Goal: Task Accomplishment & Management: Manage account settings

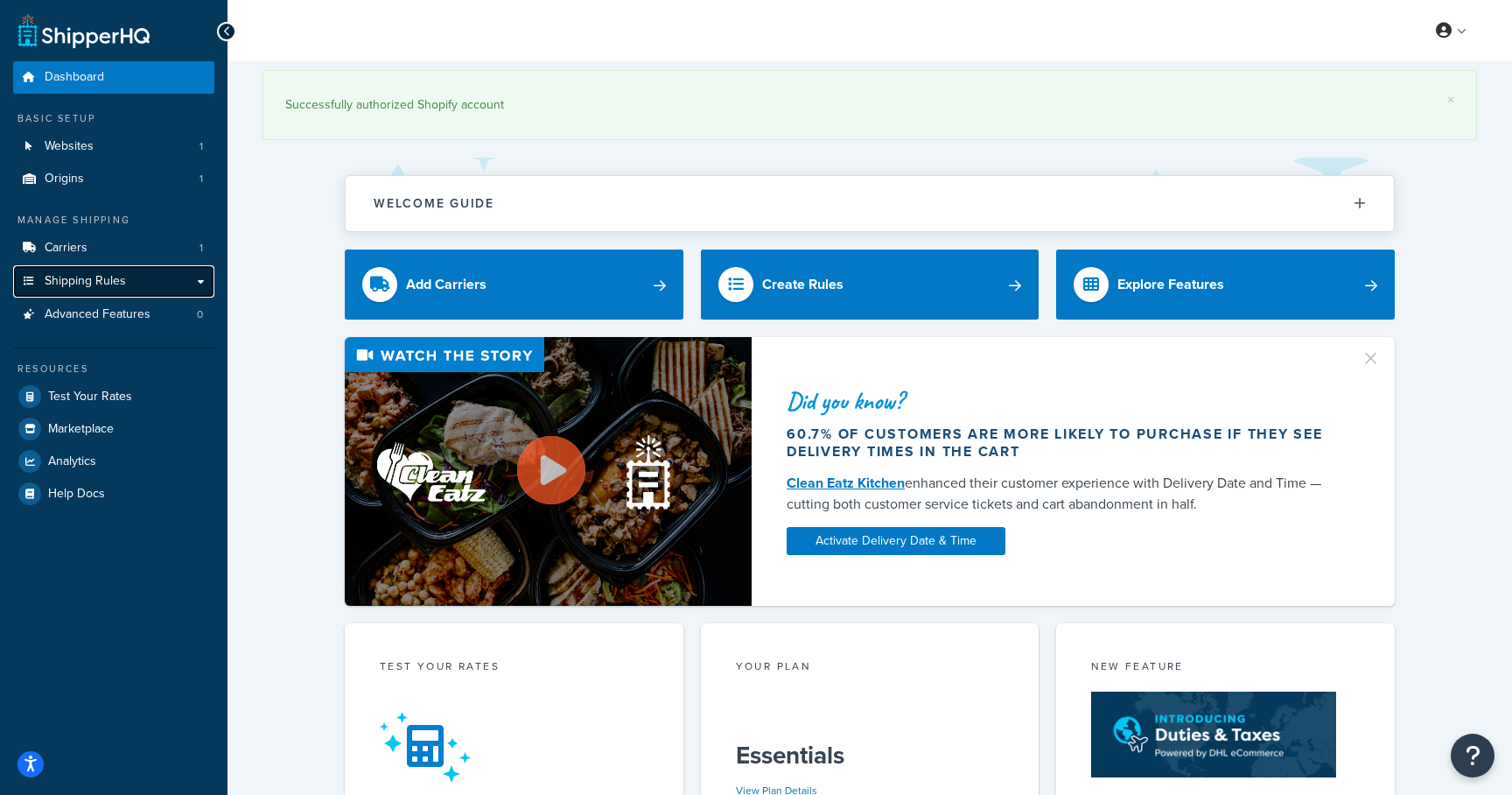
click at [120, 284] on span "Shipping Rules" at bounding box center [85, 281] width 82 height 15
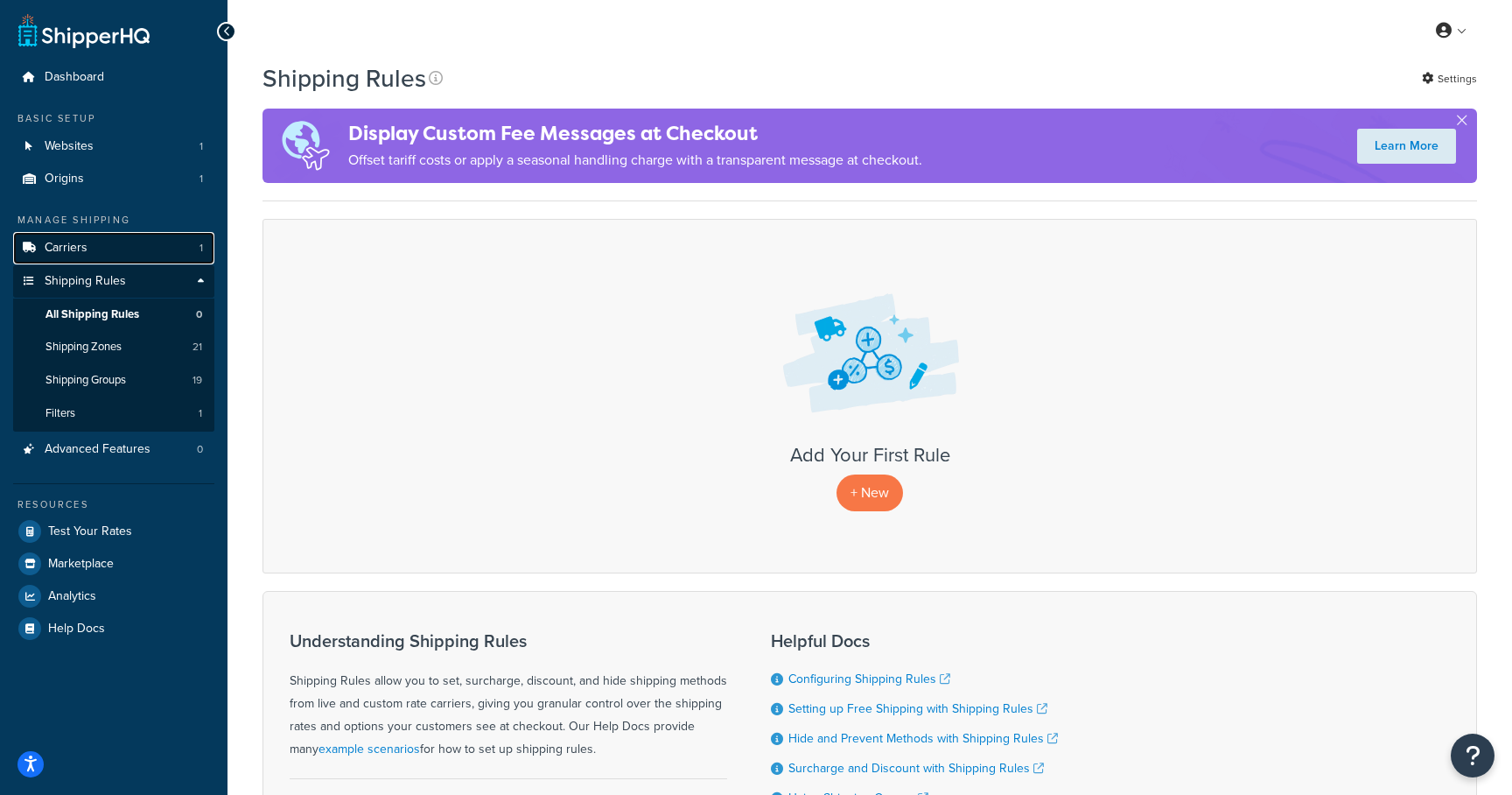
click at [63, 250] on span "Carriers" at bounding box center [65, 248] width 43 height 15
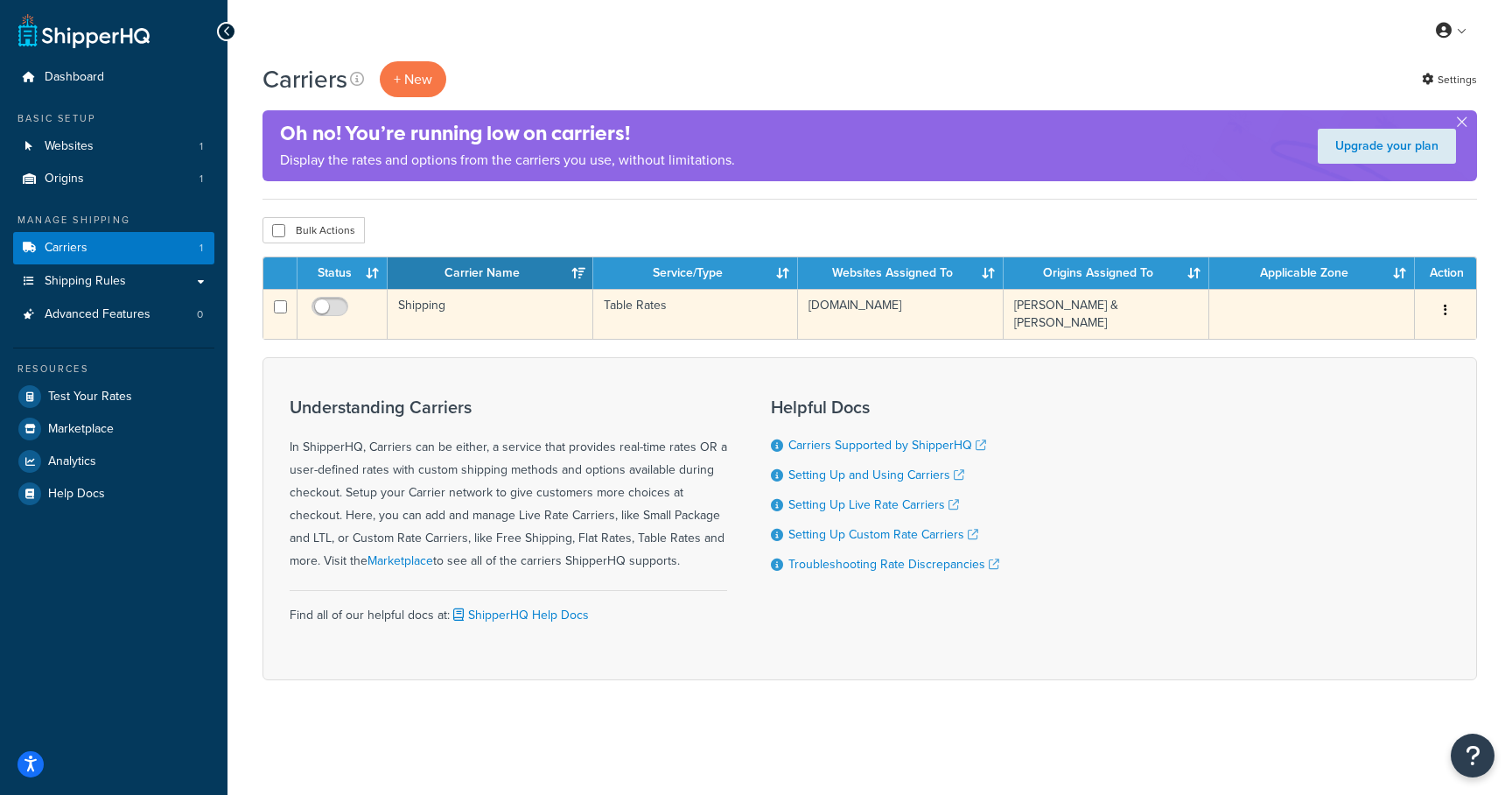
click at [675, 308] on td "Table Rates" at bounding box center [696, 314] width 205 height 50
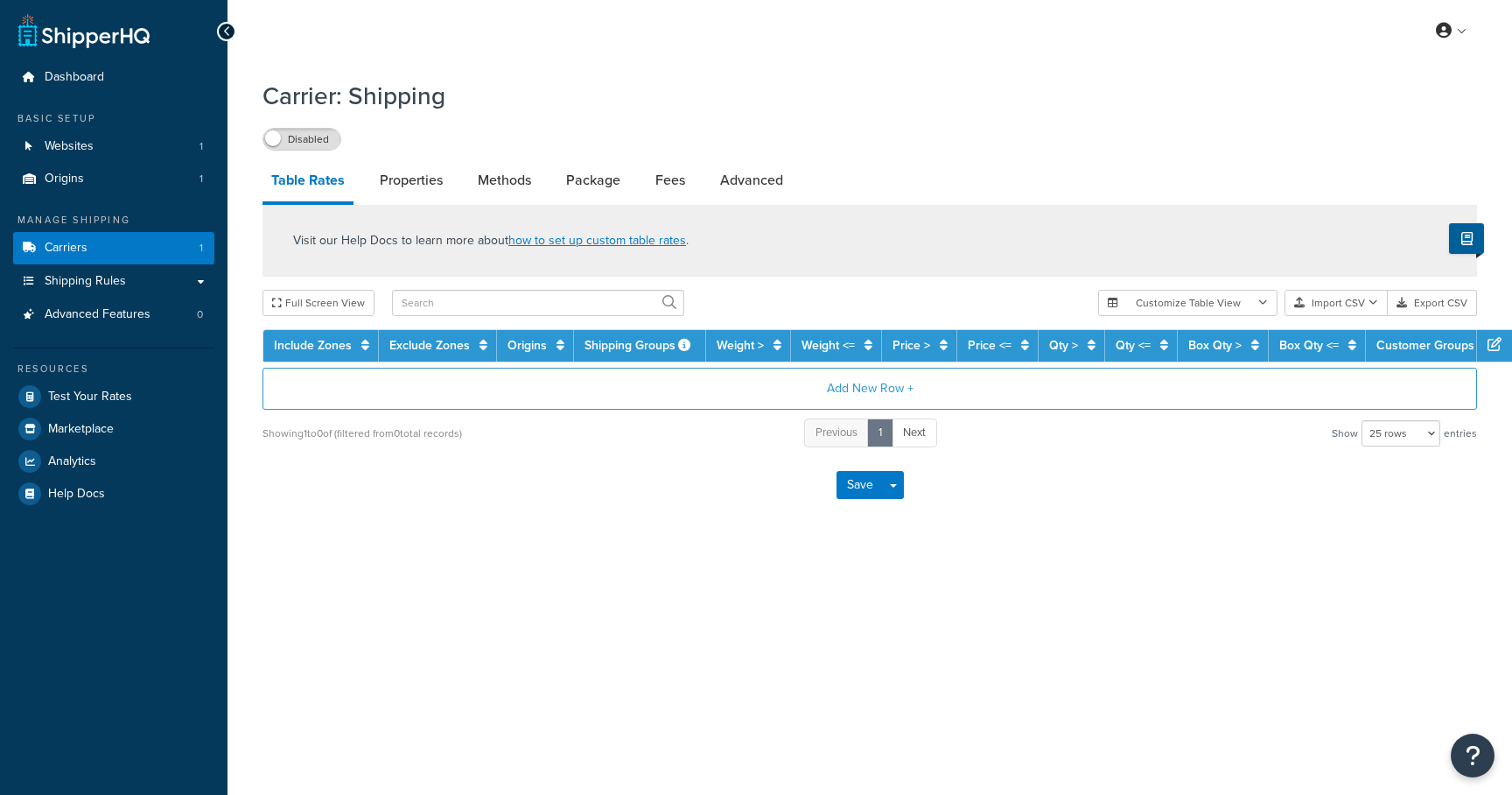
select select "25"
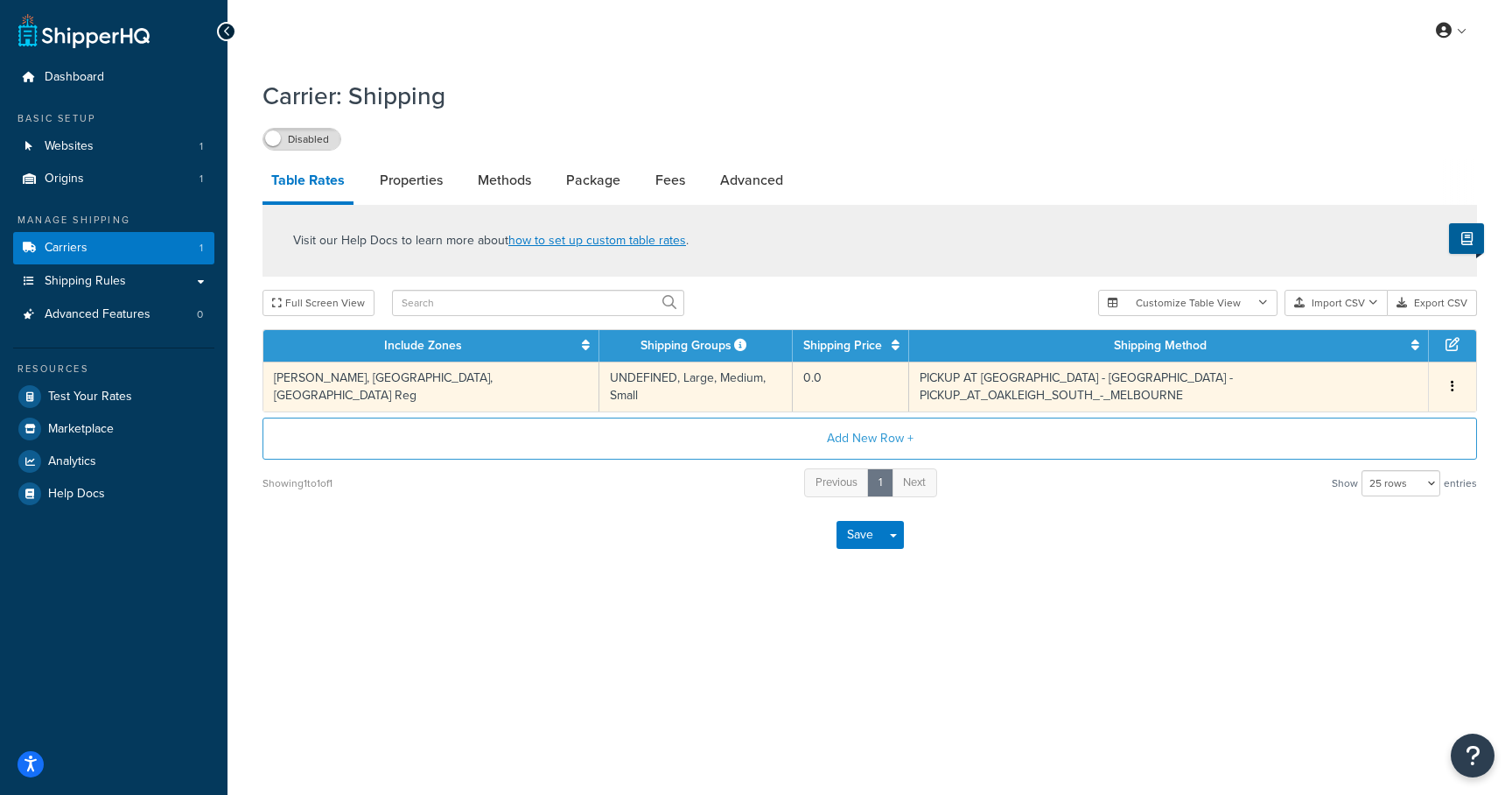
click at [1458, 378] on button "button" at bounding box center [1452, 387] width 14 height 19
click at [1395, 408] on div "Delete" at bounding box center [1364, 417] width 125 height 35
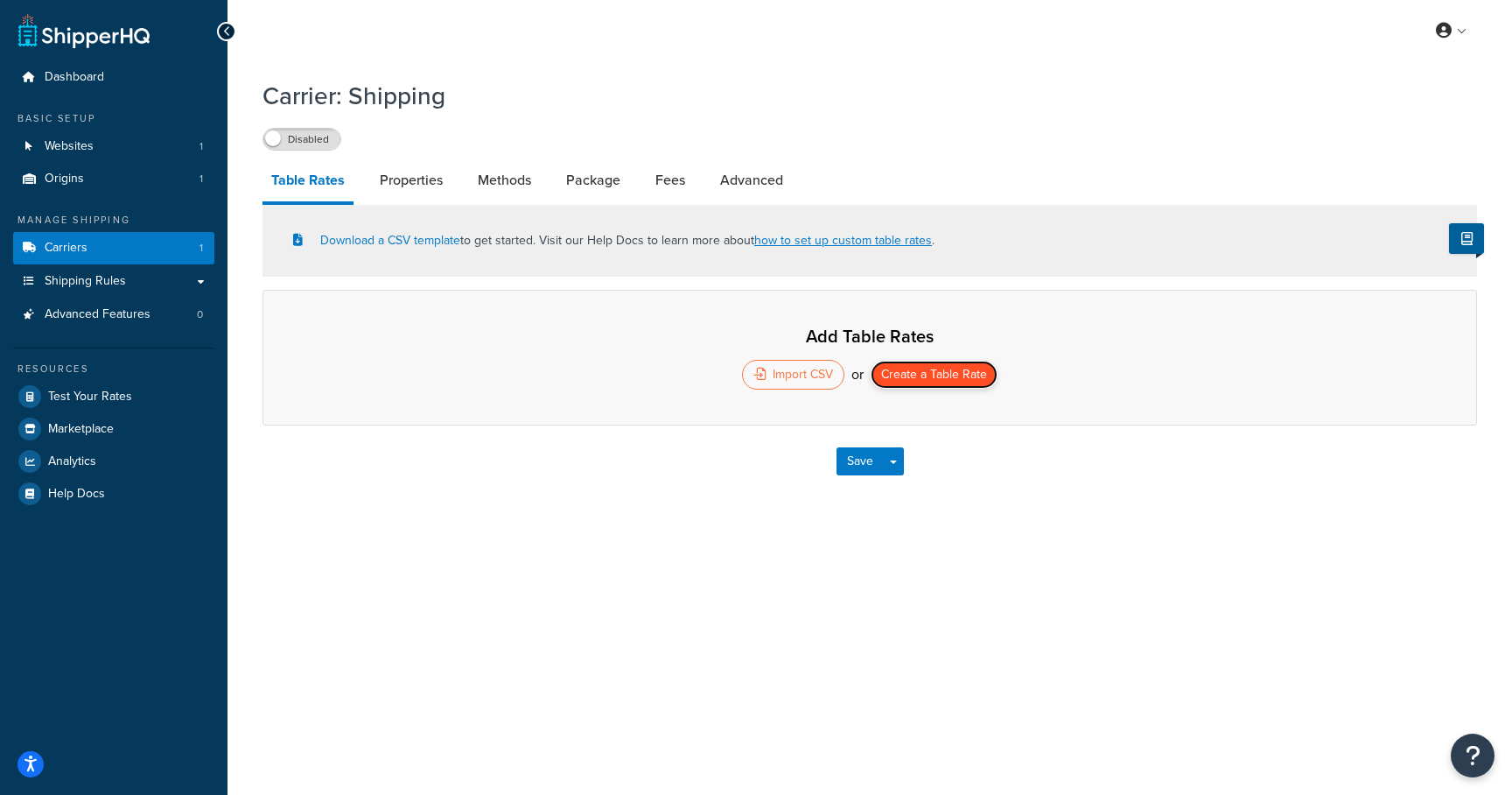
click at [918, 374] on button "Create a Table Rate" at bounding box center [935, 375] width 127 height 28
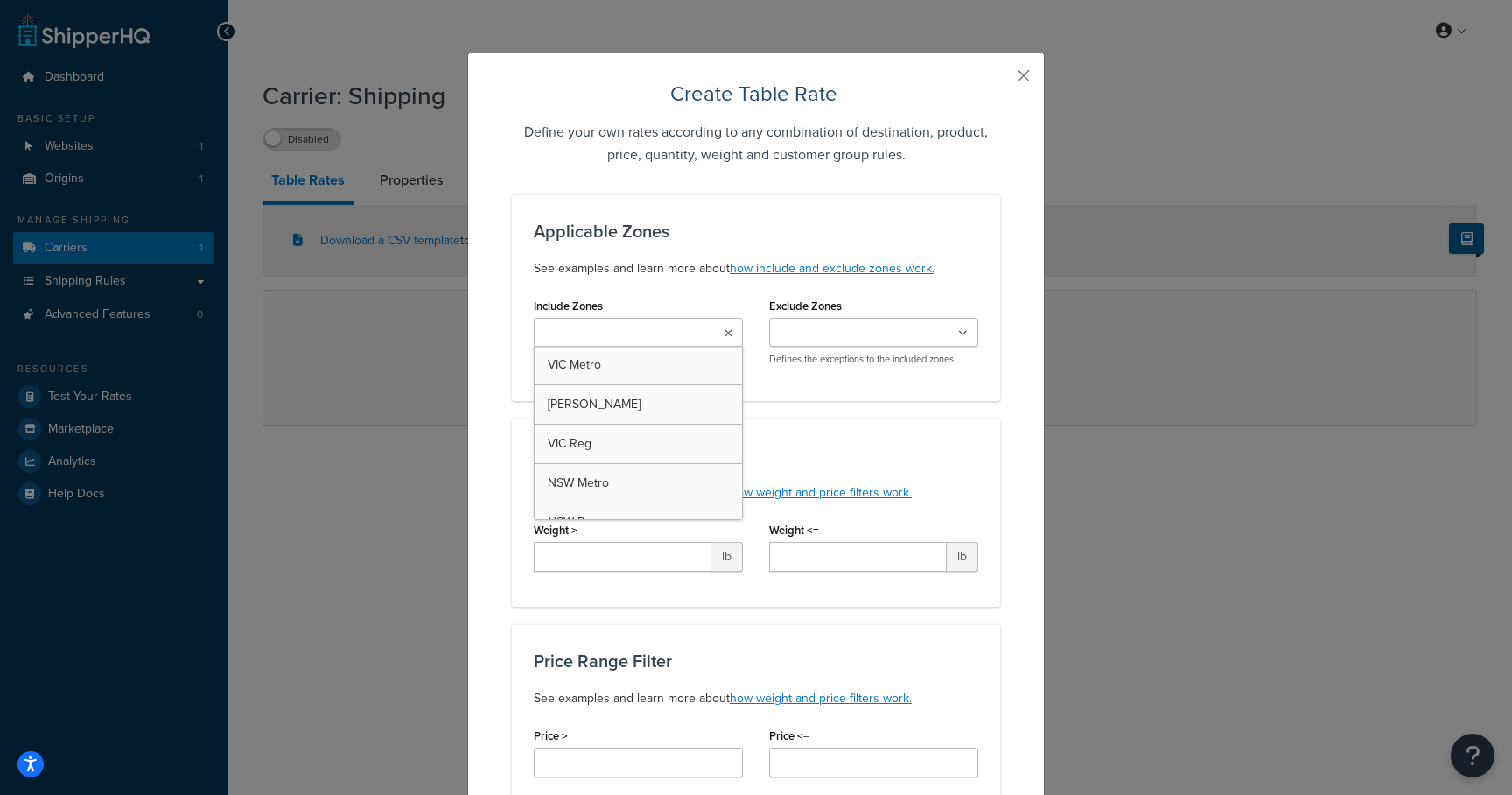
click at [711, 326] on ul at bounding box center [638, 332] width 209 height 29
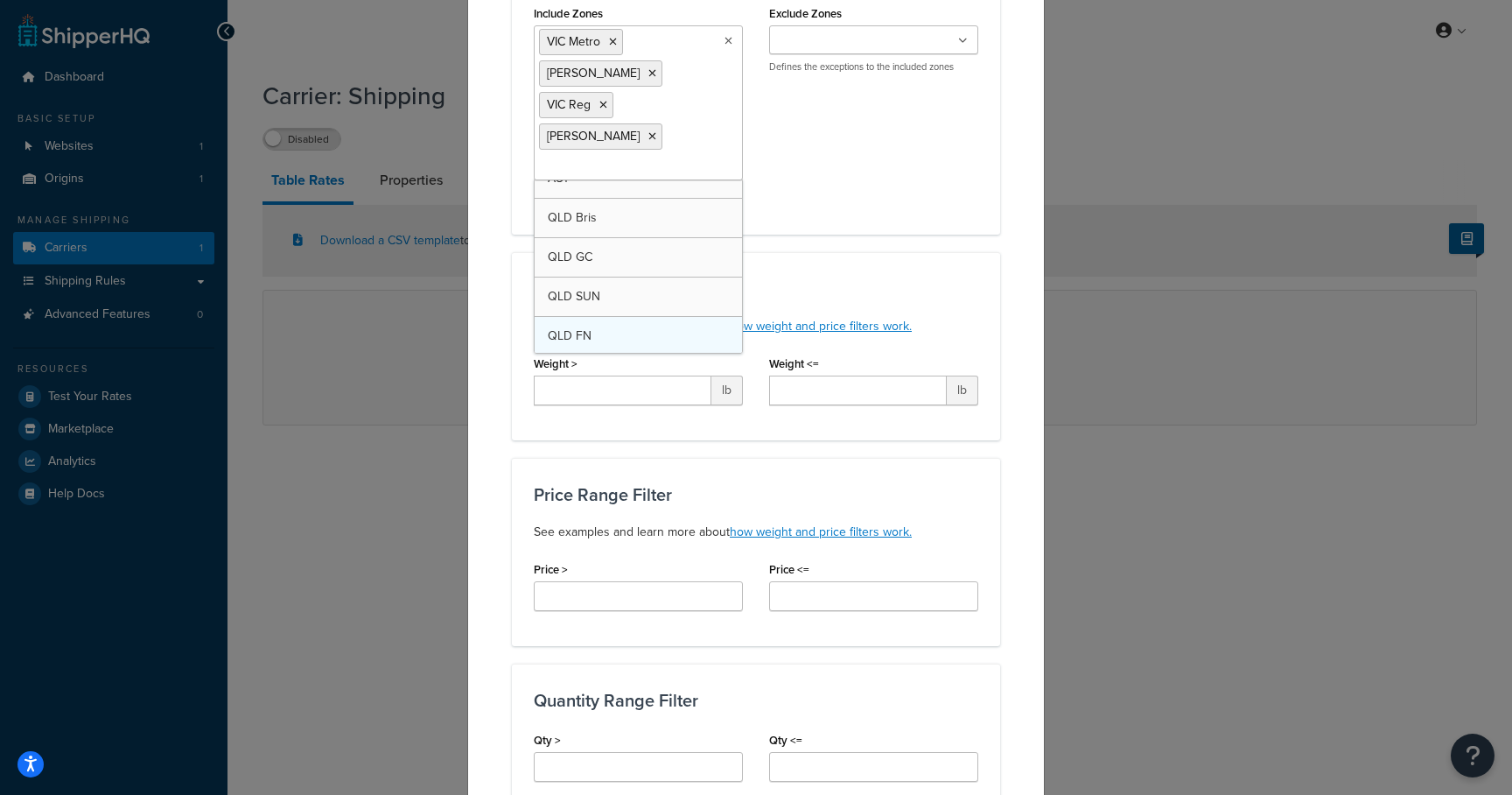
scroll to position [73, 0]
click at [854, 185] on div "Include Zones VIC Metro VIC Geelong VIC Reg VIC Mornington NSW Metro NSW Reg AC…" at bounding box center [756, 106] width 471 height 212
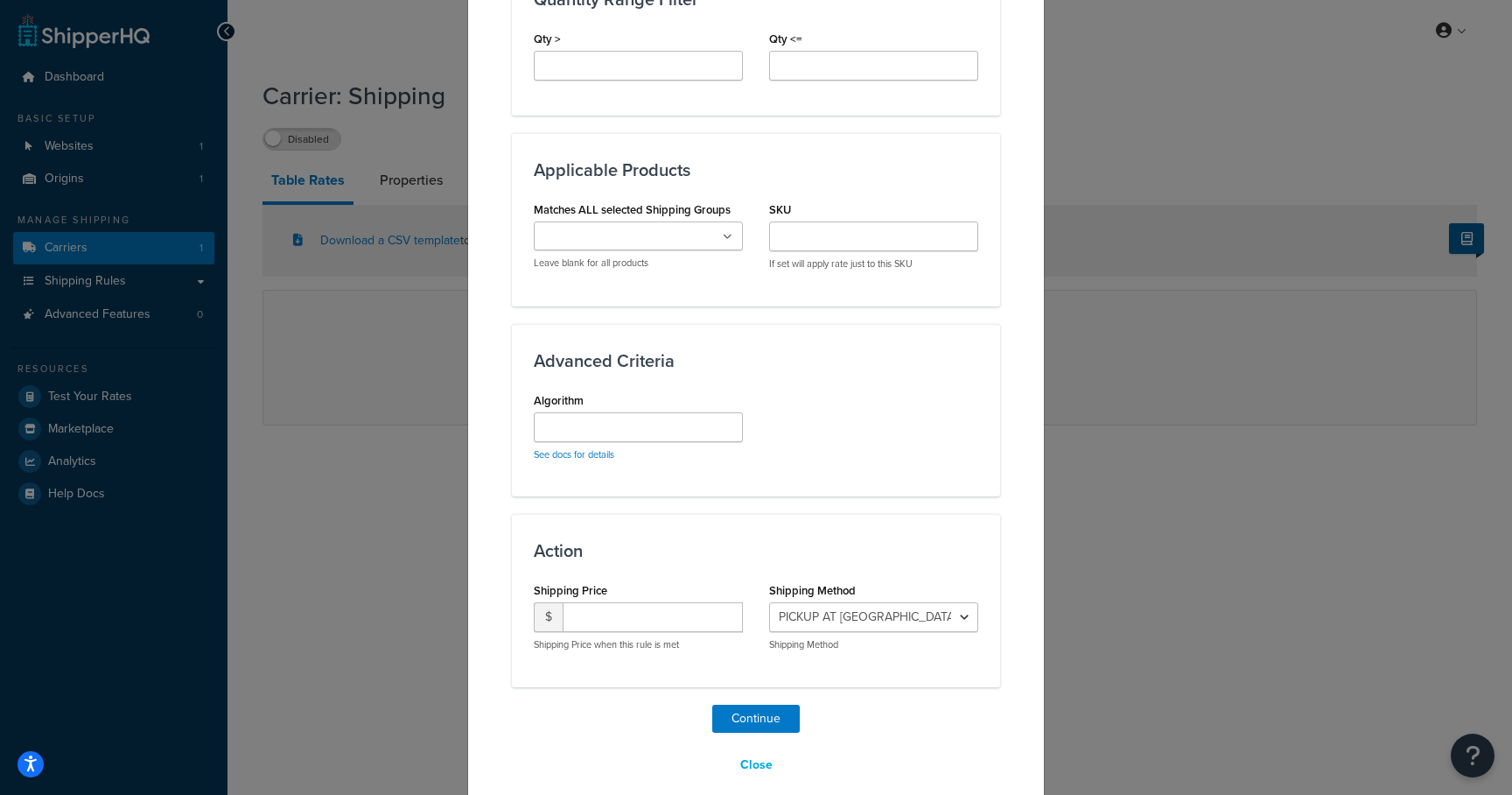
scroll to position [1014, 0]
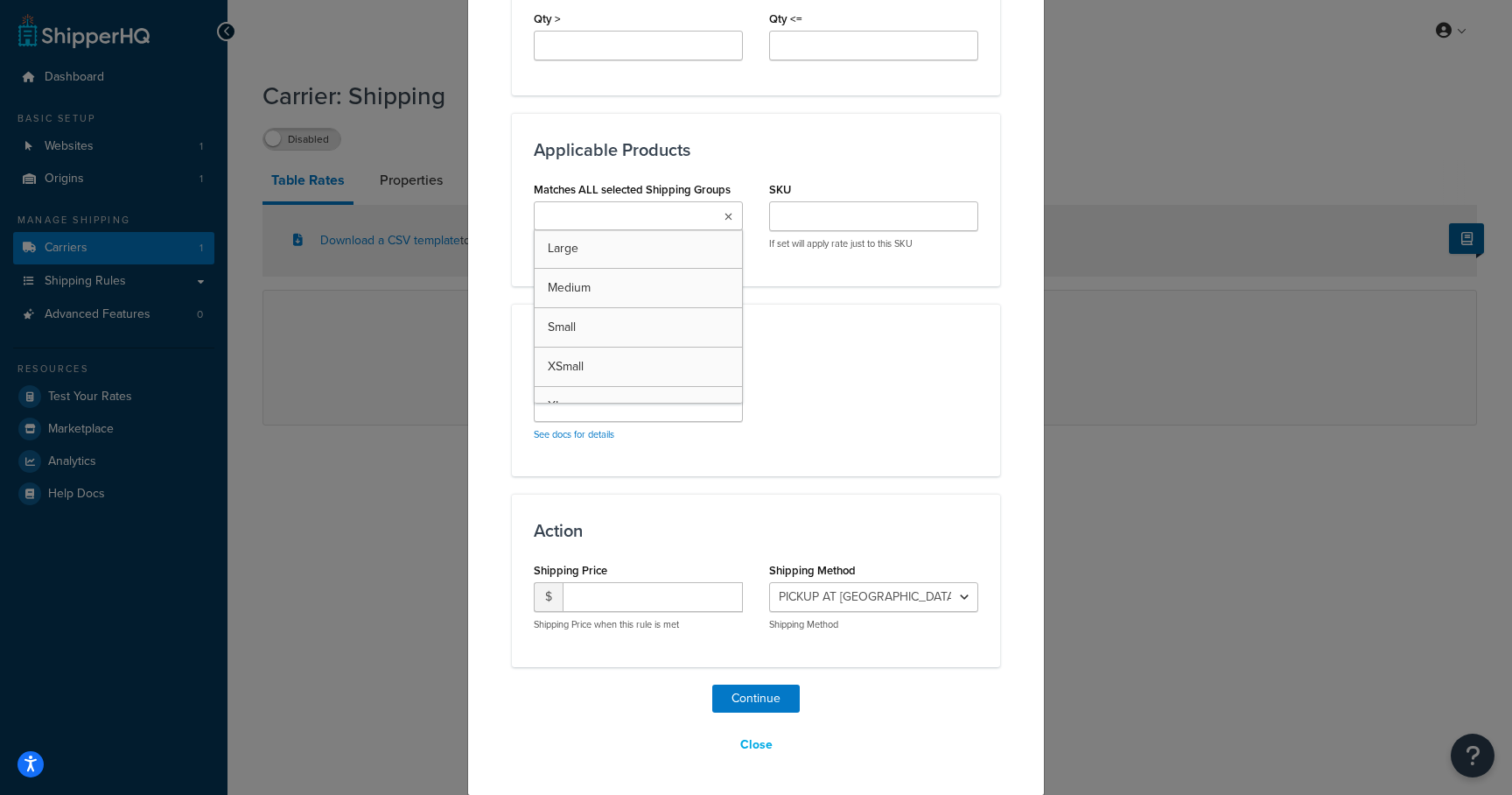
click at [682, 216] on ul at bounding box center [638, 216] width 209 height 29
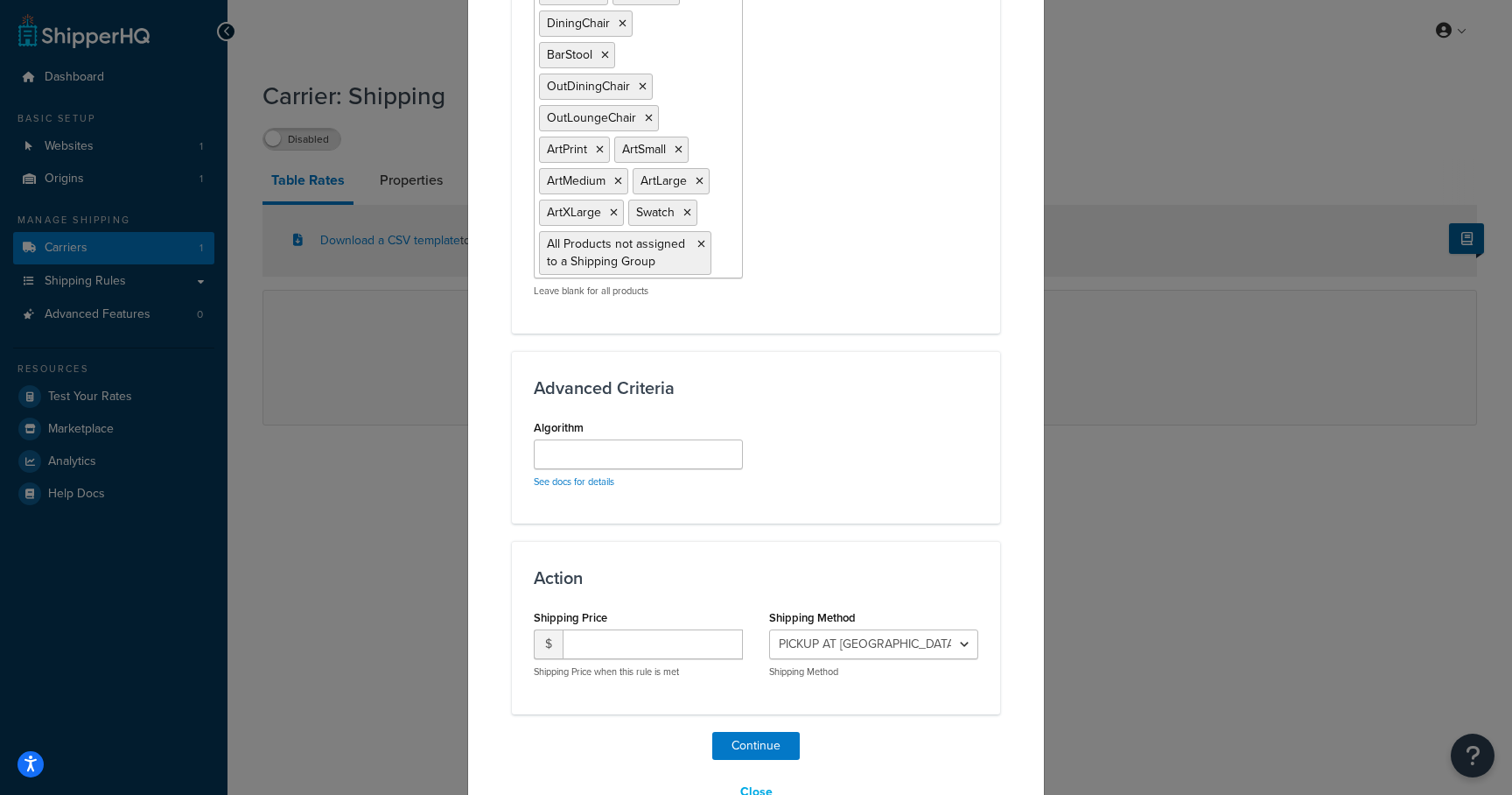
scroll to position [1382, 0]
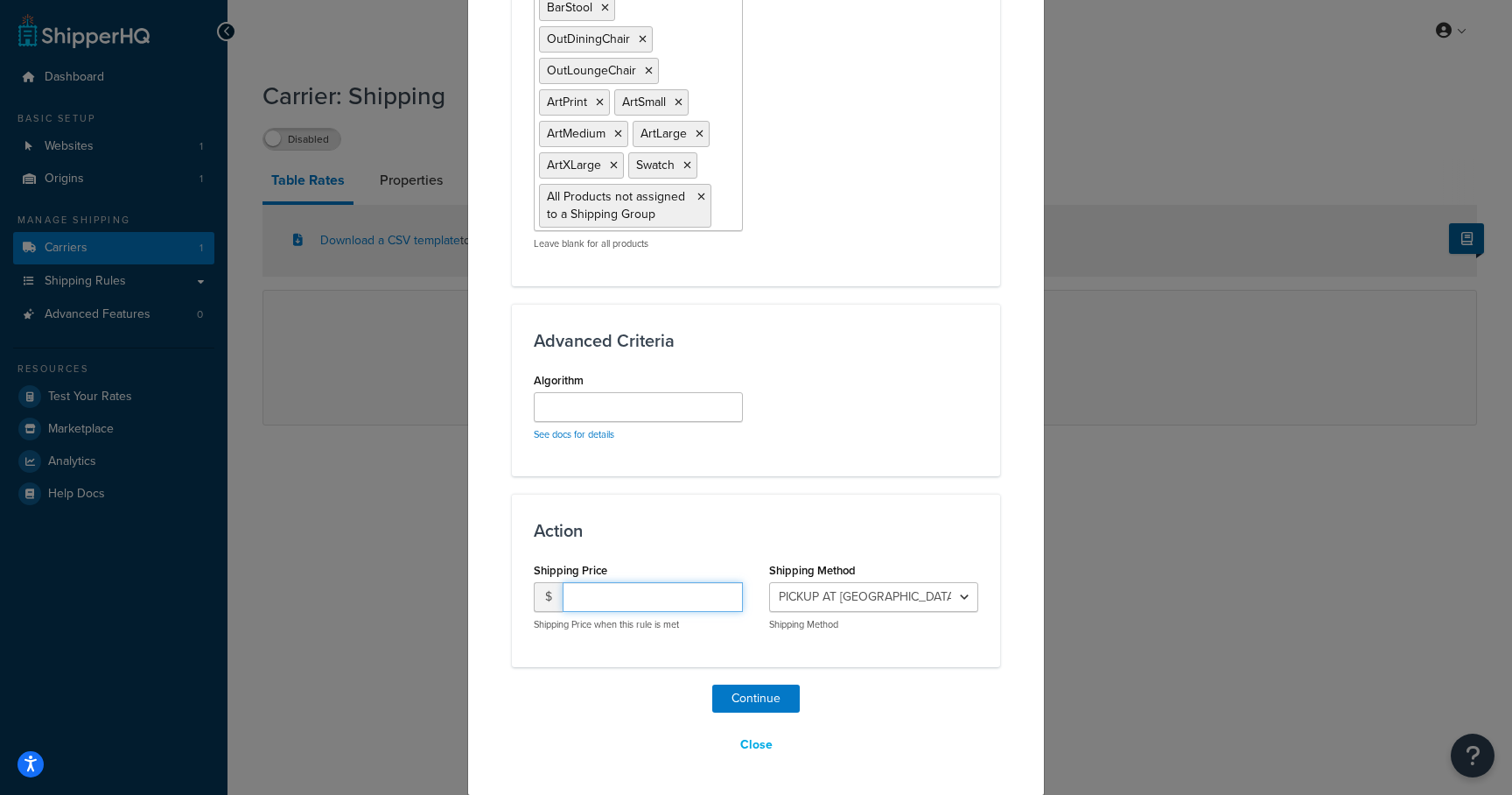
click at [617, 591] on input "number" at bounding box center [653, 597] width 180 height 30
type input "0.00"
click at [841, 593] on select "PICKUP AT OAKLEIGH SOUTH - MELBOURNE - PICKUP_AT_OAKLEIGH_SOUTH_-_MELBOURNE Sta…" at bounding box center [874, 597] width 209 height 30
click at [769, 582] on select "PICKUP AT OAKLEIGH SOUTH - MELBOURNE - PICKUP_AT_OAKLEIGH_SOUTH_-_MELBOURNE Sta…" at bounding box center [874, 597] width 209 height 30
click at [767, 690] on button "Continue" at bounding box center [756, 699] width 87 height 28
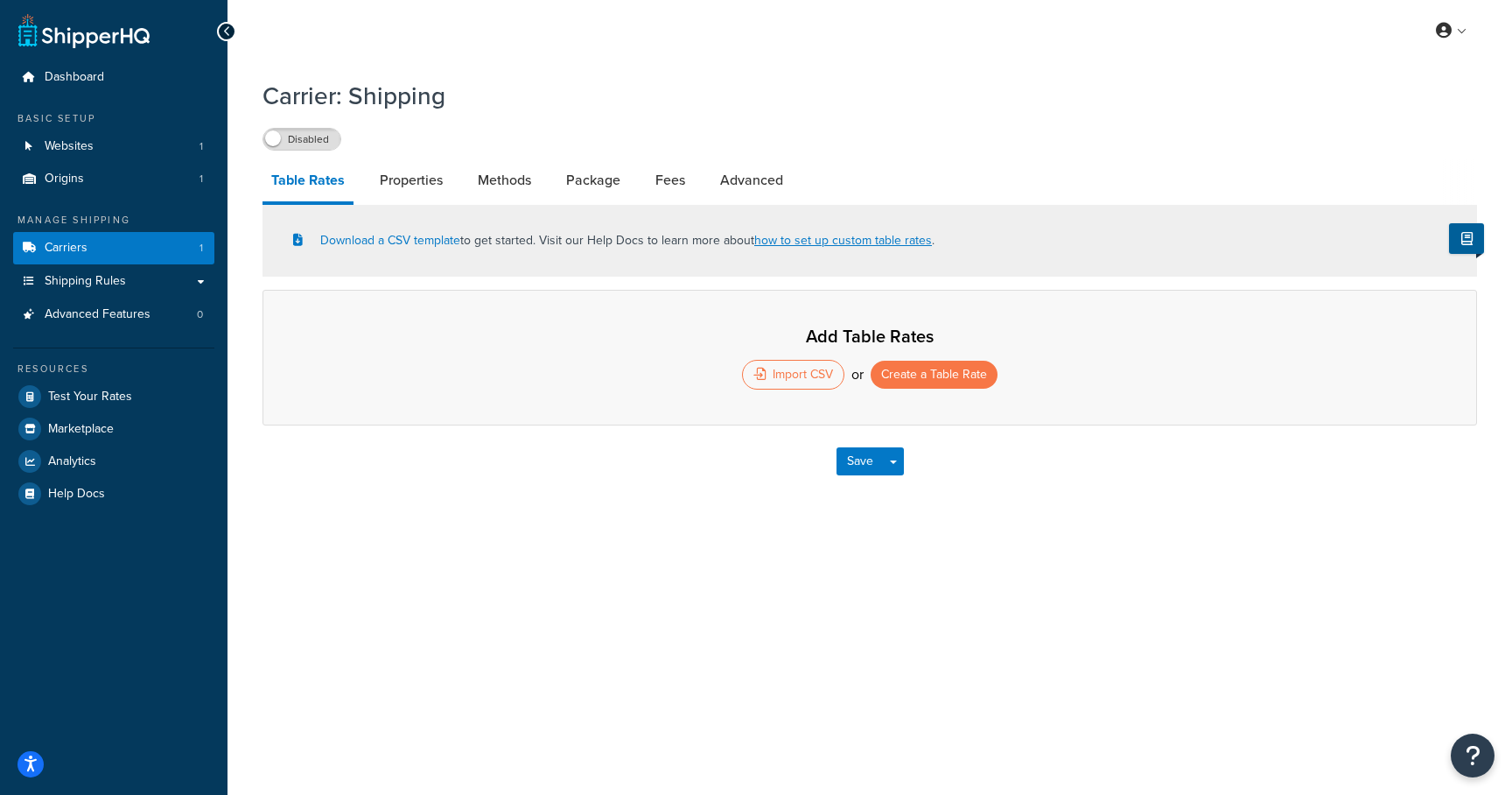
select select "25"
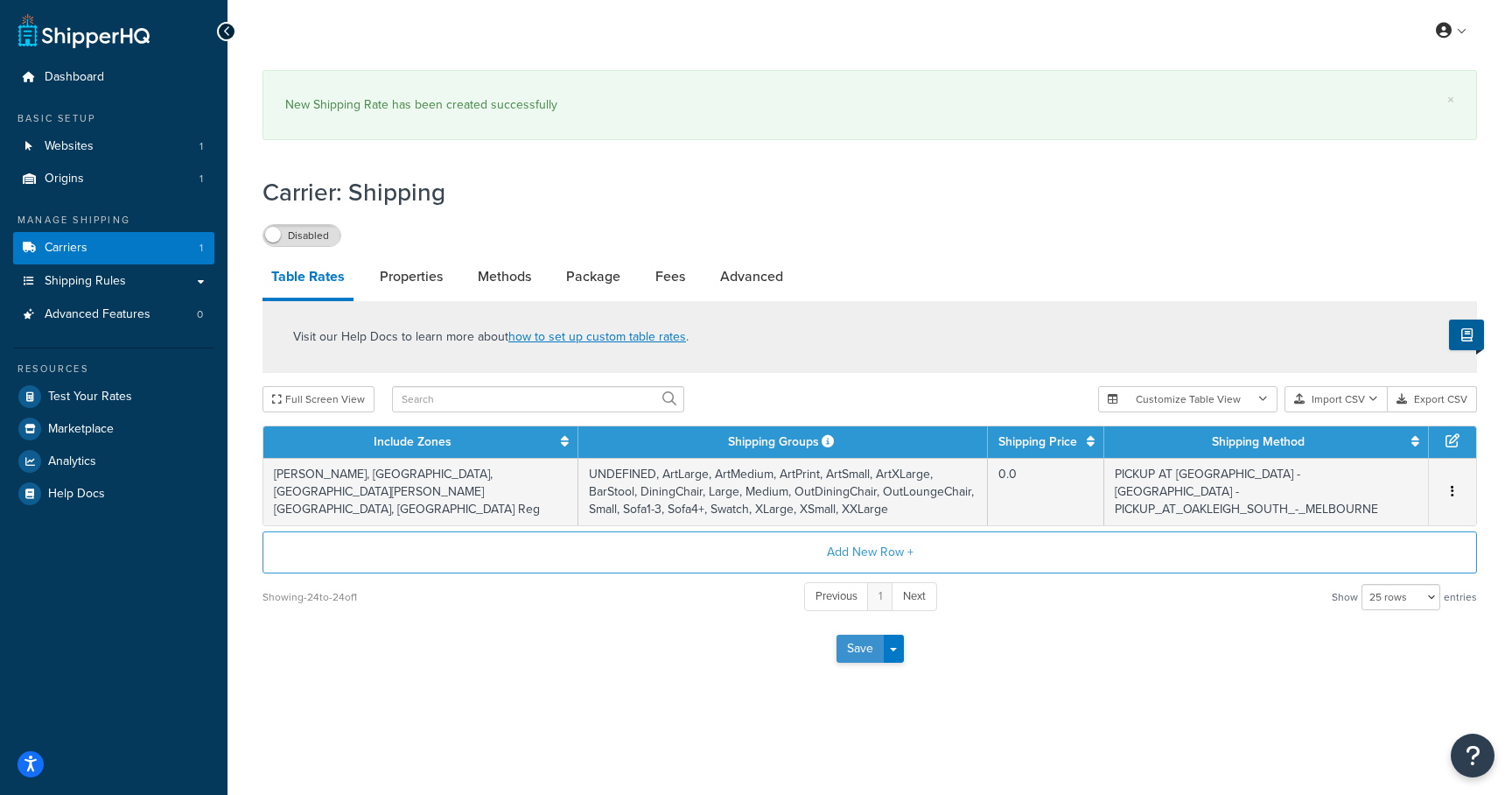
click at [852, 660] on button "Save" at bounding box center [860, 649] width 47 height 28
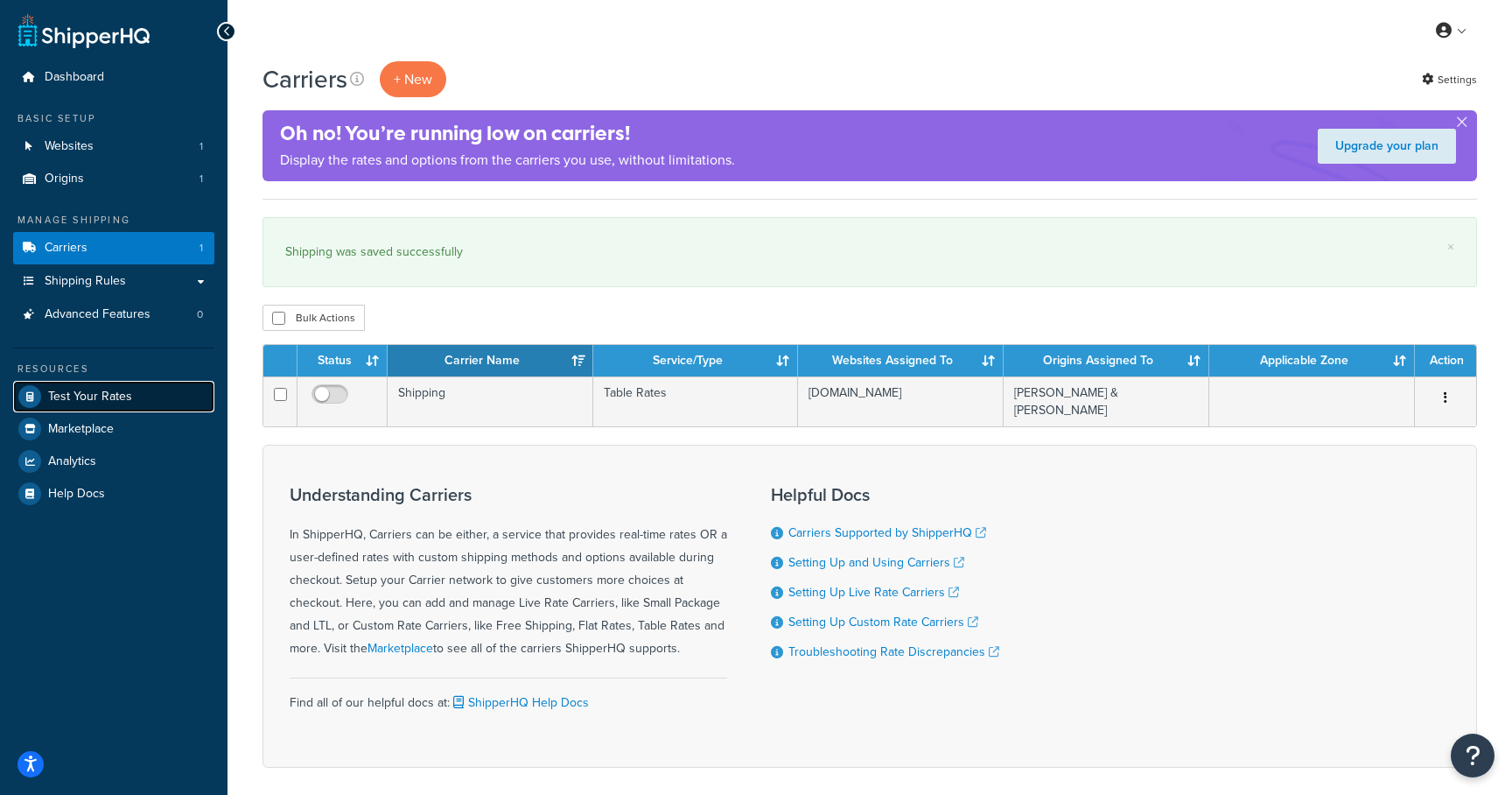
click at [108, 389] on span "Test Your Rates" at bounding box center [90, 397] width 84 height 15
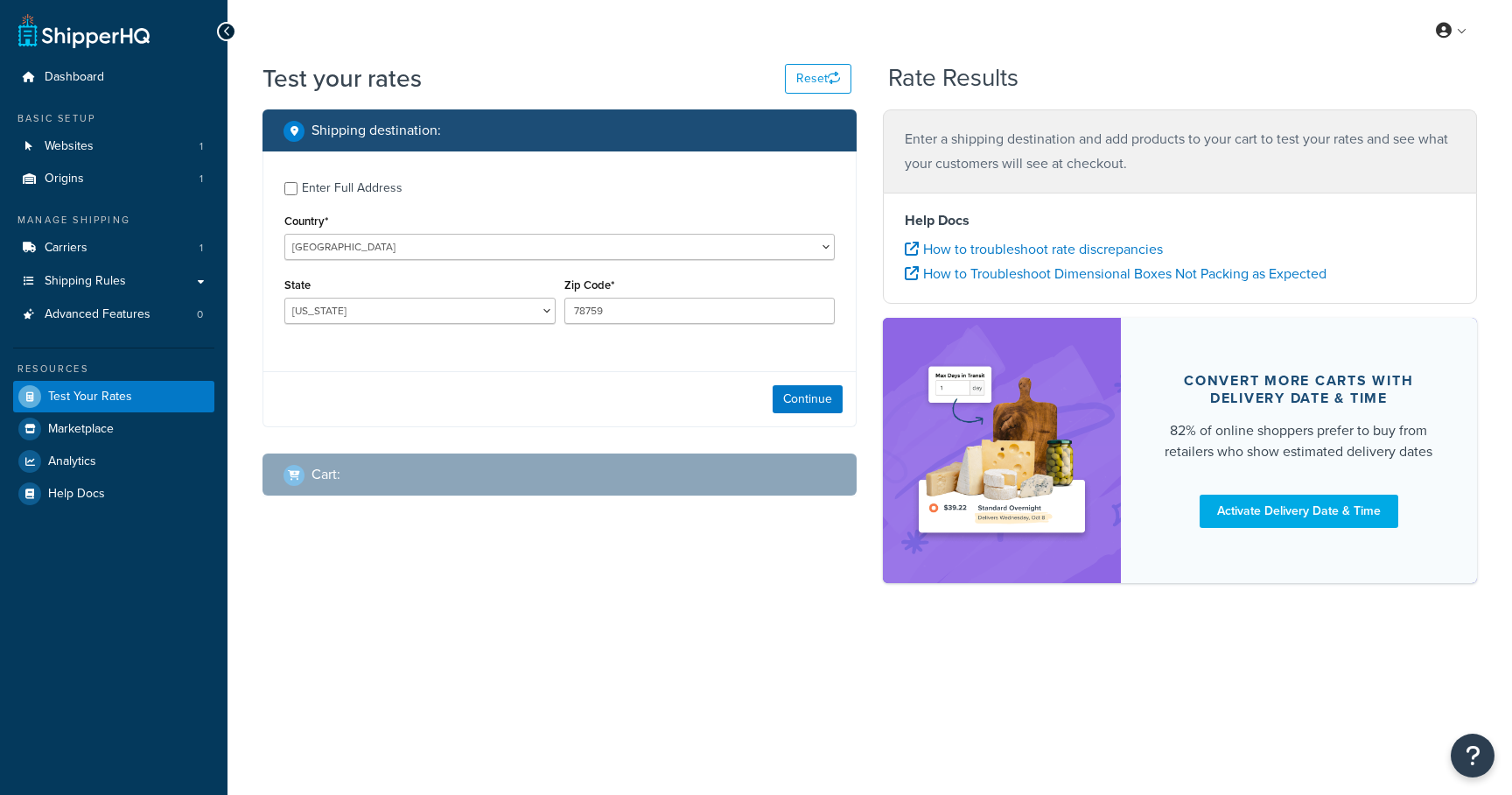
select select "TX"
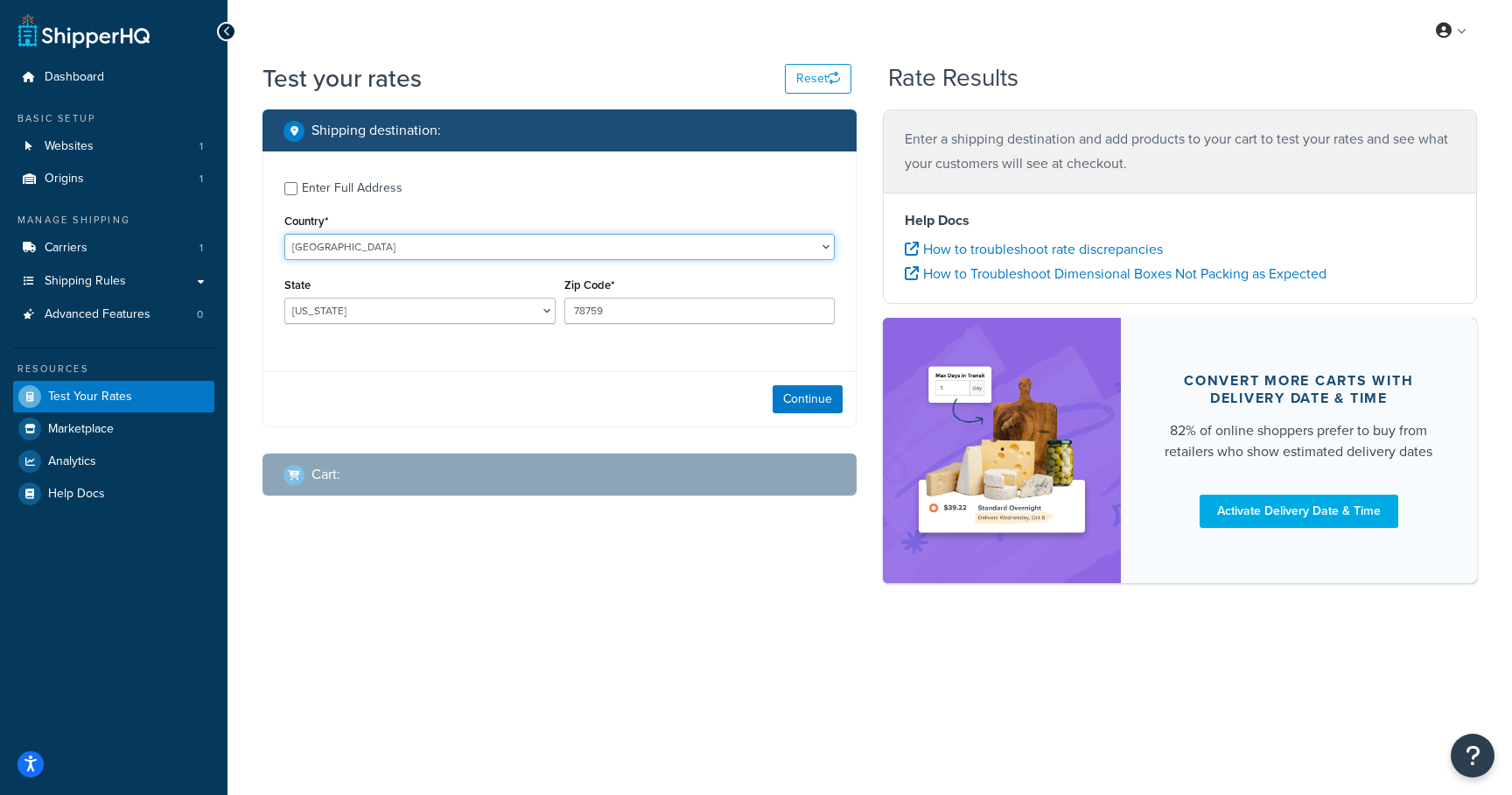
click at [503, 247] on select "United States United Kingdom Afghanistan Åland Islands Albania Algeria American…" at bounding box center [559, 247] width 550 height 26
select select "AU"
click at [285, 234] on select "United States United Kingdom Afghanistan Åland Islands Albania Algeria American…" at bounding box center [559, 247] width 550 height 26
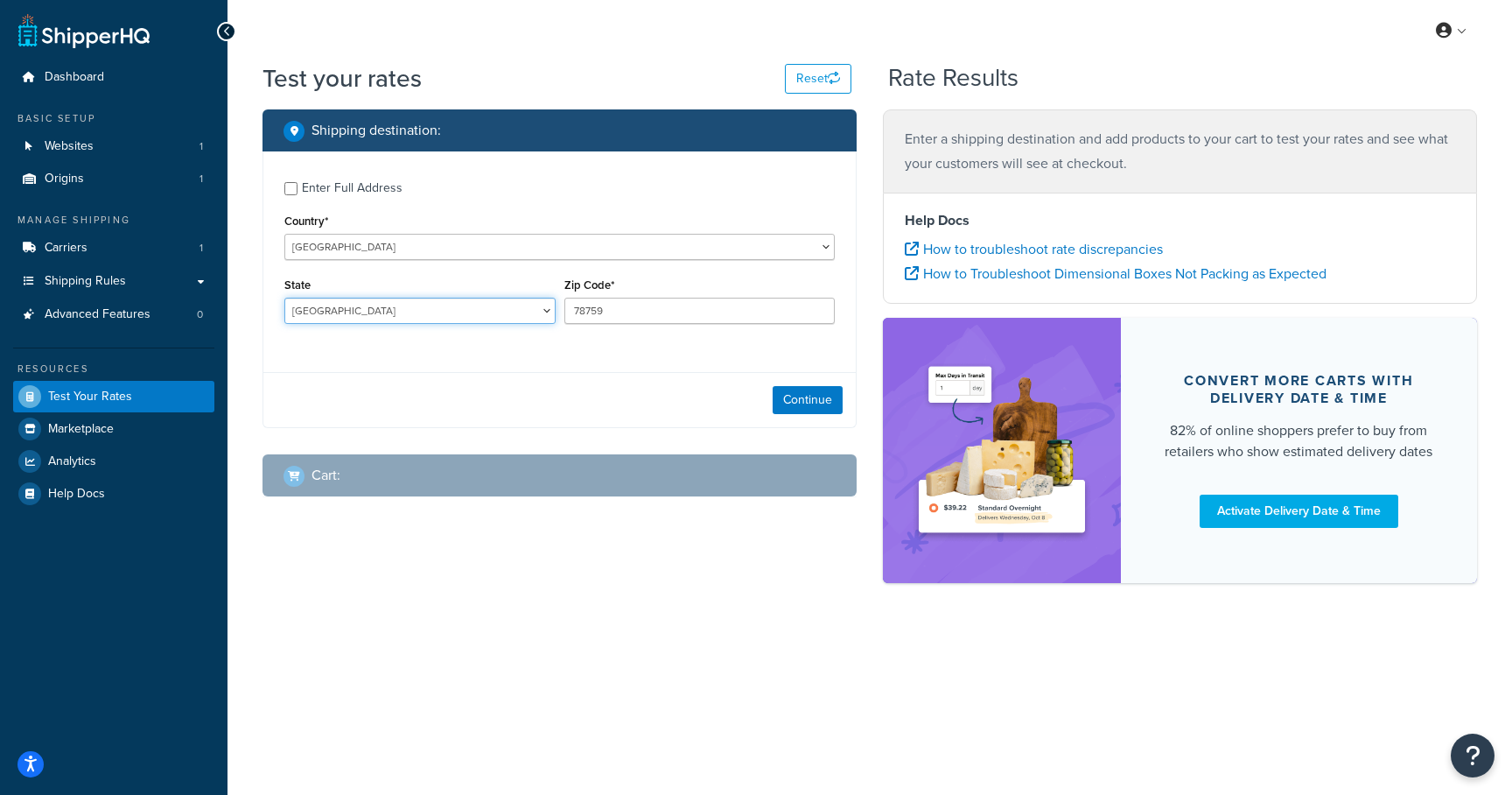
click at [453, 315] on select "Australian Capital Territory New South Wales Northern Territory Queensland Sout…" at bounding box center [420, 310] width 271 height 26
select select "VIC"
click at [285, 298] on select "Australian Capital Territory New South Wales Northern Territory Queensland Sout…" at bounding box center [420, 310] width 271 height 26
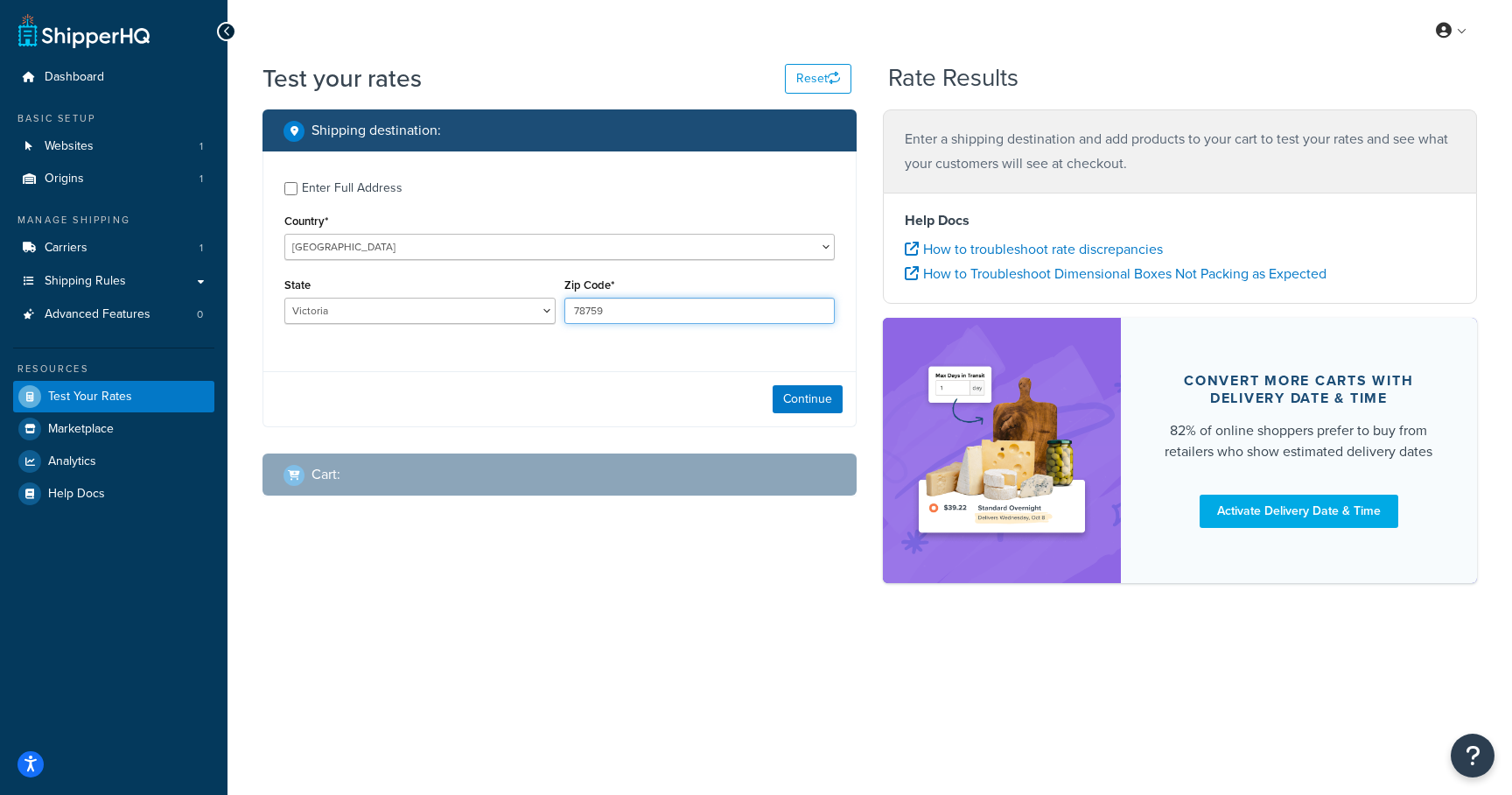
click at [620, 315] on input "78759" at bounding box center [700, 310] width 271 height 26
type input "3000"
click at [705, 341] on div "Enter Full Address Country* United States United Kingdom Afghanistan Åland Isla…" at bounding box center [560, 255] width 593 height 206
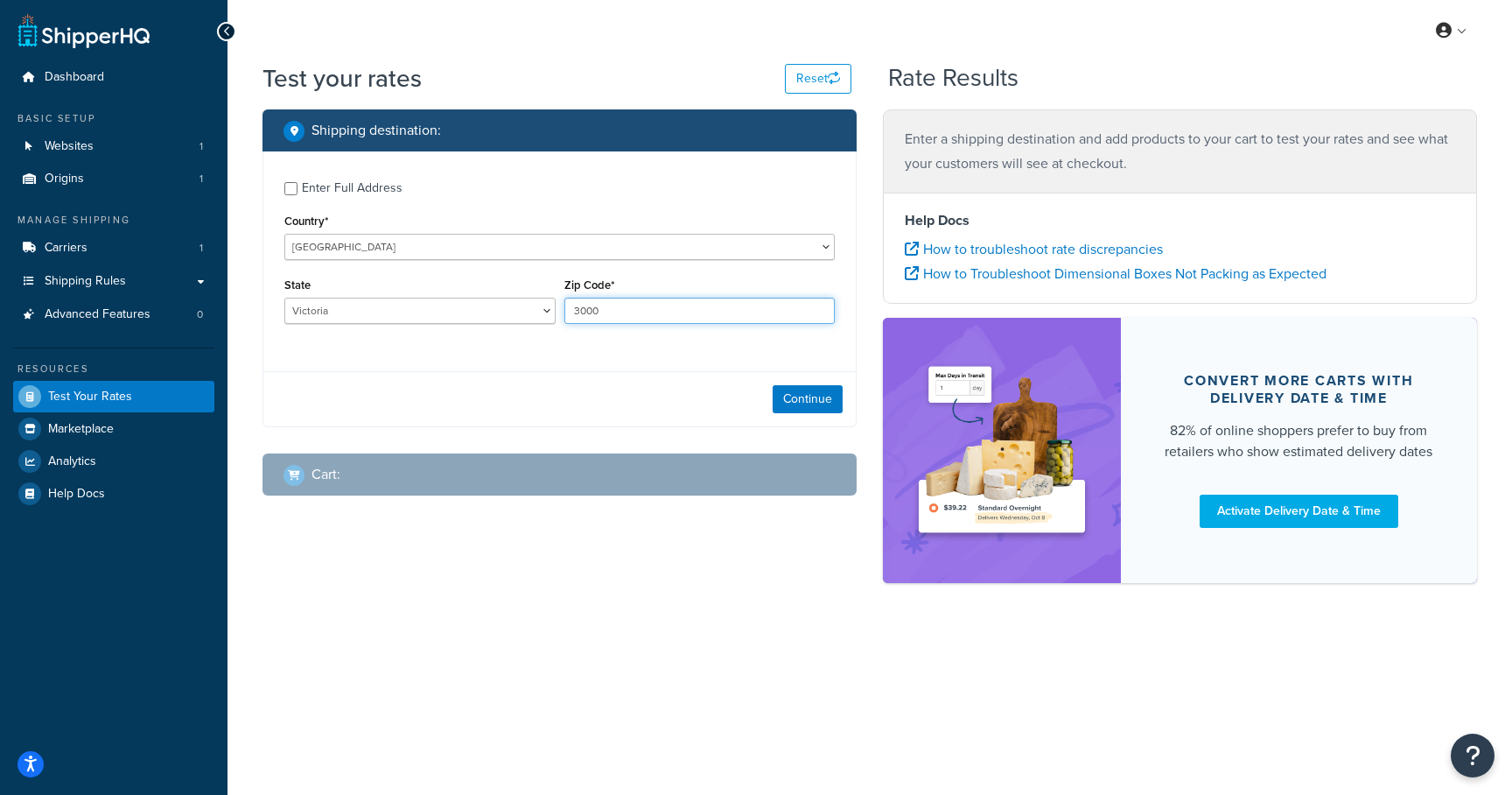
click at [671, 313] on input "3000" at bounding box center [700, 310] width 271 height 26
click at [798, 404] on button "Continue" at bounding box center [807, 398] width 70 height 28
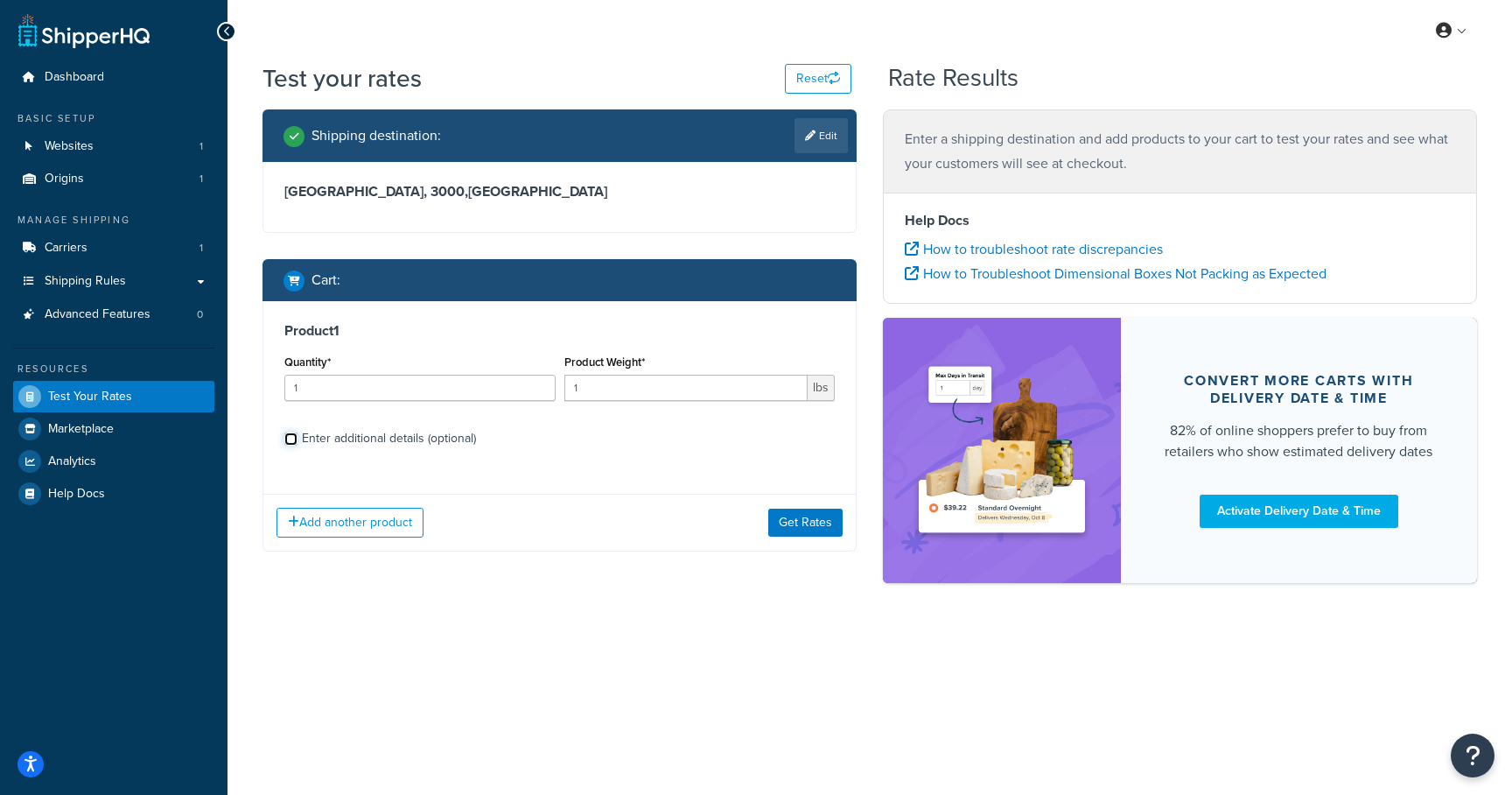
click at [290, 436] on input "Enter additional details (optional)" at bounding box center [291, 438] width 13 height 13
checkbox input "true"
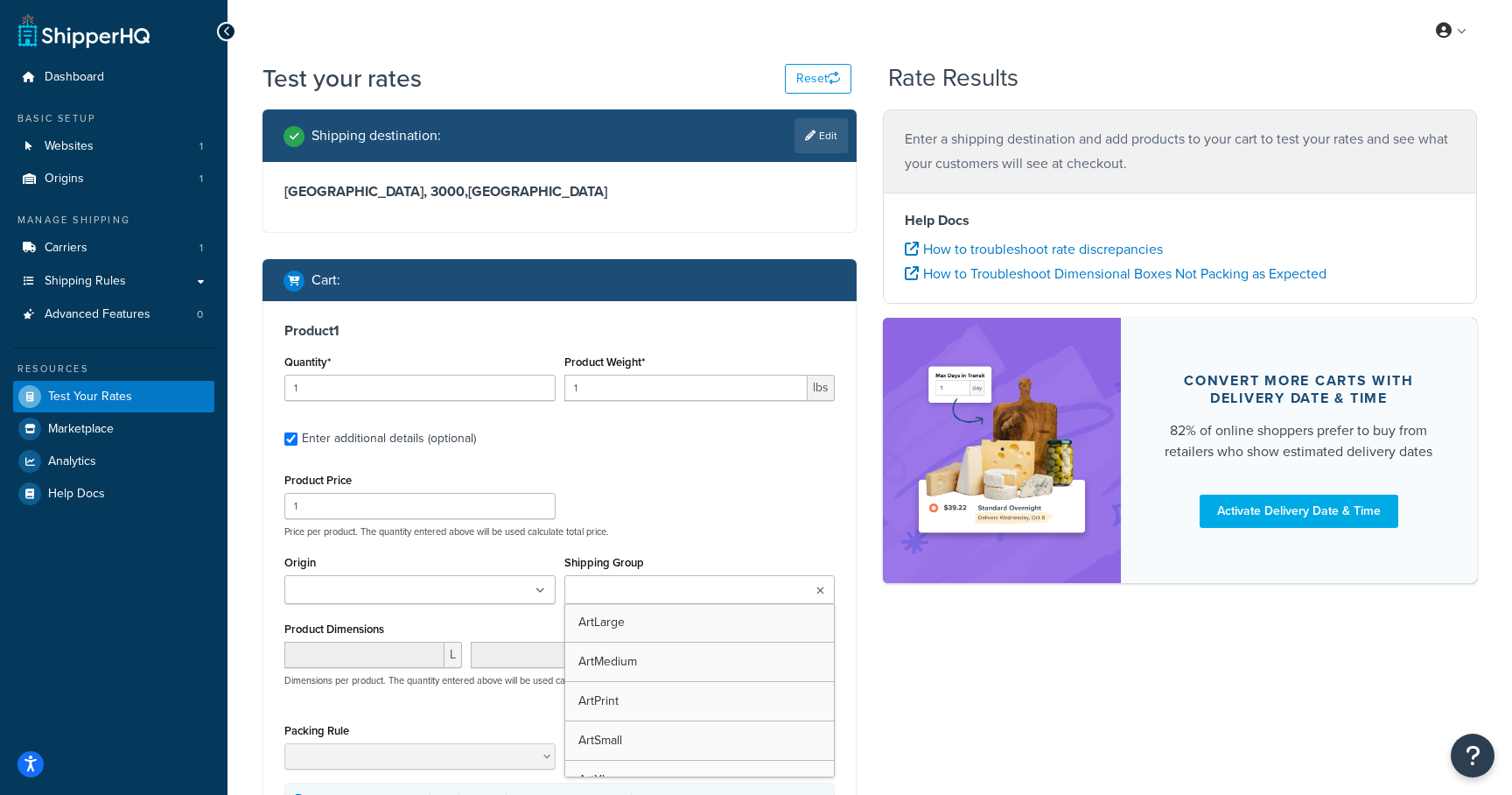
click at [625, 595] on input "Shipping Group" at bounding box center [647, 590] width 155 height 19
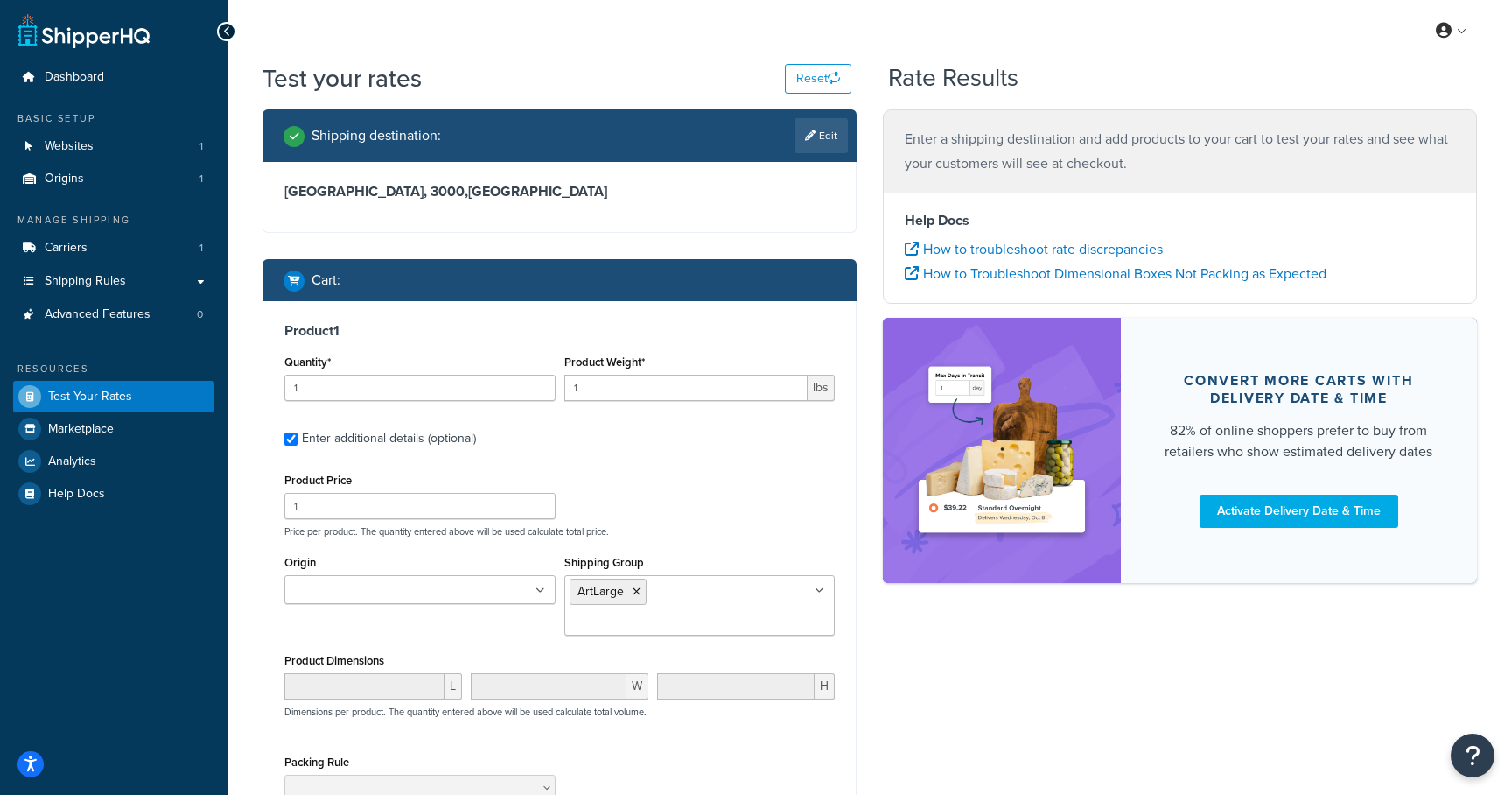
click at [676, 555] on div "Shipping Group ArtLarge ArtMedium ArtPrint ArtSmall ArtXLarge BarStool DiningCh…" at bounding box center [700, 592] width 271 height 85
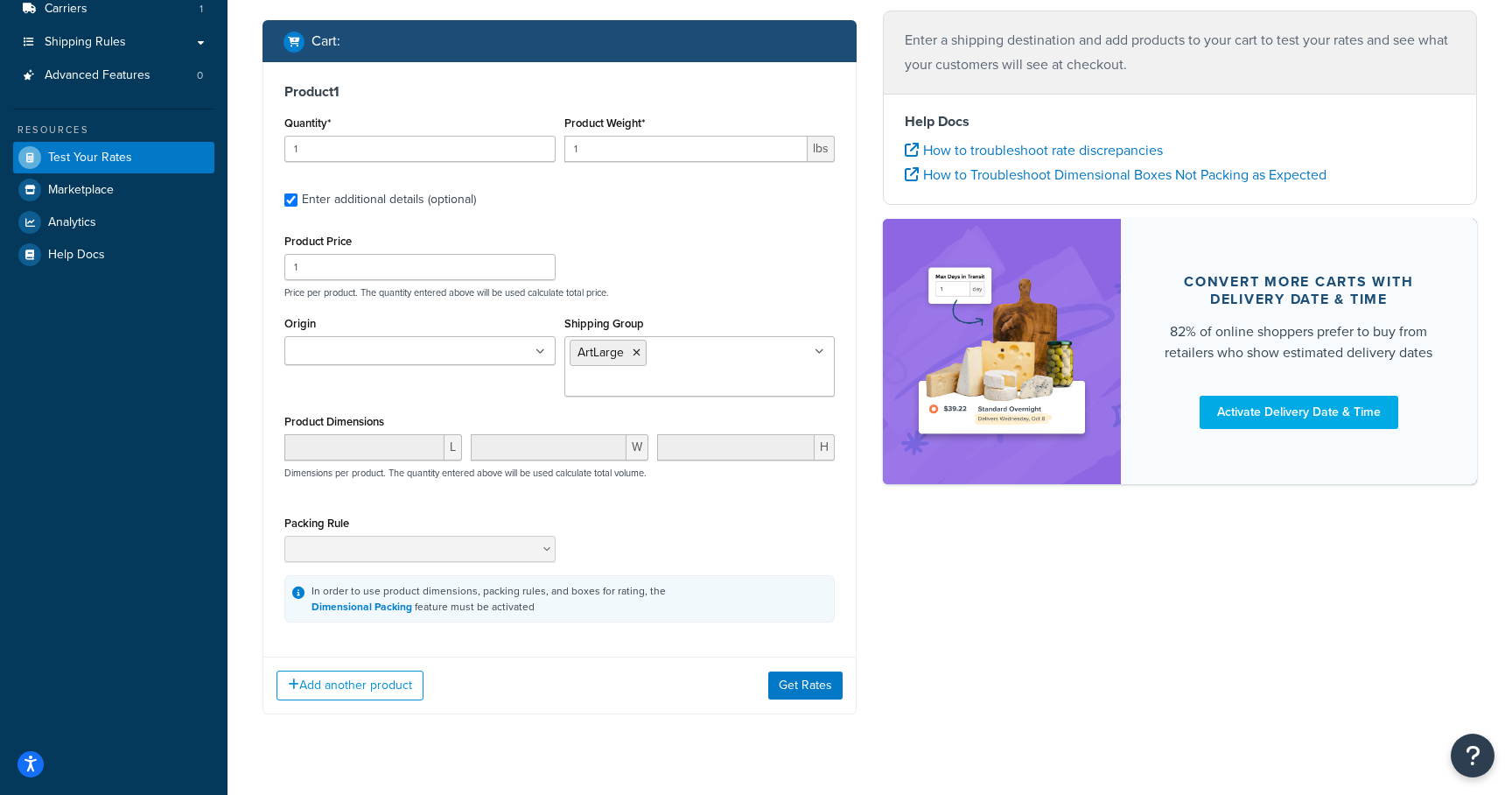
scroll to position [247, 0]
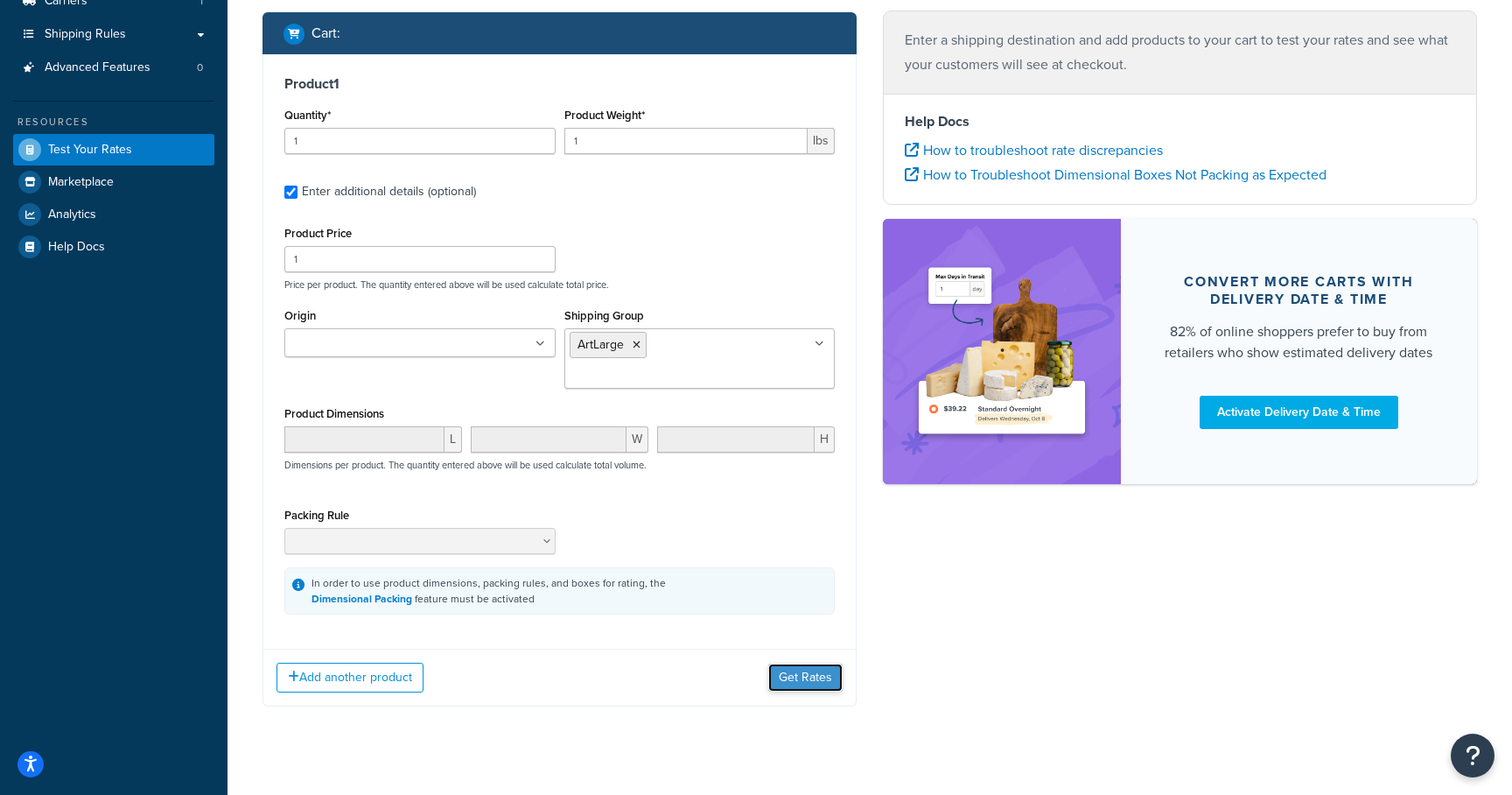
click at [818, 664] on button "Get Rates" at bounding box center [806, 678] width 75 height 28
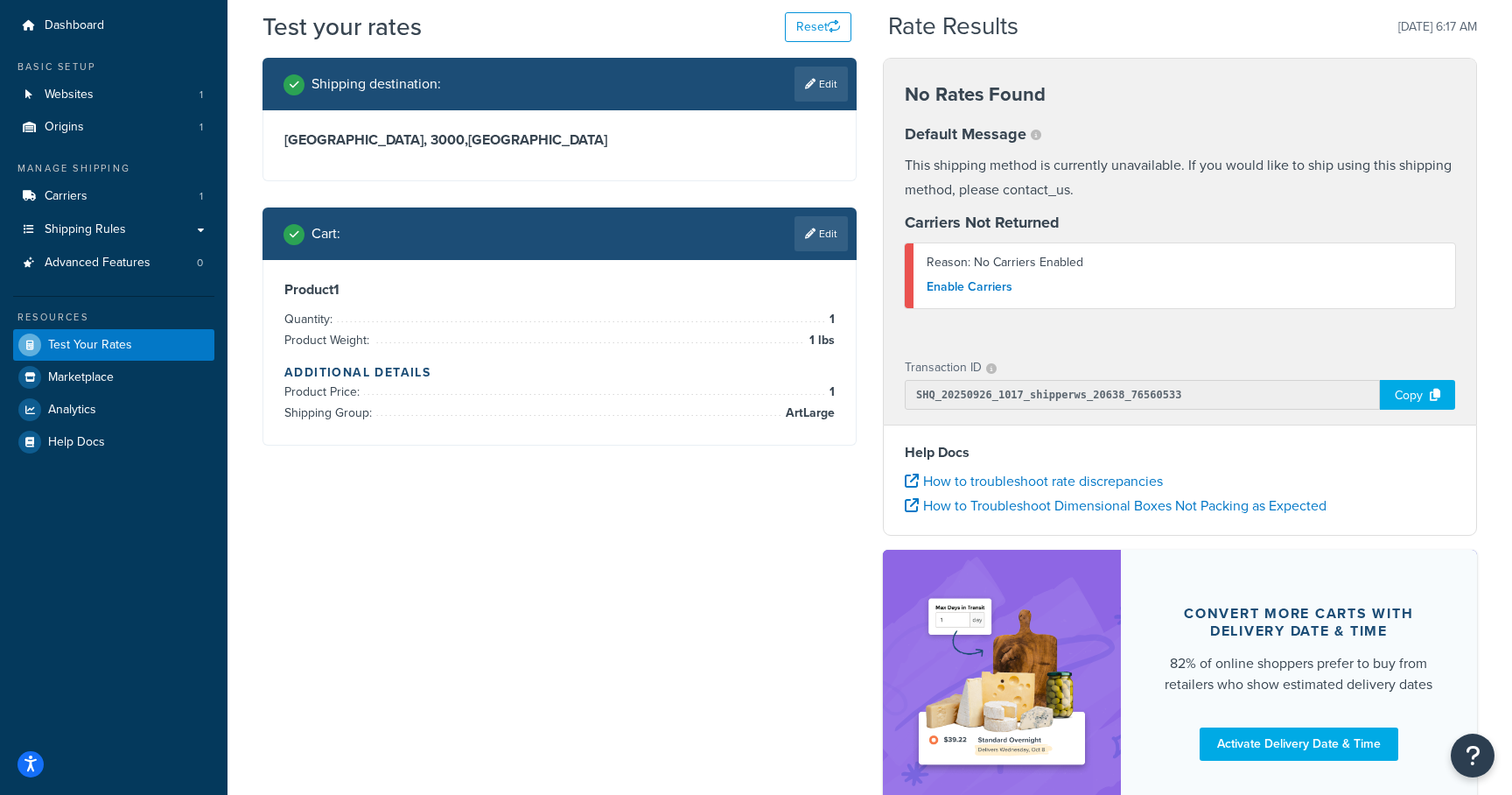
scroll to position [0, 0]
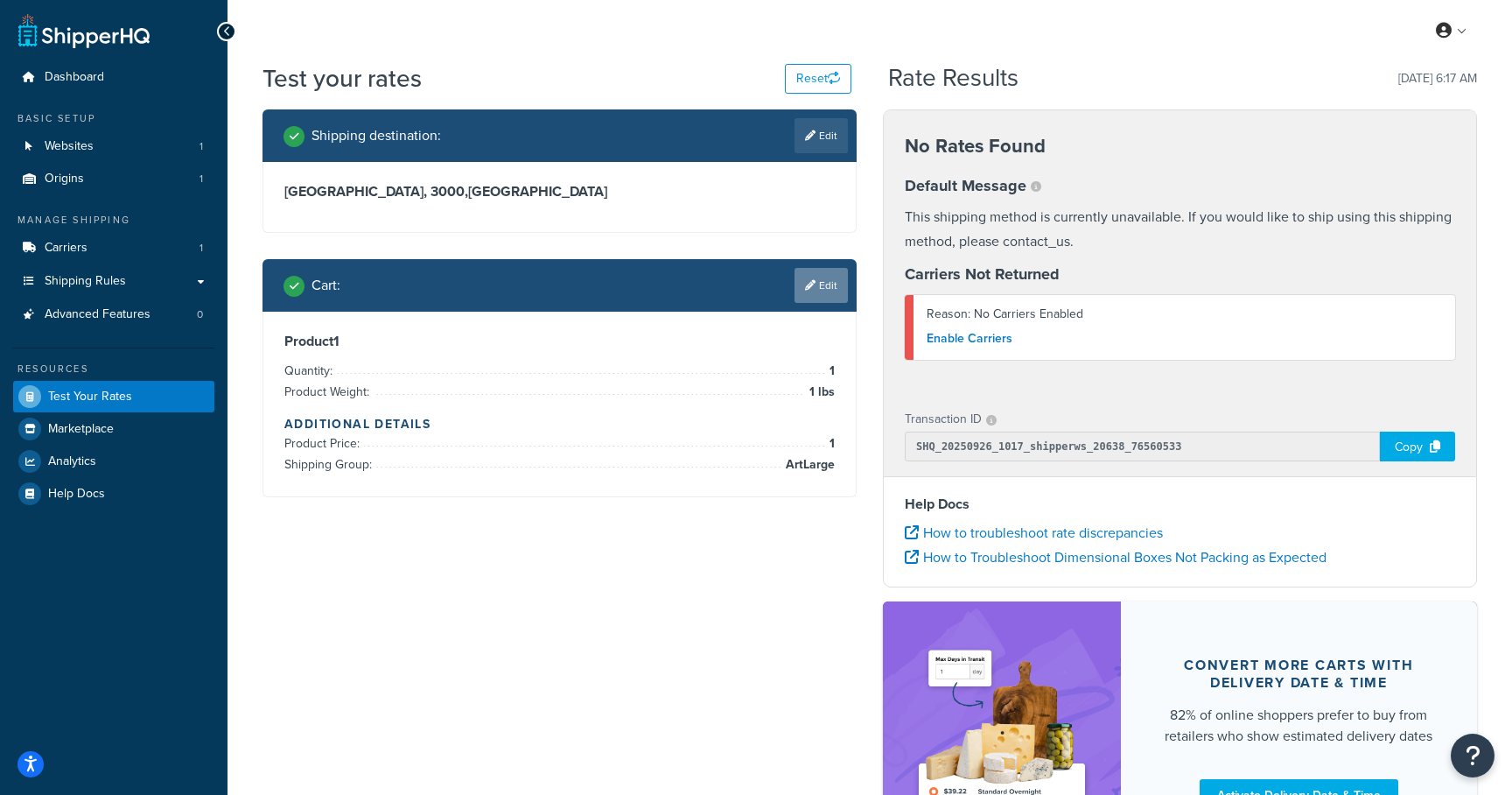
click at [816, 280] on link "Edit" at bounding box center [821, 286] width 54 height 35
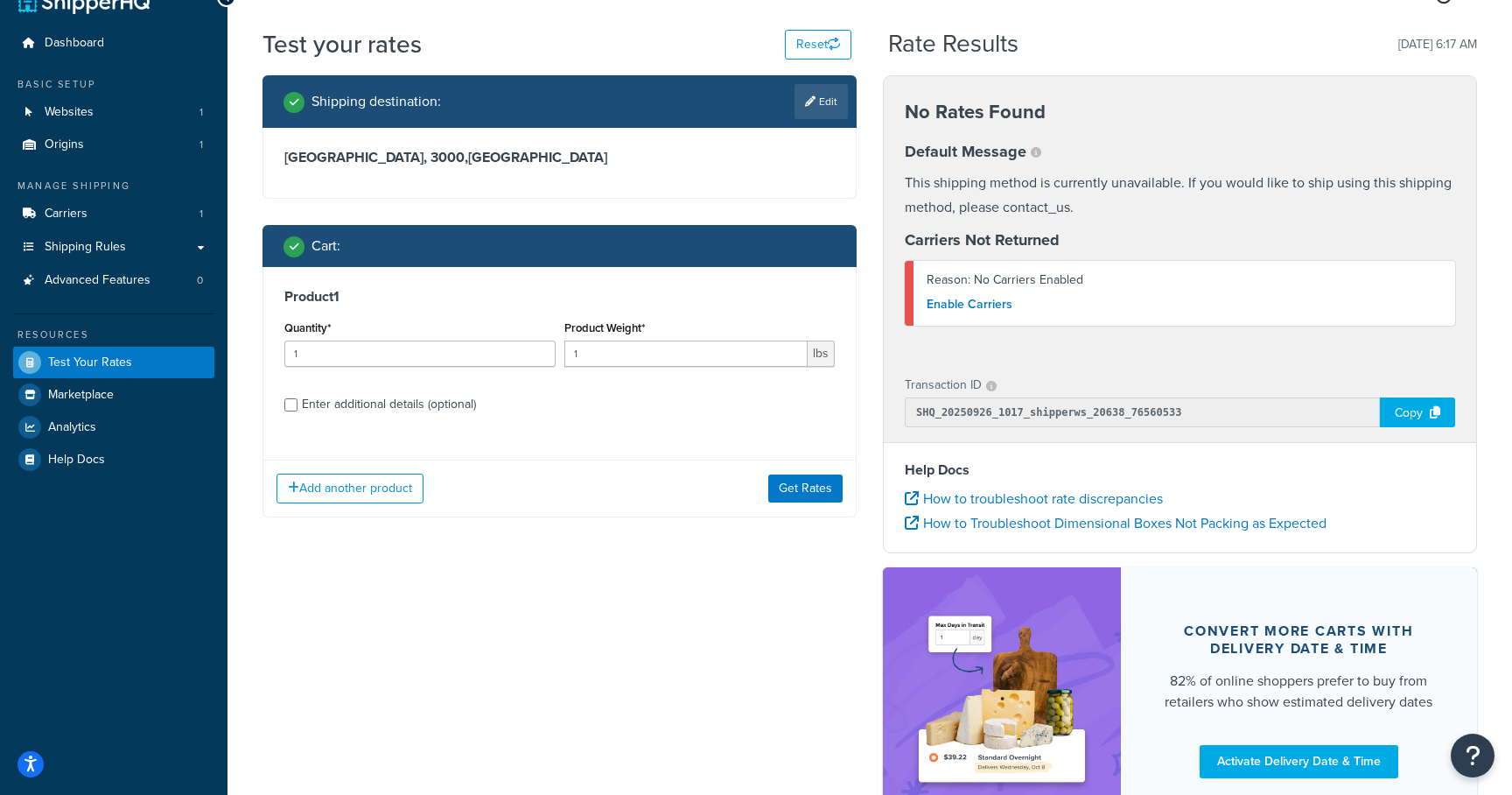
scroll to position [35, 0]
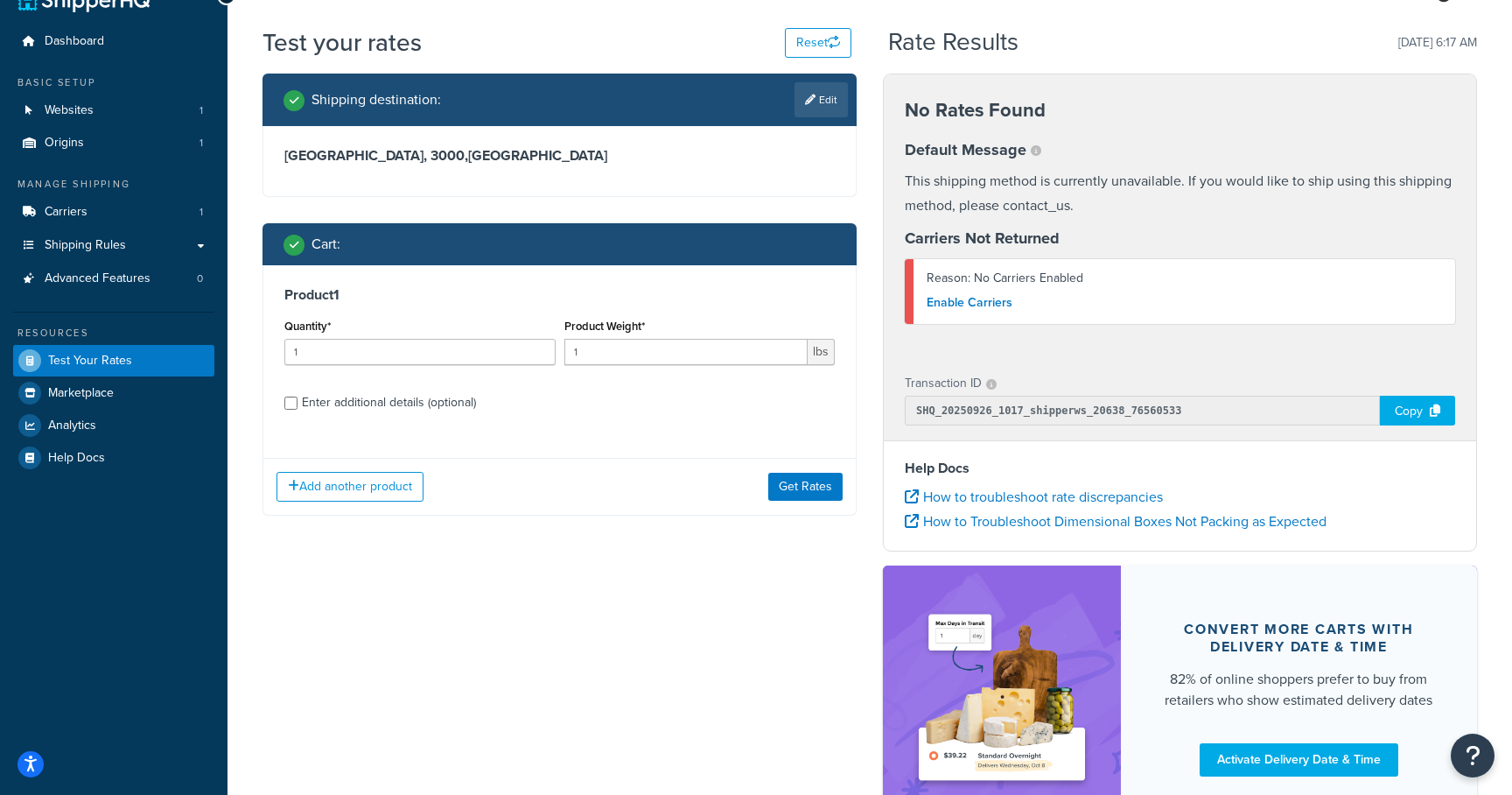
click at [288, 412] on div "Enter additional details (optional)" at bounding box center [559, 400] width 550 height 28
click at [288, 404] on input "Enter additional details (optional)" at bounding box center [291, 403] width 13 height 13
checkbox input "true"
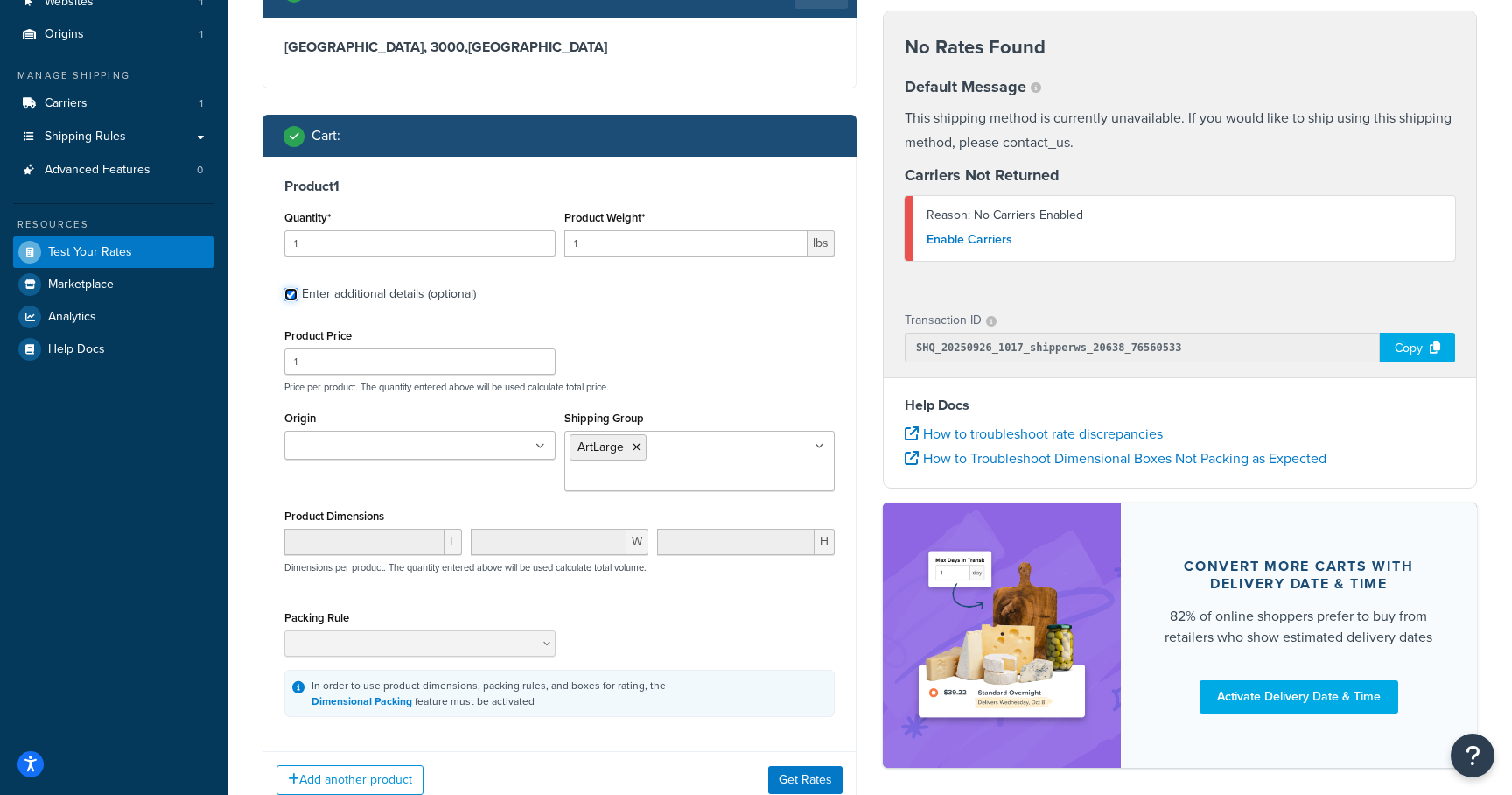
scroll to position [153, 0]
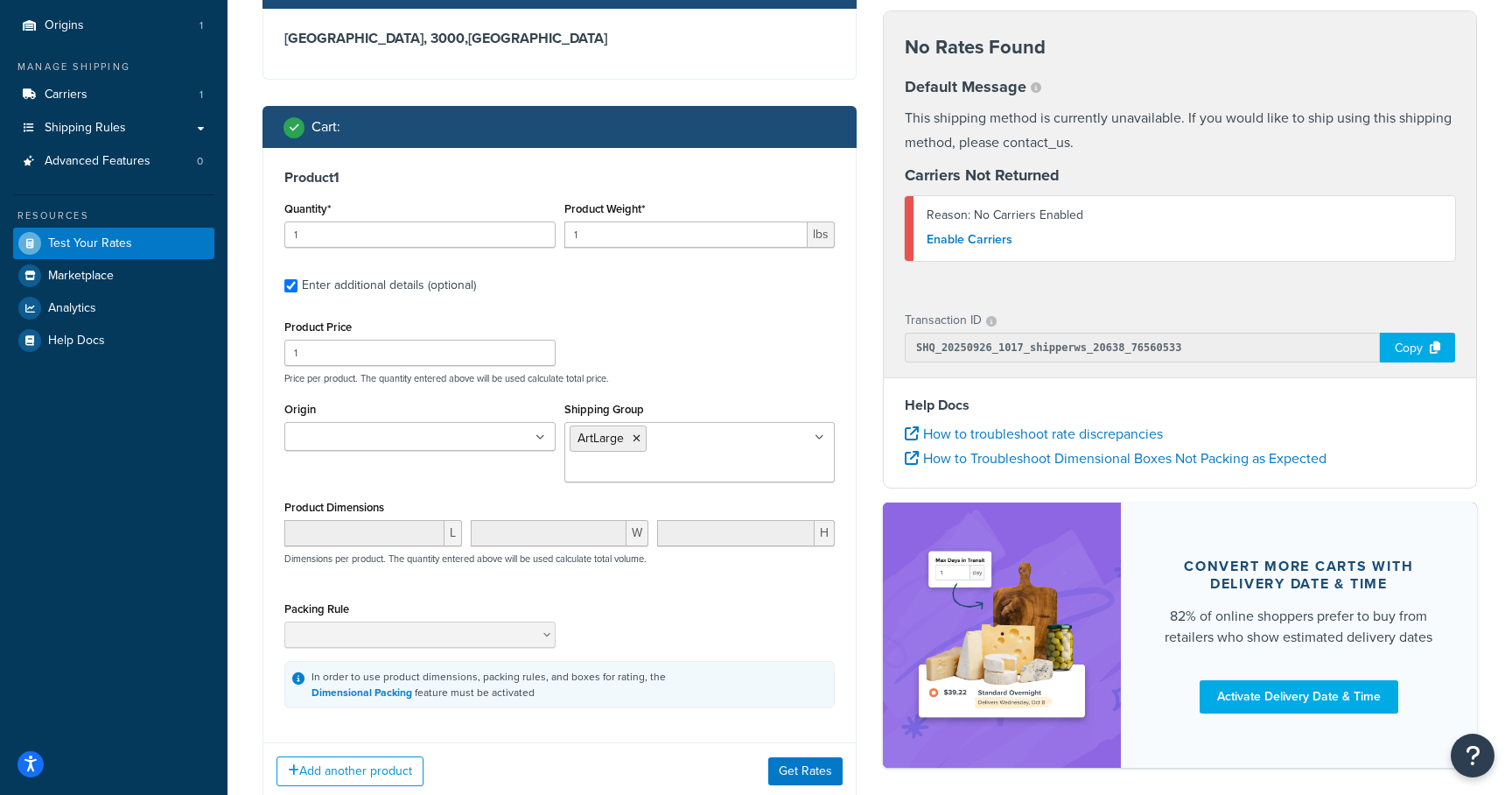
click at [543, 436] on icon at bounding box center [540, 438] width 10 height 11
click at [793, 758] on button "Get Rates" at bounding box center [806, 771] width 75 height 28
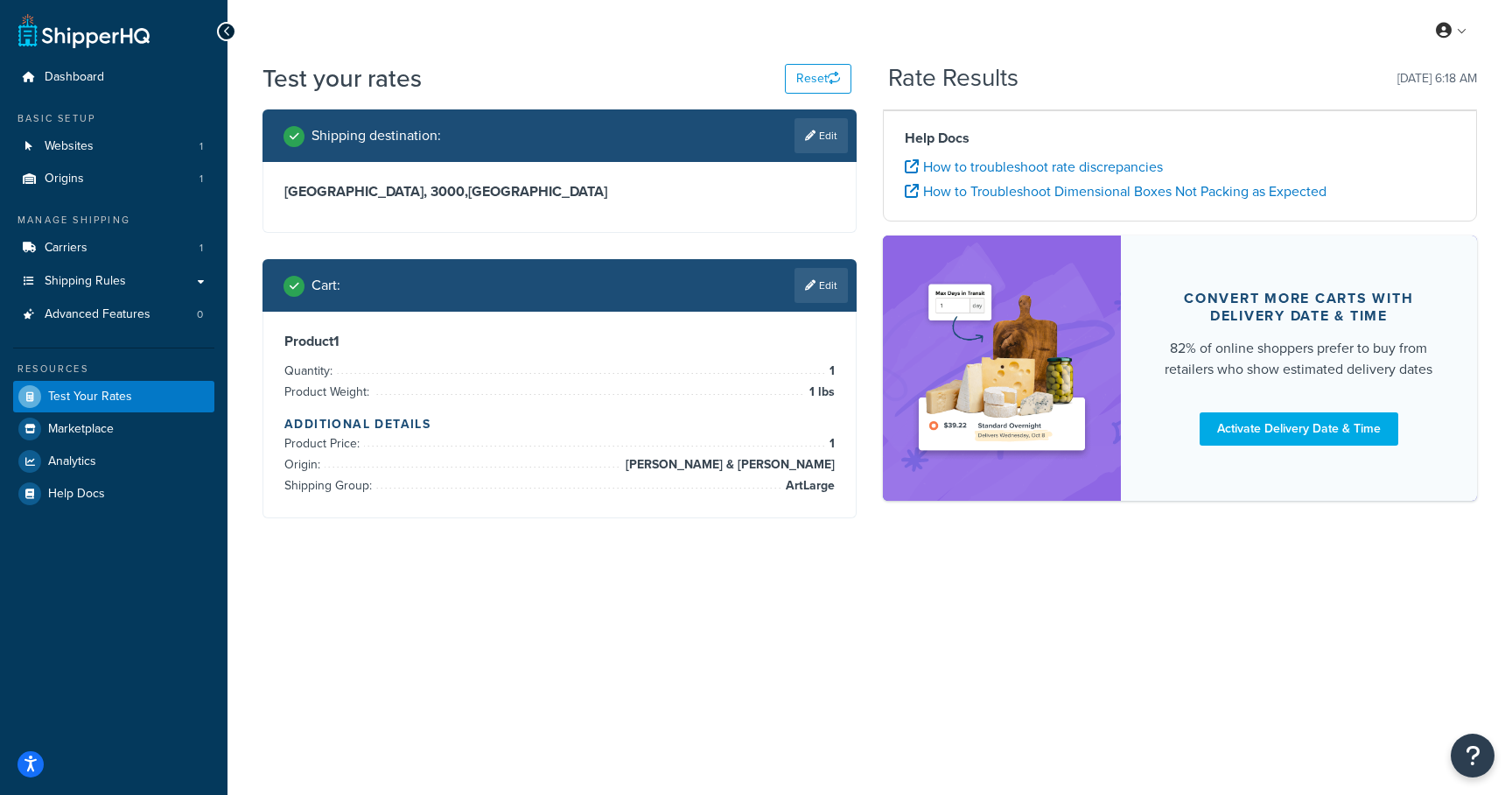
scroll to position [0, 0]
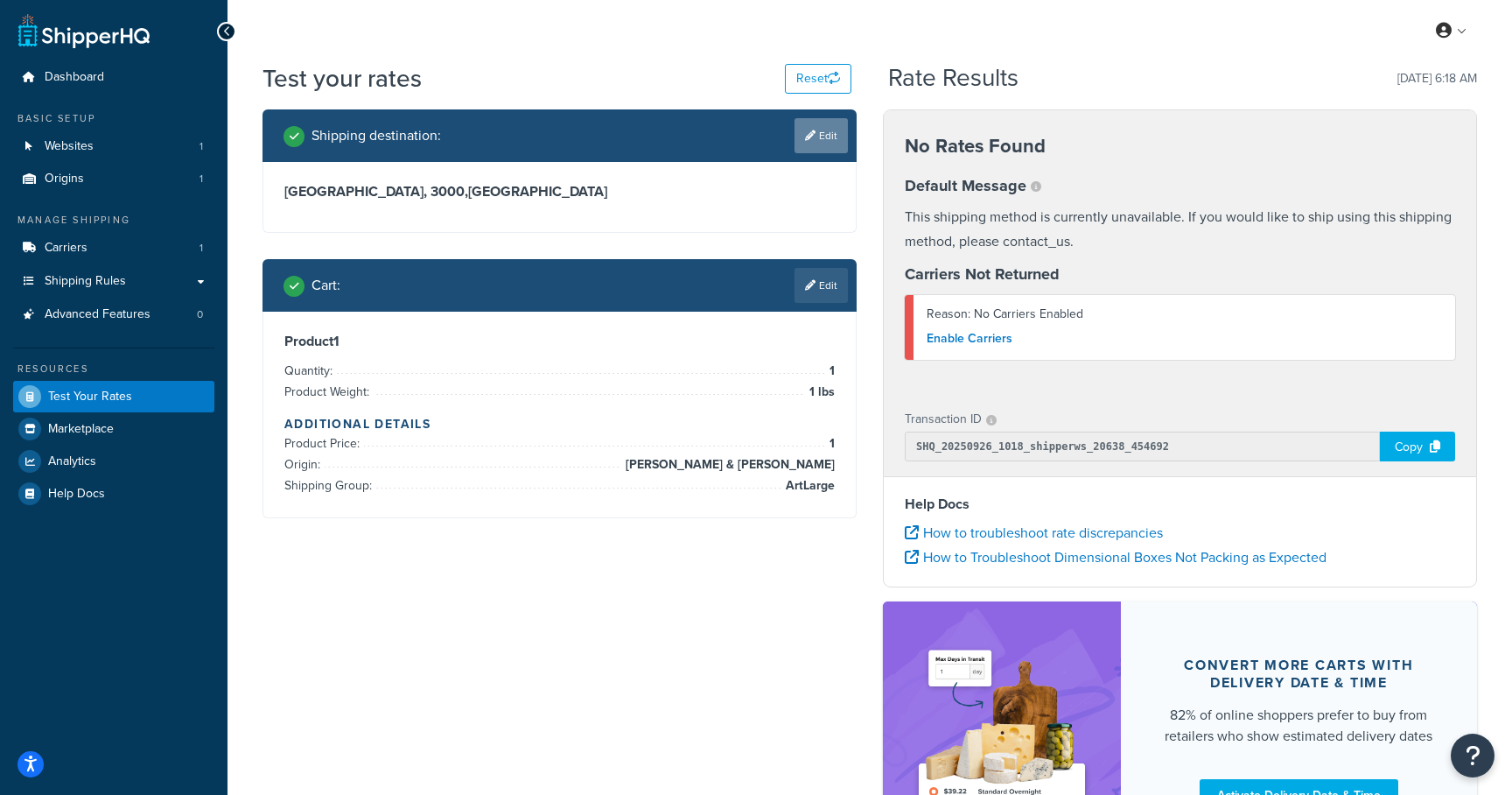
click at [827, 142] on link "Edit" at bounding box center [821, 136] width 54 height 35
select select "AU"
select select "VIC"
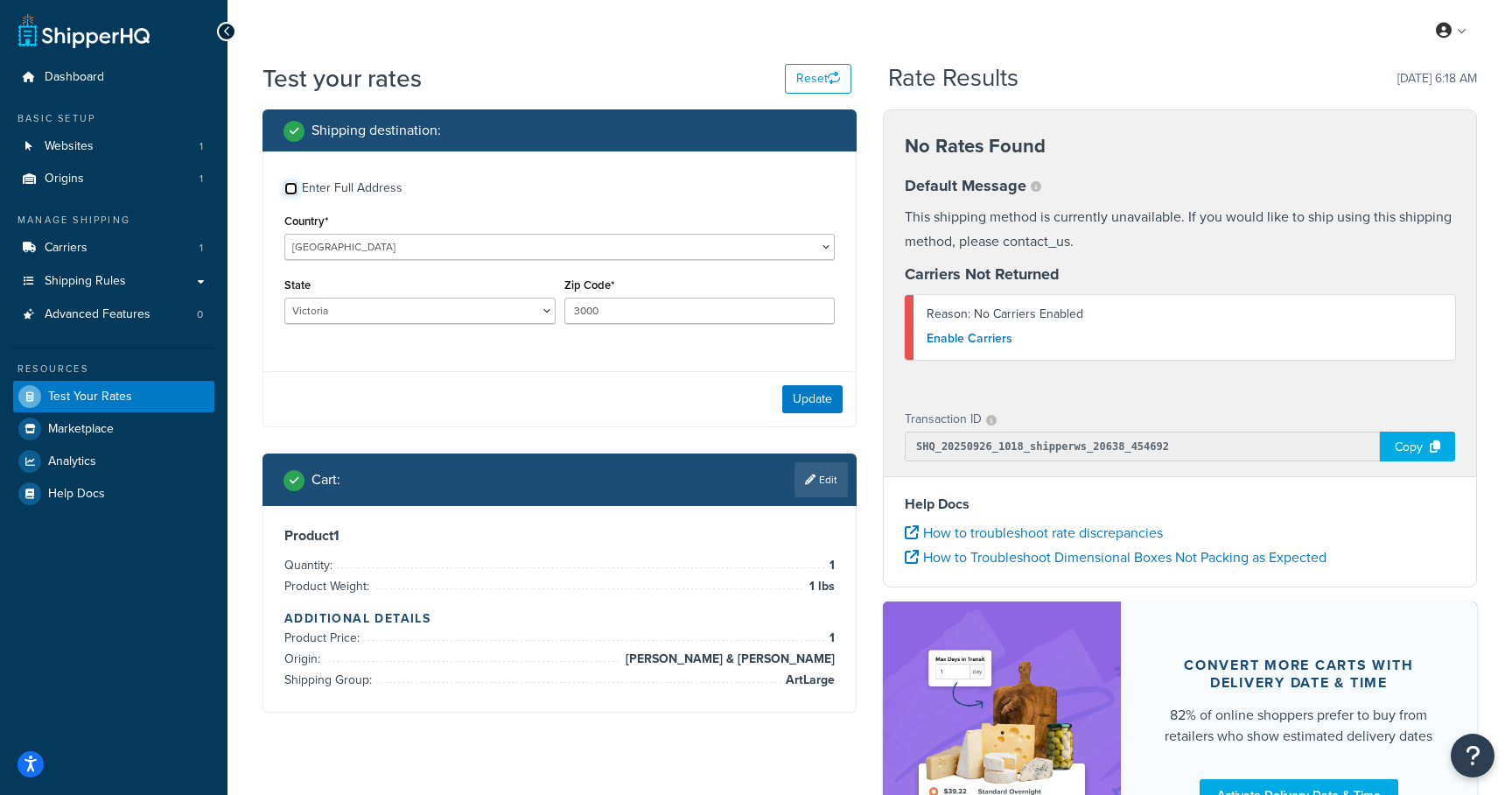
click at [285, 182] on input "Enter Full Address" at bounding box center [291, 188] width 13 height 13
checkbox input "true"
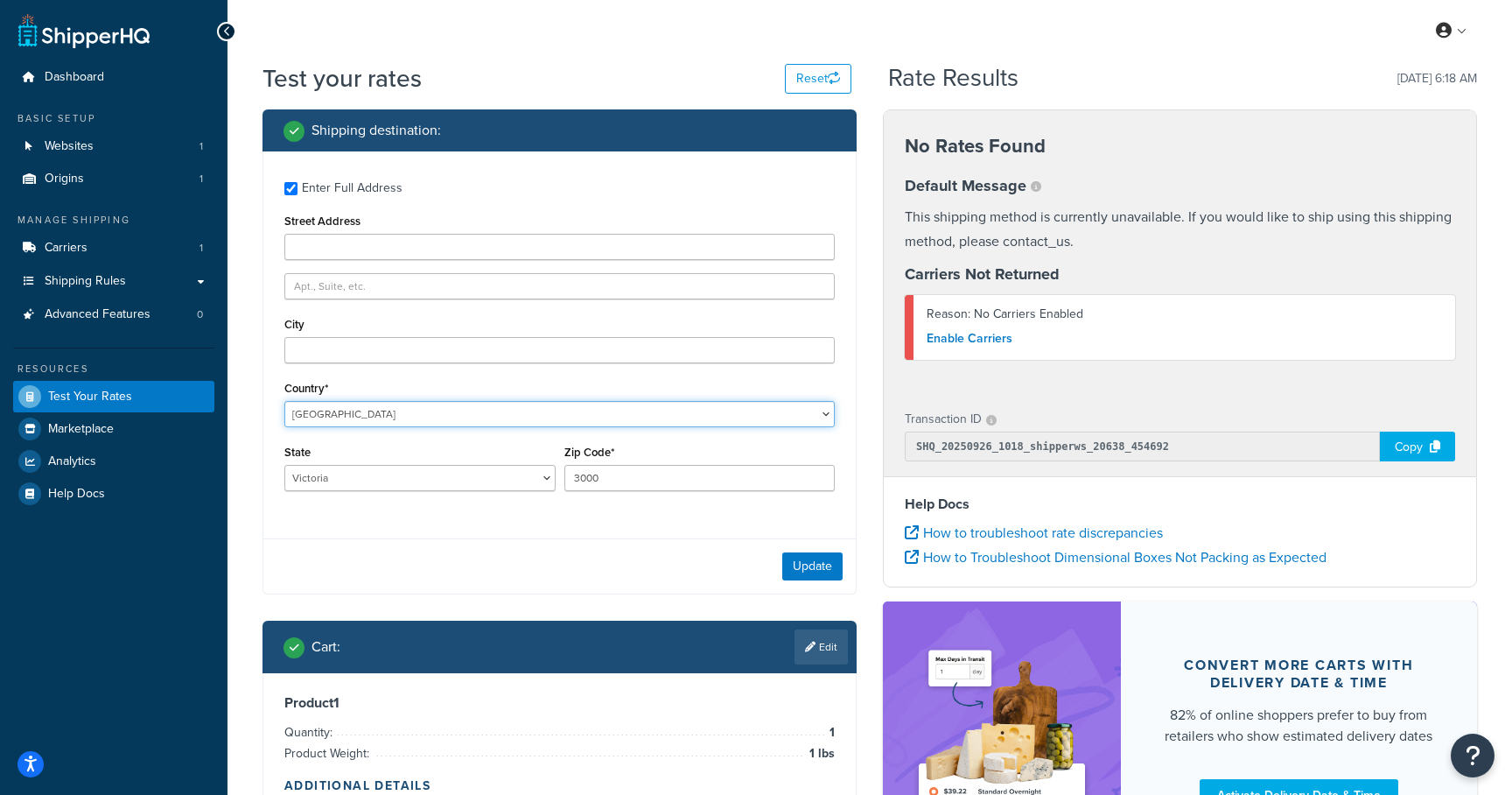
click at [509, 412] on select "United States United Kingdom Afghanistan Åland Islands Albania Algeria American…" at bounding box center [559, 414] width 550 height 26
click at [285, 401] on select "United States United Kingdom Afghanistan Åland Islands Albania Algeria American…" at bounding box center [559, 414] width 550 height 26
click at [494, 478] on select "Australian Capital Territory New South Wales Northern Territory Queensland Sout…" at bounding box center [420, 478] width 271 height 26
click at [285, 466] on select "Australian Capital Territory New South Wales Northern Territory Queensland Sout…" at bounding box center [420, 478] width 271 height 26
click at [585, 483] on input "3000" at bounding box center [700, 478] width 271 height 26
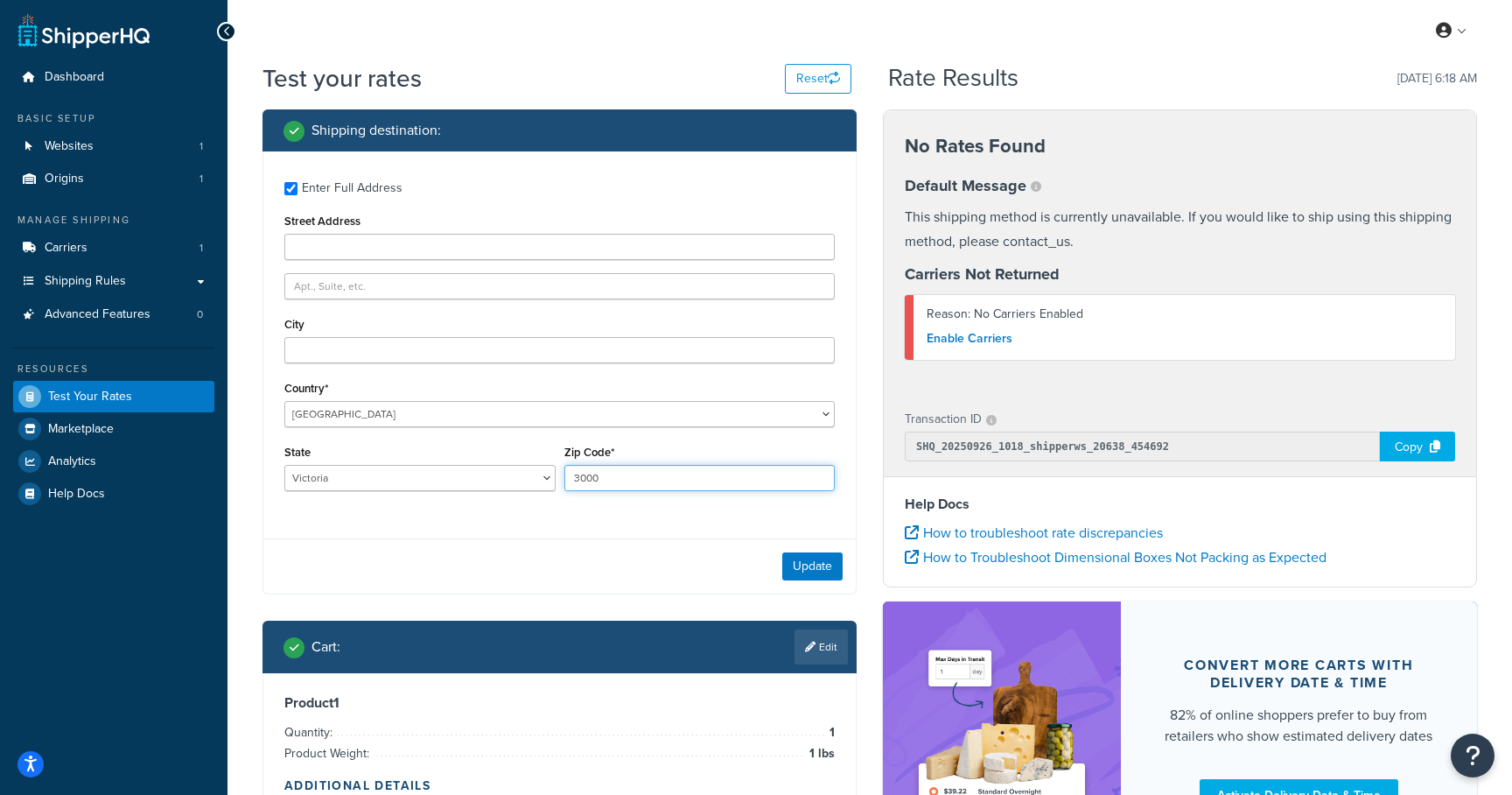
click at [585, 483] on input "3000" at bounding box center [700, 478] width 271 height 26
type input "3011"
click at [805, 577] on button "Update" at bounding box center [812, 566] width 60 height 28
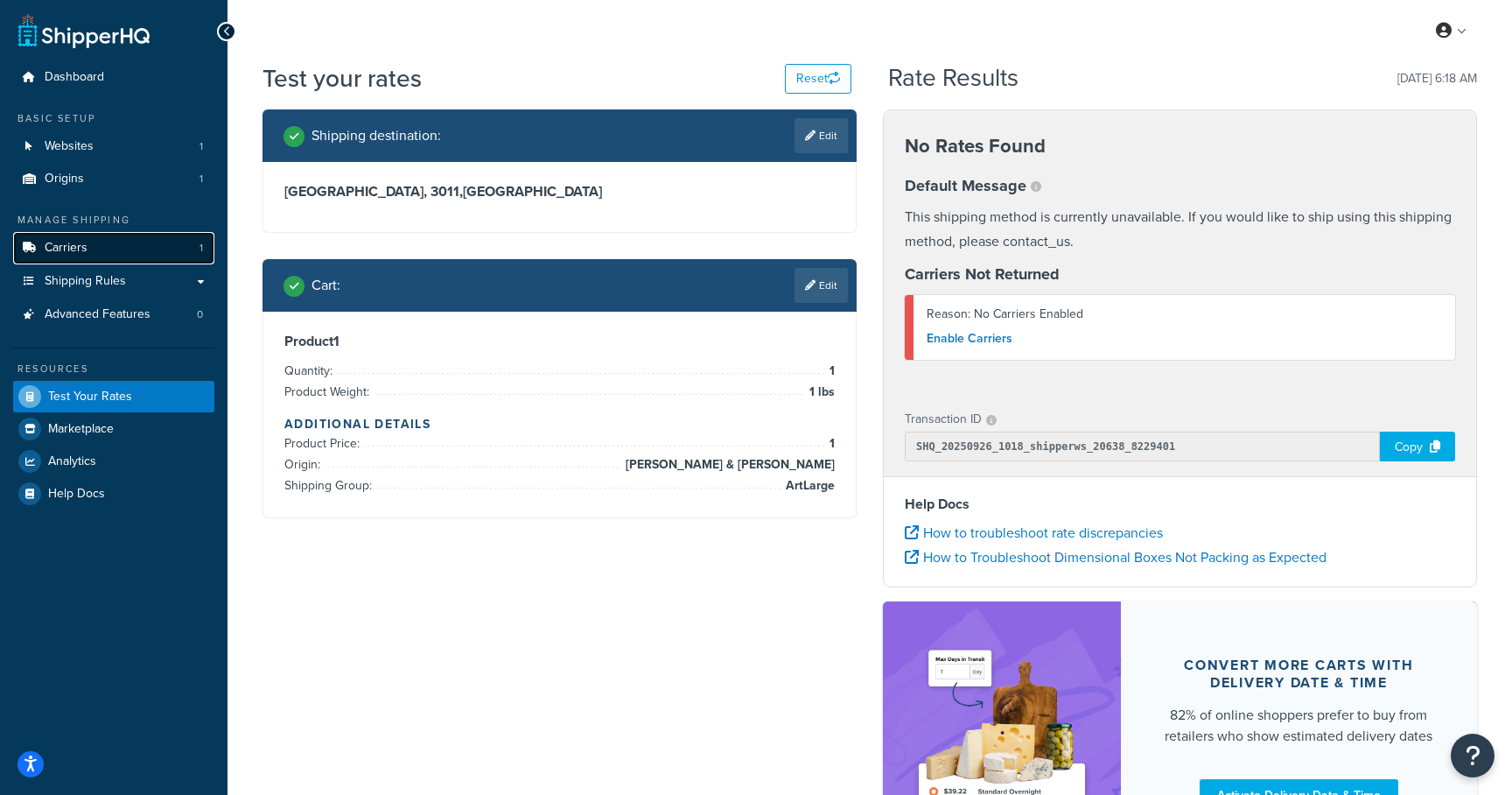
click at [96, 257] on link "Carriers 1" at bounding box center [113, 248] width 201 height 33
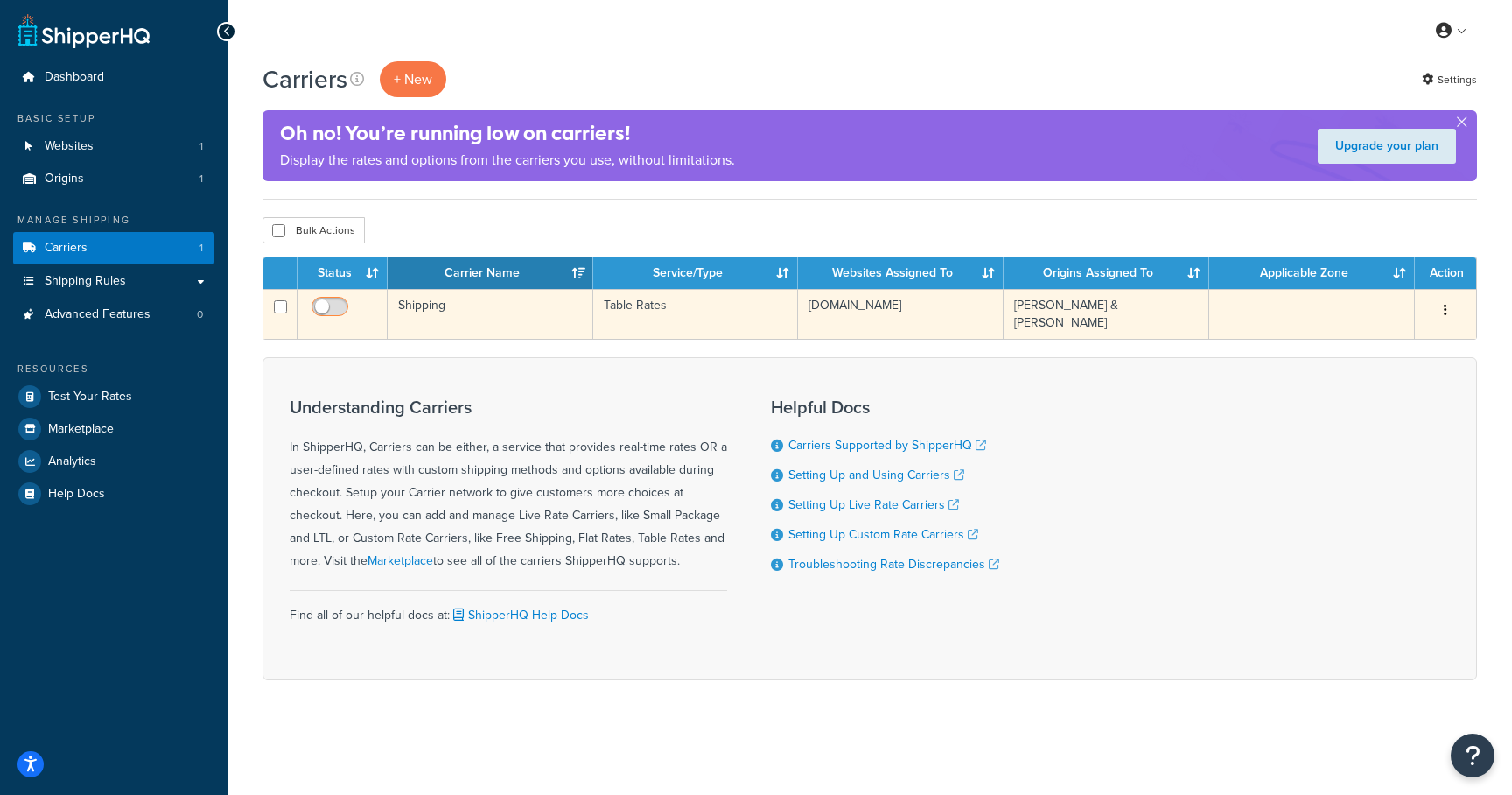
click at [334, 303] on input "checkbox" at bounding box center [332, 311] width 48 height 22
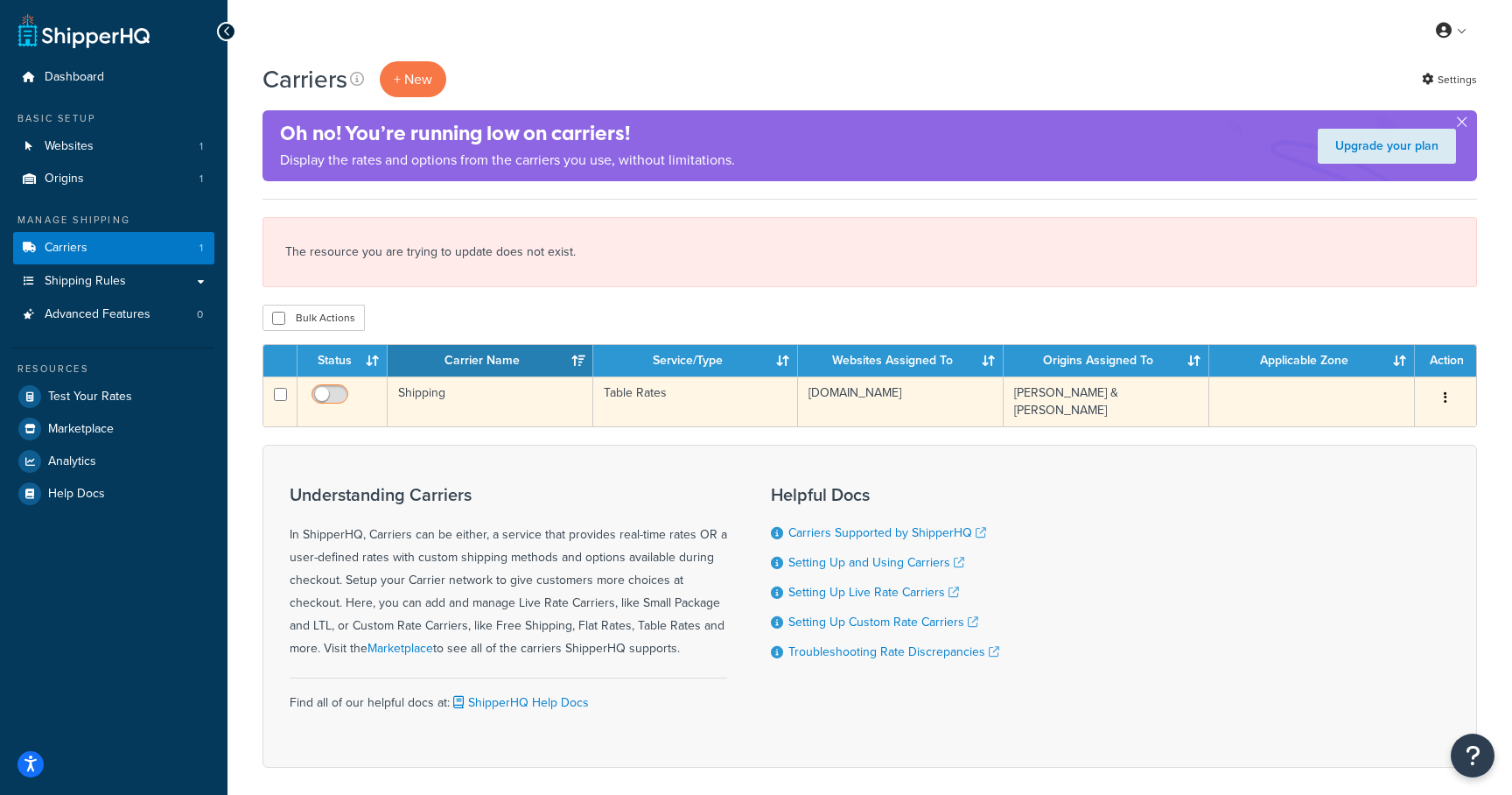
click at [331, 393] on input "checkbox" at bounding box center [332, 398] width 48 height 22
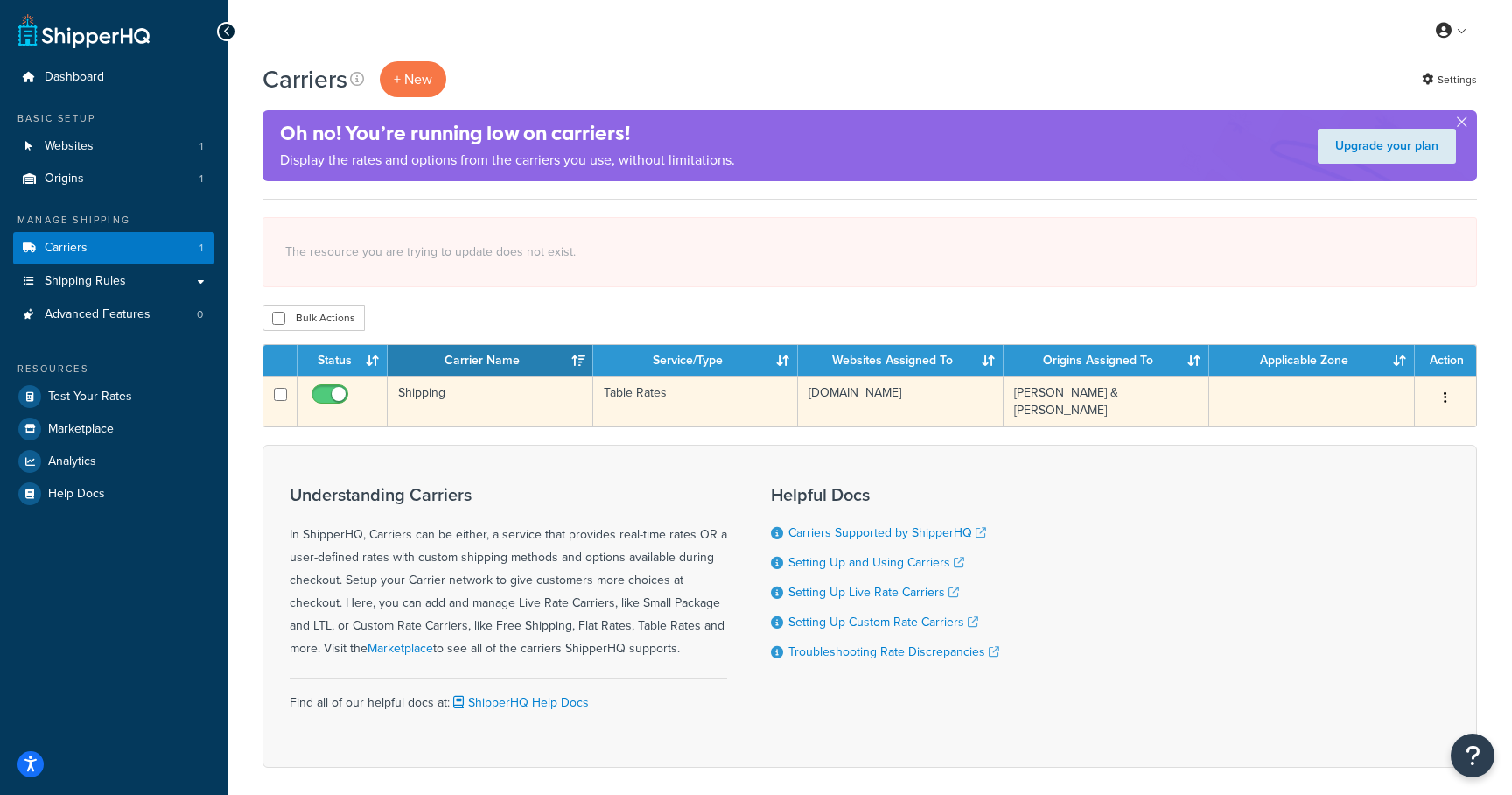
checkbox input "false"
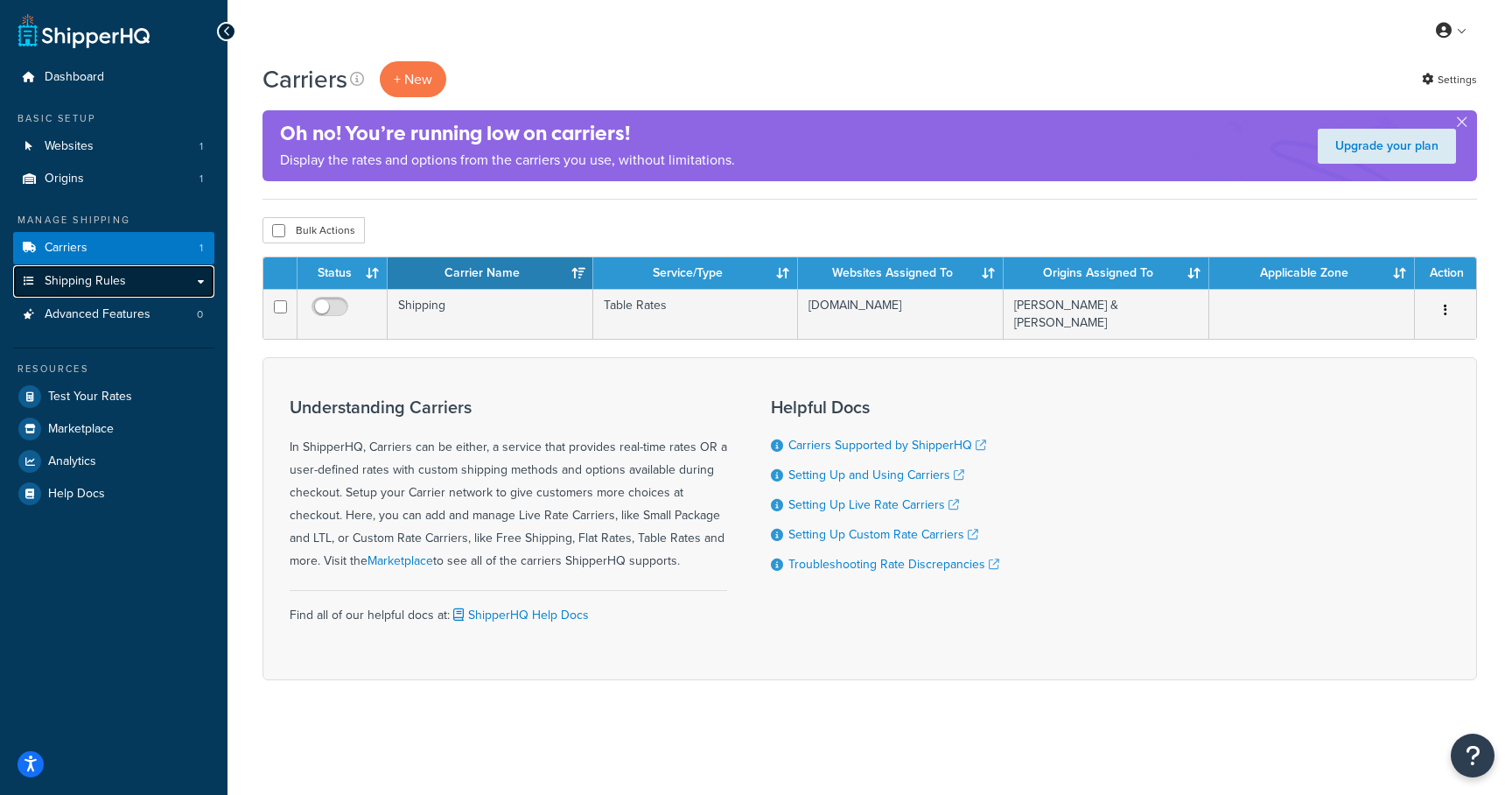
click at [75, 295] on link "Shipping Rules" at bounding box center [113, 282] width 201 height 33
click at [72, 315] on span "Advanced Features" at bounding box center [97, 315] width 105 height 15
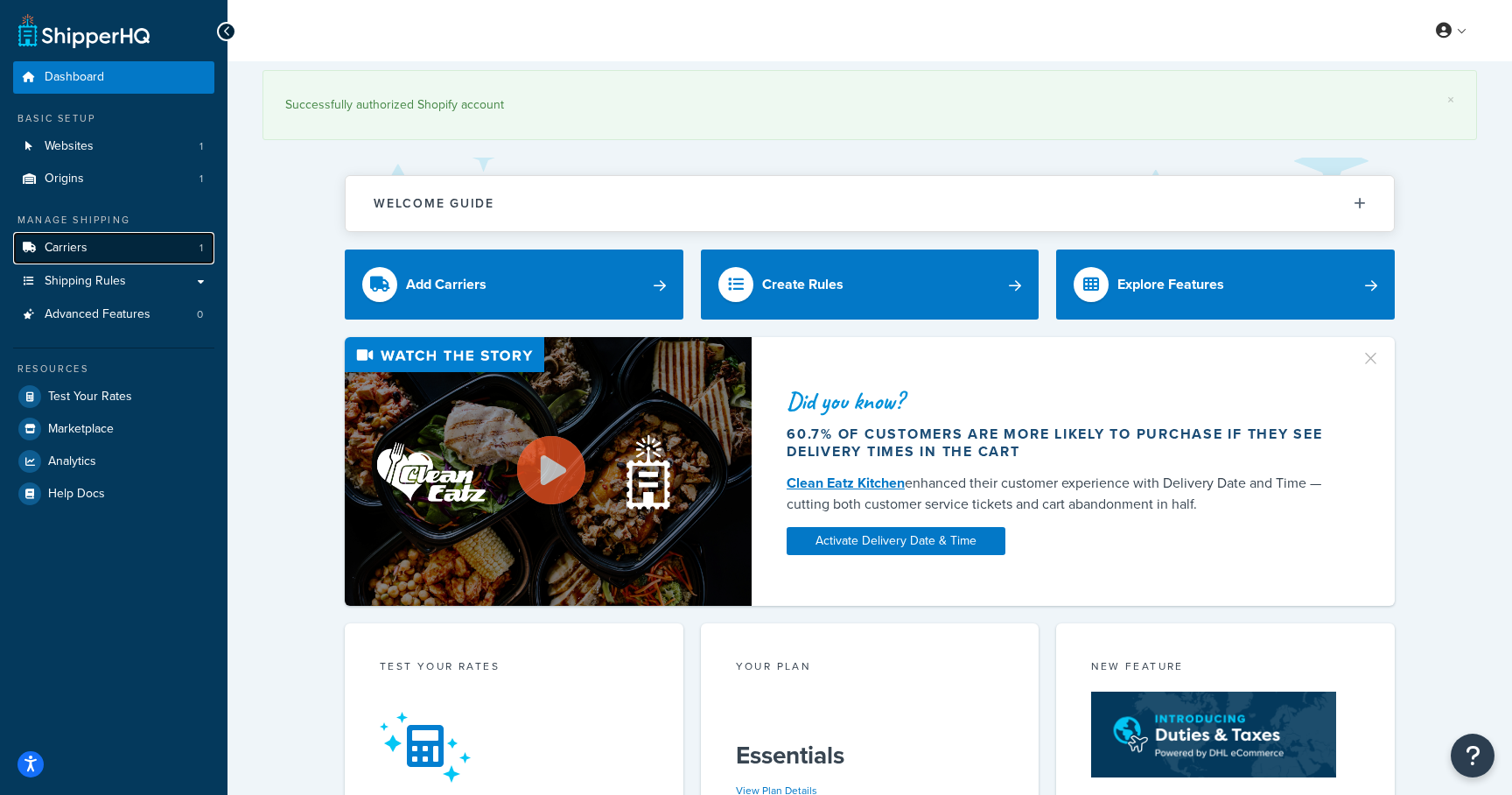
click at [78, 253] on span "Carriers" at bounding box center [65, 248] width 43 height 15
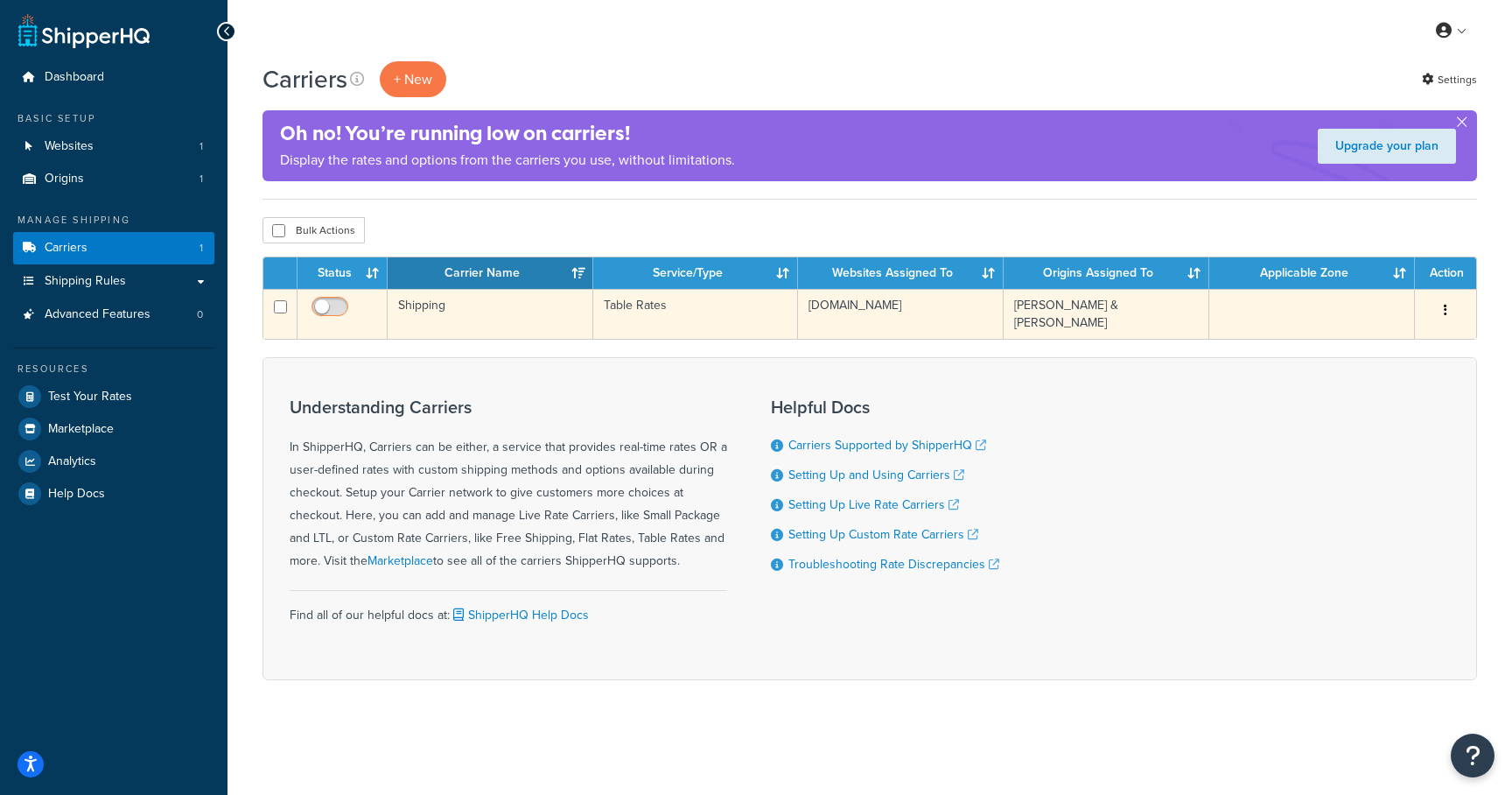
click at [323, 300] on span at bounding box center [330, 307] width 36 height 21
click at [323, 300] on input "checkbox" at bounding box center [332, 311] width 48 height 22
checkbox input "true"
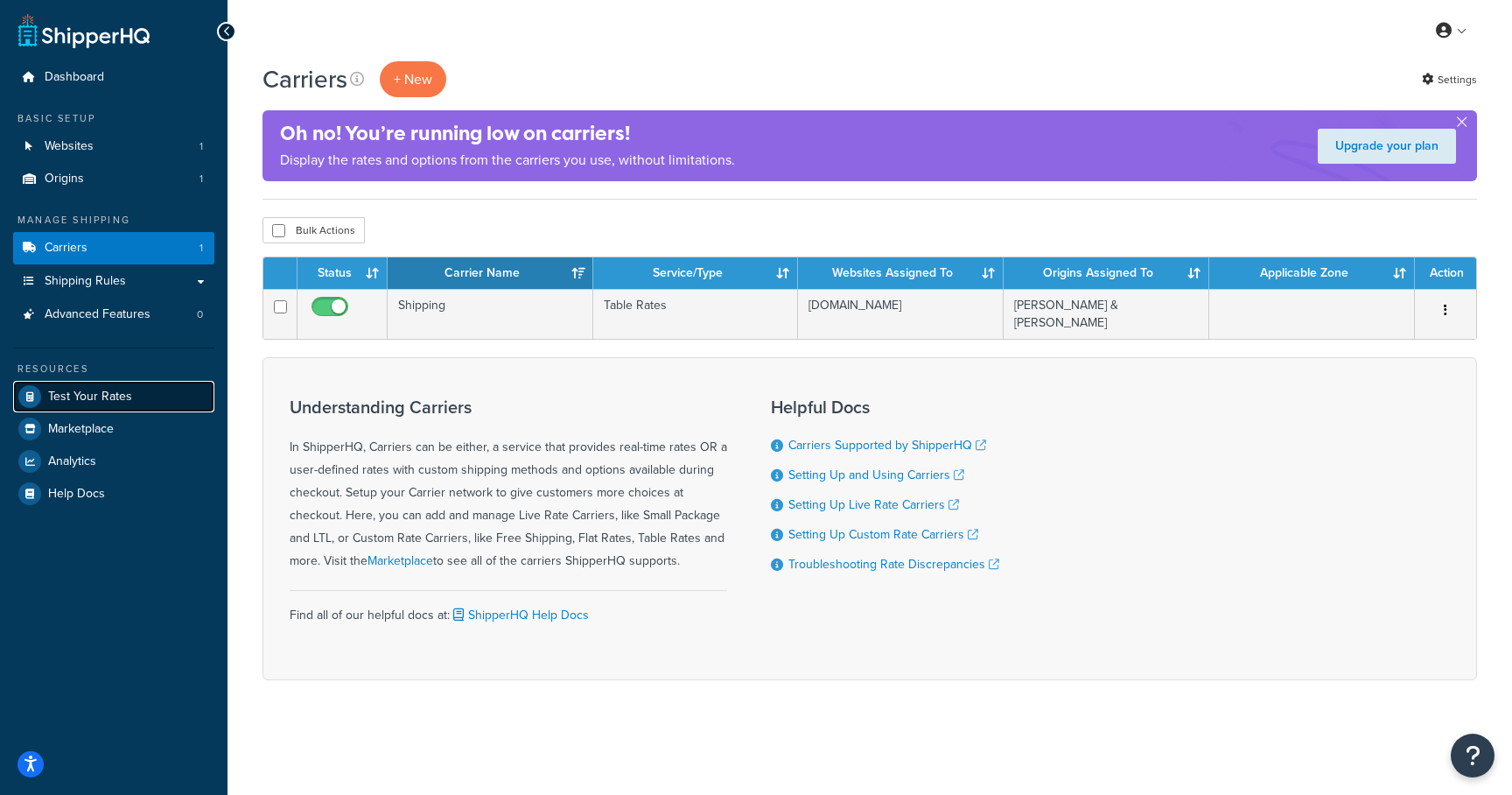
click at [96, 394] on span "Test Your Rates" at bounding box center [90, 397] width 84 height 15
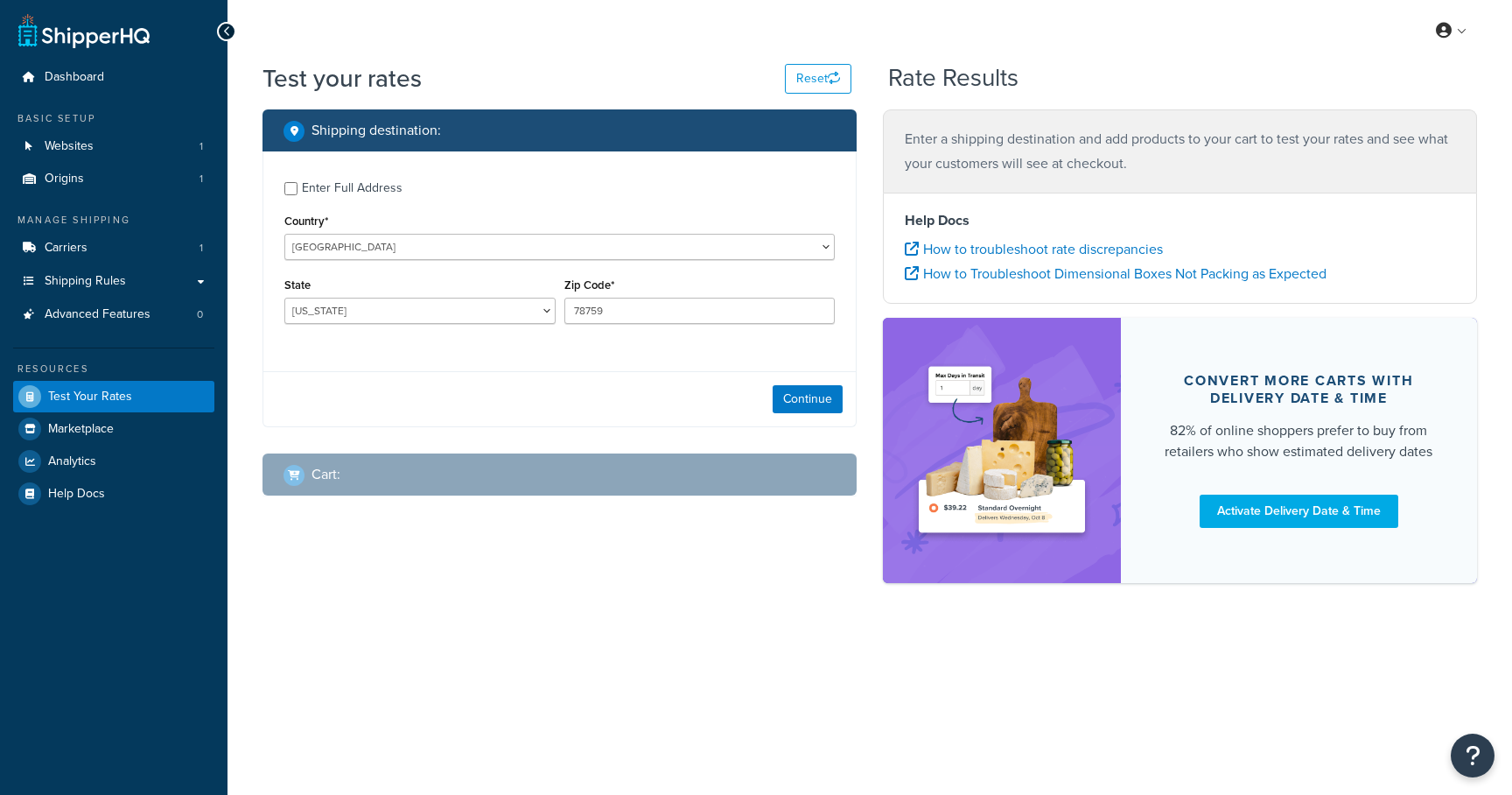
select select "[GEOGRAPHIC_DATA]"
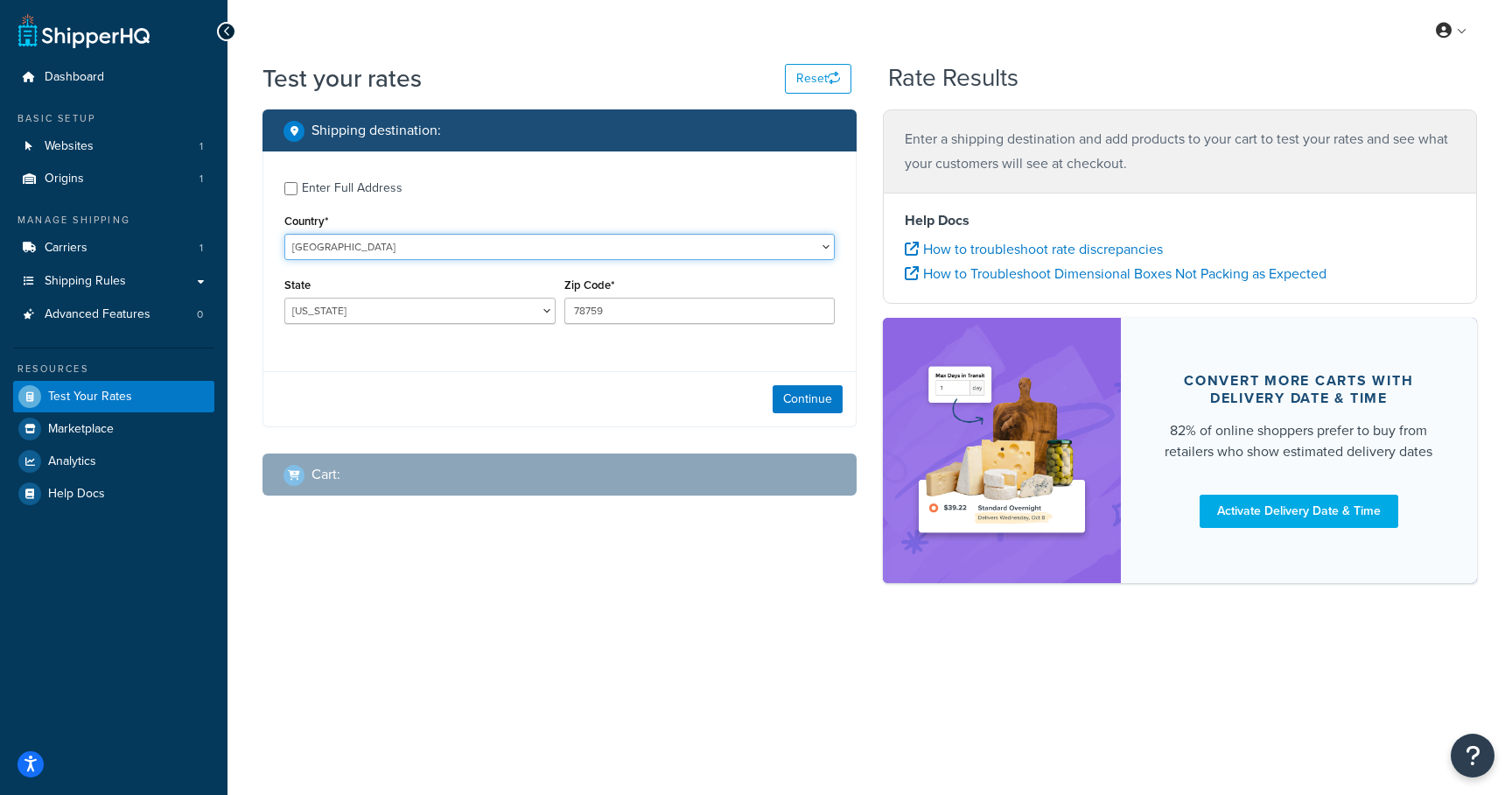
click at [466, 244] on select "[GEOGRAPHIC_DATA] [GEOGRAPHIC_DATA] [GEOGRAPHIC_DATA] [GEOGRAPHIC_DATA] [GEOGRA…" at bounding box center [559, 247] width 550 height 26
select select "AU"
click at [285, 234] on select "[GEOGRAPHIC_DATA] [GEOGRAPHIC_DATA] [GEOGRAPHIC_DATA] [GEOGRAPHIC_DATA] [GEOGRA…" at bounding box center [559, 247] width 550 height 26
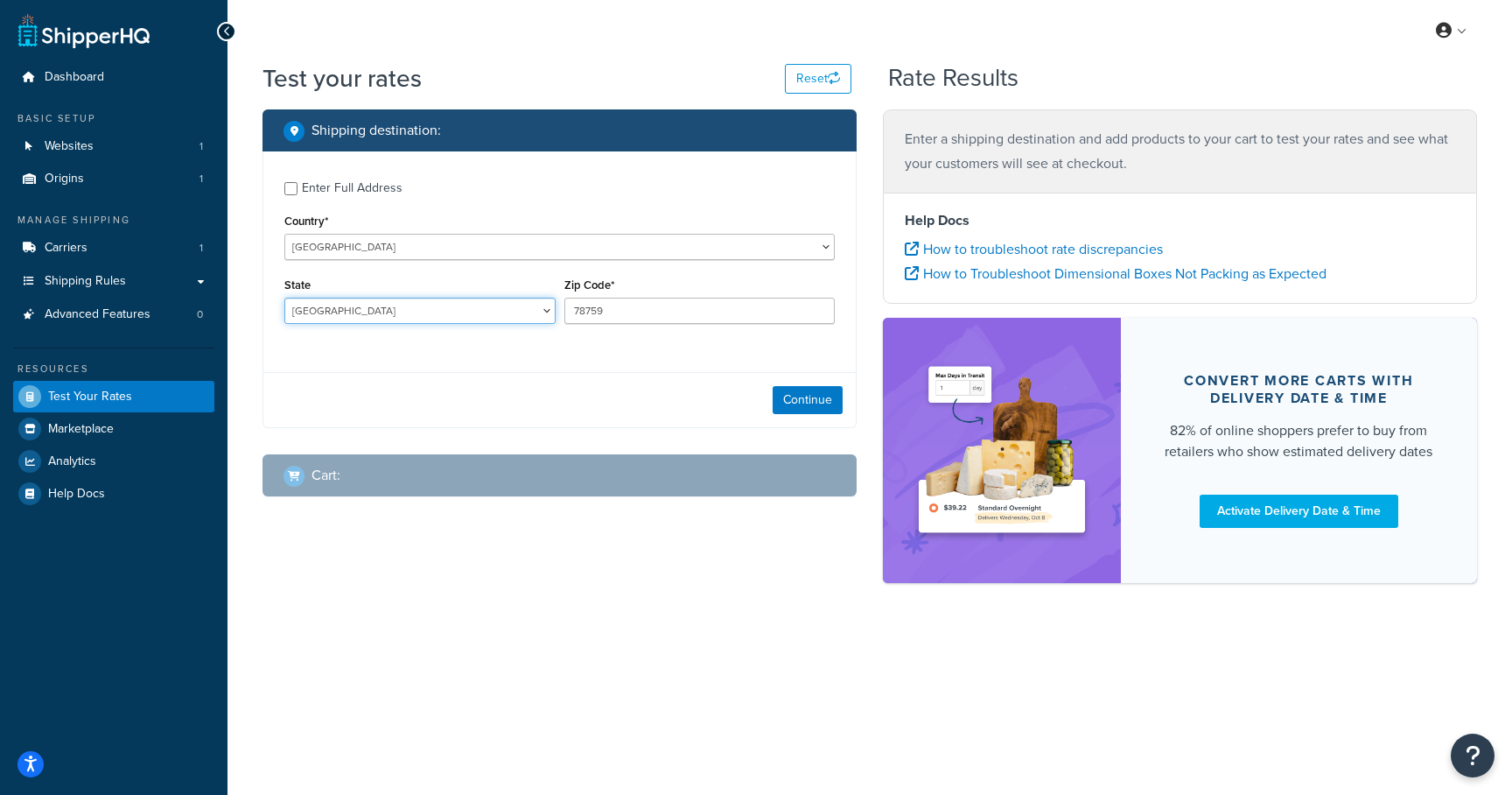
click at [365, 311] on select "[GEOGRAPHIC_DATA] [GEOGRAPHIC_DATA] [GEOGRAPHIC_DATA] [GEOGRAPHIC_DATA] [GEOGRA…" at bounding box center [420, 310] width 271 height 26
click at [285, 298] on select "[GEOGRAPHIC_DATA] [GEOGRAPHIC_DATA] [GEOGRAPHIC_DATA] [GEOGRAPHIC_DATA] [GEOGRA…" at bounding box center [420, 310] width 271 height 26
select select "ACT"
click at [616, 308] on input "78759" at bounding box center [700, 310] width 271 height 26
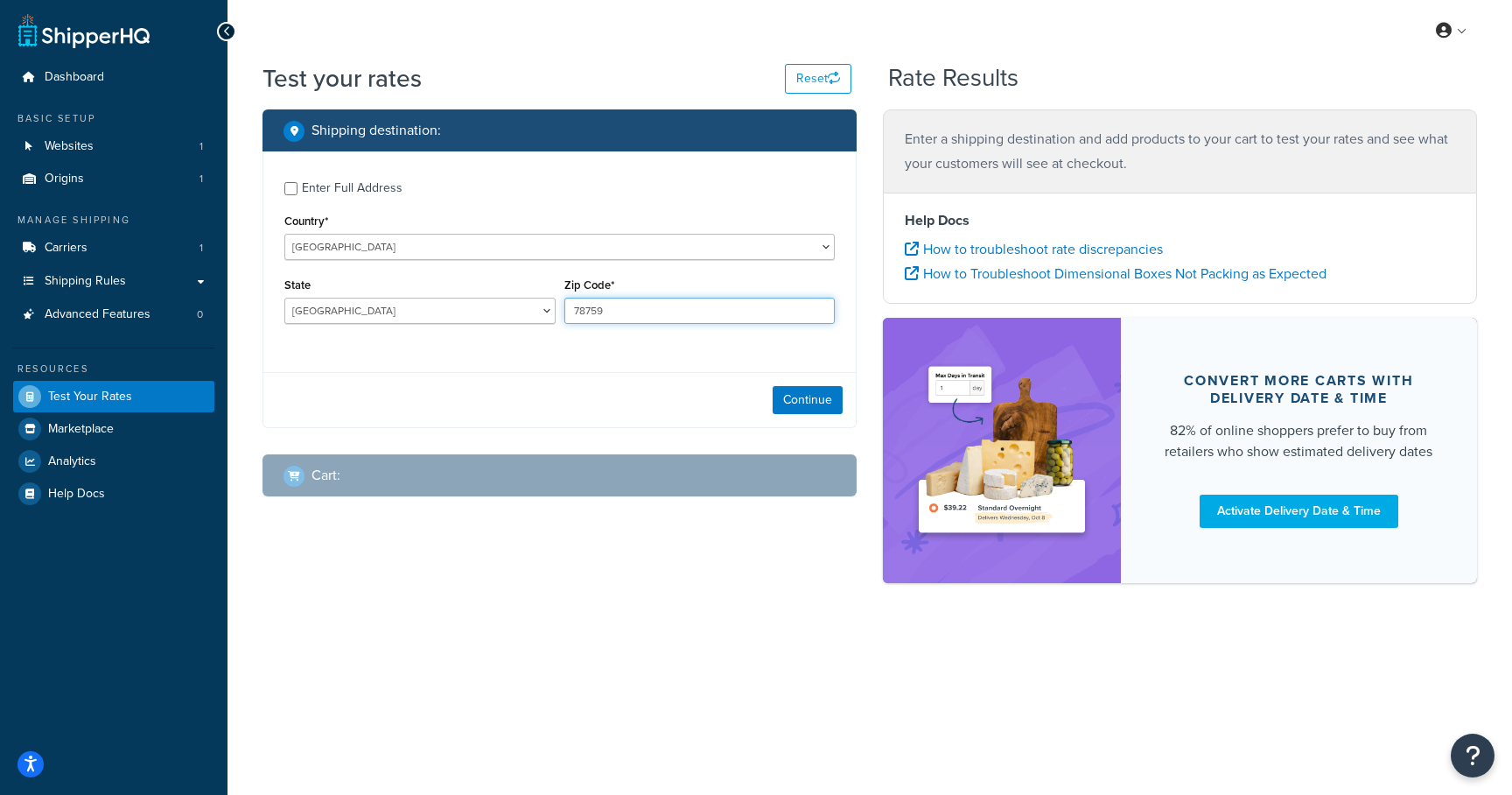
click at [616, 308] on input "78759" at bounding box center [700, 310] width 271 height 26
type input "3000"
click at [824, 398] on button "Continue" at bounding box center [807, 398] width 70 height 28
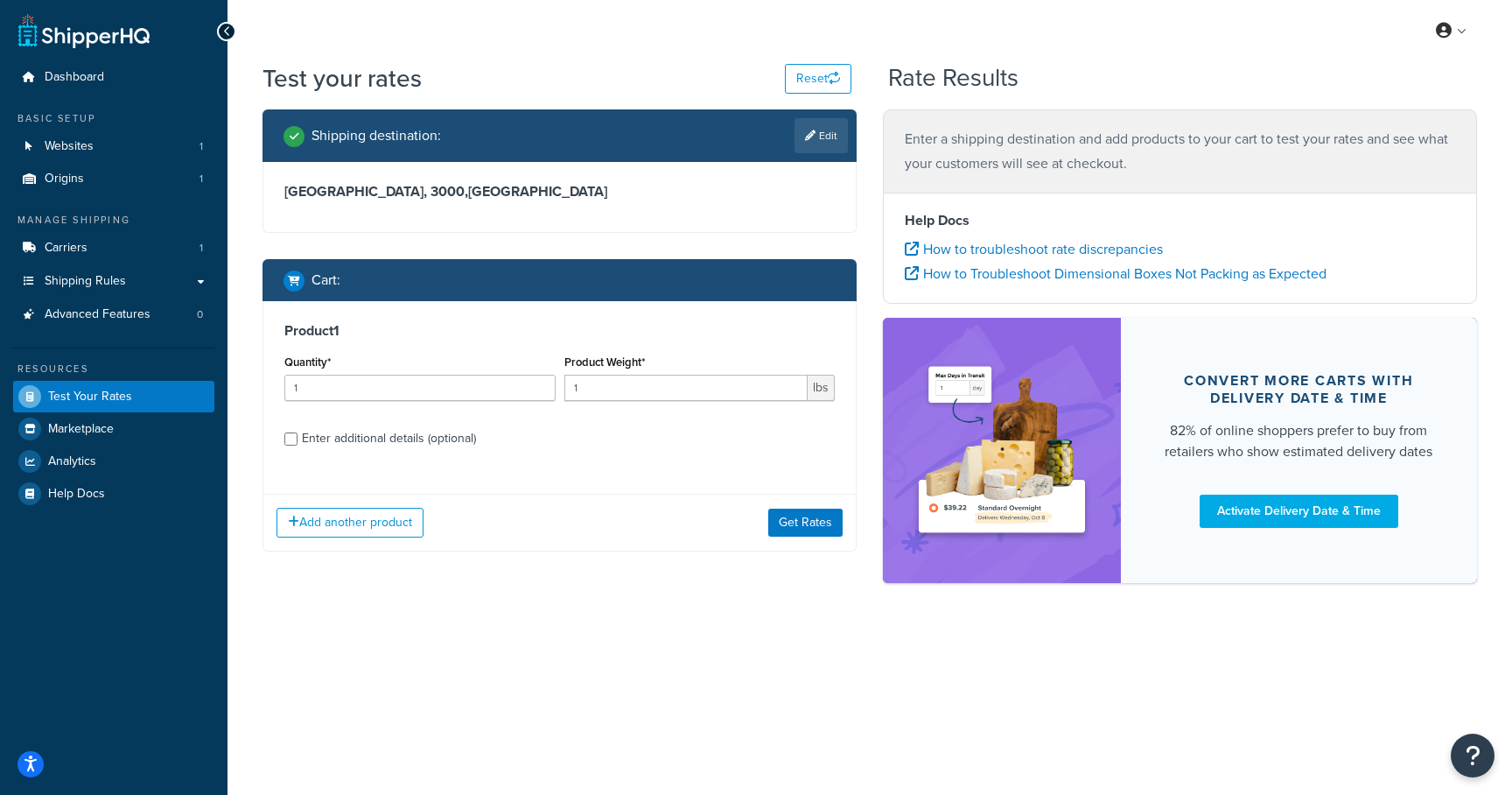
click at [332, 439] on div "Enter additional details (optional)" at bounding box center [389, 438] width 175 height 25
click at [297, 439] on input "Enter additional details (optional)" at bounding box center [291, 438] width 13 height 13
checkbox input "true"
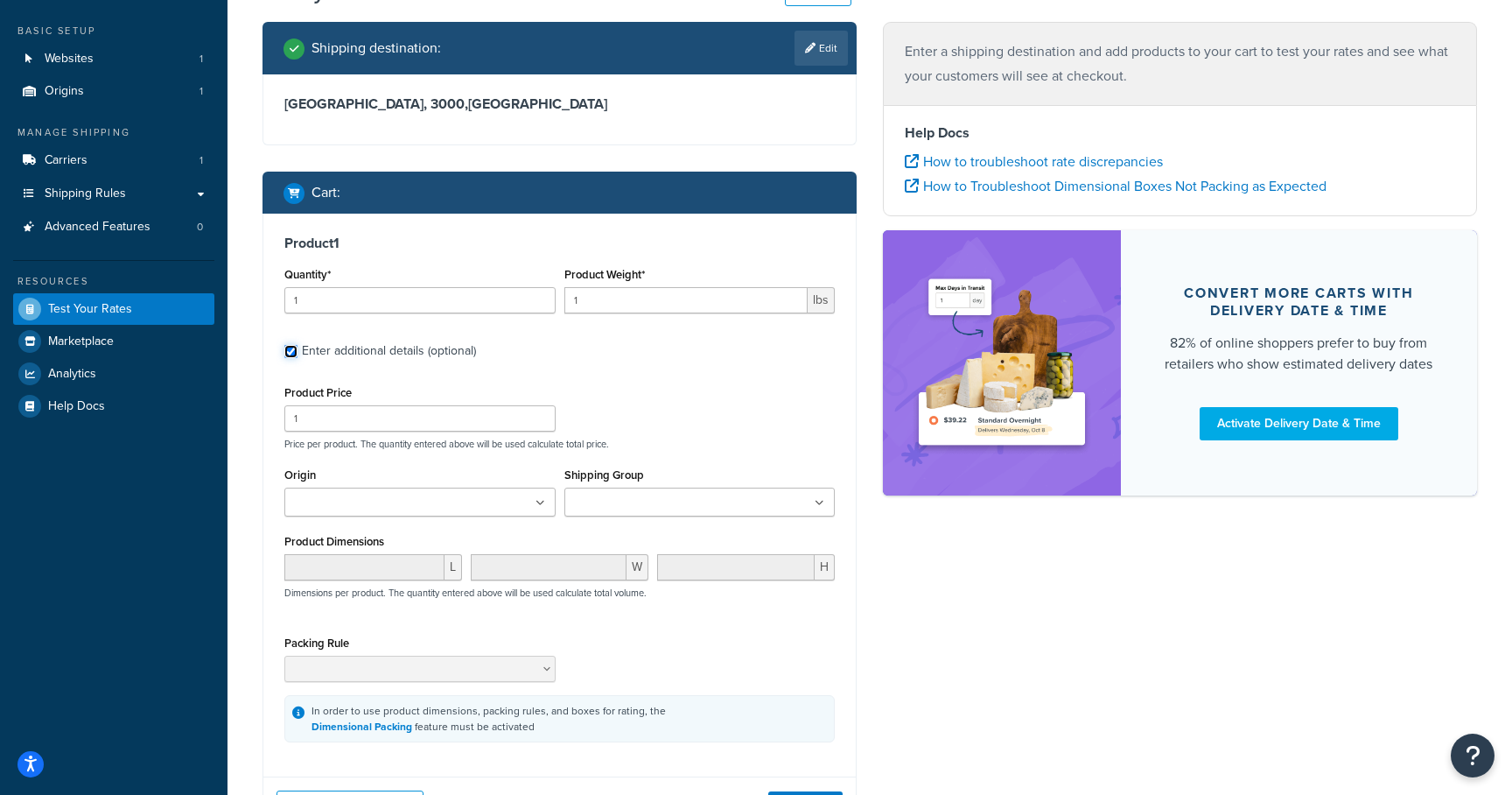
scroll to position [108, 0]
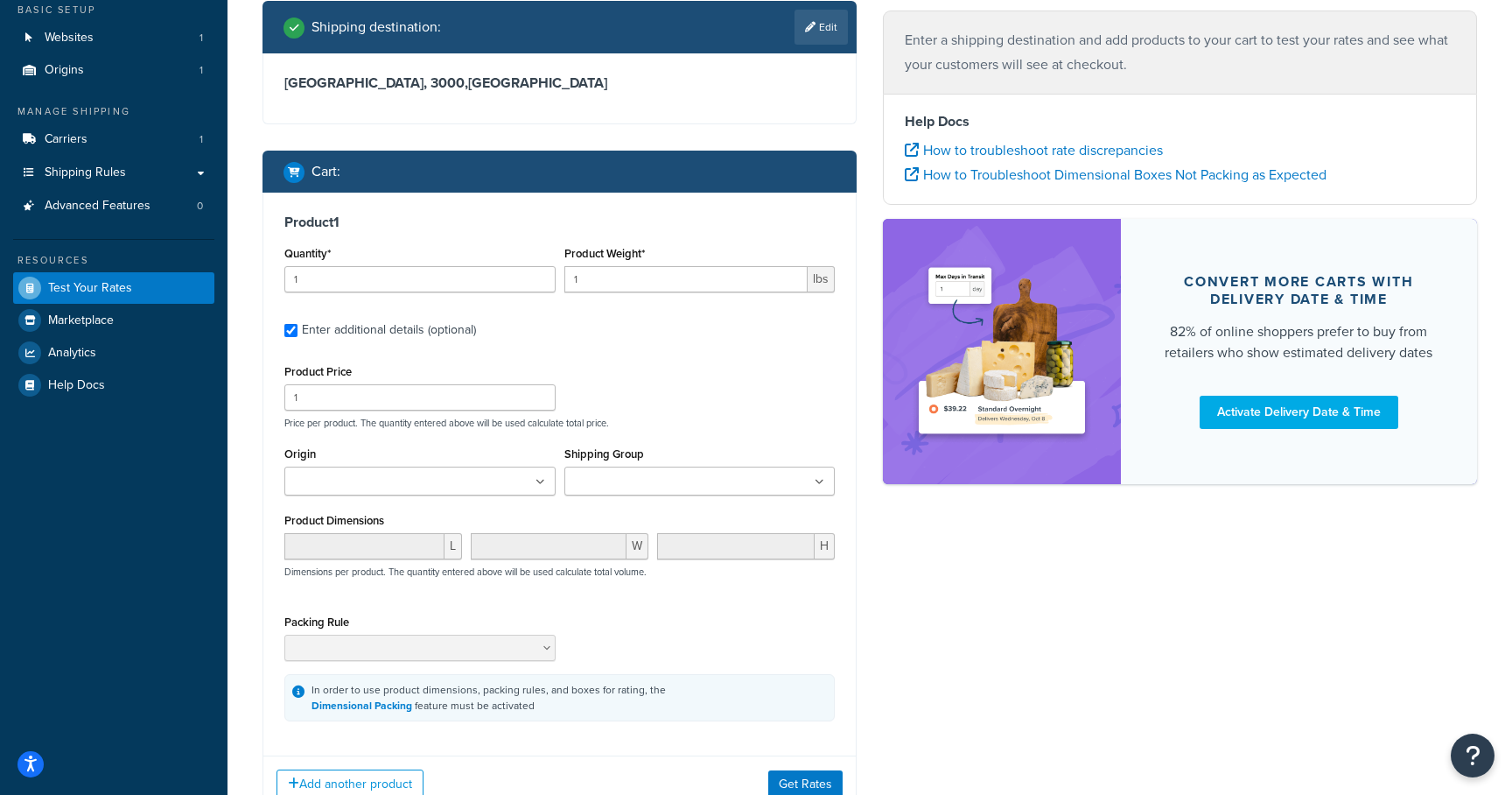
click at [603, 478] on input "Shipping Group" at bounding box center [647, 482] width 155 height 19
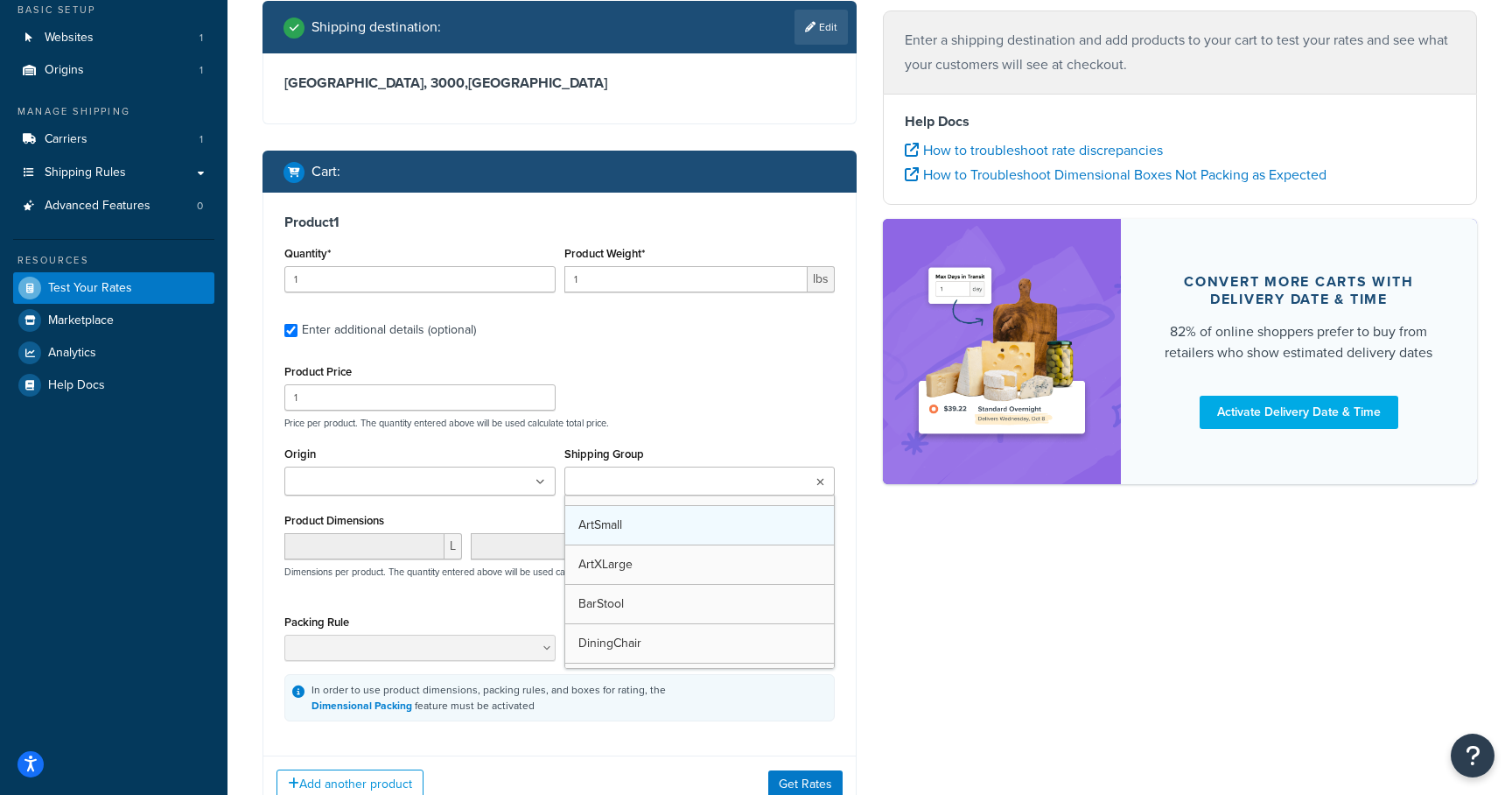
scroll to position [231, 0]
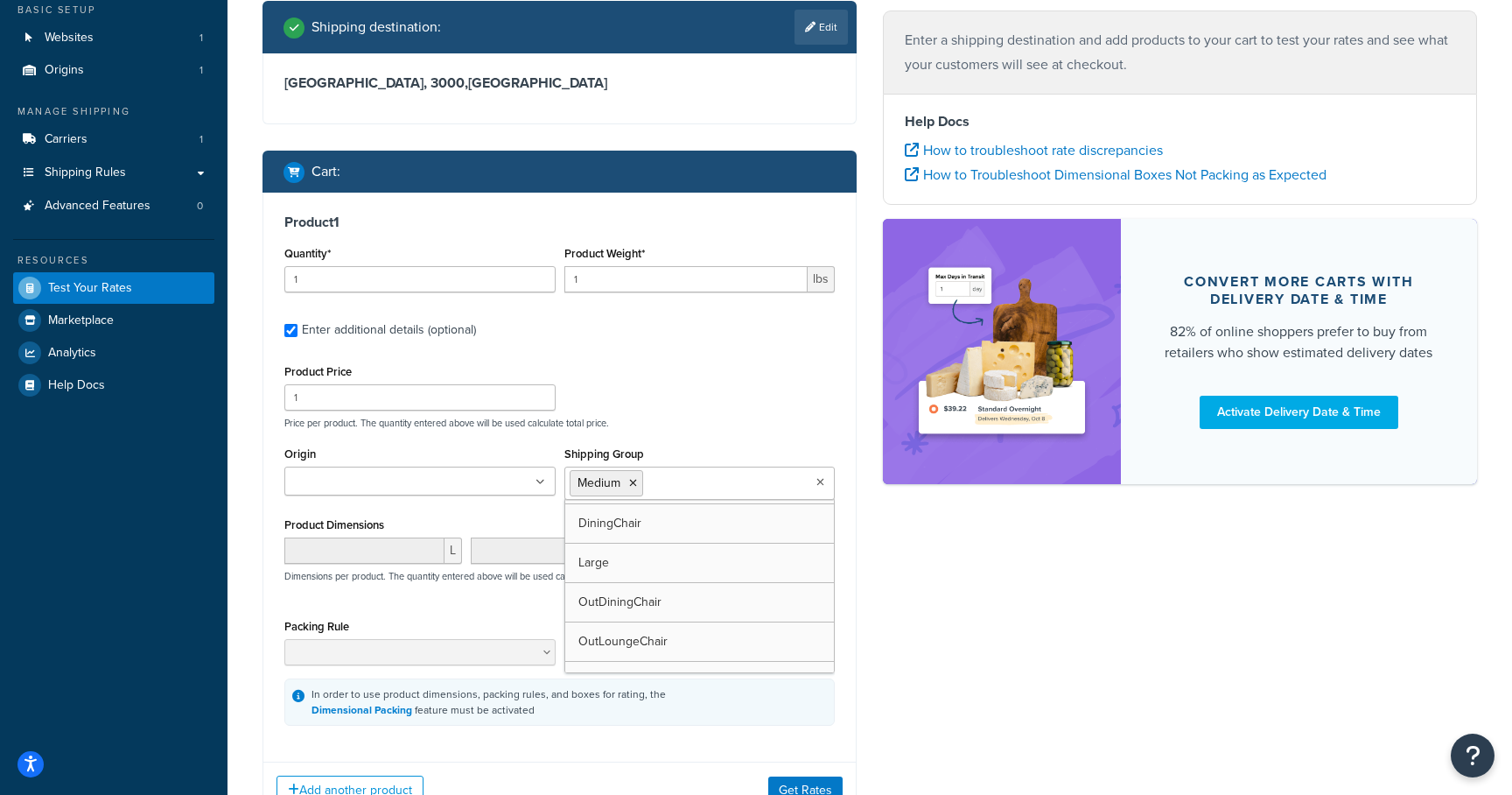
click at [599, 442] on div "Shipping Group Medium ArtLarge ArtMedium ArtPrint ArtSmall ArtXLarge BarStool D…" at bounding box center [700, 471] width 271 height 58
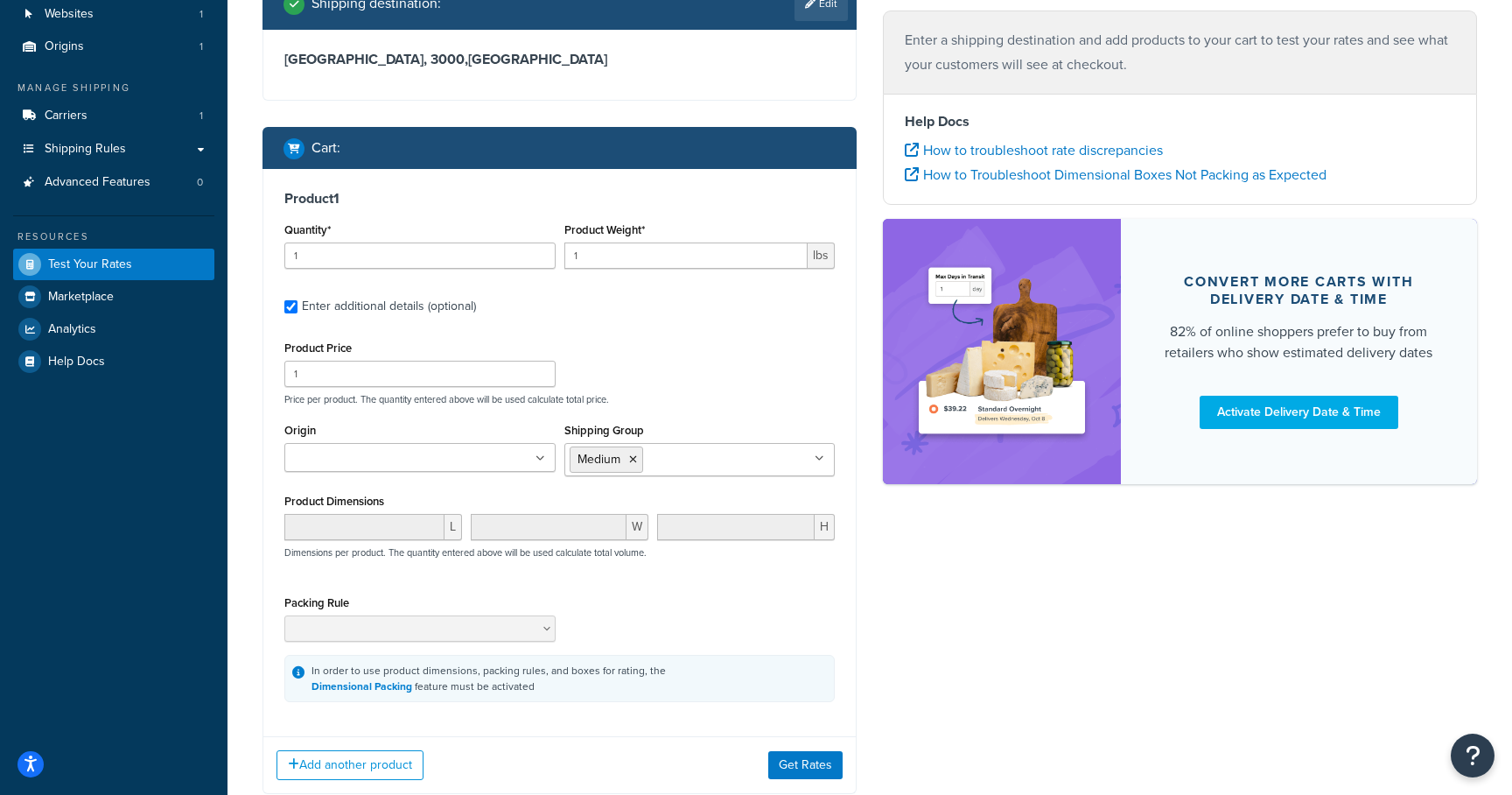
scroll to position [153, 0]
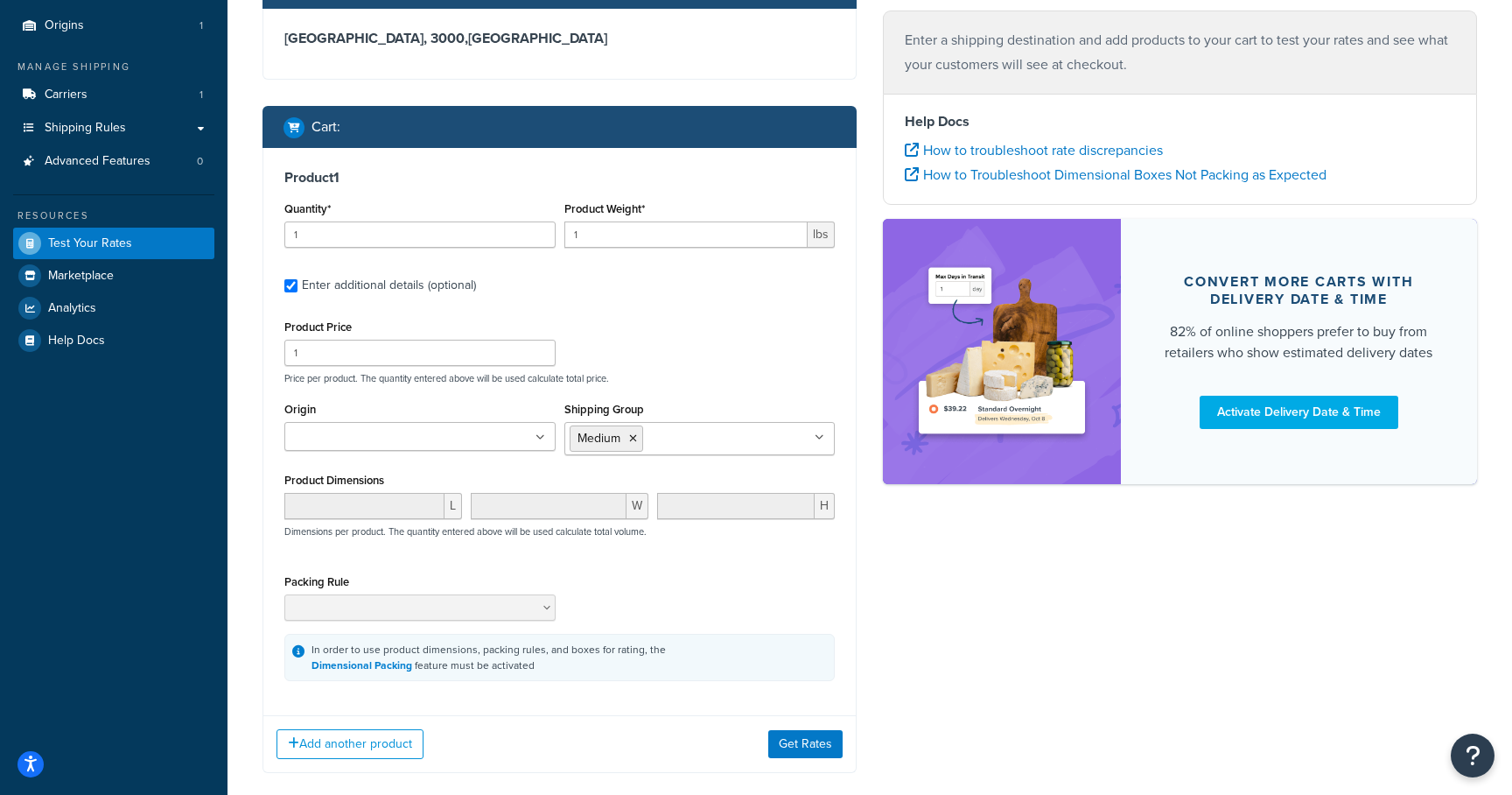
click at [798, 761] on div "Add another product Get Rates" at bounding box center [560, 743] width 593 height 57
click at [800, 748] on button "Get Rates" at bounding box center [806, 744] width 75 height 28
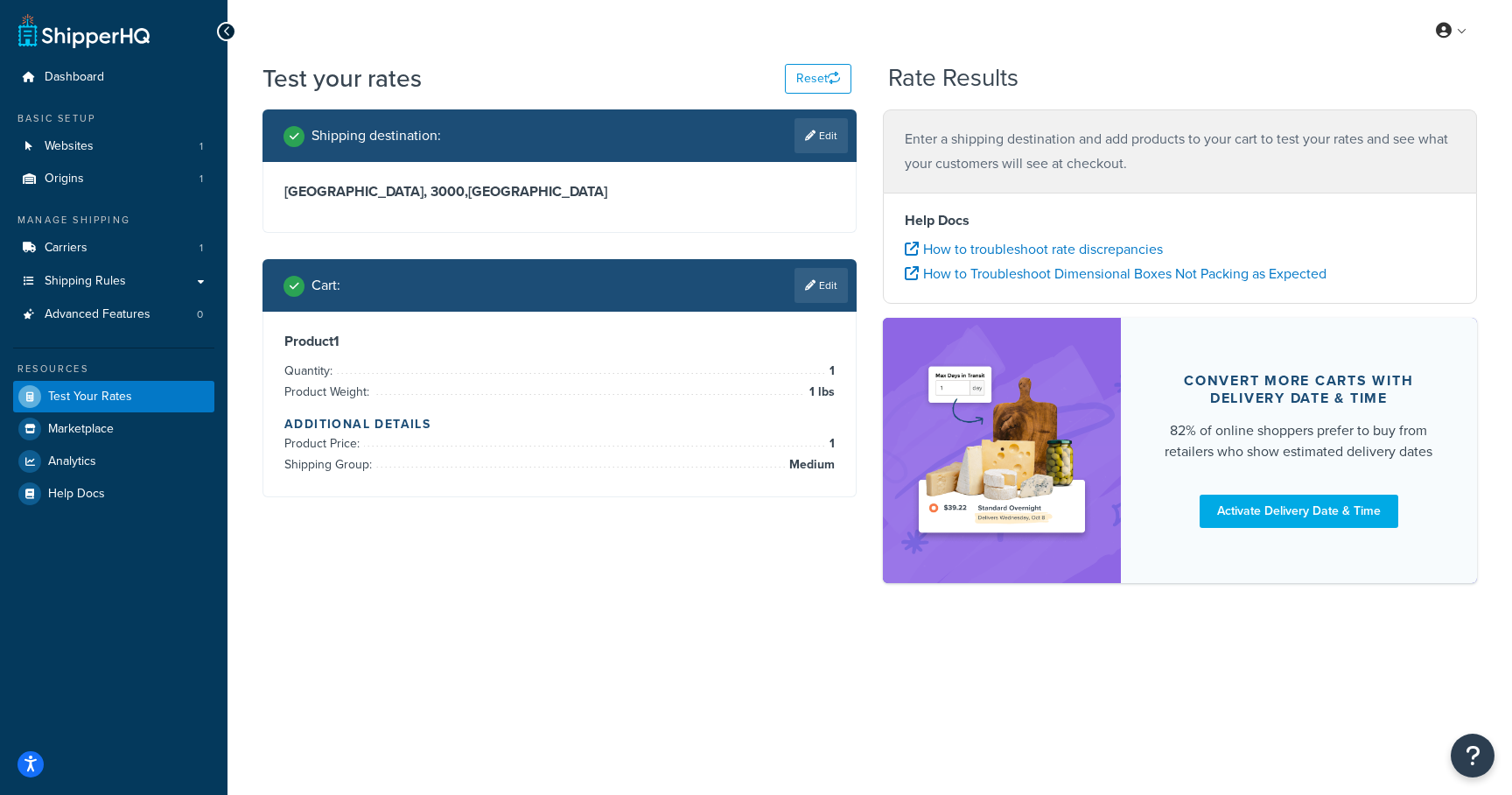
scroll to position [0, 0]
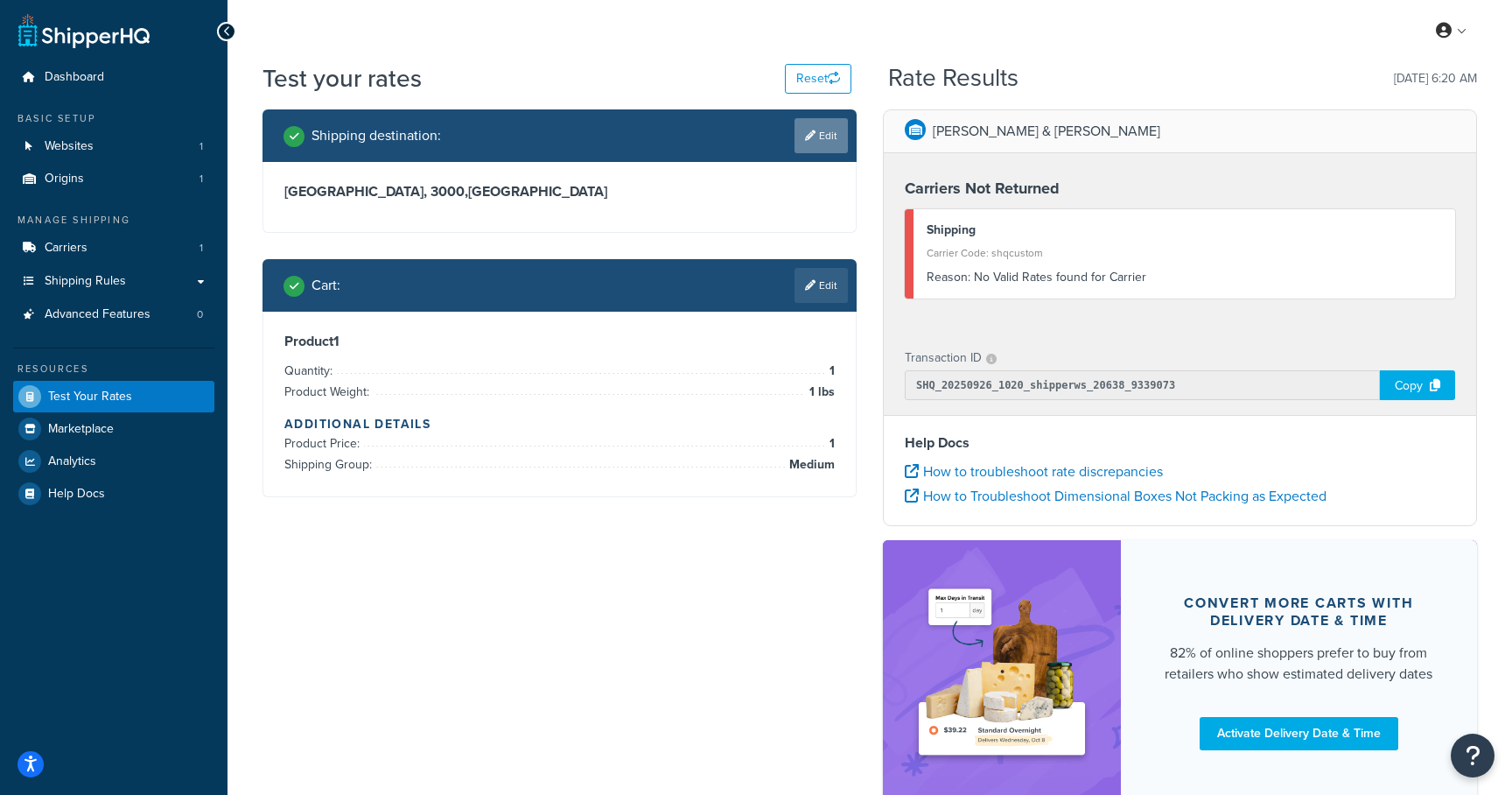
click at [806, 136] on icon at bounding box center [810, 136] width 11 height 11
select select "AU"
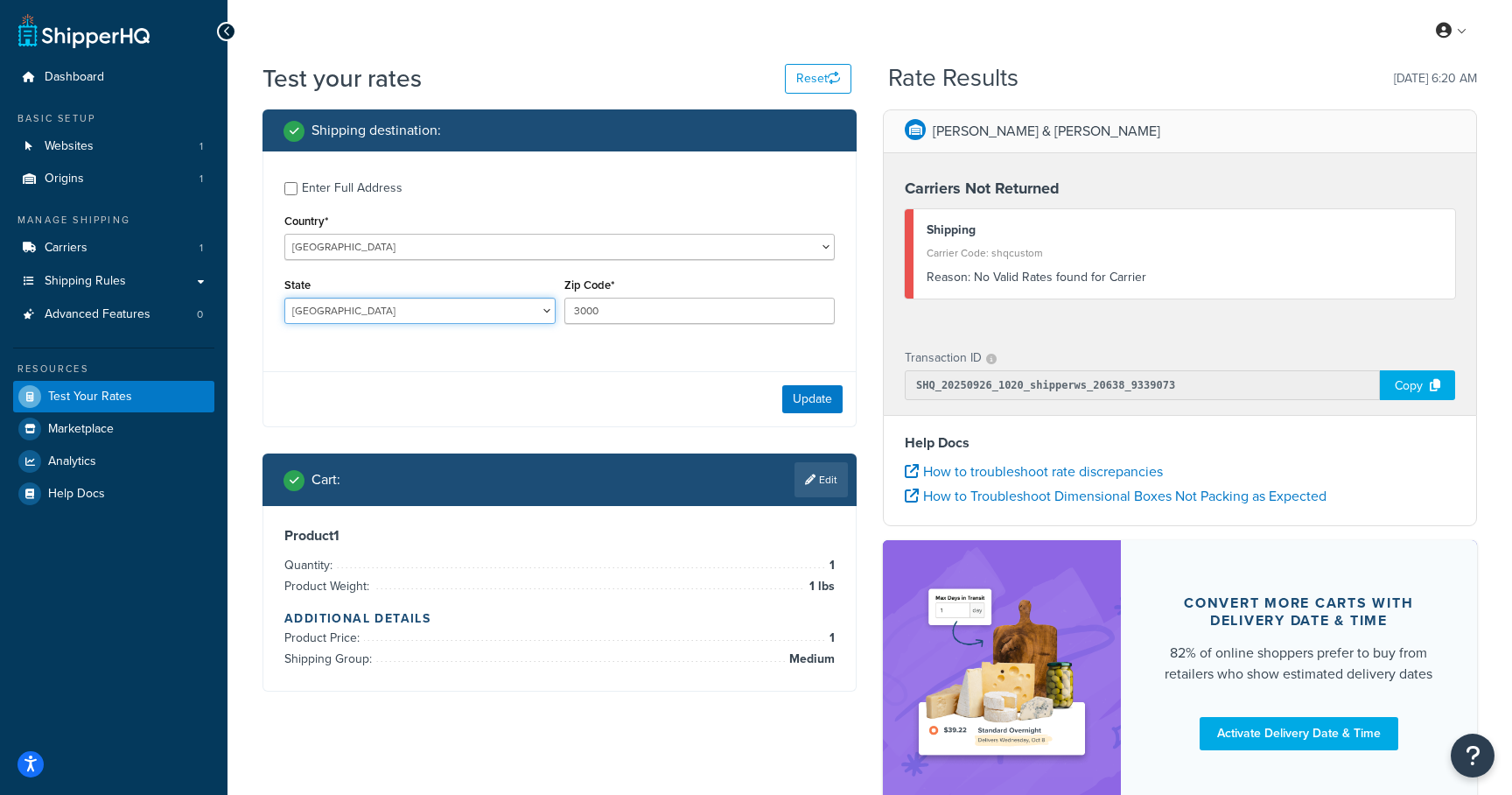
click at [408, 301] on select "Australian Capital Territory New South Wales Northern Territory Queensland Sout…" at bounding box center [420, 310] width 271 height 26
select select "VIC"
click at [285, 298] on select "Australian Capital Territory New South Wales Northern Territory Queensland Sout…" at bounding box center [420, 310] width 271 height 26
click at [786, 394] on button "Update" at bounding box center [812, 398] width 60 height 28
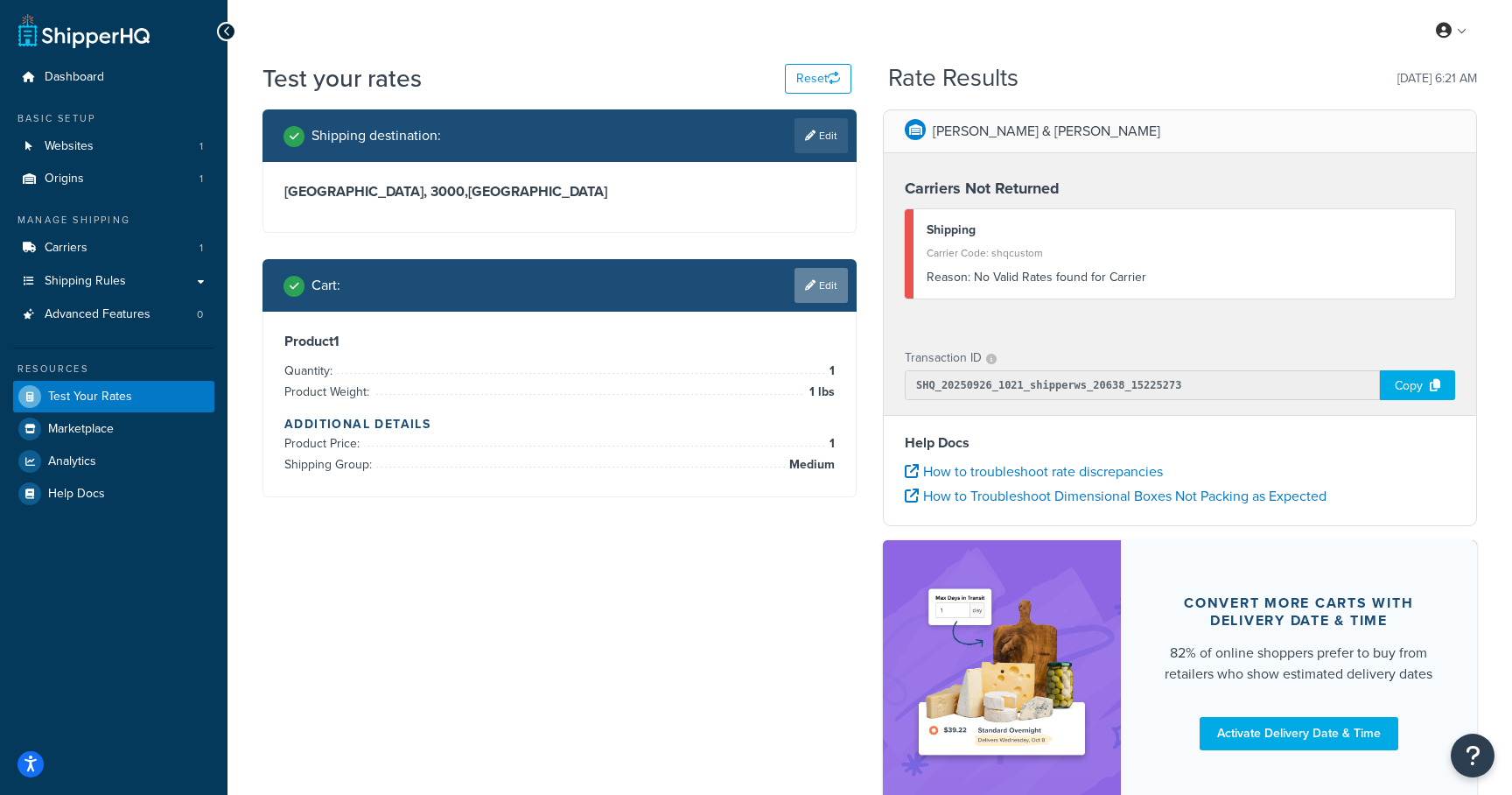
click at [806, 285] on icon at bounding box center [810, 286] width 11 height 11
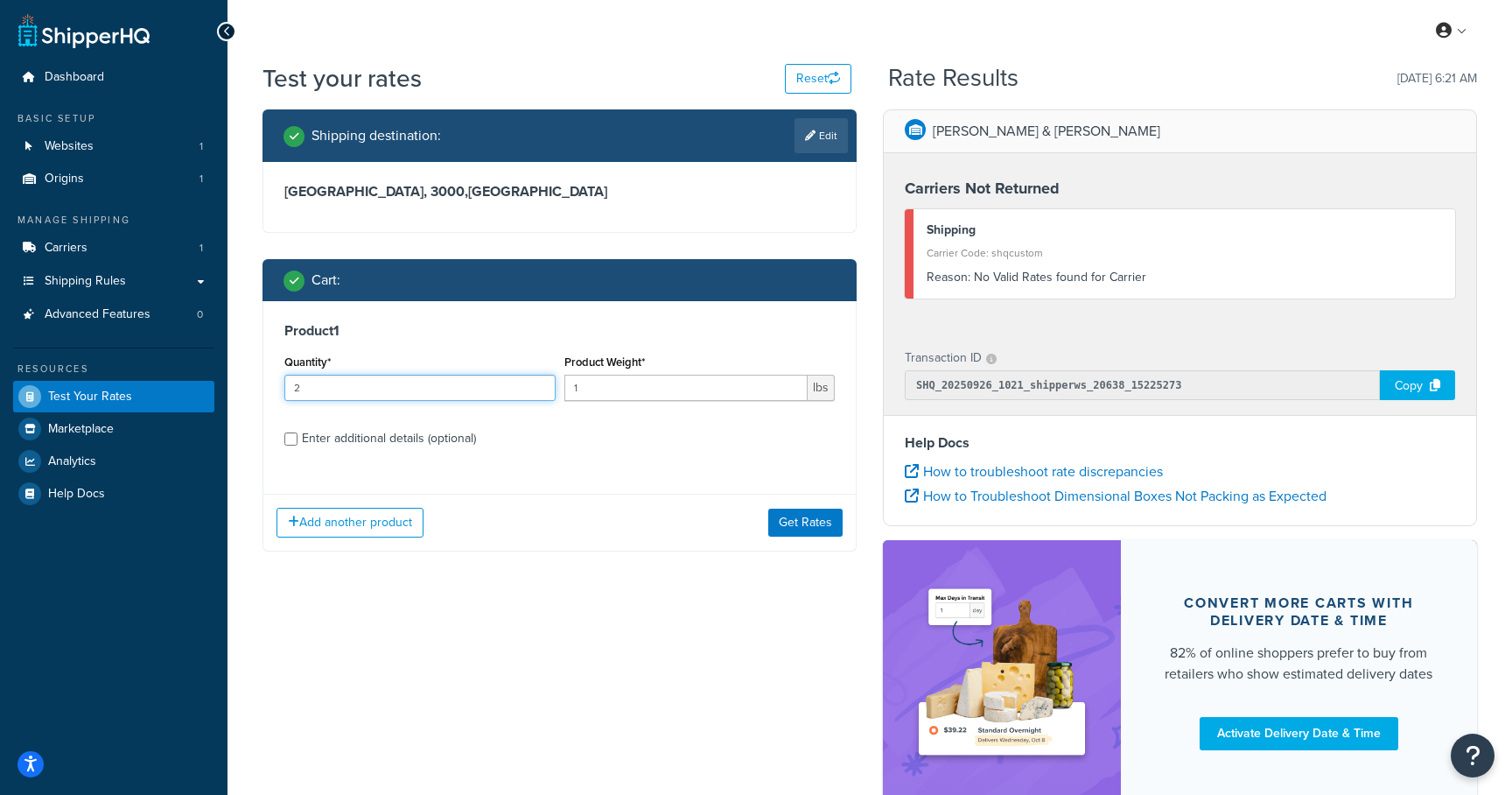
type input "2"
click at [539, 384] on input "2" at bounding box center [420, 387] width 271 height 26
click at [810, 525] on button "Get Rates" at bounding box center [806, 522] width 75 height 28
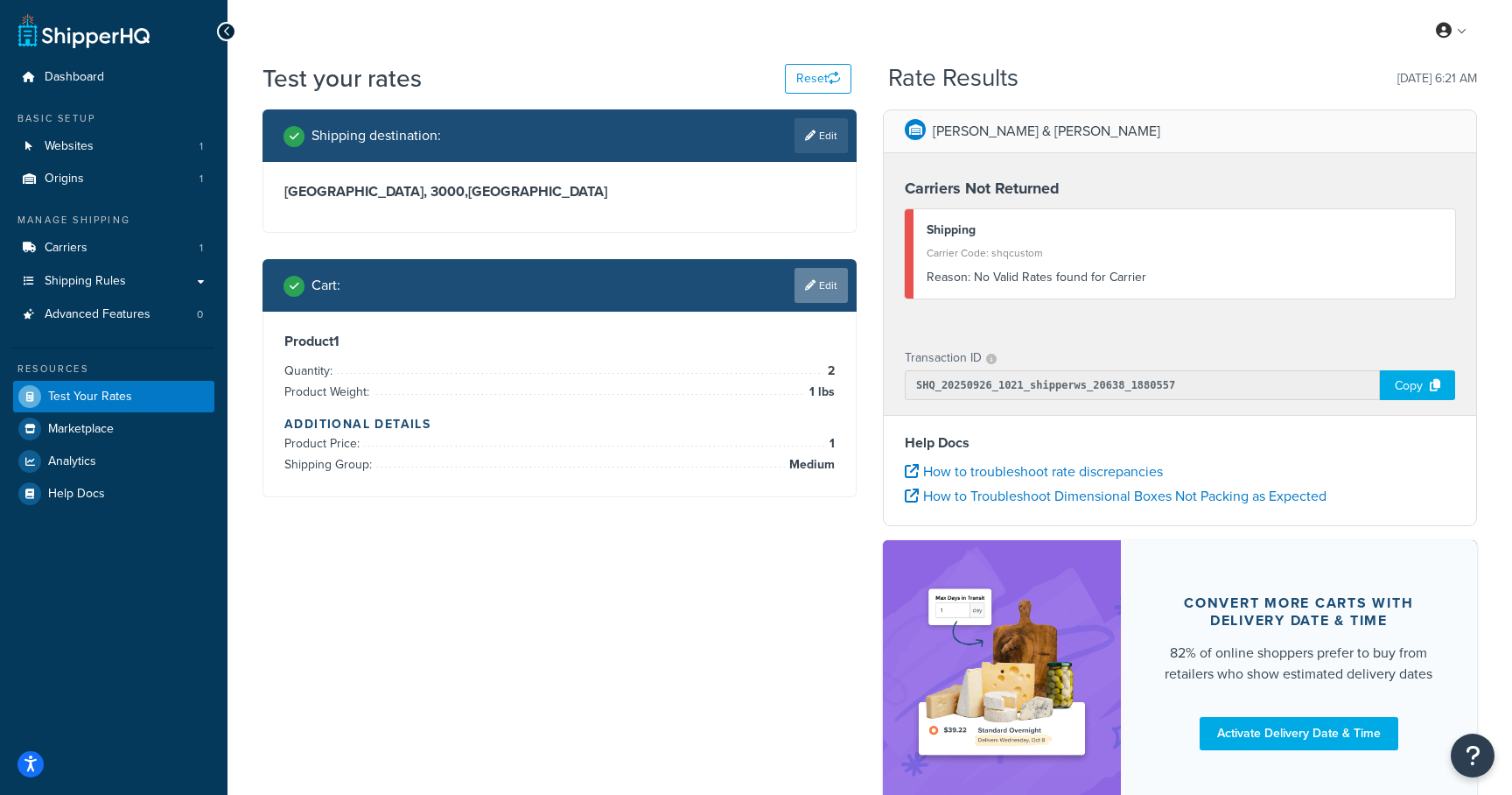
click at [826, 283] on link "Edit" at bounding box center [821, 286] width 54 height 35
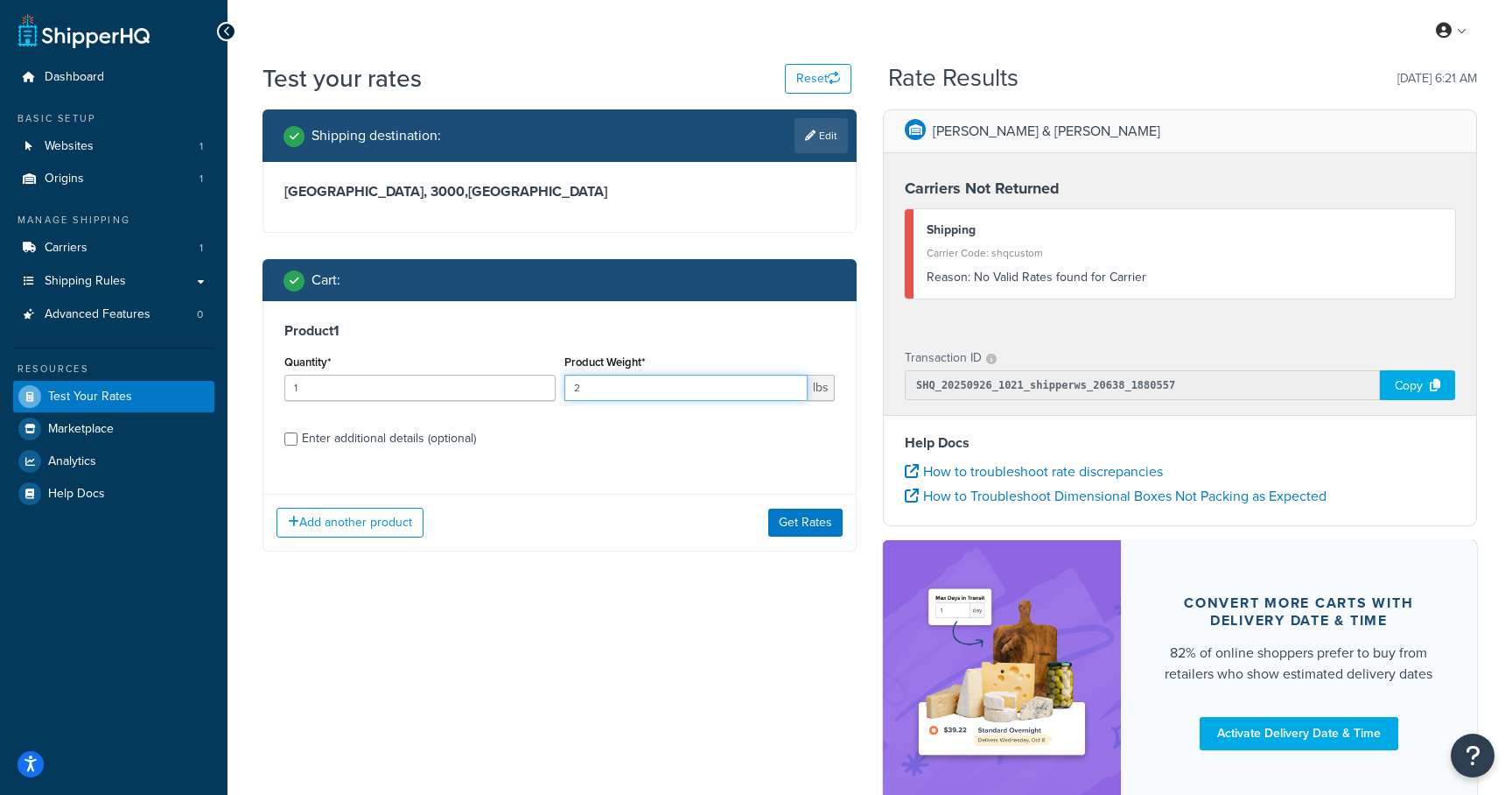
click at [794, 385] on input "2" at bounding box center [686, 387] width 245 height 26
click at [794, 385] on input "3" at bounding box center [686, 387] width 245 height 26
click at [794, 385] on input "4" at bounding box center [686, 387] width 245 height 26
click at [794, 385] on input "5" at bounding box center [686, 387] width 245 height 26
click at [794, 385] on input "6" at bounding box center [686, 387] width 245 height 26
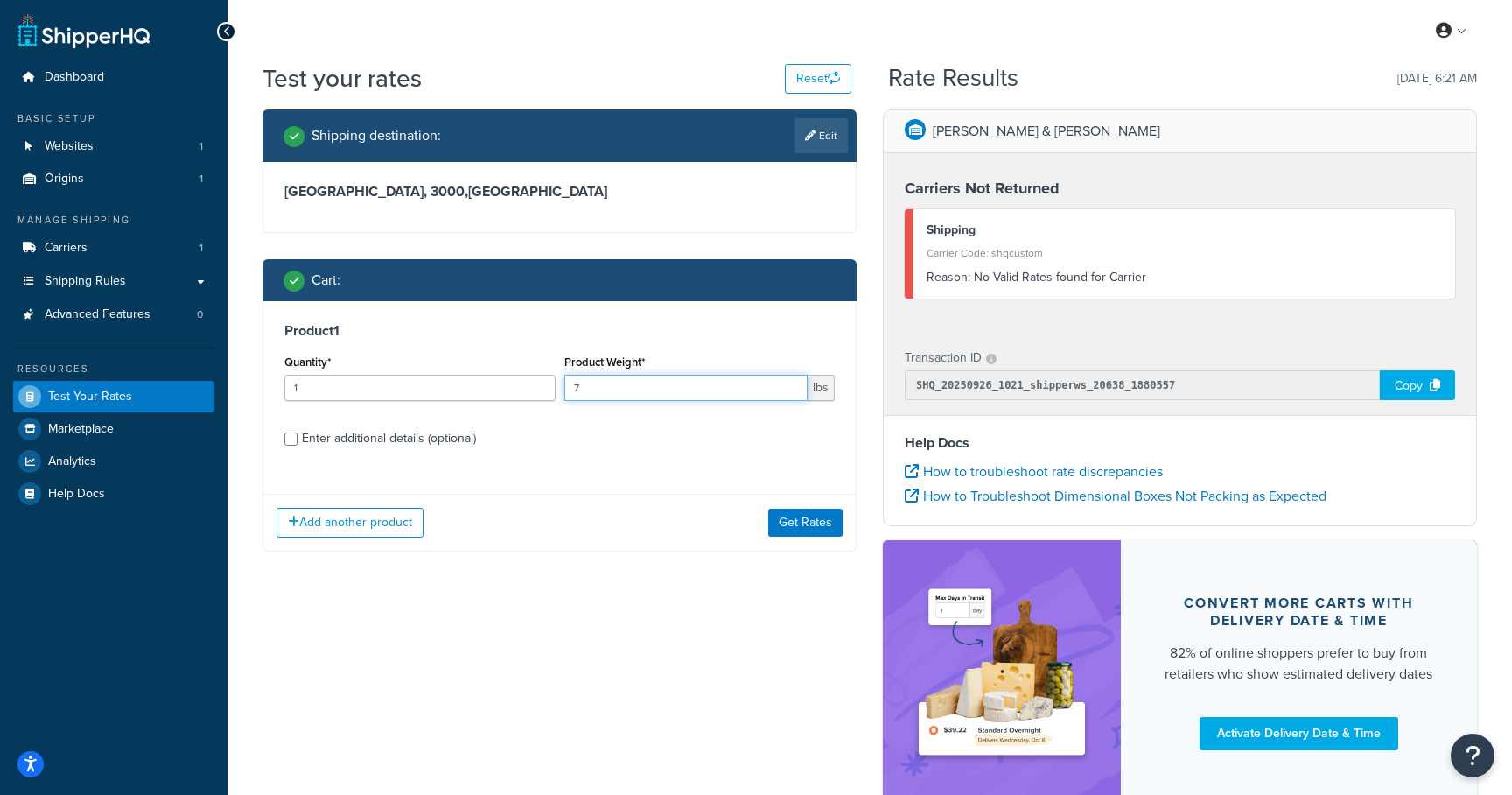
click at [794, 385] on input "7" at bounding box center [686, 387] width 245 height 26
type input "8"
click at [794, 385] on input "8" at bounding box center [686, 387] width 245 height 26
click at [351, 437] on div "Enter additional details (optional)" at bounding box center [389, 438] width 175 height 25
click at [297, 437] on input "Enter additional details (optional)" at bounding box center [291, 438] width 13 height 13
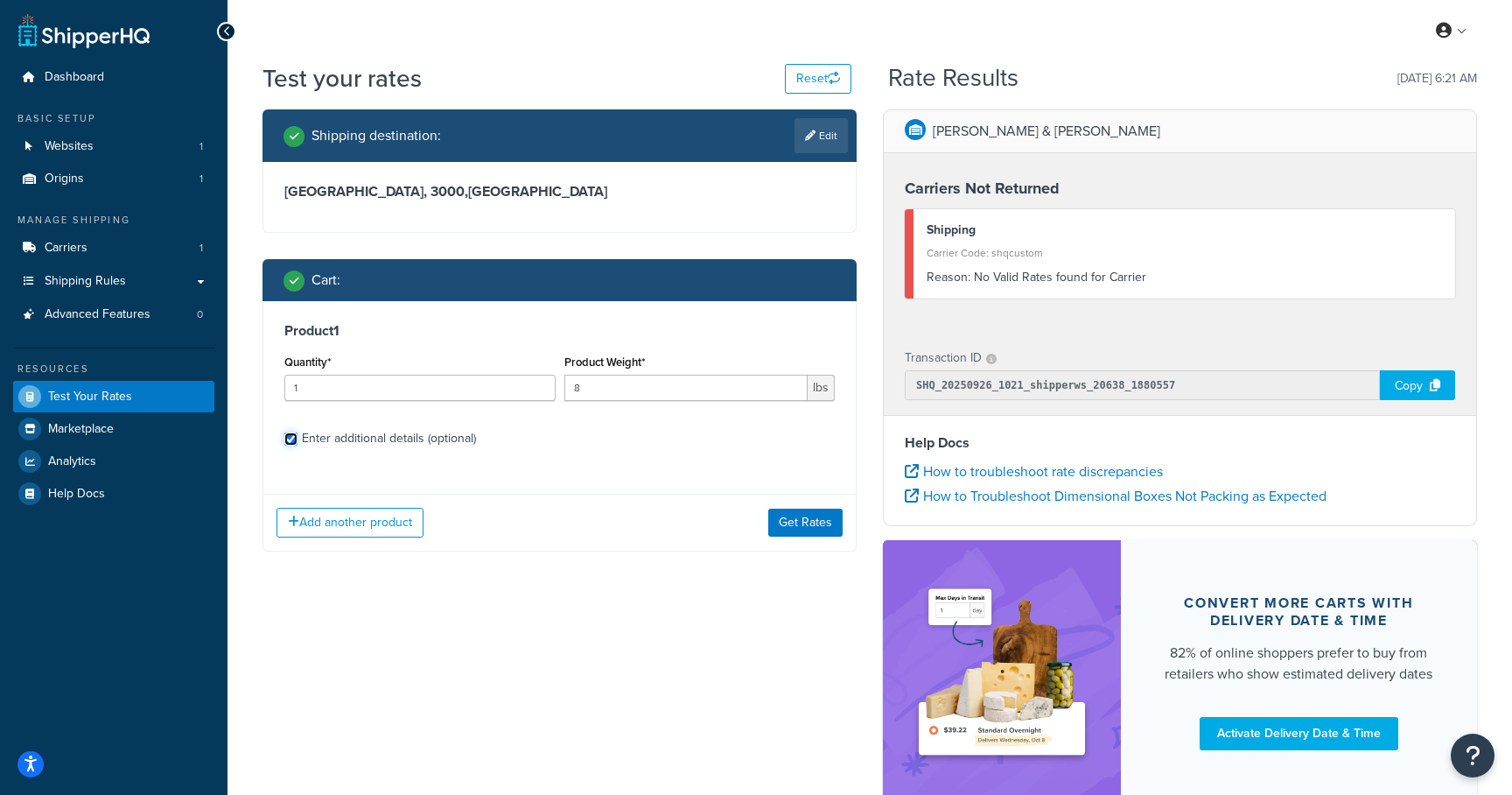
checkbox input "true"
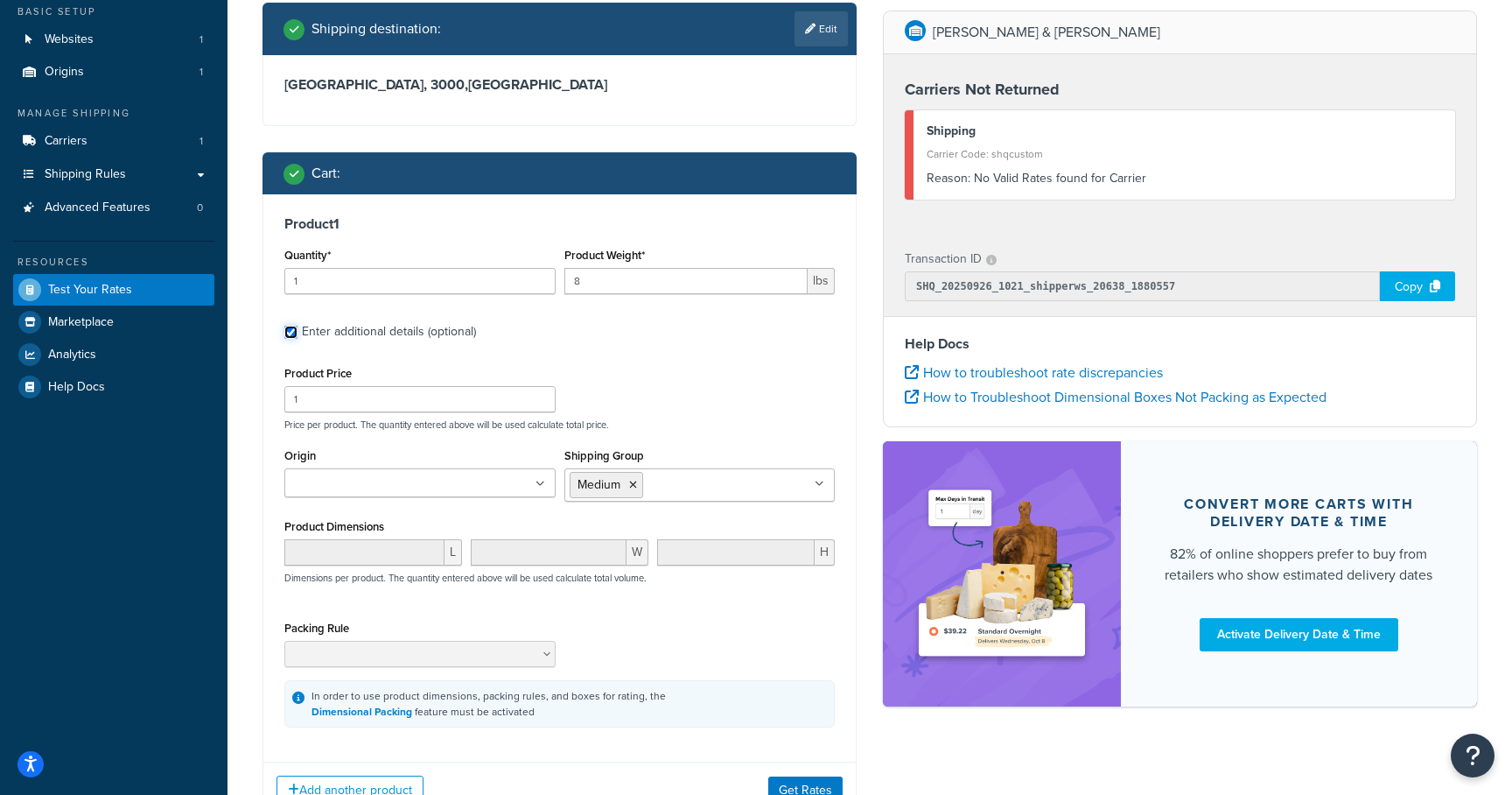
scroll to position [123, 0]
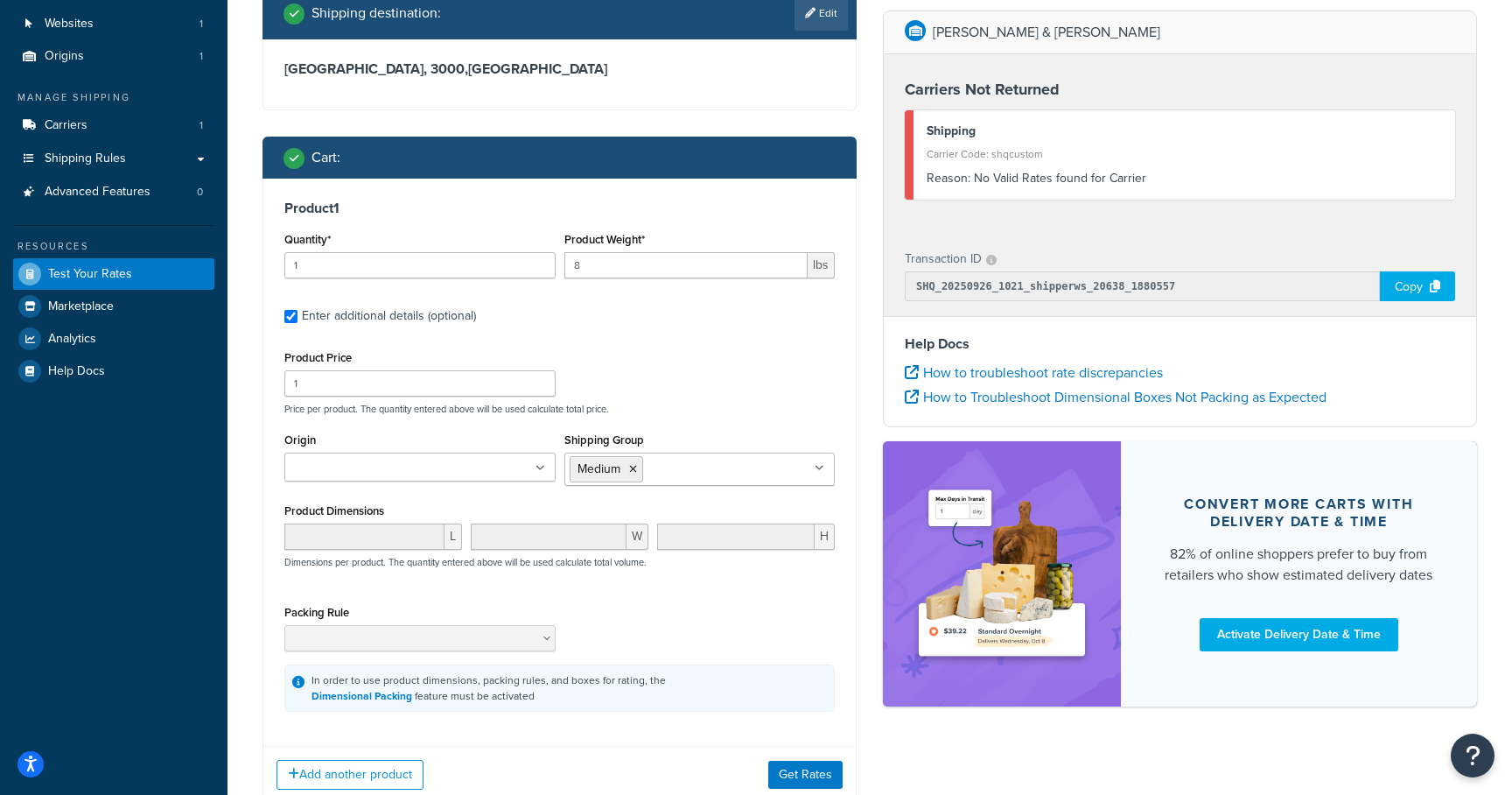
click at [518, 478] on ul at bounding box center [420, 468] width 271 height 29
click at [795, 779] on button "Get Rates" at bounding box center [806, 774] width 75 height 28
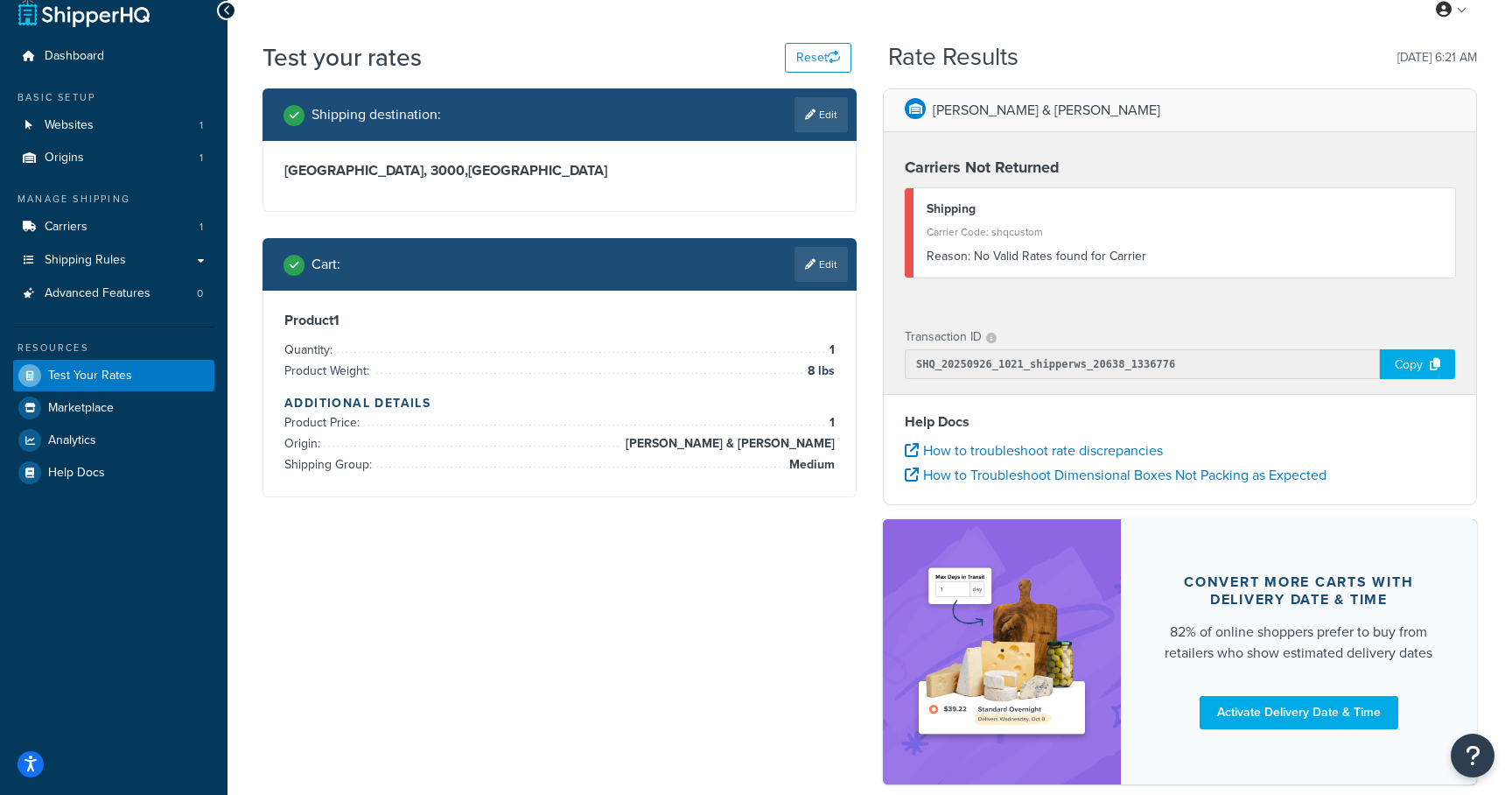
scroll to position [0, 0]
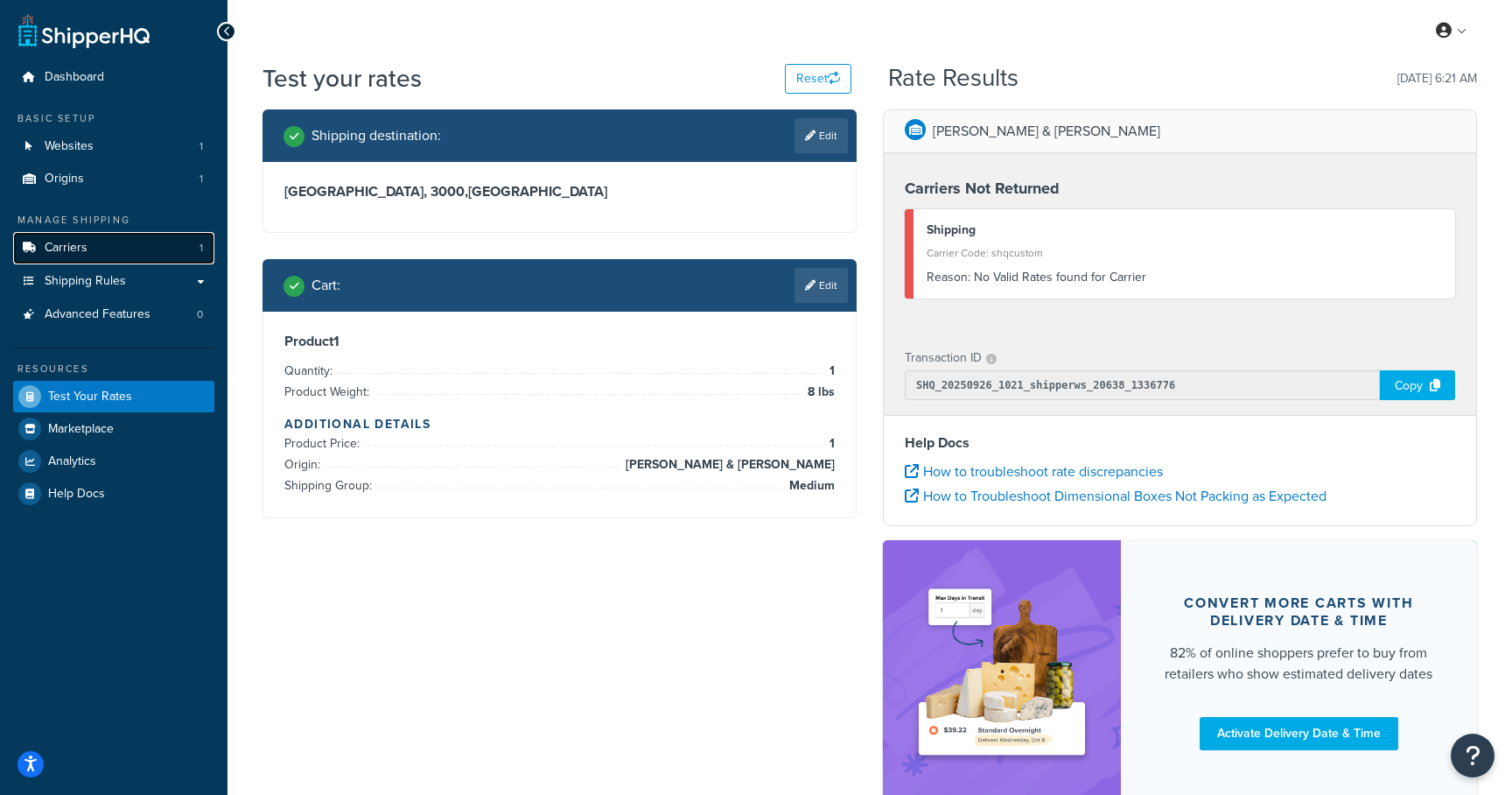
click at [85, 249] on span "Carriers" at bounding box center [65, 248] width 43 height 15
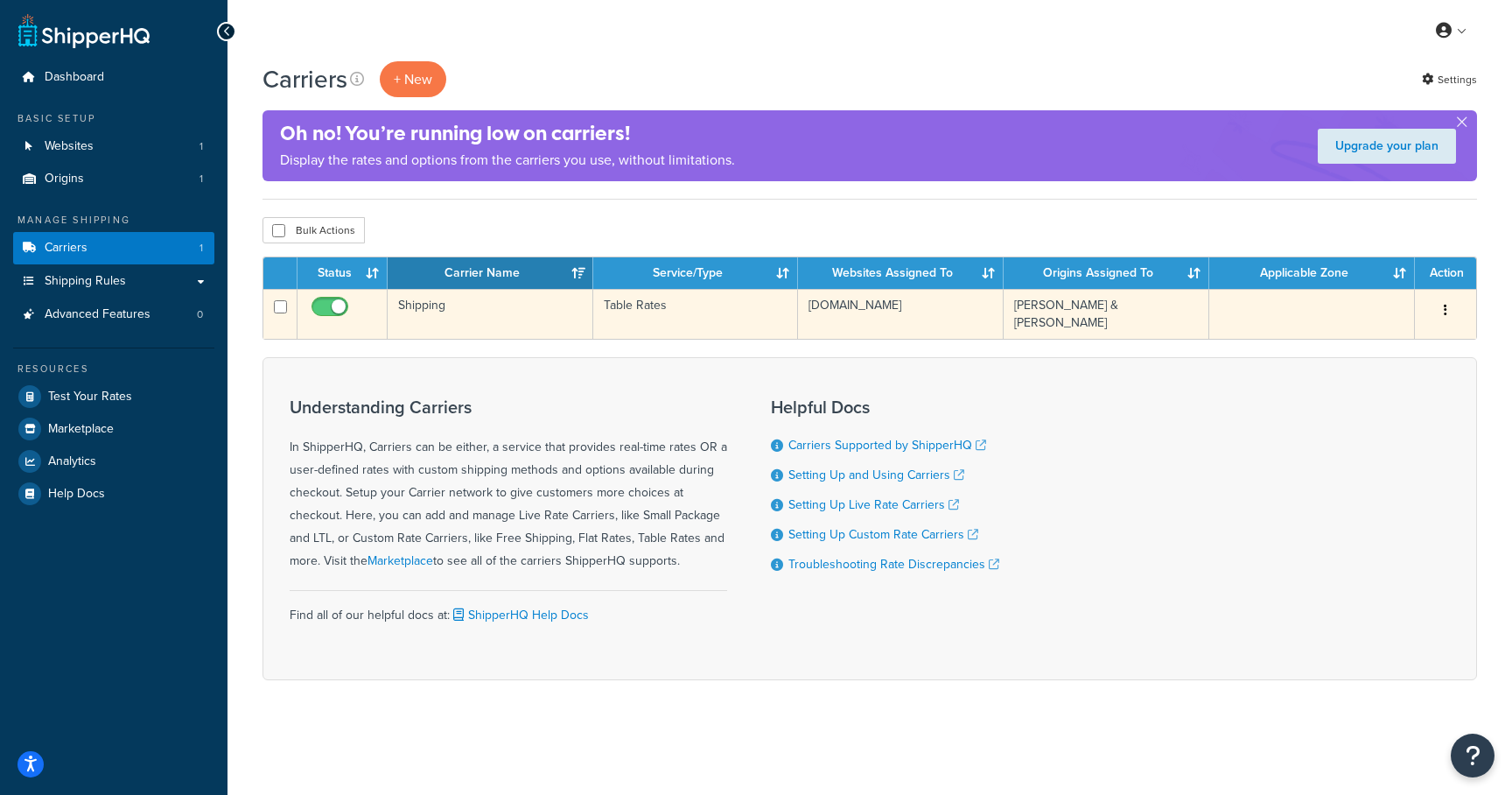
click at [443, 307] on td "Shipping" at bounding box center [490, 314] width 205 height 50
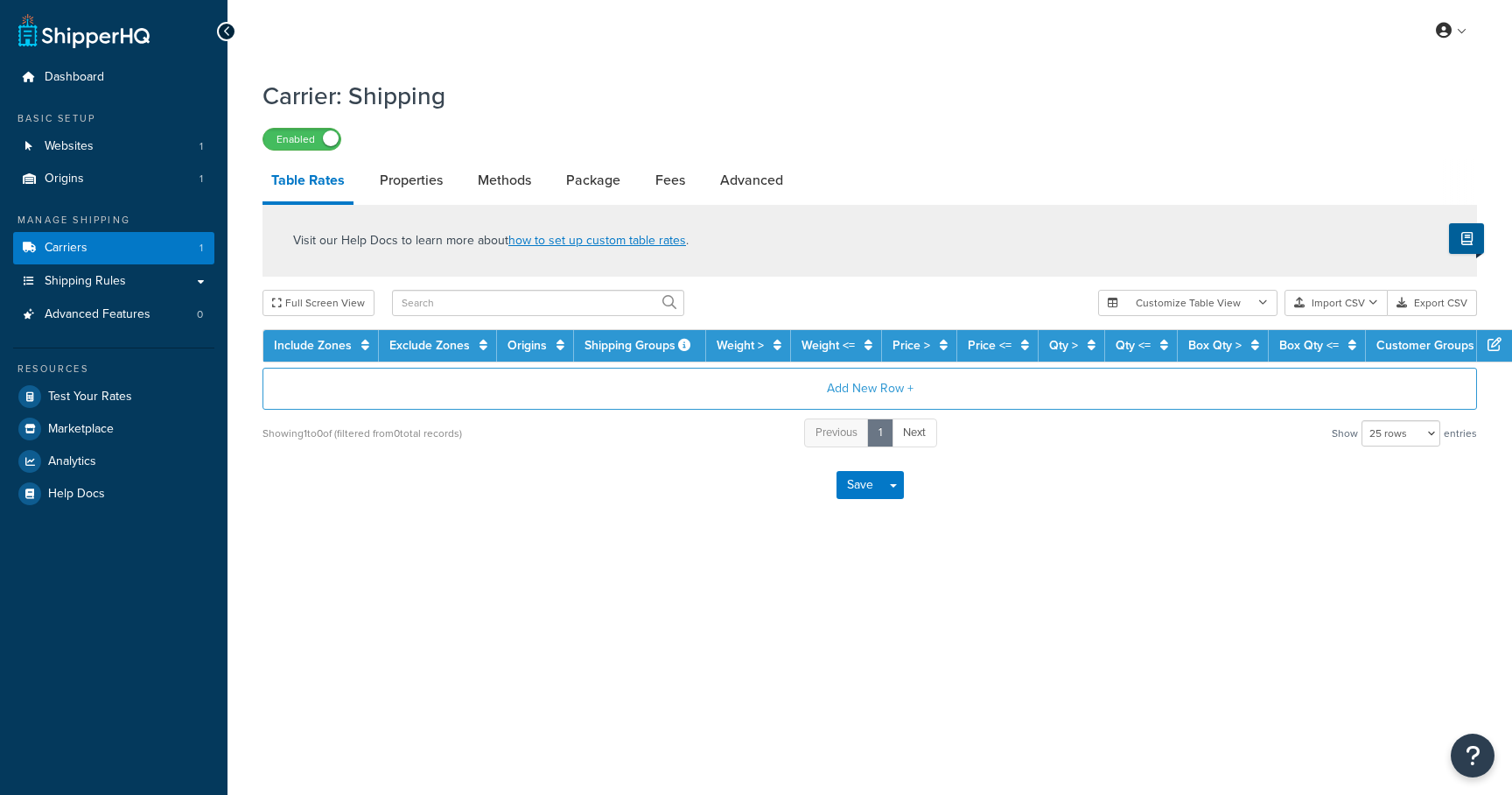
select select "25"
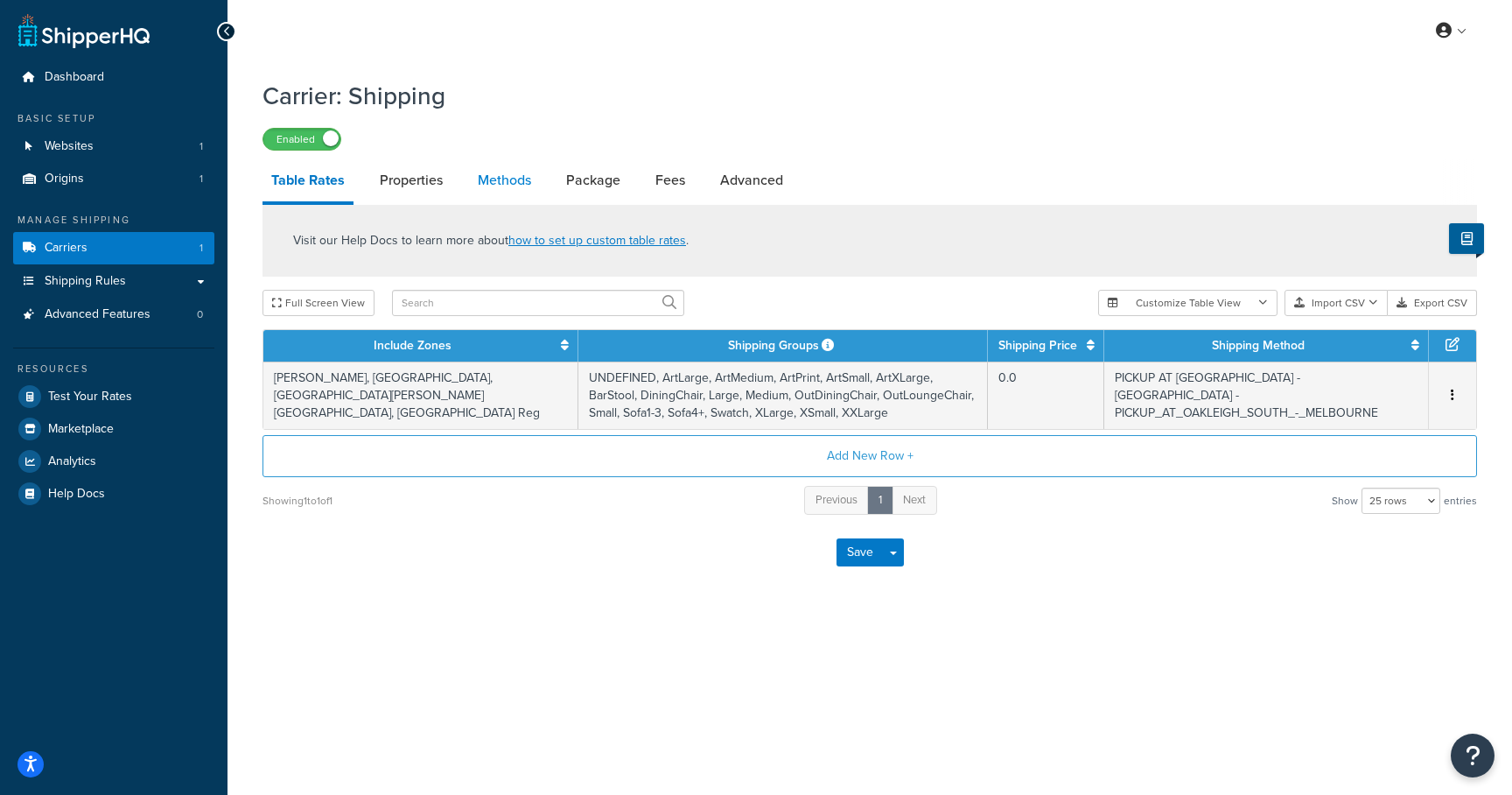
click at [494, 191] on link "Methods" at bounding box center [505, 180] width 71 height 42
select select "25"
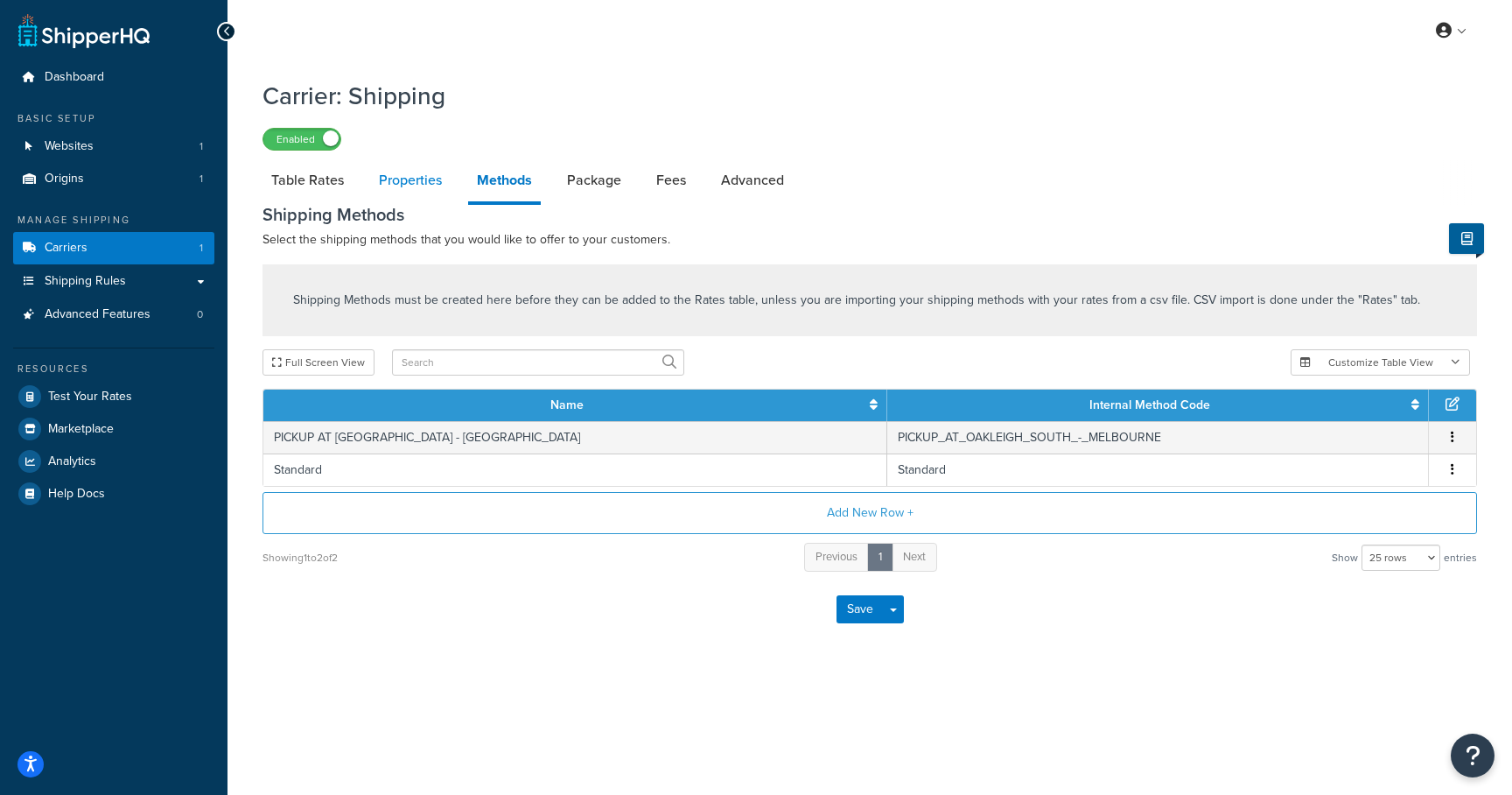
click at [408, 188] on link "Properties" at bounding box center [410, 180] width 81 height 42
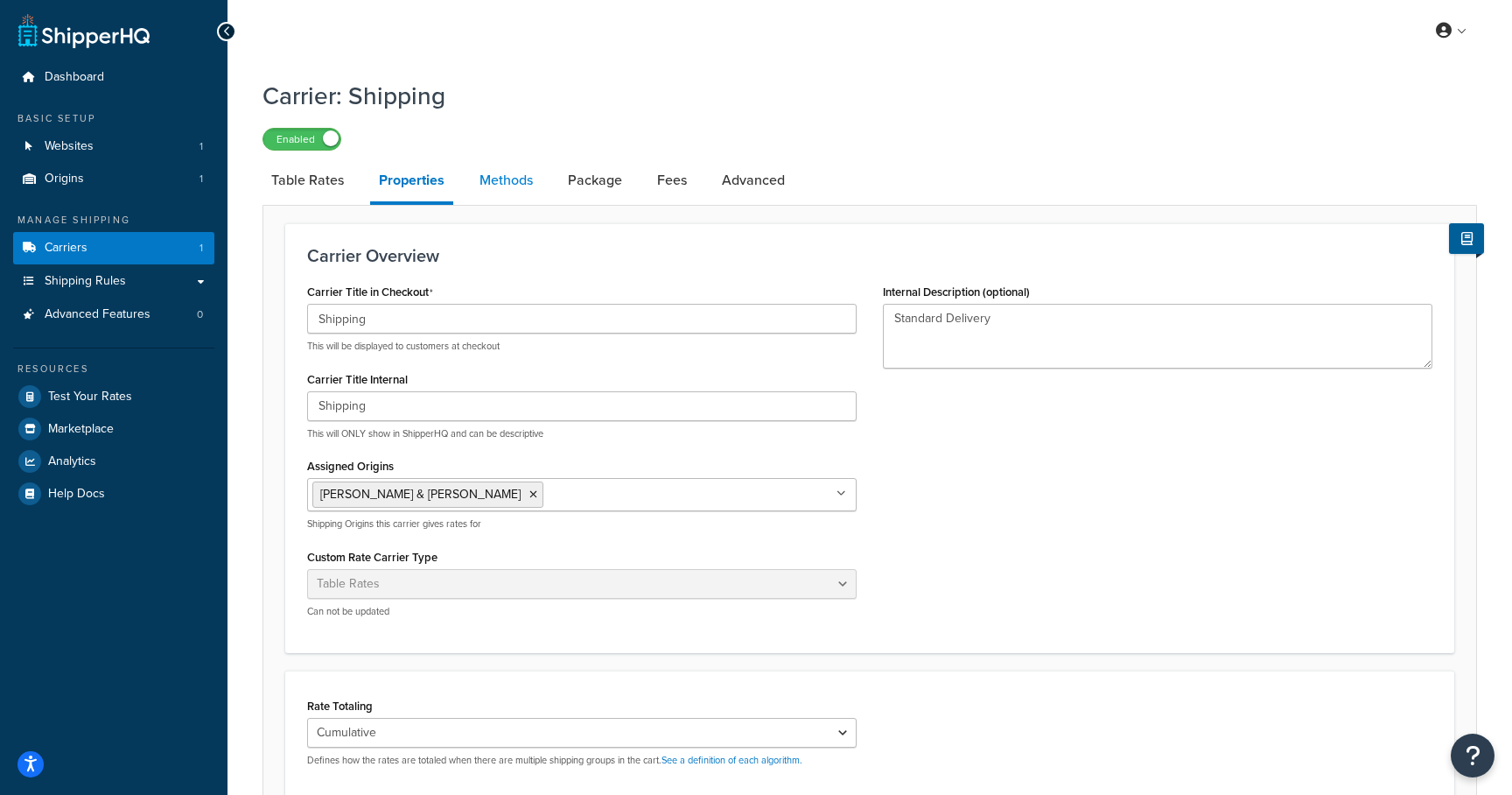
click at [500, 194] on link "Methods" at bounding box center [506, 180] width 71 height 42
select select "25"
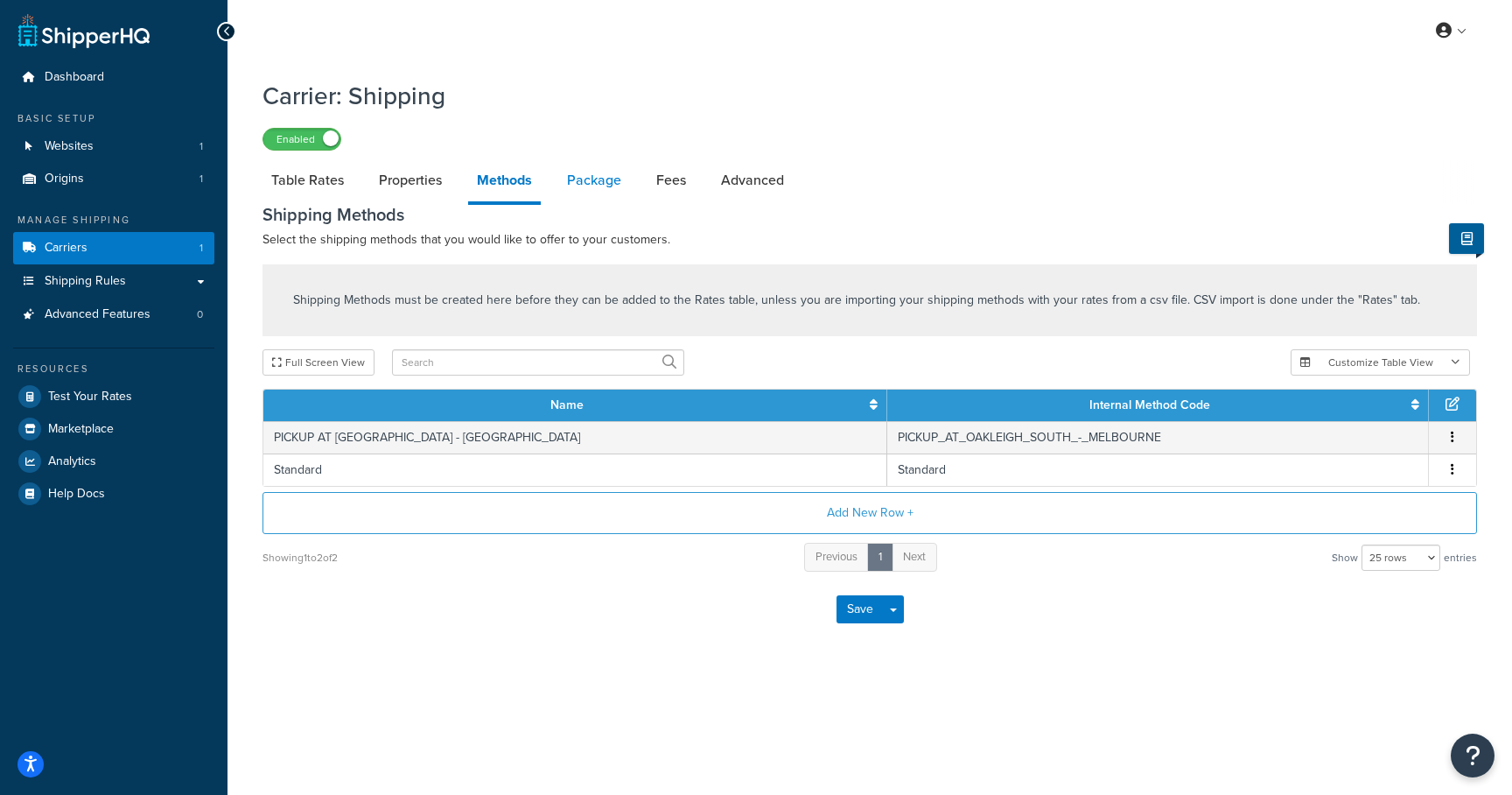
click at [580, 183] on link "Package" at bounding box center [594, 180] width 72 height 42
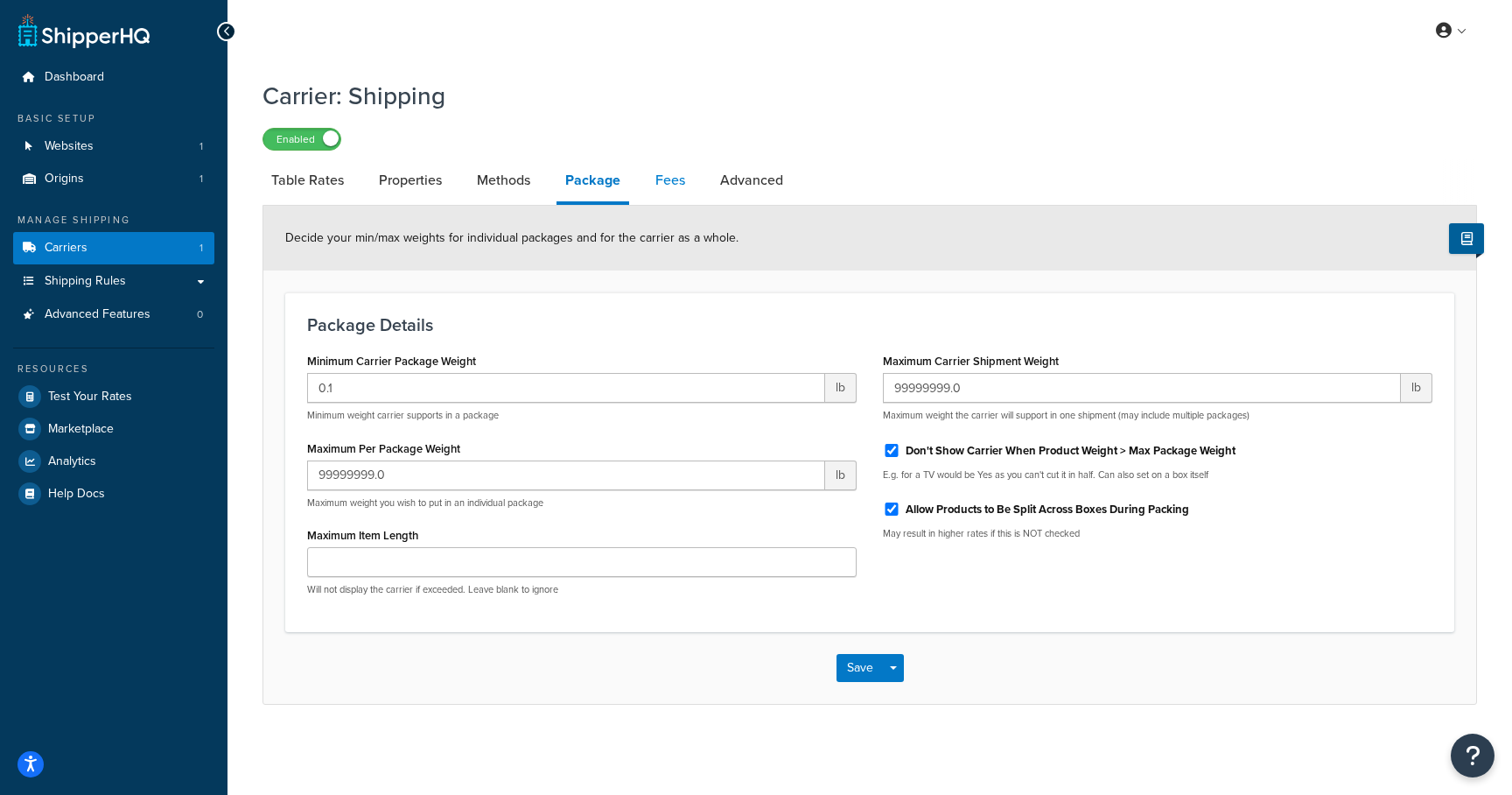
click at [648, 183] on link "Fees" at bounding box center [670, 180] width 47 height 42
select select "AFTER"
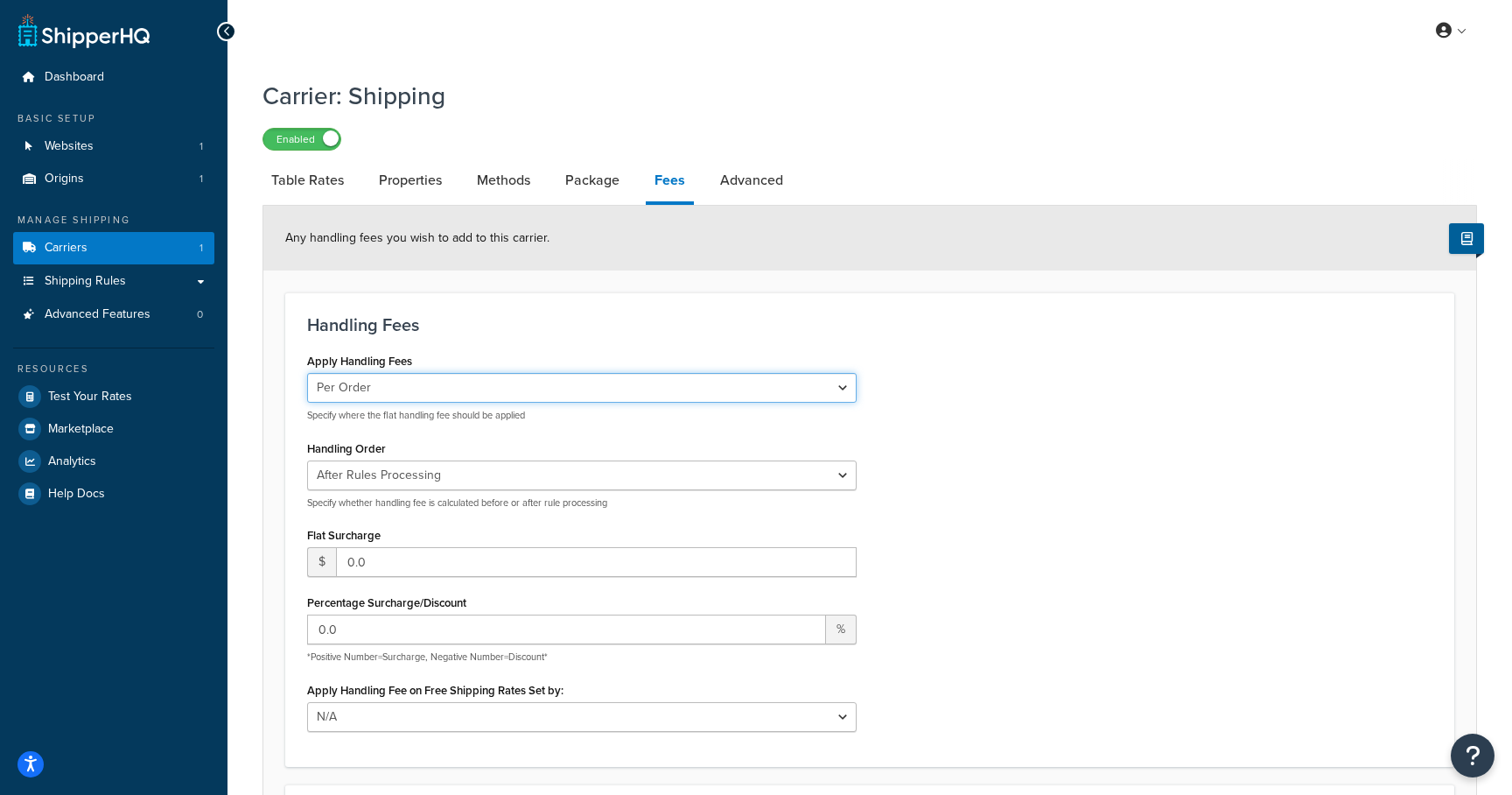
click at [546, 393] on select "Per Order Per Item Per Package" at bounding box center [582, 387] width 549 height 30
click at [307, 374] on select "Per Order Per Item Per Package" at bounding box center [582, 387] width 549 height 30
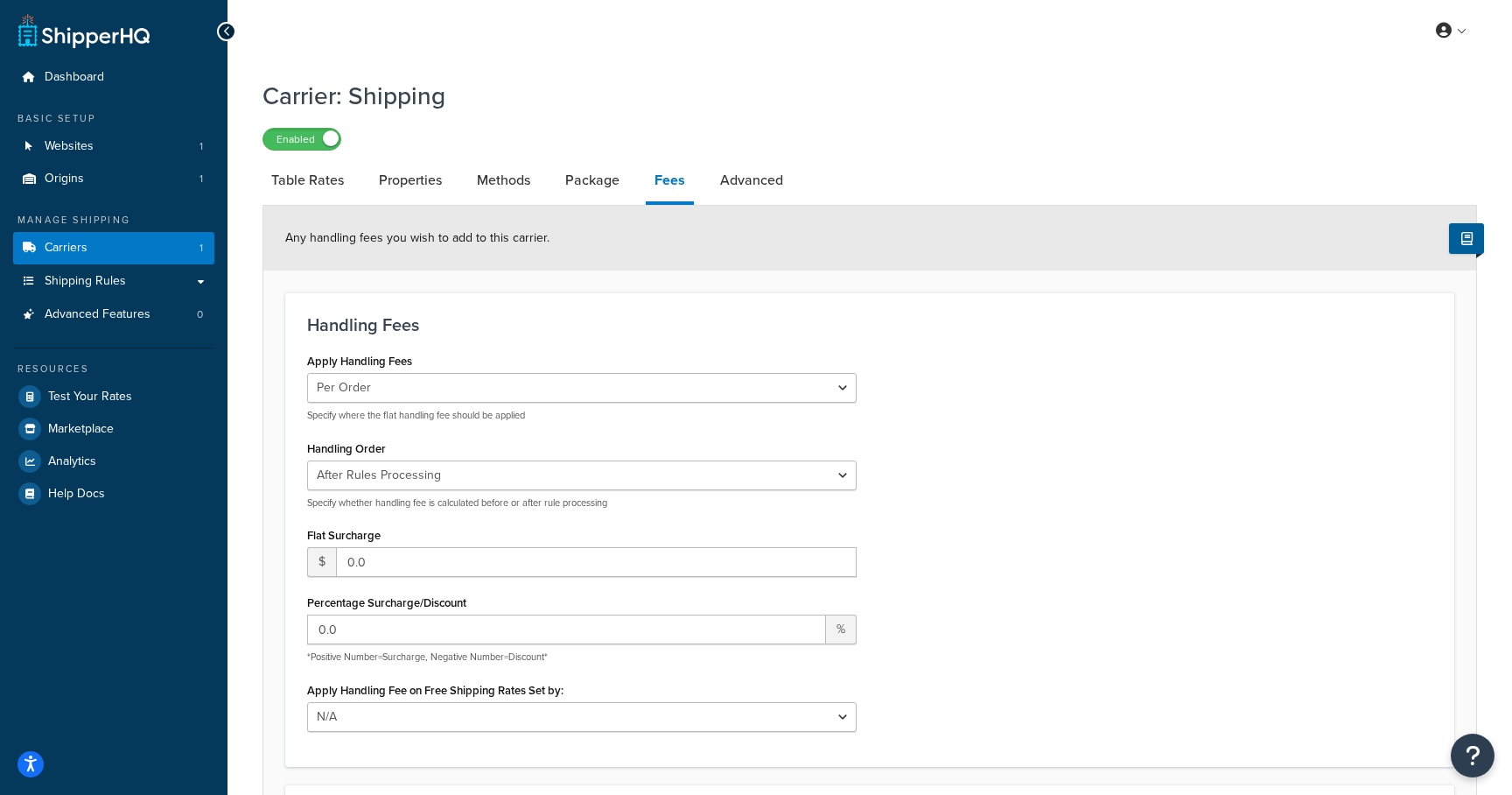
click at [555, 316] on h3 "Handling Fees" at bounding box center [870, 324] width 1126 height 19
click at [734, 191] on link "Advanced" at bounding box center [752, 180] width 81 height 42
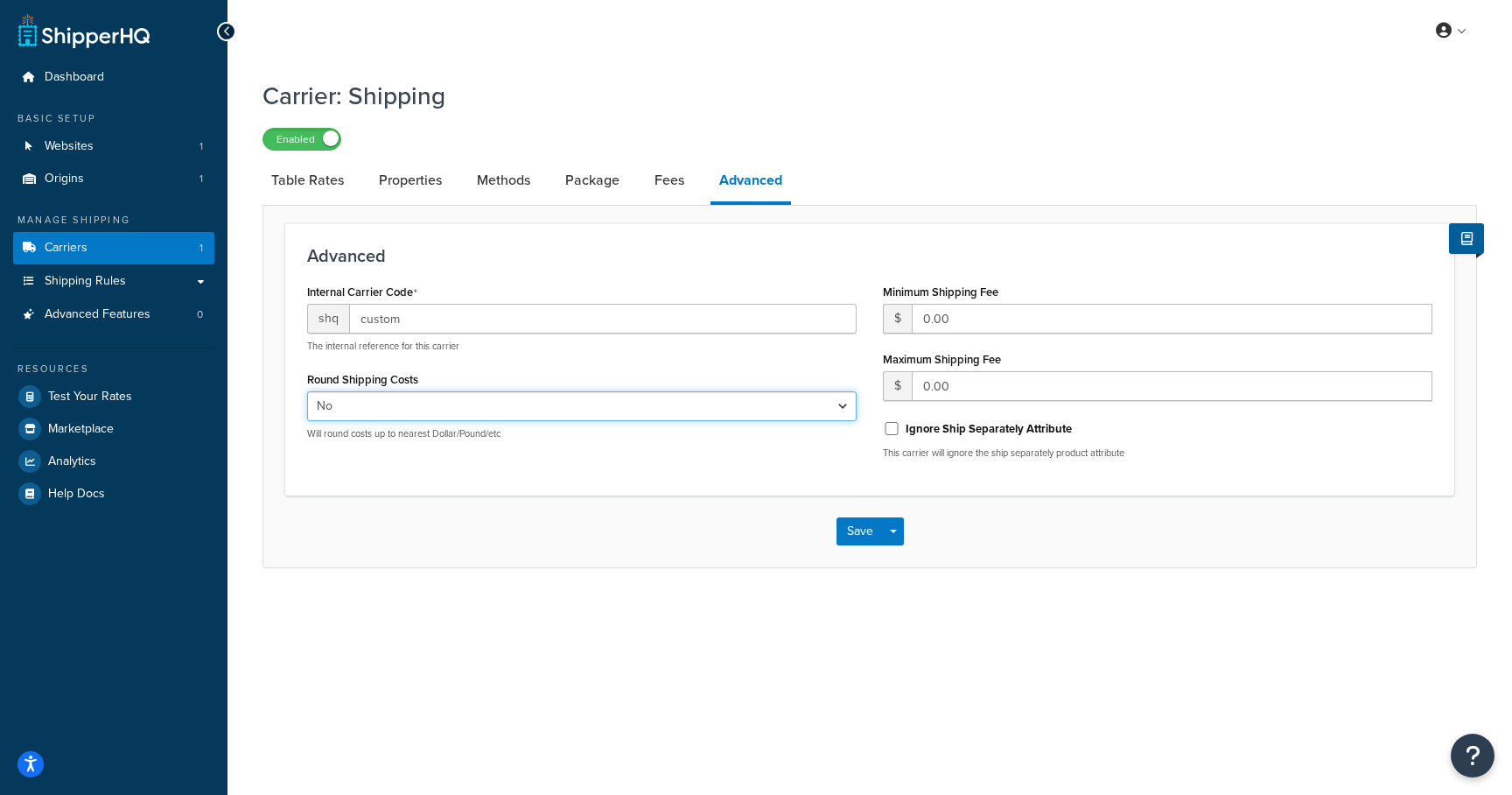
click at [539, 406] on select "Yes No" at bounding box center [582, 406] width 549 height 30
select select "true"
click at [307, 392] on select "Yes No" at bounding box center [582, 406] width 549 height 30
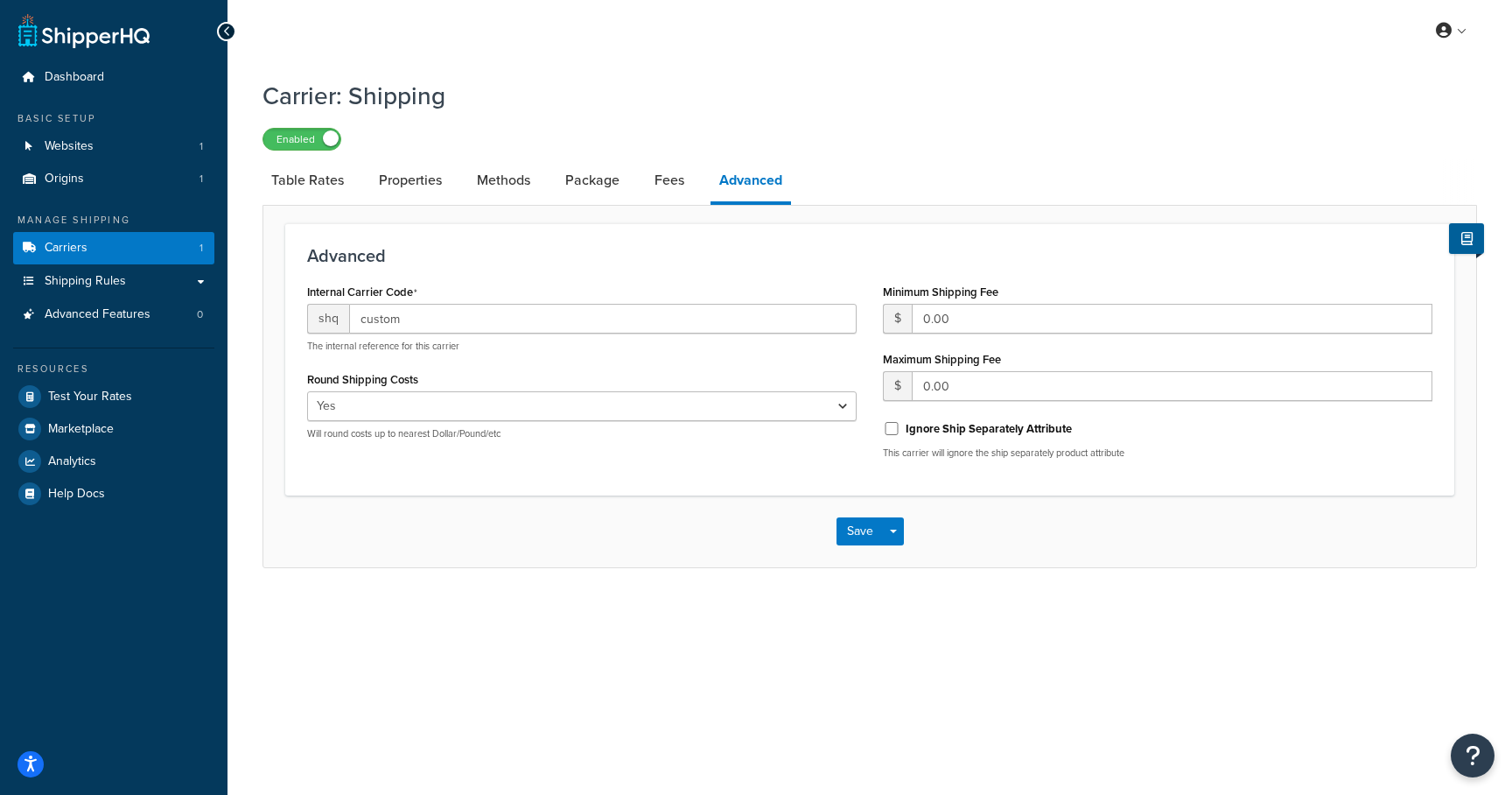
click at [560, 251] on h3 "Advanced" at bounding box center [870, 255] width 1126 height 19
click at [860, 532] on button "Save" at bounding box center [860, 531] width 47 height 28
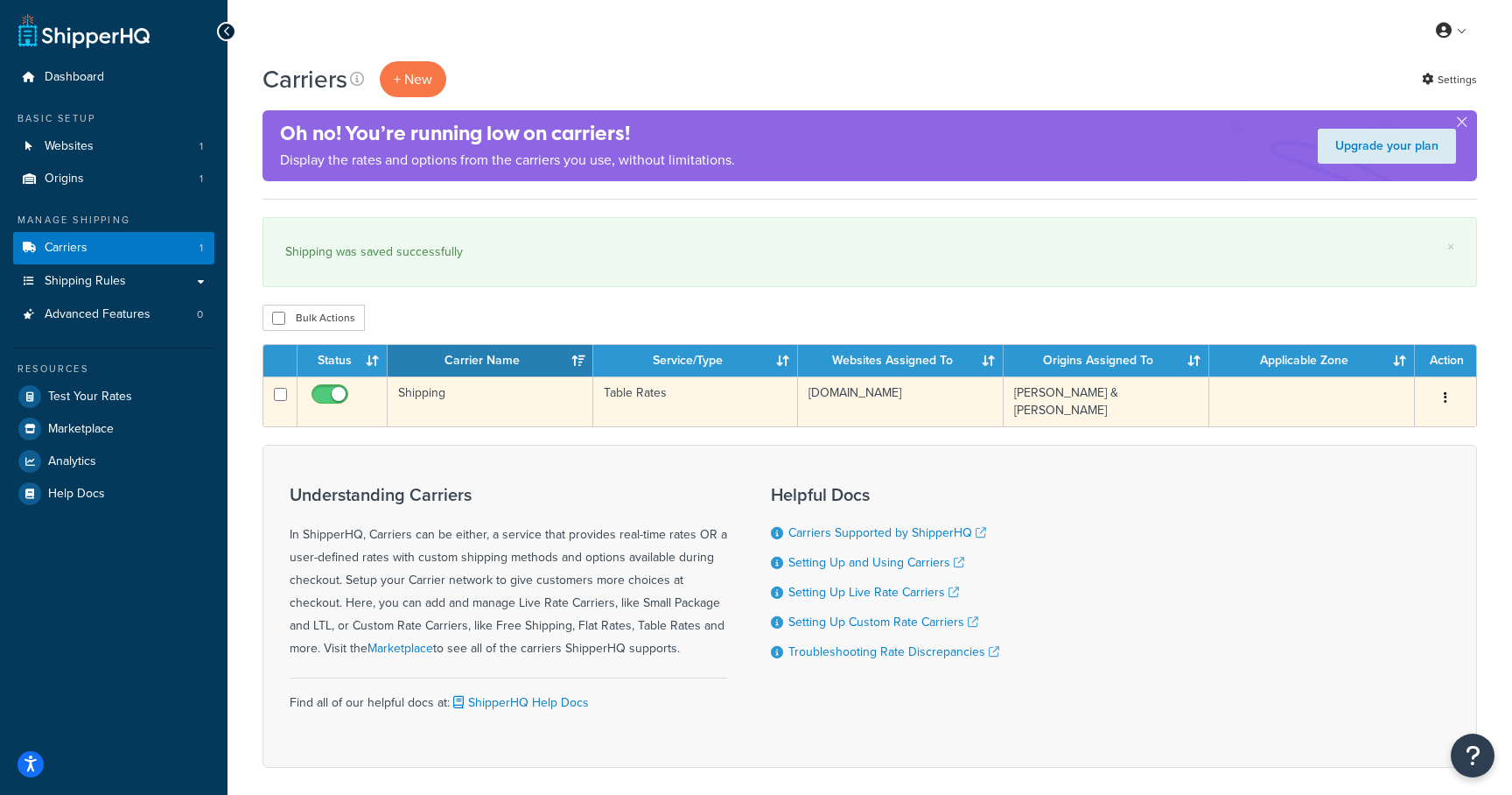
click at [437, 391] on td "Shipping" at bounding box center [490, 401] width 205 height 50
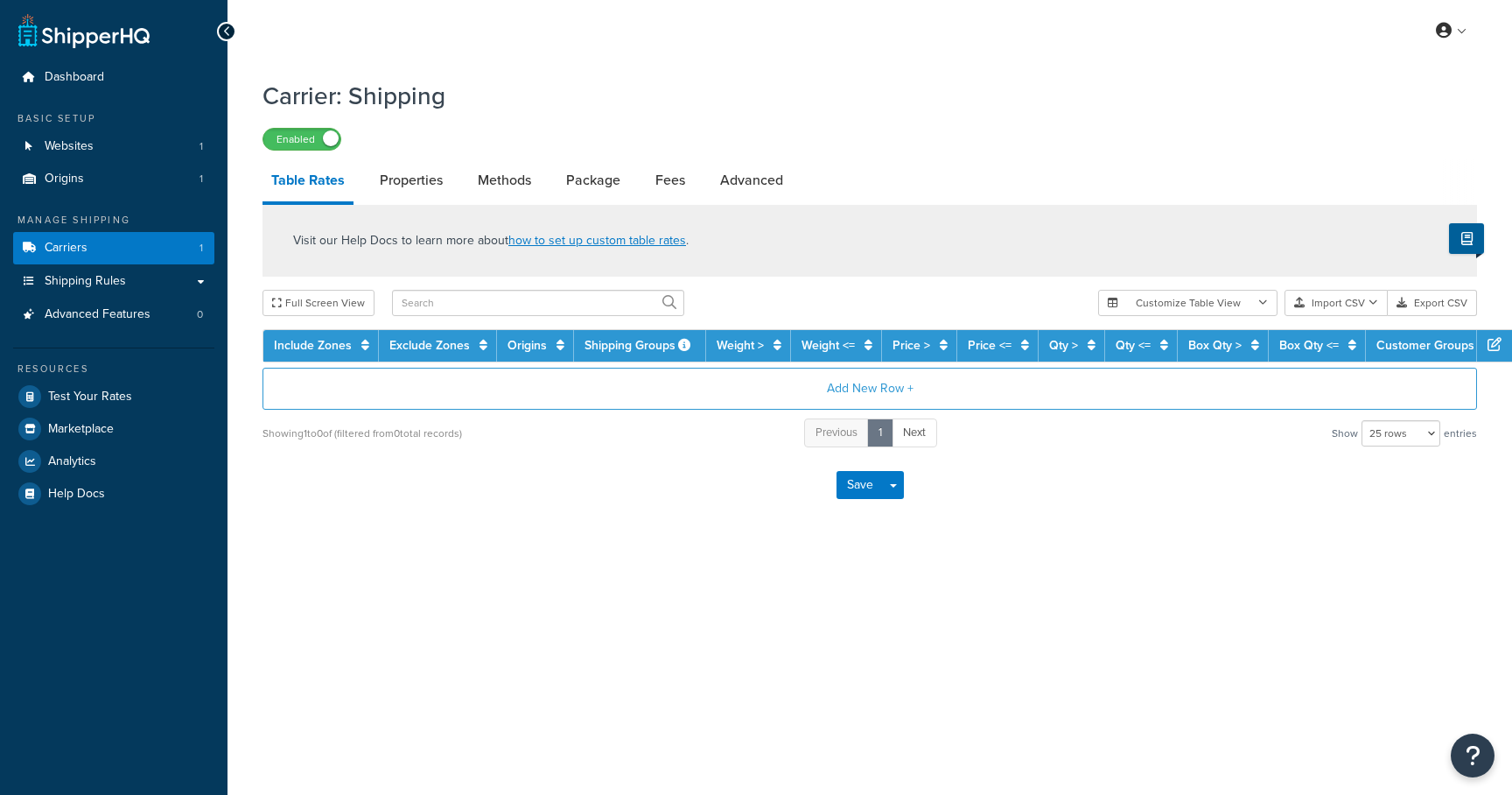
select select "25"
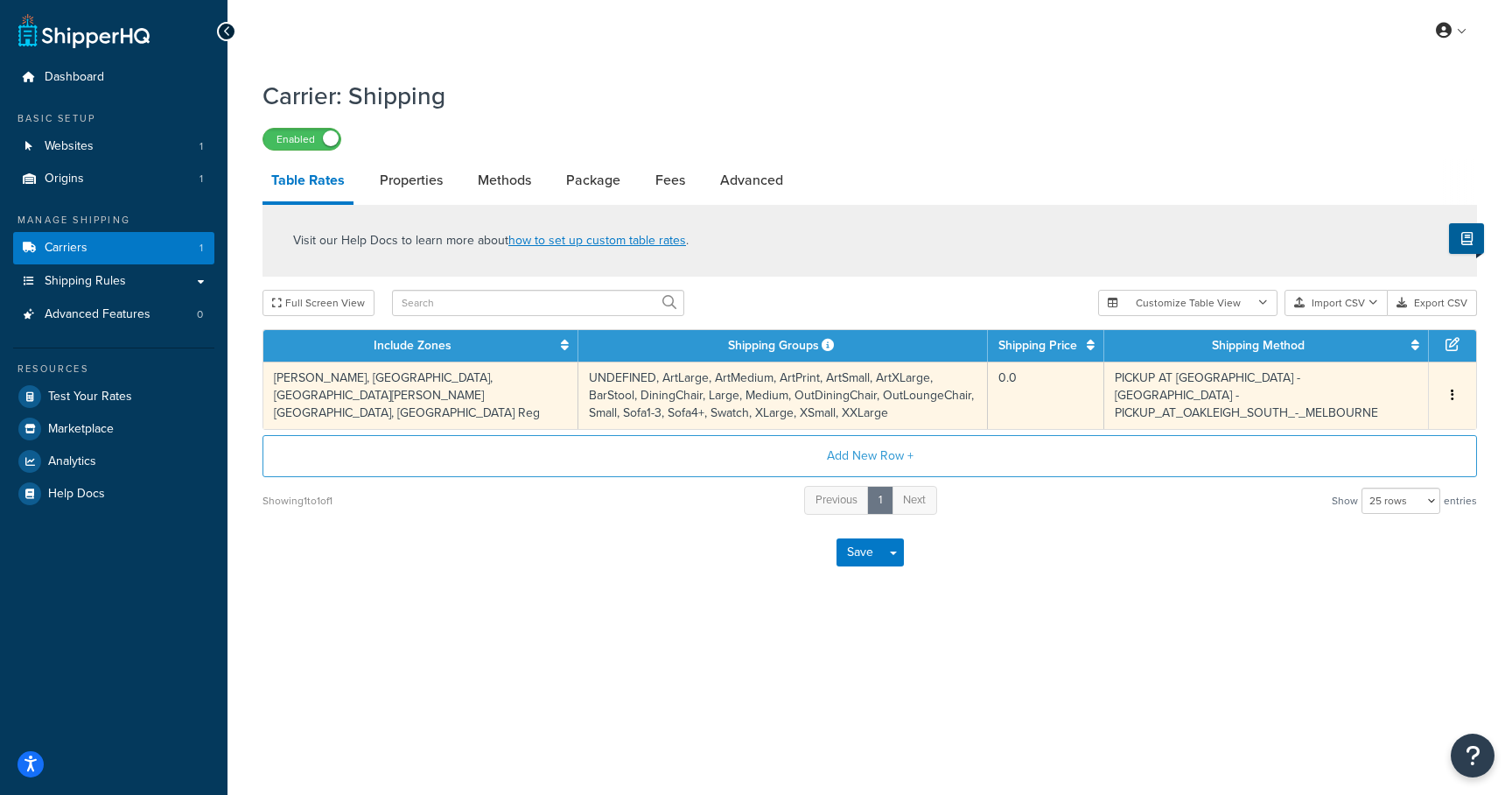
click at [354, 383] on td "[PERSON_NAME], [GEOGRAPHIC_DATA], [GEOGRAPHIC_DATA][PERSON_NAME][GEOGRAPHIC_DAT…" at bounding box center [421, 396] width 315 height 67
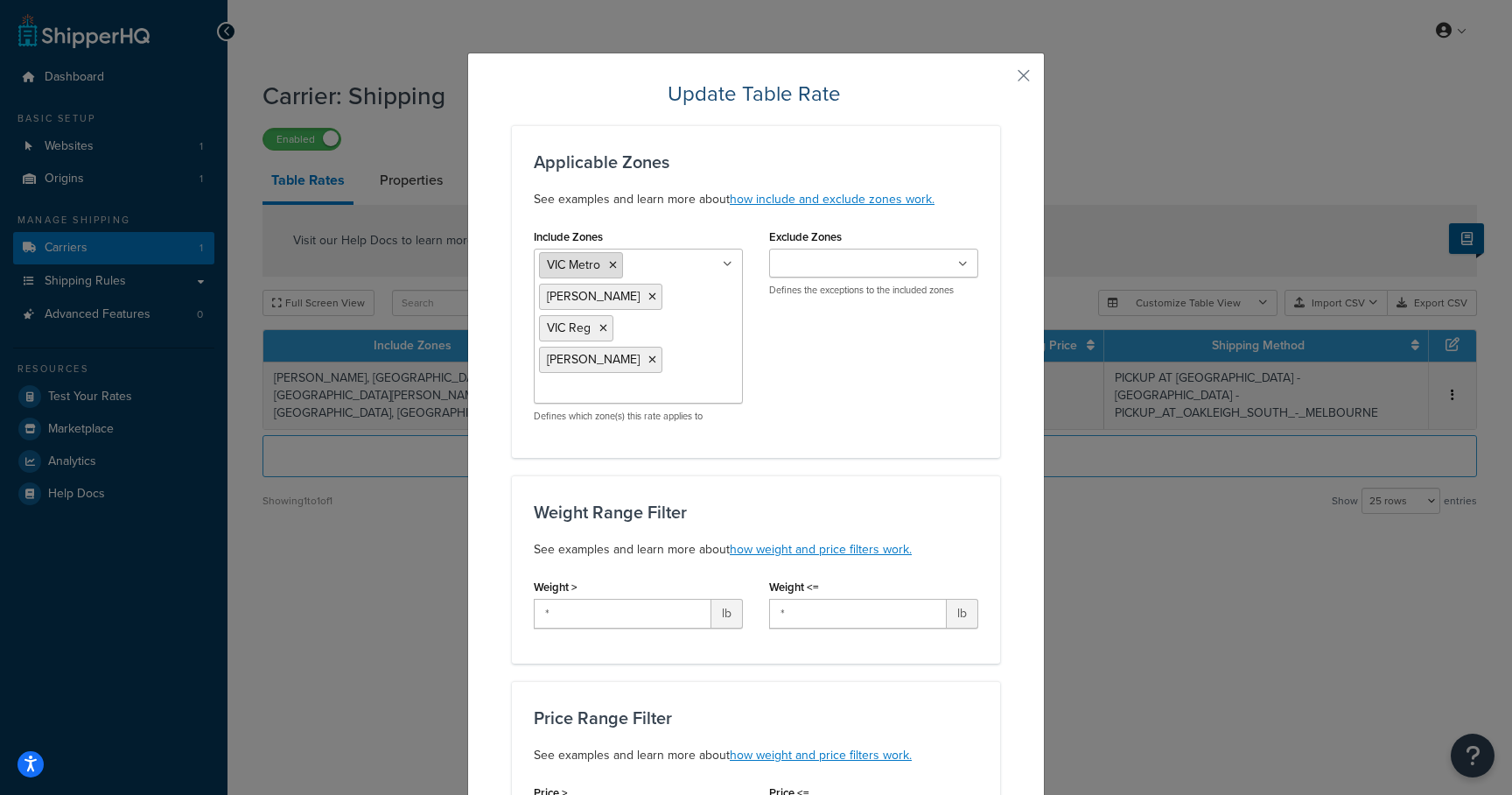
click at [584, 267] on span "VIC Metro" at bounding box center [574, 265] width 54 height 18
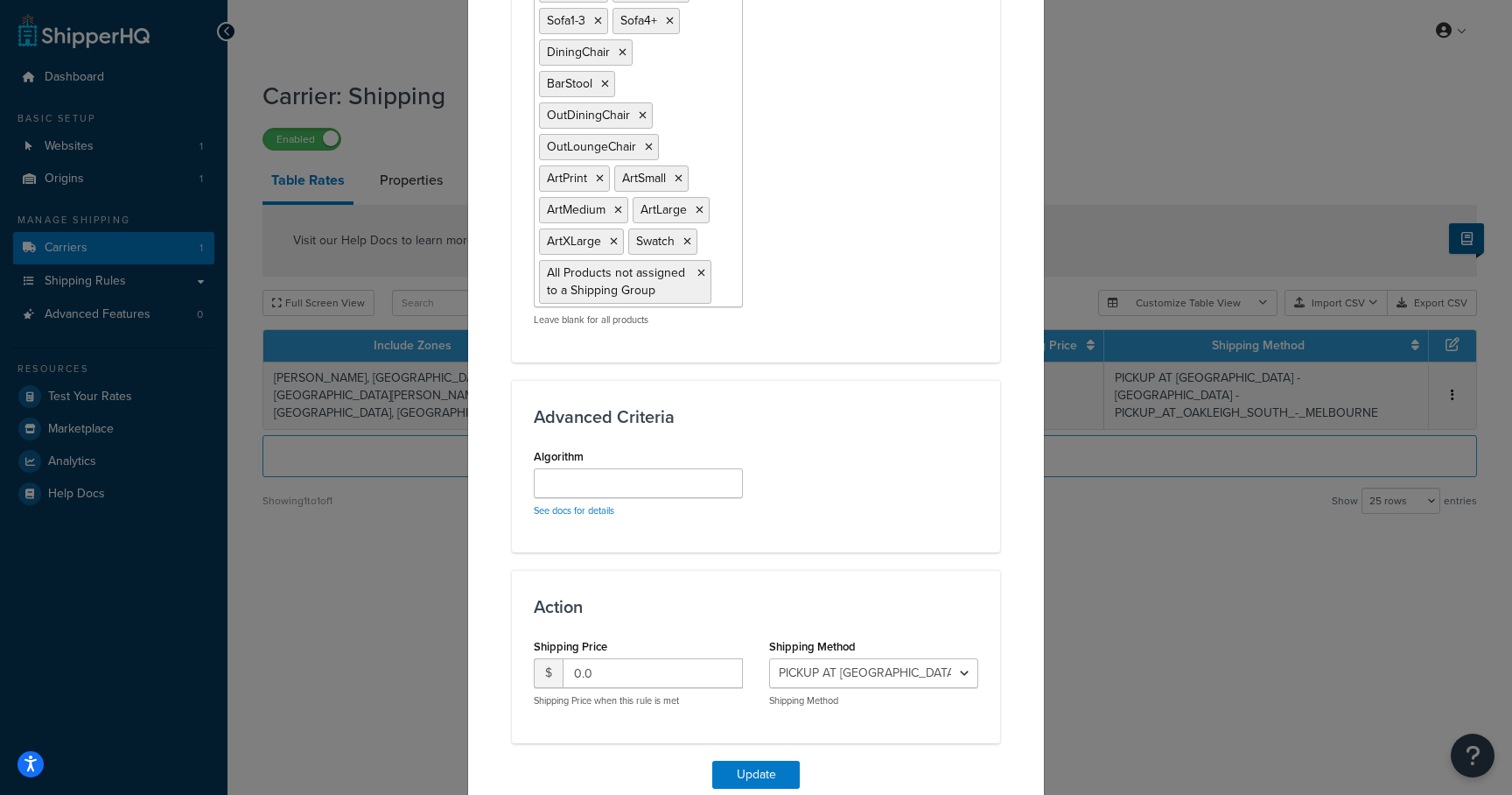
scroll to position [1313, 0]
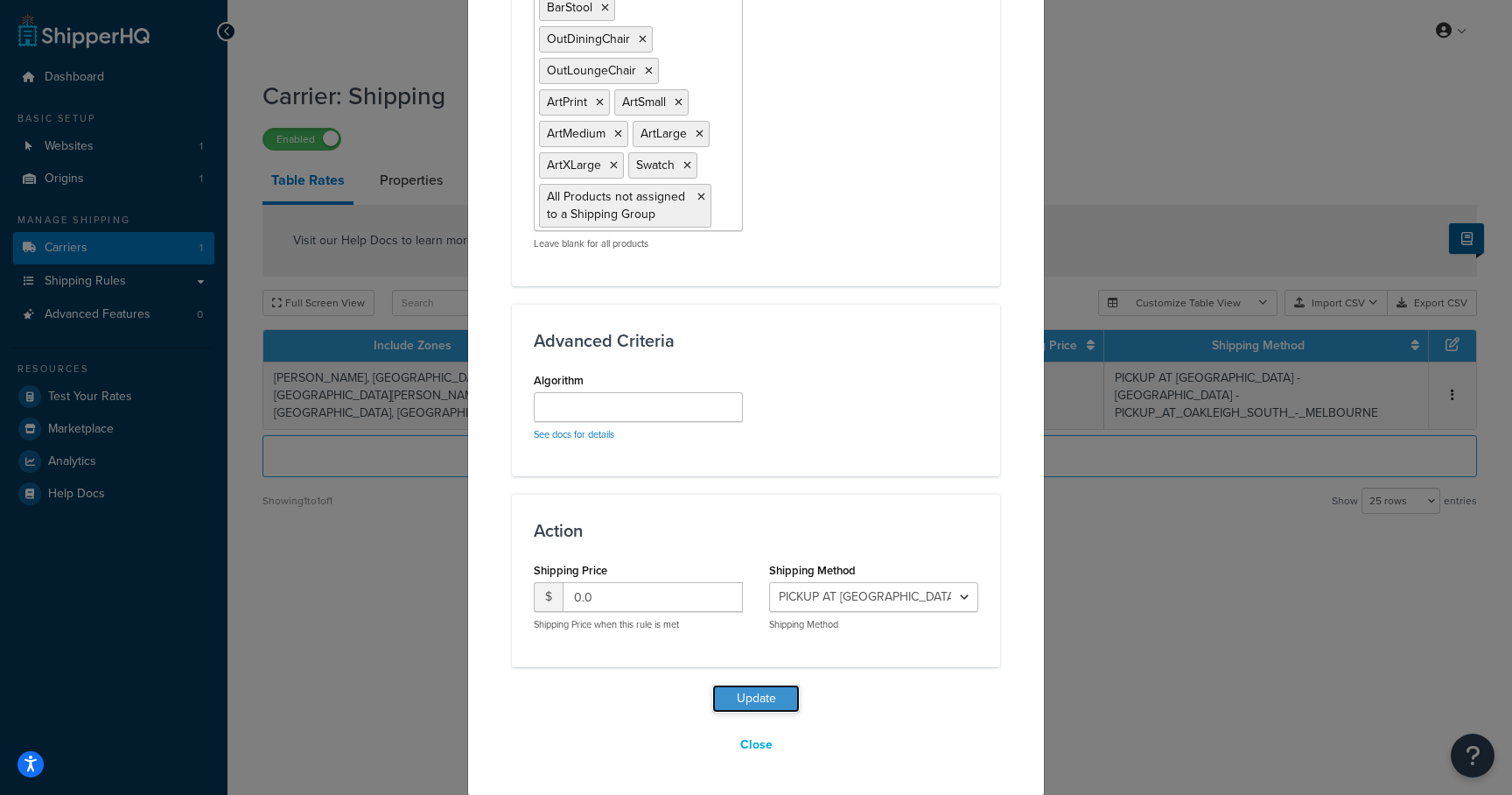
click at [766, 694] on button "Update" at bounding box center [756, 699] width 87 height 28
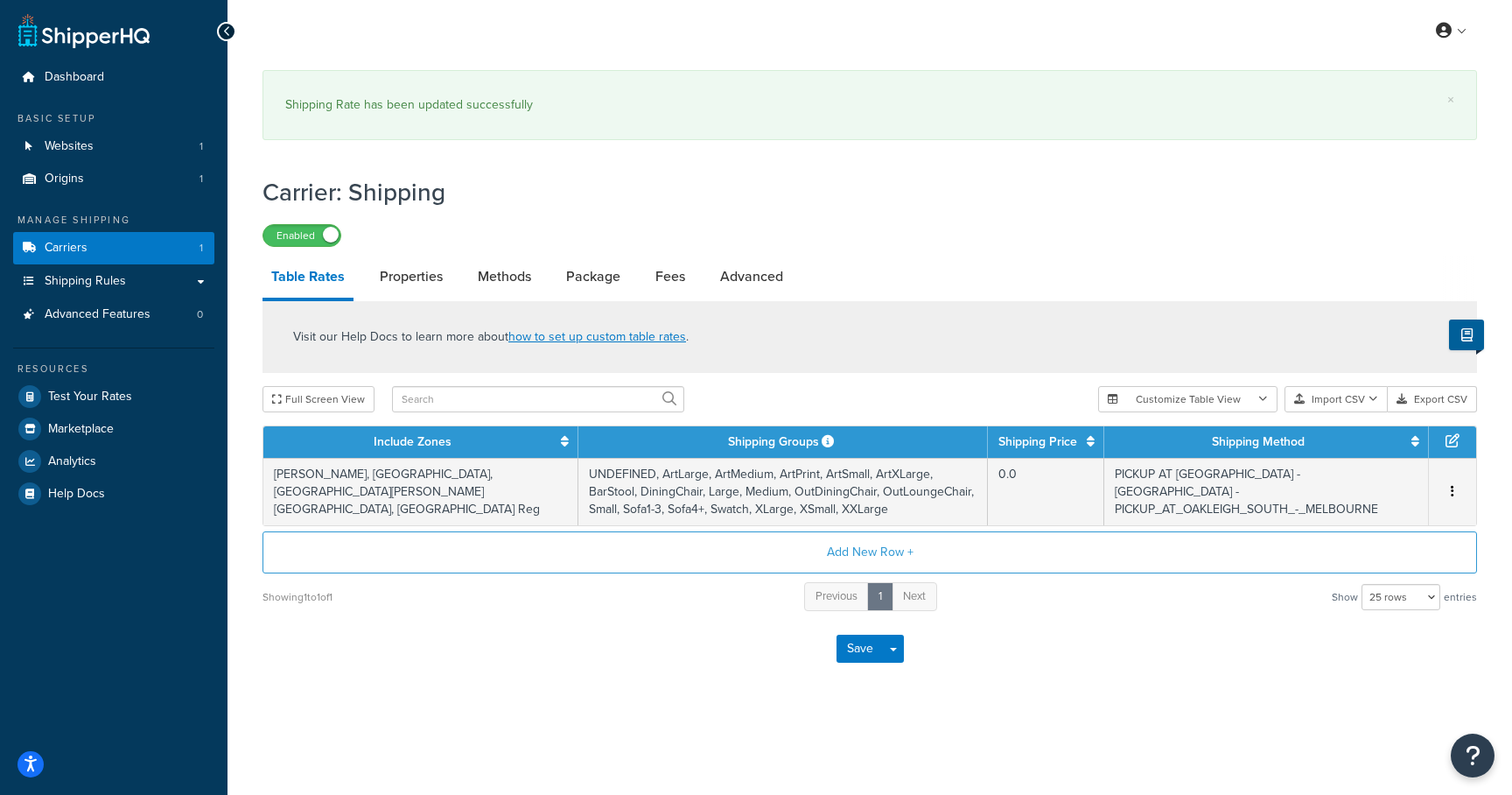
click at [92, 380] on div "Resources Test Your Rates Marketplace Analytics Help Docs" at bounding box center [113, 428] width 201 height 162
click at [91, 392] on span "Test Your Rates" at bounding box center [90, 397] width 84 height 15
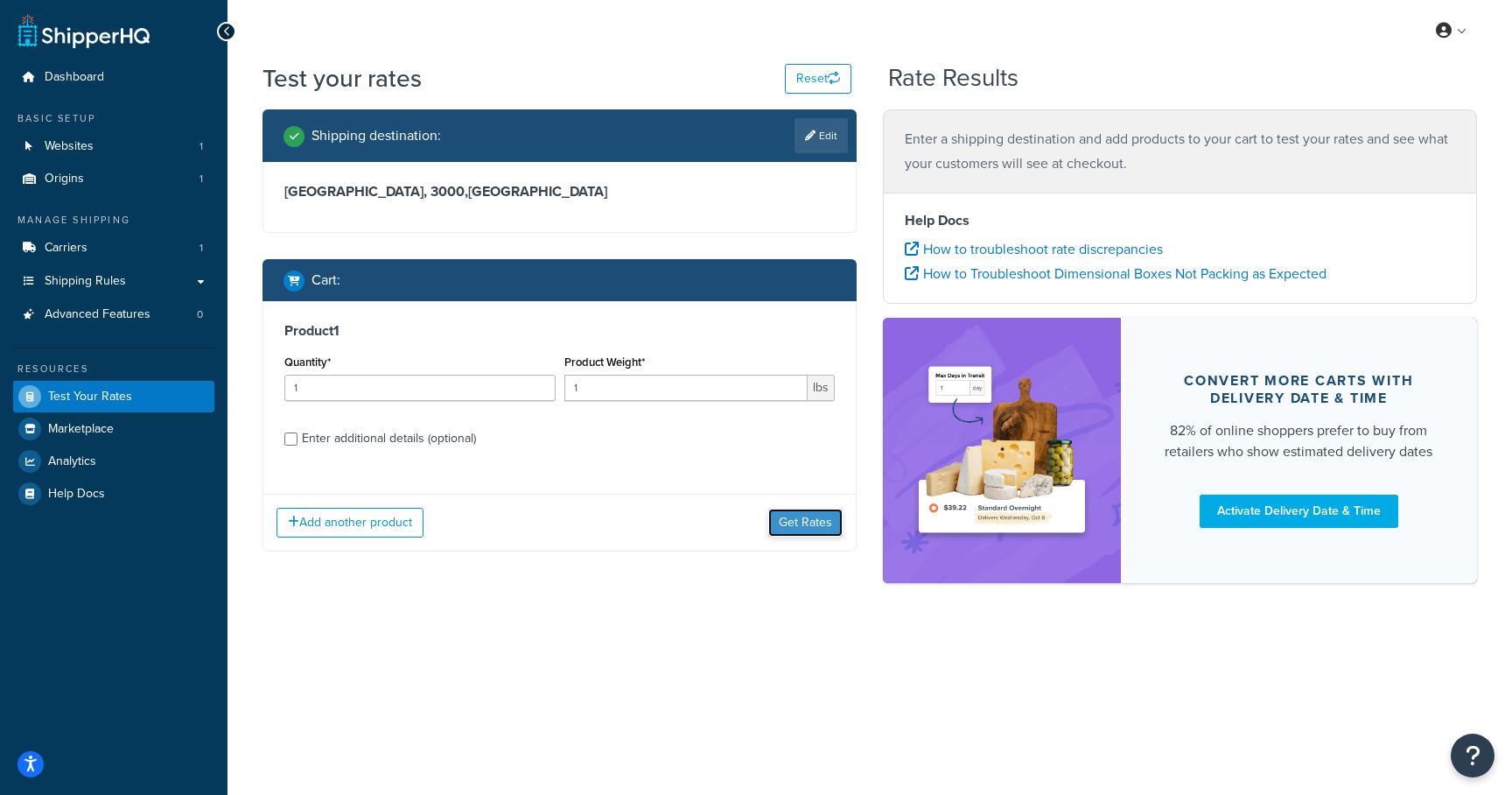
click at [806, 520] on button "Get Rates" at bounding box center [806, 522] width 75 height 28
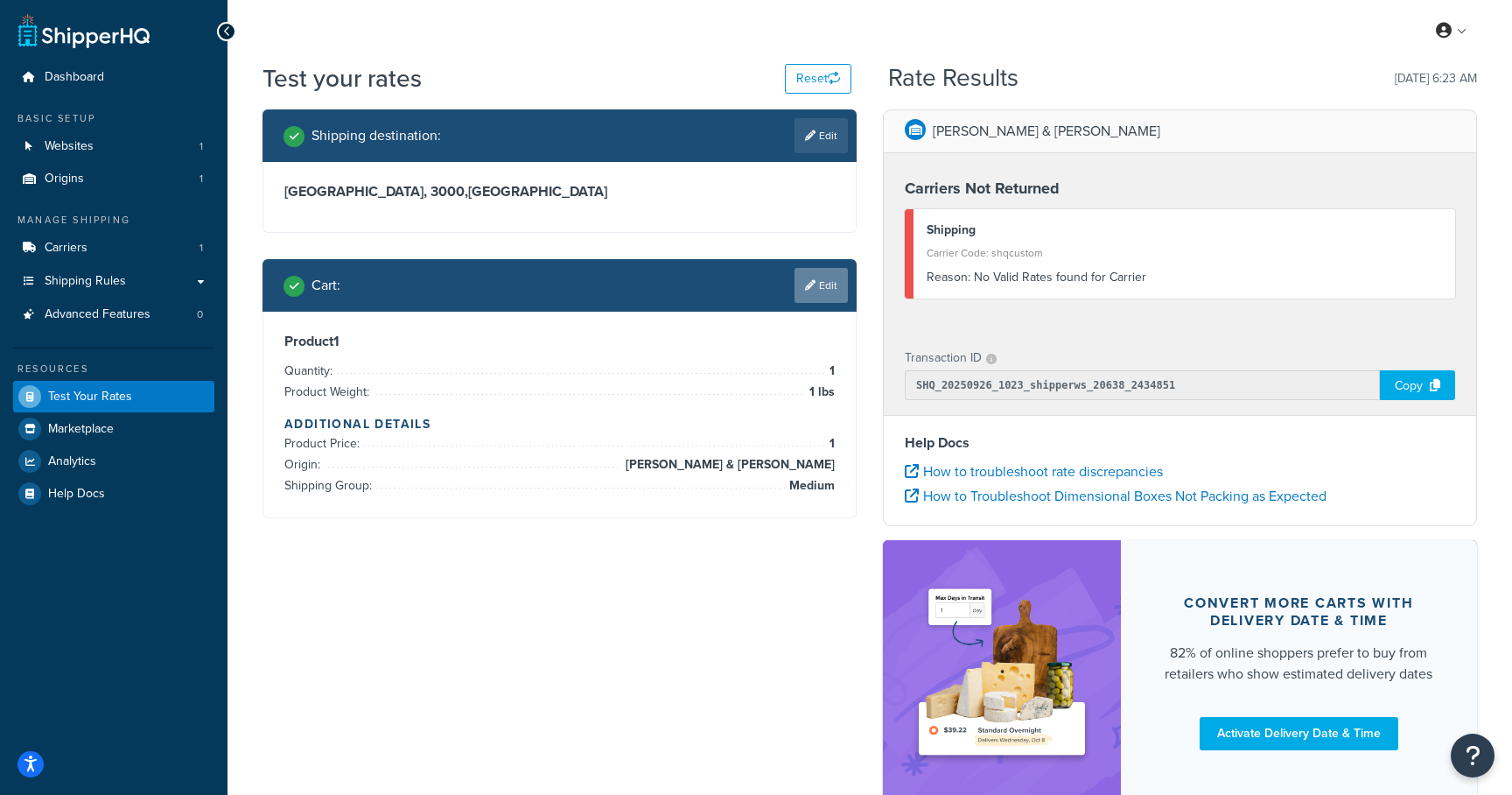
click at [816, 280] on link "Edit" at bounding box center [821, 286] width 54 height 35
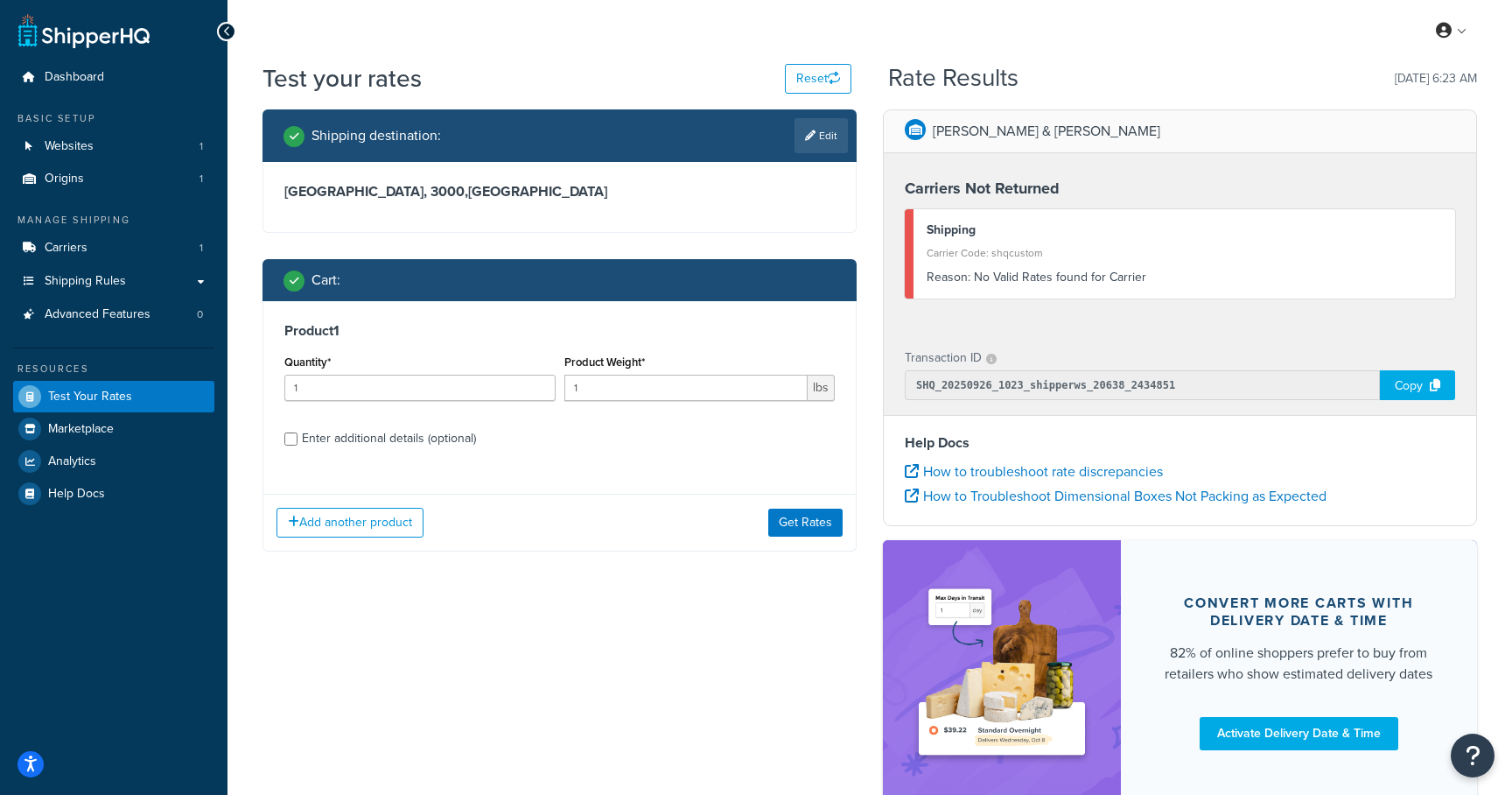
click at [326, 448] on div "Enter additional details (optional)" at bounding box center [389, 438] width 175 height 25
click at [297, 446] on input "Enter additional details (optional)" at bounding box center [291, 438] width 13 height 13
checkbox input "true"
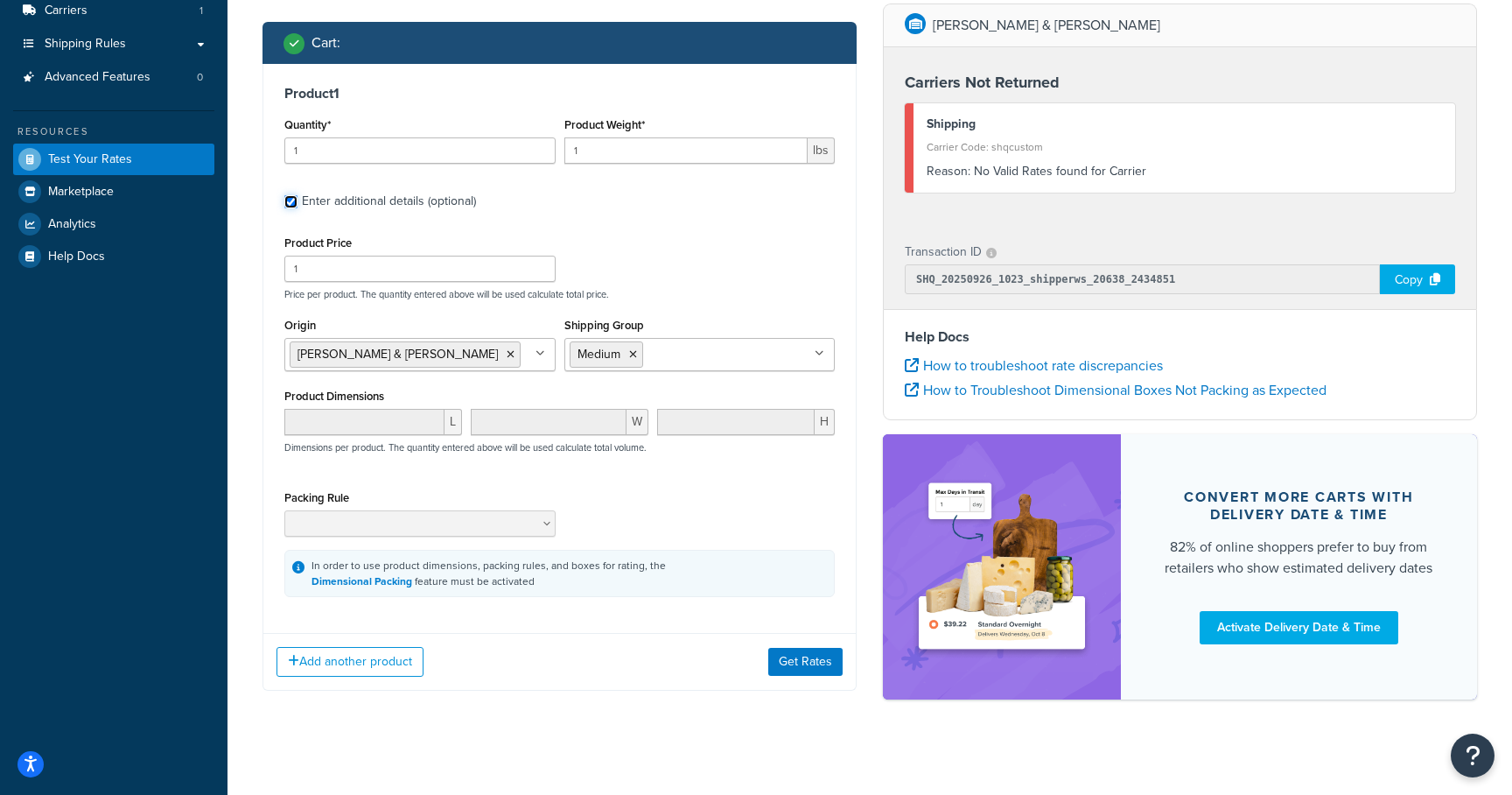
scroll to position [247, 0]
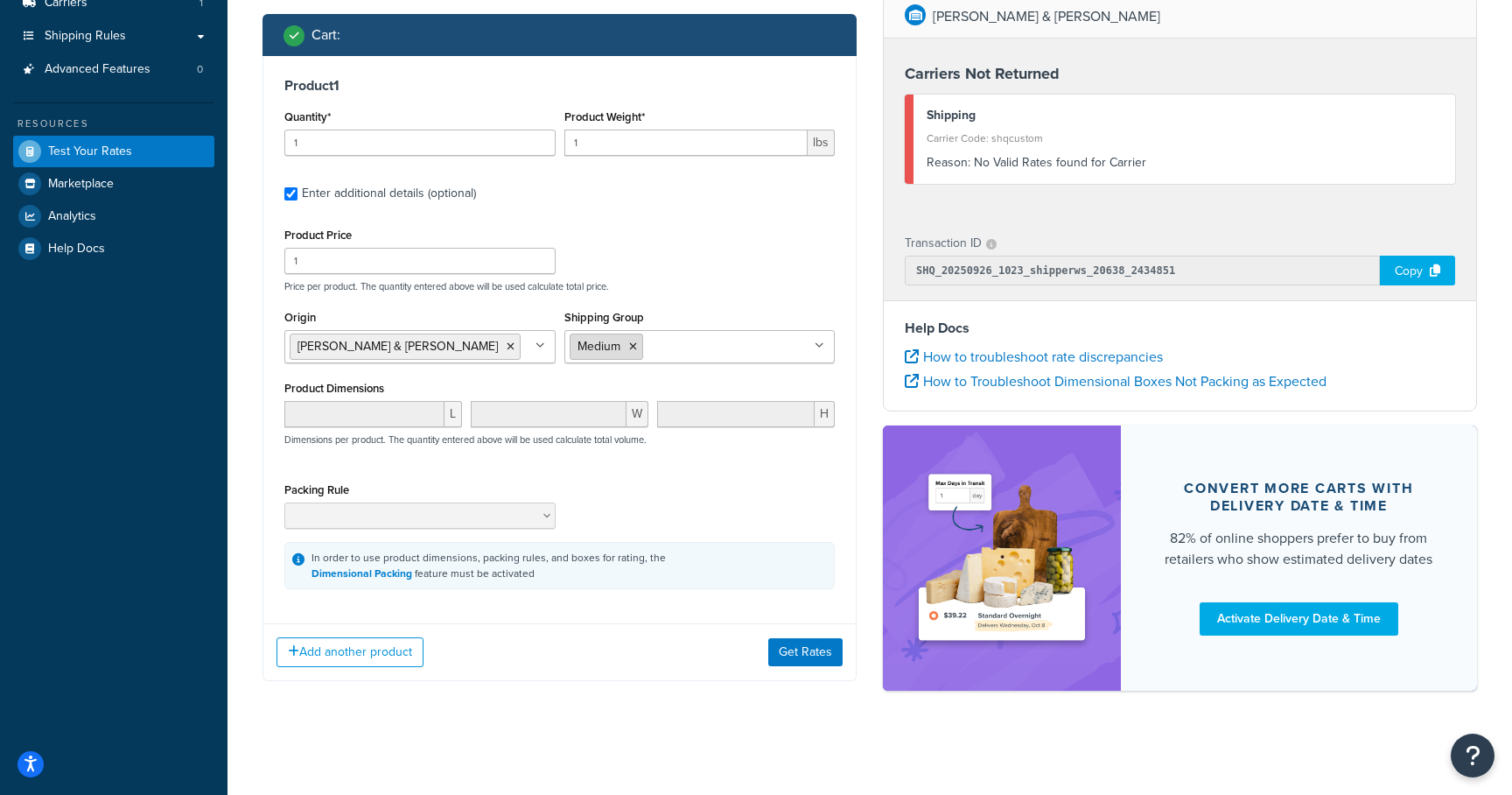
click at [633, 343] on icon at bounding box center [633, 347] width 8 height 11
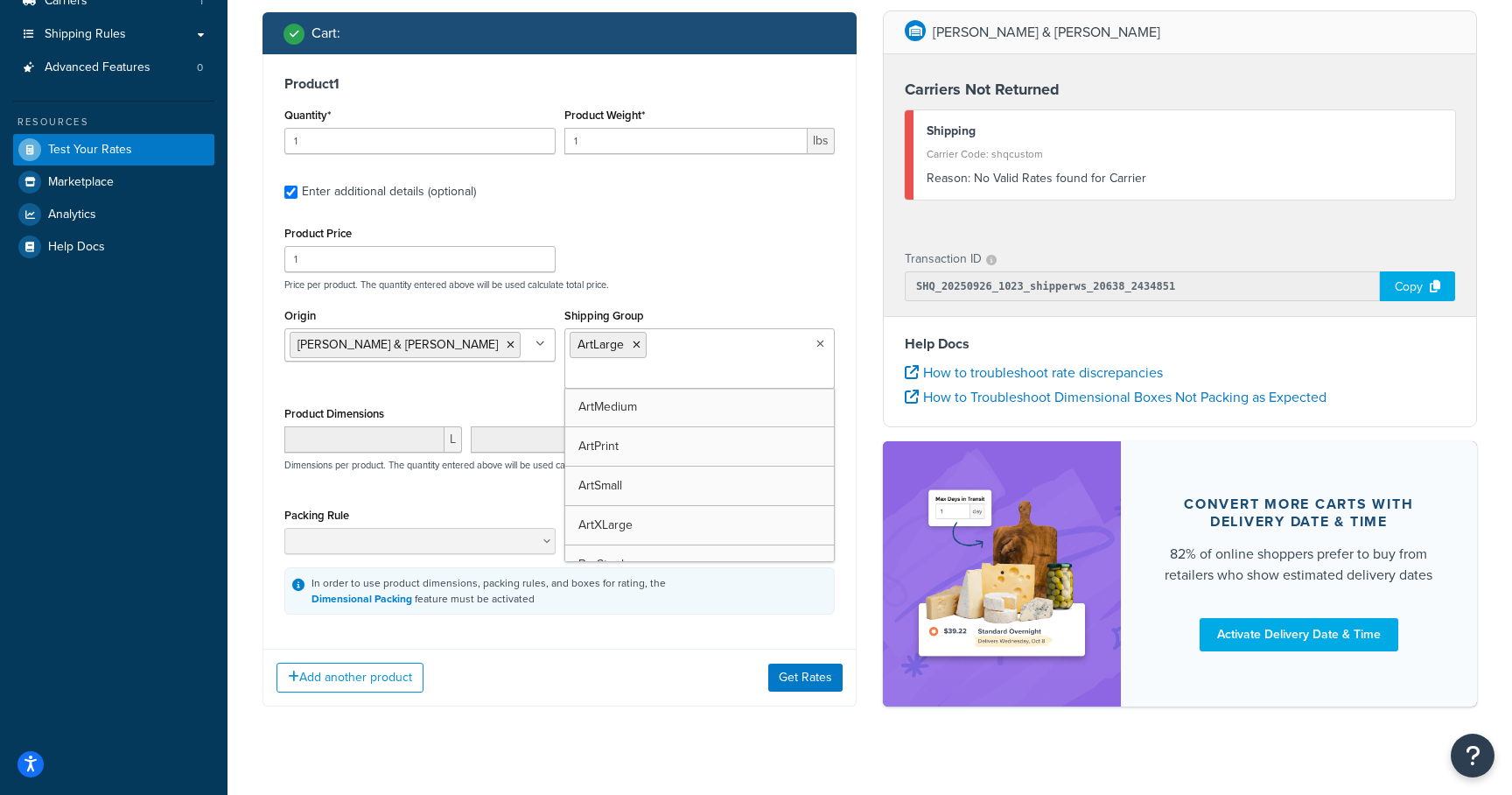
click at [700, 649] on div "Add another product Get Rates" at bounding box center [560, 677] width 593 height 57
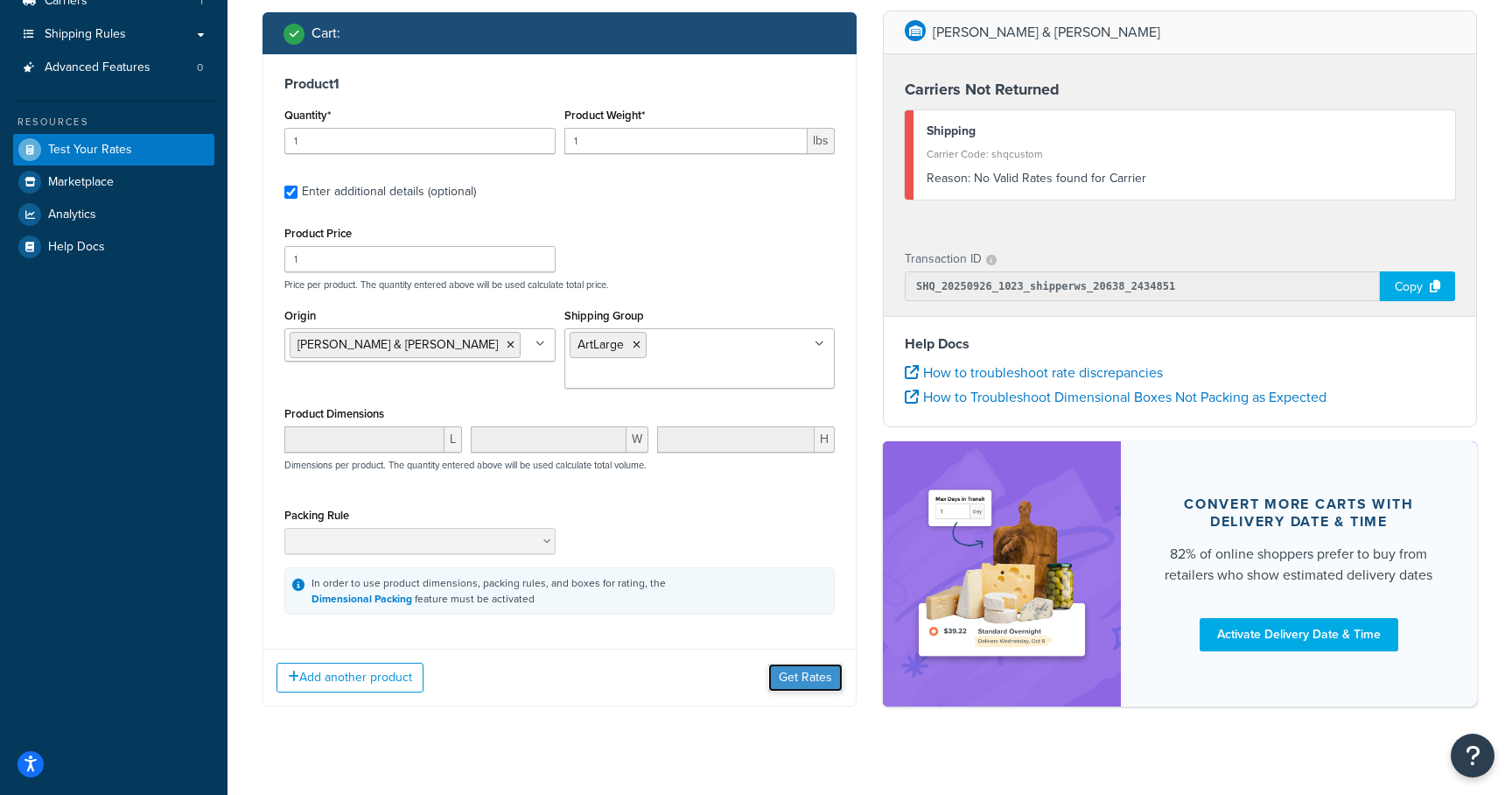
click at [792, 664] on button "Get Rates" at bounding box center [806, 678] width 75 height 28
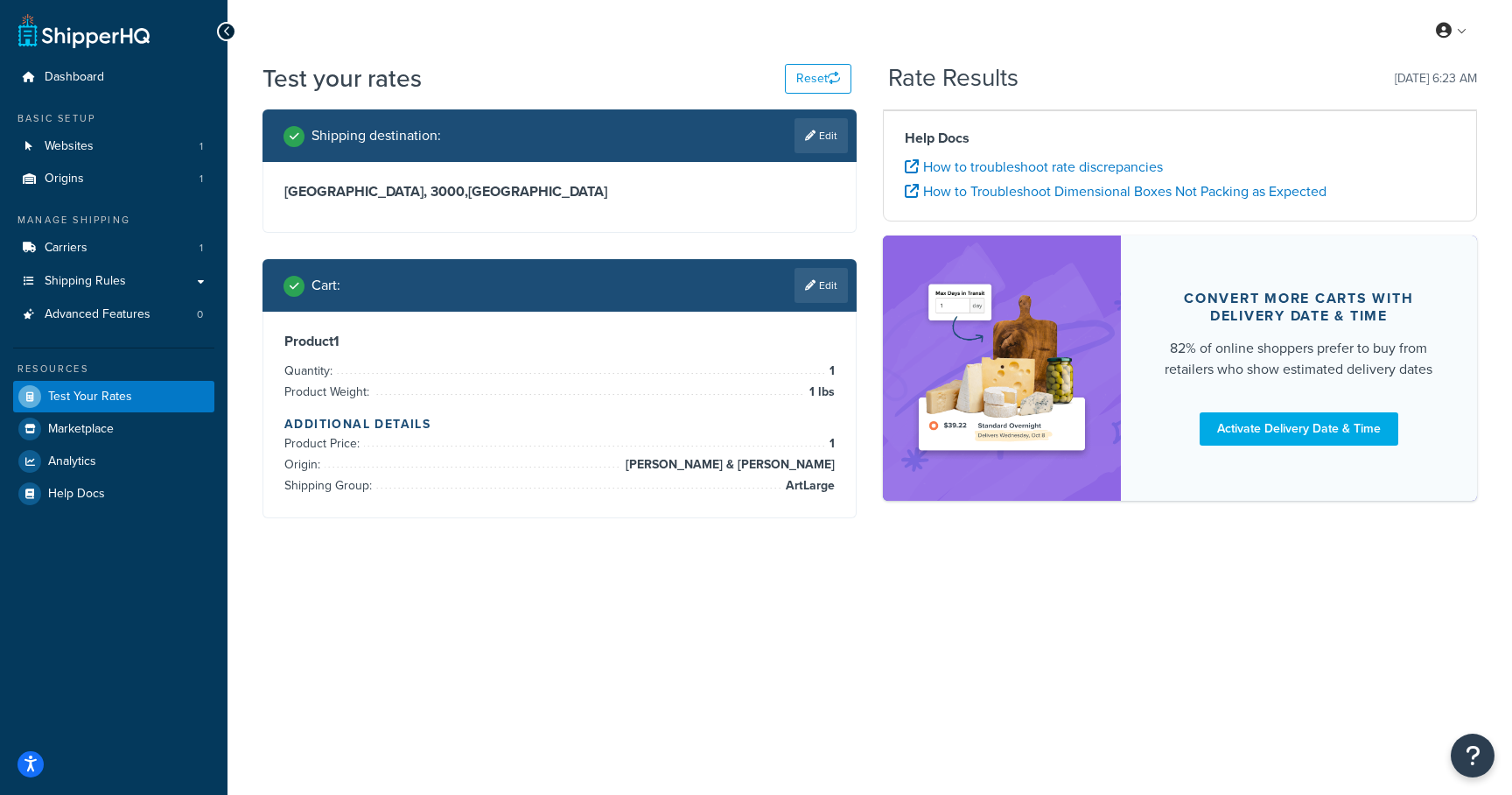
scroll to position [0, 0]
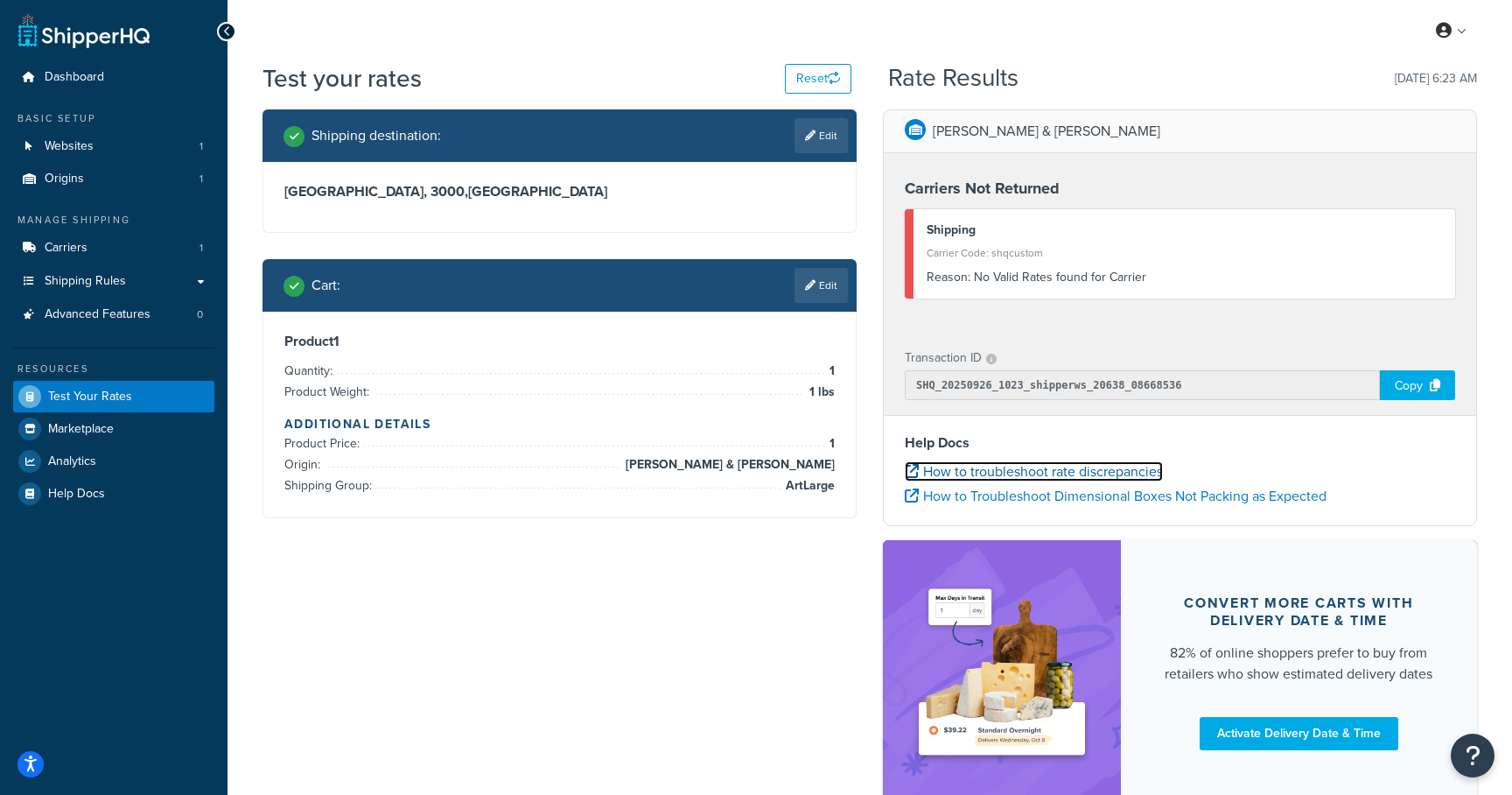
click at [1098, 471] on link "How to troubleshoot rate discrepancies" at bounding box center [1034, 471] width 258 height 20
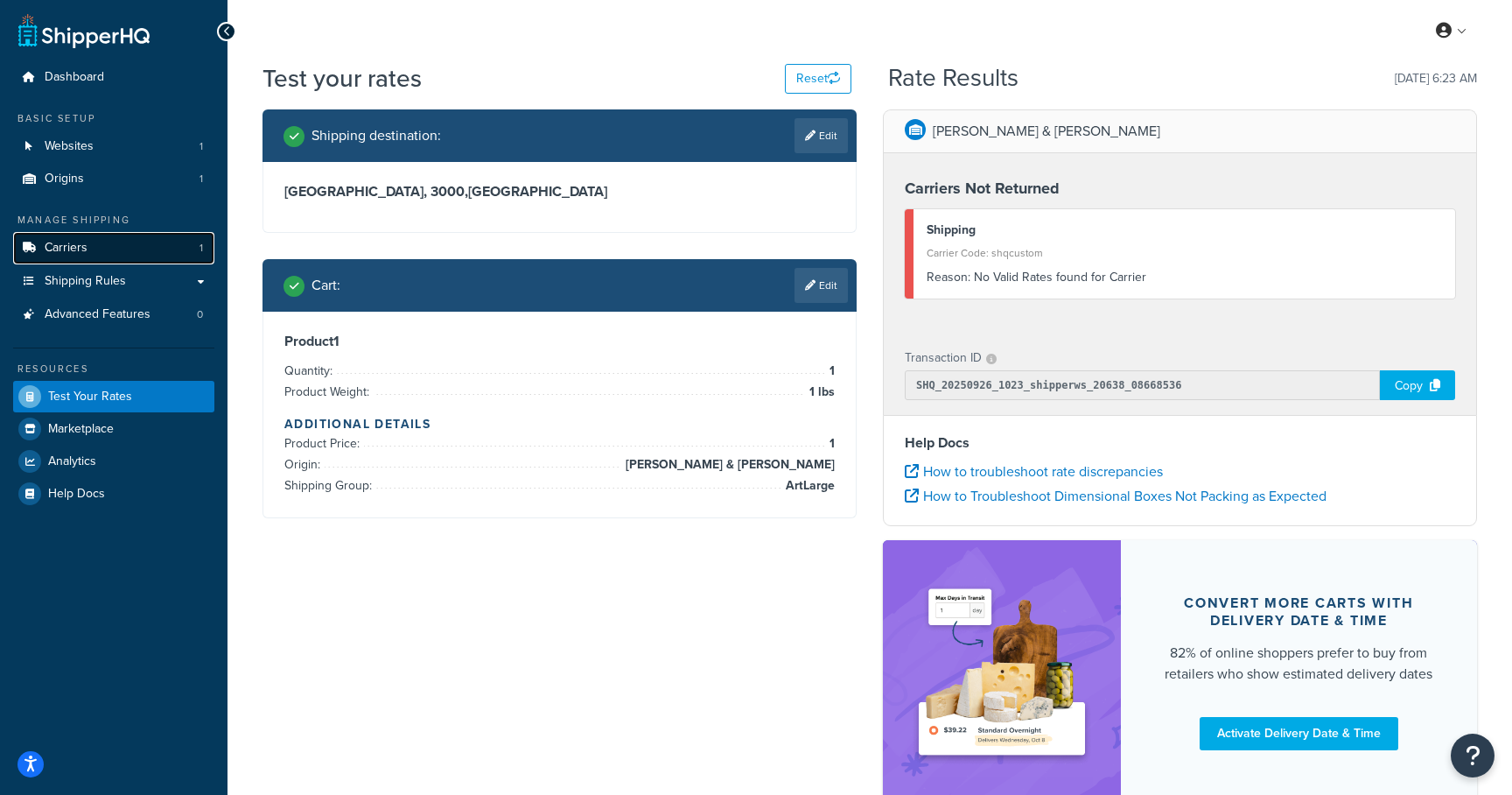
click at [75, 249] on span "Carriers" at bounding box center [65, 248] width 43 height 15
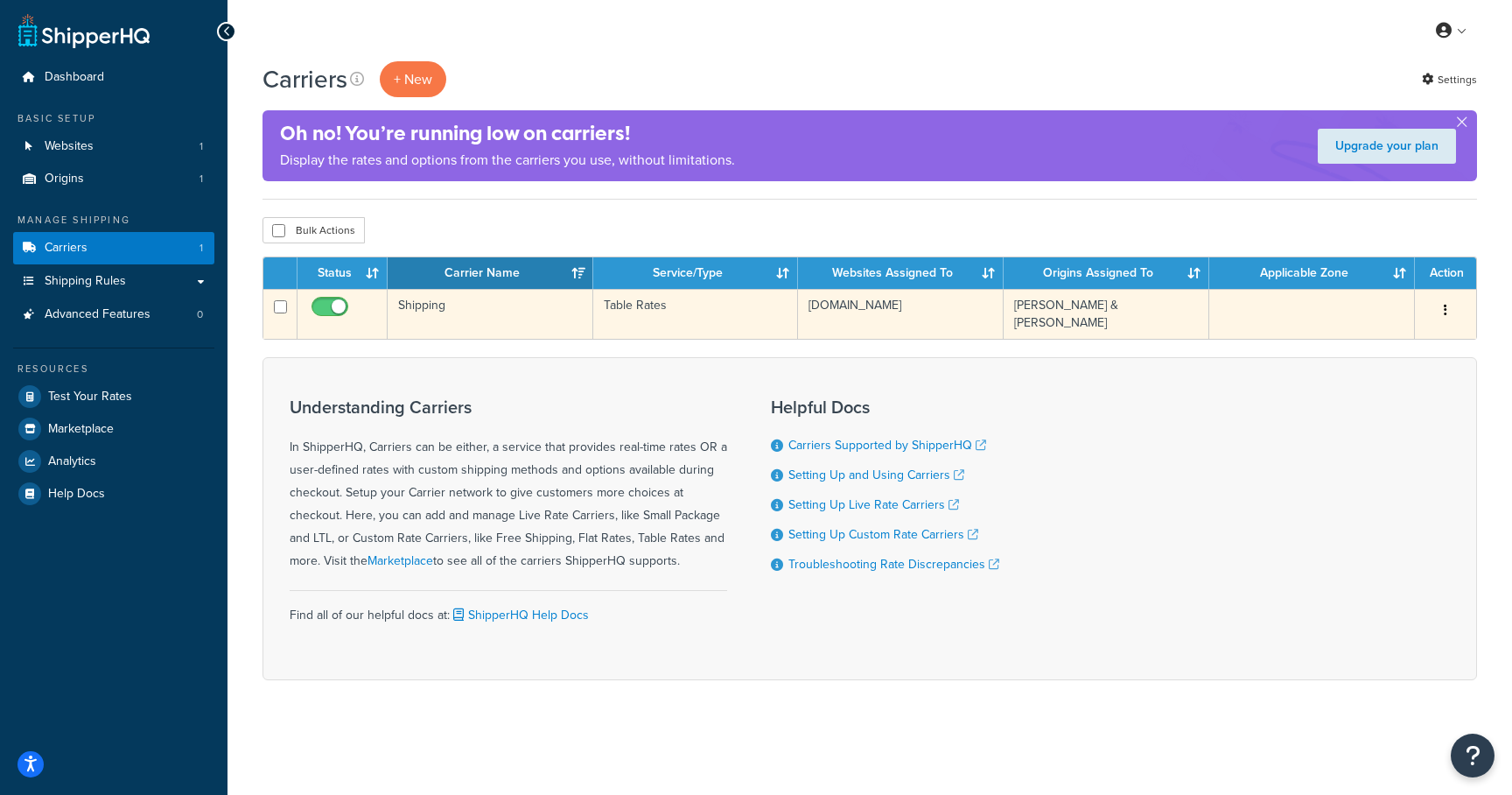
click at [510, 320] on td "Shipping" at bounding box center [490, 314] width 205 height 50
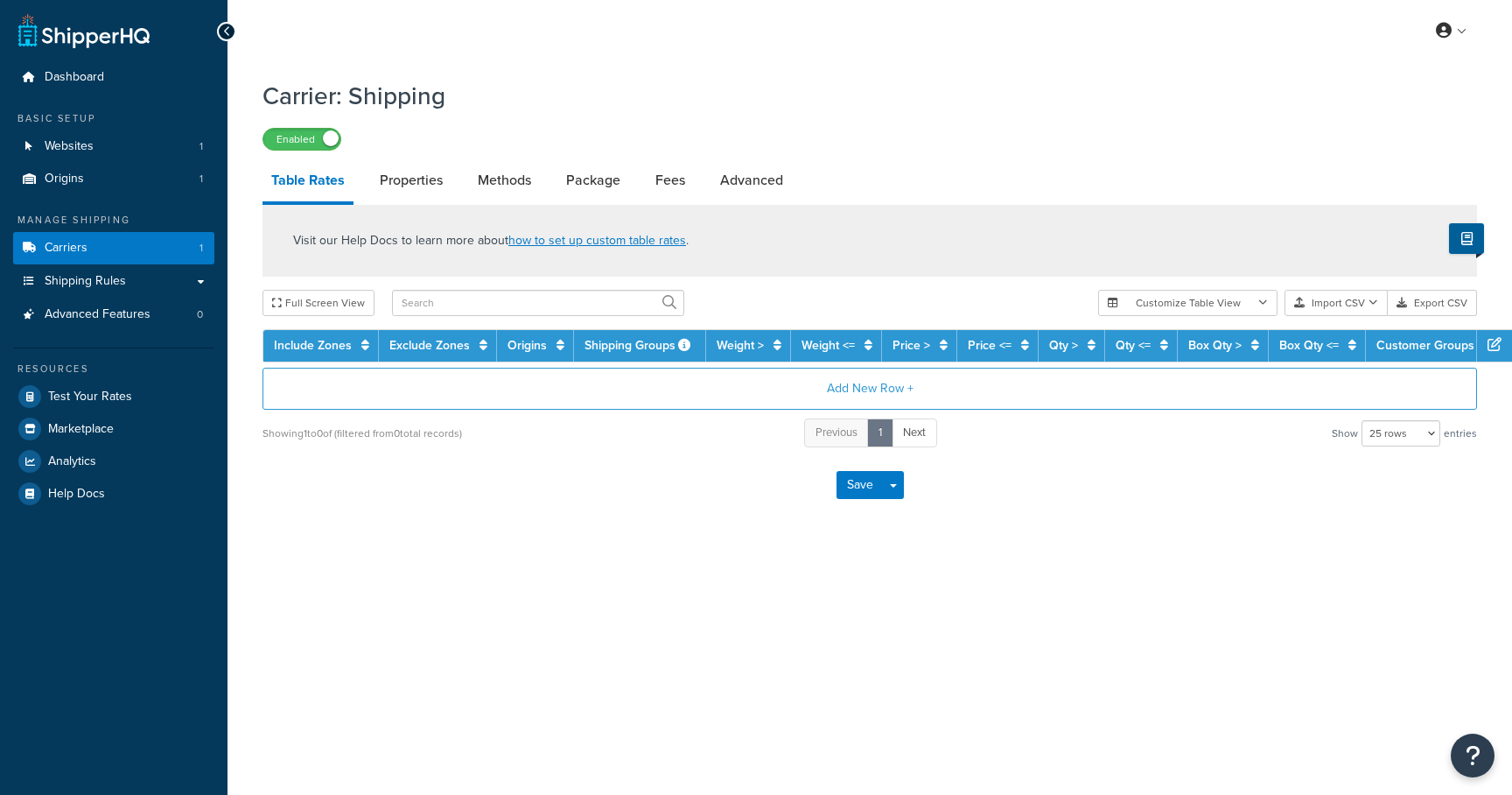
select select "25"
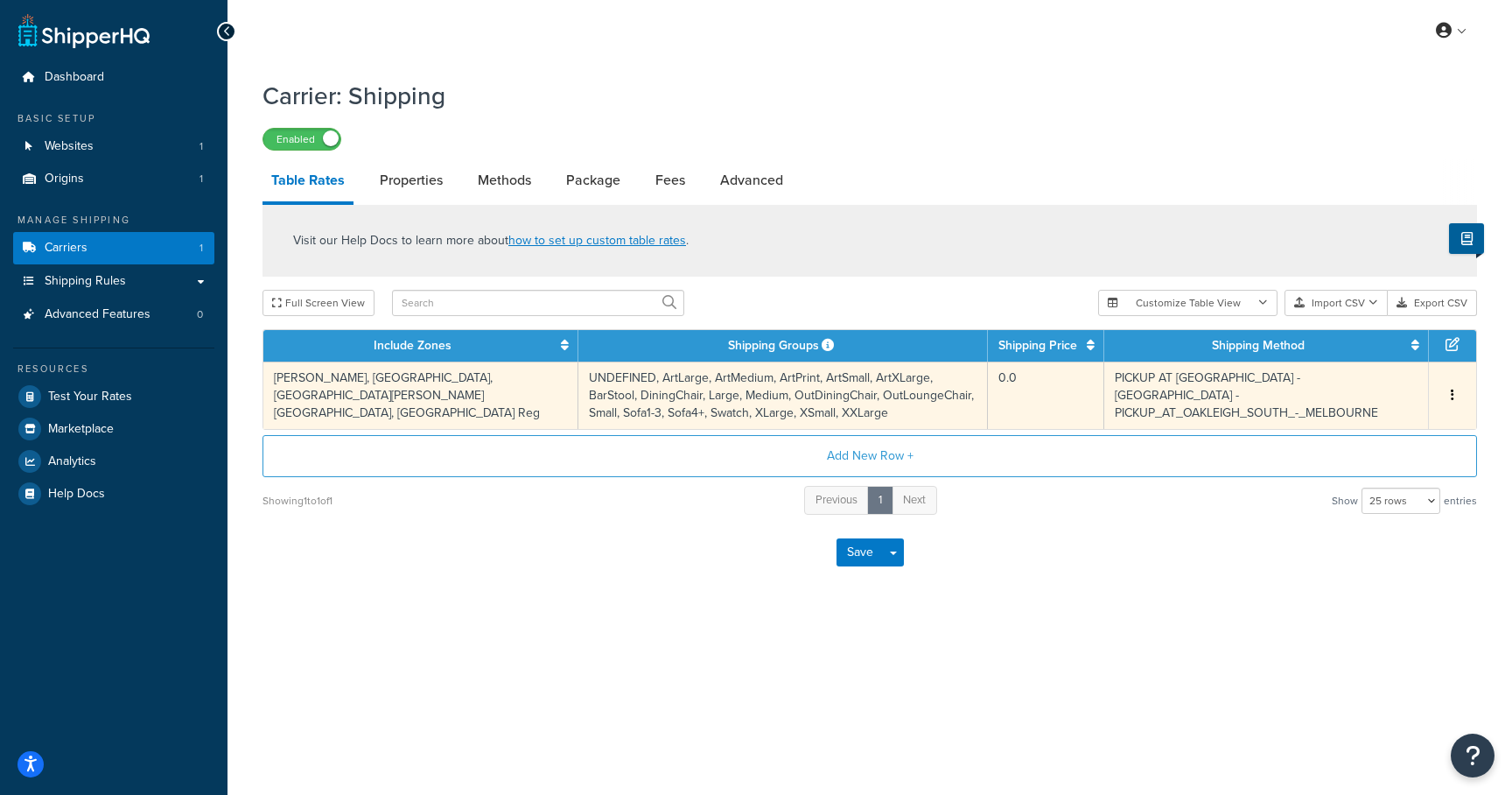
click at [578, 385] on td "UNDEFINED, ArtLarge, ArtMedium, ArtPrint, ArtSmall, ArtXLarge, BarStool, Dining…" at bounding box center [783, 396] width 409 height 67
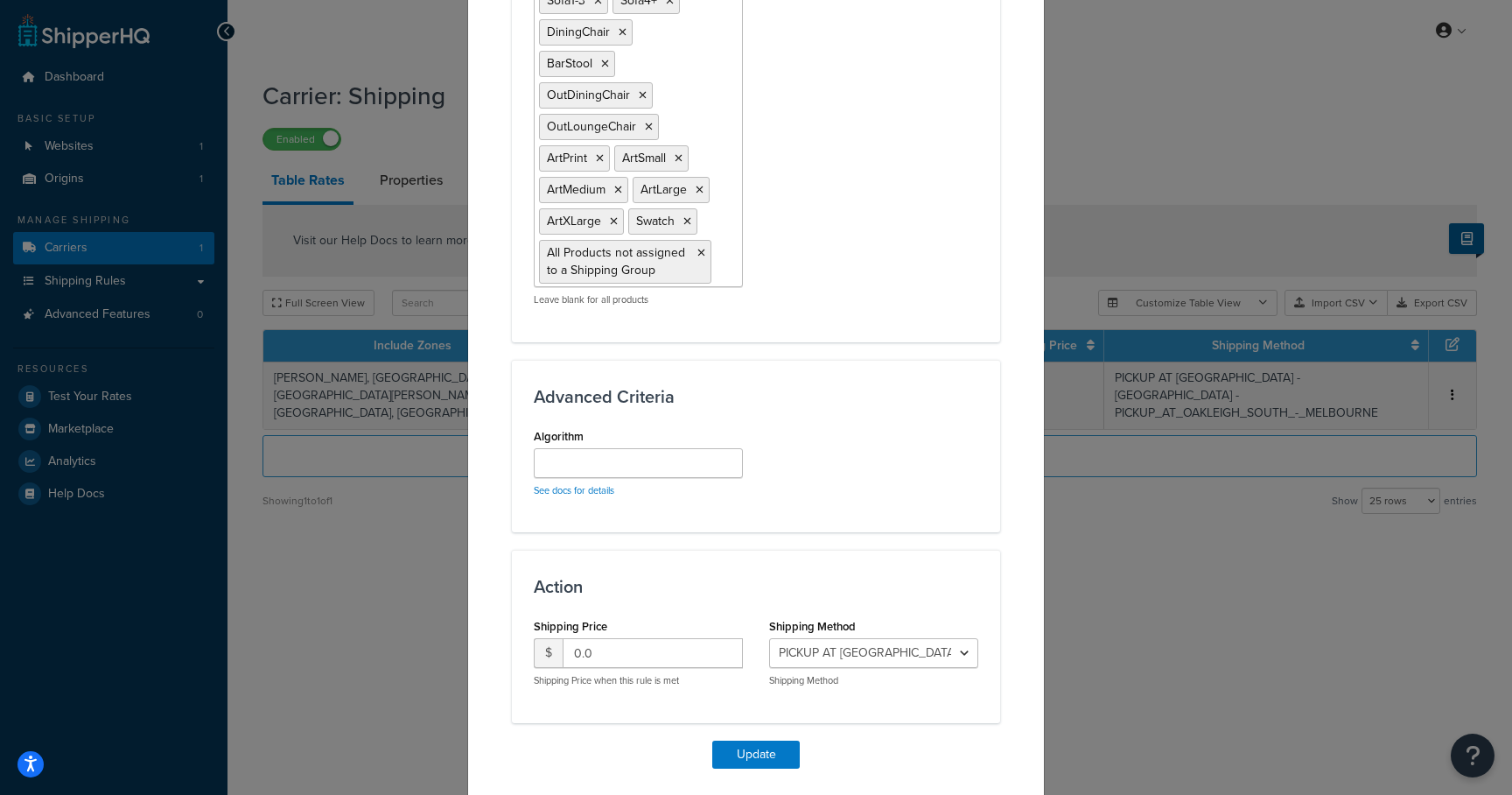
scroll to position [1313, 0]
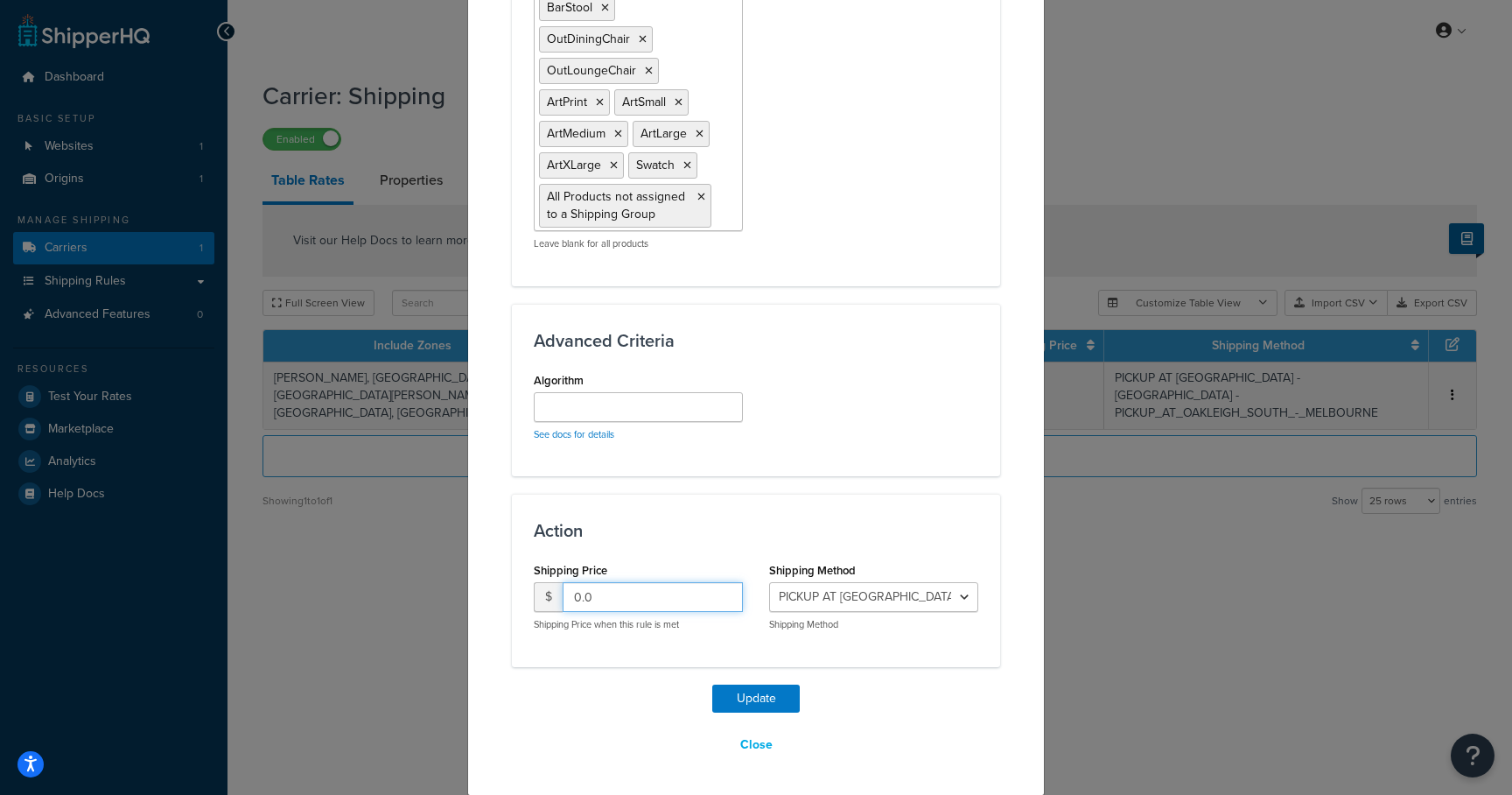
click at [611, 595] on input "0.0" at bounding box center [653, 597] width 180 height 30
type input "1"
click at [725, 591] on input "1" at bounding box center [653, 597] width 180 height 30
click at [753, 692] on button "Update" at bounding box center [756, 699] width 87 height 28
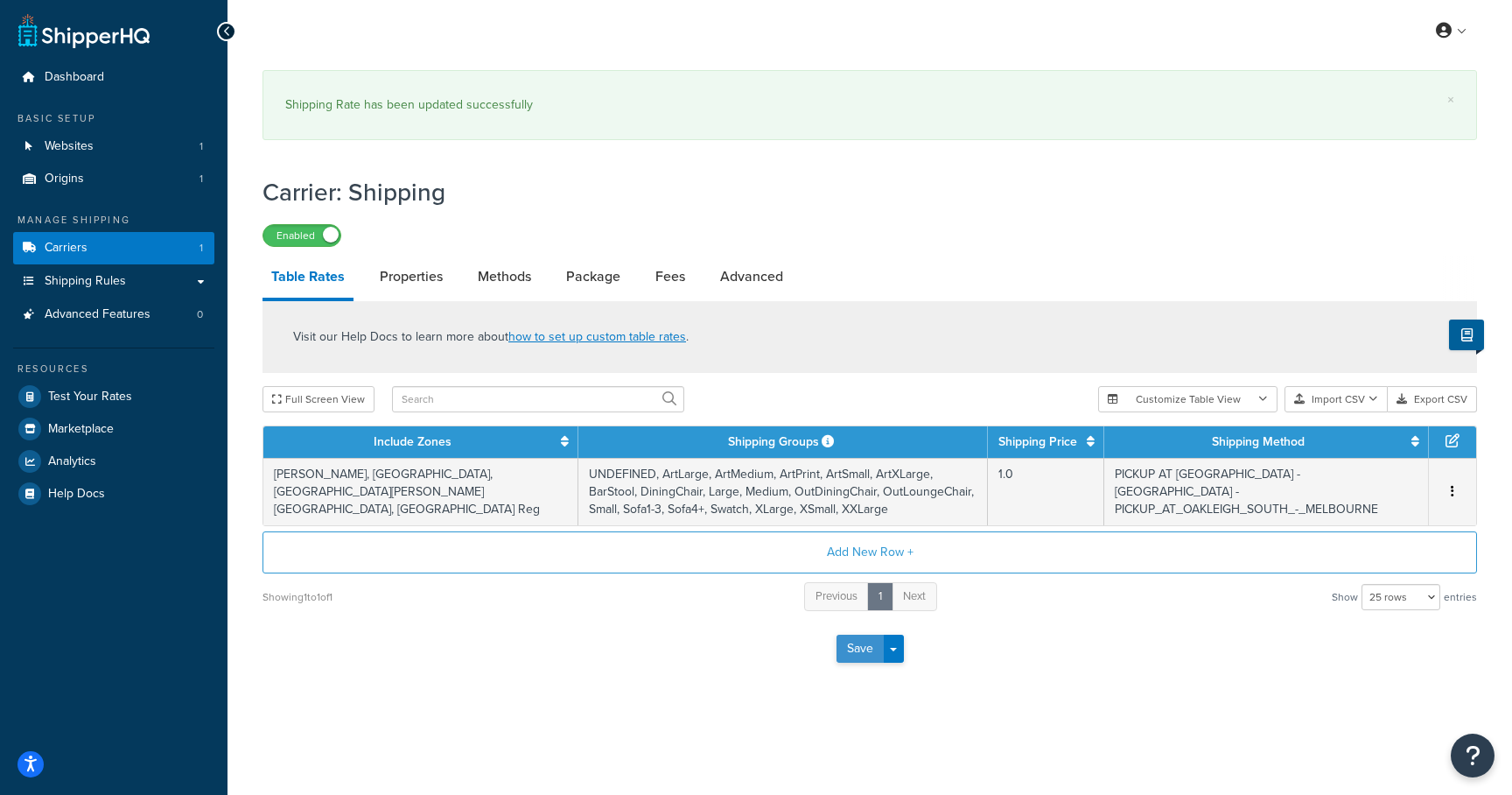
click at [841, 637] on button "Save" at bounding box center [860, 649] width 47 height 28
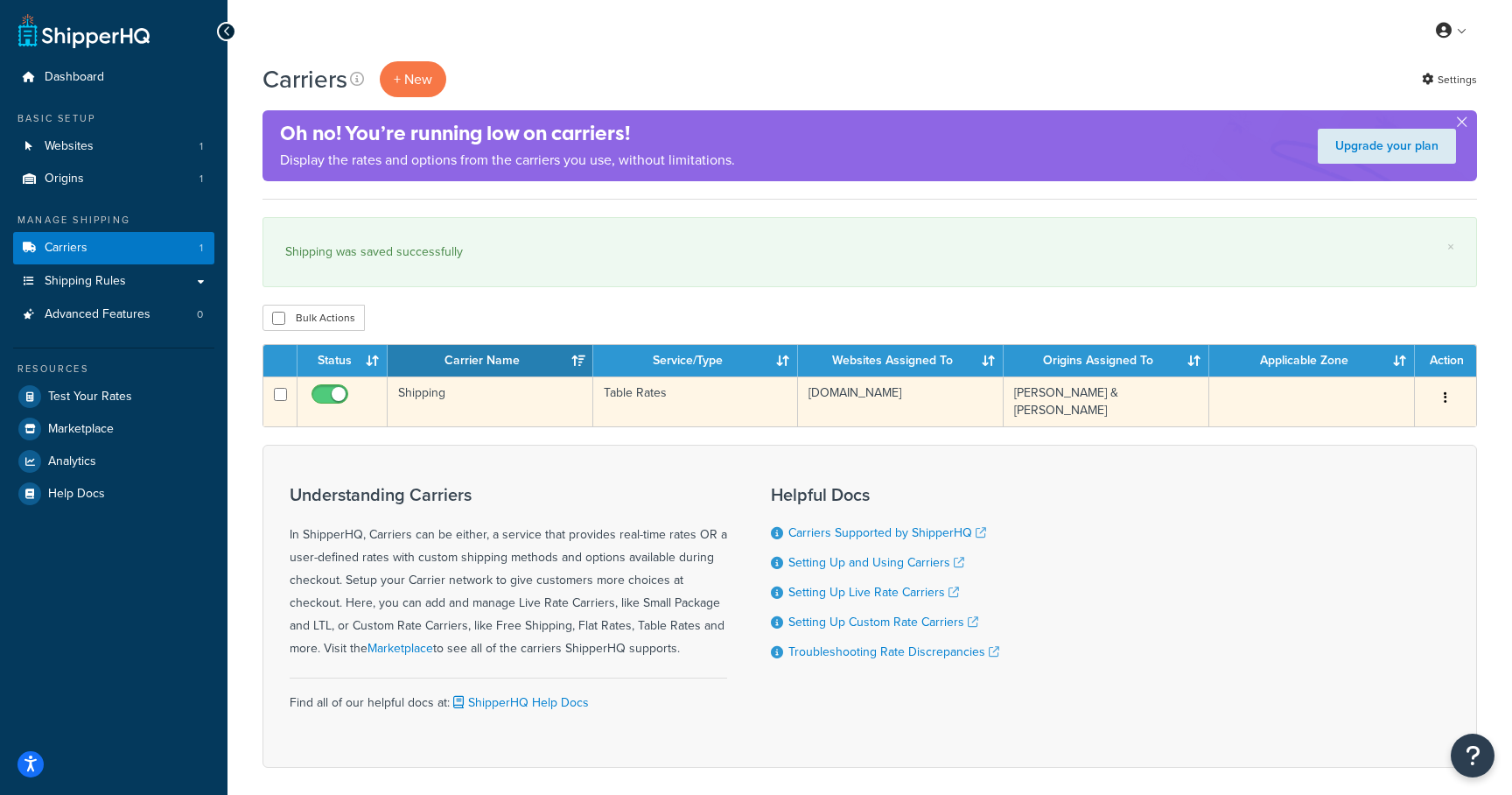
click at [1447, 393] on button "button" at bounding box center [1446, 398] width 25 height 28
click at [1396, 439] on link "Edit" at bounding box center [1375, 433] width 138 height 35
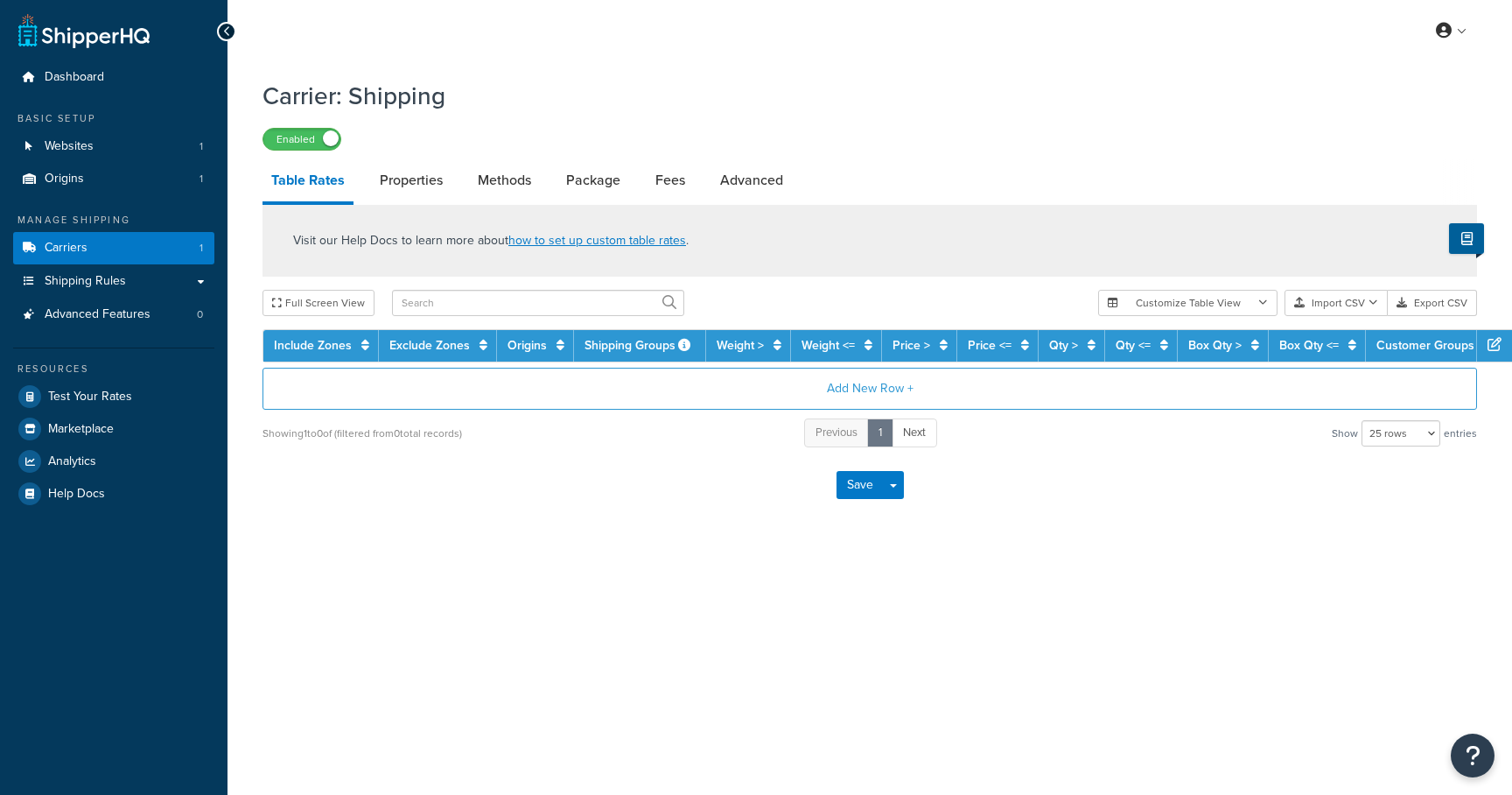
select select "25"
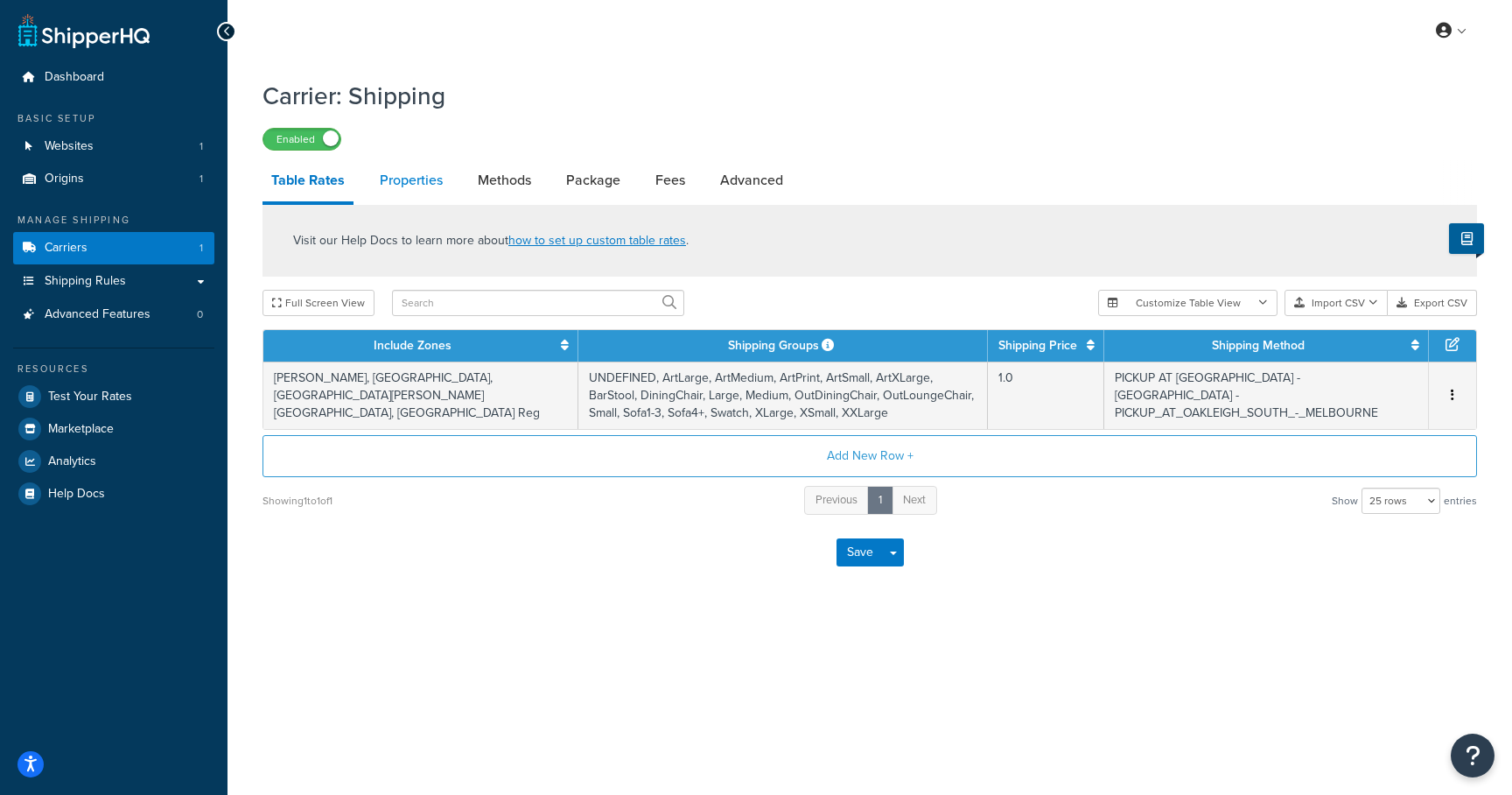
click at [426, 193] on link "Properties" at bounding box center [411, 180] width 81 height 42
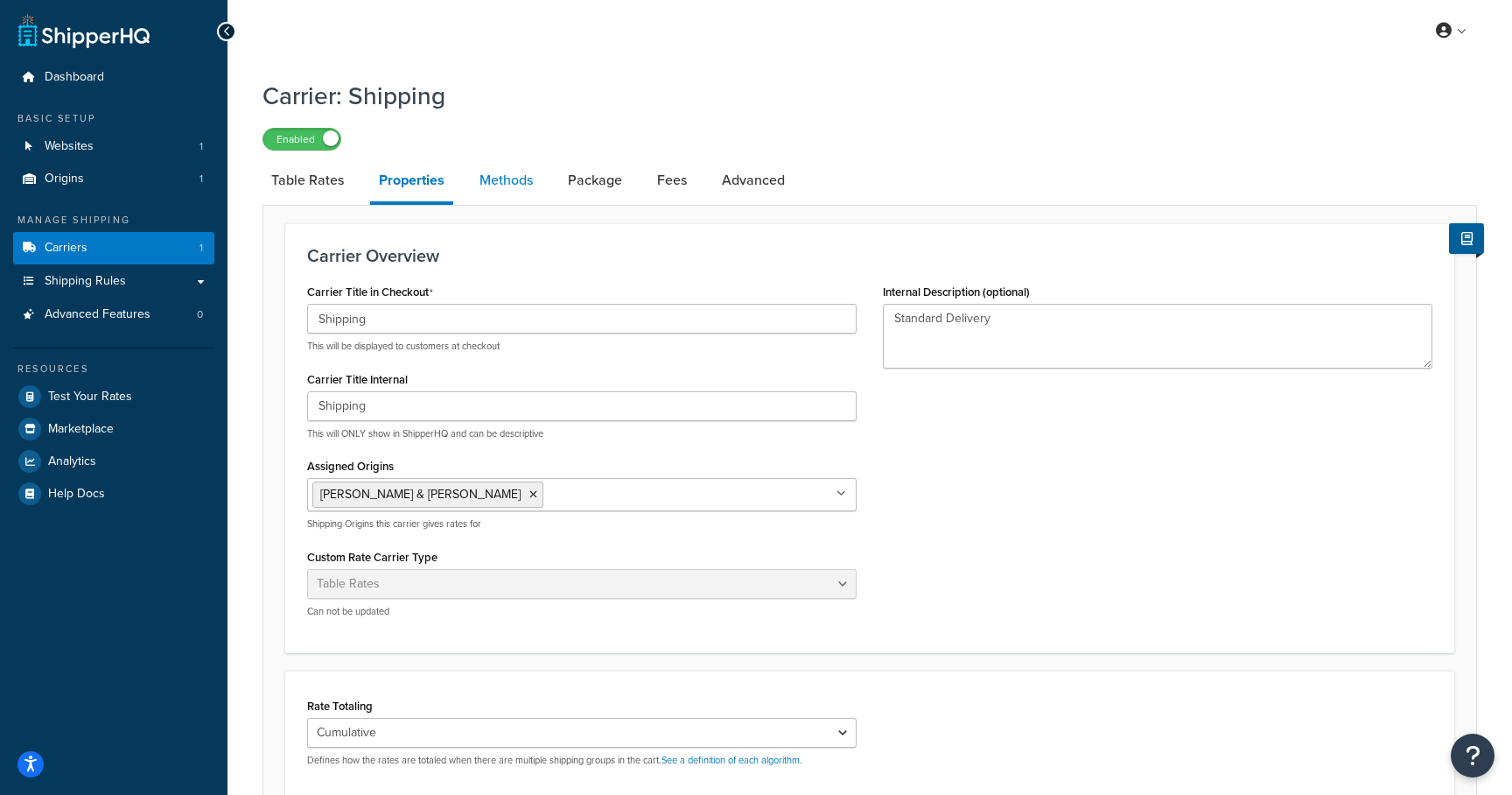
click at [497, 169] on link "Methods" at bounding box center [506, 180] width 71 height 42
select select "25"
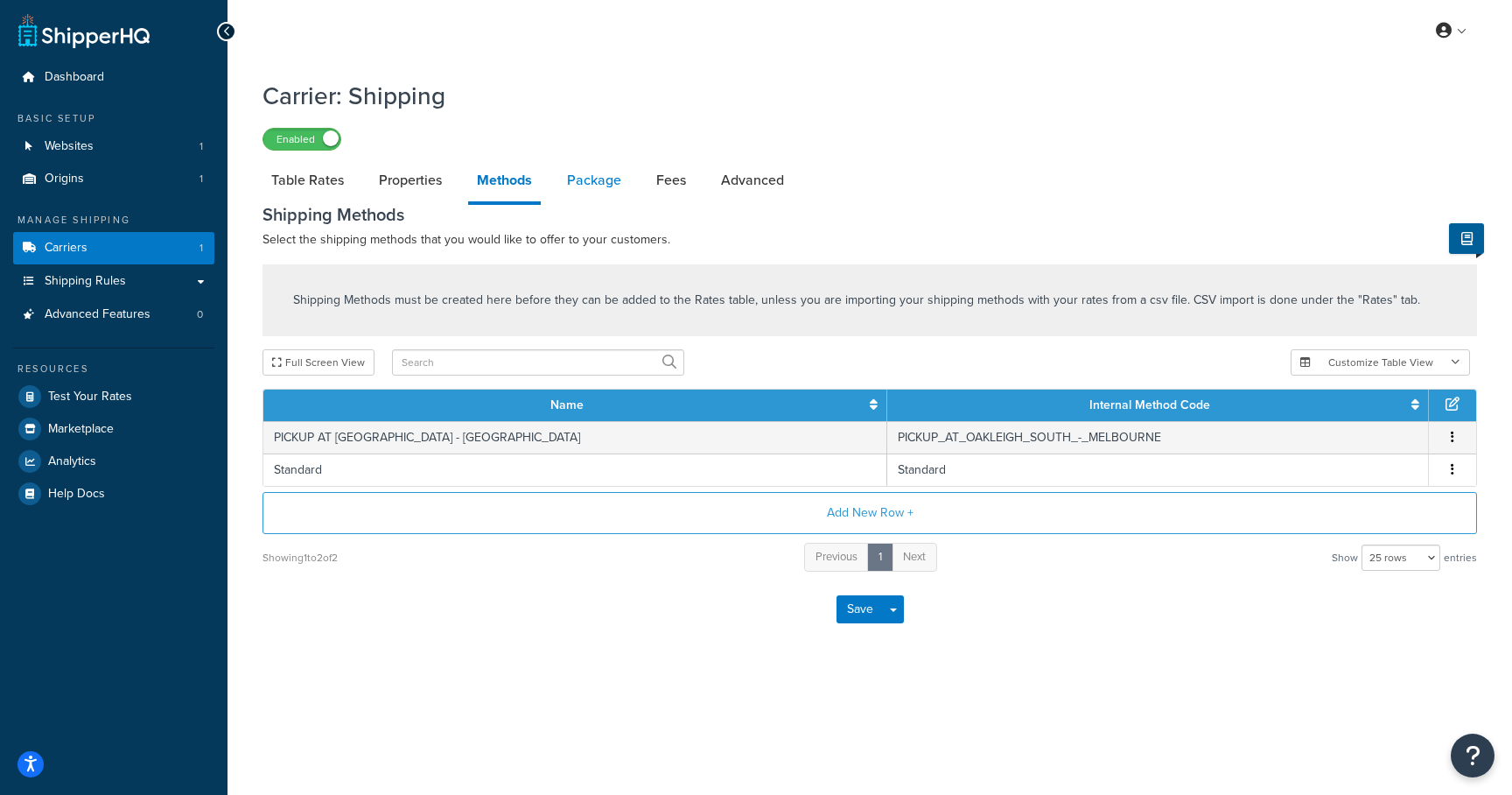
click at [594, 181] on link "Package" at bounding box center [594, 180] width 72 height 42
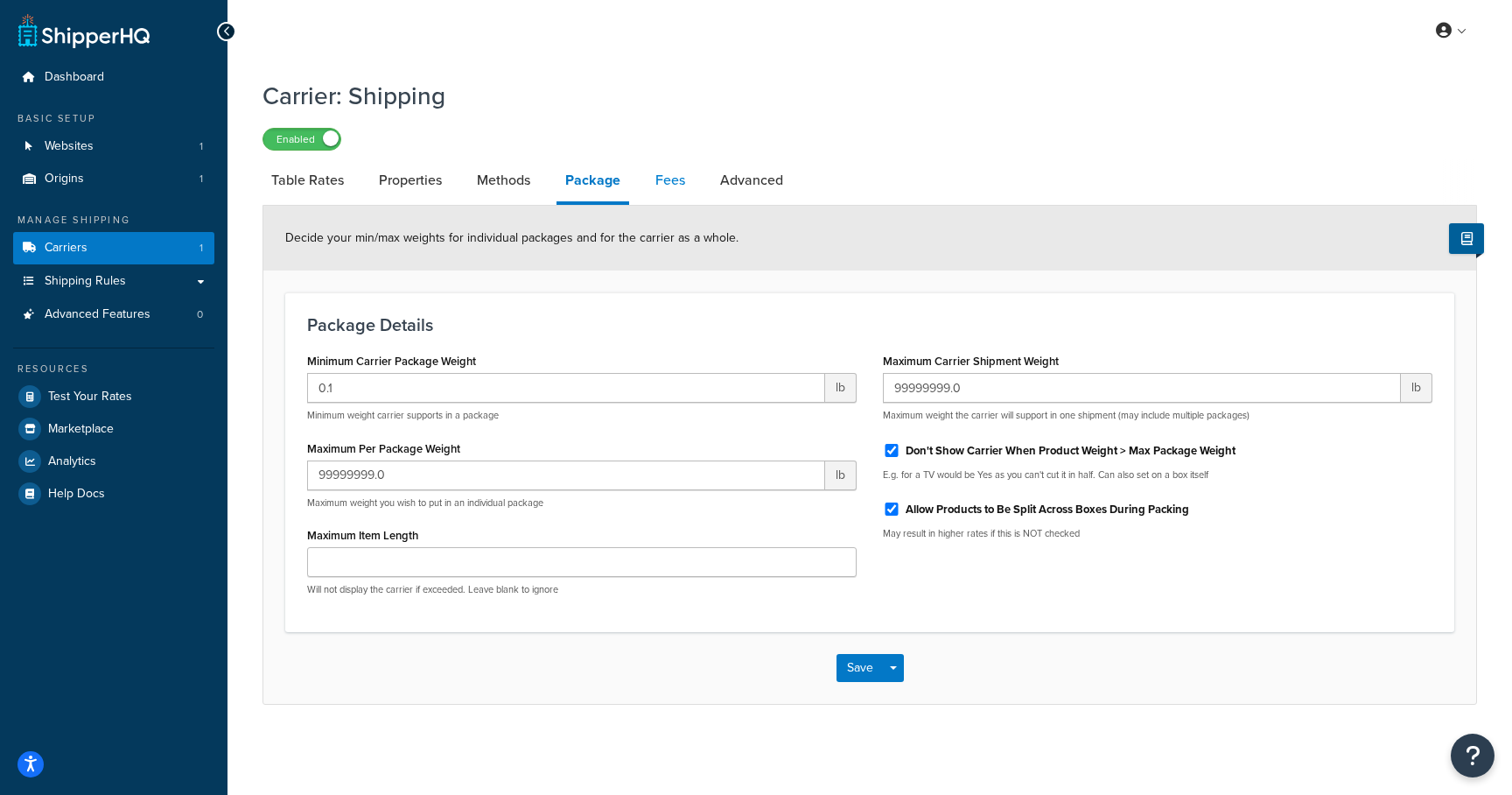
click at [658, 177] on link "Fees" at bounding box center [670, 180] width 47 height 42
select select "AFTER"
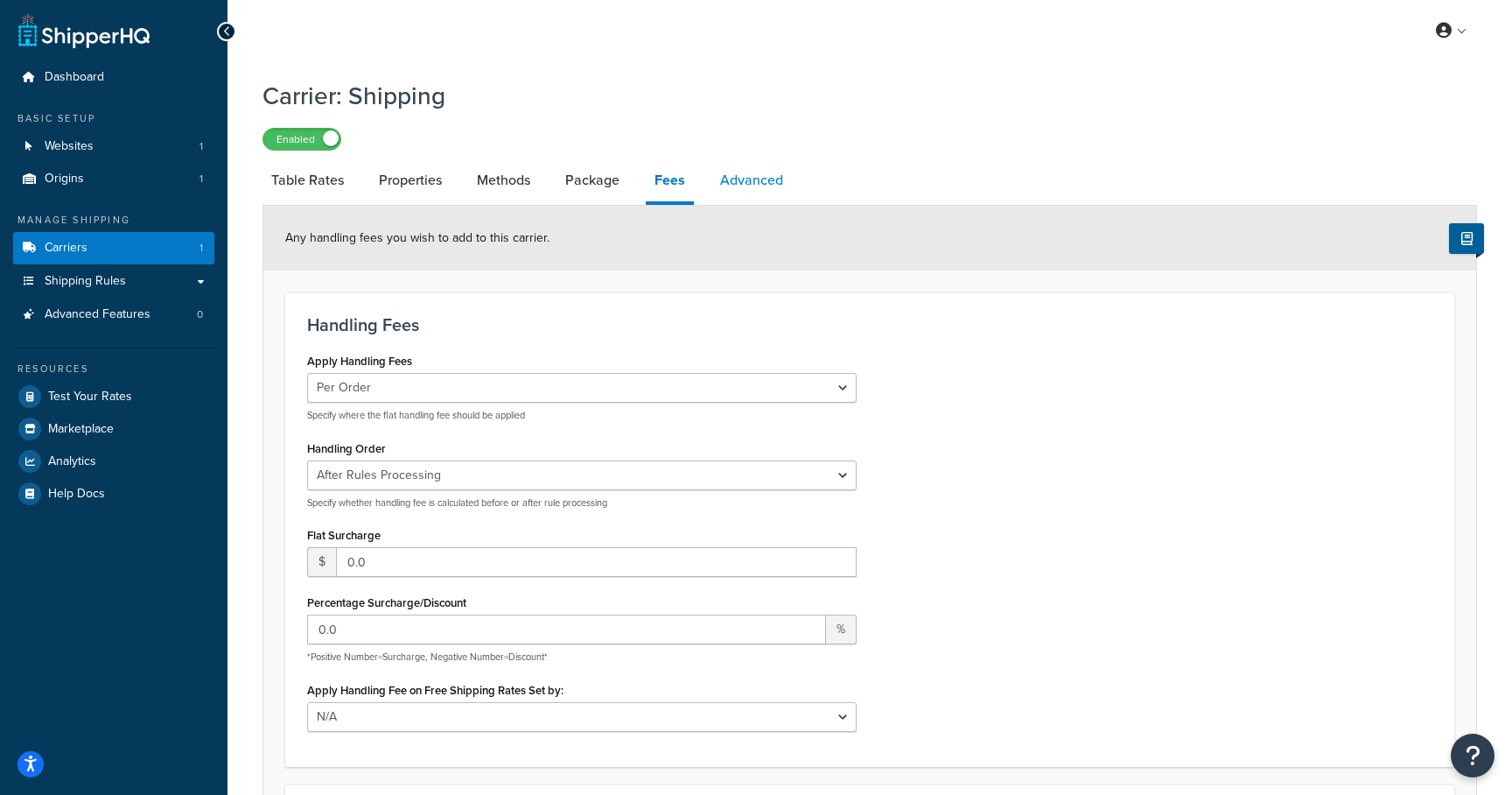
click at [741, 180] on link "Advanced" at bounding box center [752, 180] width 81 height 42
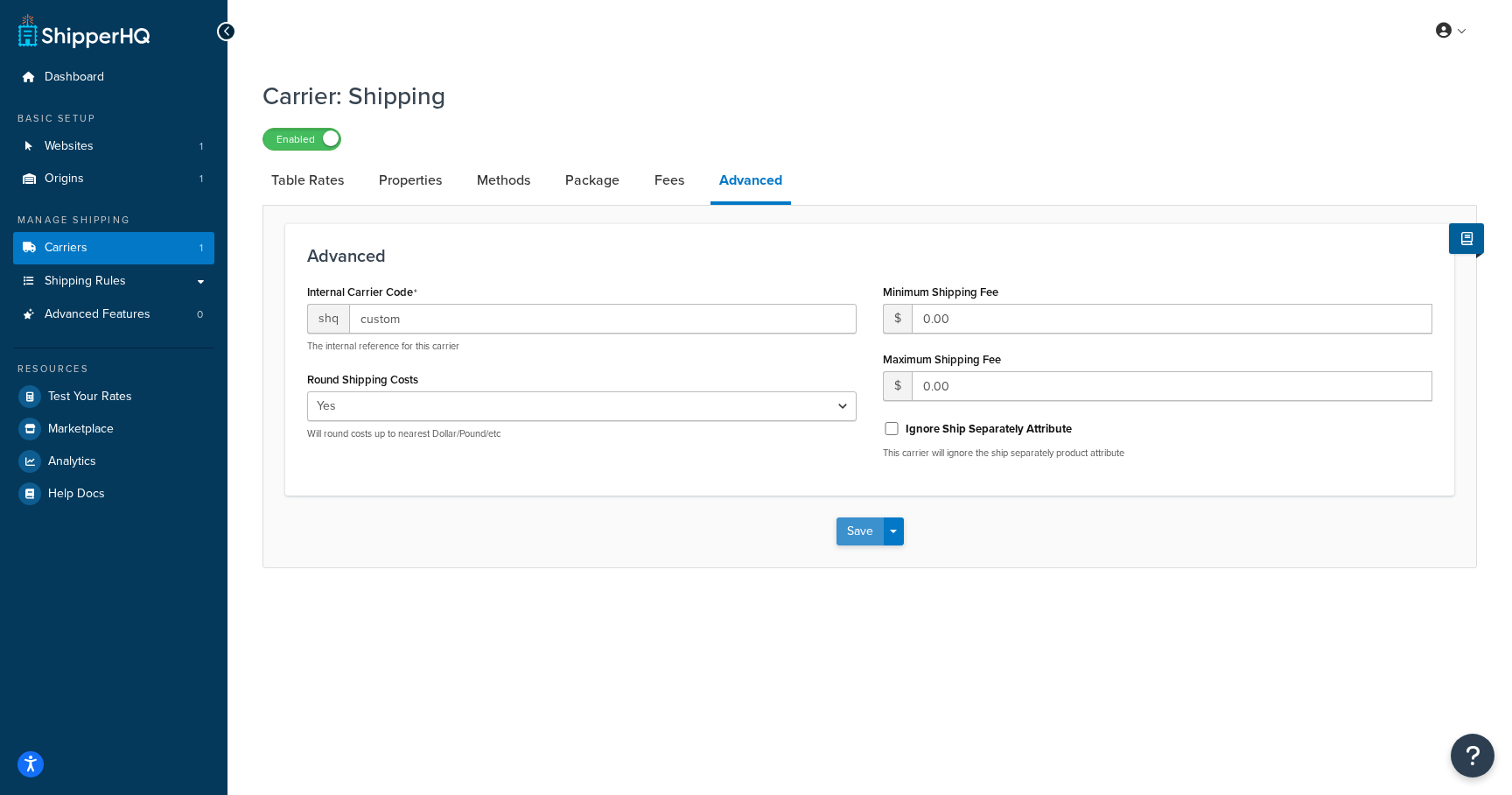
click at [872, 545] on button "Save" at bounding box center [860, 531] width 47 height 28
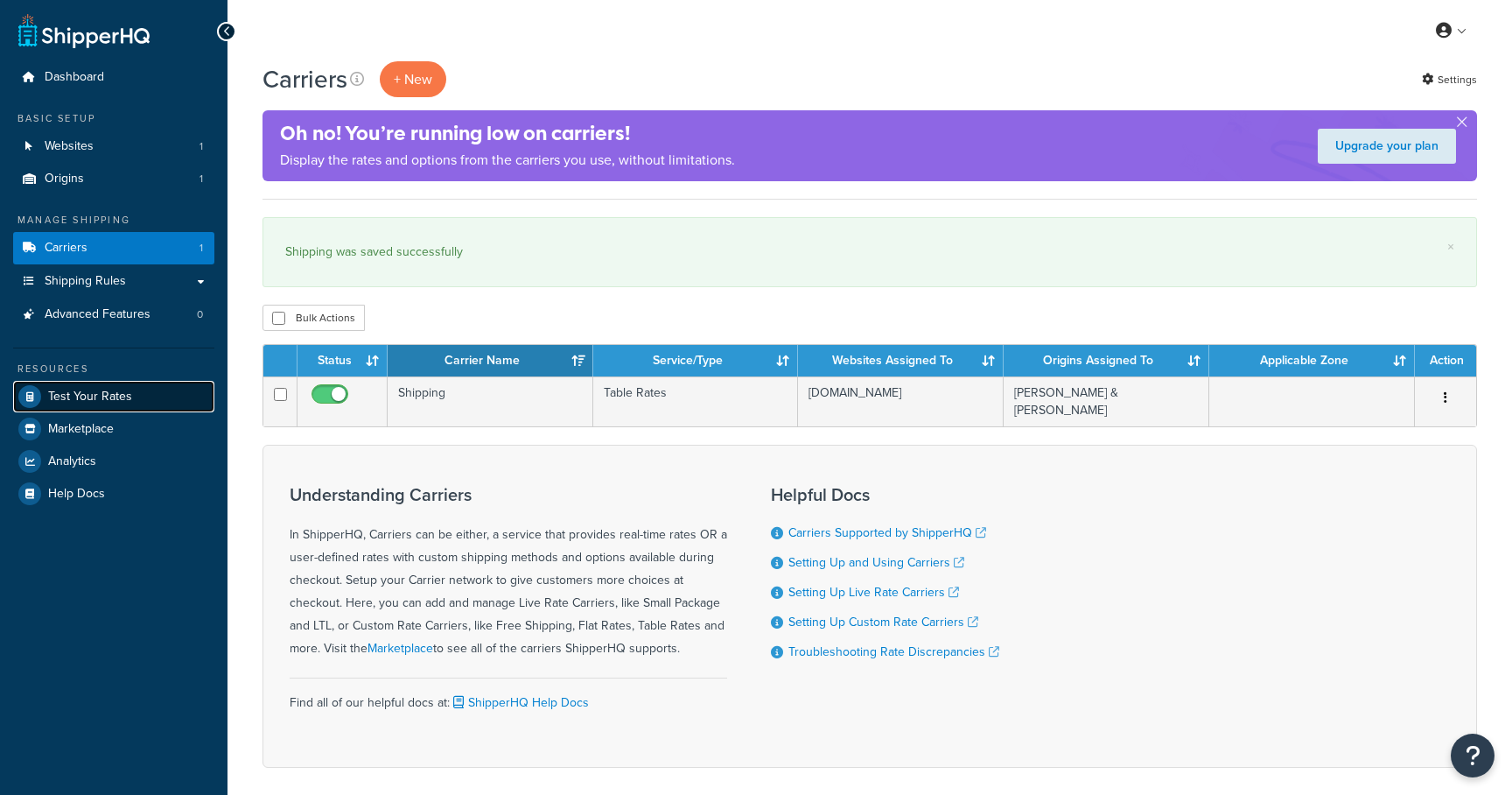
click at [128, 404] on link "Test Your Rates" at bounding box center [113, 397] width 201 height 32
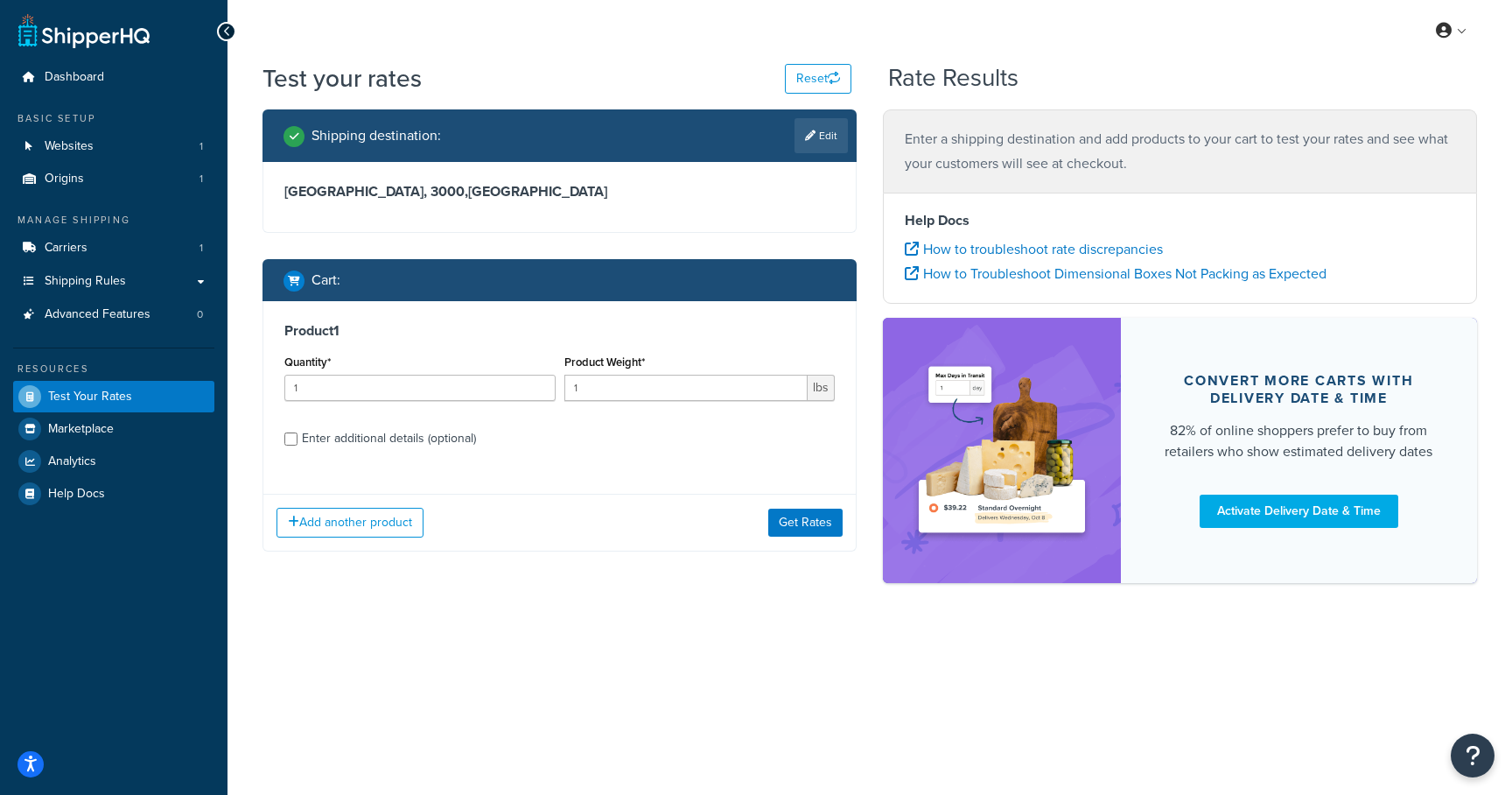
click at [304, 443] on div "Enter additional details (optional)" at bounding box center [389, 438] width 175 height 25
click at [297, 443] on input "Enter additional details (optional)" at bounding box center [291, 438] width 13 height 13
checkbox input "true"
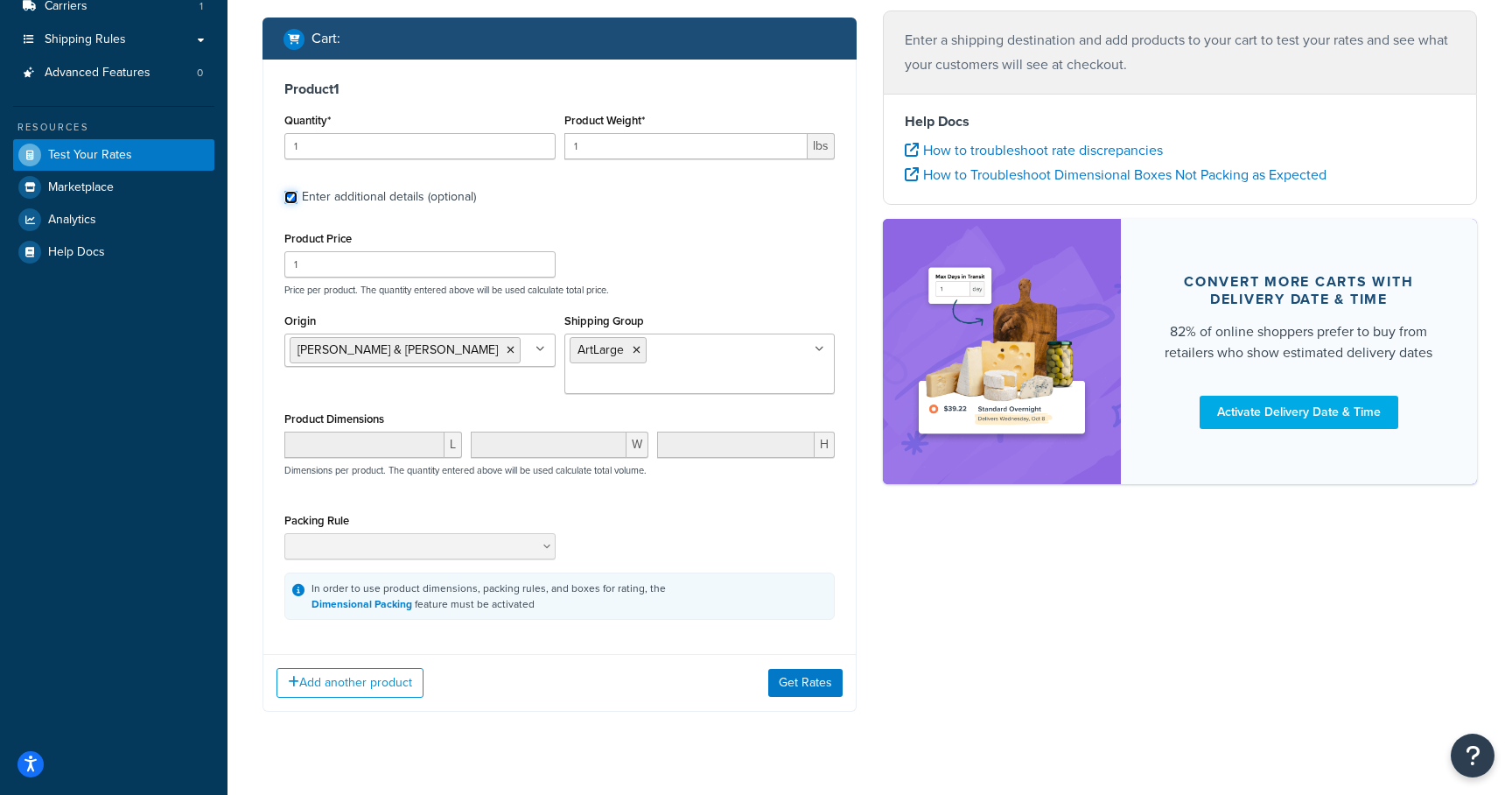
scroll to position [247, 0]
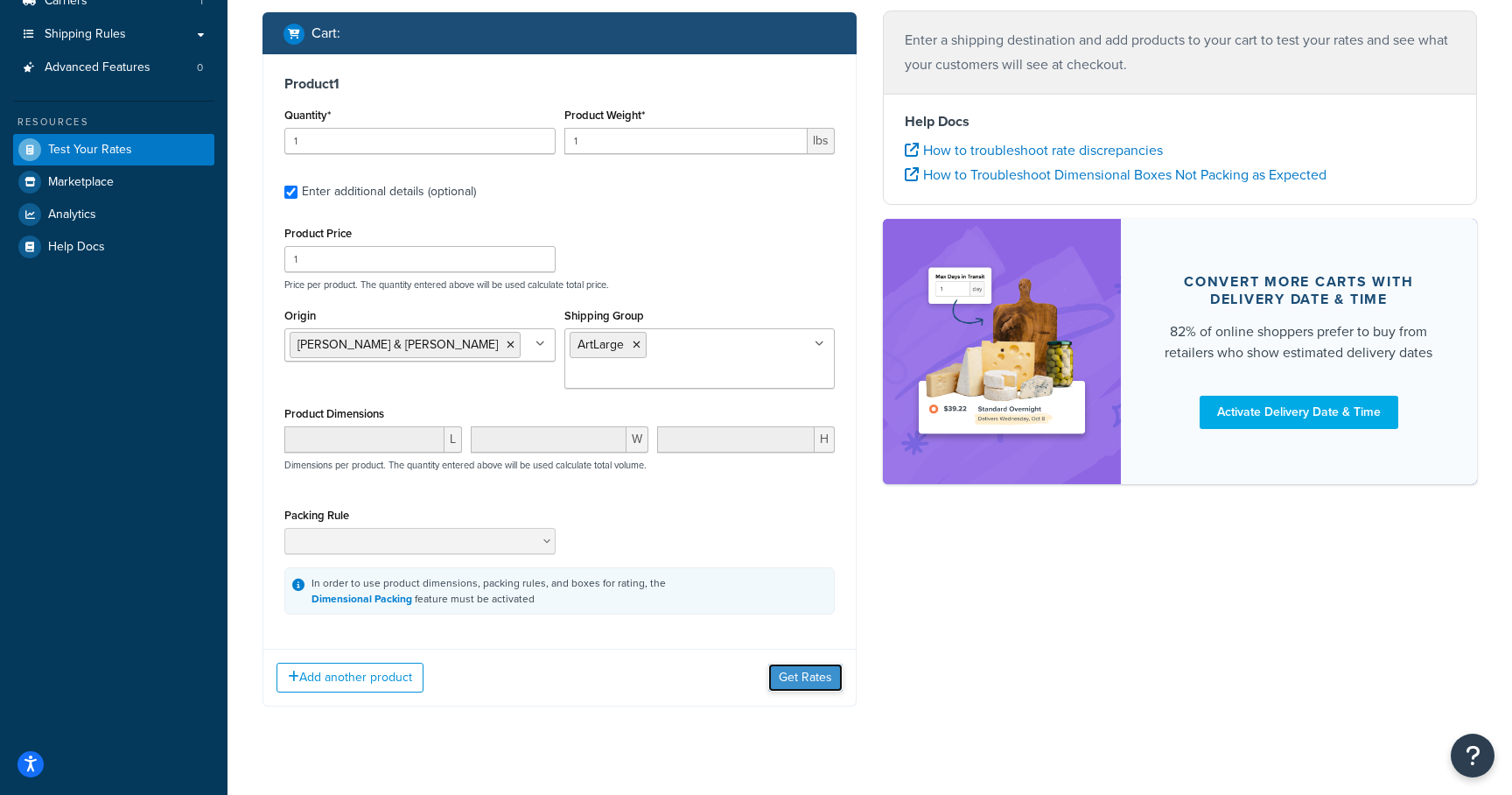
click at [801, 664] on button "Get Rates" at bounding box center [806, 678] width 75 height 28
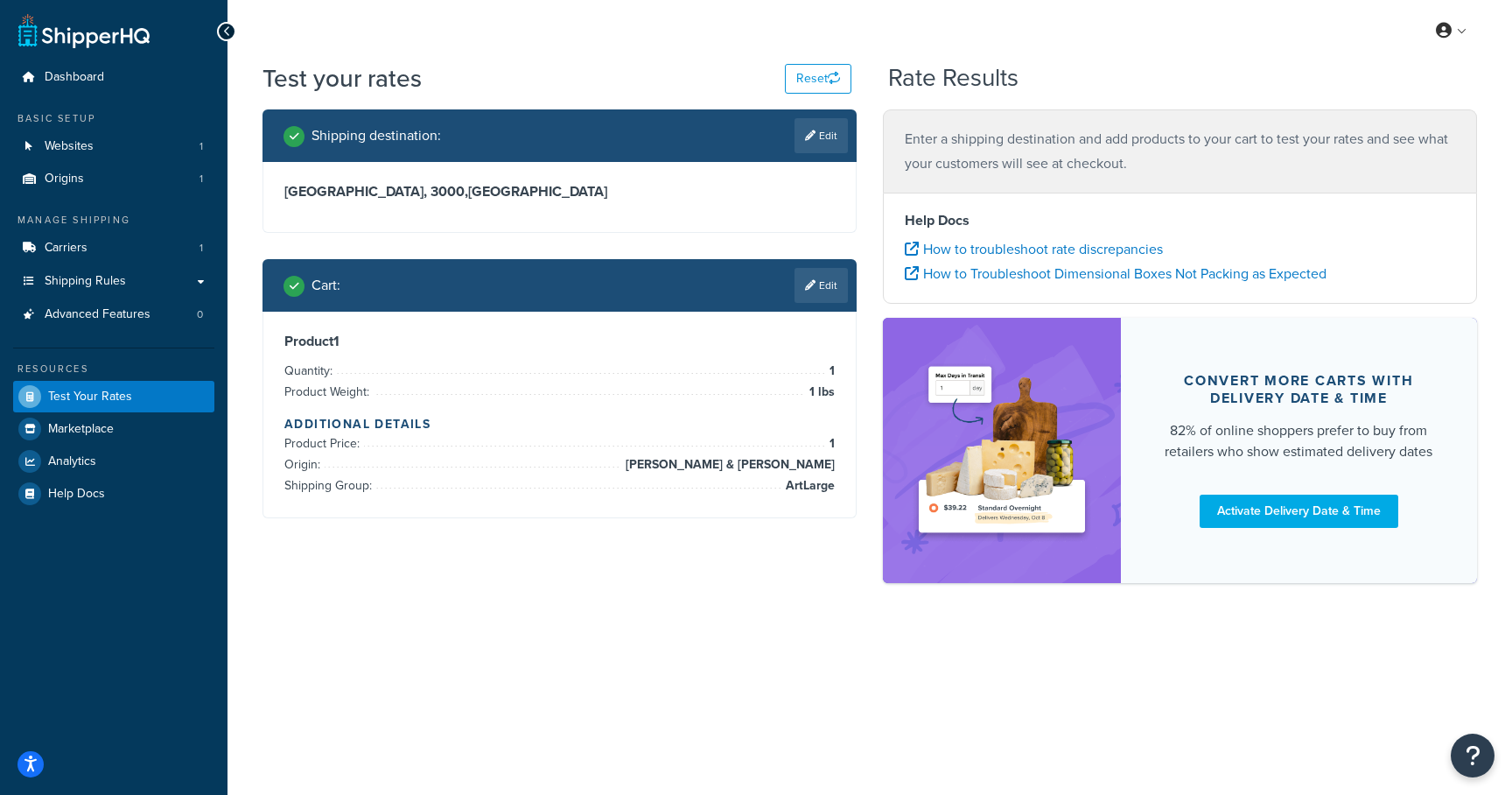
scroll to position [0, 0]
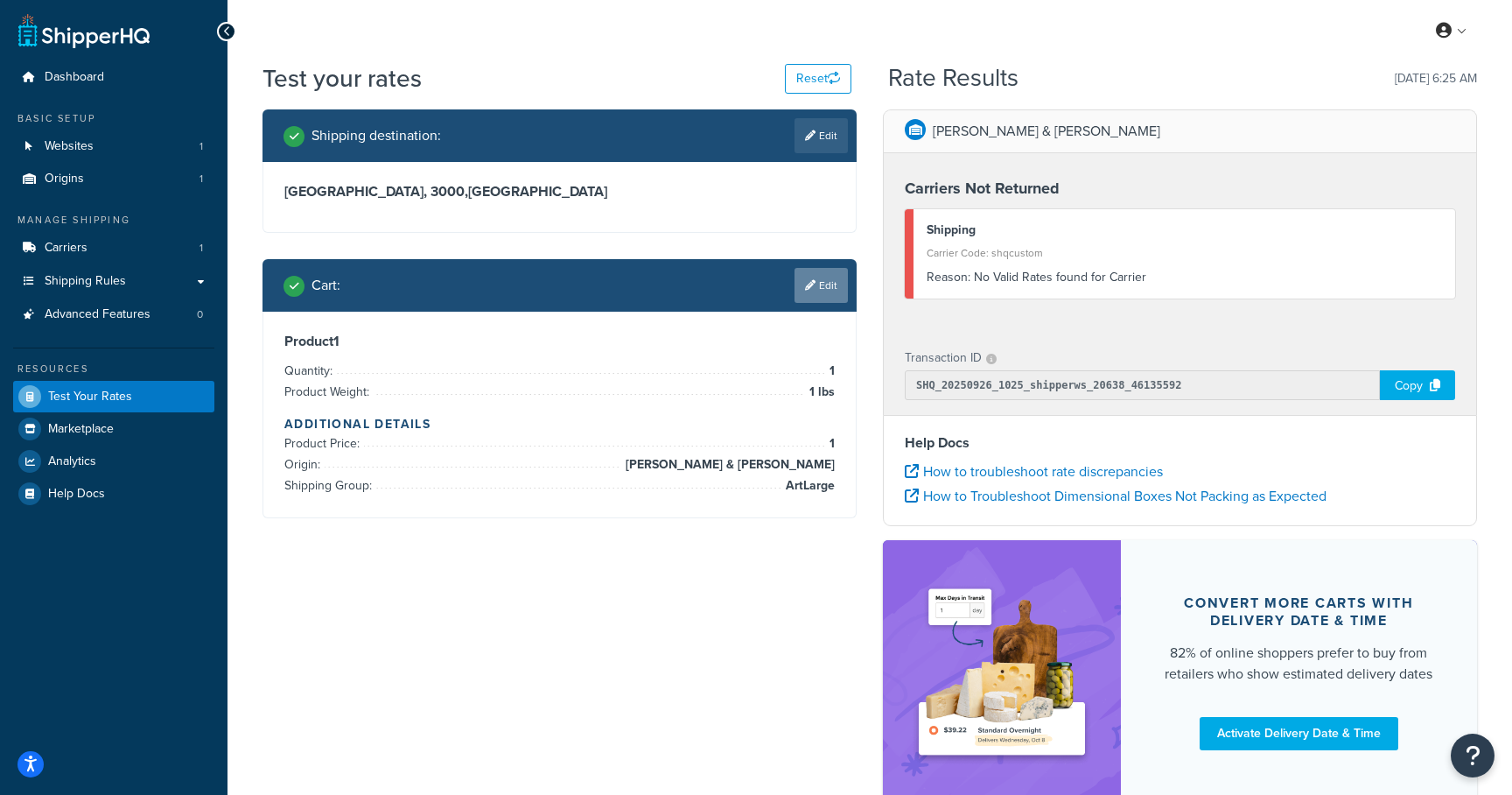
click at [821, 280] on link "Edit" at bounding box center [821, 286] width 54 height 35
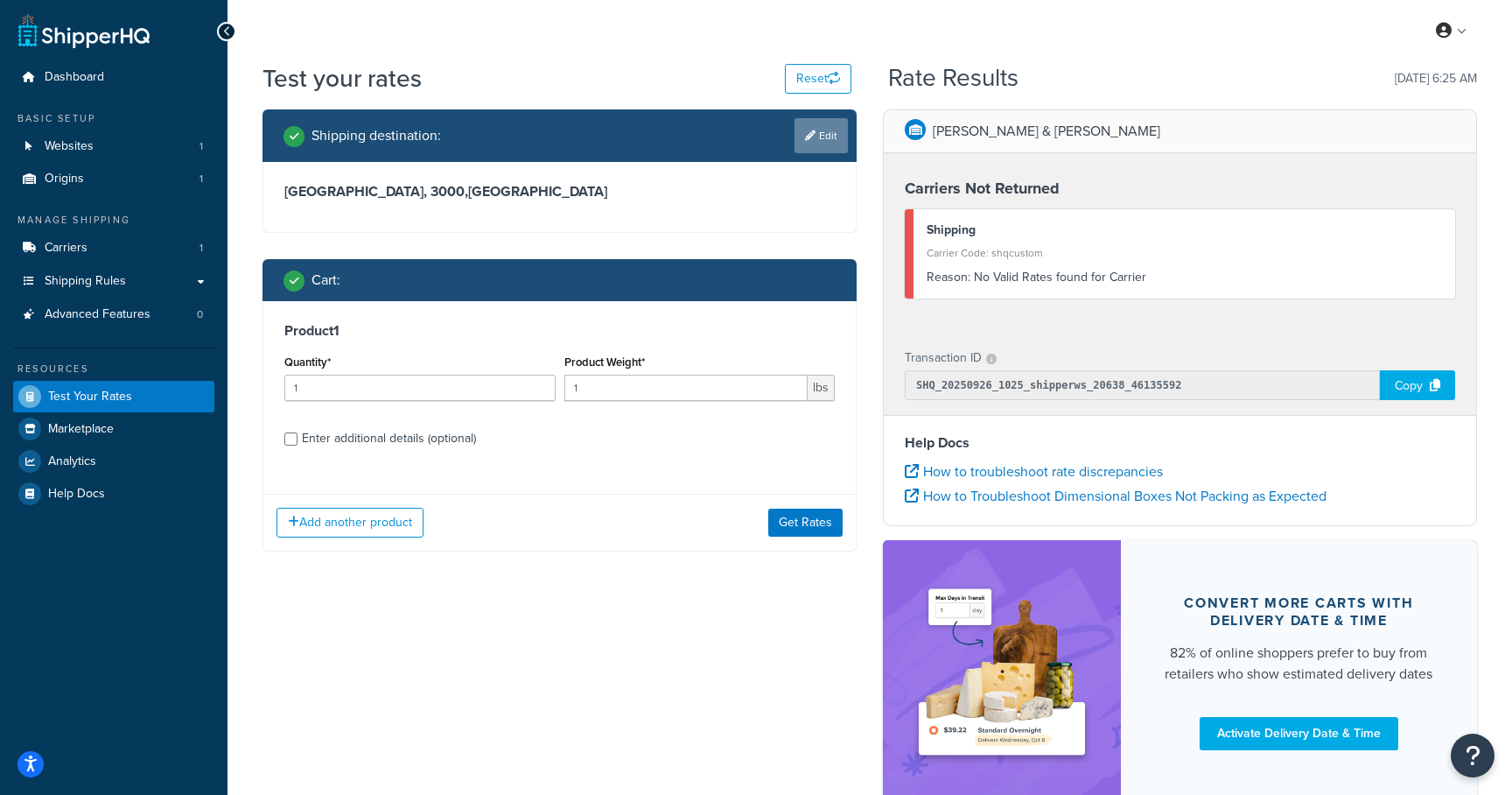
click at [810, 128] on link "Edit" at bounding box center [821, 136] width 54 height 35
select select "AU"
select select "VIC"
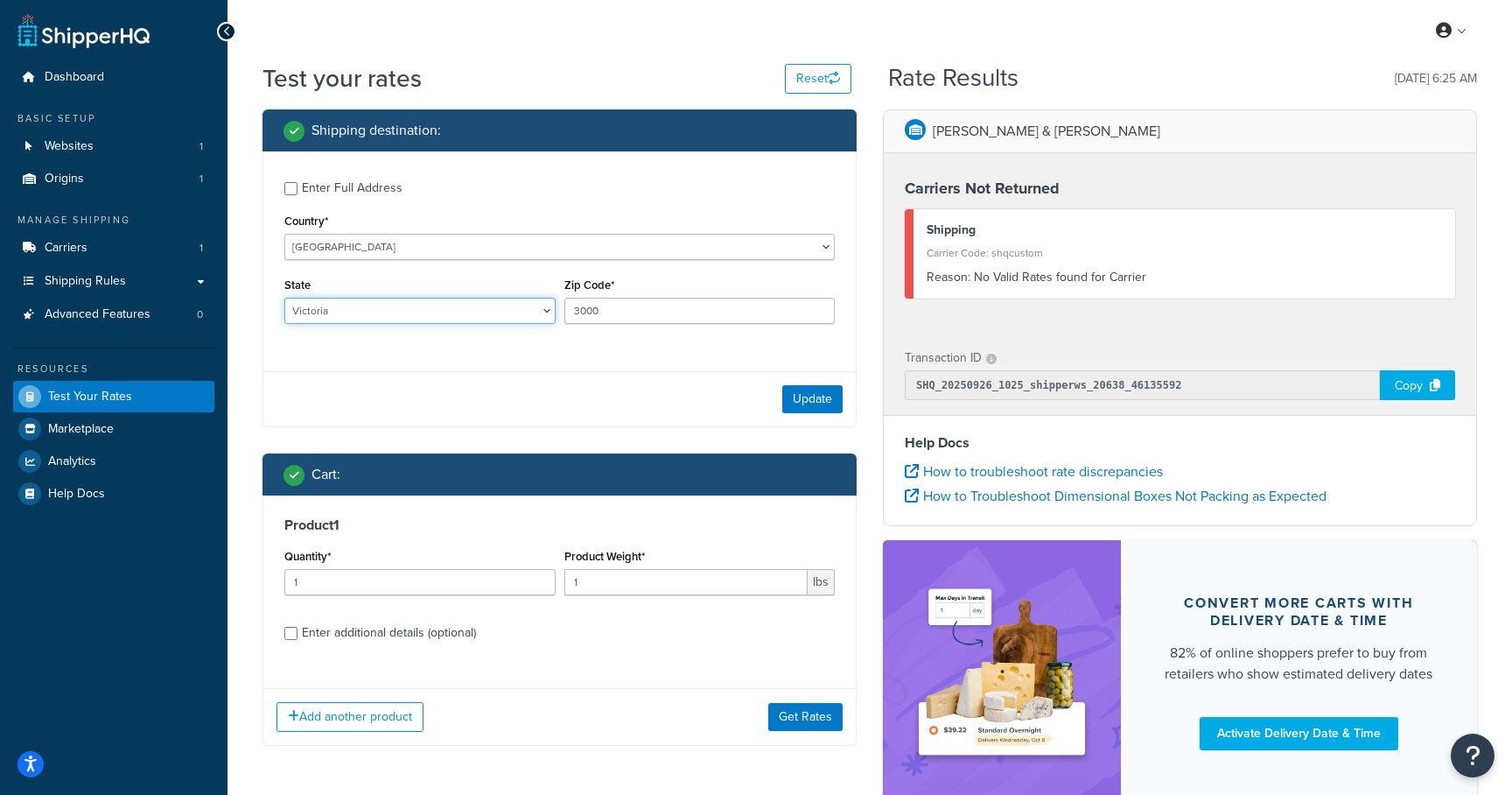
click at [476, 300] on select "Australian Capital Territory New South Wales Northern Territory Queensland Sout…" at bounding box center [420, 310] width 271 height 26
click at [577, 306] on input "3000" at bounding box center [700, 310] width 271 height 26
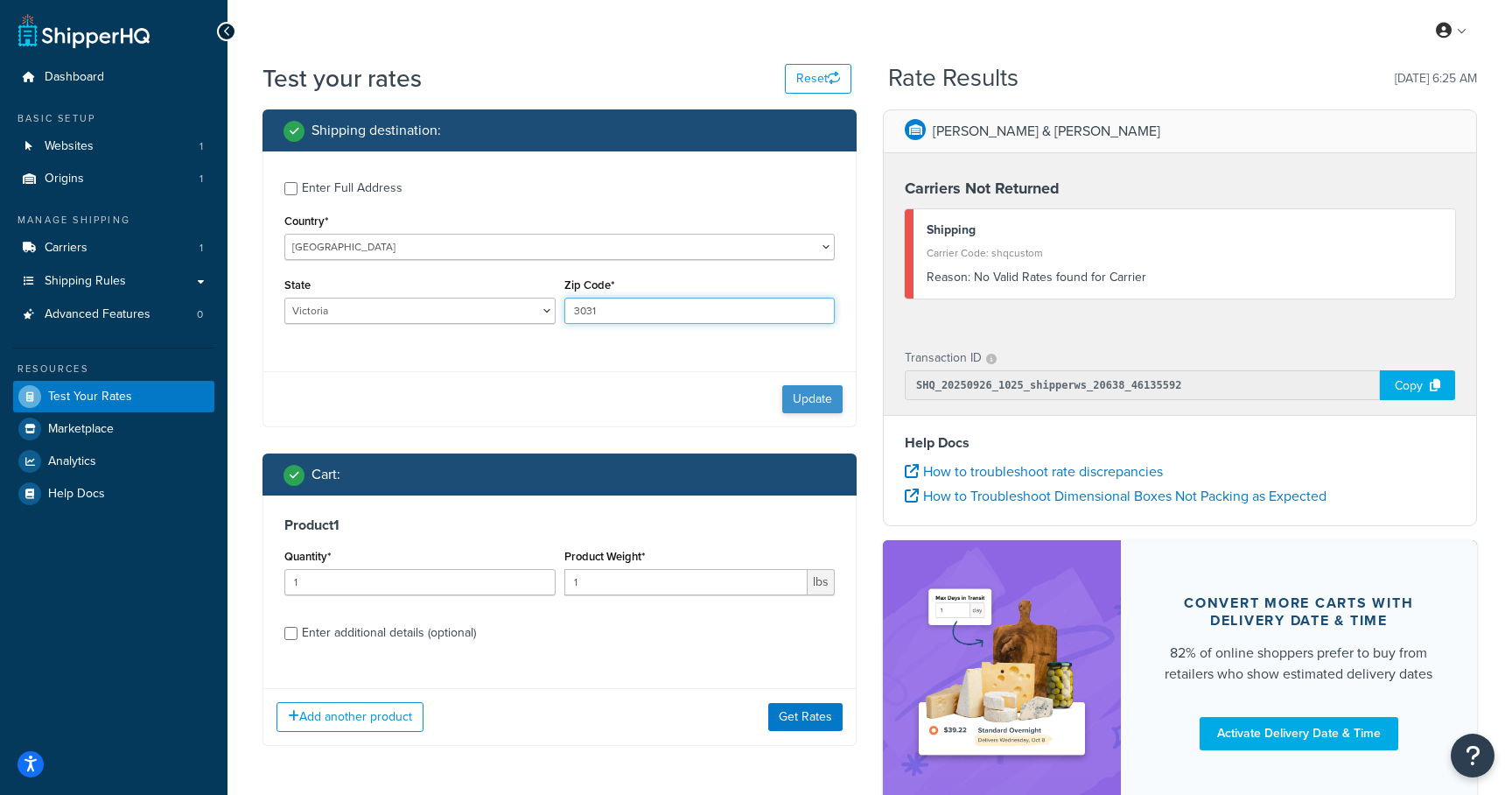
type input "3031"
click at [830, 409] on button "Update" at bounding box center [812, 398] width 60 height 28
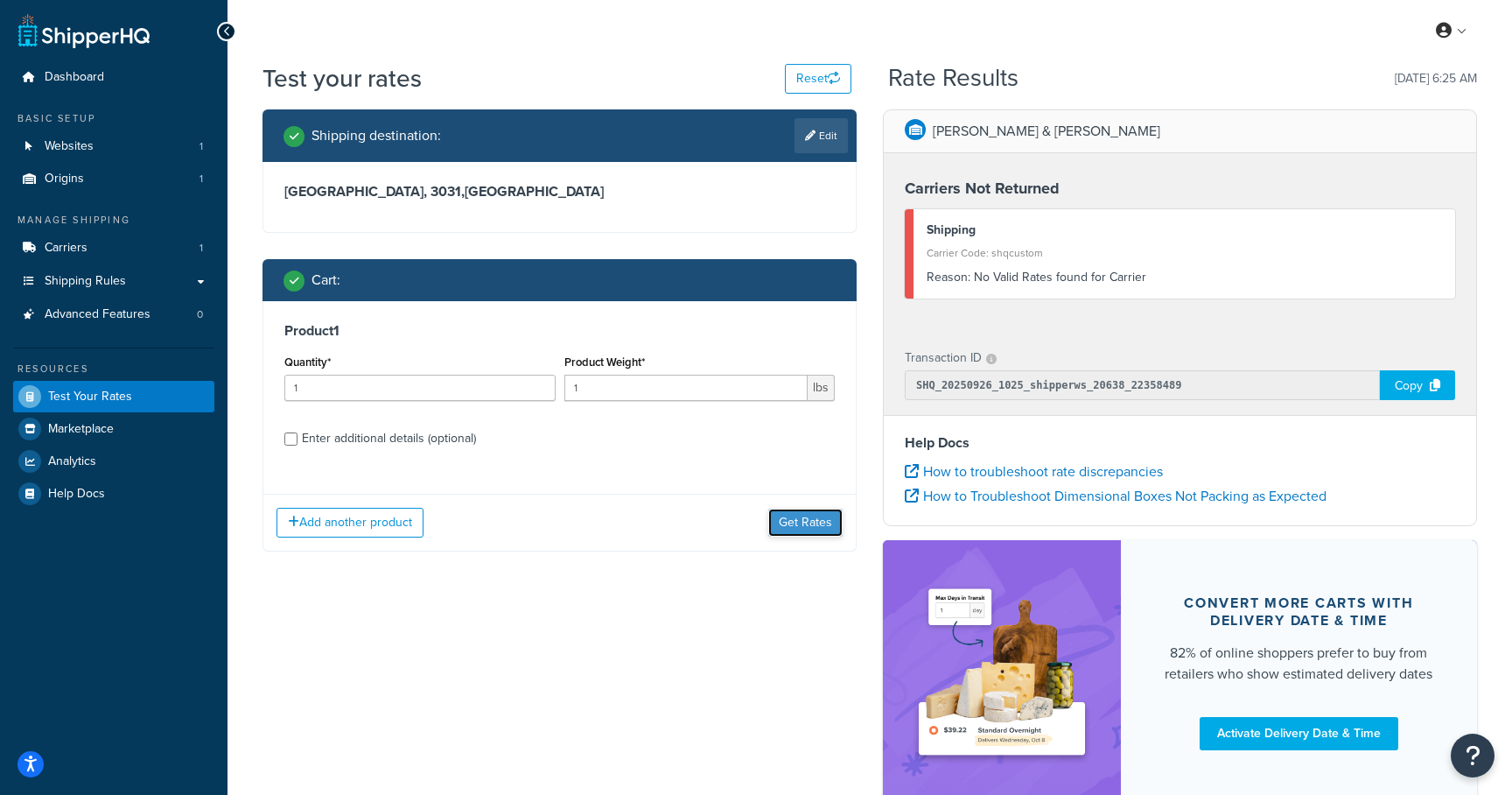
click at [815, 520] on button "Get Rates" at bounding box center [806, 522] width 75 height 28
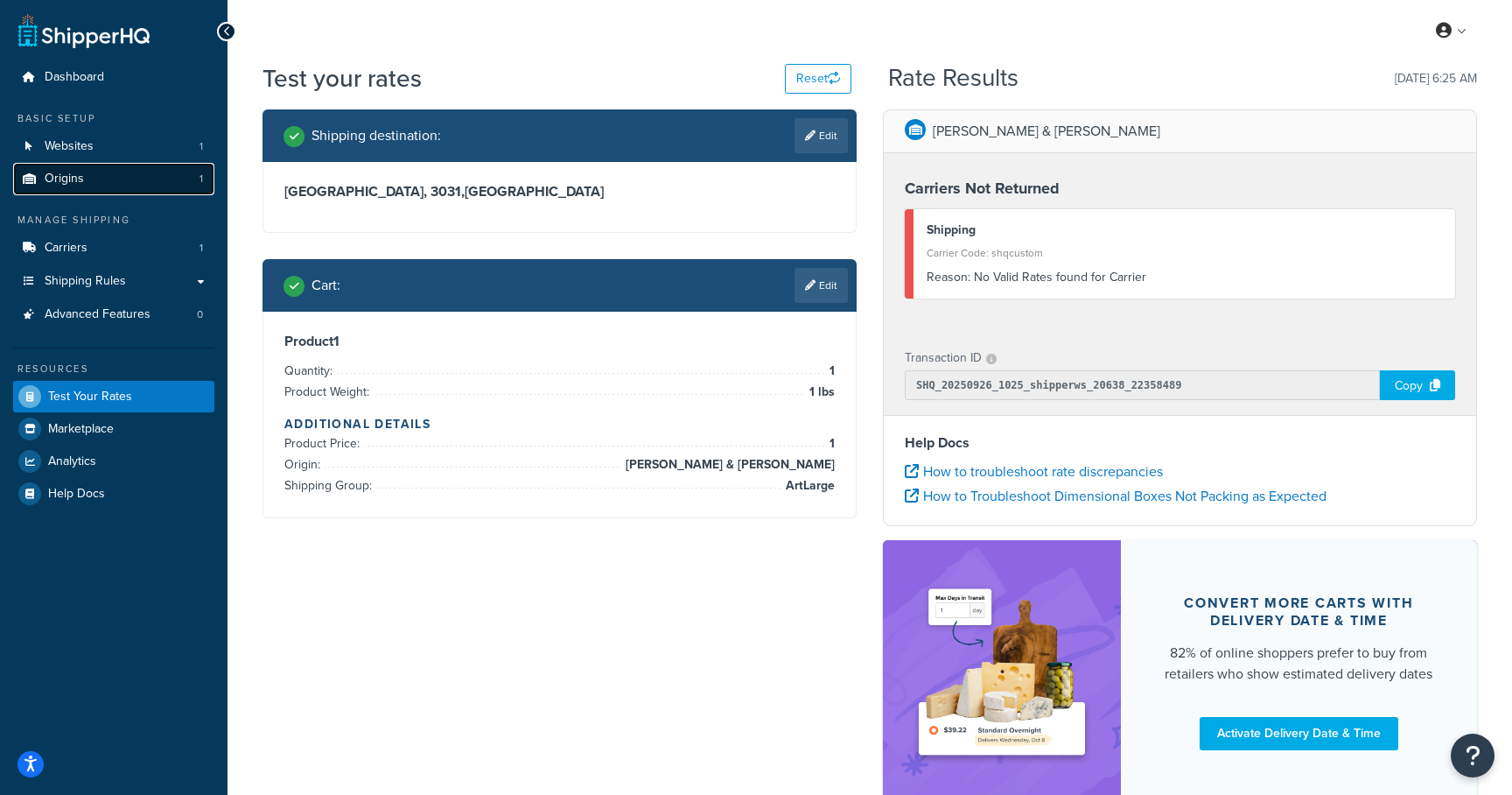
click at [63, 174] on span "Origins" at bounding box center [64, 179] width 39 height 15
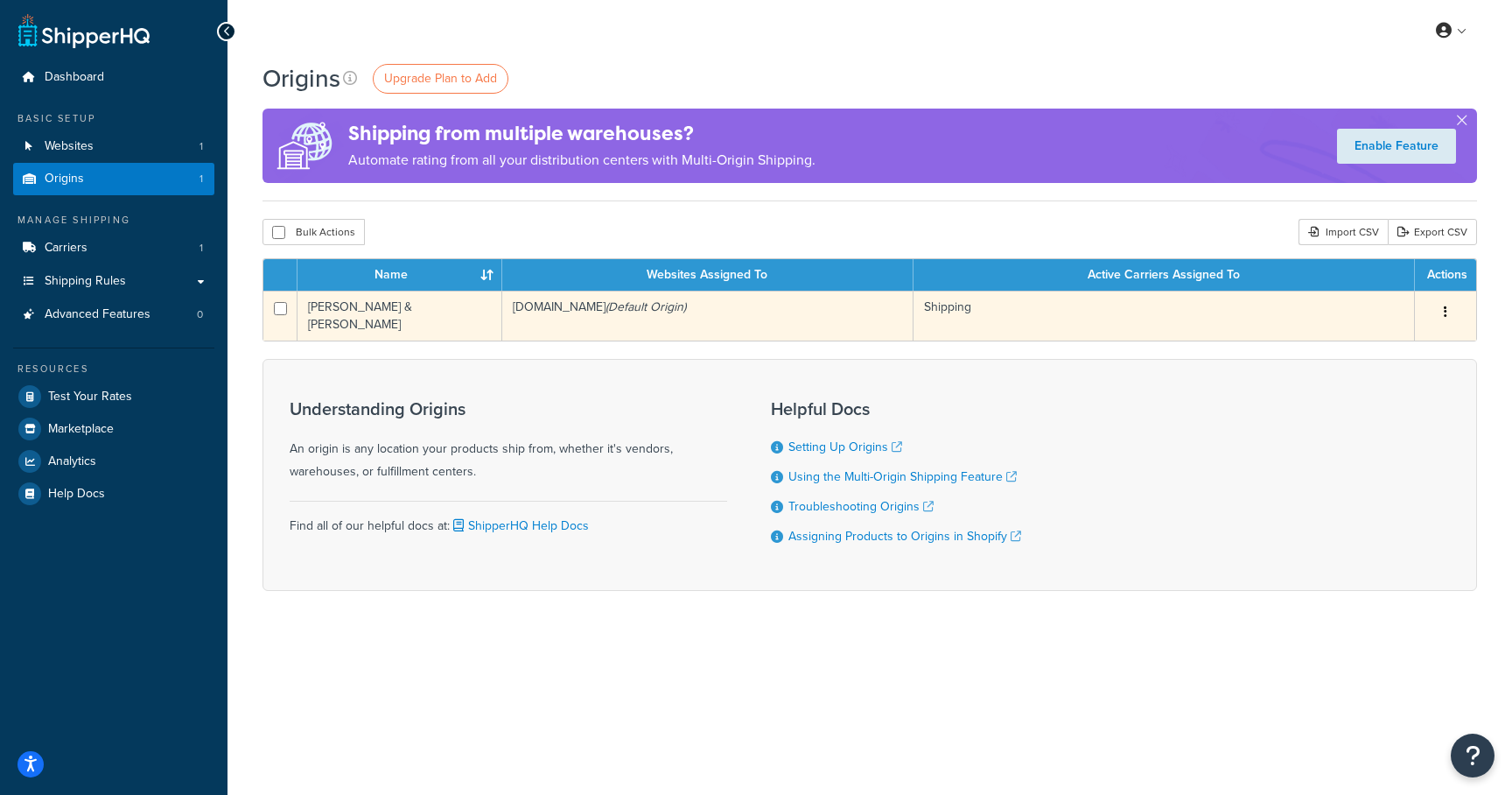
click at [396, 318] on td "[PERSON_NAME] & [PERSON_NAME]" at bounding box center [399, 316] width 205 height 50
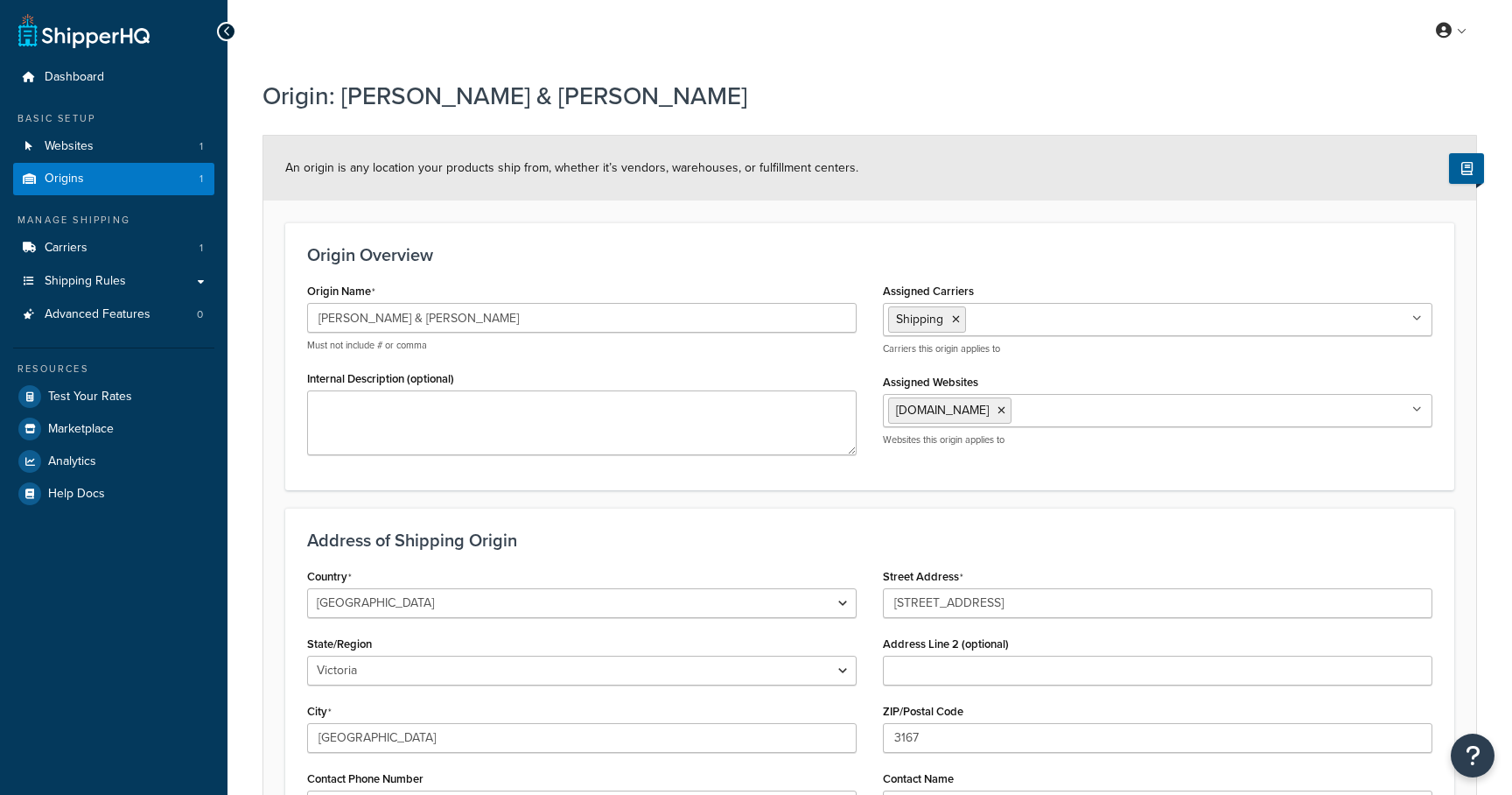
select select "1013"
select select "179"
click at [1116, 319] on ul "Shipping" at bounding box center [1157, 319] width 549 height 34
click at [962, 314] on li "Shipping" at bounding box center [927, 319] width 78 height 26
click at [960, 315] on li "Shipping" at bounding box center [927, 319] width 78 height 26
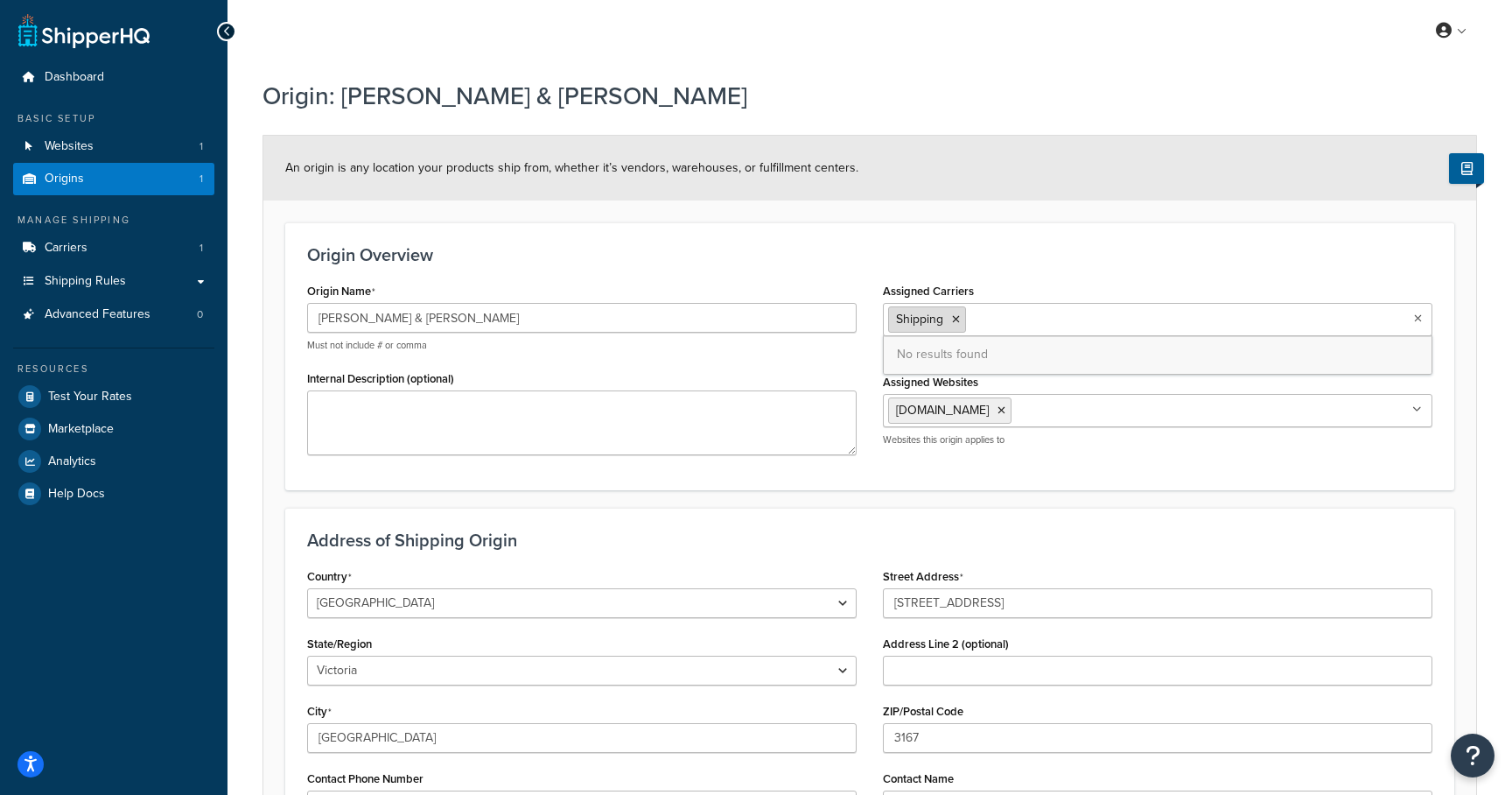
click at [956, 318] on icon at bounding box center [956, 320] width 8 height 11
click at [956, 318] on input "Assigned Carriers" at bounding box center [966, 318] width 155 height 19
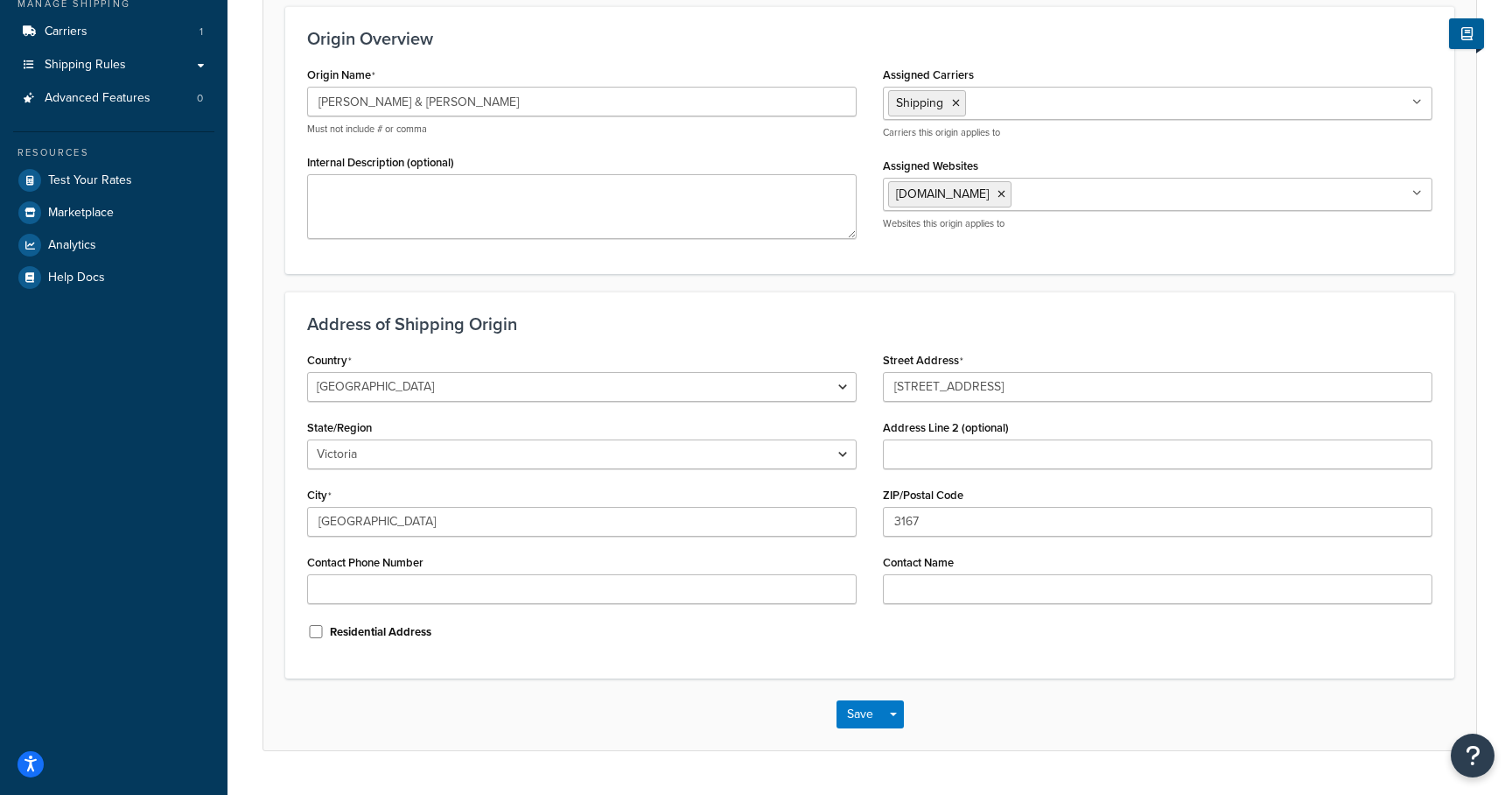
scroll to position [259, 0]
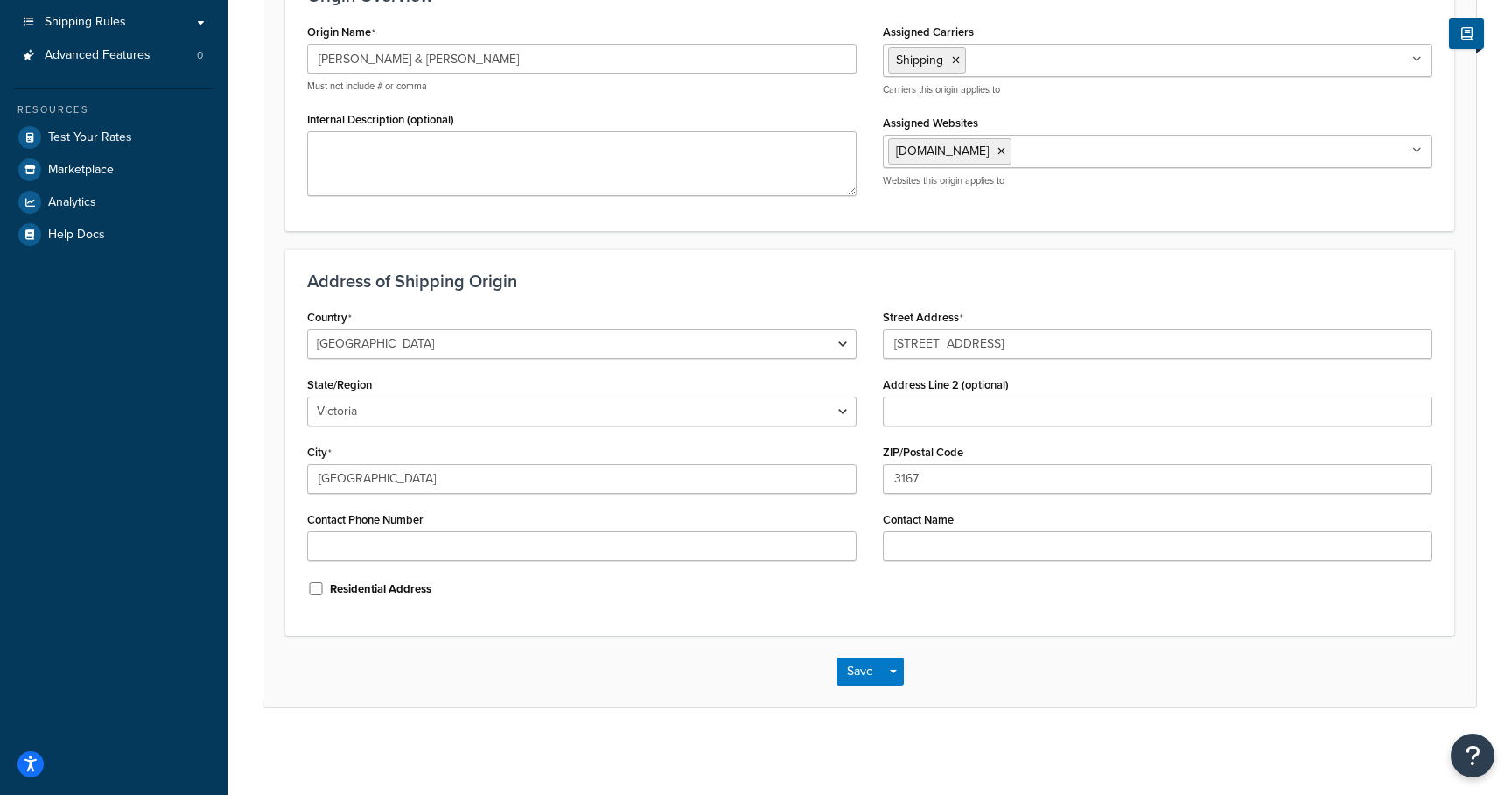
click at [834, 678] on div "Save Save Dropdown Save and Edit Save and Duplicate Save and Create New" at bounding box center [870, 671] width 1213 height 72
click at [849, 676] on button "Save" at bounding box center [860, 671] width 47 height 28
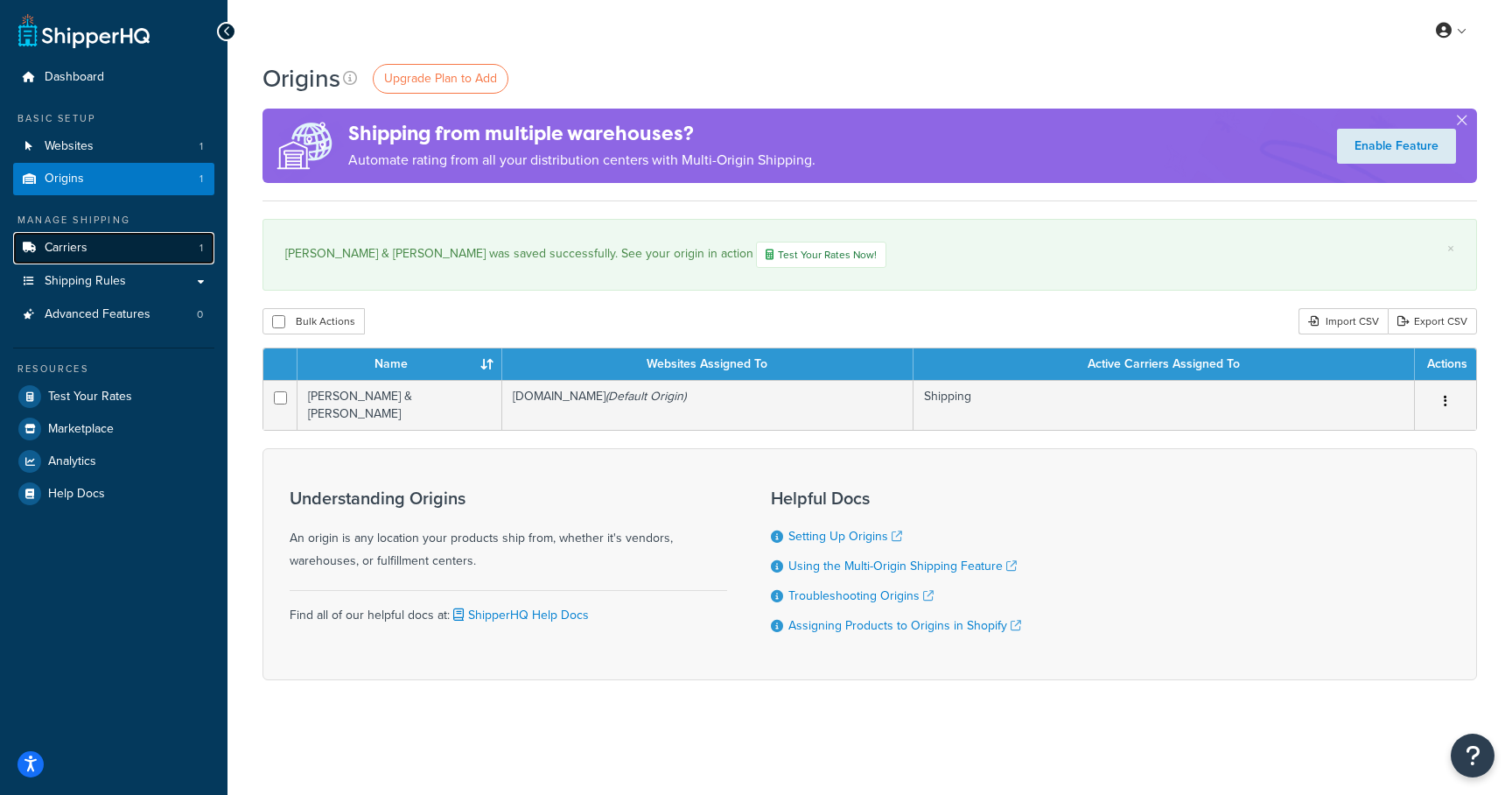
click at [73, 247] on span "Carriers" at bounding box center [65, 248] width 43 height 15
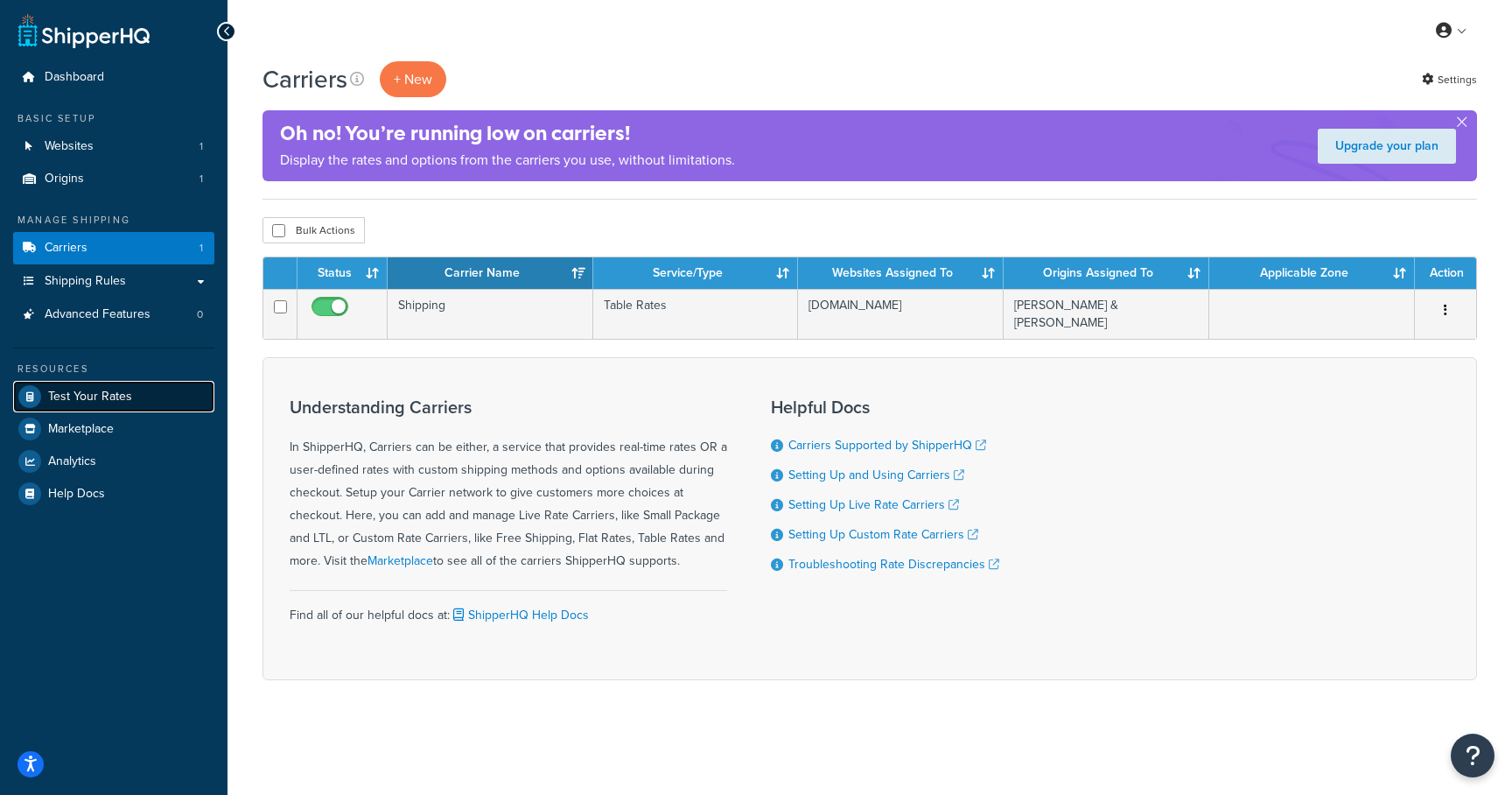
click at [68, 397] on span "Test Your Rates" at bounding box center [90, 397] width 84 height 15
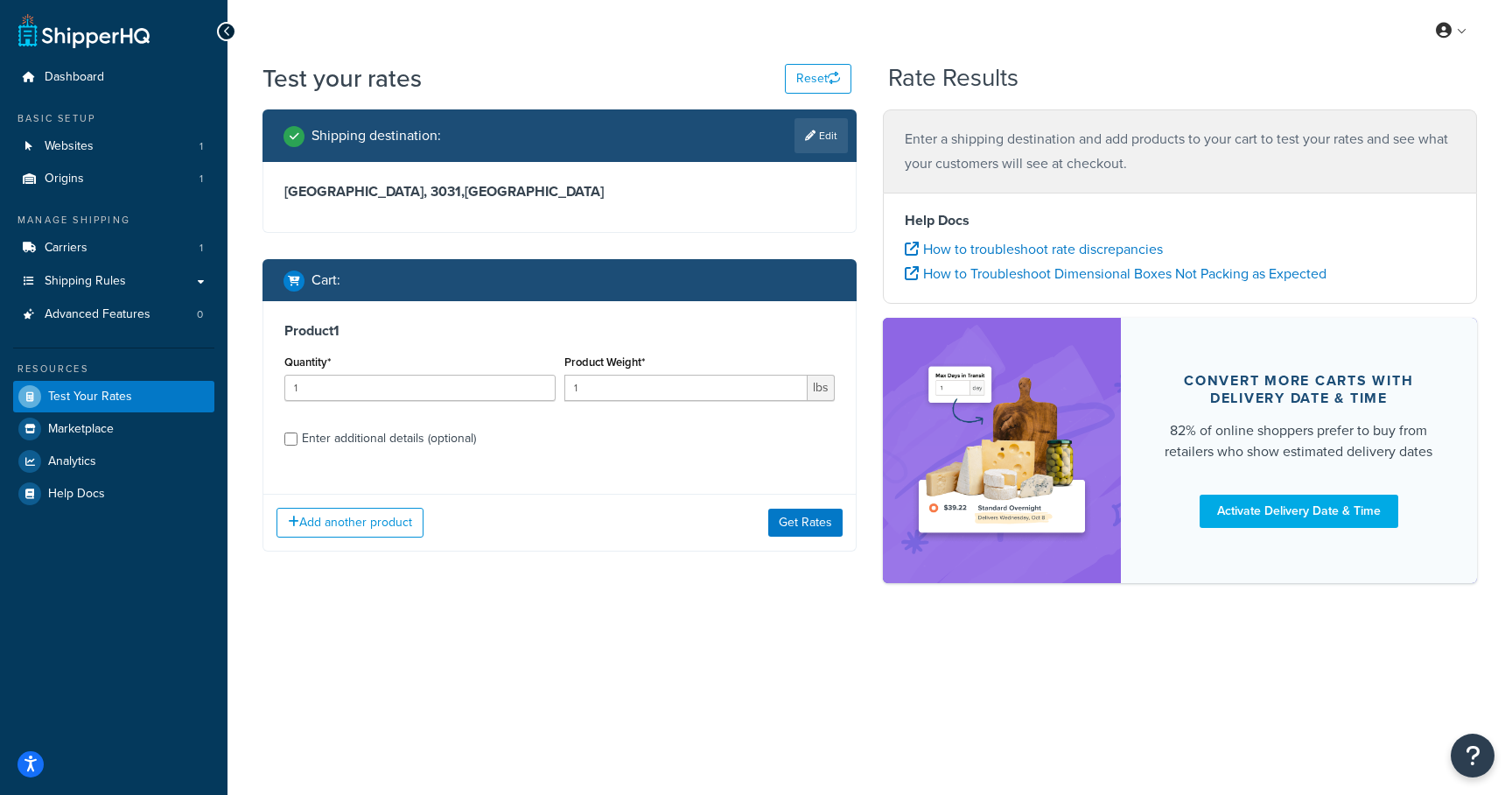
click at [500, 438] on label "Enter additional details (optional)" at bounding box center [568, 437] width 533 height 28
click at [297, 438] on input "Enter additional details (optional)" at bounding box center [291, 438] width 13 height 13
checkbox input "true"
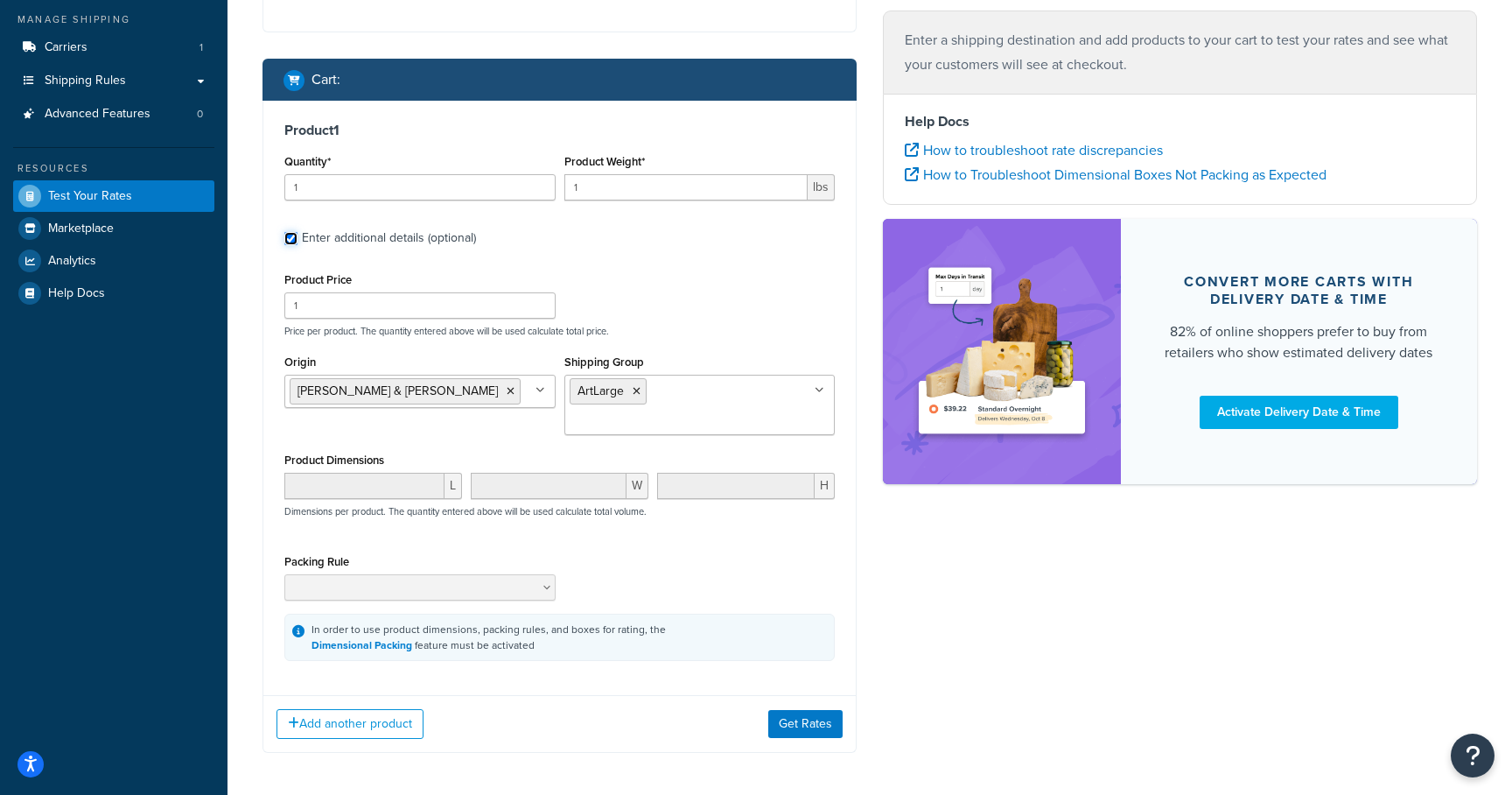
scroll to position [204, 0]
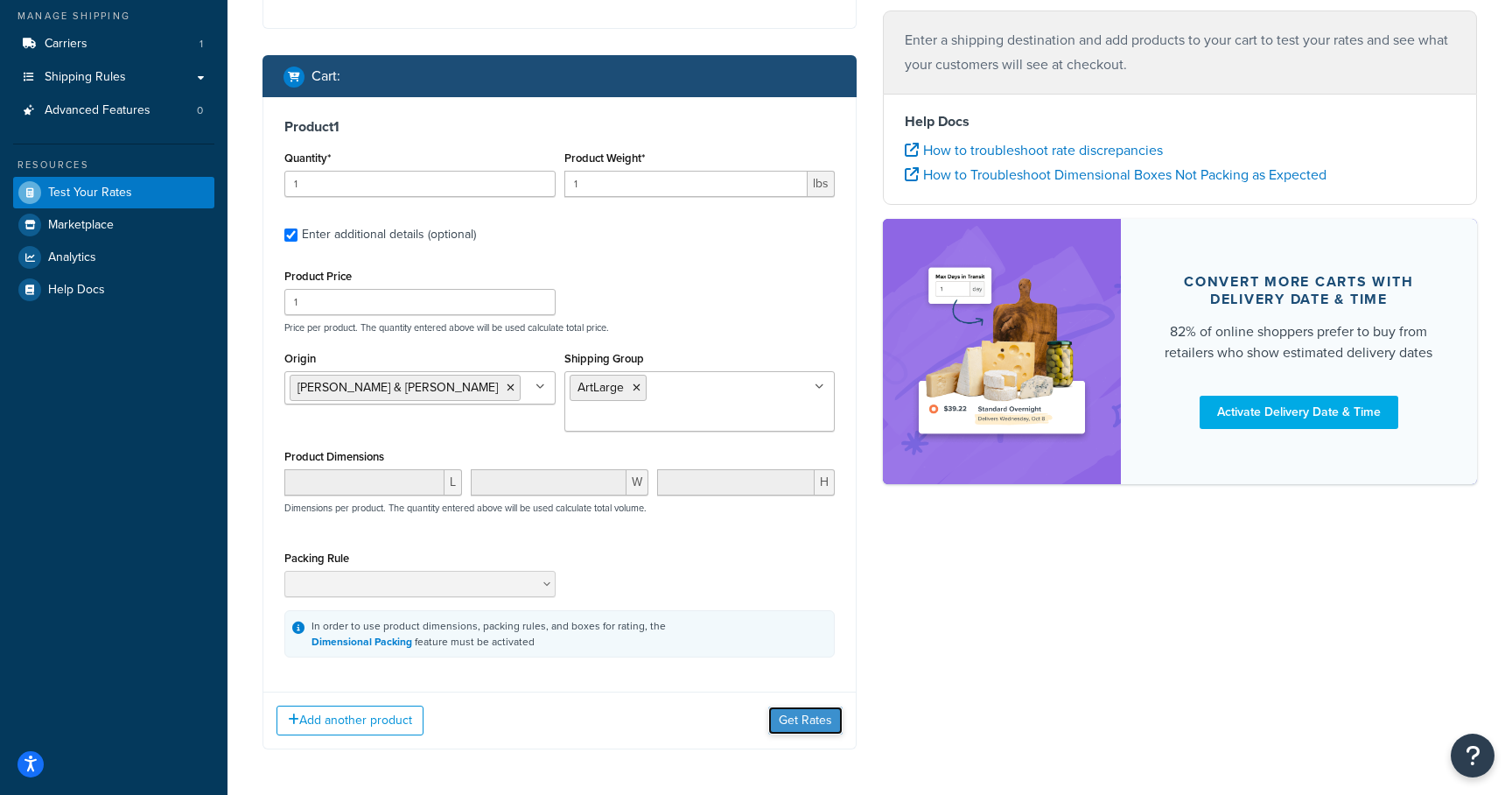
click at [809, 707] on button "Get Rates" at bounding box center [806, 720] width 75 height 28
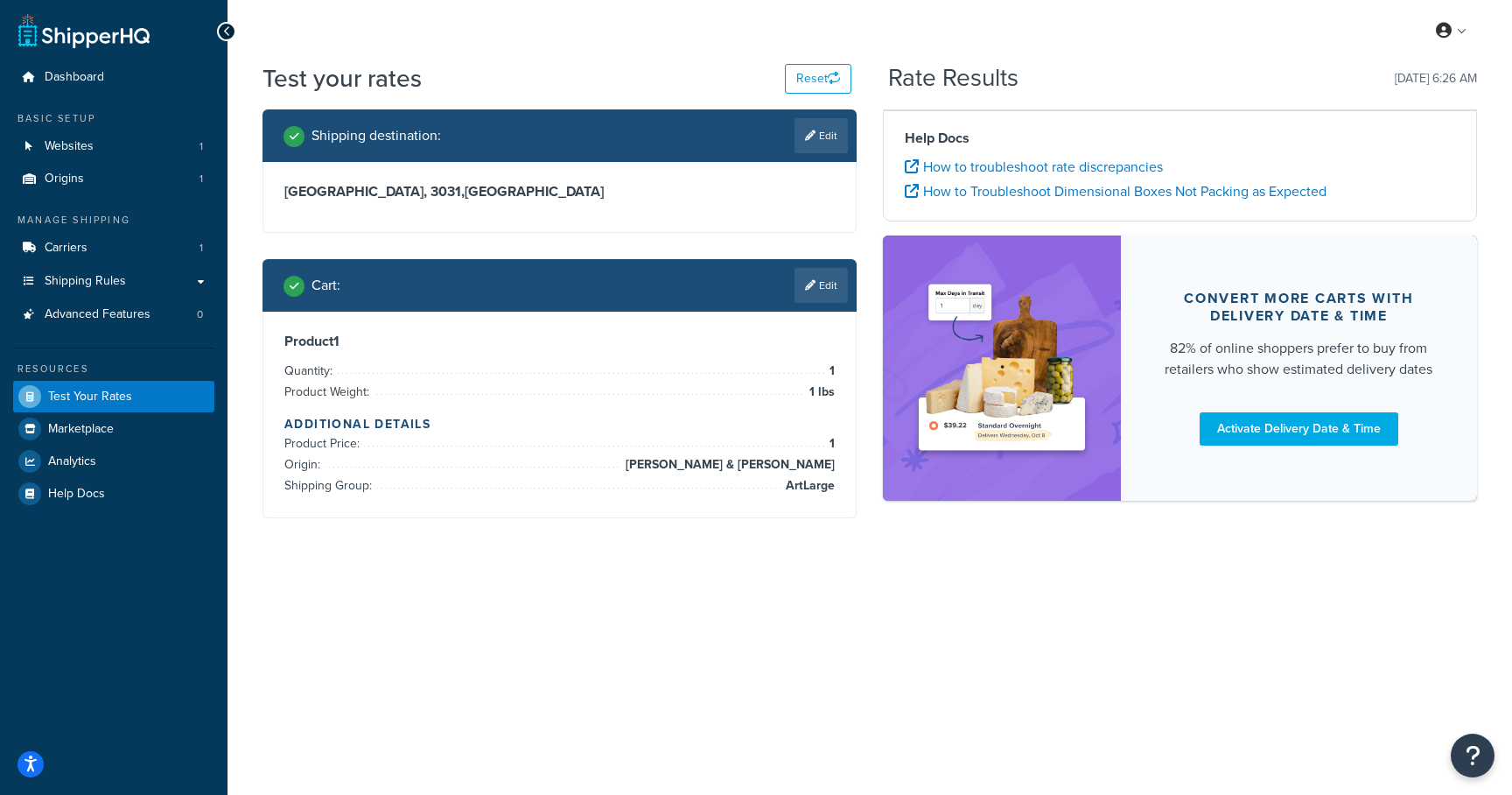
scroll to position [0, 0]
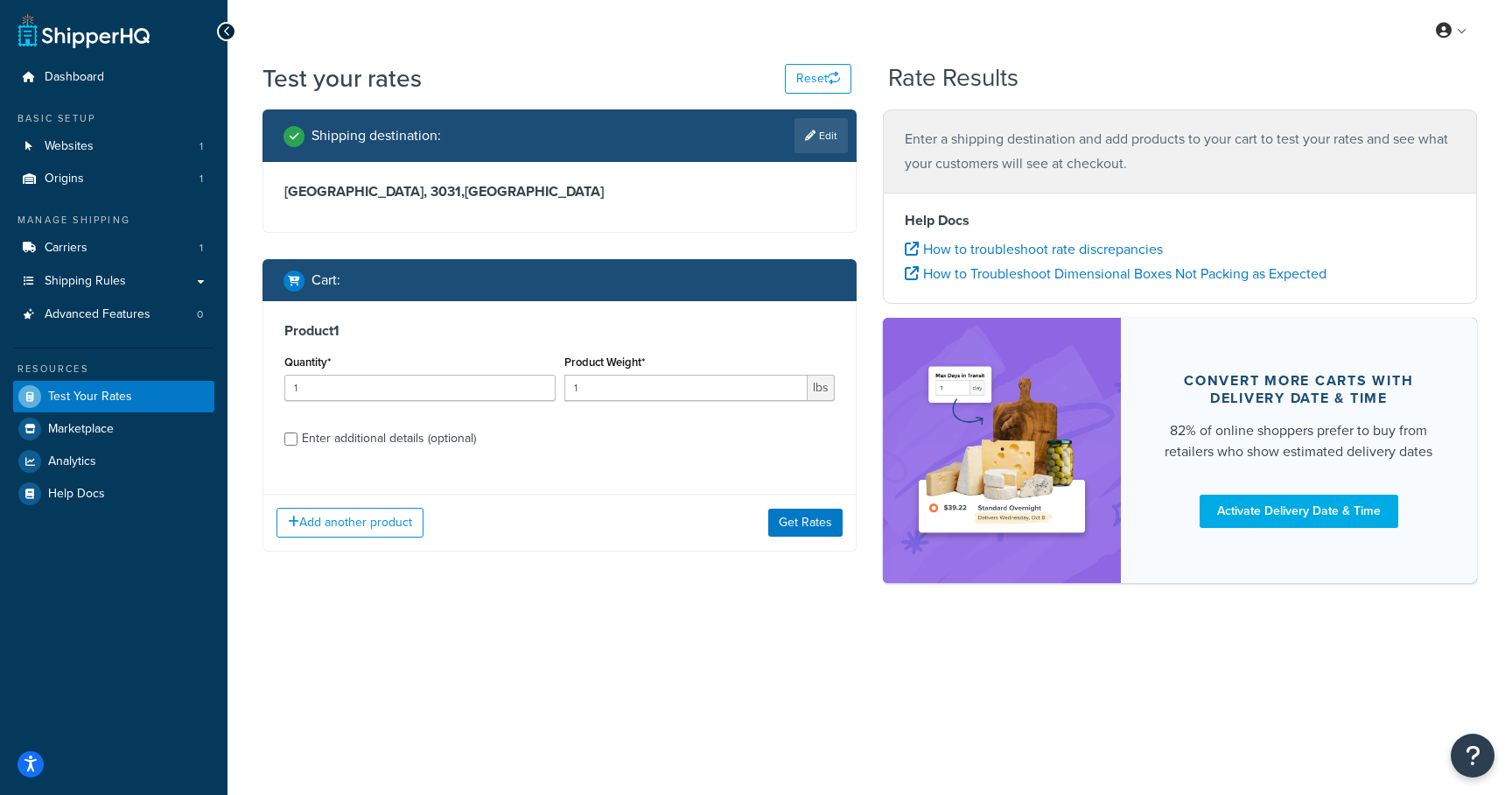
click at [796, 539] on div "Add another product Get Rates" at bounding box center [560, 522] width 593 height 57
click at [799, 529] on button "Get Rates" at bounding box center [806, 522] width 75 height 28
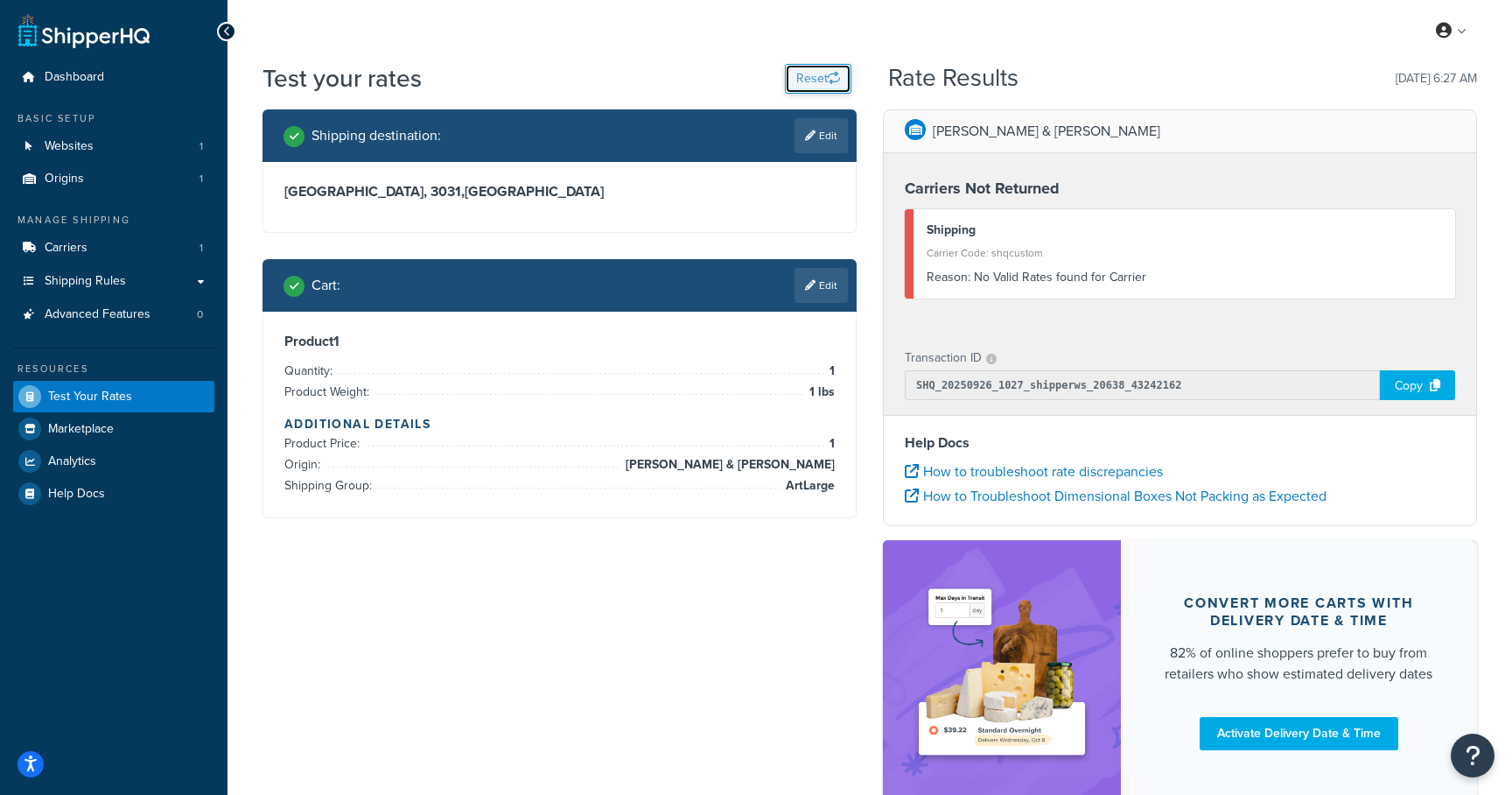
click at [808, 70] on button "Reset" at bounding box center [817, 78] width 66 height 30
select select "[GEOGRAPHIC_DATA]"
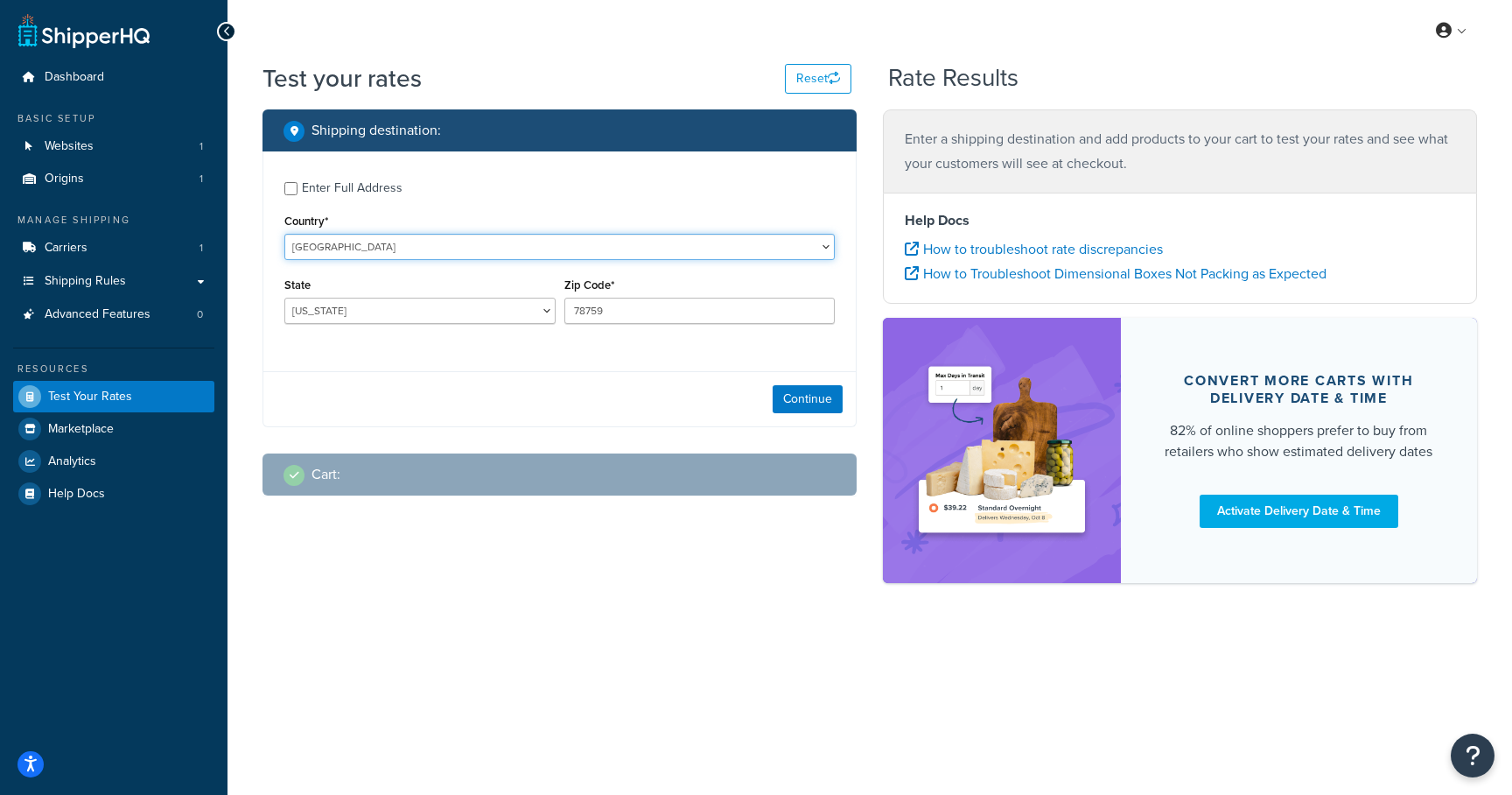
click at [549, 259] on select "[GEOGRAPHIC_DATA] [GEOGRAPHIC_DATA] [GEOGRAPHIC_DATA] [GEOGRAPHIC_DATA] [GEOGRA…" at bounding box center [559, 247] width 550 height 26
click at [370, 251] on select "[GEOGRAPHIC_DATA] [GEOGRAPHIC_DATA] [GEOGRAPHIC_DATA] [GEOGRAPHIC_DATA] [GEOGRA…" at bounding box center [559, 247] width 550 height 26
select select "AU"
click at [285, 234] on select "[GEOGRAPHIC_DATA] [GEOGRAPHIC_DATA] [GEOGRAPHIC_DATA] [GEOGRAPHIC_DATA] [GEOGRA…" at bounding box center [559, 247] width 550 height 26
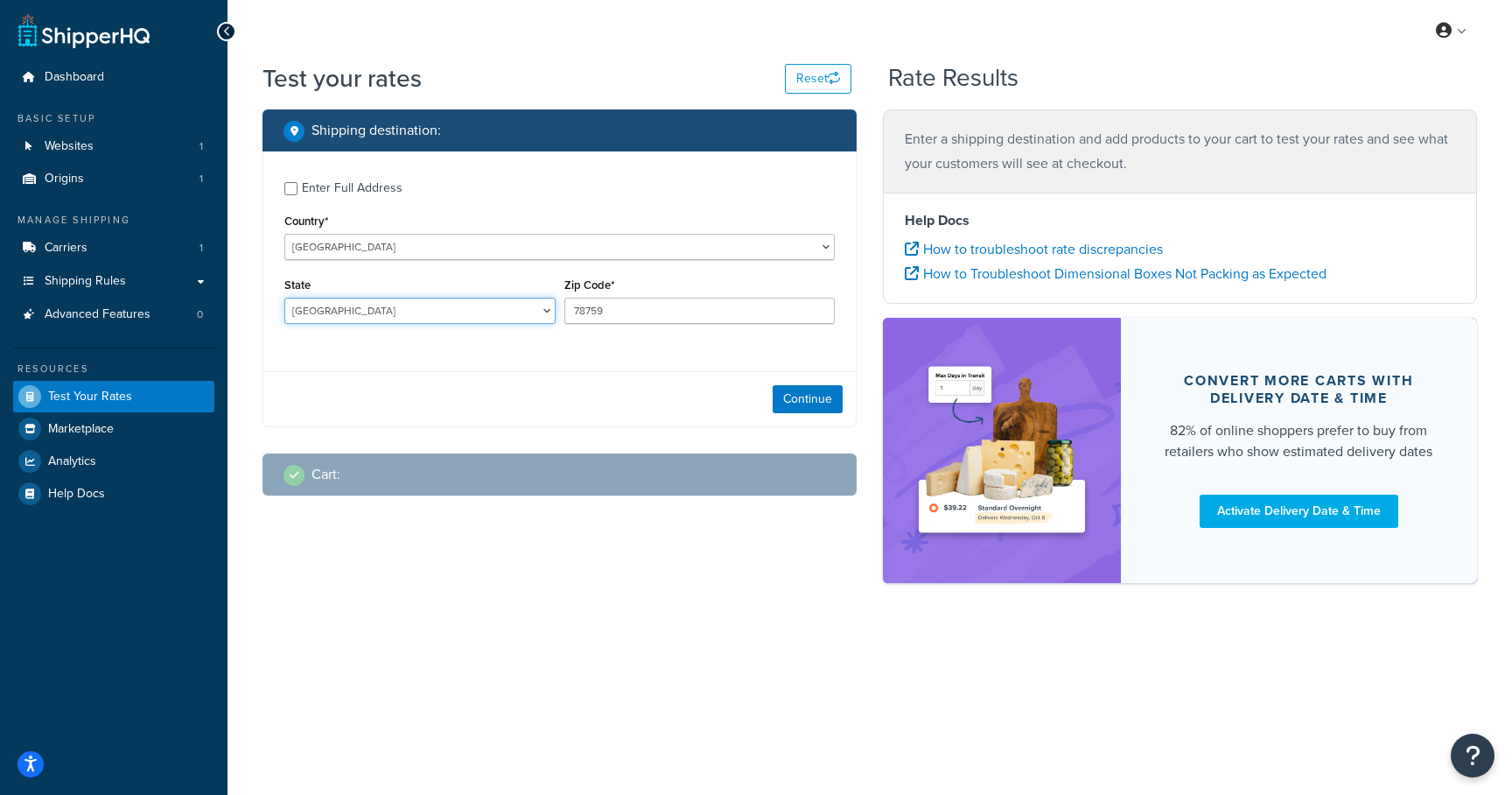
click at [513, 305] on select "[GEOGRAPHIC_DATA] [GEOGRAPHIC_DATA] [GEOGRAPHIC_DATA] [GEOGRAPHIC_DATA] [GEOGRA…" at bounding box center [420, 310] width 271 height 26
select select "VIC"
click at [285, 298] on select "[GEOGRAPHIC_DATA] [GEOGRAPHIC_DATA] [GEOGRAPHIC_DATA] [GEOGRAPHIC_DATA] [GEOGRA…" at bounding box center [420, 310] width 271 height 26
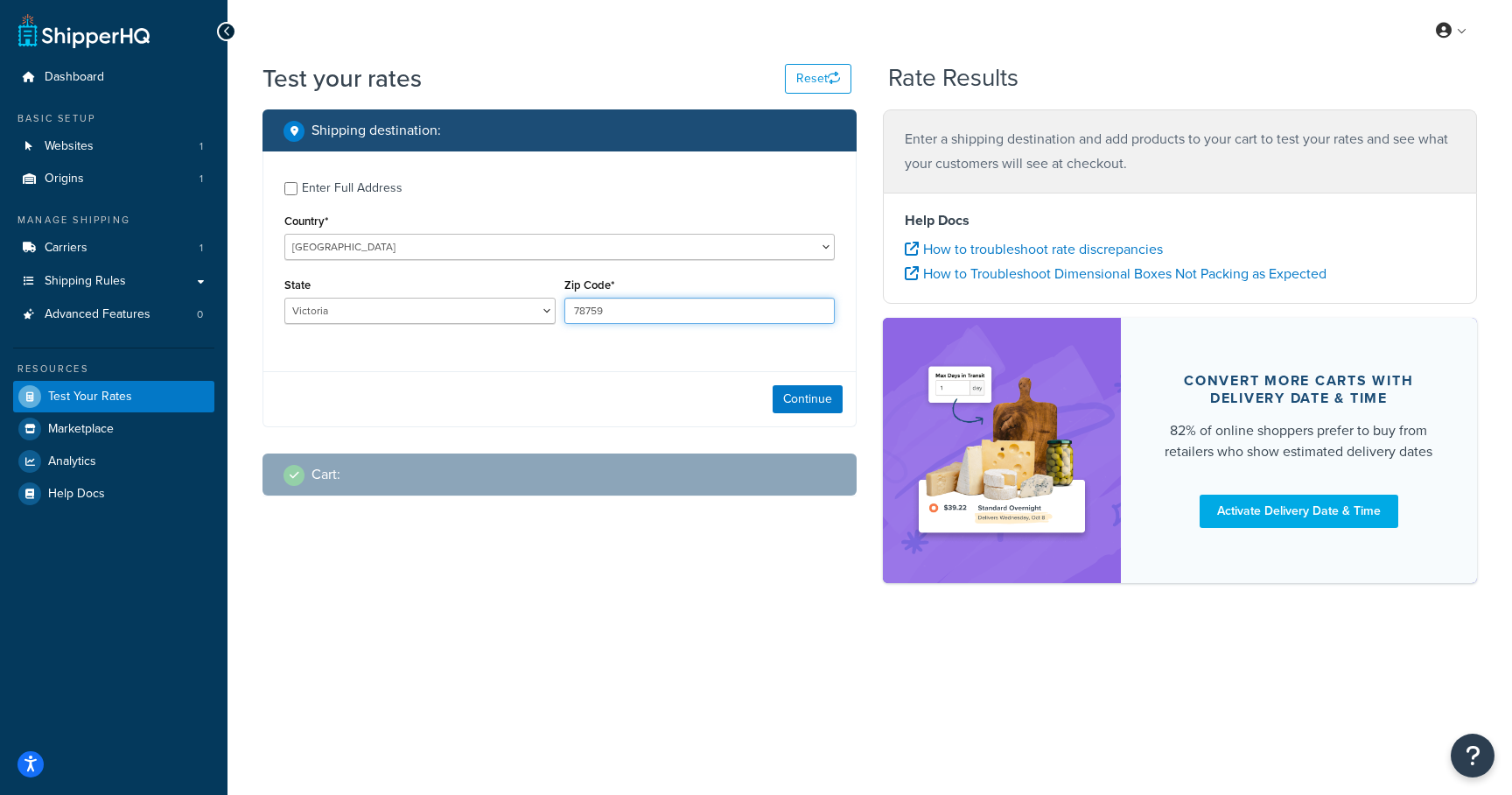
click at [628, 317] on input "78759" at bounding box center [700, 310] width 271 height 26
type input "3006"
click at [823, 404] on button "Continue" at bounding box center [807, 398] width 70 height 28
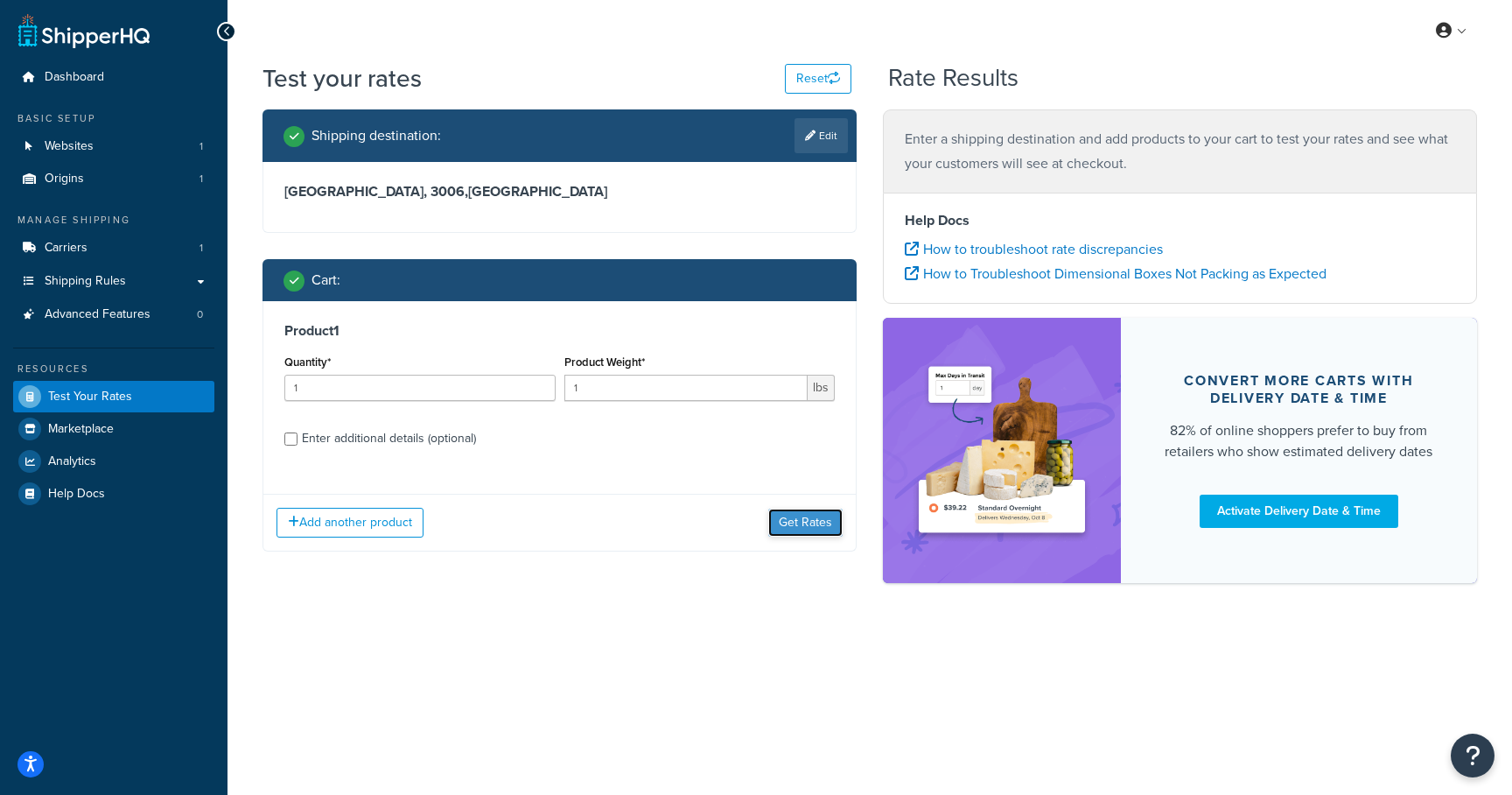
click at [796, 525] on button "Get Rates" at bounding box center [806, 522] width 75 height 28
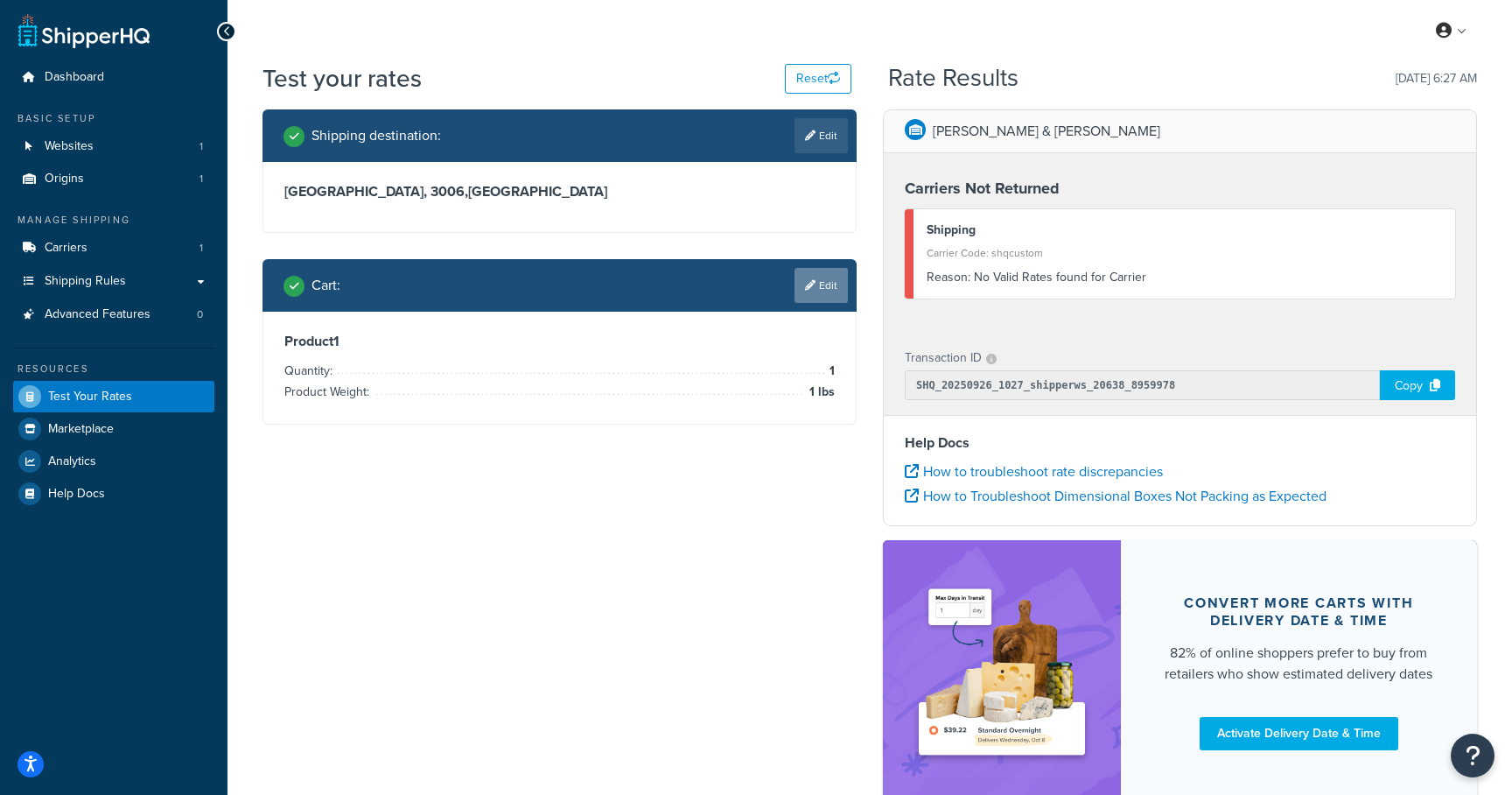
click at [815, 284] on link "Edit" at bounding box center [821, 286] width 54 height 35
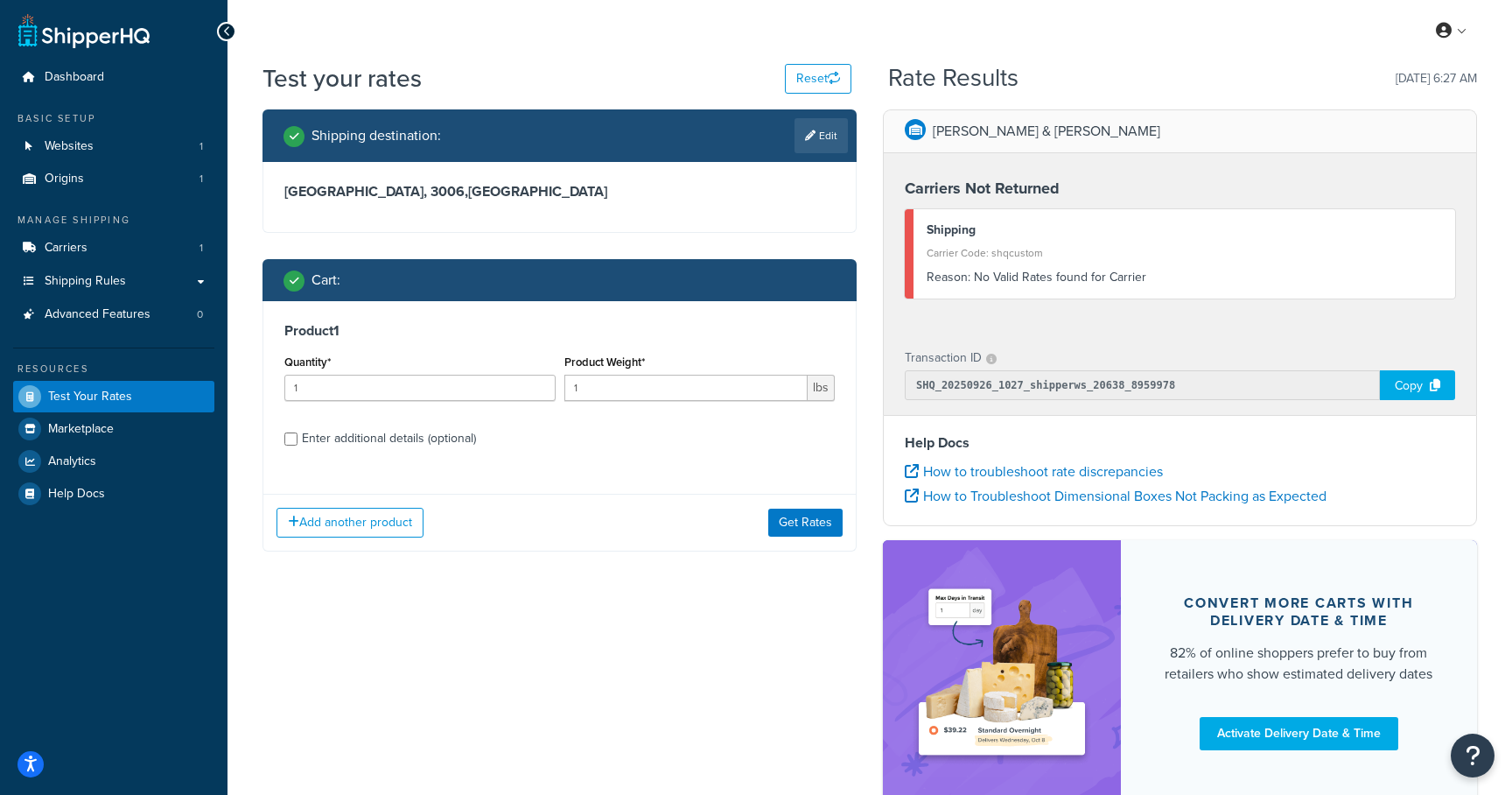
click at [297, 441] on div "Enter additional details (optional)" at bounding box center [559, 437] width 550 height 28
click at [291, 442] on input "Enter additional details (optional)" at bounding box center [291, 438] width 13 height 13
checkbox input "true"
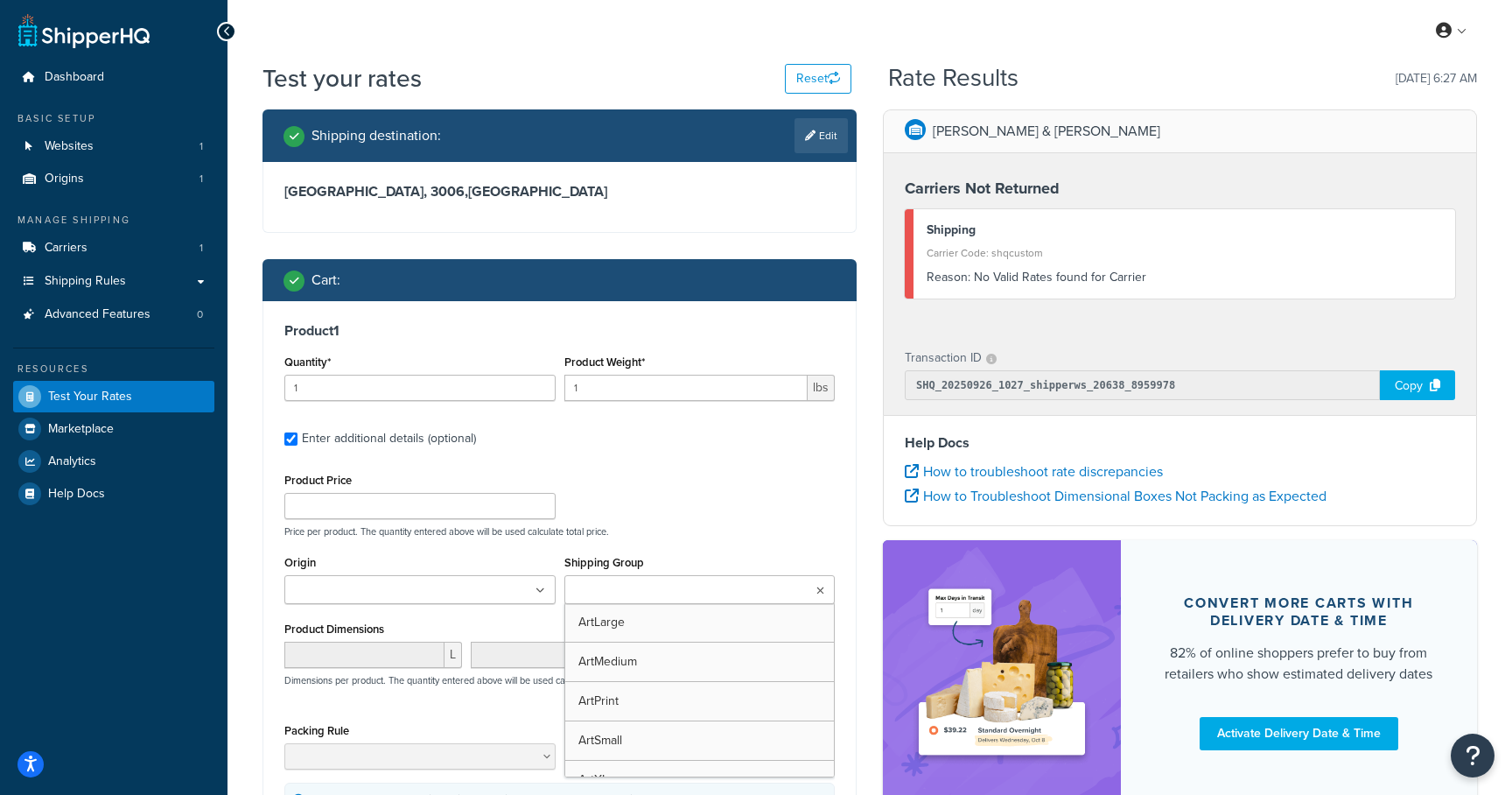
click at [638, 580] on ul at bounding box center [700, 589] width 271 height 29
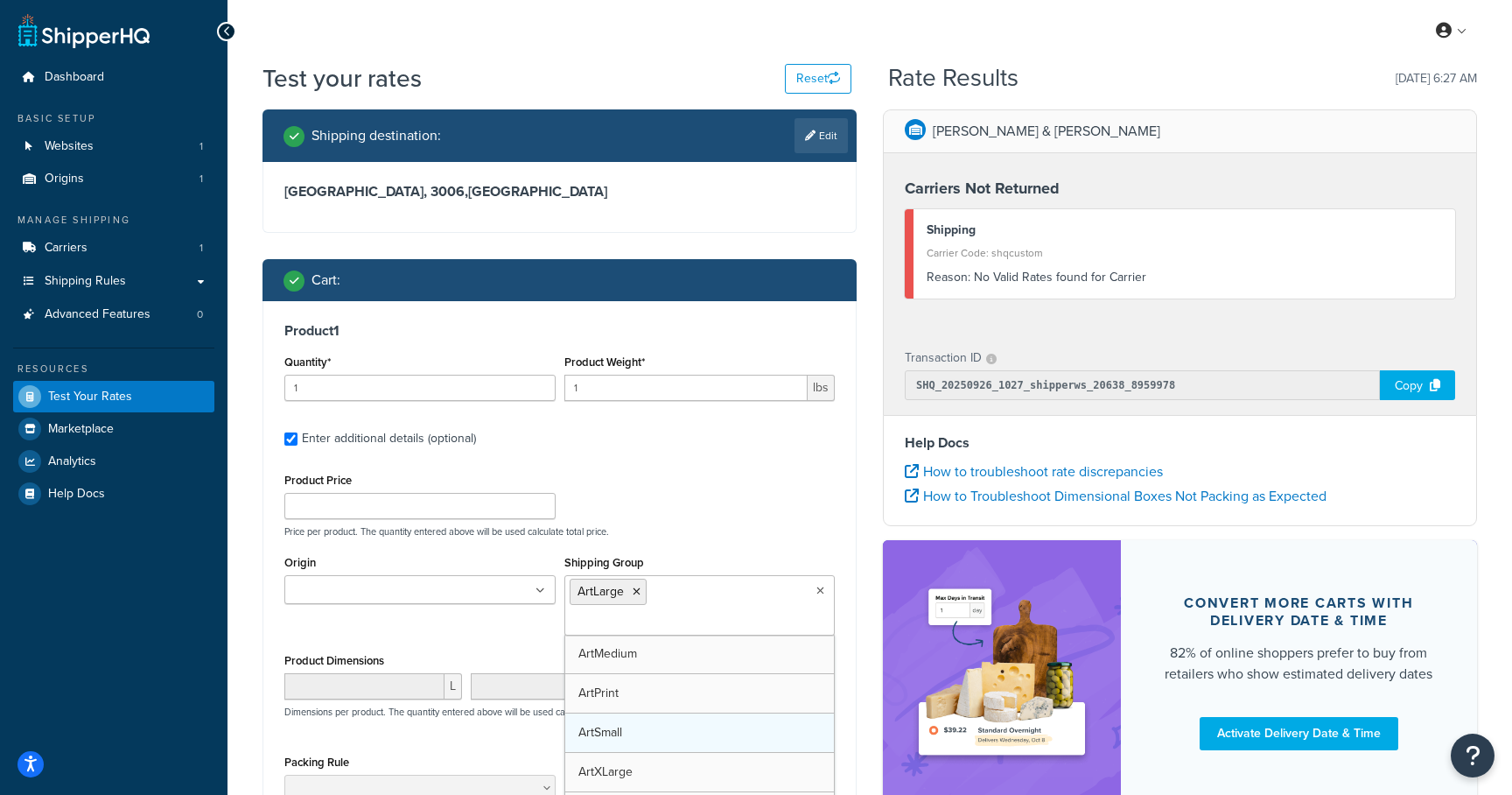
drag, startPoint x: 627, startPoint y: 635, endPoint x: 631, endPoint y: 713, distance: 78.1
click at [697, 527] on p "Price per product. The quantity entered above will be used calculate total pric…" at bounding box center [559, 530] width 559 height 12
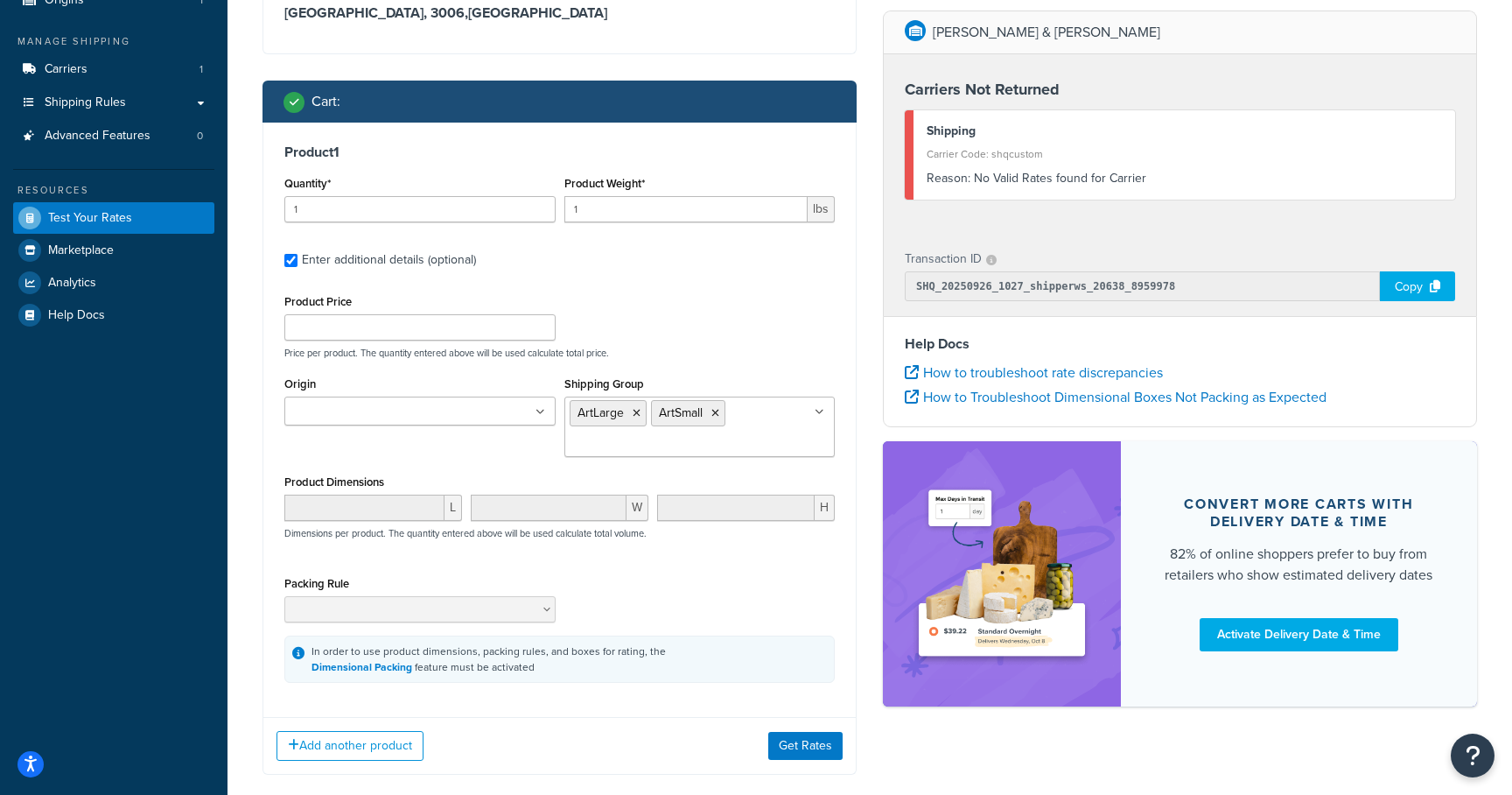
scroll to position [274, 0]
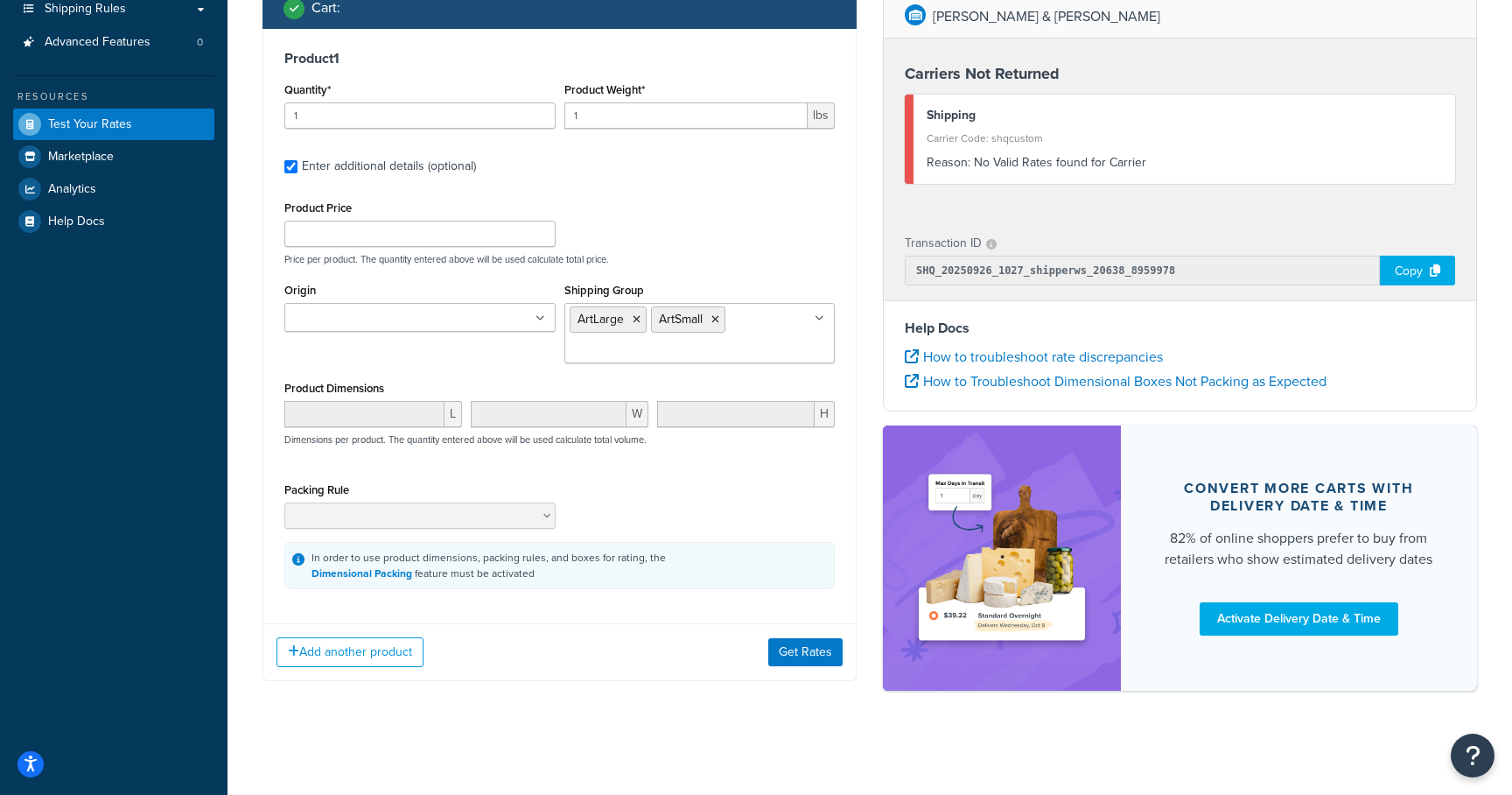
click at [804, 675] on div "Add another product Get Rates" at bounding box center [560, 651] width 593 height 57
click at [805, 668] on div "Add another product Get Rates" at bounding box center [560, 651] width 593 height 57
click at [805, 648] on button "Get Rates" at bounding box center [806, 652] width 75 height 28
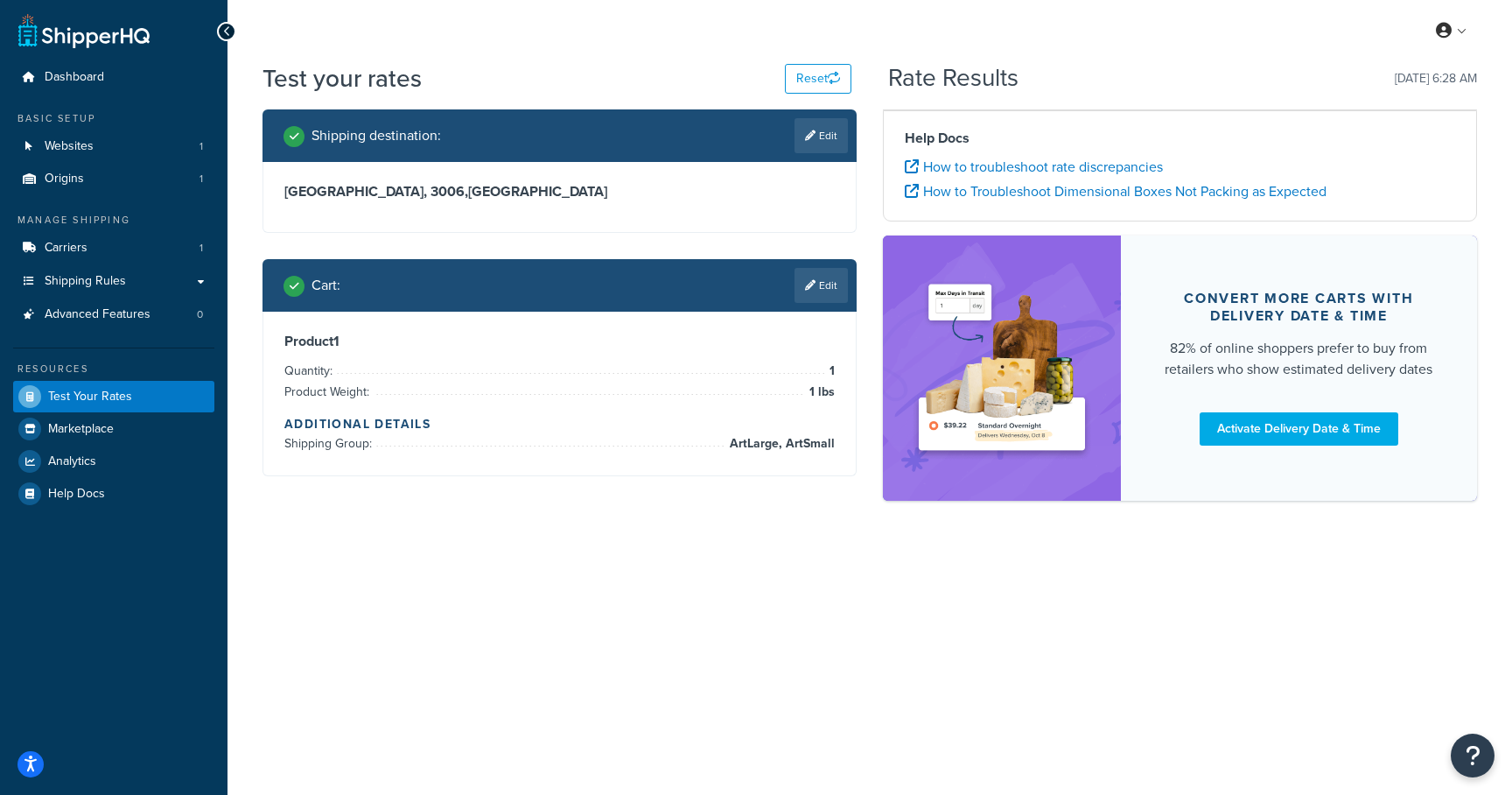
scroll to position [0, 0]
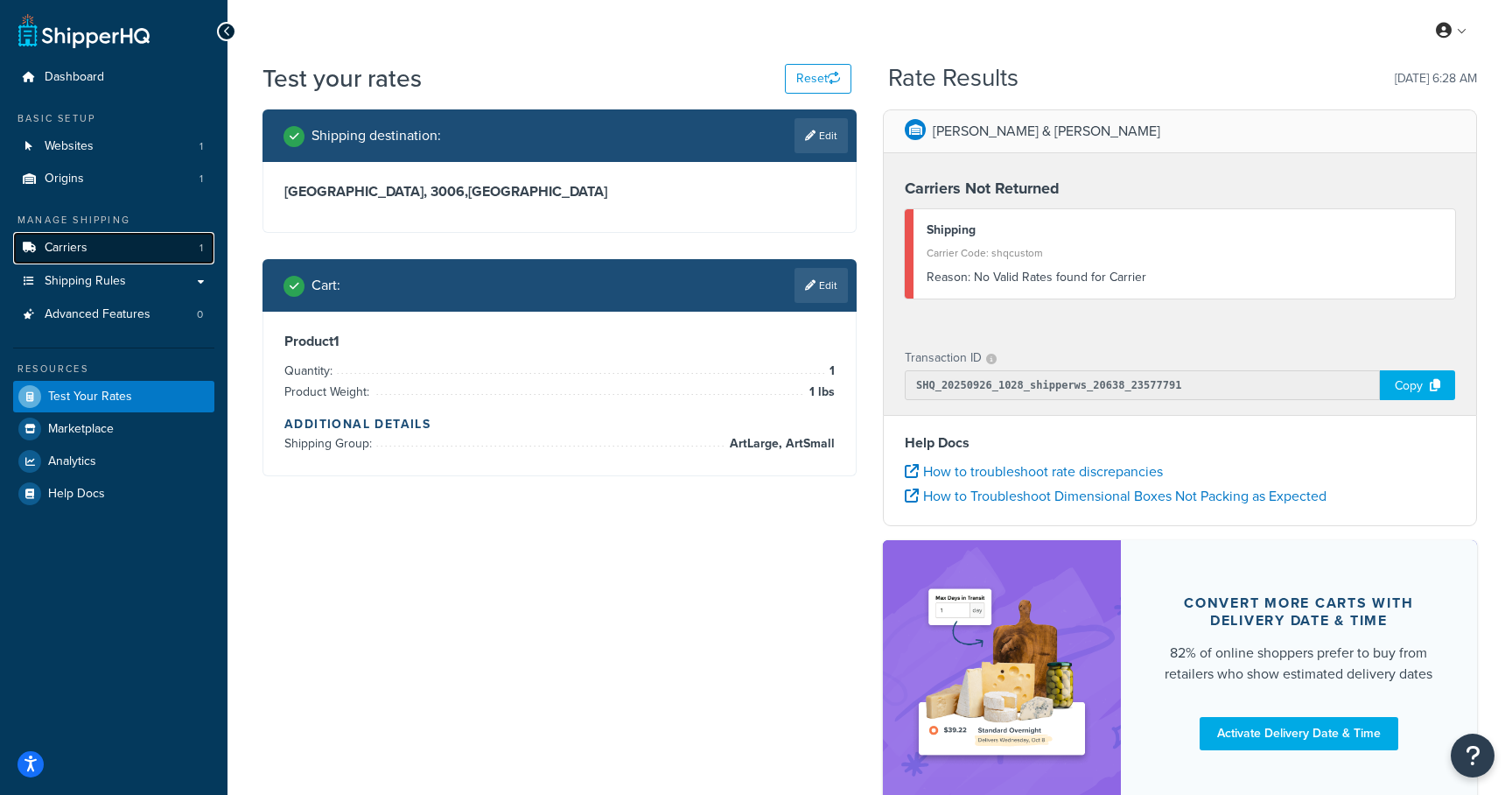
click at [78, 250] on span "Carriers" at bounding box center [65, 248] width 43 height 15
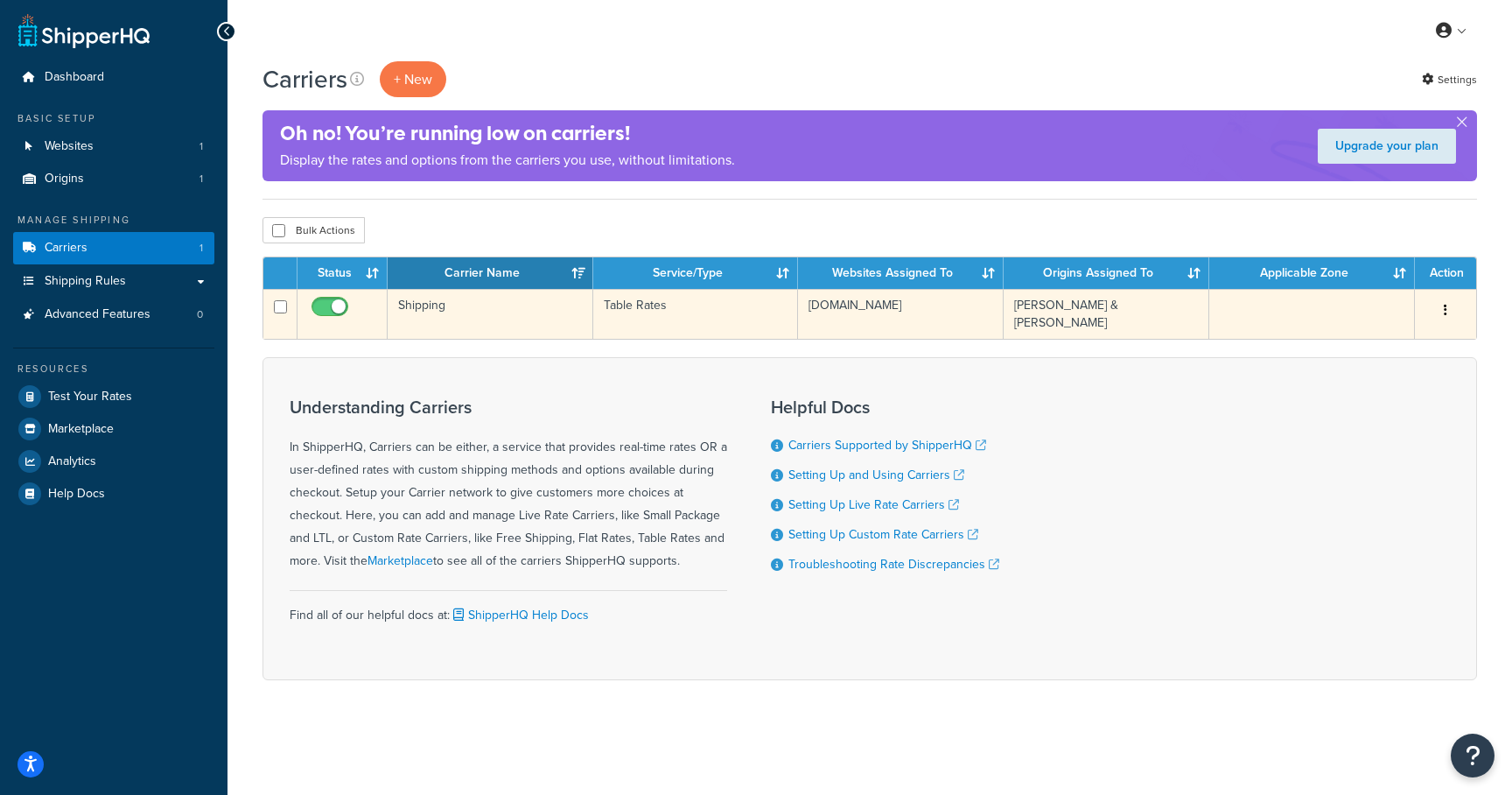
click at [327, 292] on td at bounding box center [342, 314] width 90 height 50
click at [327, 302] on input "checkbox" at bounding box center [332, 311] width 48 height 22
checkbox input "false"
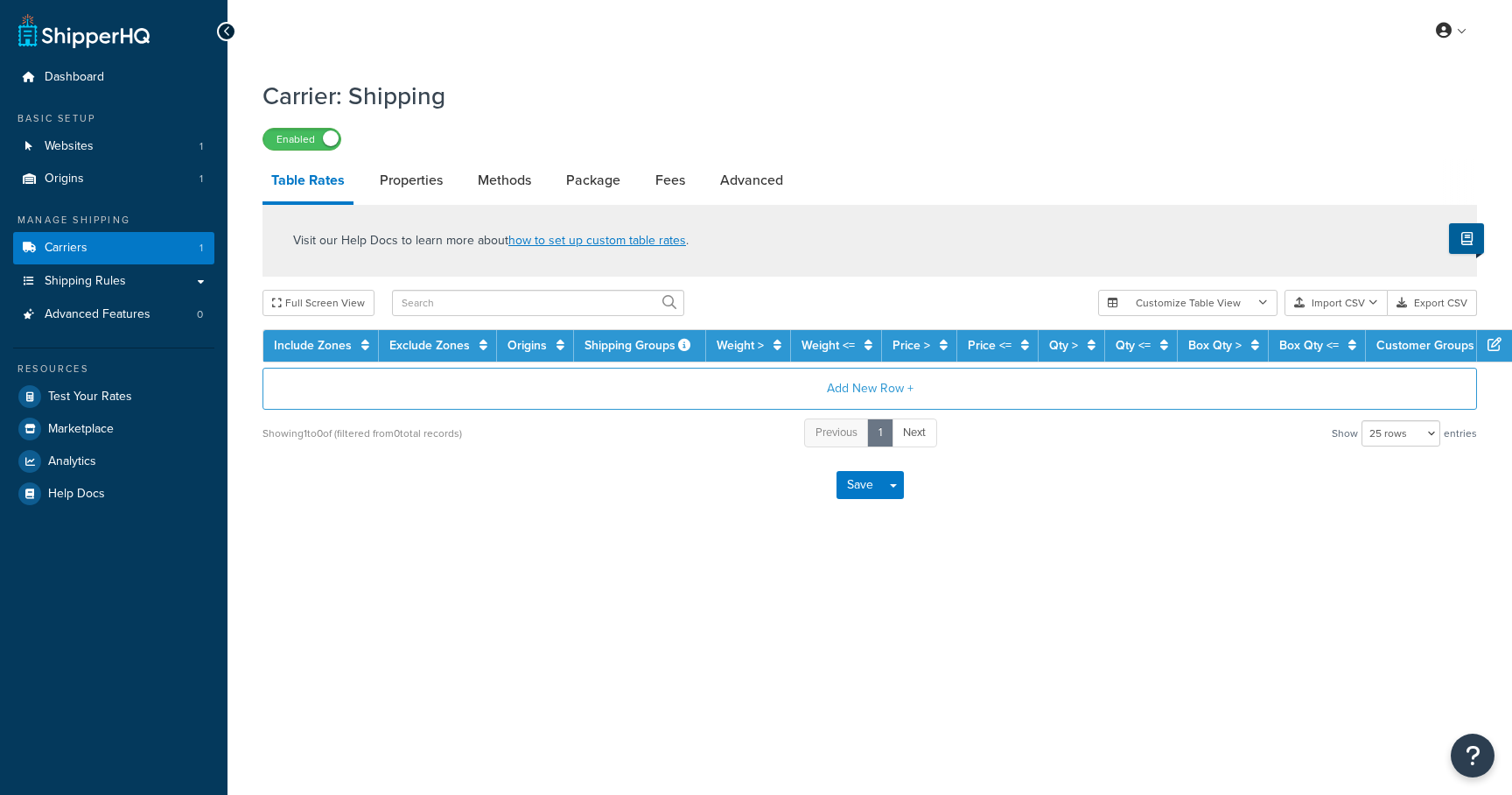
select select "25"
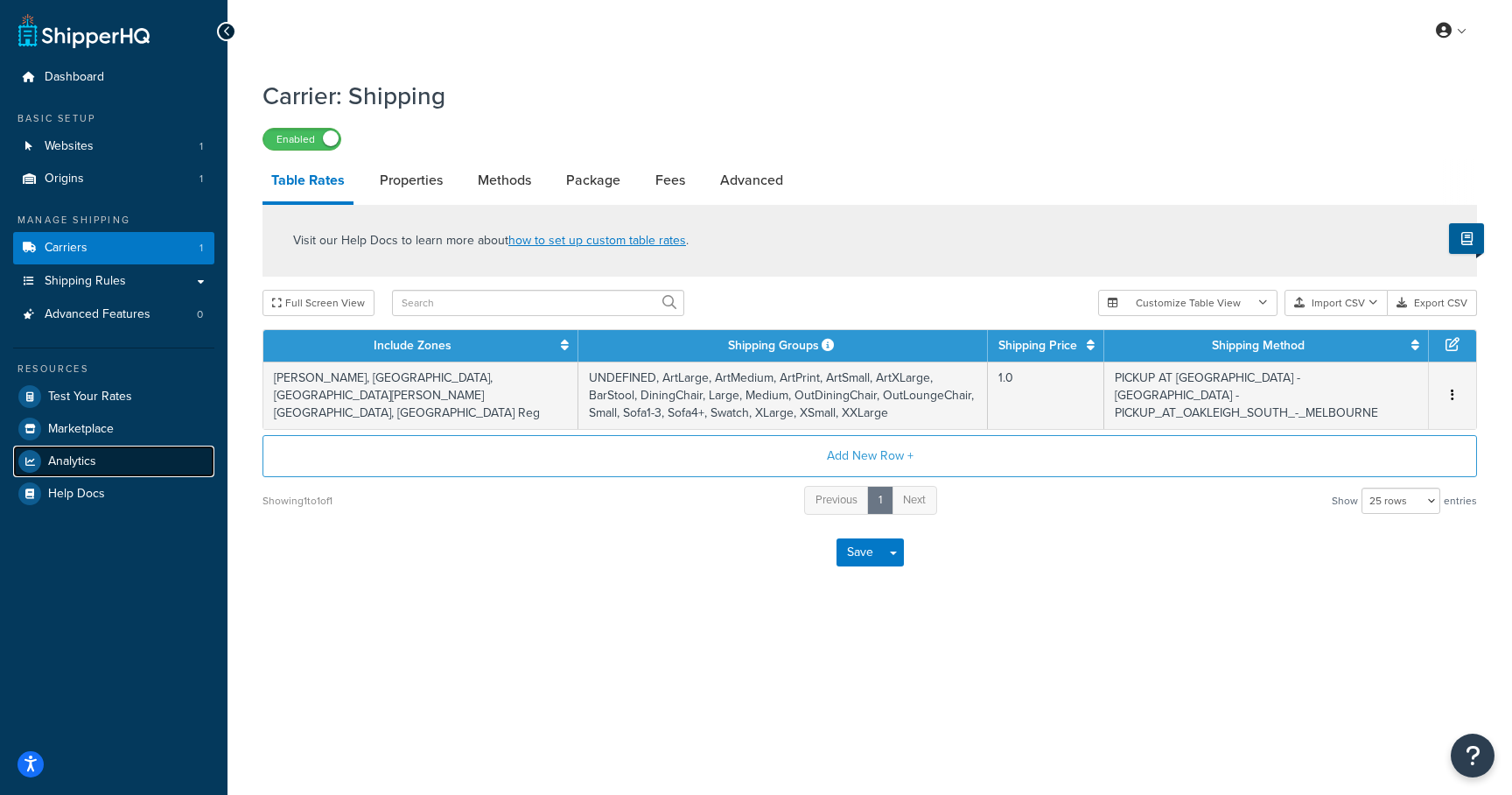
click at [85, 462] on span "Analytics" at bounding box center [72, 462] width 48 height 15
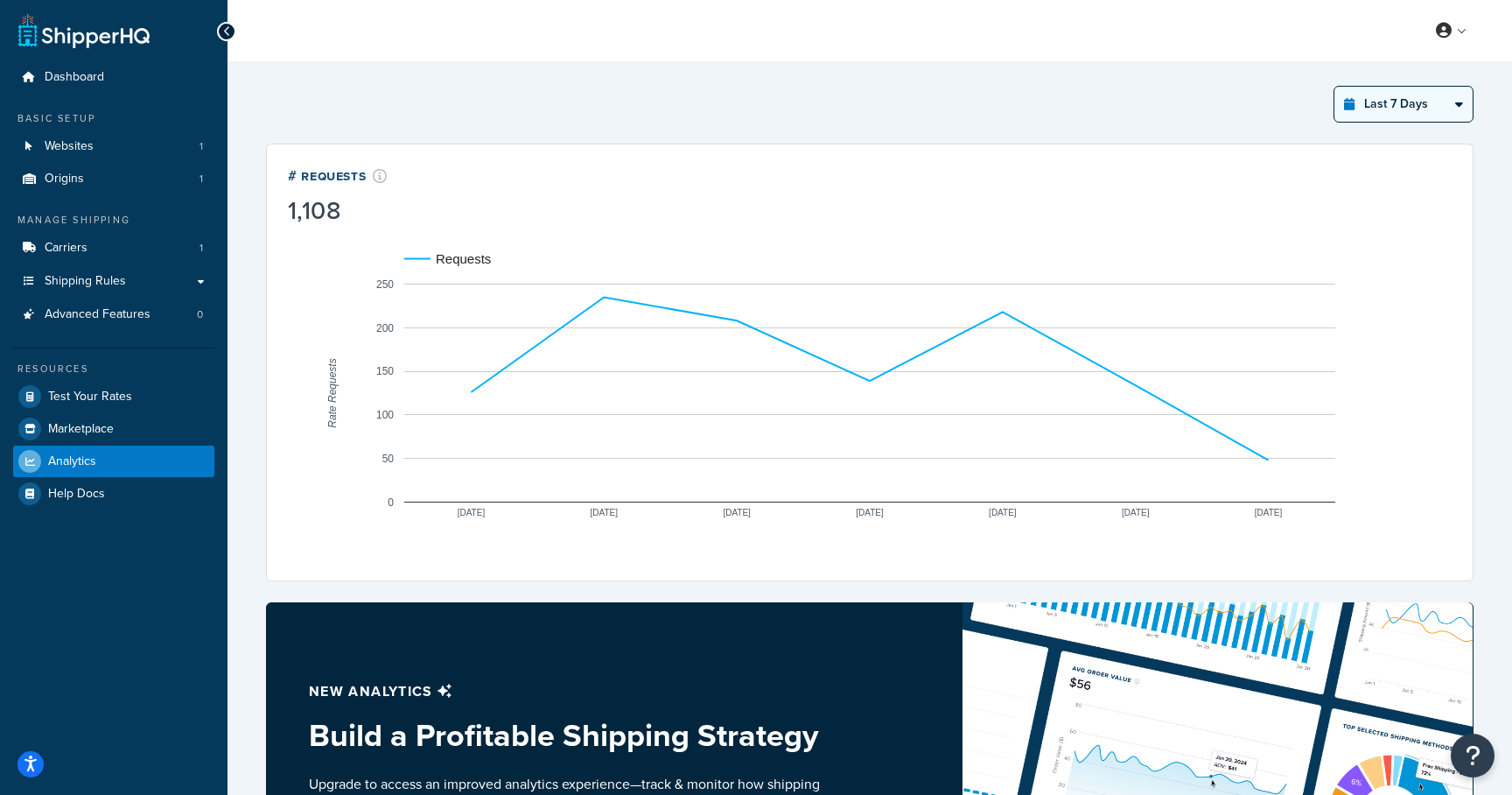
click at [1438, 112] on select "Last 24 Hours Last 7 Days Last 30 Days Last 3 Months Last 6 Months Last 12 Mont…" at bounding box center [1404, 104] width 138 height 35
select select "last_30_days"
click at [1335, 86] on select "Last 24 Hours Last 7 Days Last 30 Days Last 3 Months Last 6 Months Last 12 Mont…" at bounding box center [1404, 104] width 138 height 35
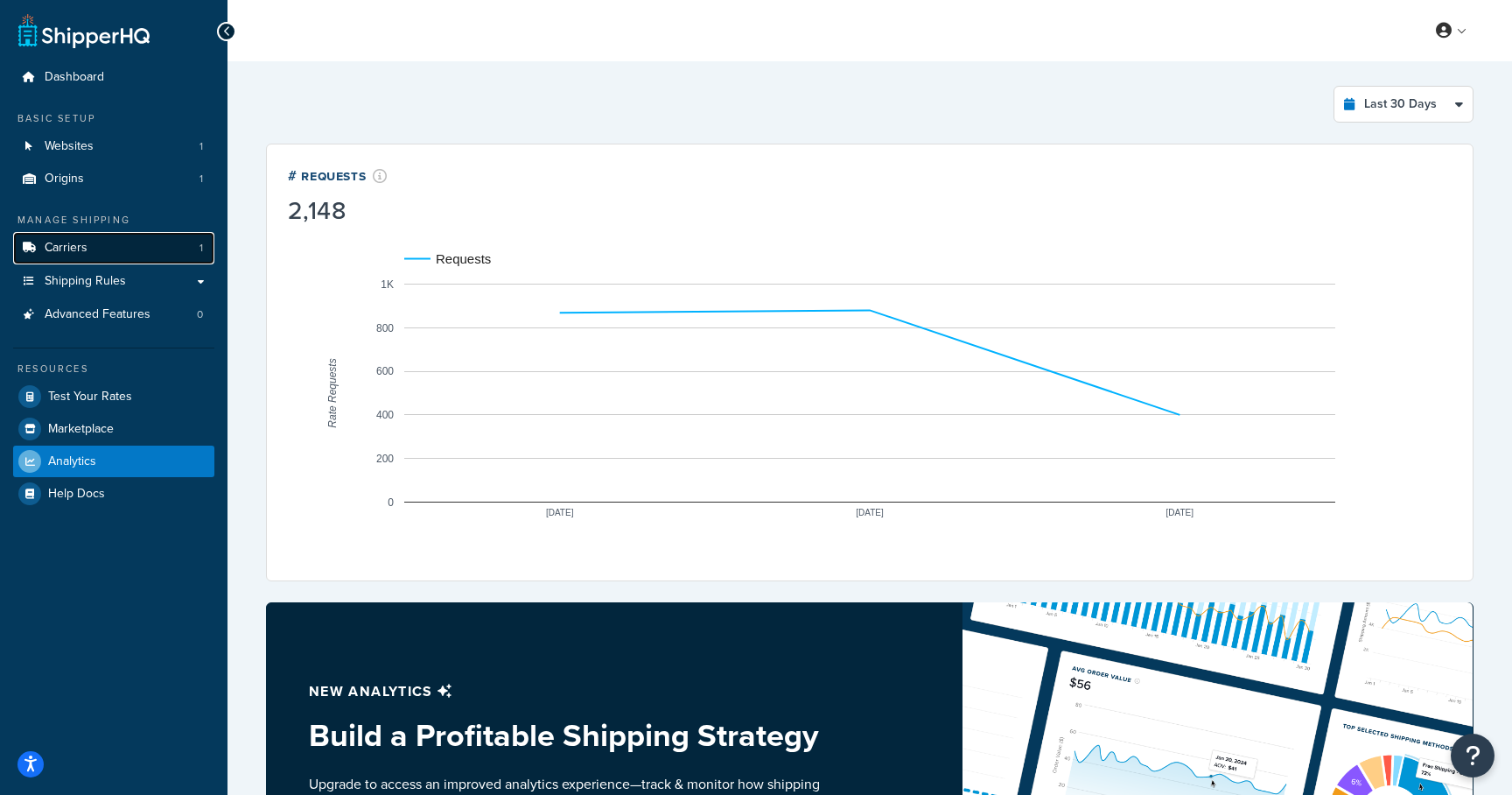
click at [62, 241] on span "Carriers" at bounding box center [65, 248] width 43 height 15
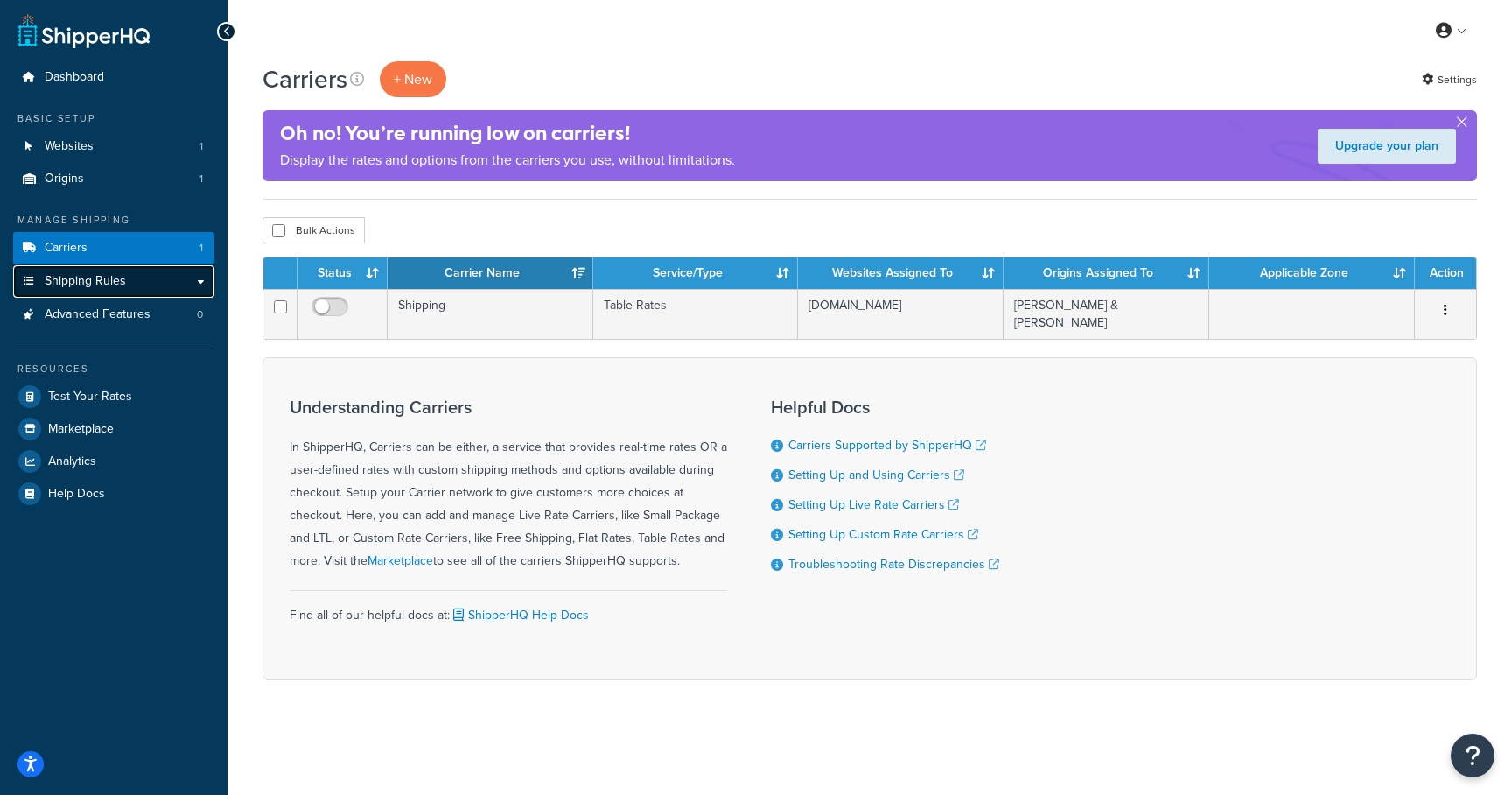
click at [95, 282] on span "Shipping Rules" at bounding box center [85, 281] width 82 height 15
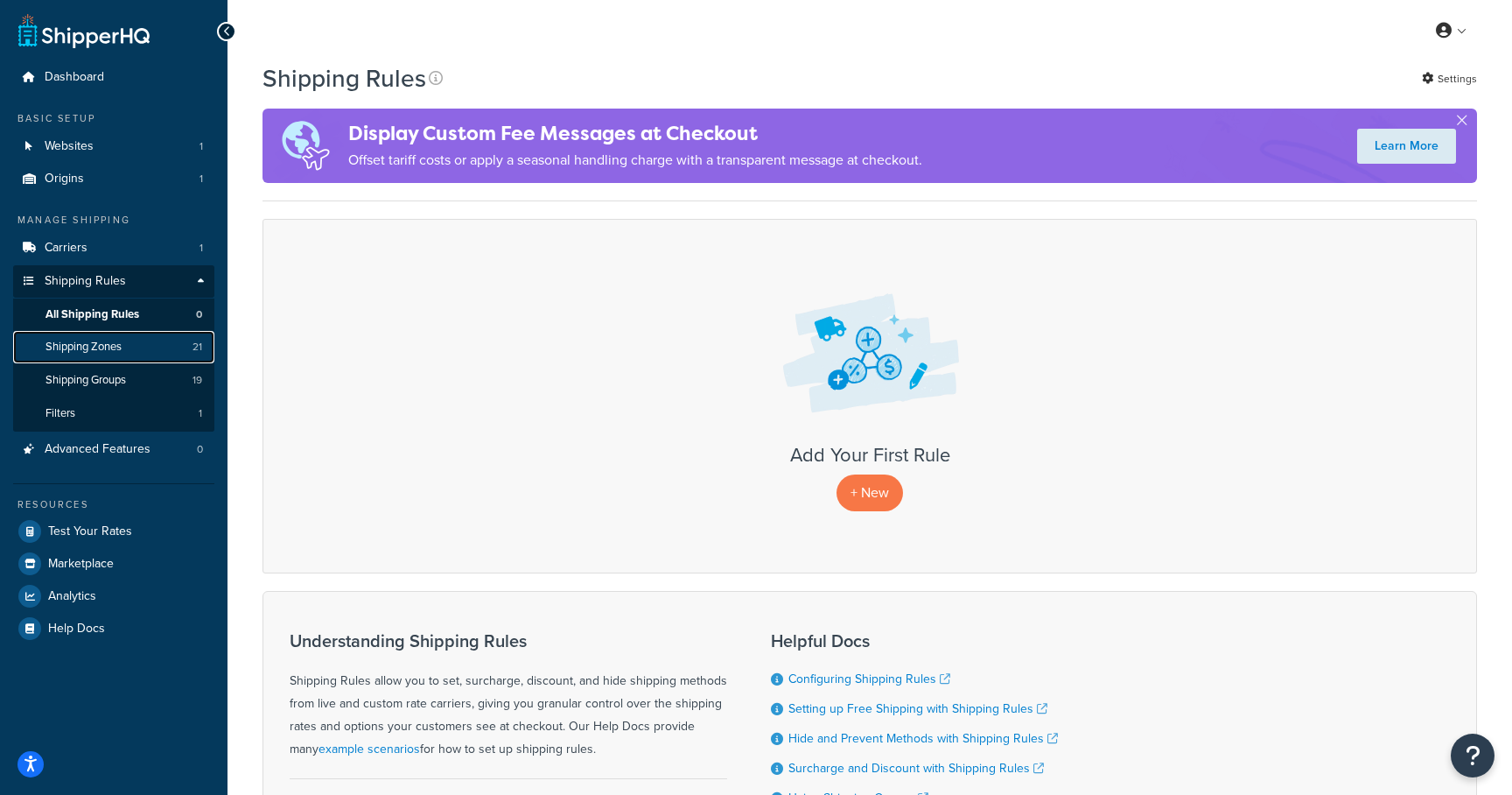
click at [92, 350] on span "Shipping Zones" at bounding box center [84, 347] width 76 height 15
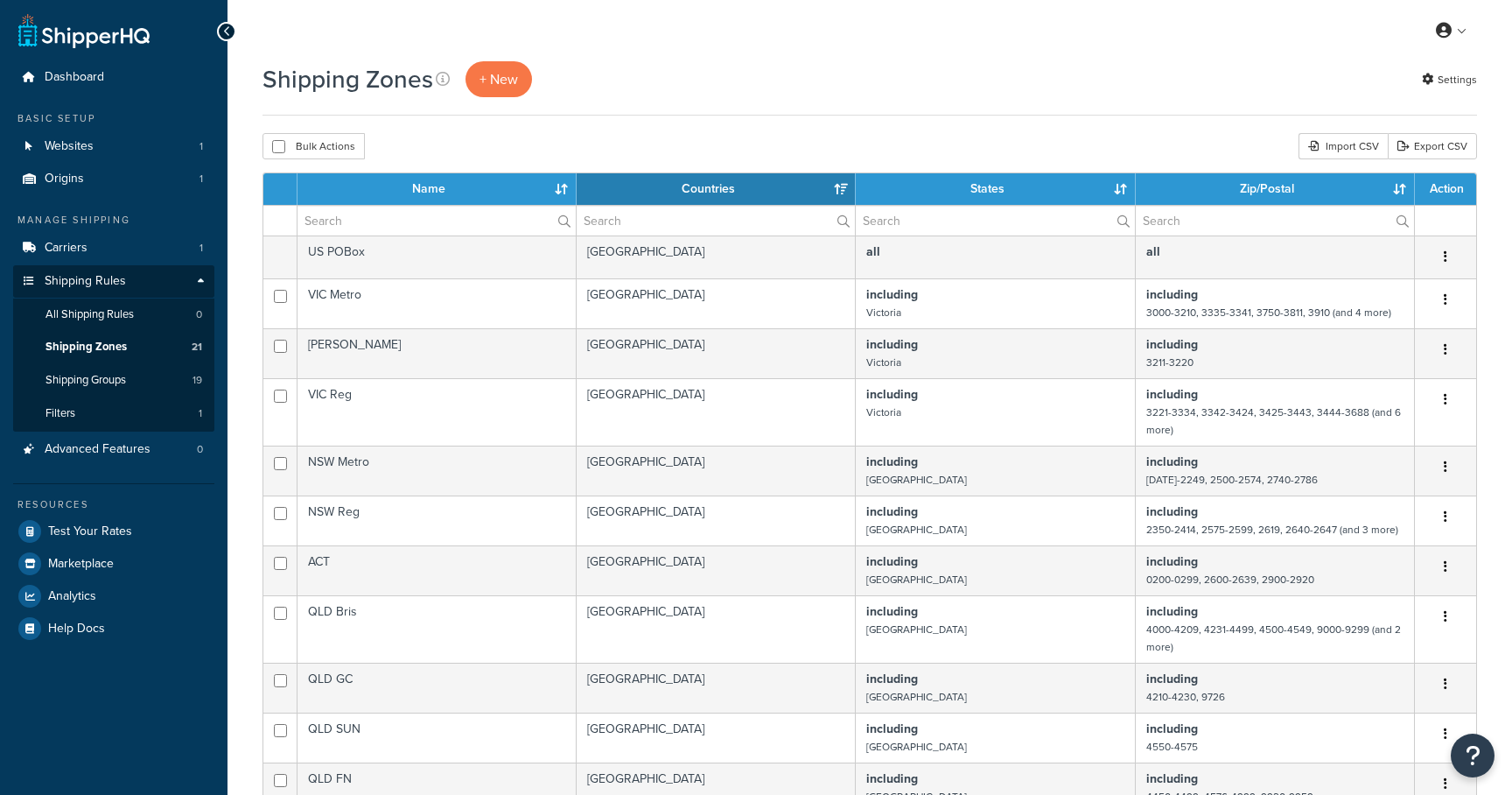
select select "15"
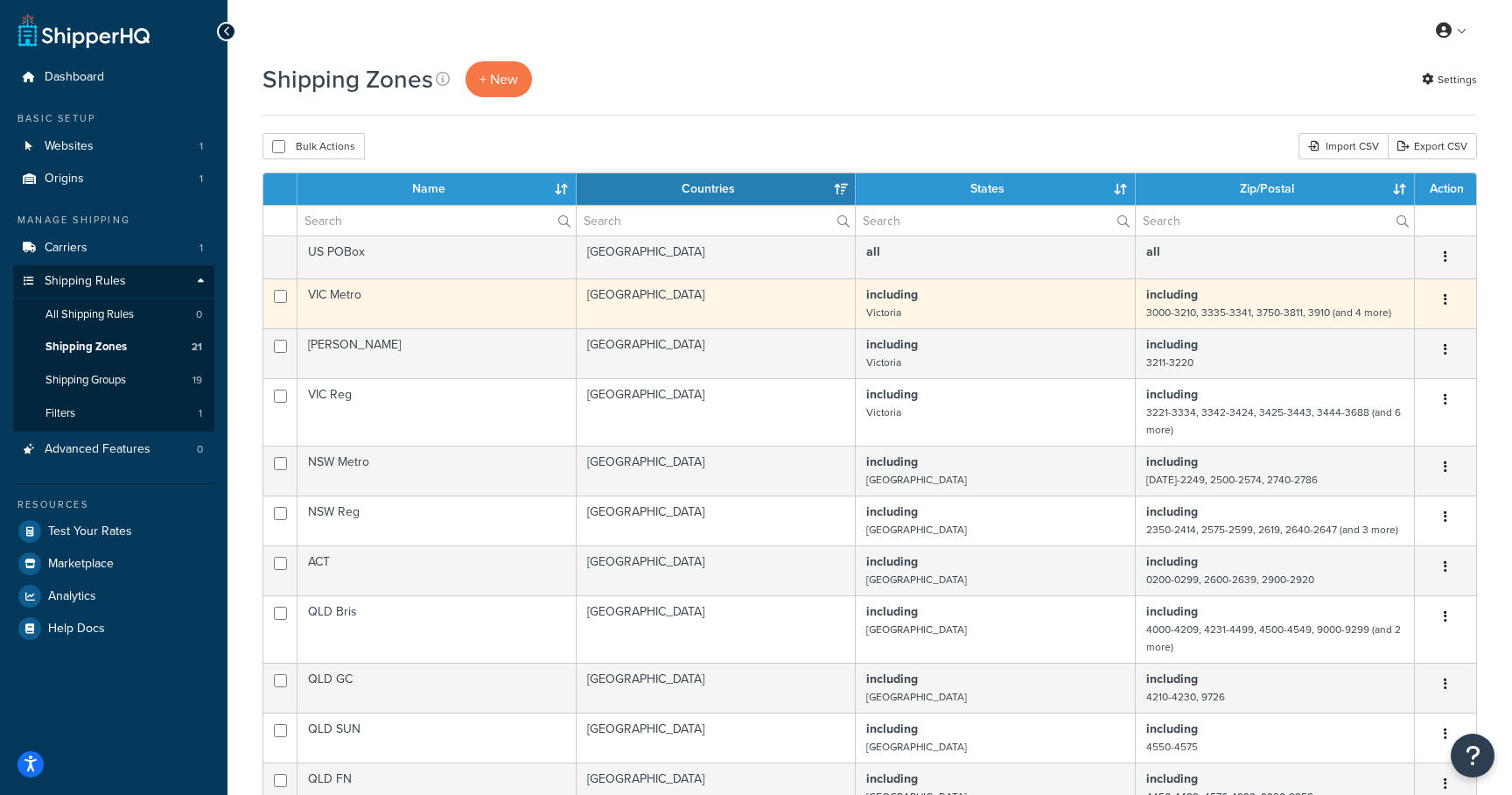
click at [339, 304] on td "VIC Metro" at bounding box center [436, 303] width 279 height 50
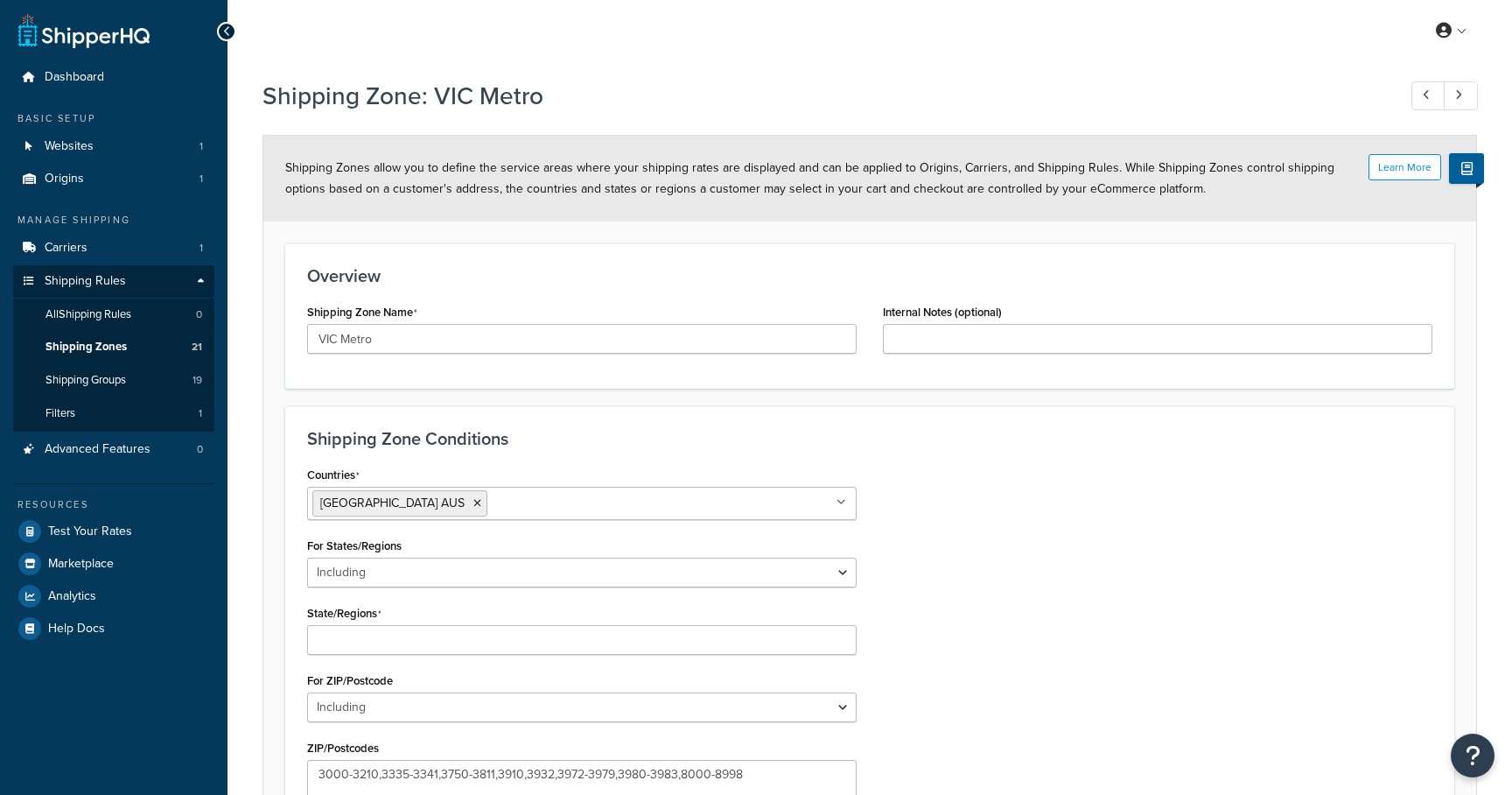
select select "including"
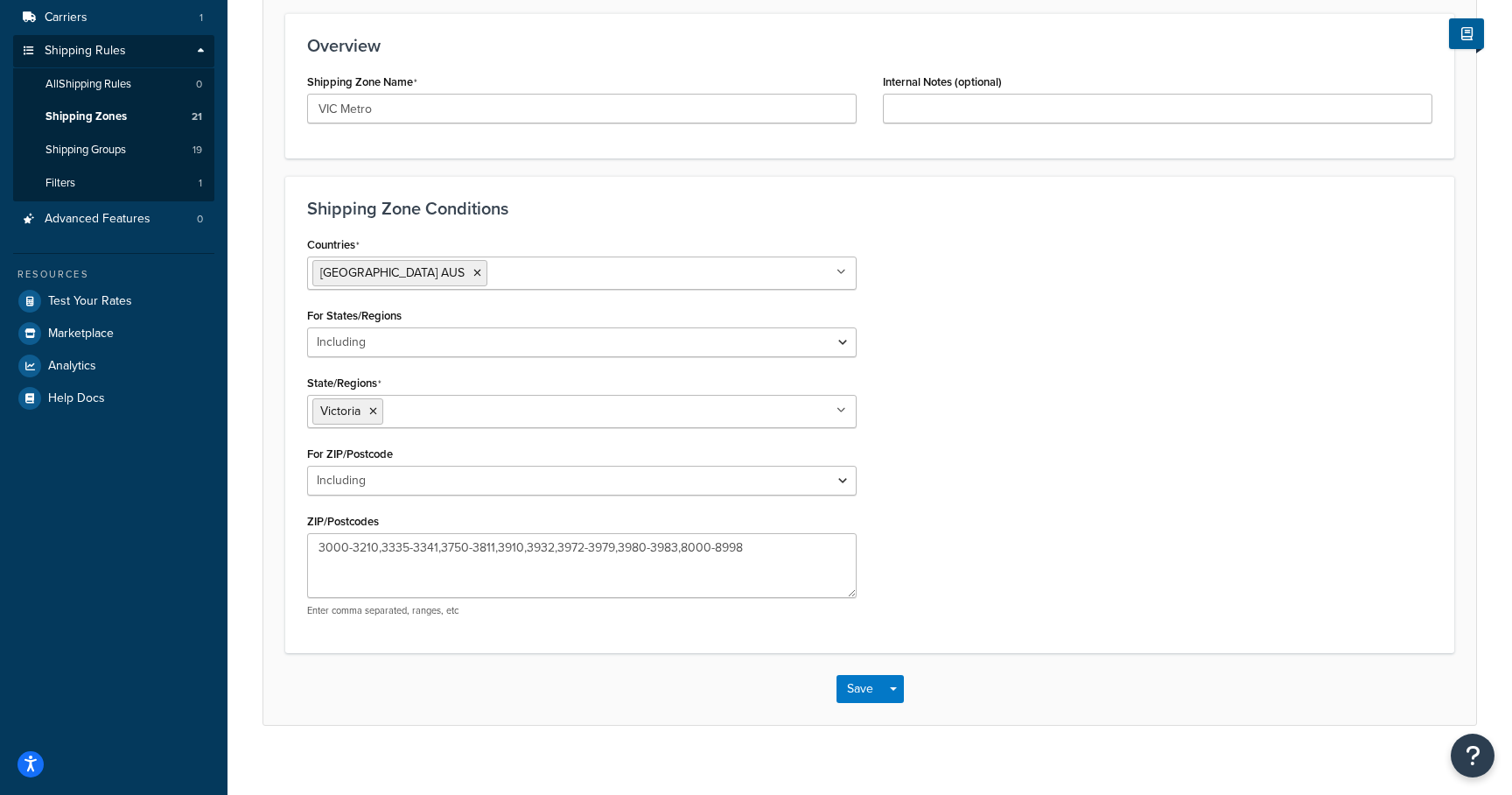
scroll to position [247, 0]
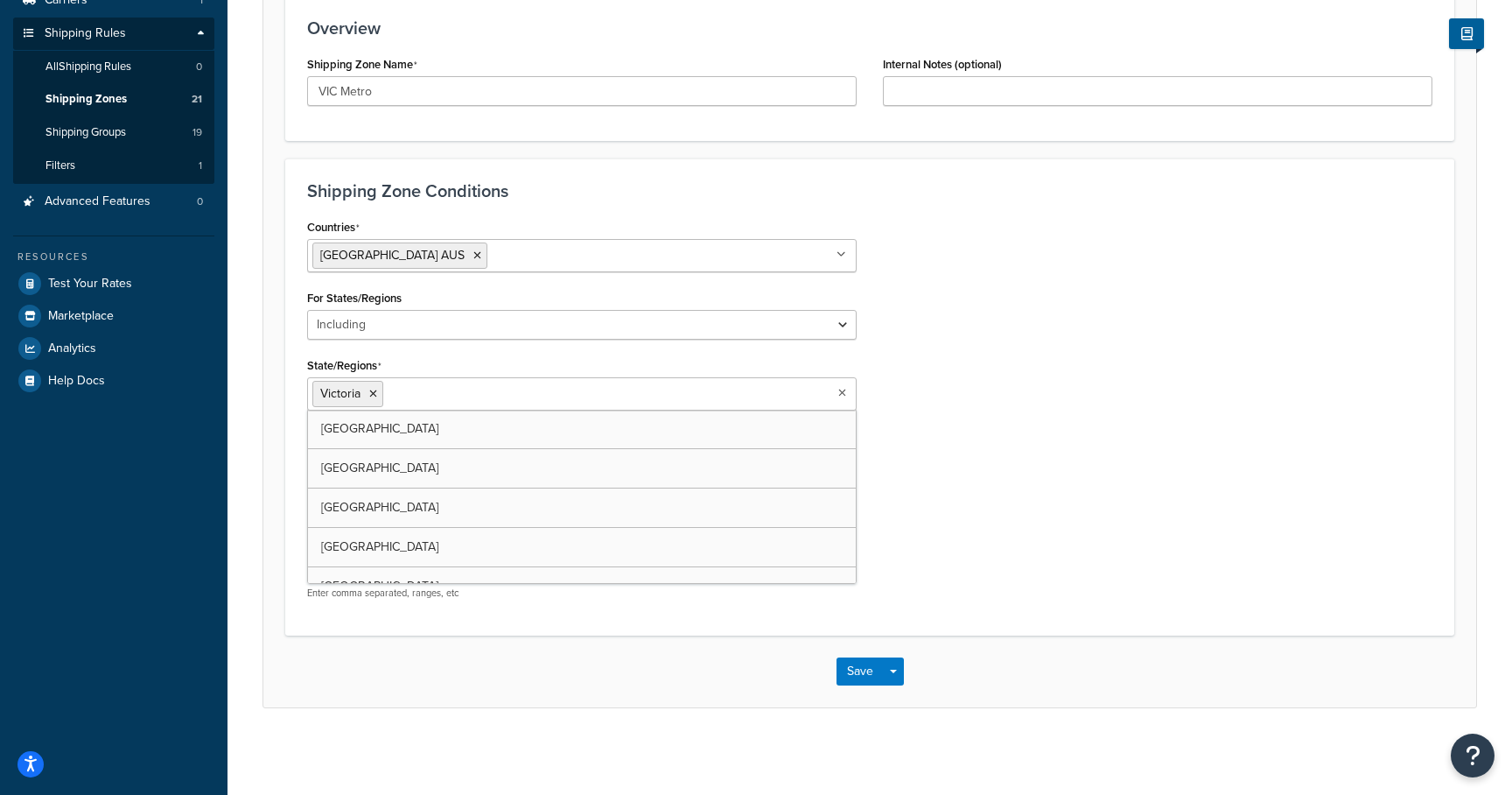
click at [642, 384] on ul "Victoria" at bounding box center [582, 394] width 549 height 34
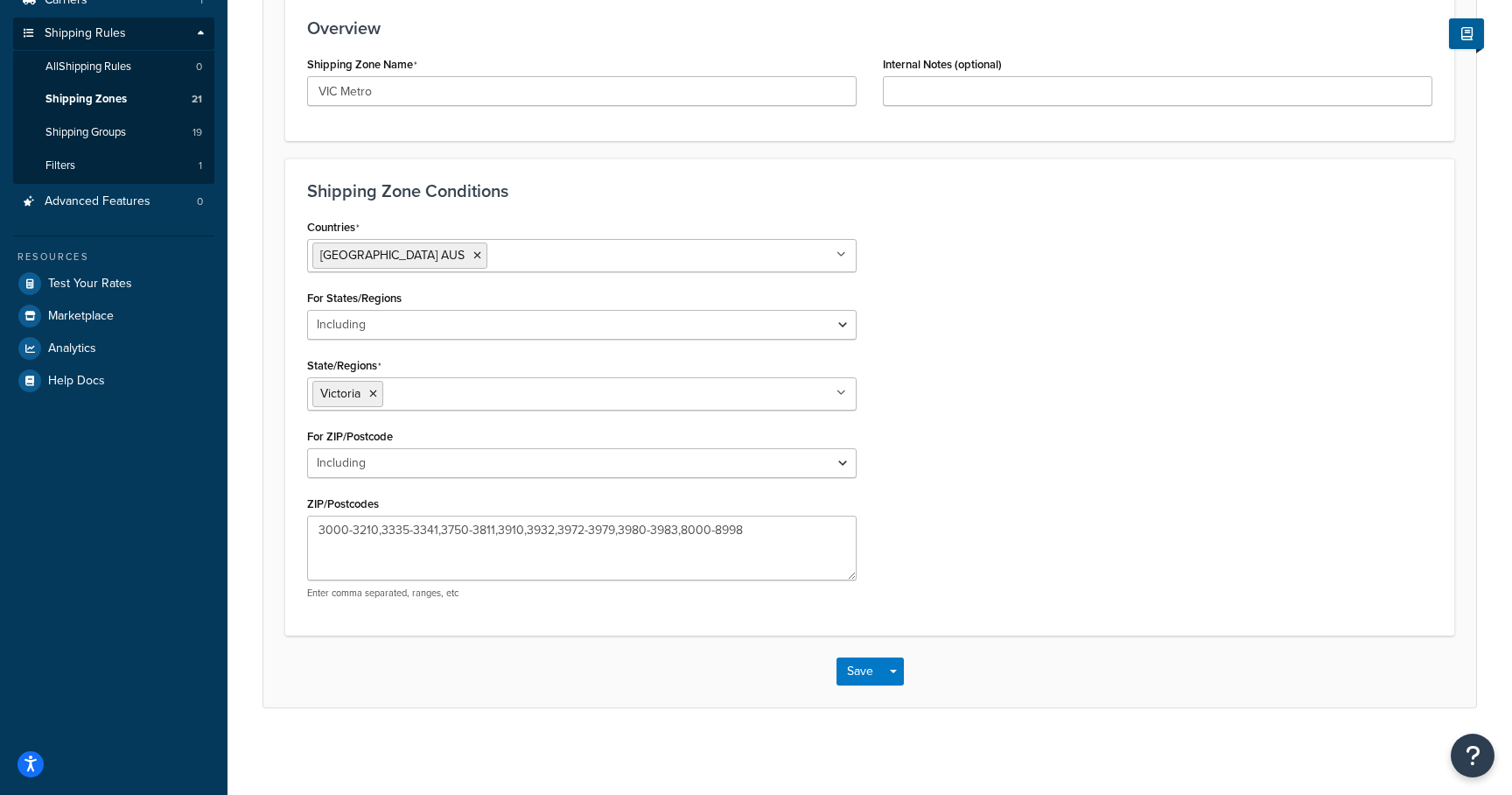
click at [950, 432] on div "Countries Australia AUS All Countries ALL United States USA Afghanistan AFG Alb…" at bounding box center [869, 414] width 1152 height 398
click at [385, 587] on p "Enter comma separated, ranges, etc" at bounding box center [582, 593] width 549 height 13
copy form "Enter comma separated, ranges, etc Save Save Dropdown Save and Edit Save and Du…"
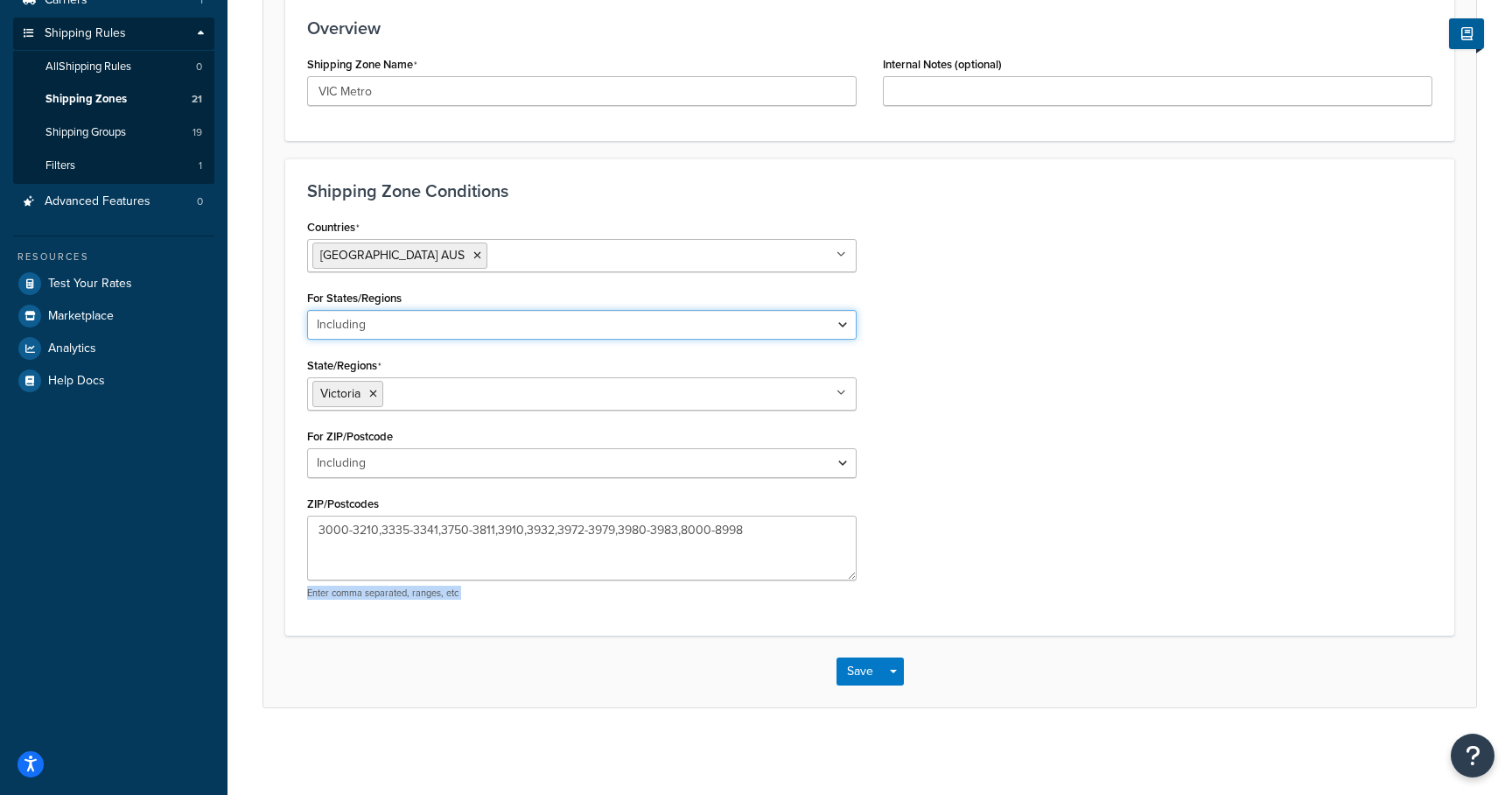
click at [710, 337] on select "All Including Excluding" at bounding box center [582, 325] width 549 height 30
click at [795, 322] on select "All Including Excluding" at bounding box center [582, 325] width 549 height 30
click at [307, 339] on select "All Including Excluding" at bounding box center [582, 325] width 549 height 30
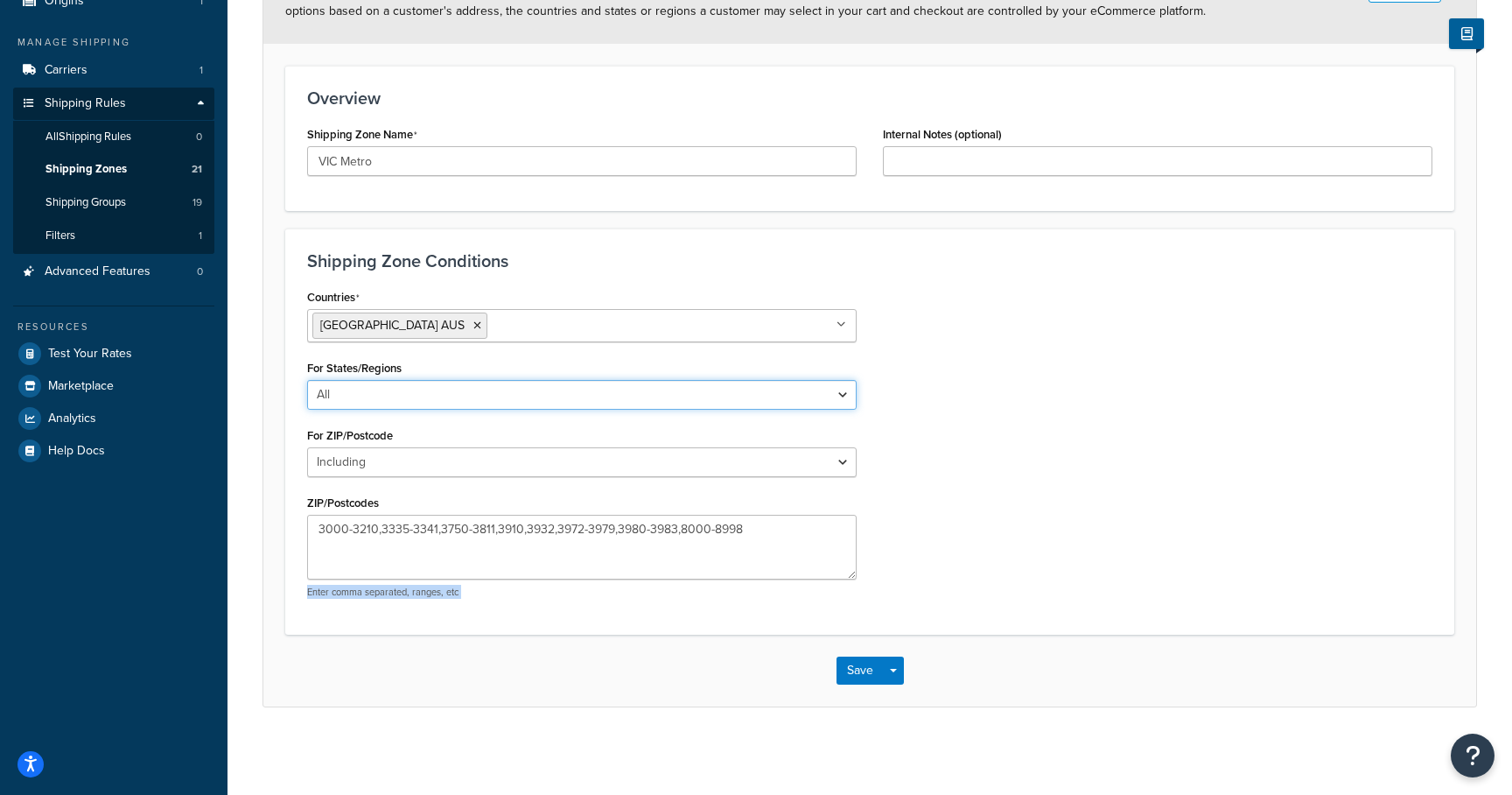
scroll to position [176, 0]
click at [749, 395] on select "All Including Excluding" at bounding box center [582, 396] width 549 height 30
select select "including"
click at [307, 381] on select "All Including Excluding" at bounding box center [582, 396] width 549 height 30
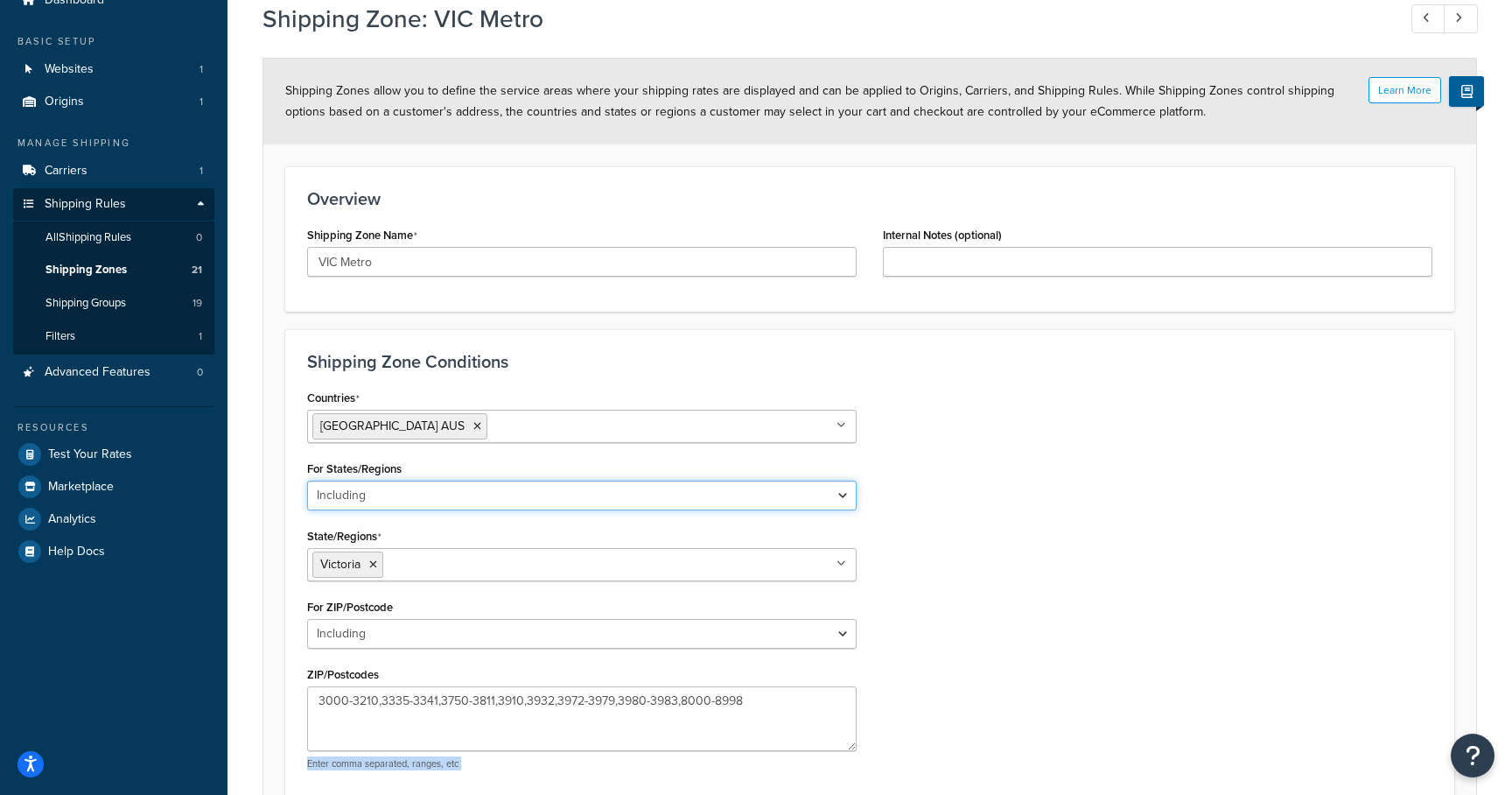
scroll to position [0, 0]
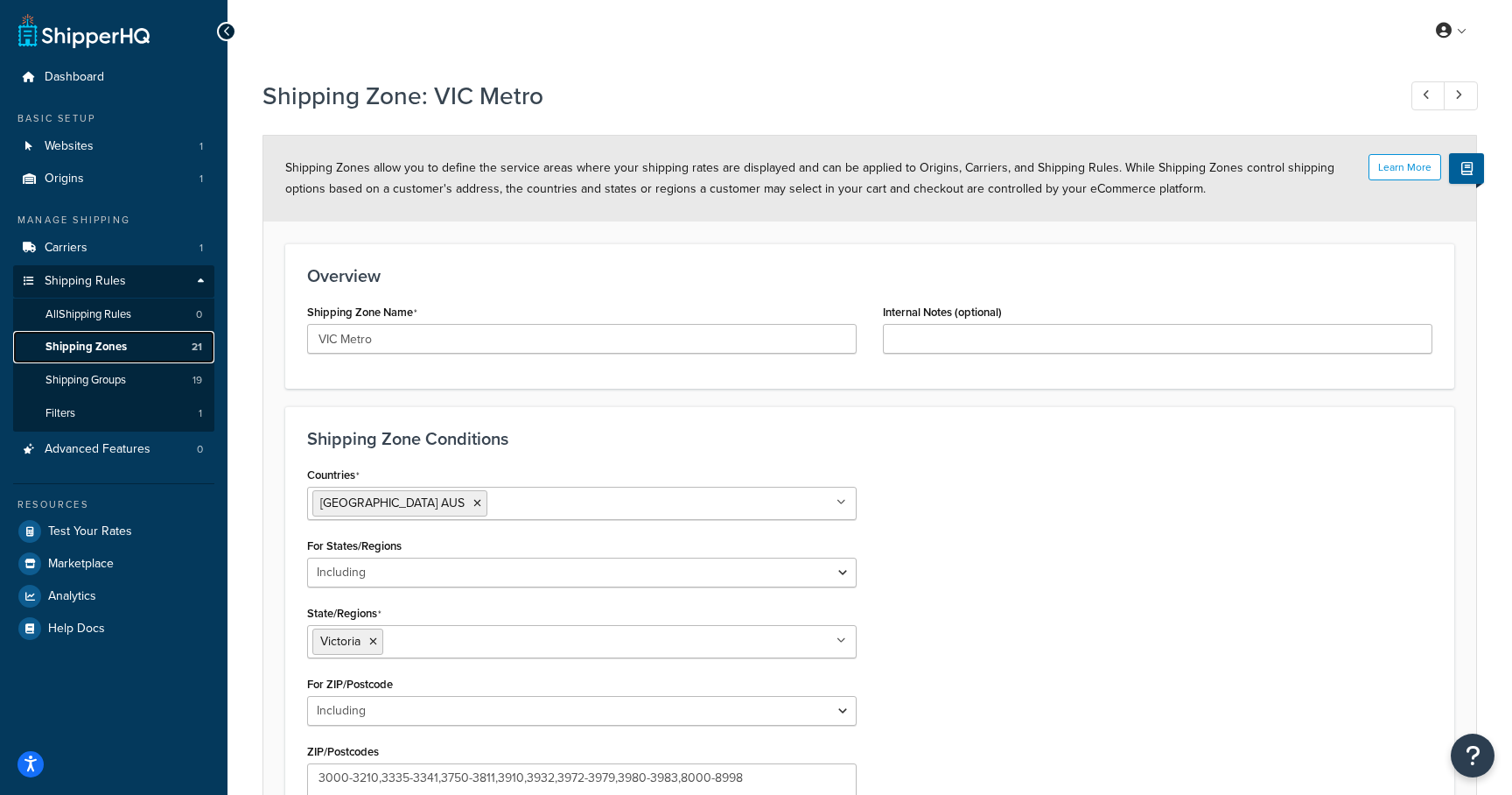
click at [79, 342] on span "Shipping Zones" at bounding box center [86, 347] width 82 height 15
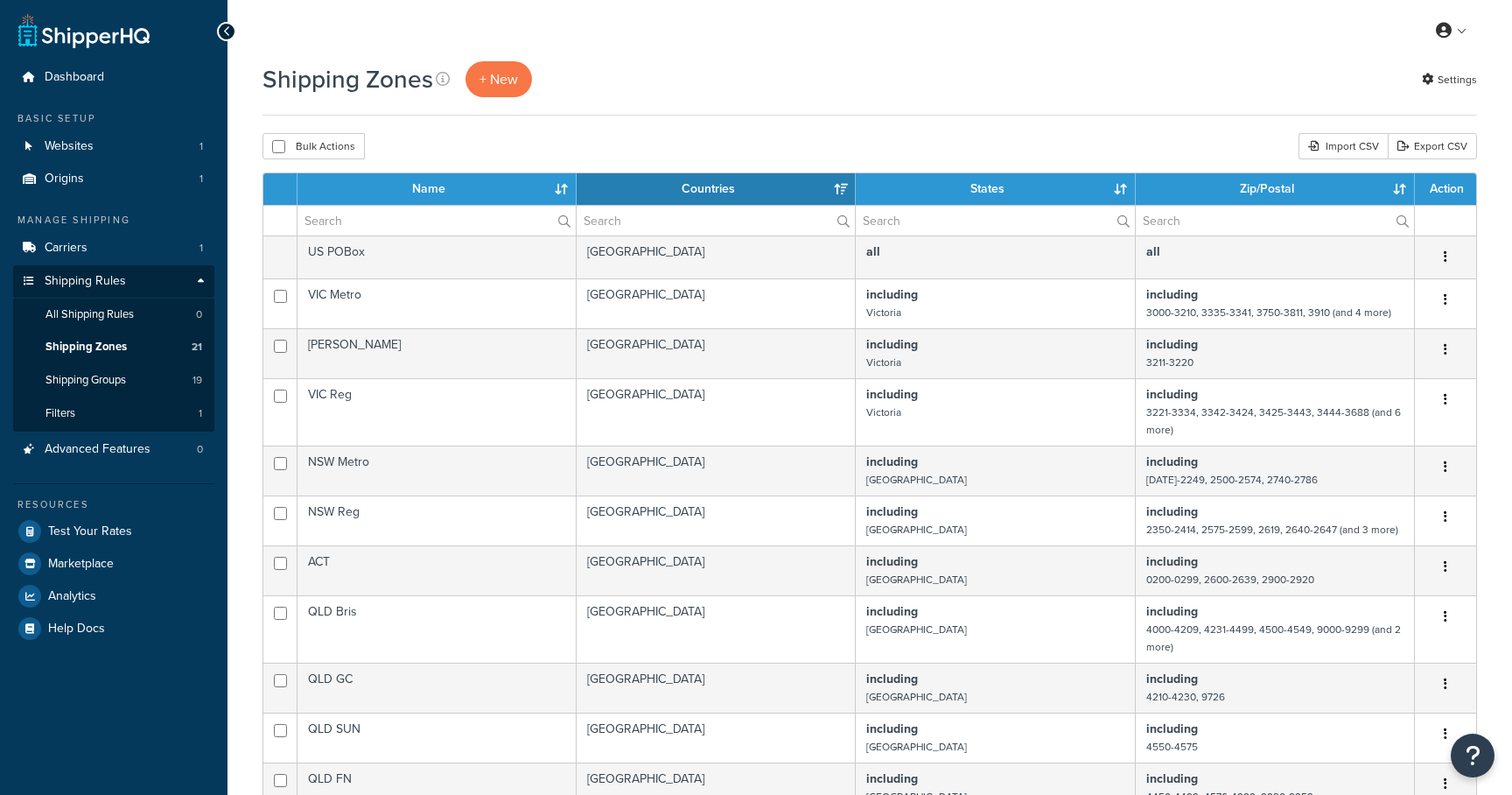
select select "15"
click at [89, 380] on span "Shipping Groups" at bounding box center [85, 380] width 81 height 15
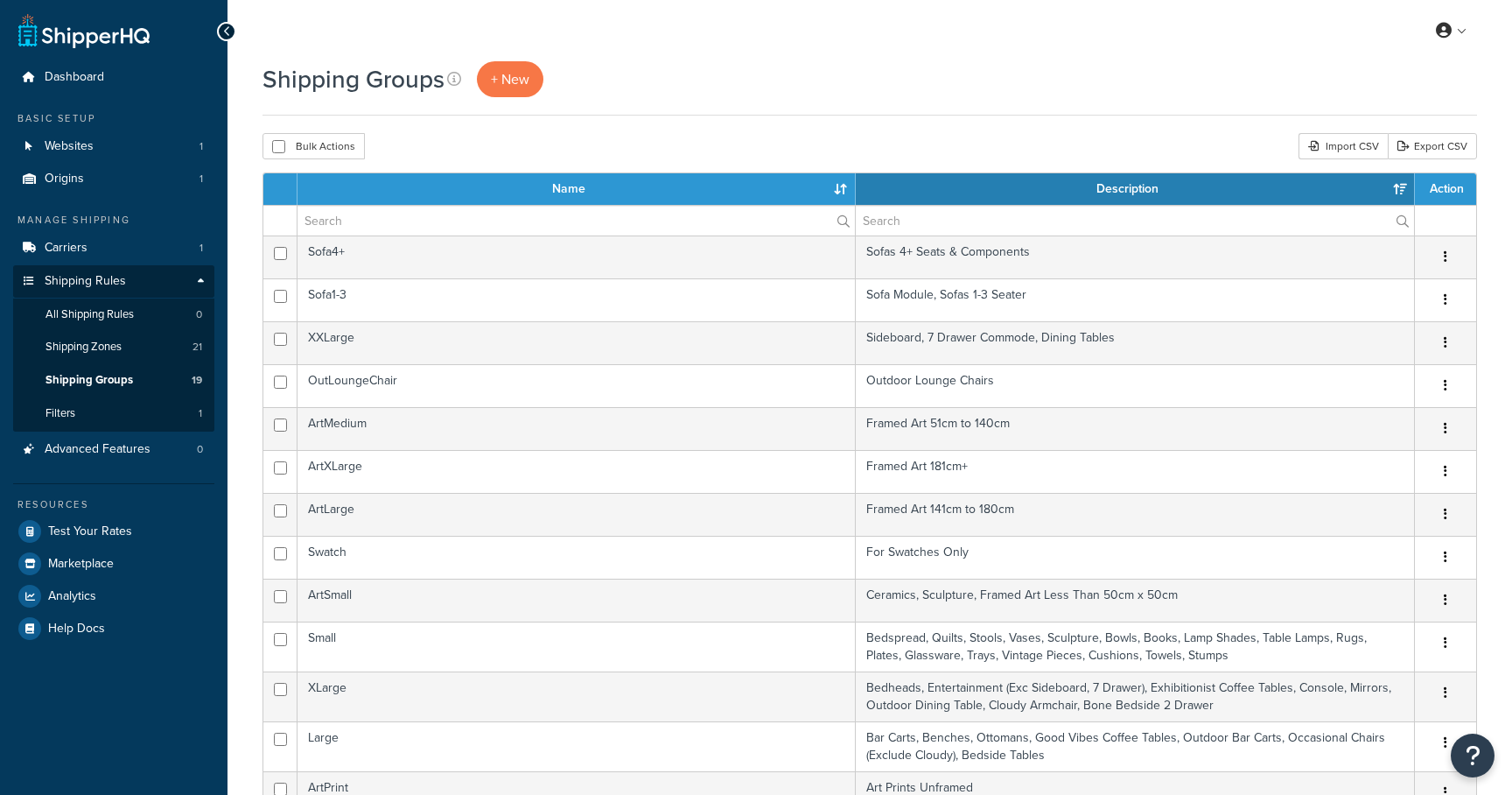
select select "15"
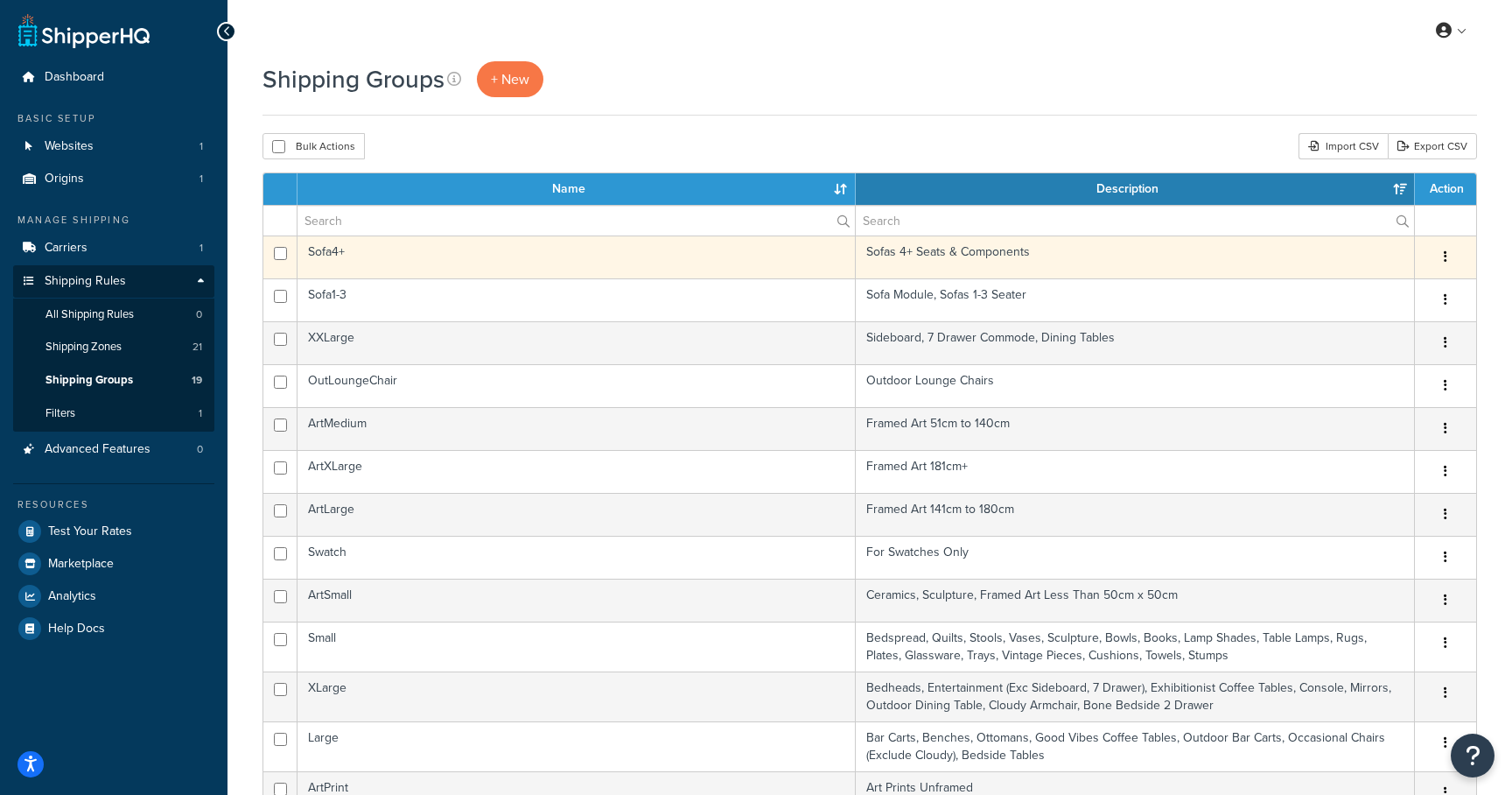
click at [329, 252] on td "Sofa4+" at bounding box center [576, 257] width 558 height 43
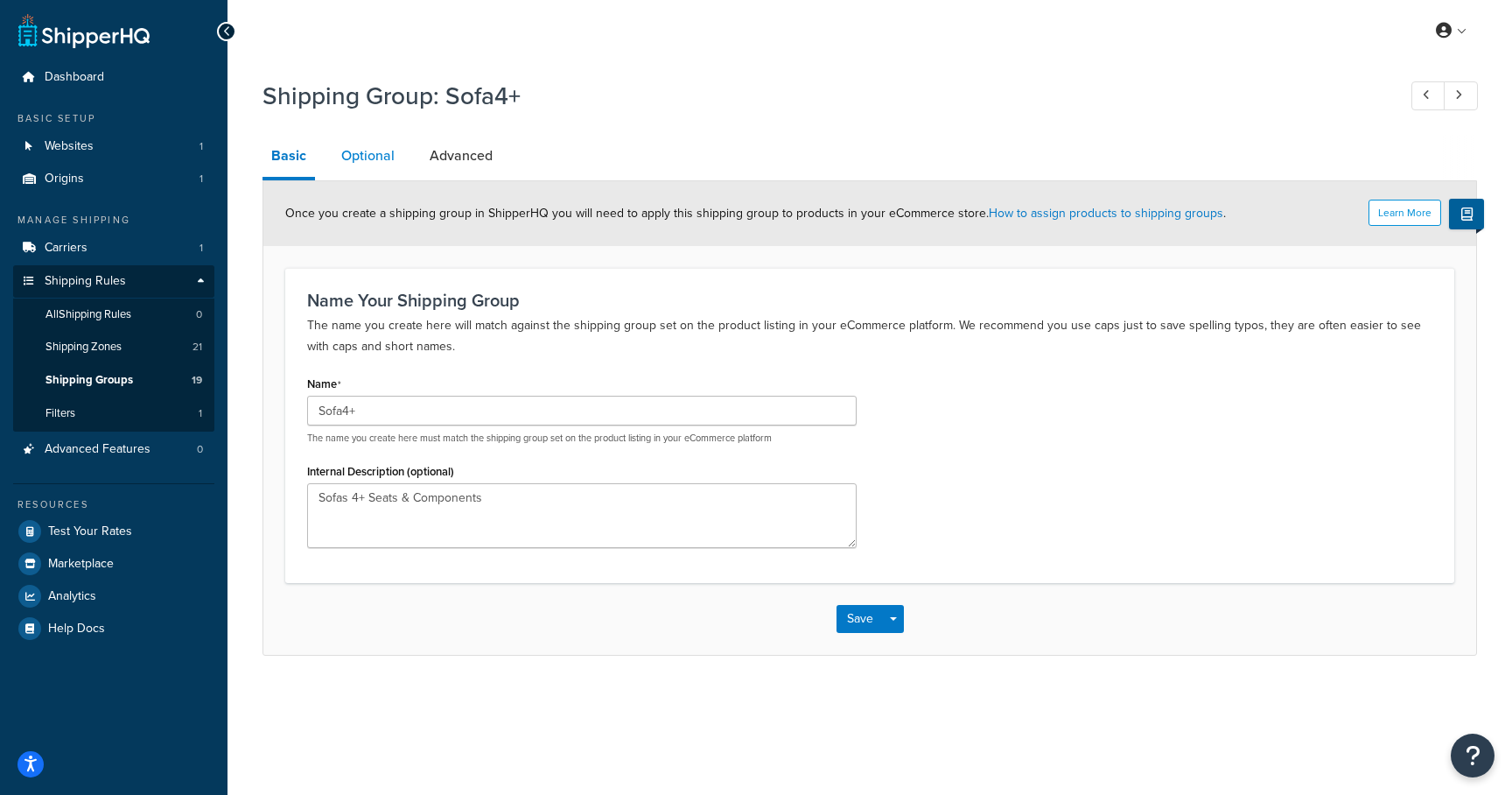
click at [365, 164] on link "Optional" at bounding box center [368, 156] width 71 height 42
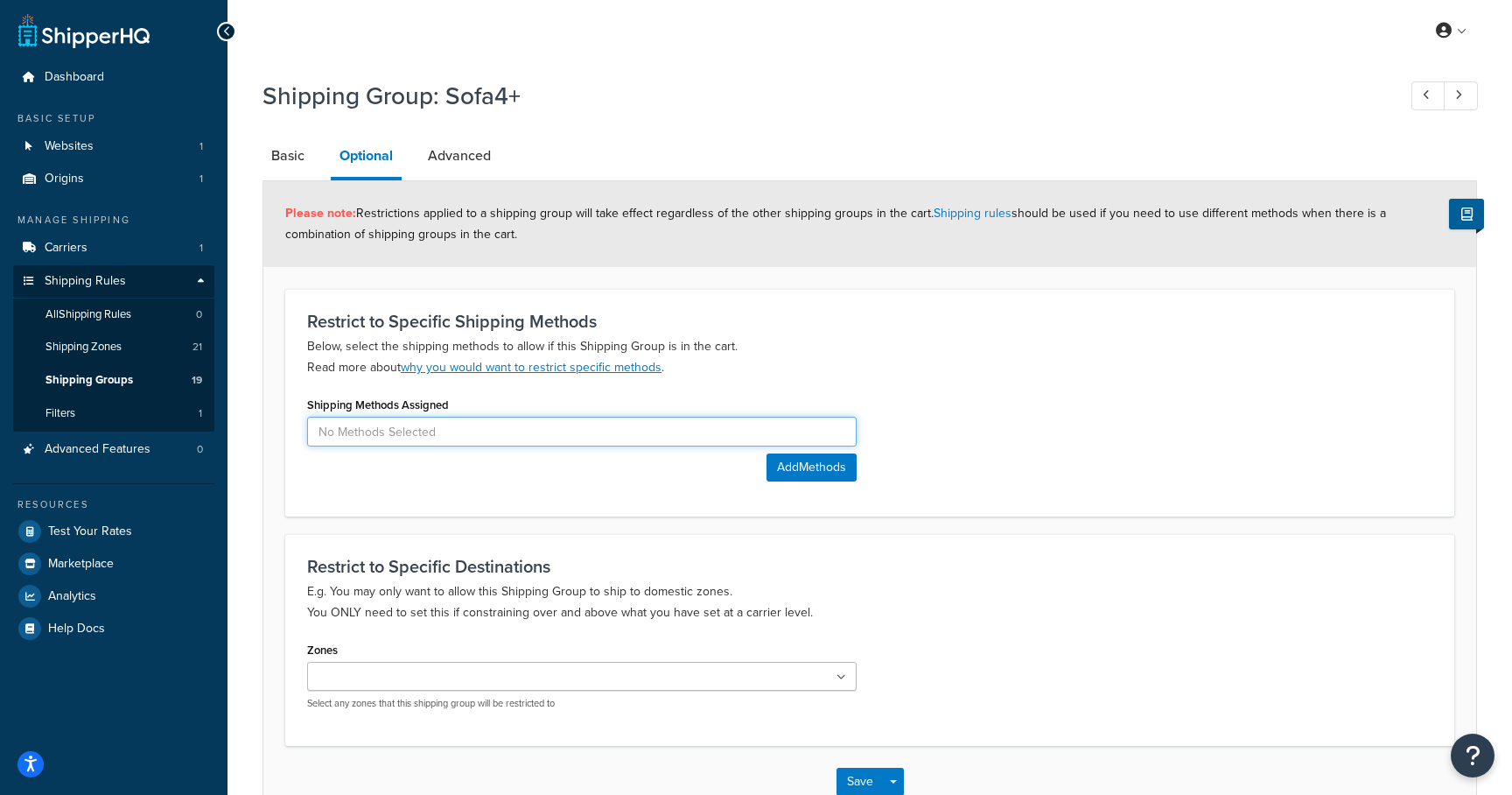
click at [474, 425] on input at bounding box center [582, 431] width 549 height 30
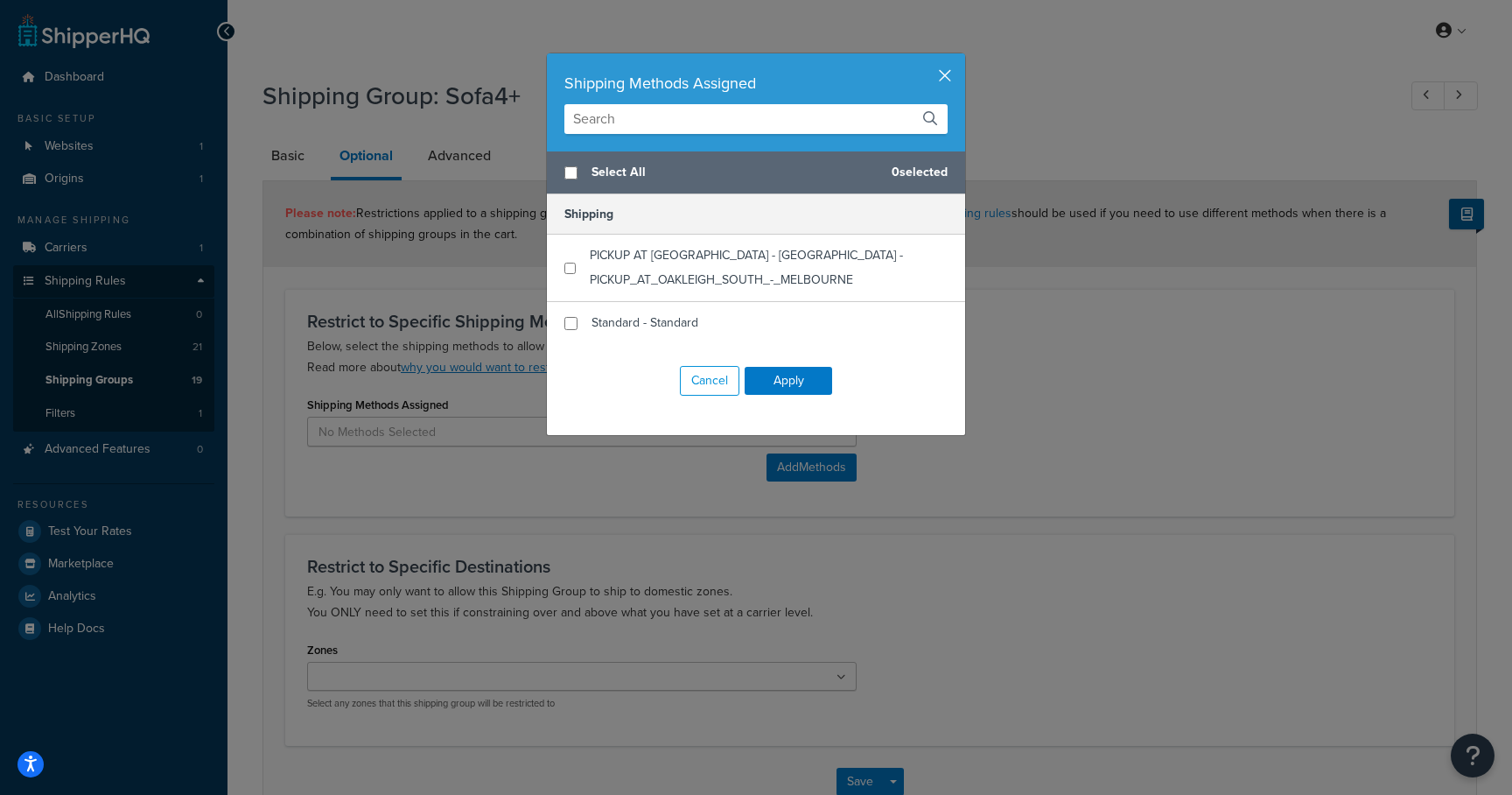
click at [961, 58] on button "button" at bounding box center [963, 55] width 5 height 5
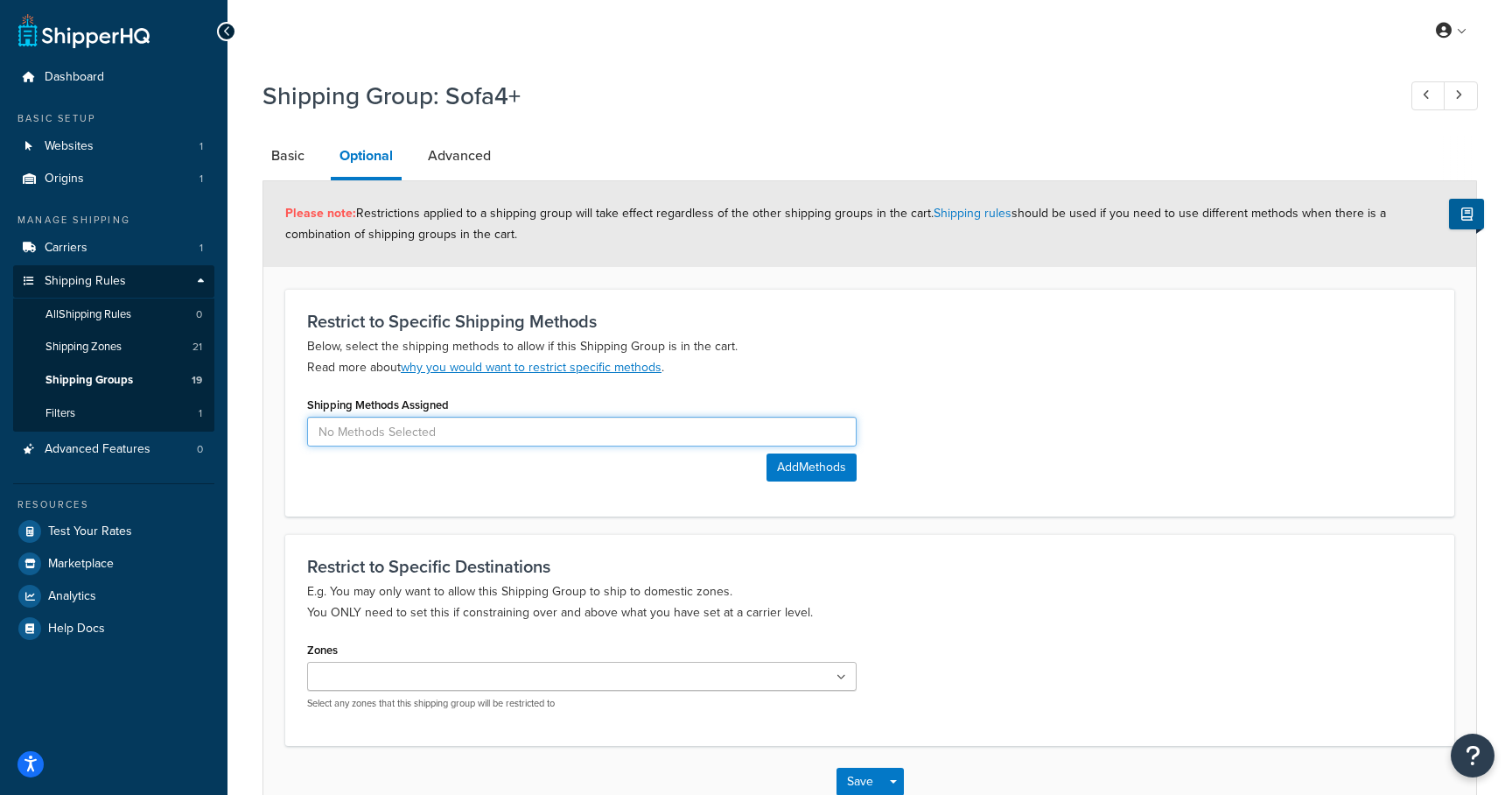
click at [455, 429] on input at bounding box center [582, 431] width 549 height 30
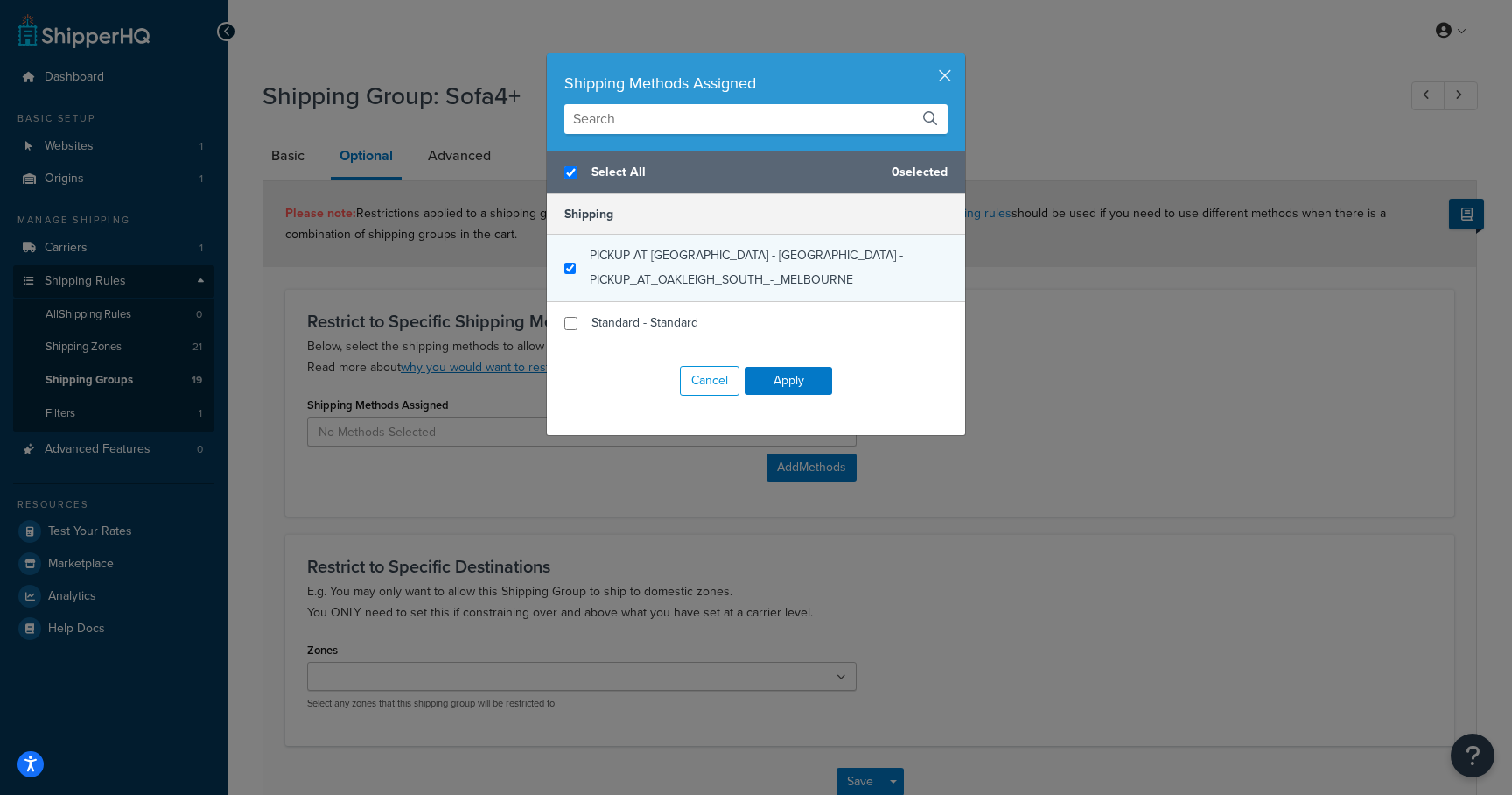
checkbox input "true"
click at [566, 259] on div "PICKUP AT OAKLEIGH SOUTH - MELBOURNE - PICKUP_AT_OAKLEIGH_SOUTH_-_MELBOURNE" at bounding box center [756, 268] width 418 height 67
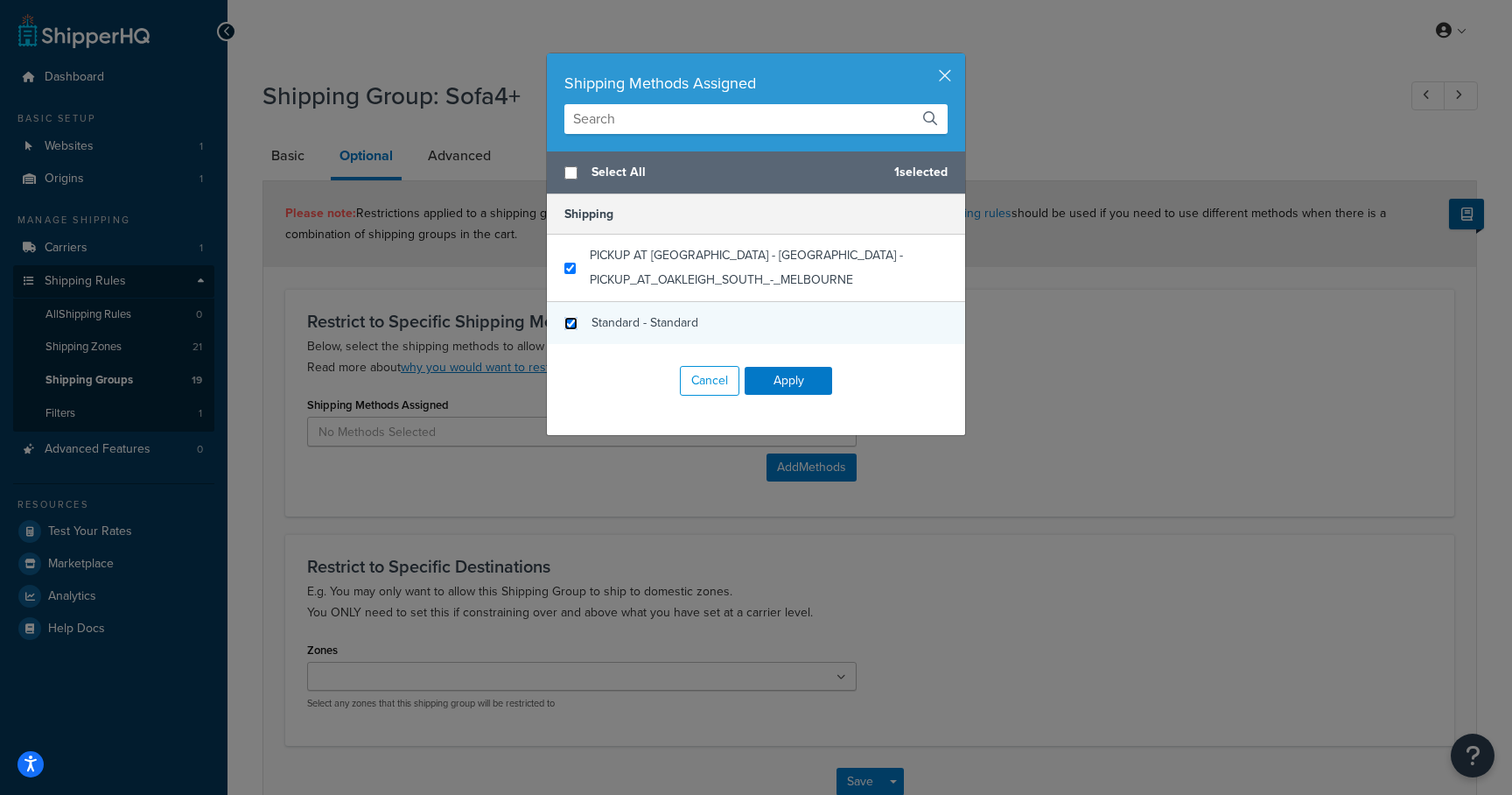
checkbox input "false"
click at [576, 323] on input "checkbox" at bounding box center [571, 323] width 13 height 13
checkbox input "true"
click at [786, 379] on button "Apply" at bounding box center [788, 380] width 87 height 28
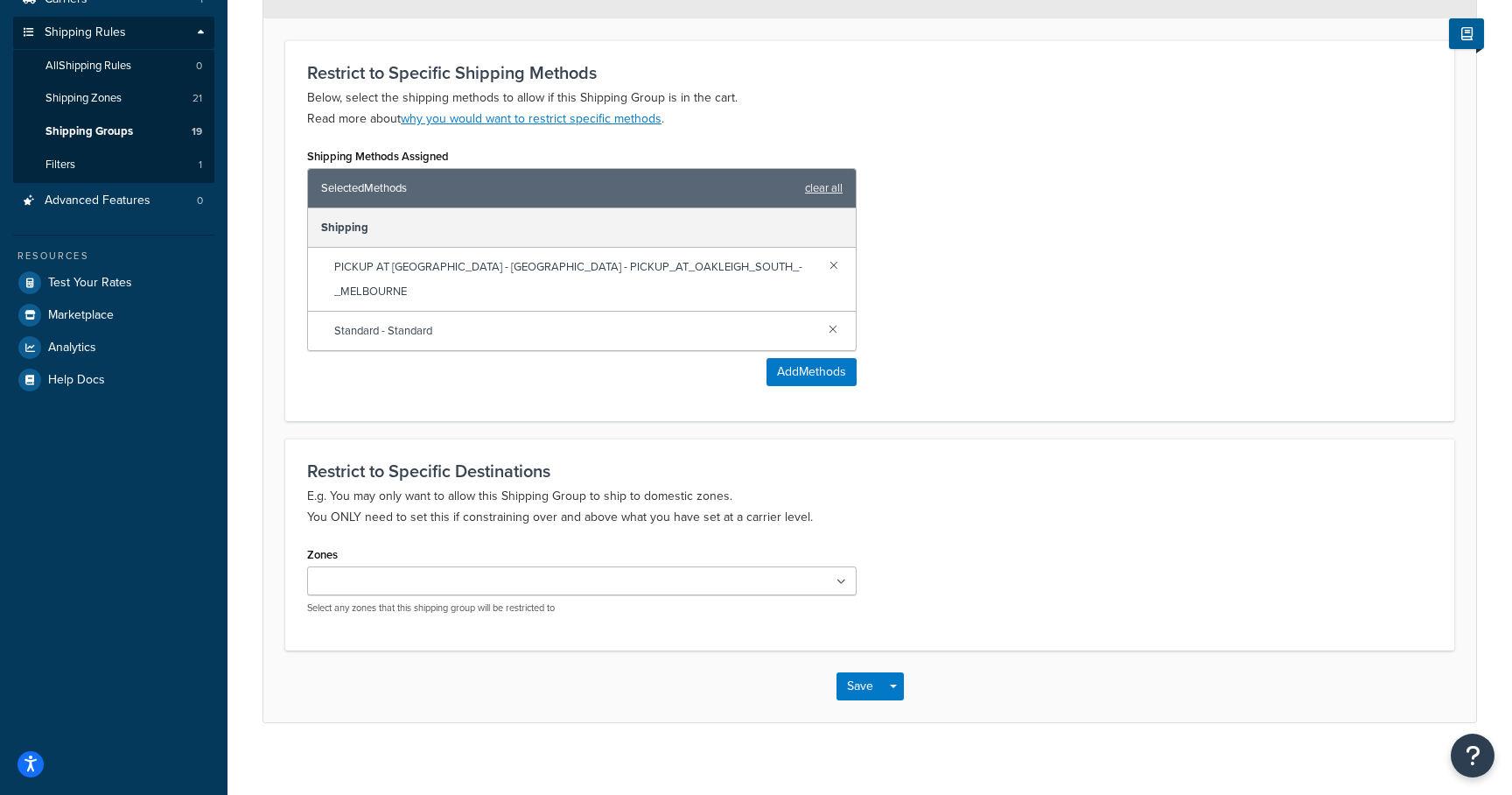
scroll to position [265, 0]
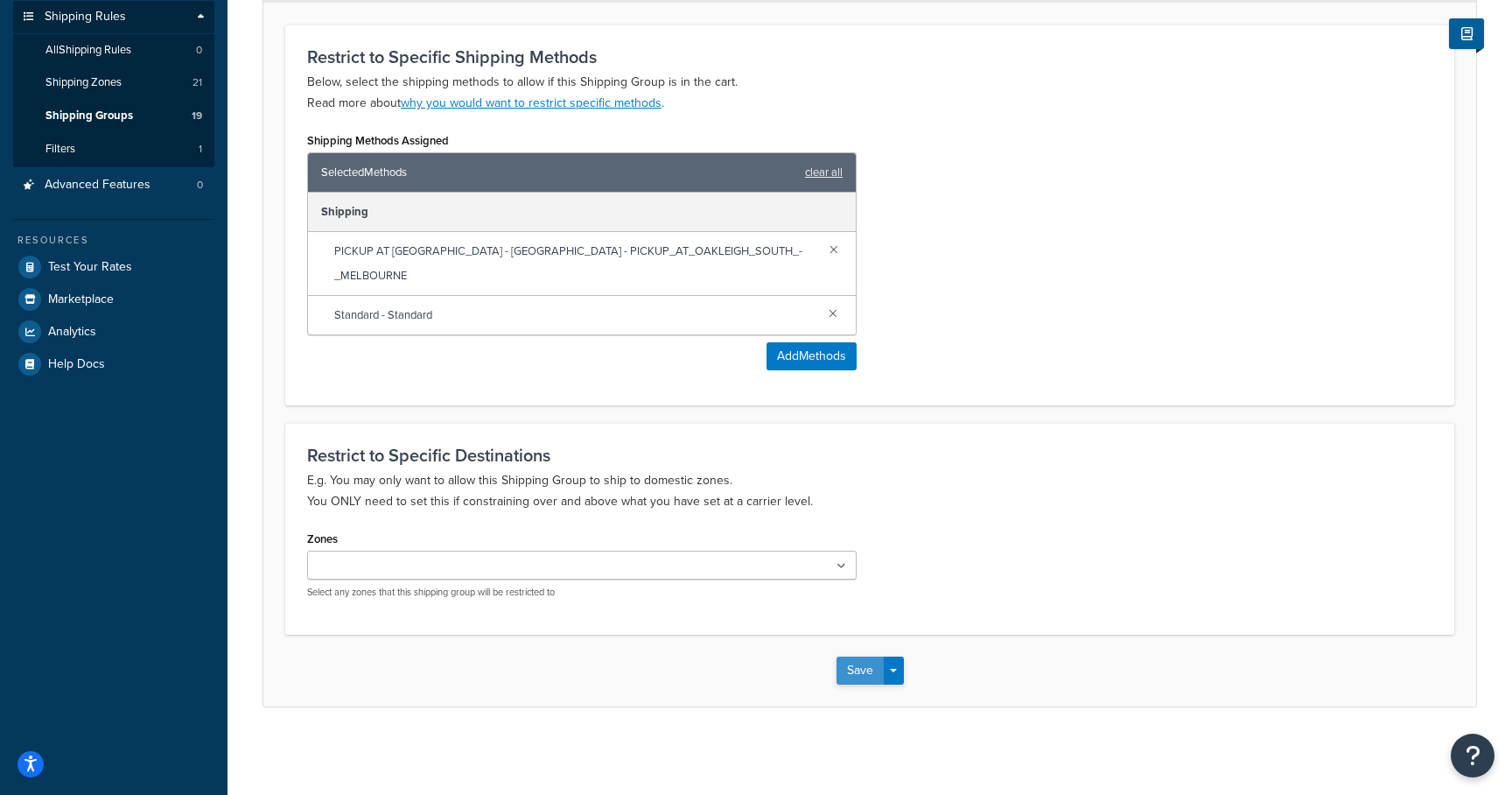
click at [849, 678] on button "Save" at bounding box center [860, 670] width 47 height 28
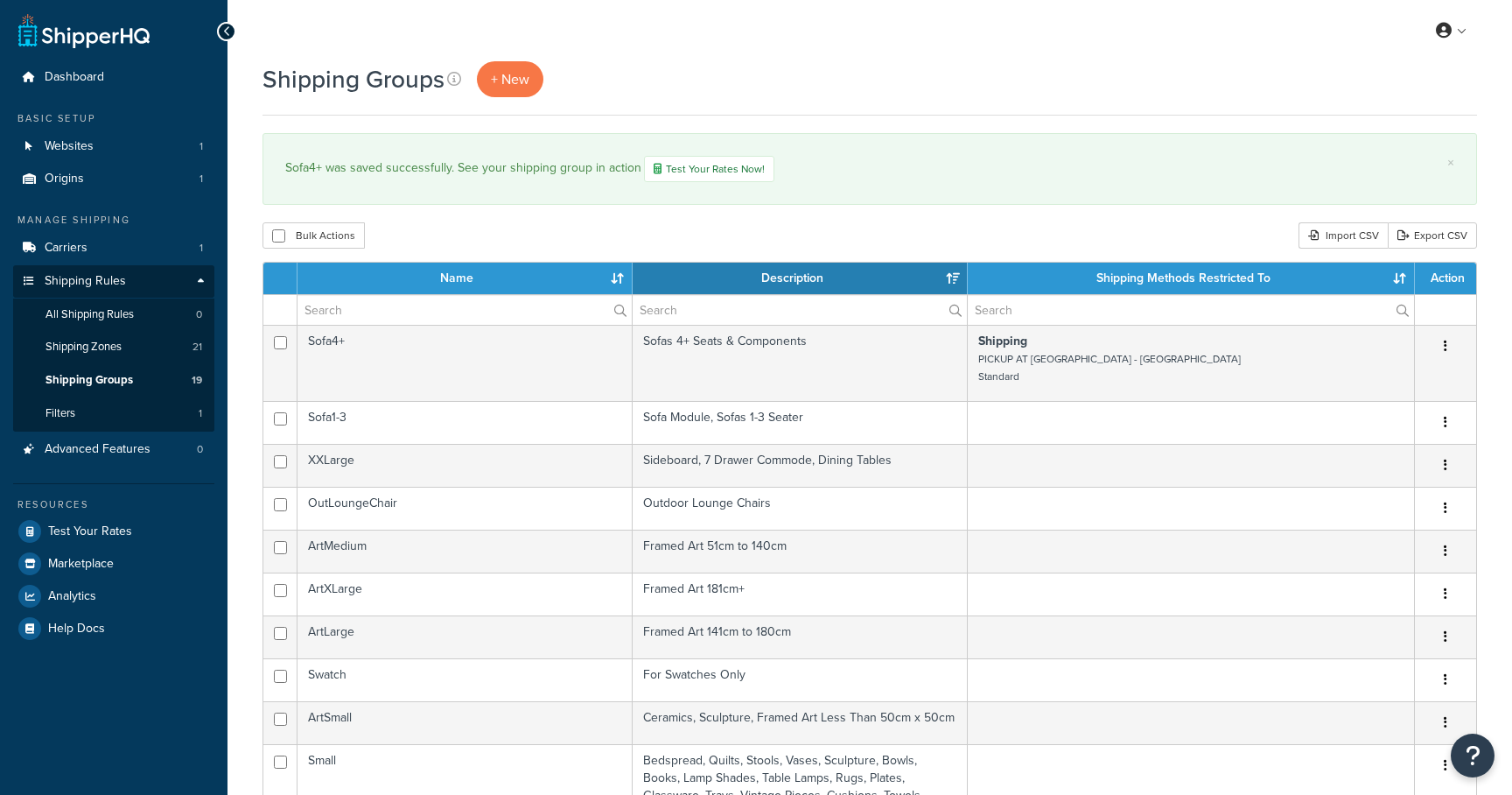
select select "15"
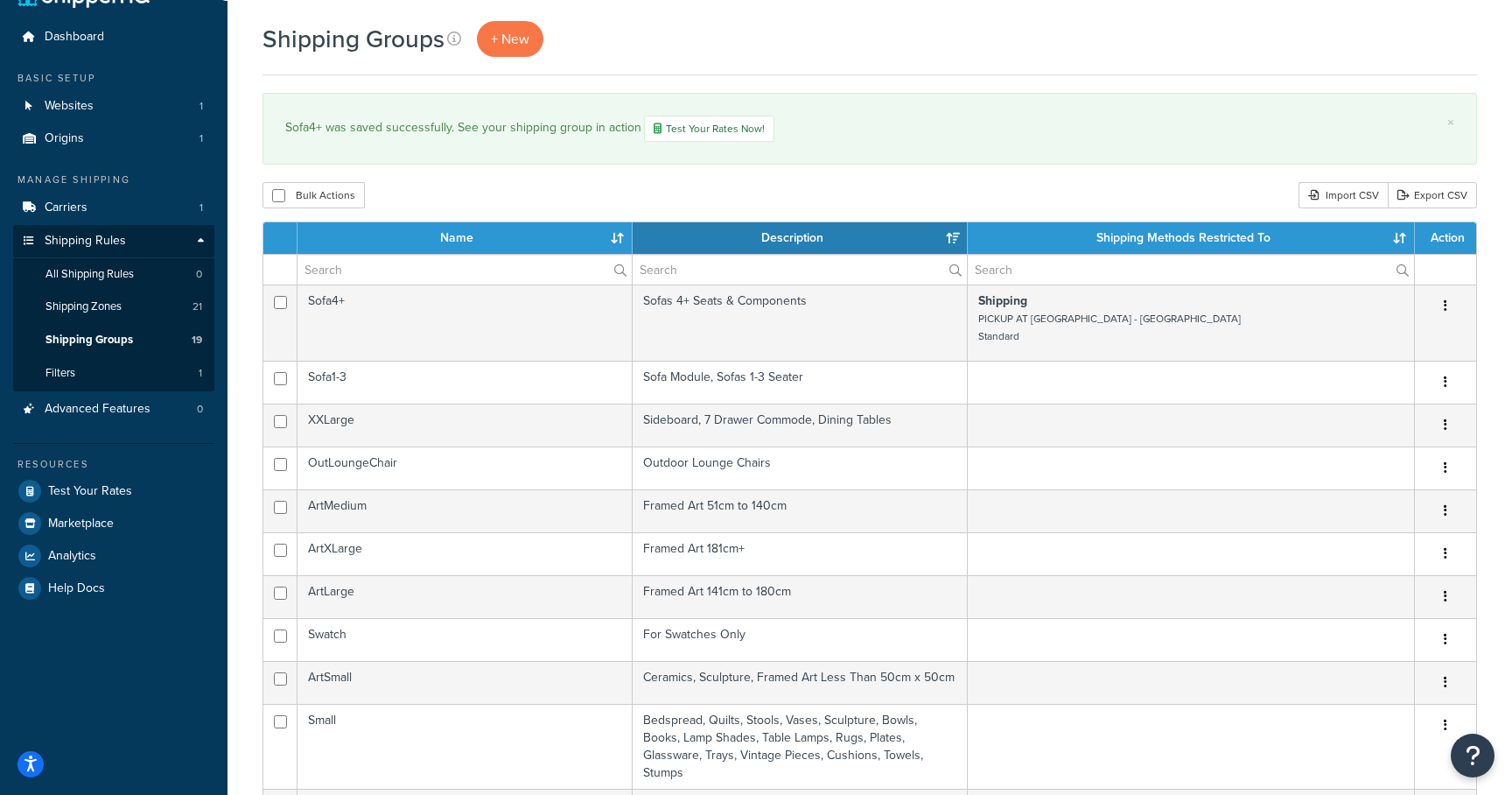
scroll to position [48, 0]
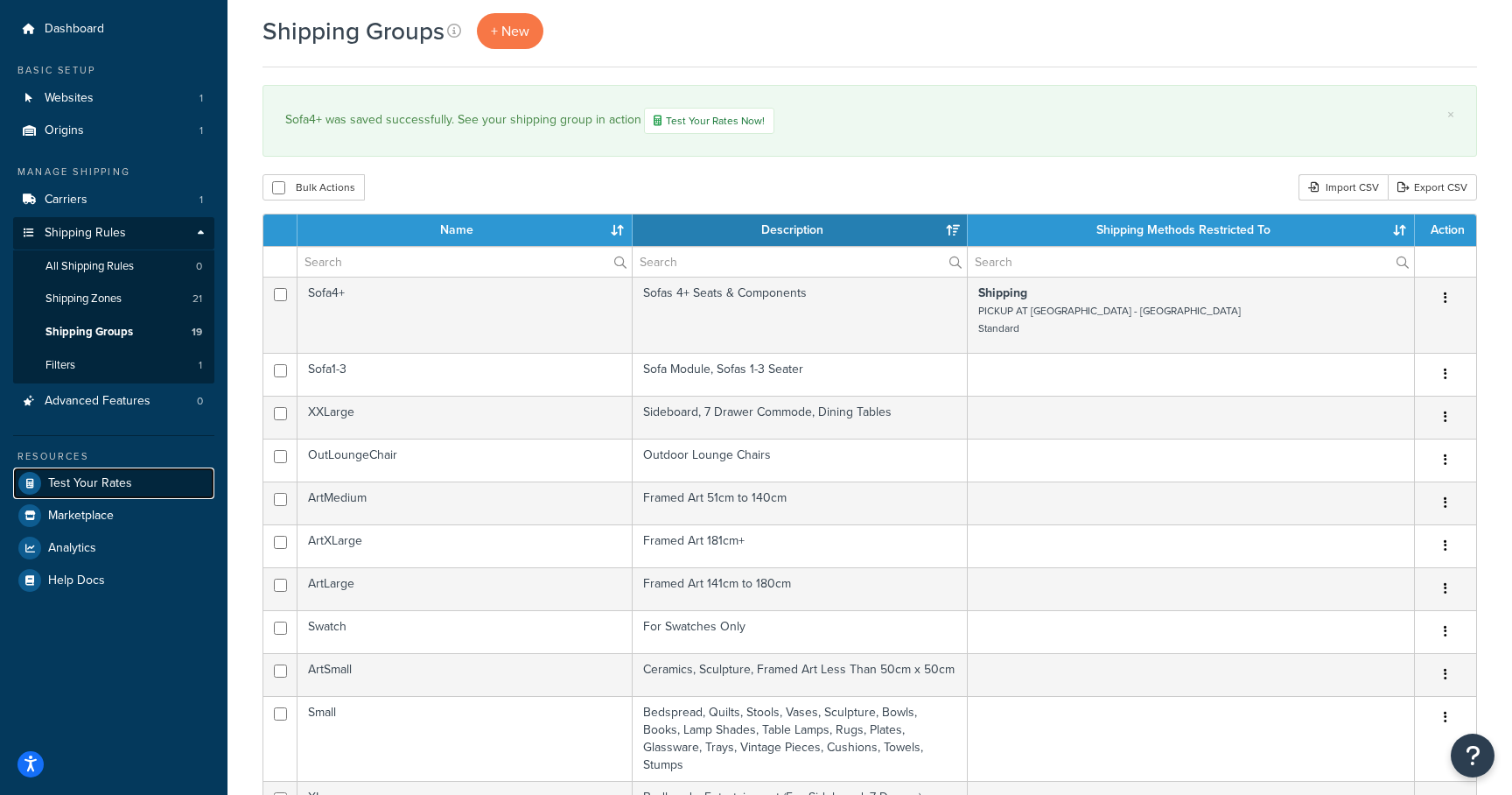
click at [82, 473] on link "Test Your Rates" at bounding box center [113, 483] width 201 height 32
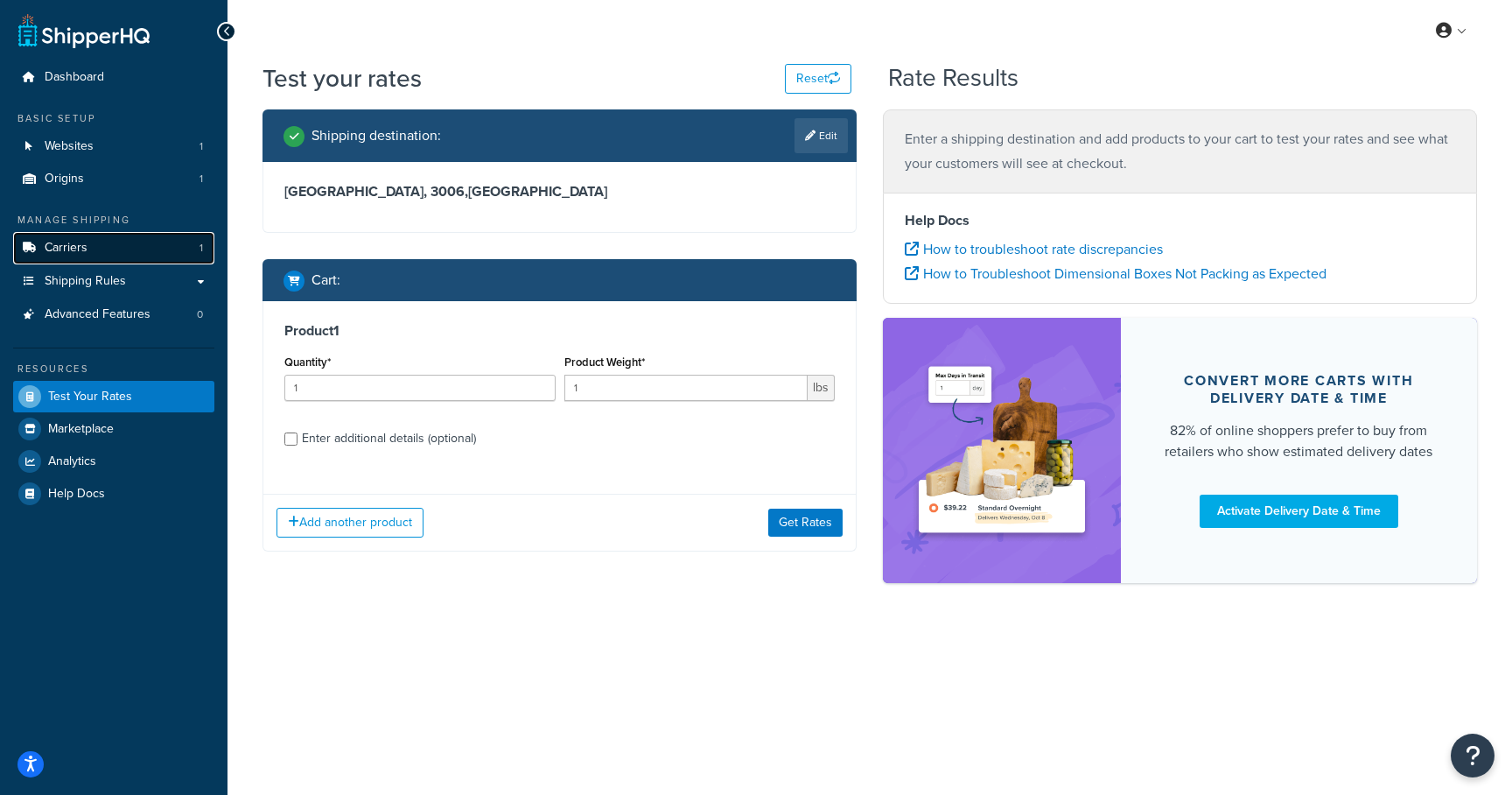
click at [58, 241] on span "Carriers" at bounding box center [65, 248] width 43 height 15
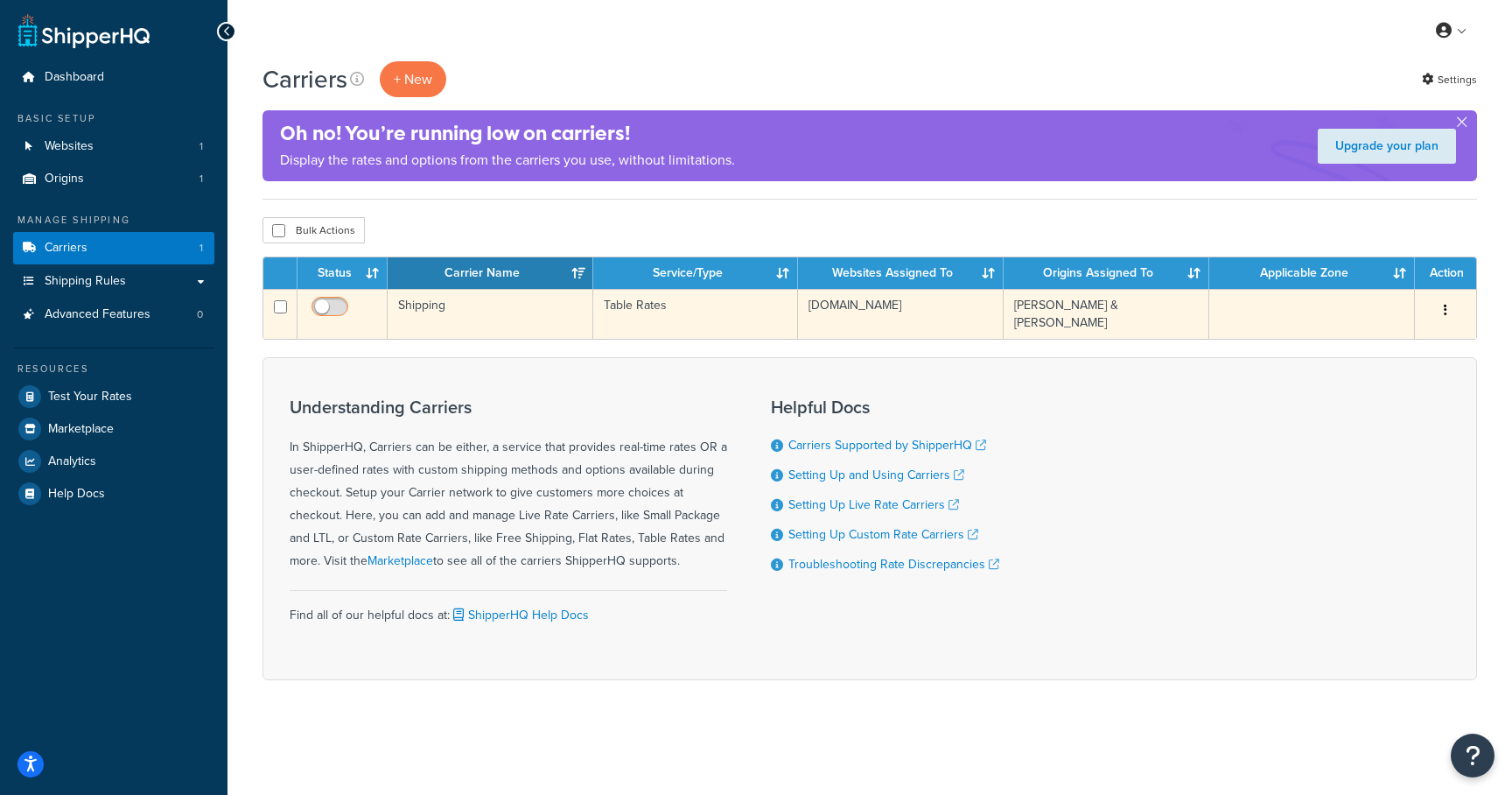
click at [336, 312] on input "checkbox" at bounding box center [332, 311] width 48 height 22
checkbox input "true"
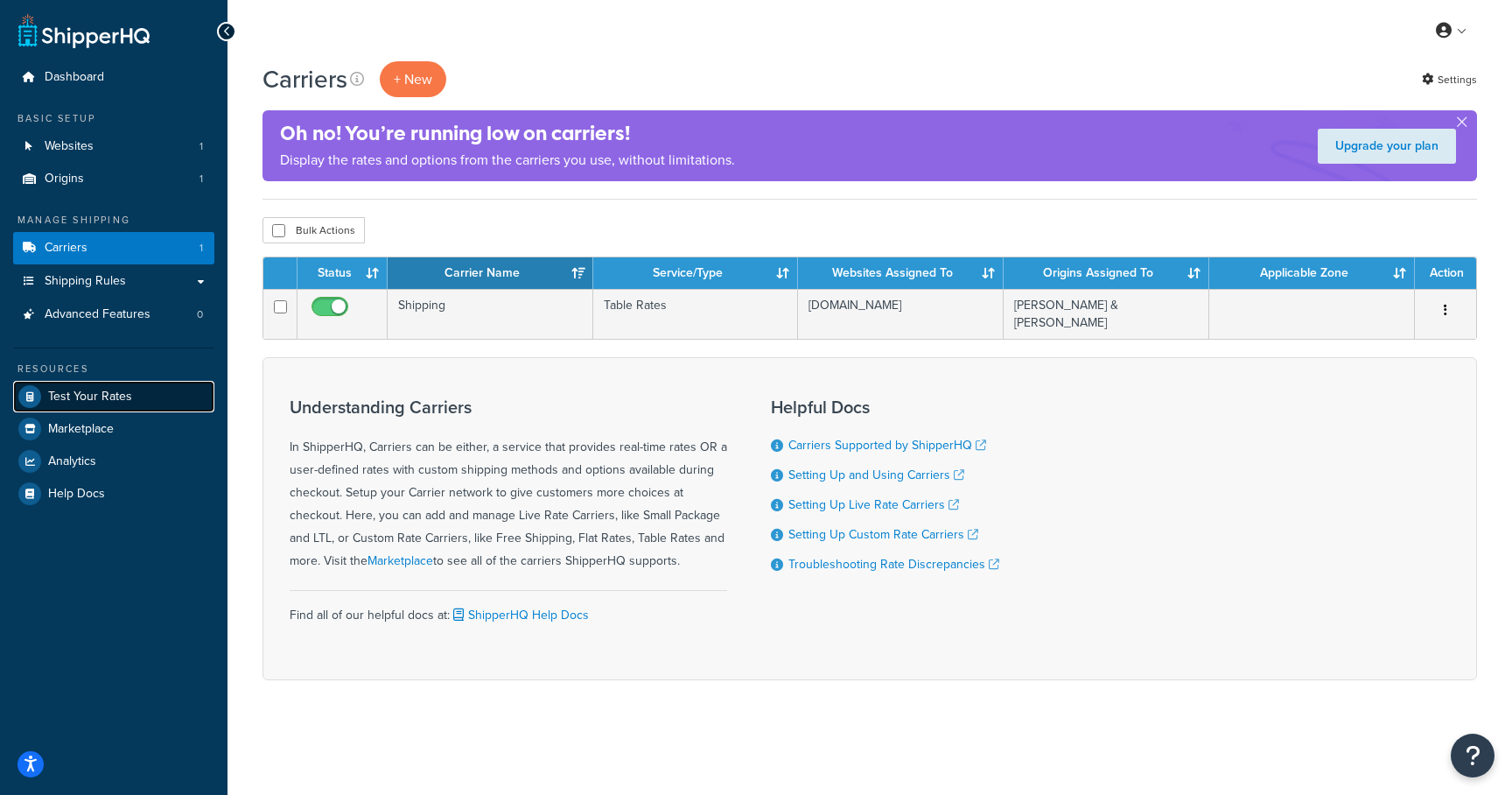
click at [94, 389] on span "Test Your Rates" at bounding box center [90, 397] width 84 height 15
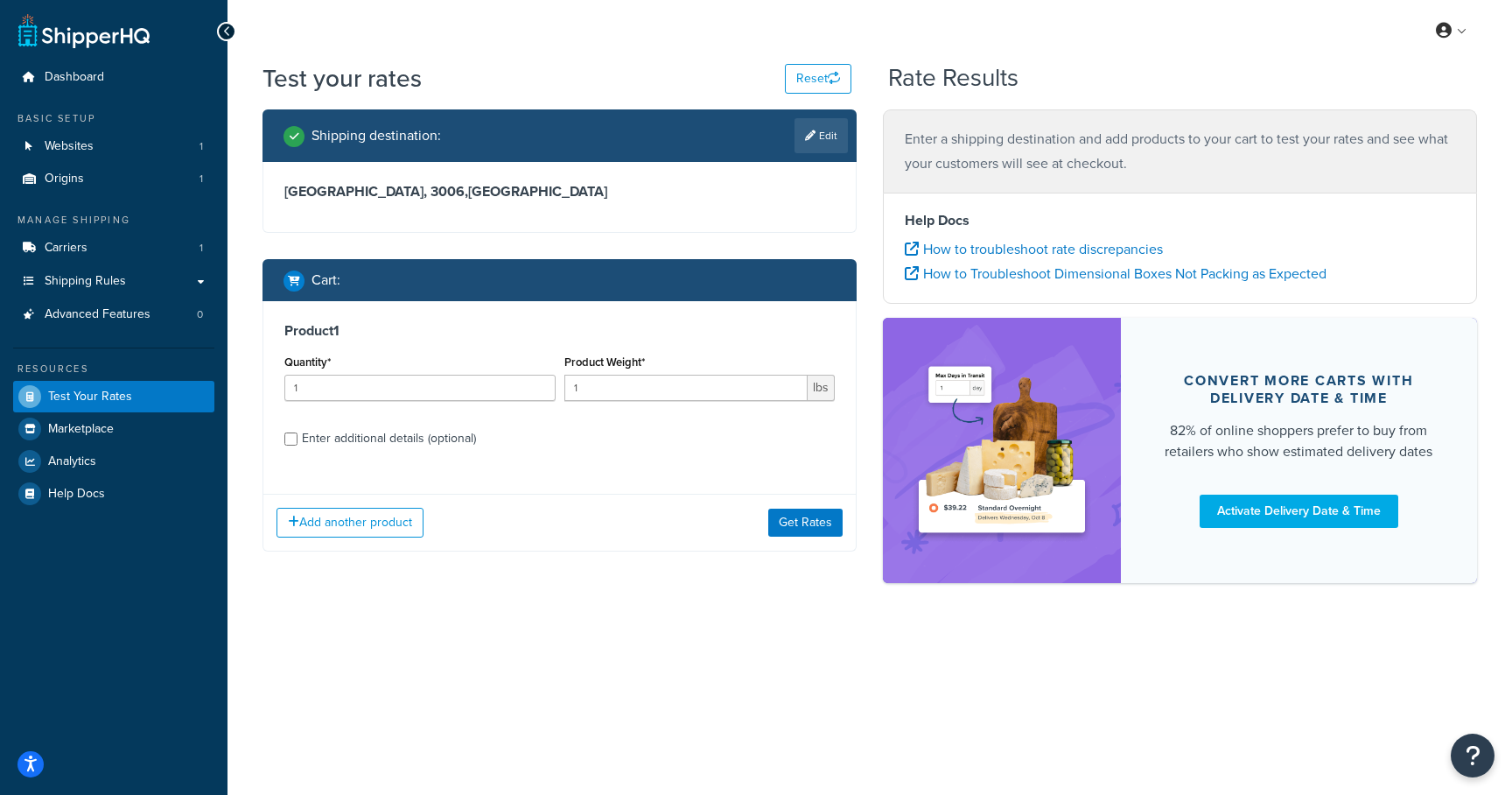
click at [385, 445] on div "Enter additional details (optional)" at bounding box center [389, 438] width 175 height 25
click at [297, 445] on input "Enter additional details (optional)" at bounding box center [291, 438] width 13 height 13
checkbox input "true"
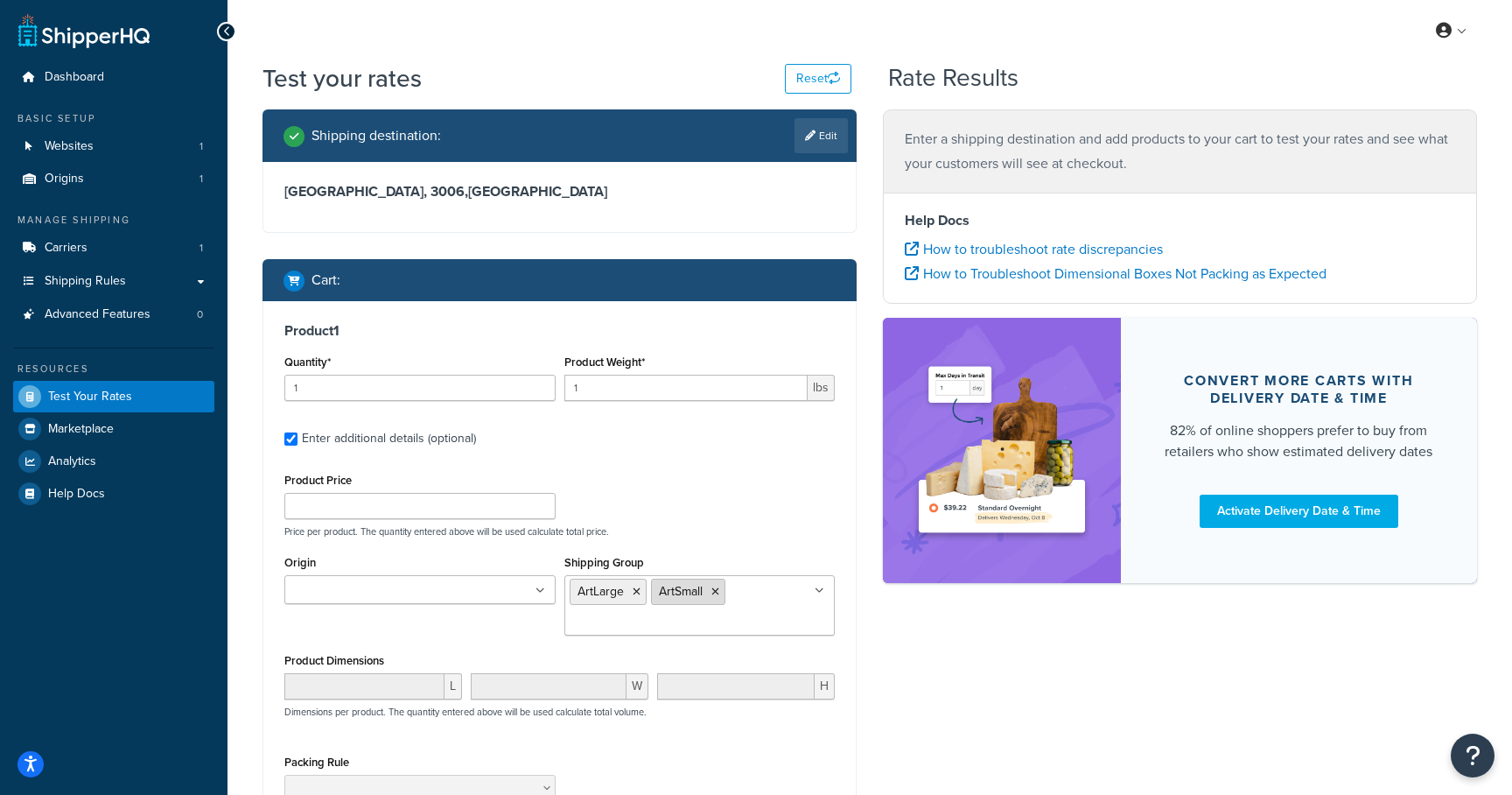
click at [714, 593] on icon at bounding box center [716, 592] width 8 height 11
click at [644, 589] on li "ArtLarge" at bounding box center [608, 591] width 77 height 26
click at [639, 589] on icon at bounding box center [636, 592] width 8 height 11
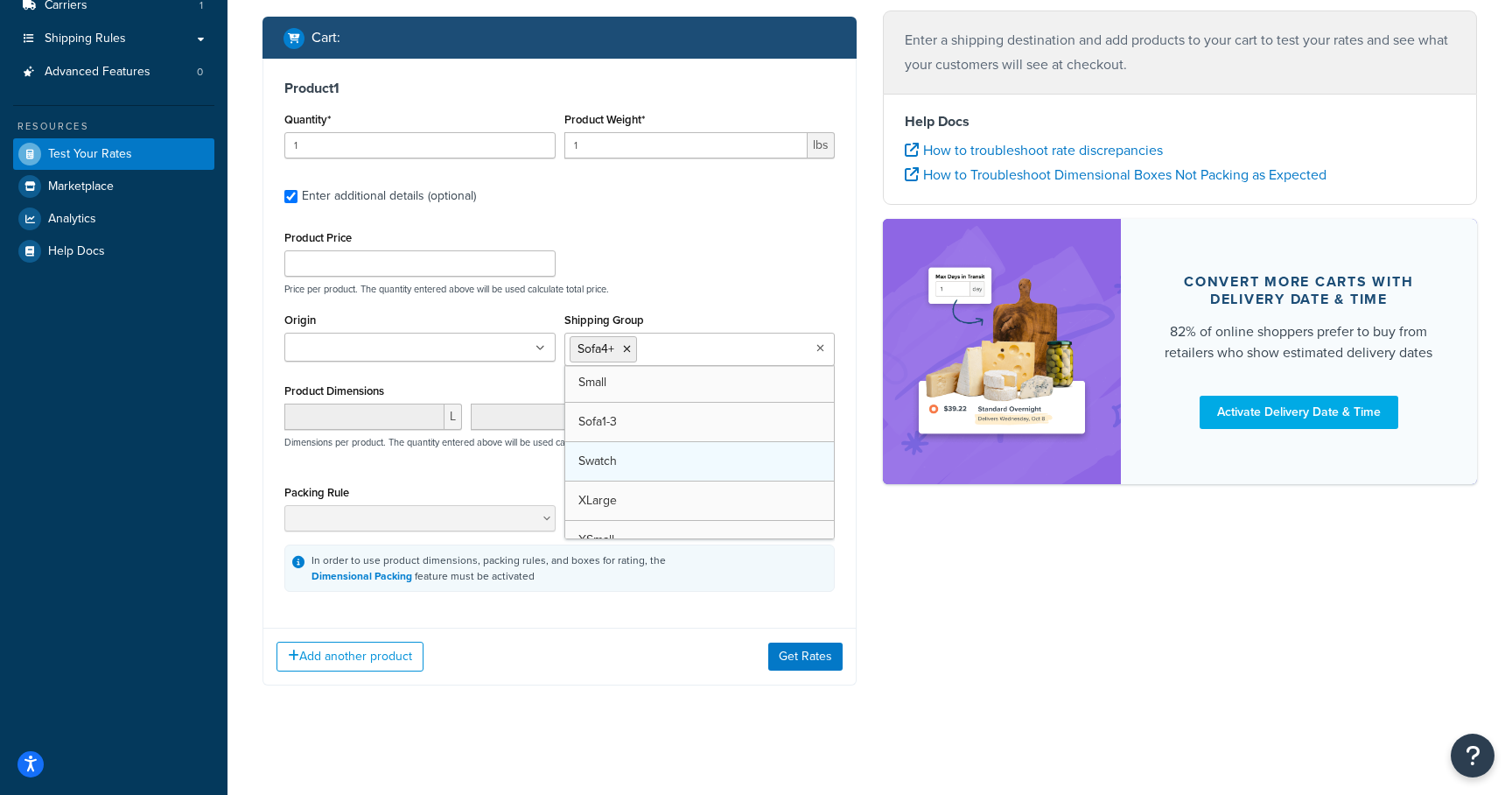
scroll to position [420, 0]
click at [563, 654] on div "Add another product Get Rates" at bounding box center [560, 654] width 593 height 57
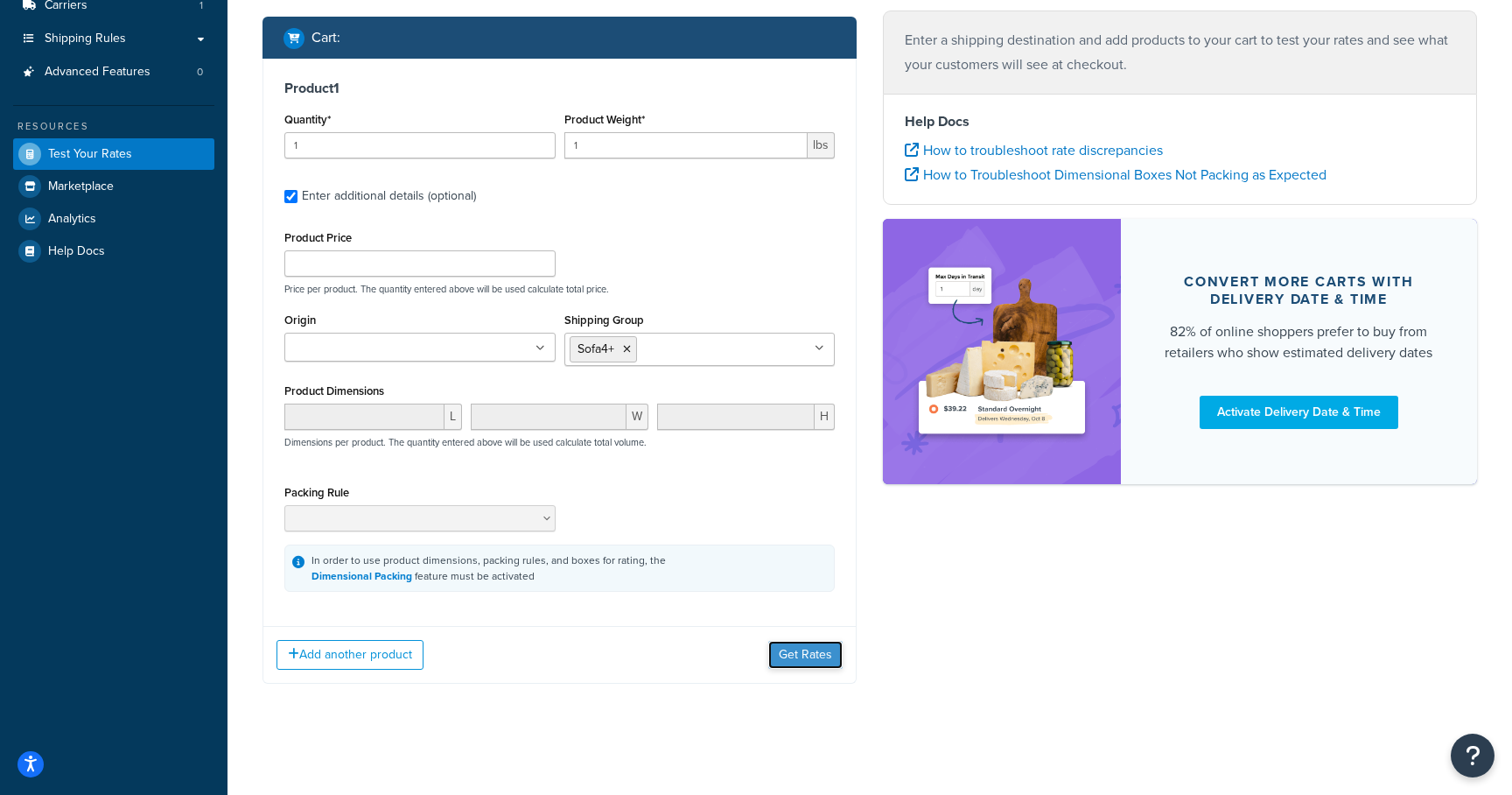
click at [778, 665] on button "Get Rates" at bounding box center [806, 655] width 75 height 28
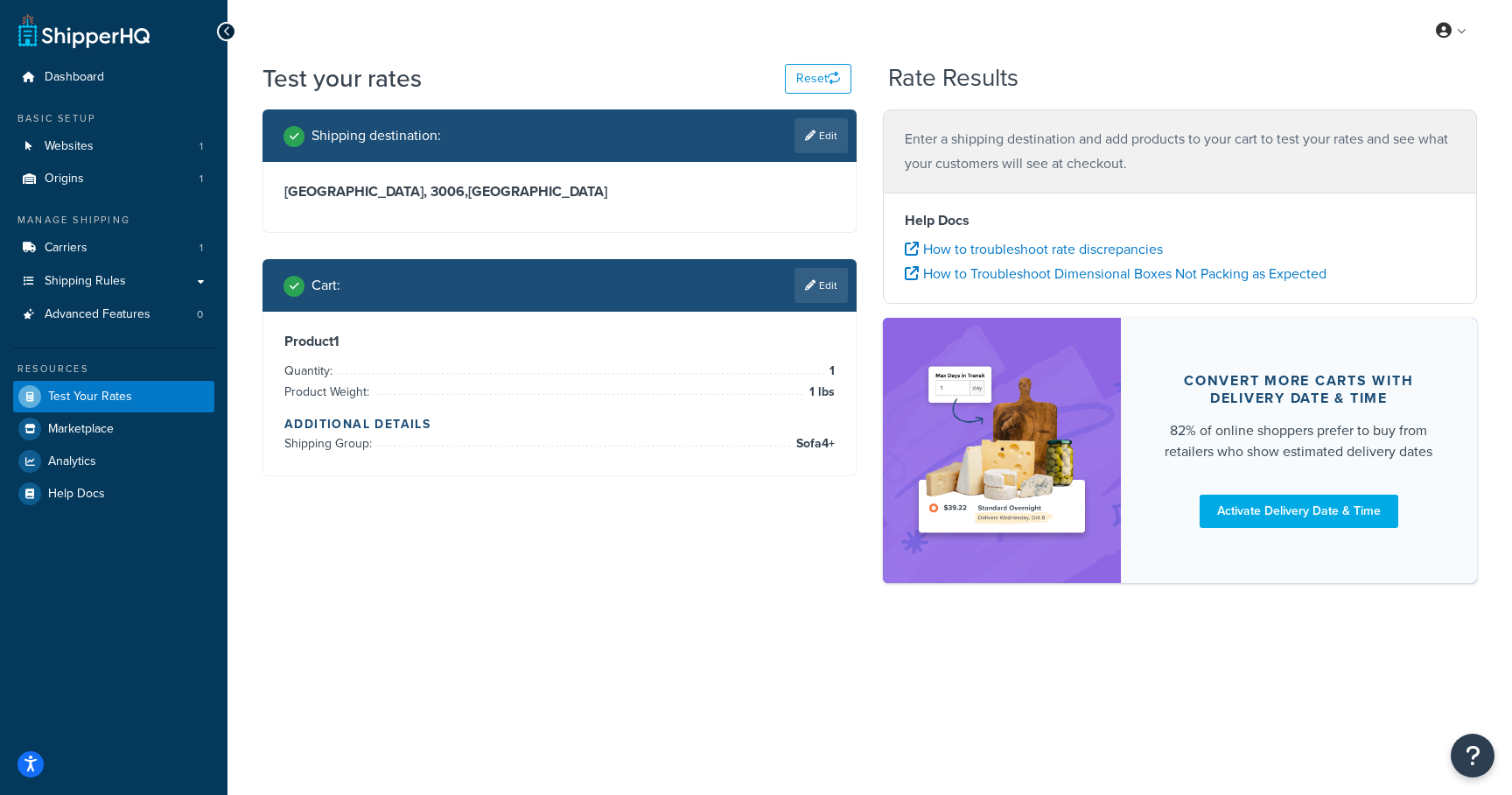
scroll to position [0, 0]
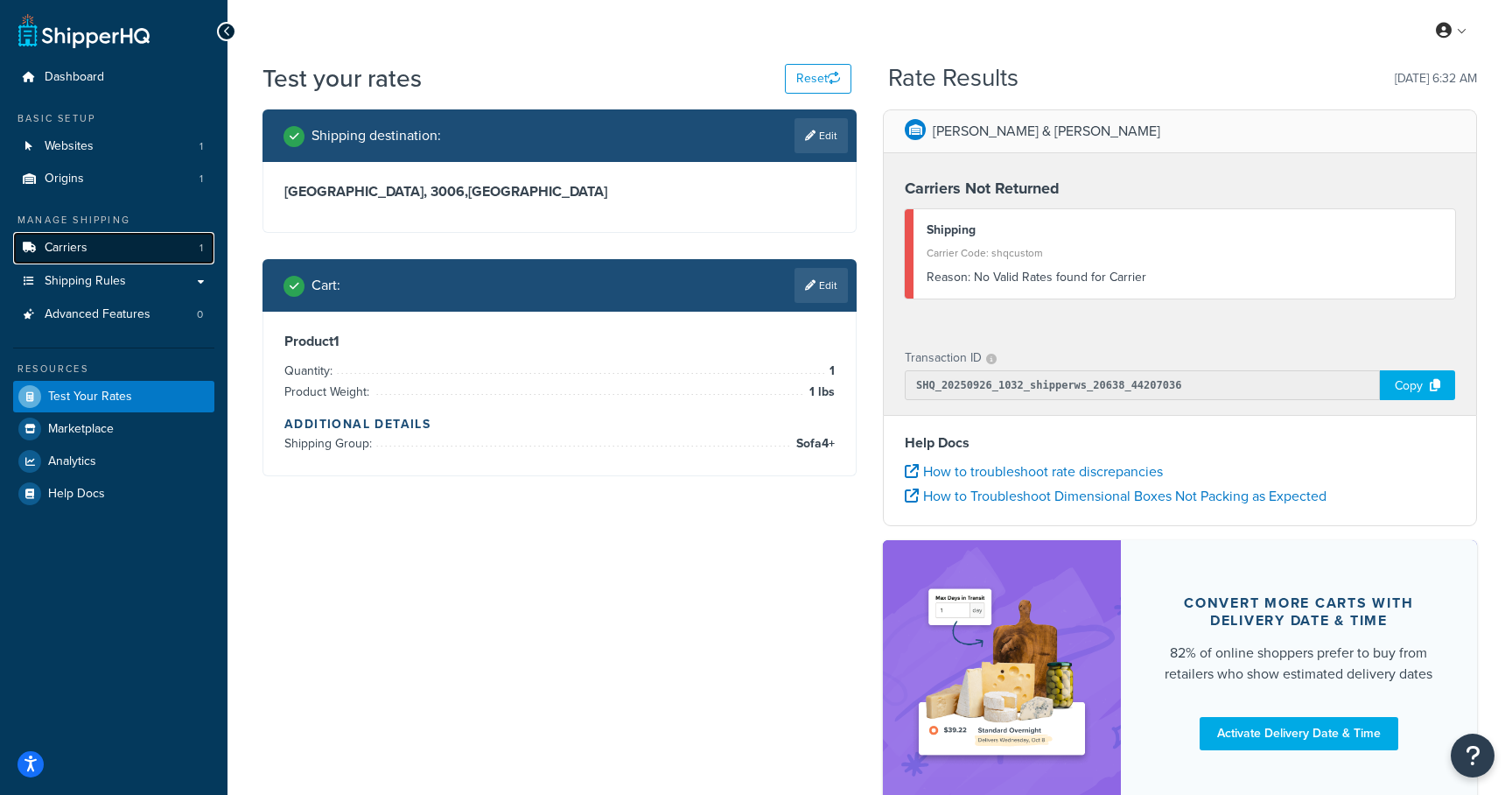
click at [75, 257] on link "Carriers 1" at bounding box center [113, 248] width 201 height 33
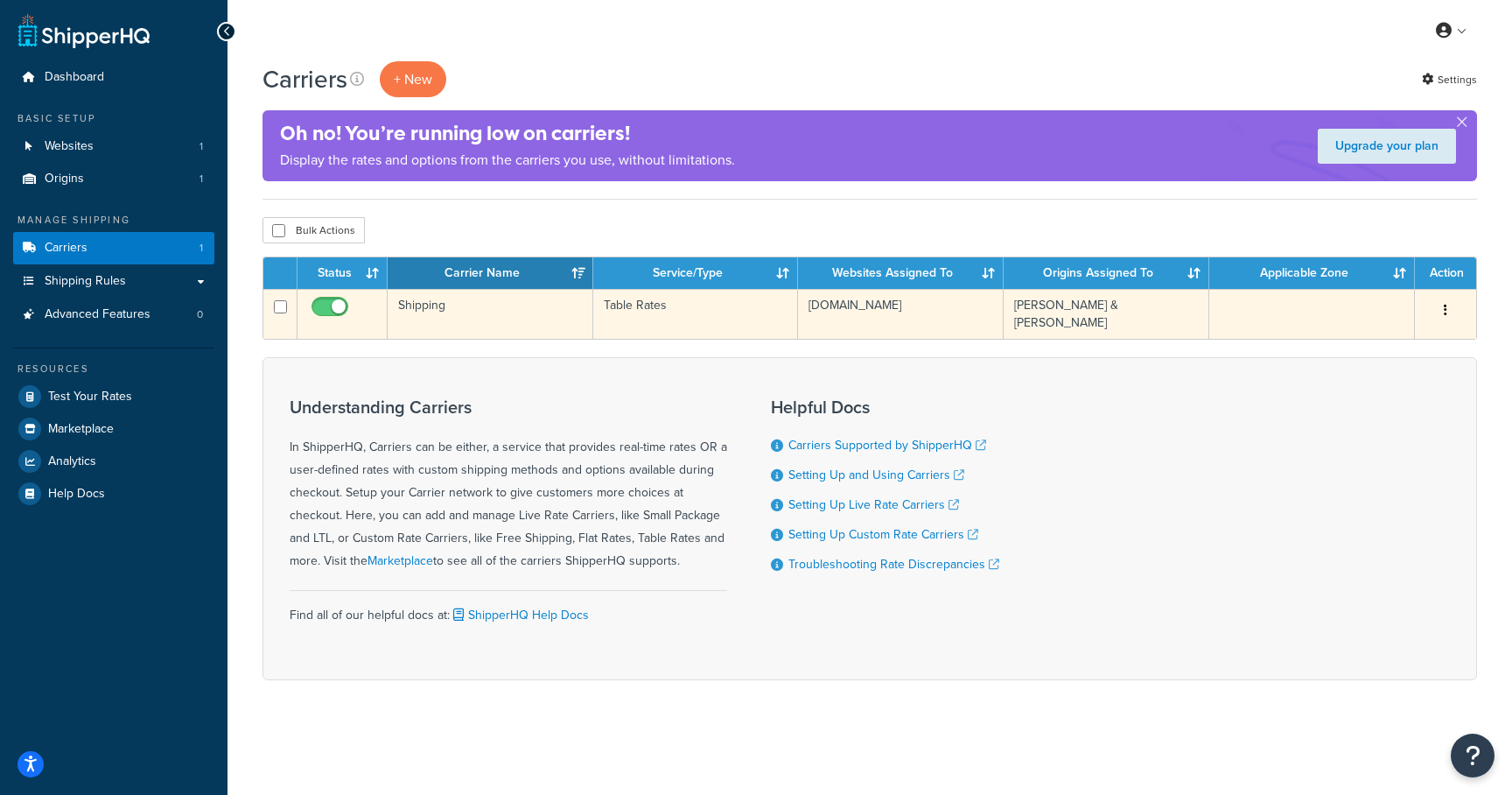
click at [332, 303] on input "checkbox" at bounding box center [332, 311] width 48 height 22
checkbox input "false"
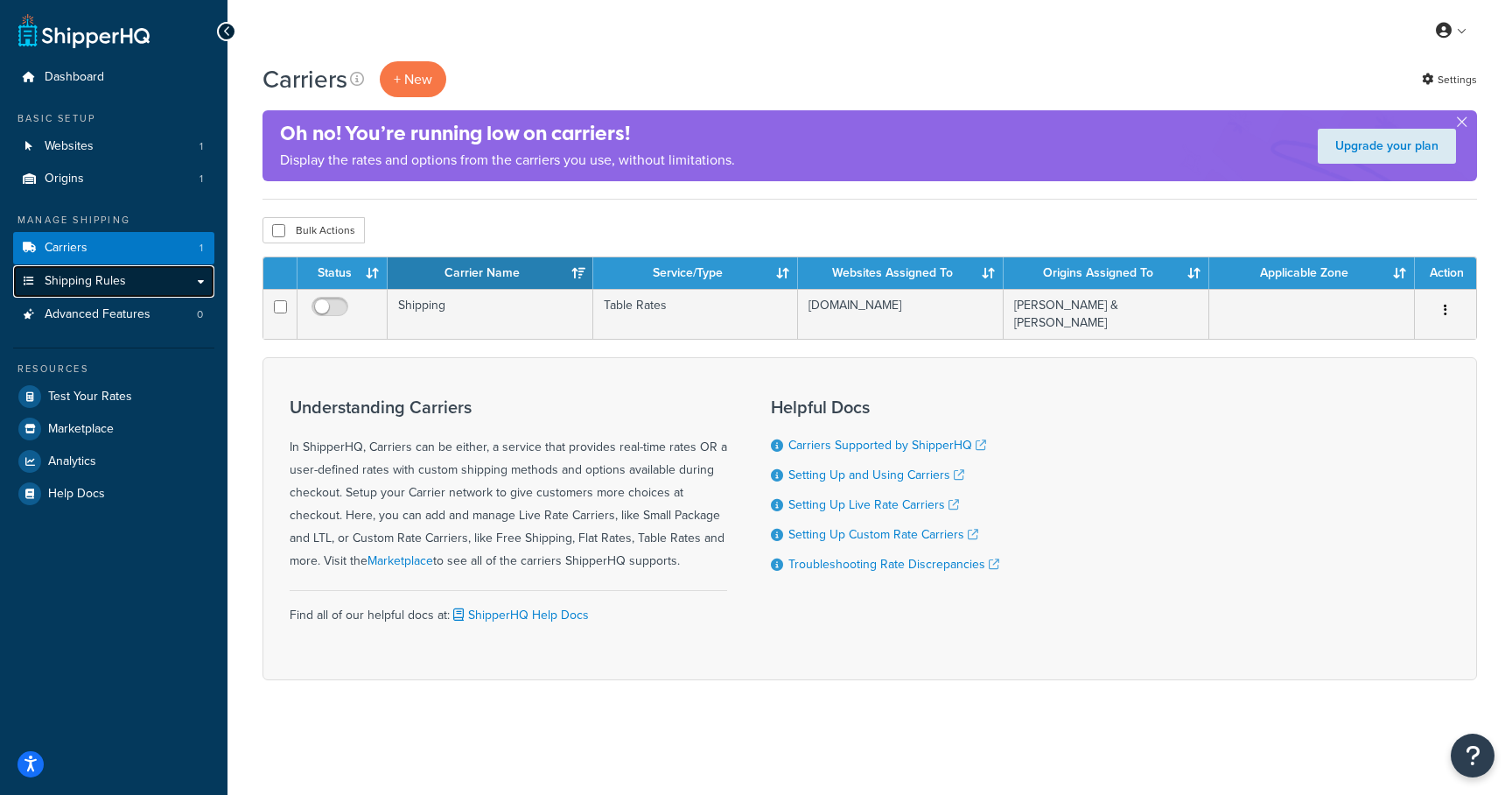
click at [125, 284] on link "Shipping Rules" at bounding box center [113, 282] width 201 height 33
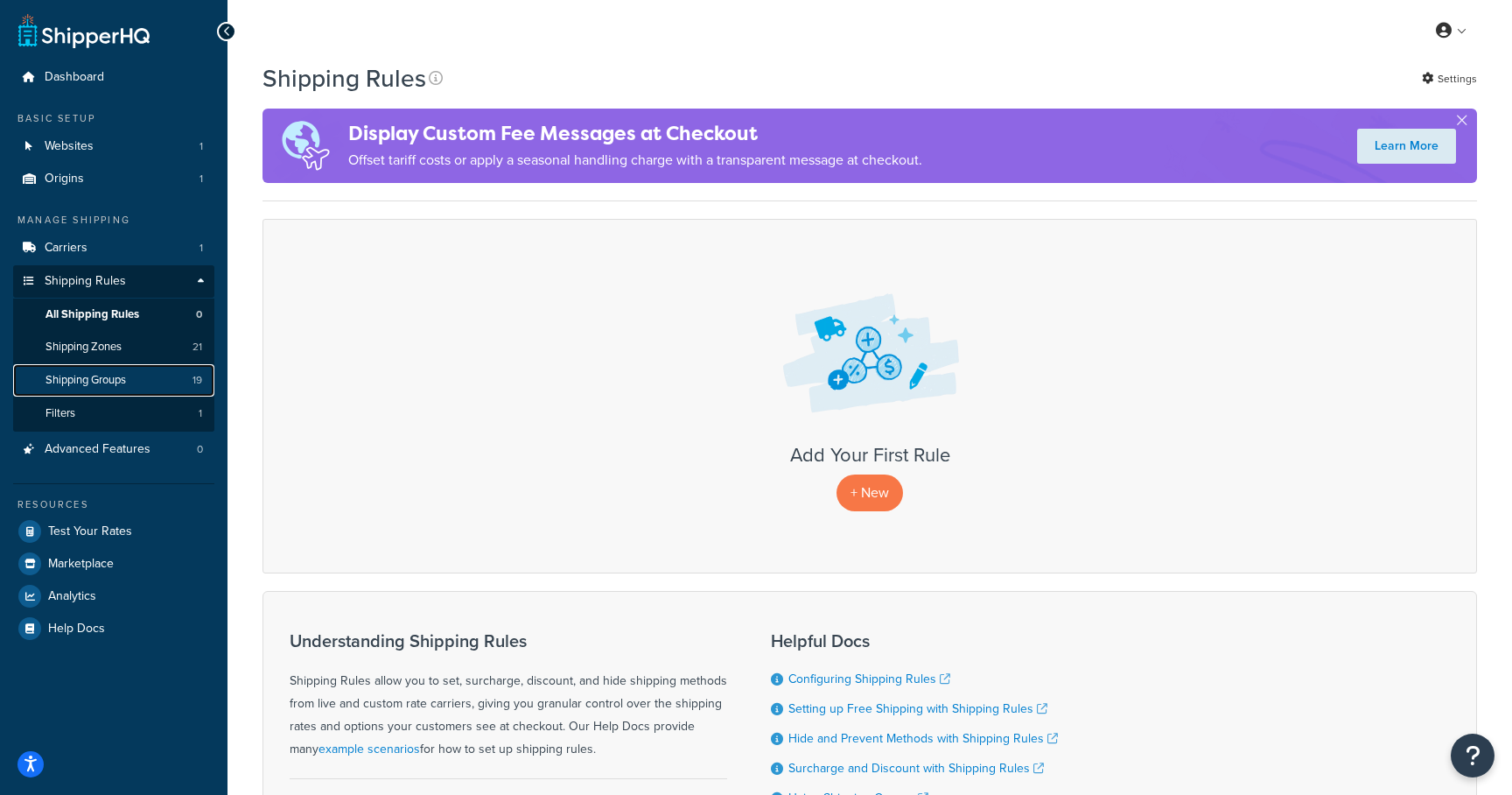
click at [101, 377] on span "Shipping Groups" at bounding box center [85, 380] width 81 height 15
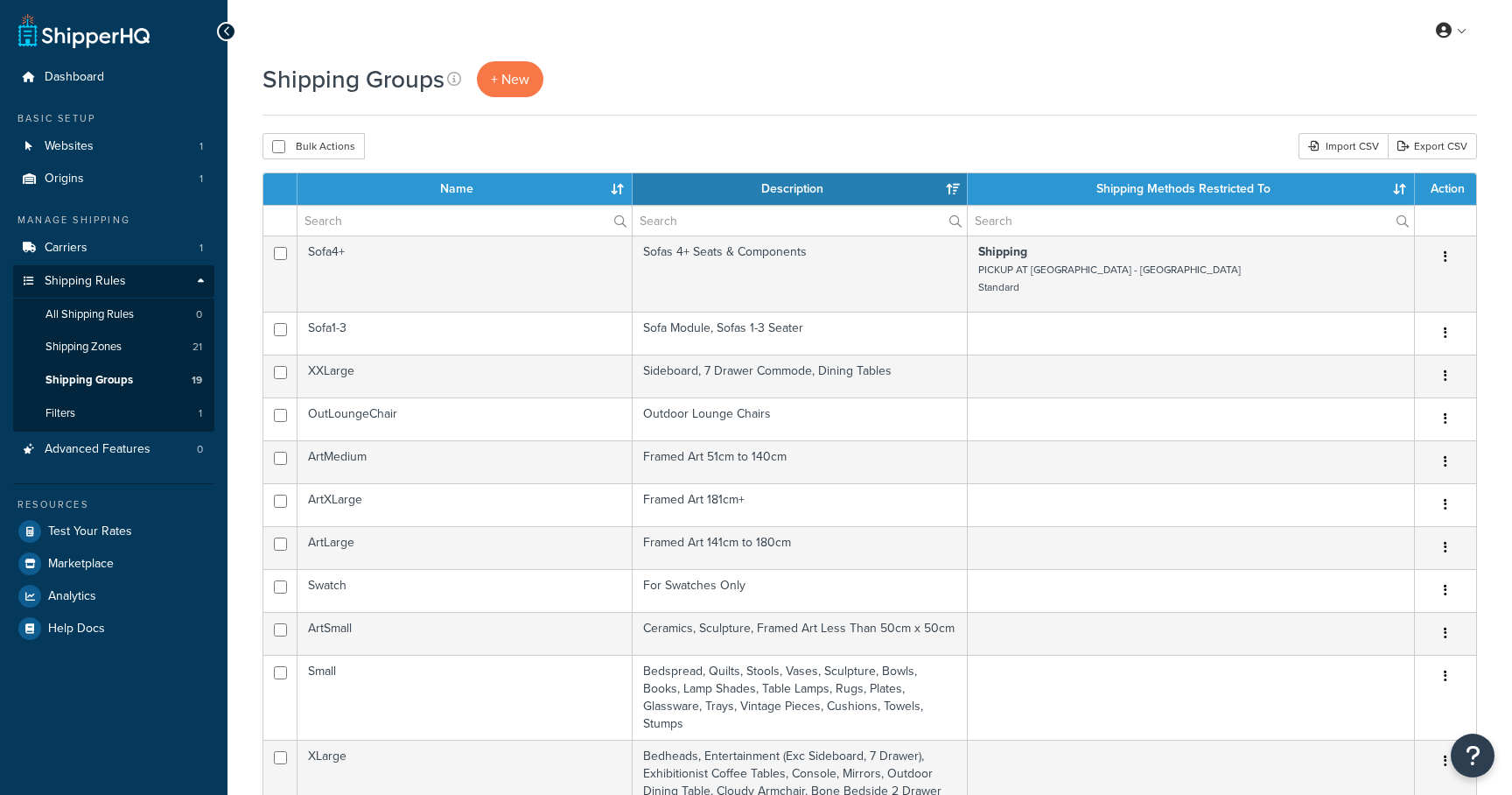
select select "15"
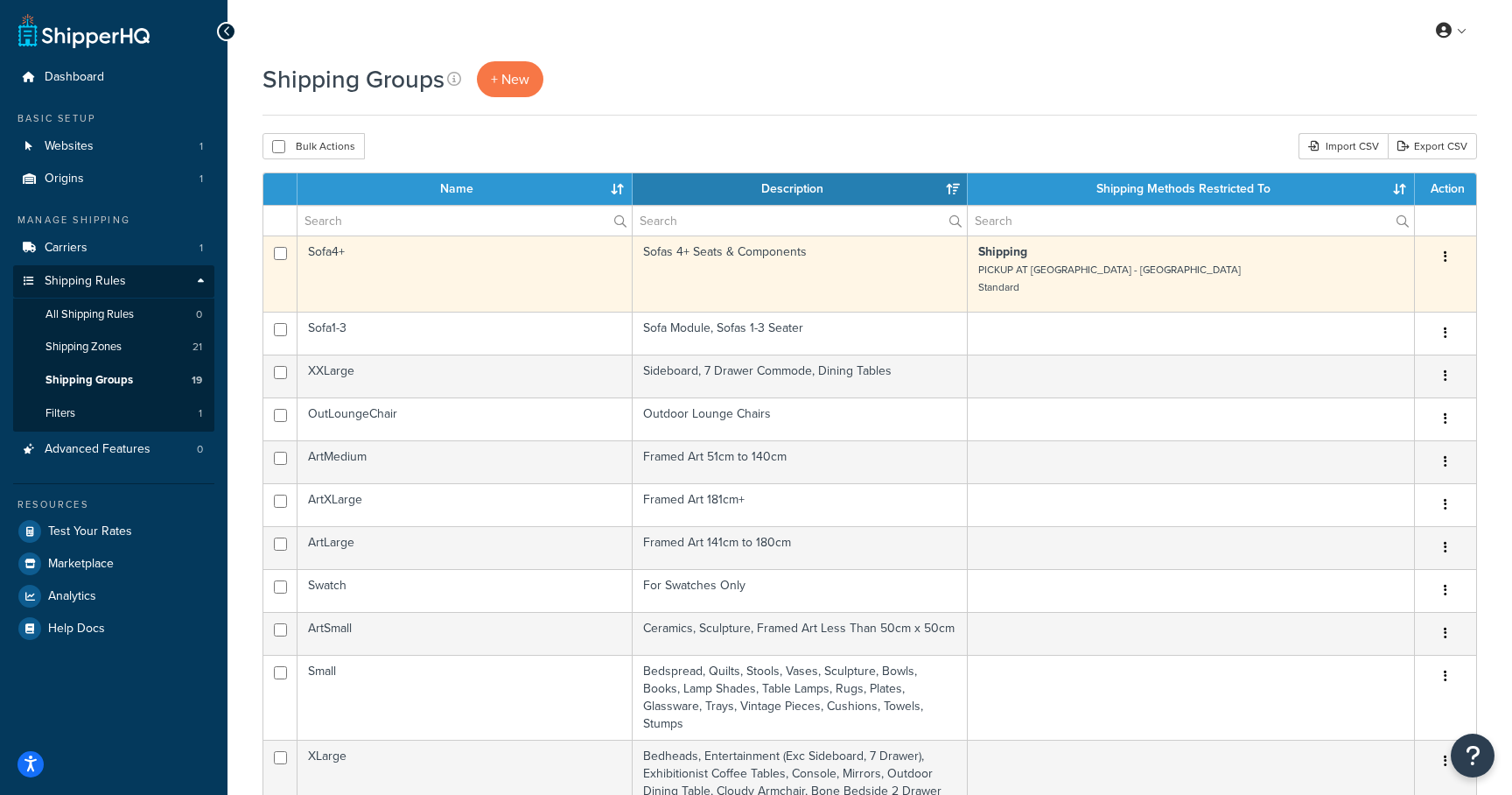
click at [1044, 272] on small "PICKUP AT OAKLEIGH SOUTH - MELBOURNE Standard" at bounding box center [1109, 278] width 263 height 34
click at [722, 247] on td "Sofas 4+ Seats & Components" at bounding box center [800, 274] width 335 height 76
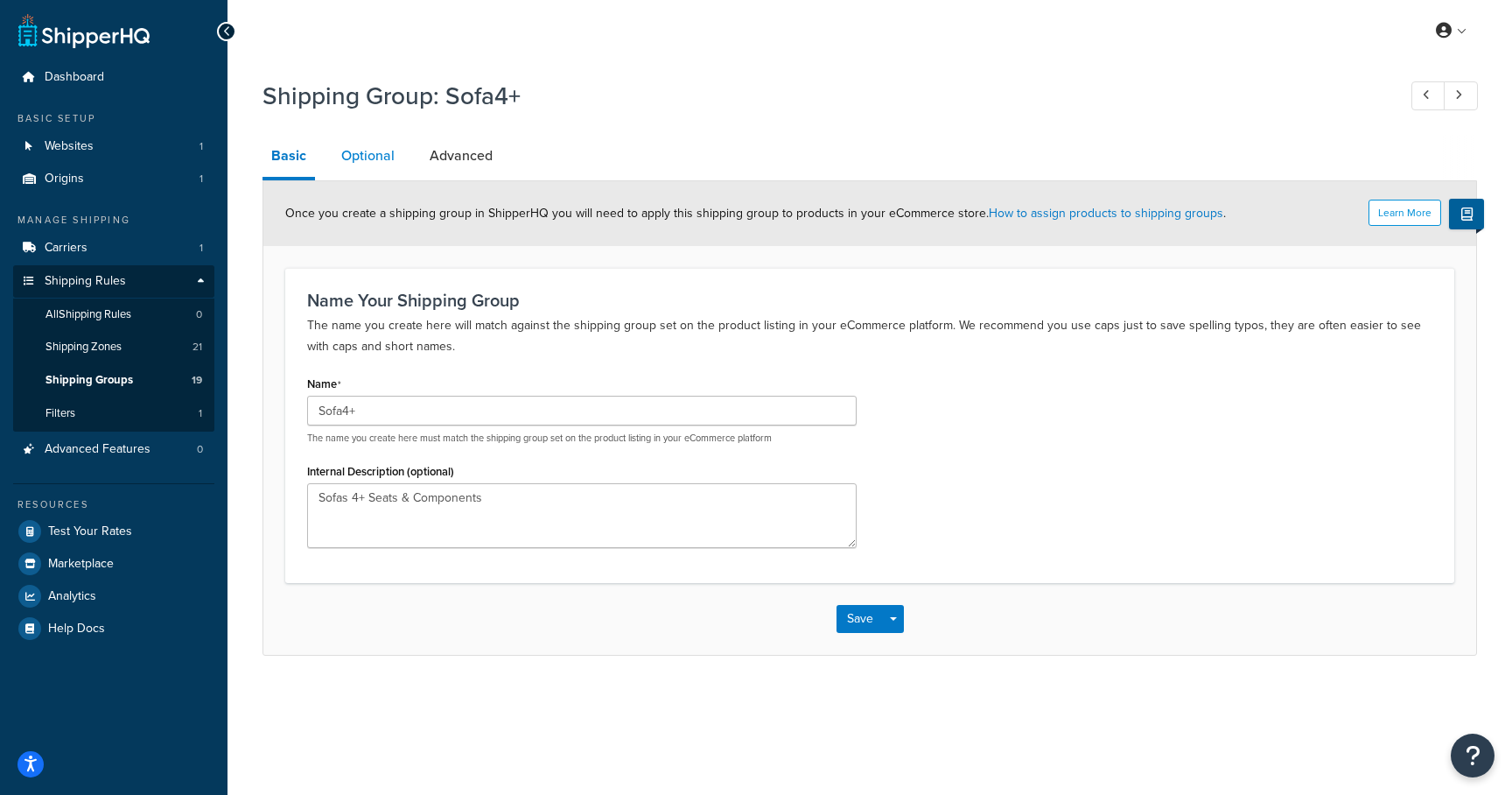
click at [375, 157] on link "Optional" at bounding box center [368, 156] width 71 height 42
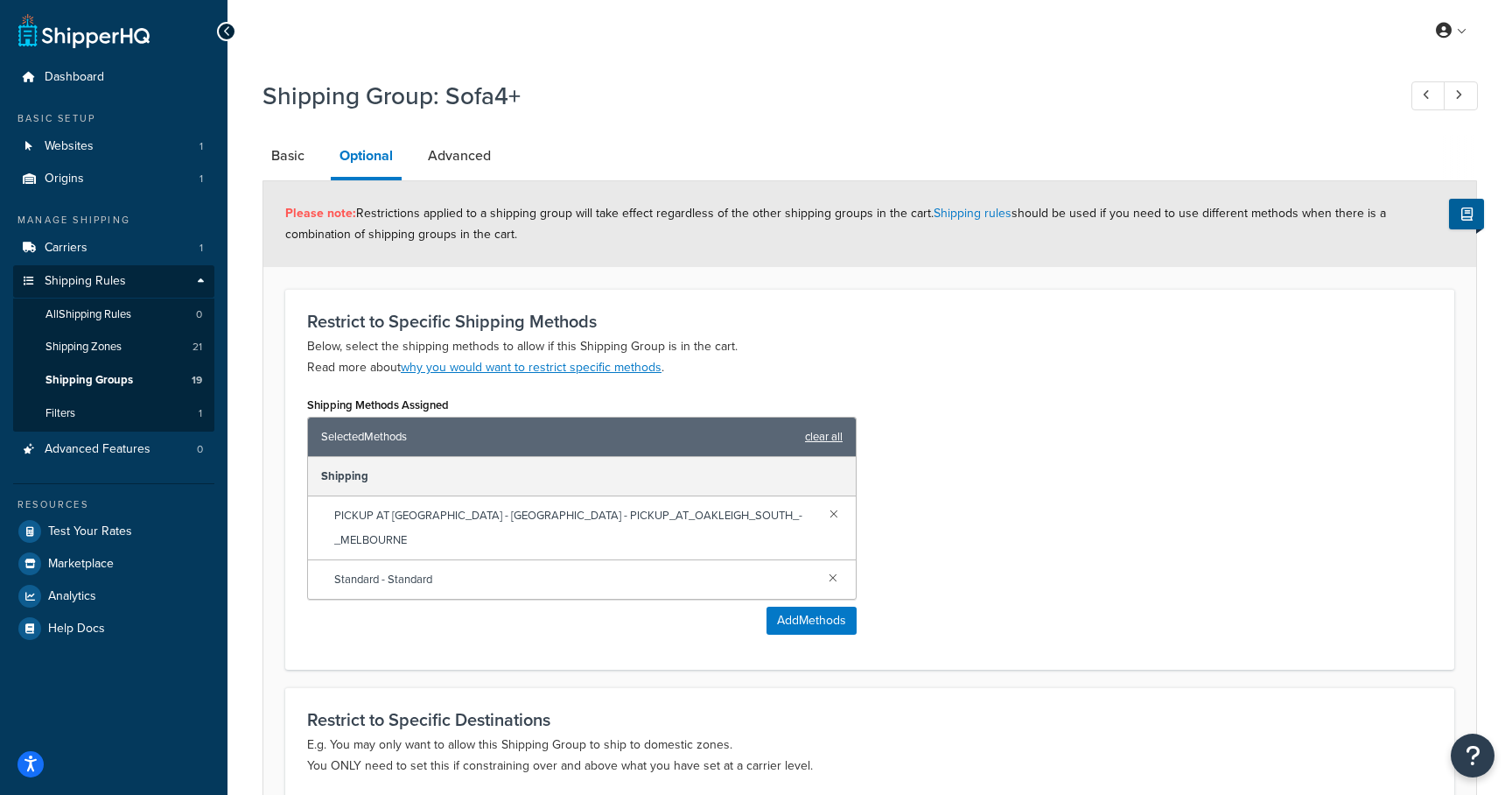
click at [816, 435] on link "clear all" at bounding box center [823, 437] width 37 height 25
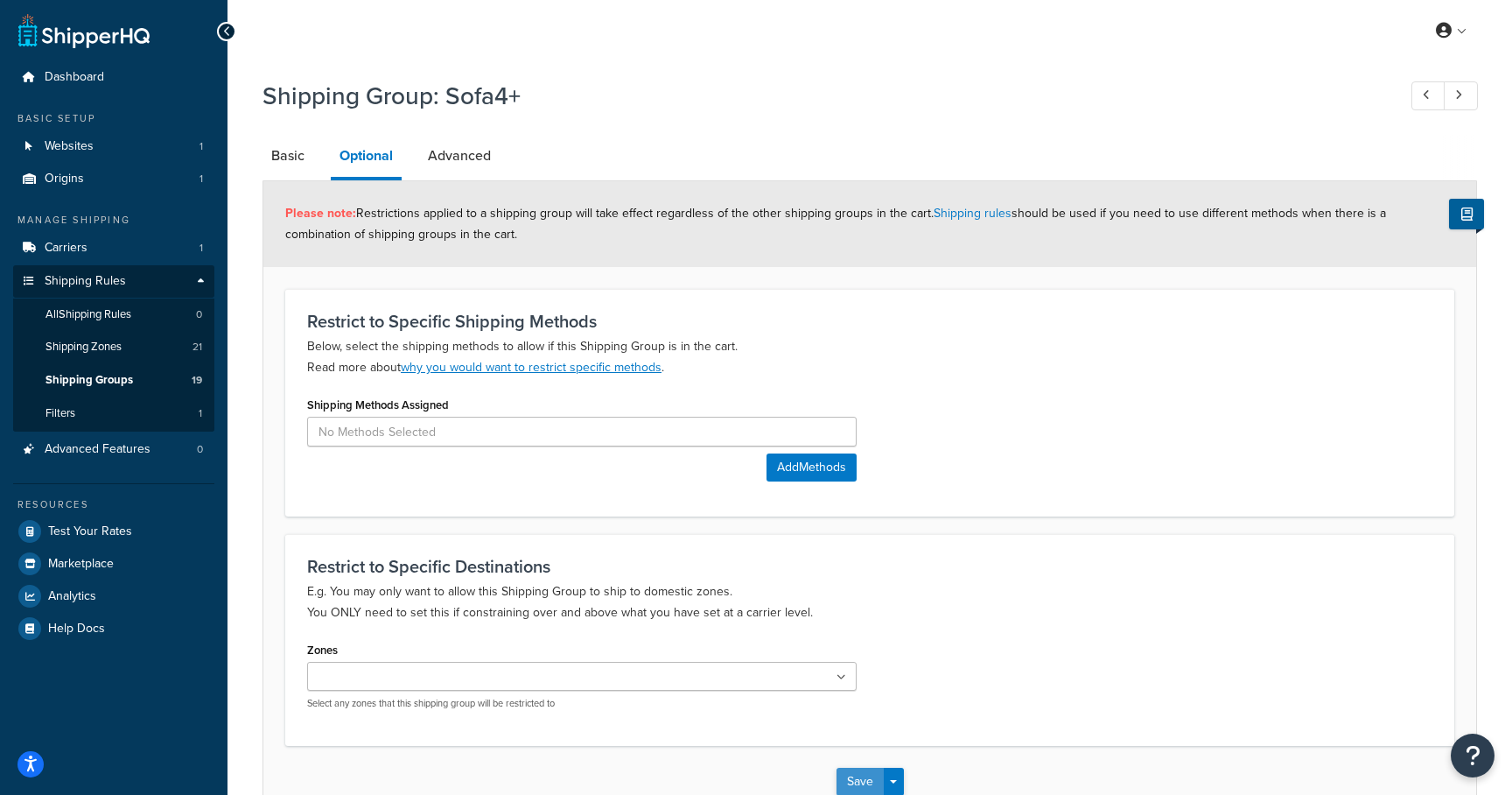
click at [863, 776] on button "Save" at bounding box center [860, 781] width 47 height 28
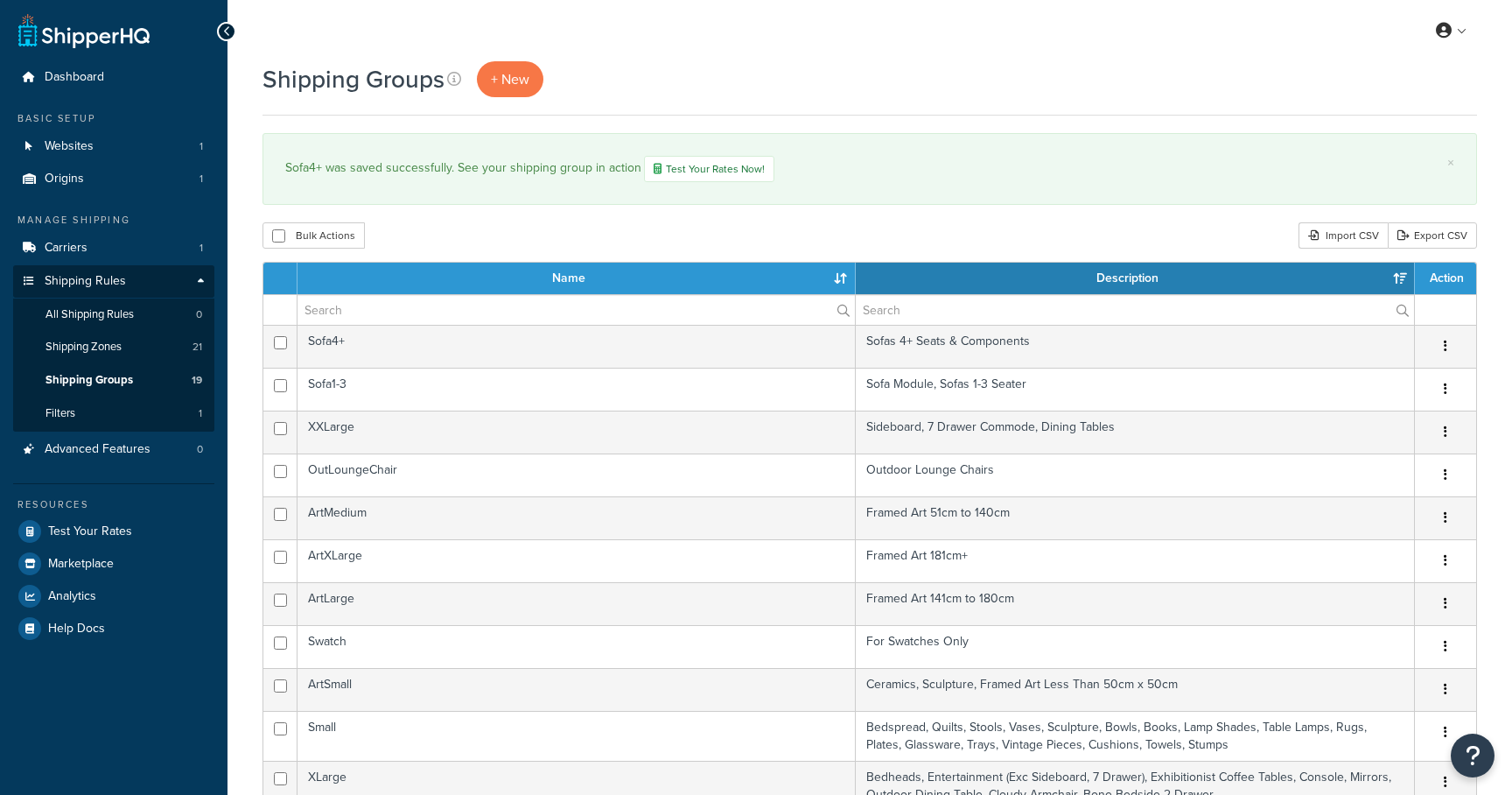
select select "15"
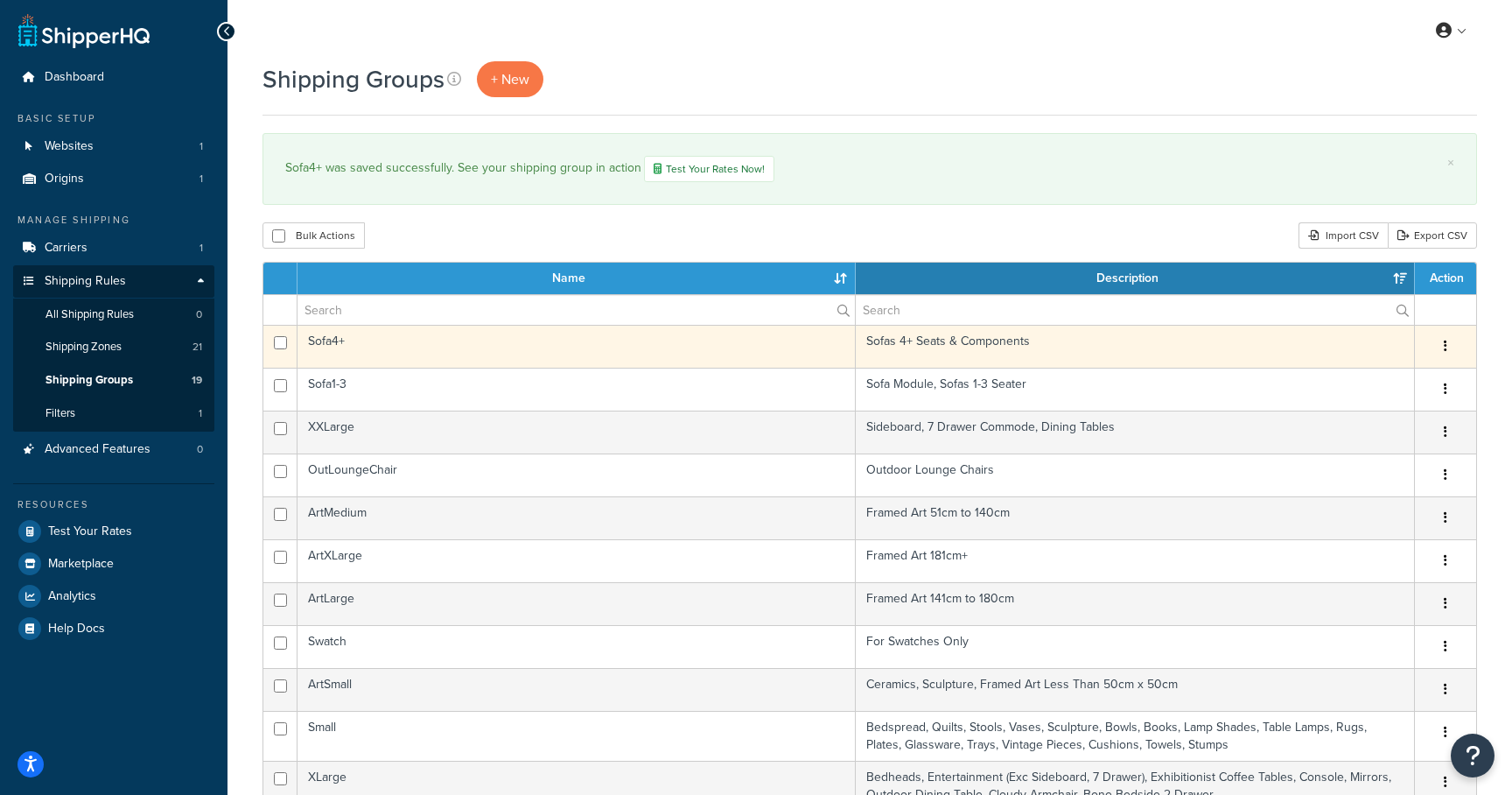
click at [339, 344] on td "Sofa4+" at bounding box center [576, 346] width 558 height 43
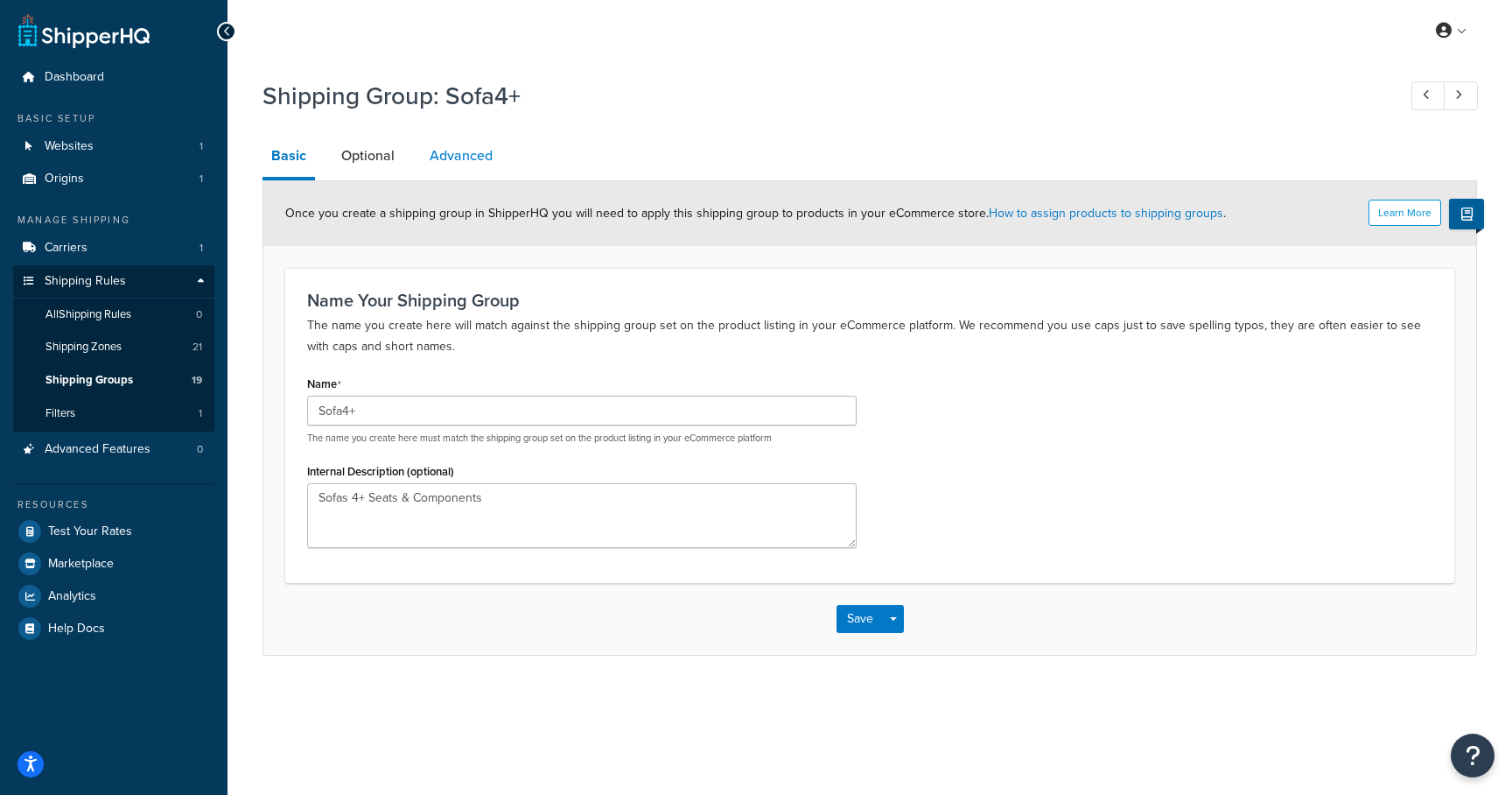
click at [470, 152] on link "Advanced" at bounding box center [461, 156] width 81 height 42
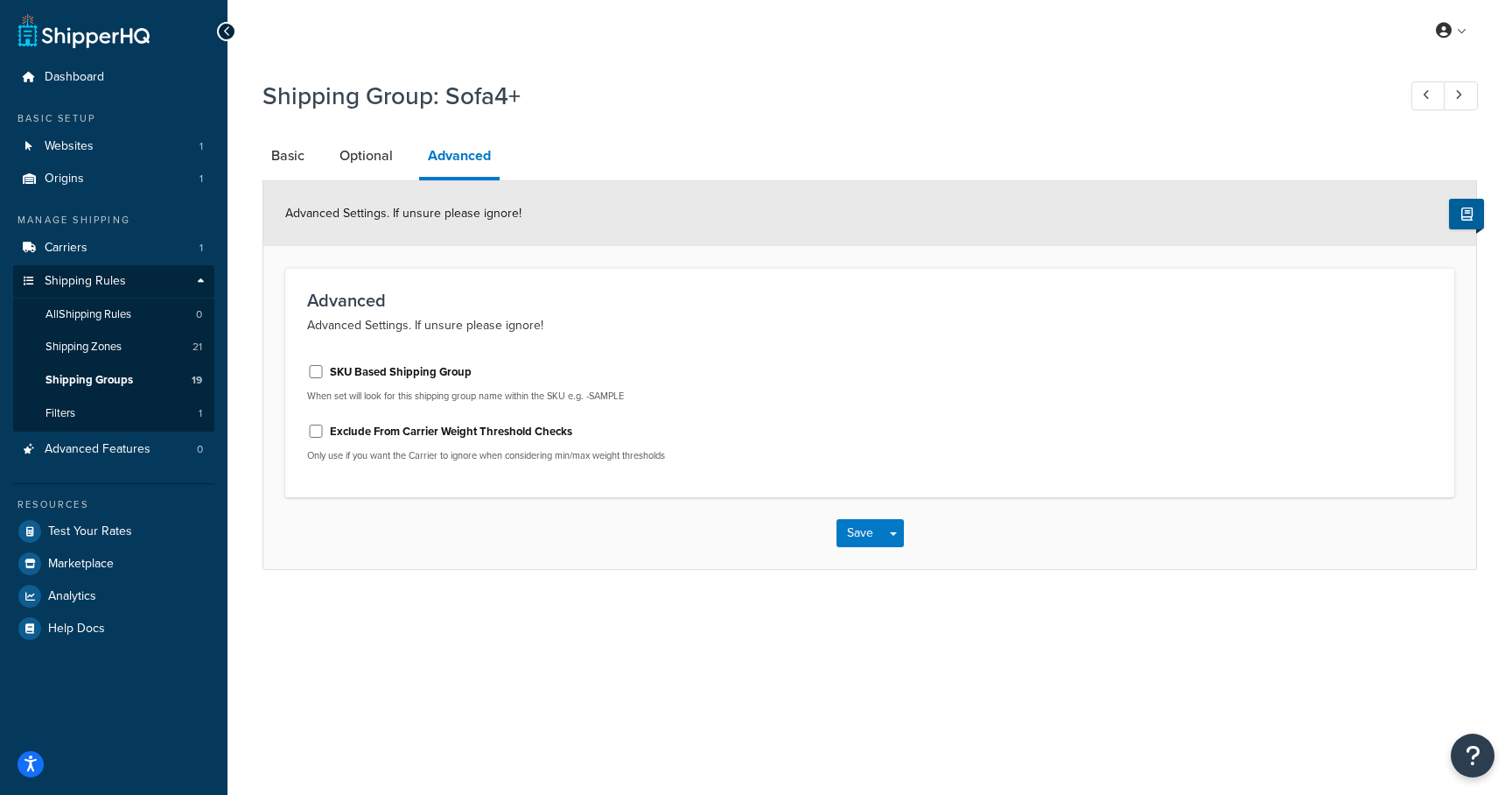
click at [365, 132] on div "Shipping Group: Sofa4+ Basic Optional Advanced Advanced Settings. If unsure ple…" at bounding box center [870, 320] width 1215 height 500
click at [351, 163] on link "Optional" at bounding box center [366, 156] width 71 height 42
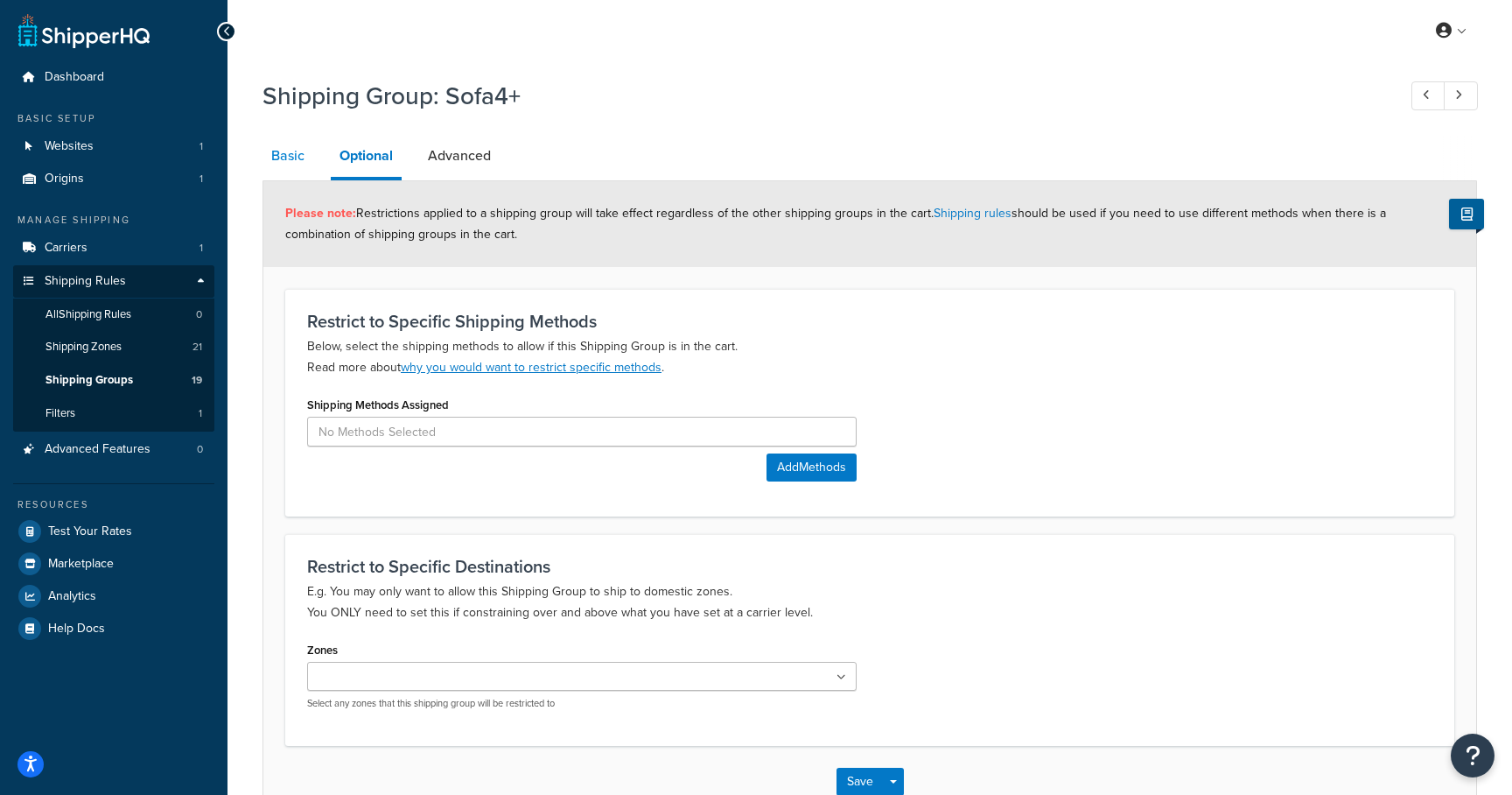
click at [285, 156] on link "Basic" at bounding box center [288, 156] width 51 height 42
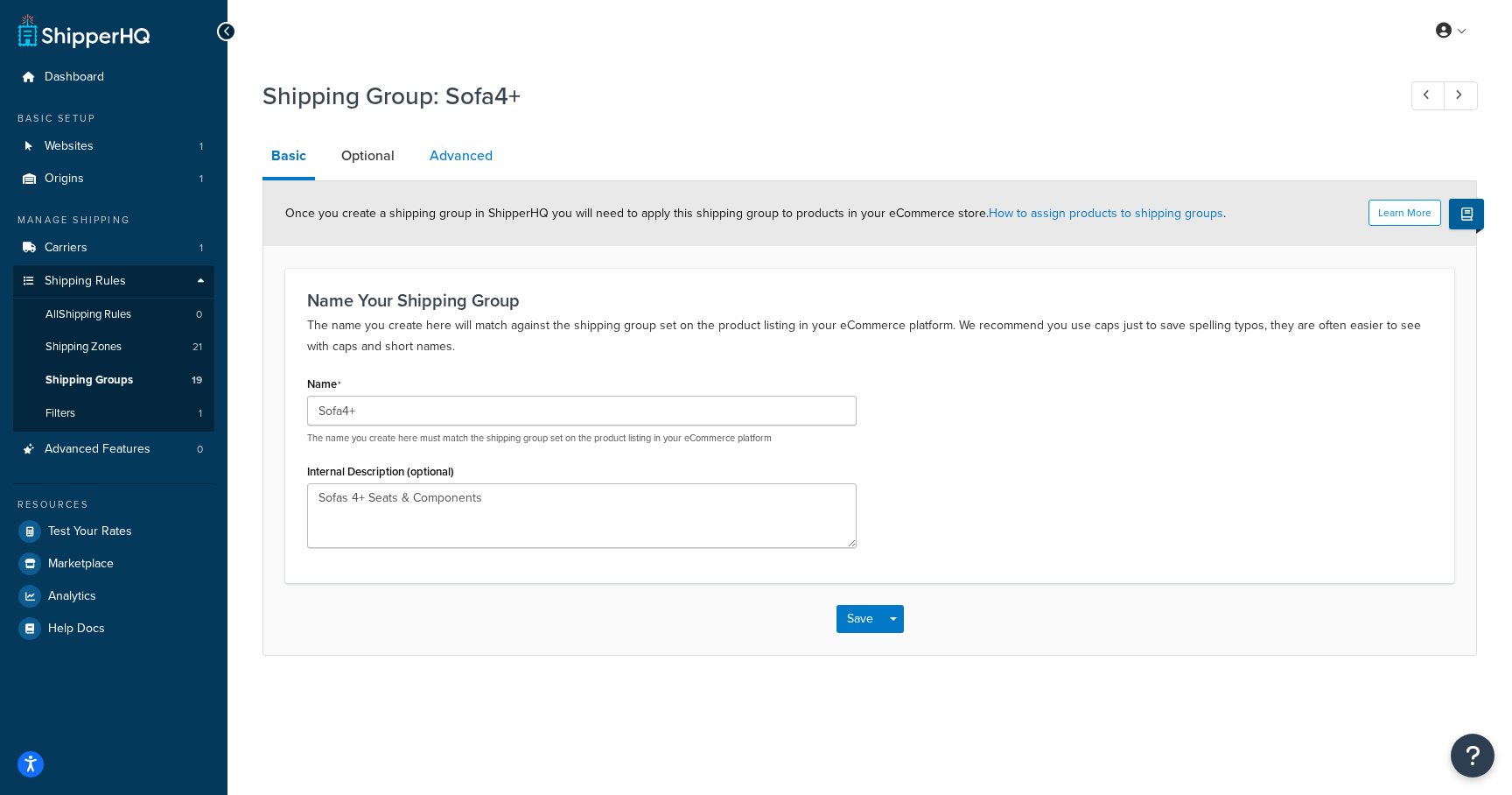
click at [464, 161] on link "Advanced" at bounding box center [461, 156] width 81 height 42
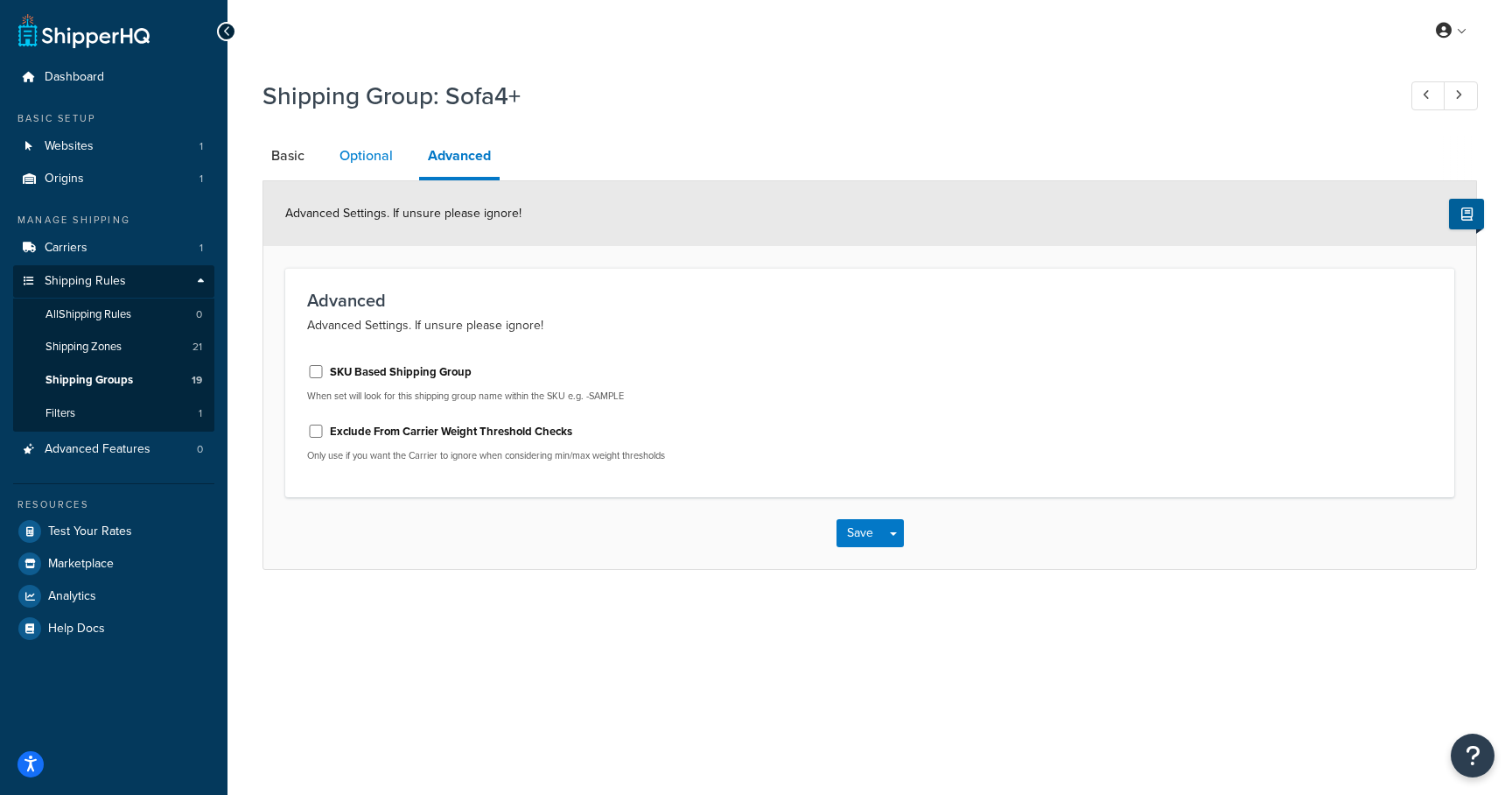
click at [349, 161] on link "Optional" at bounding box center [366, 156] width 71 height 42
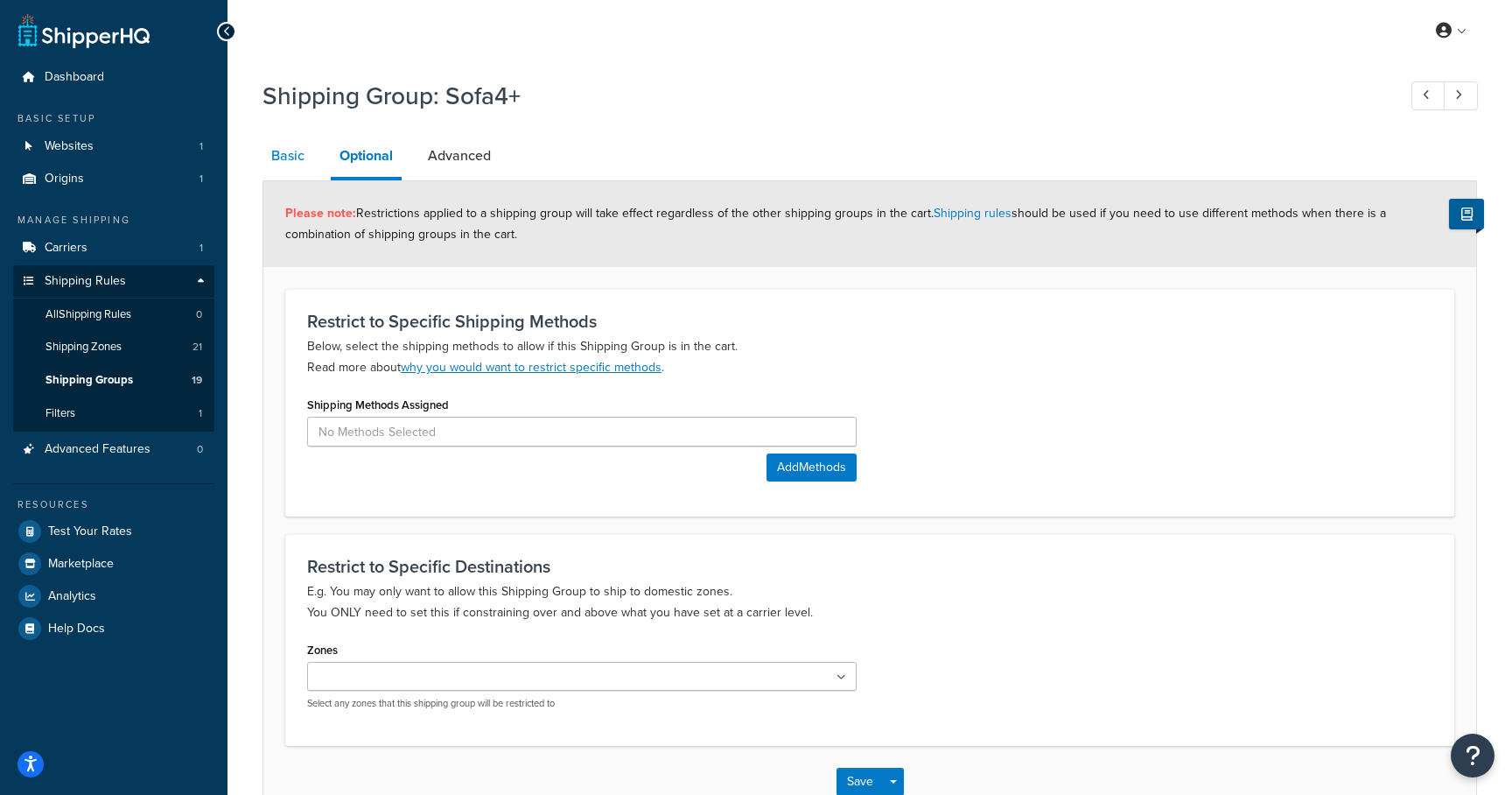
click at [300, 160] on link "Basic" at bounding box center [288, 156] width 51 height 42
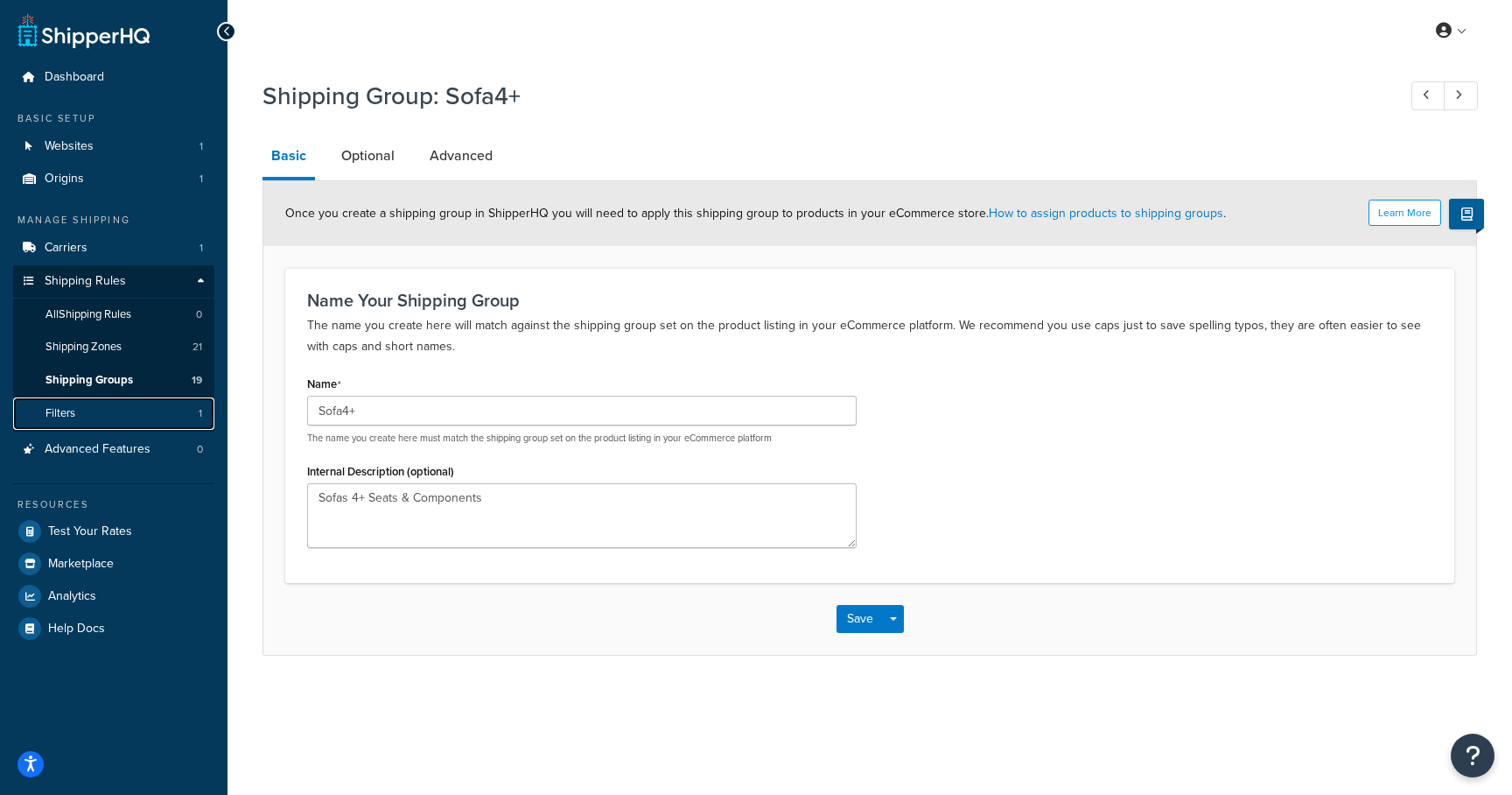
click at [90, 415] on link "Filters 1" at bounding box center [113, 414] width 201 height 33
click at [864, 619] on button "Save" at bounding box center [860, 619] width 47 height 28
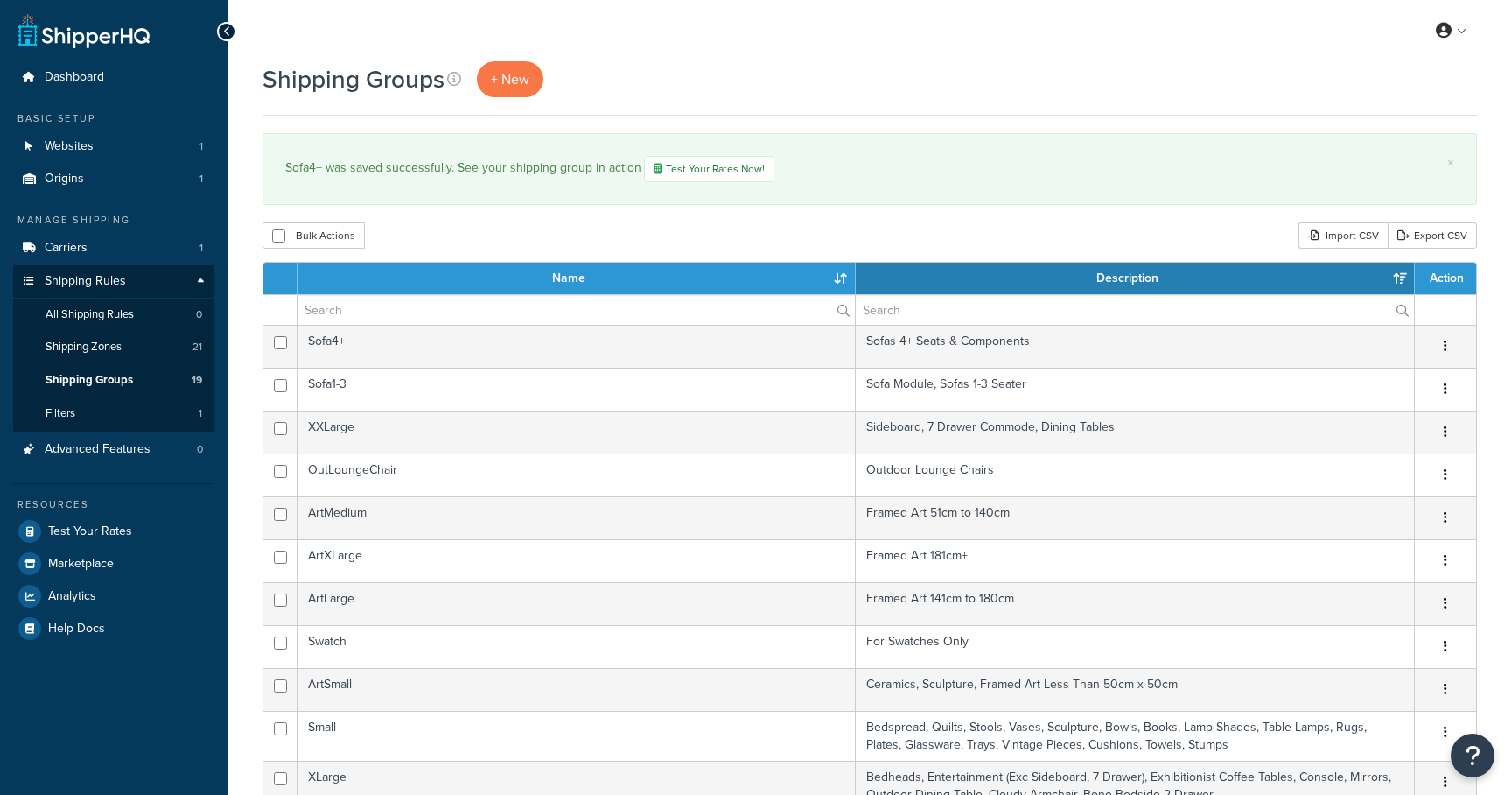
select select "15"
click at [82, 420] on link "Filters 1" at bounding box center [113, 414] width 201 height 33
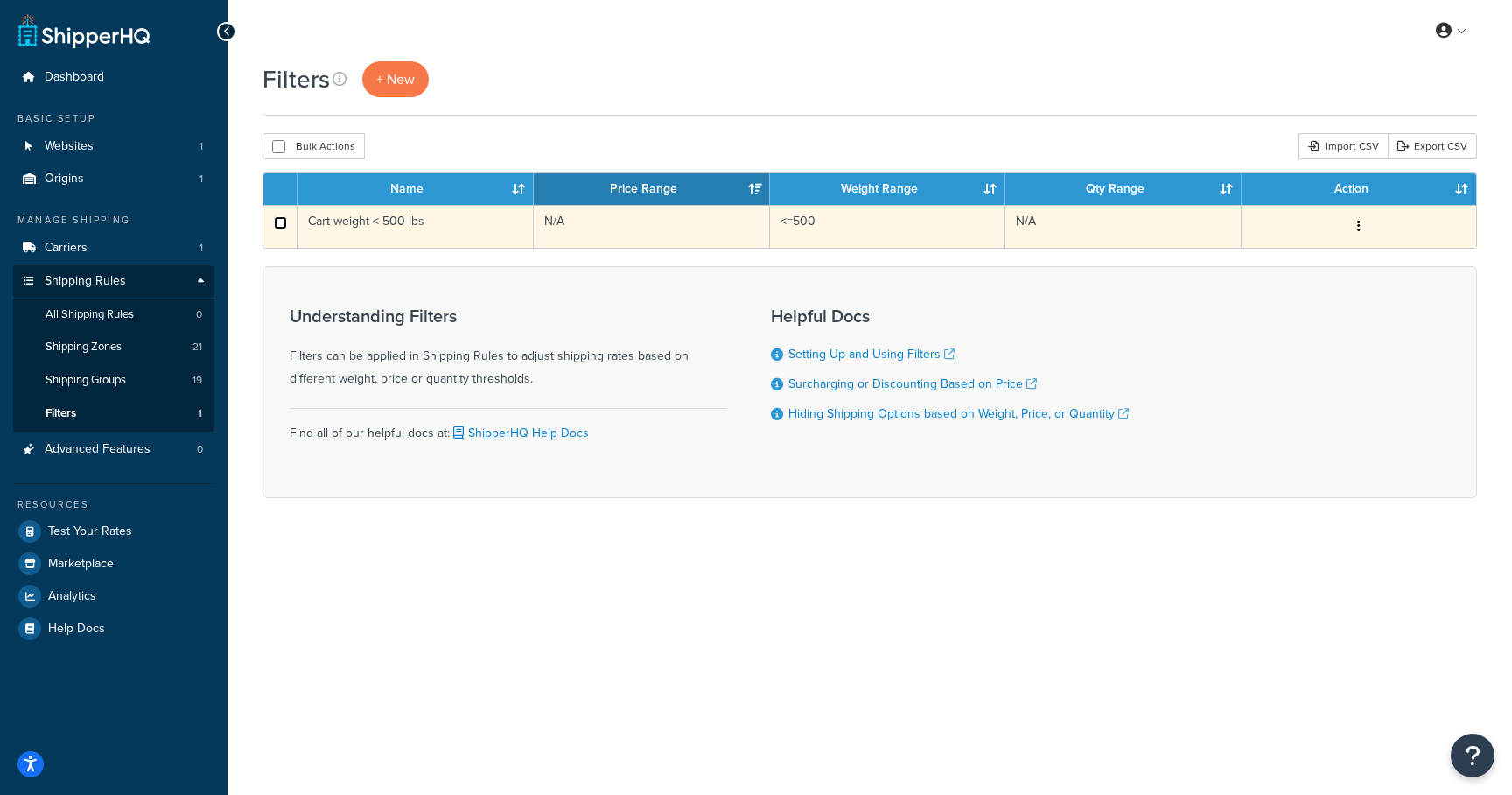
click at [280, 222] on input "checkbox" at bounding box center [280, 223] width 13 height 13
checkbox input "true"
click at [1367, 221] on button "button" at bounding box center [1358, 226] width 25 height 28
click at [1141, 338] on link "Delete" at bounding box center [1128, 333] width 138 height 35
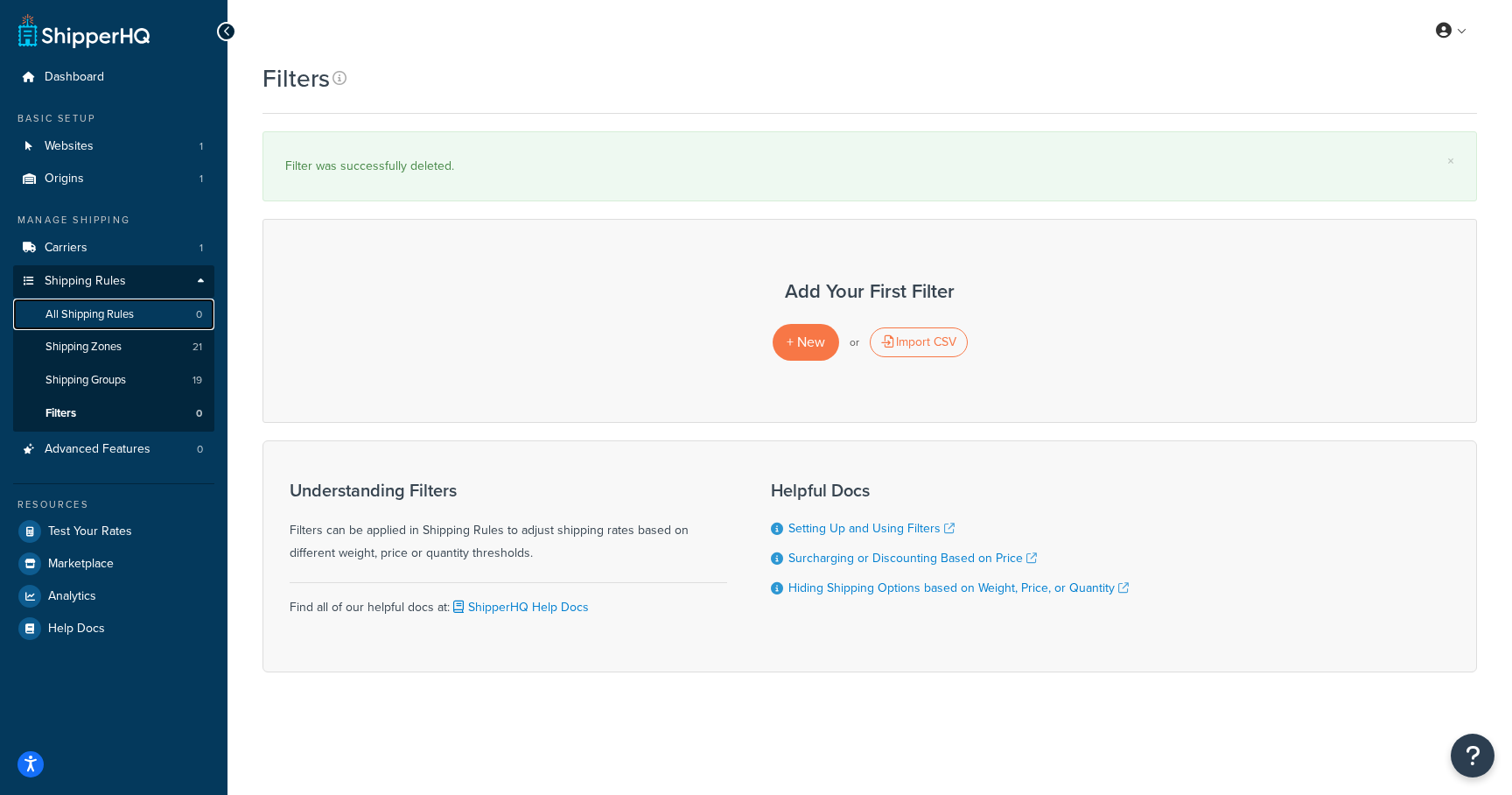
click at [97, 315] on span "All Shipping Rules" at bounding box center [89, 315] width 88 height 15
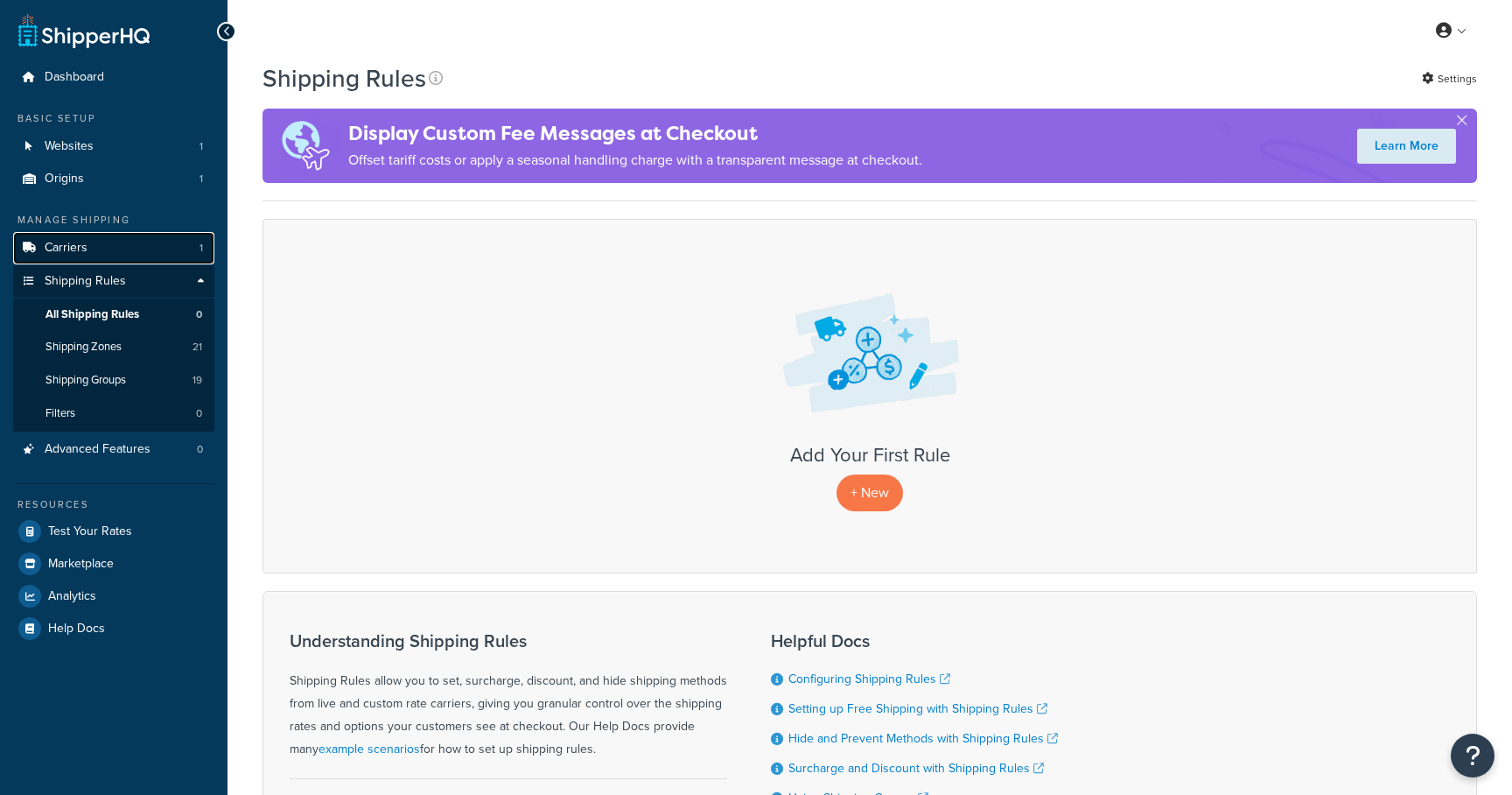
click at [64, 243] on span "Carriers" at bounding box center [65, 248] width 43 height 15
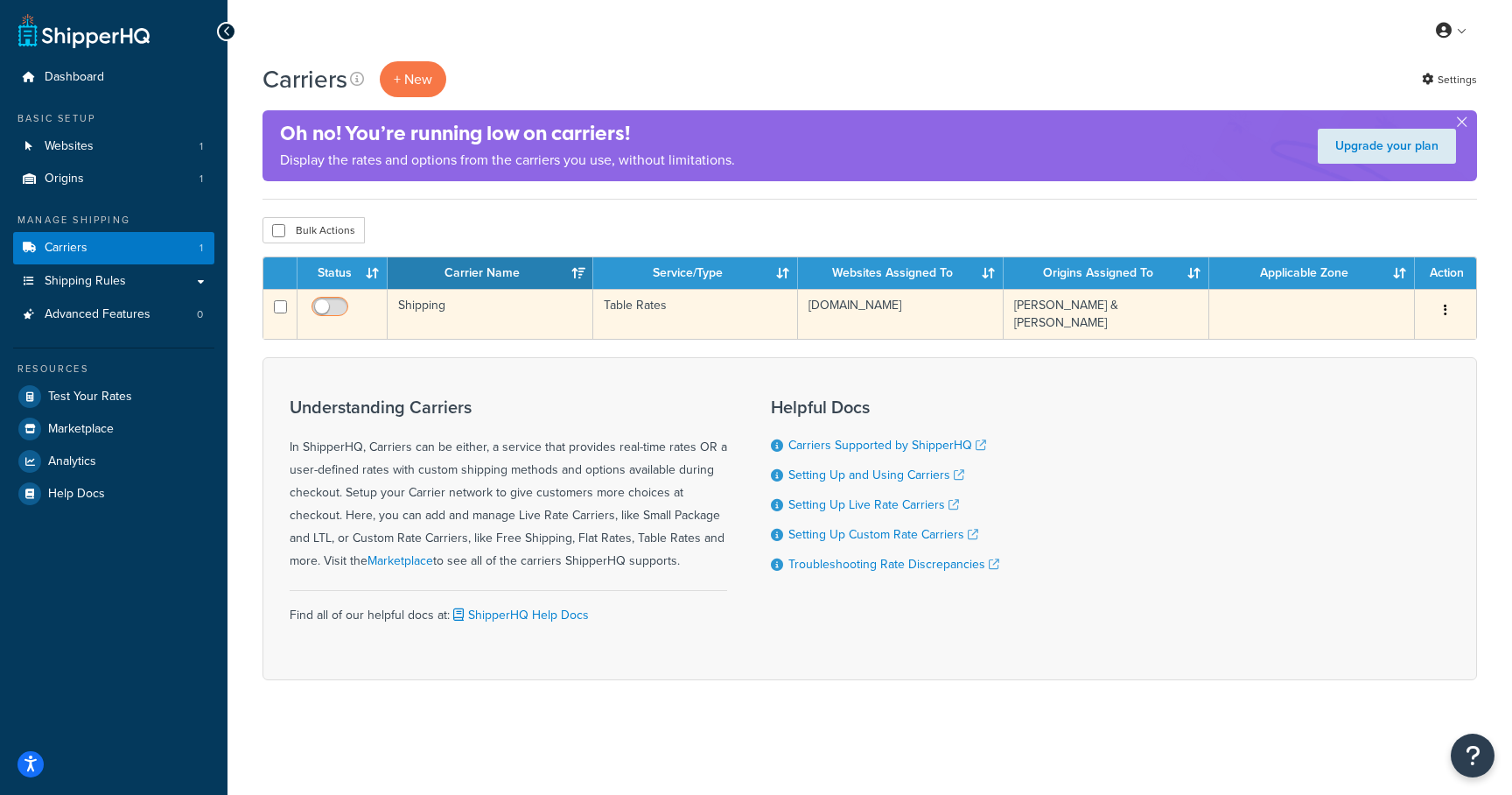
click at [331, 300] on span at bounding box center [330, 307] width 36 height 21
click at [331, 300] on input "checkbox" at bounding box center [332, 311] width 48 height 22
checkbox input "true"
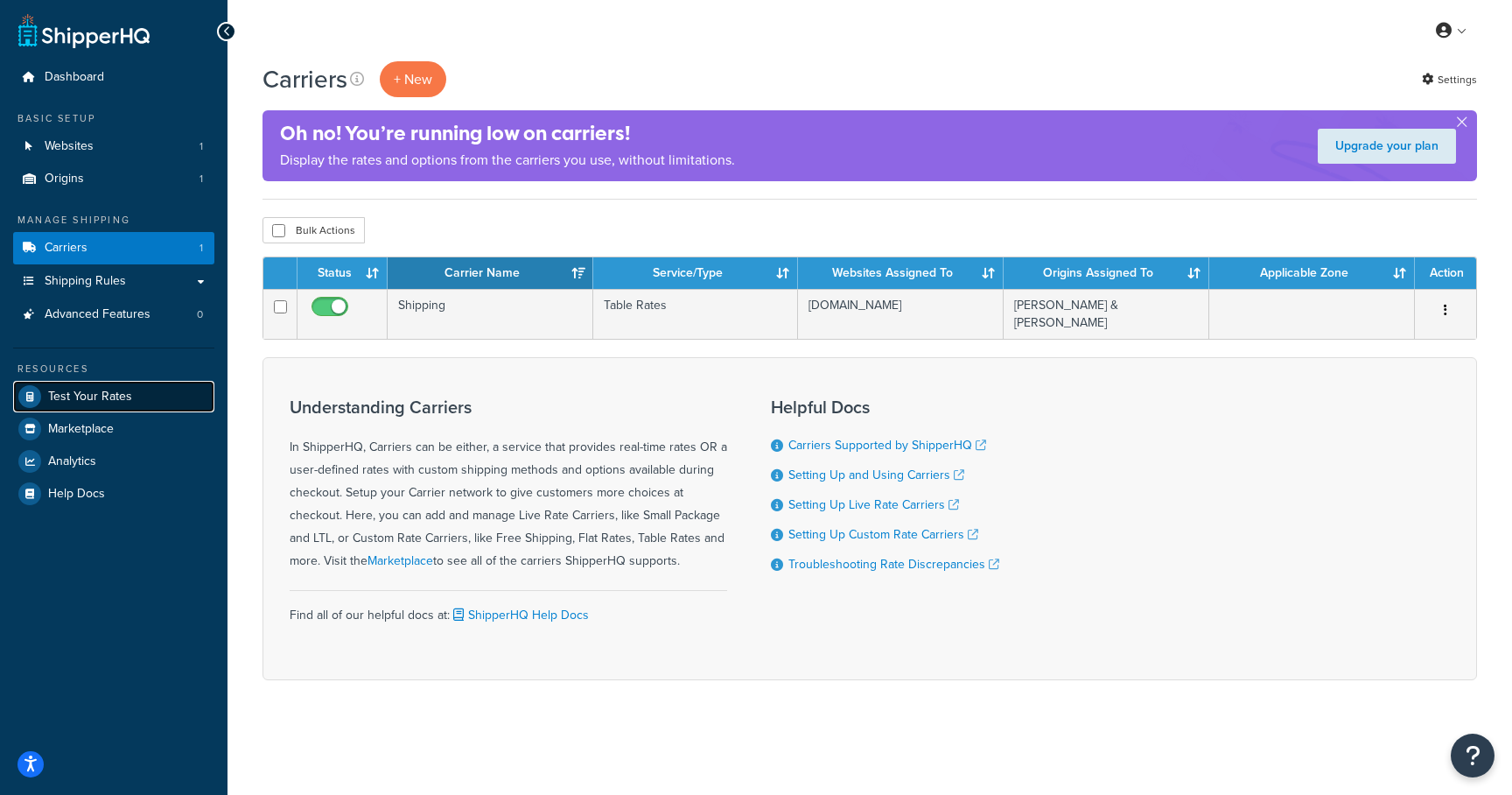
click at [84, 398] on span "Test Your Rates" at bounding box center [90, 397] width 84 height 15
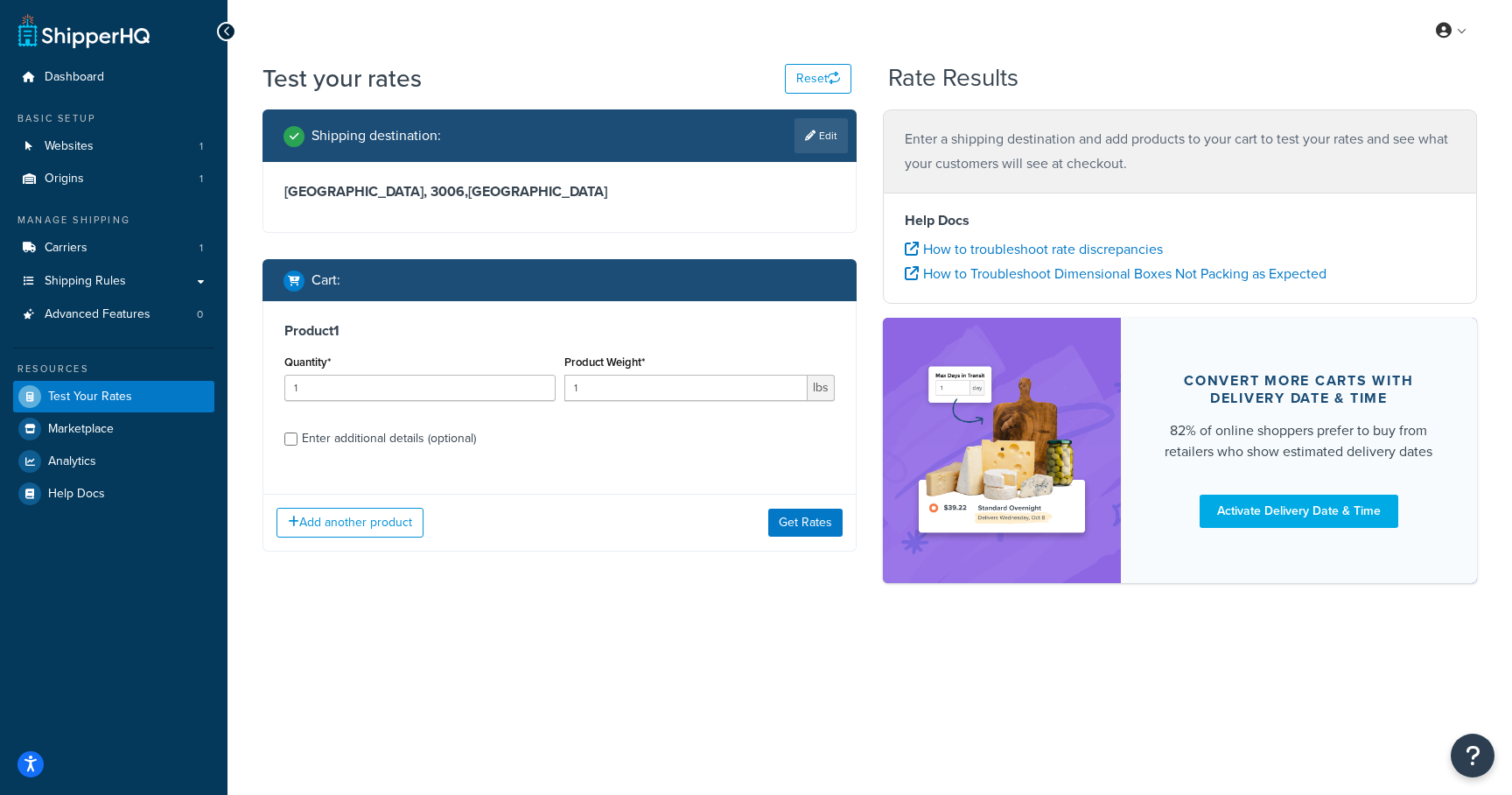
click at [427, 428] on div "Enter additional details (optional)" at bounding box center [389, 438] width 175 height 25
click at [297, 432] on input "Enter additional details (optional)" at bounding box center [291, 438] width 13 height 13
checkbox input "true"
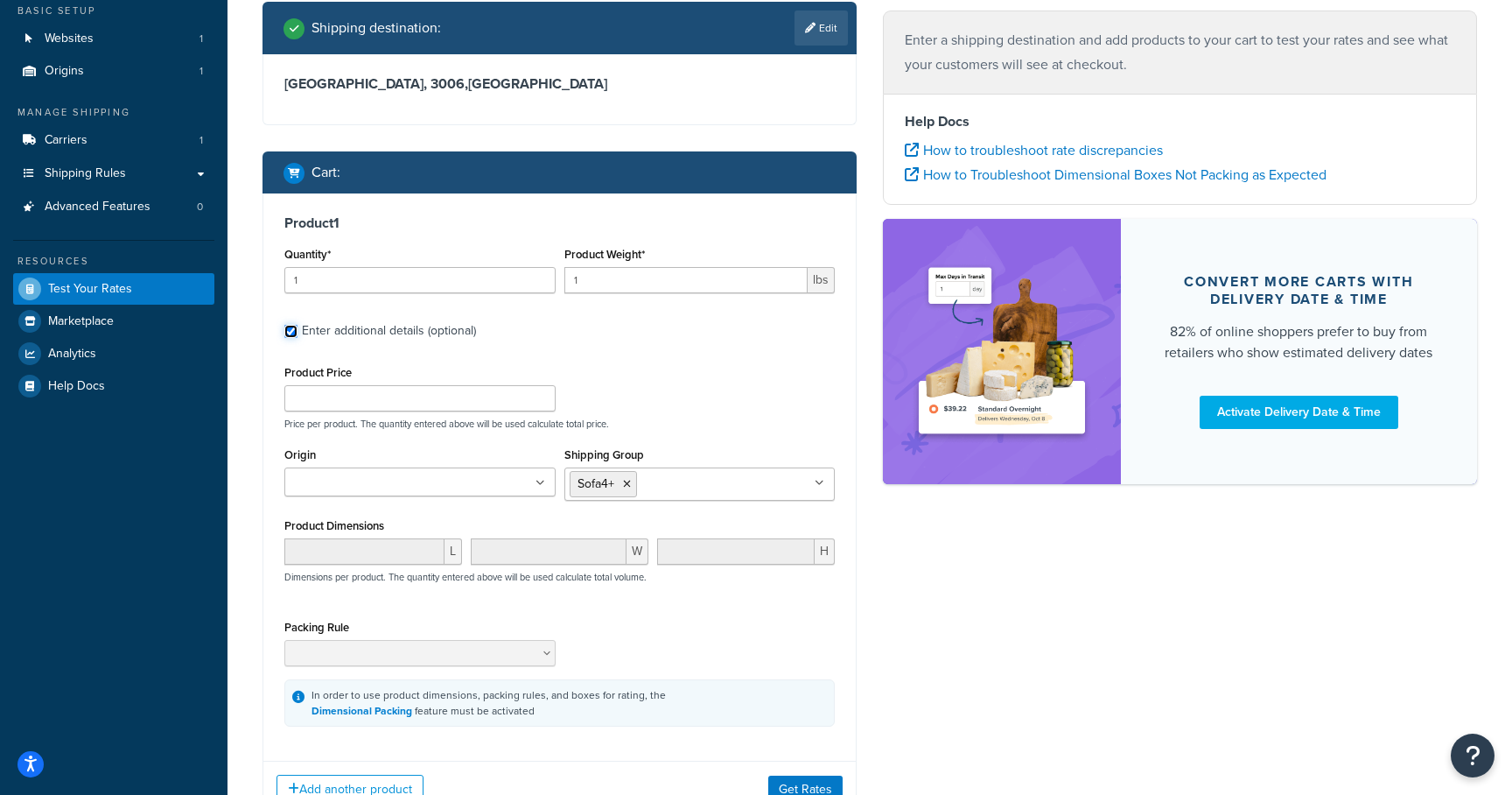
scroll to position [151, 0]
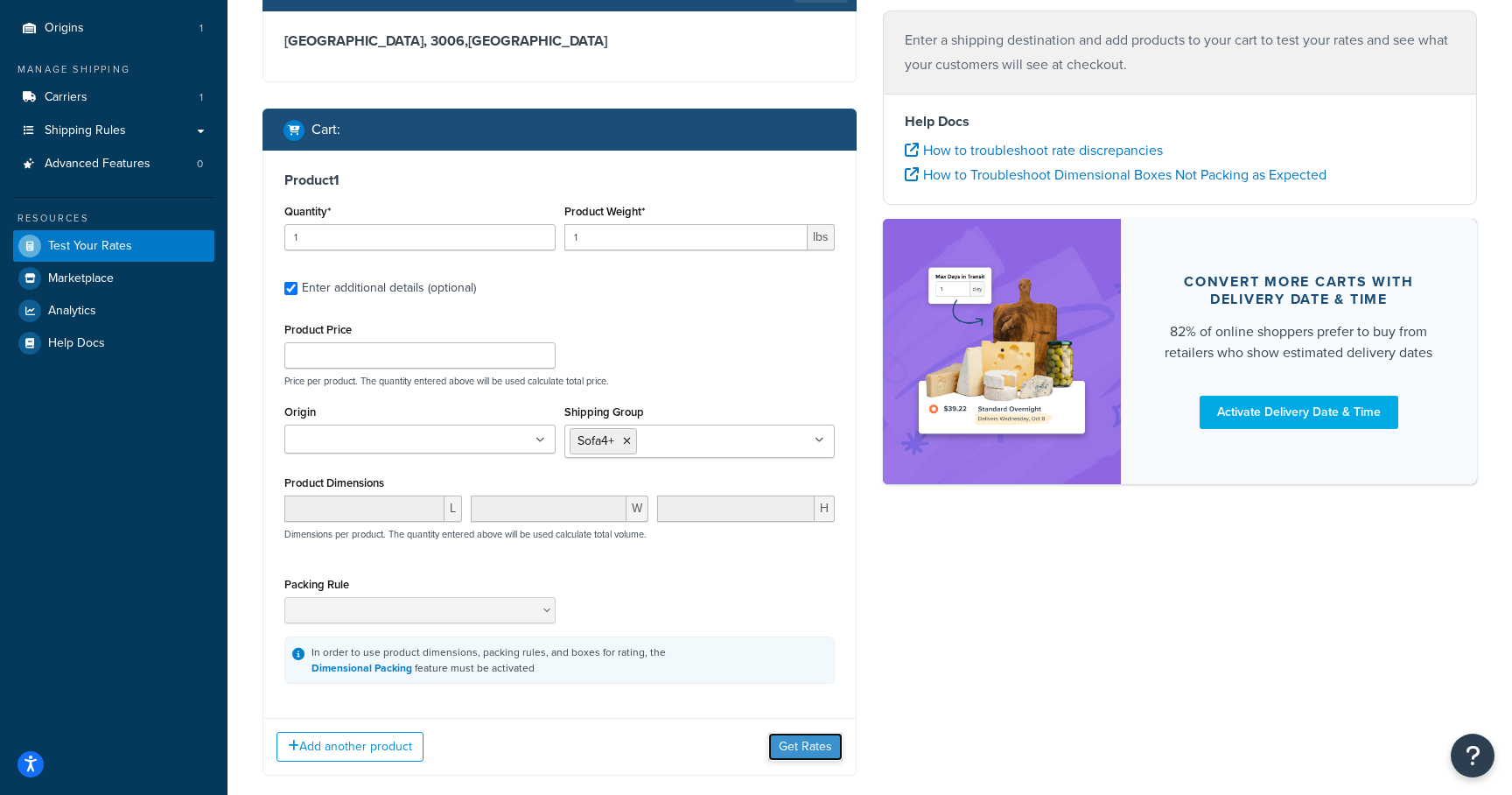
click at [774, 747] on button "Get Rates" at bounding box center [806, 747] width 75 height 28
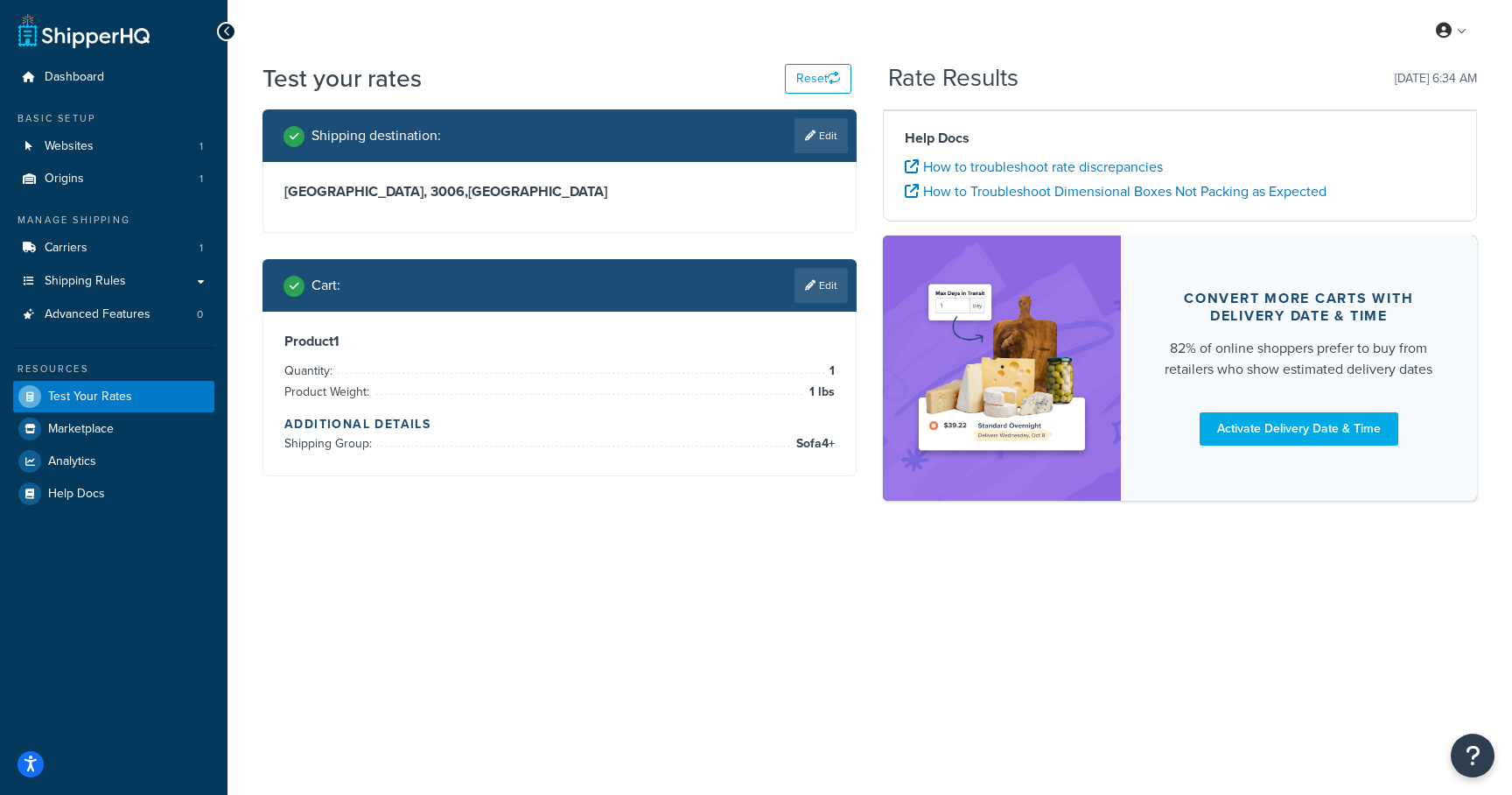
scroll to position [0, 0]
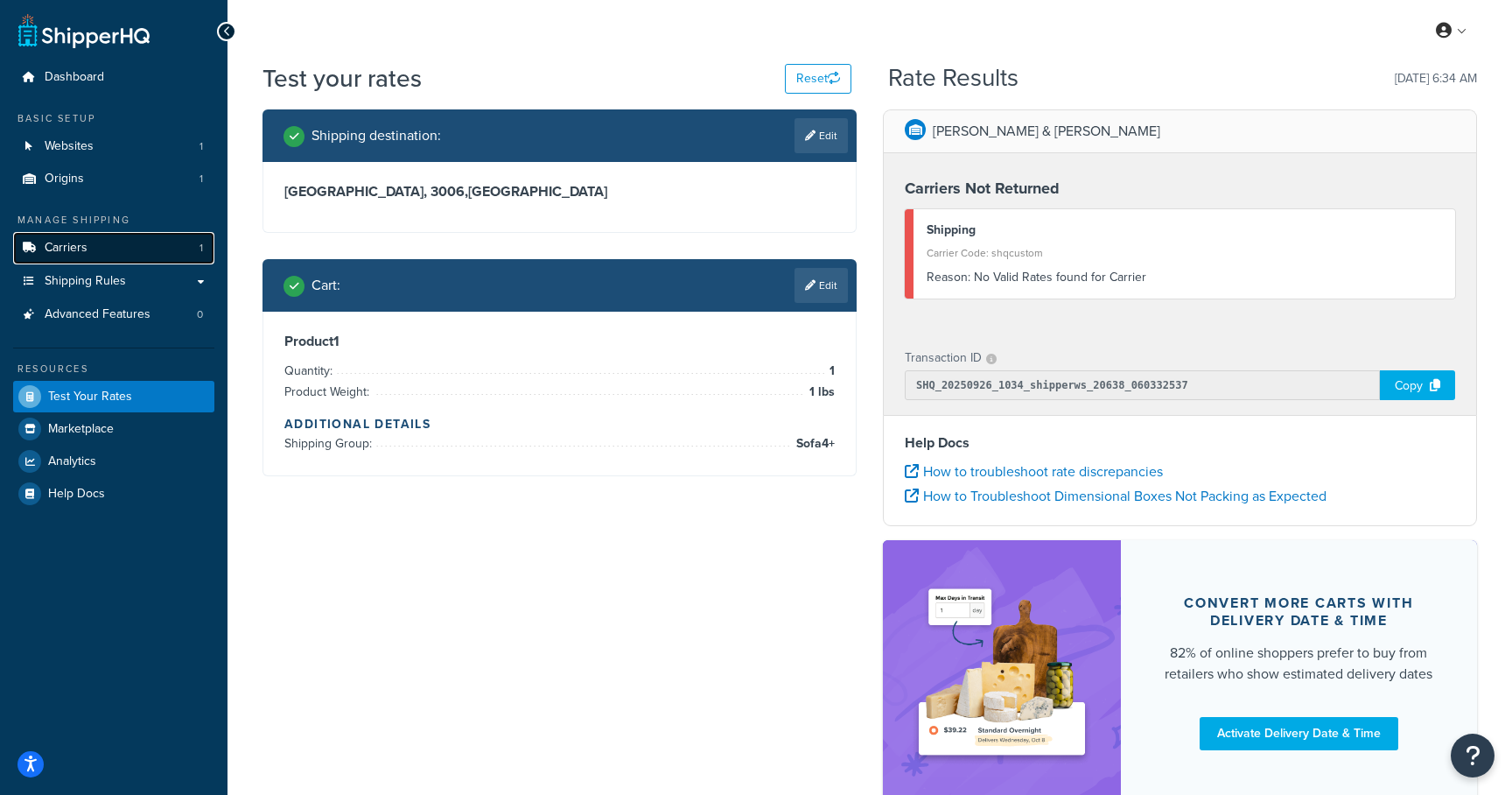
click at [74, 247] on span "Carriers" at bounding box center [65, 248] width 43 height 15
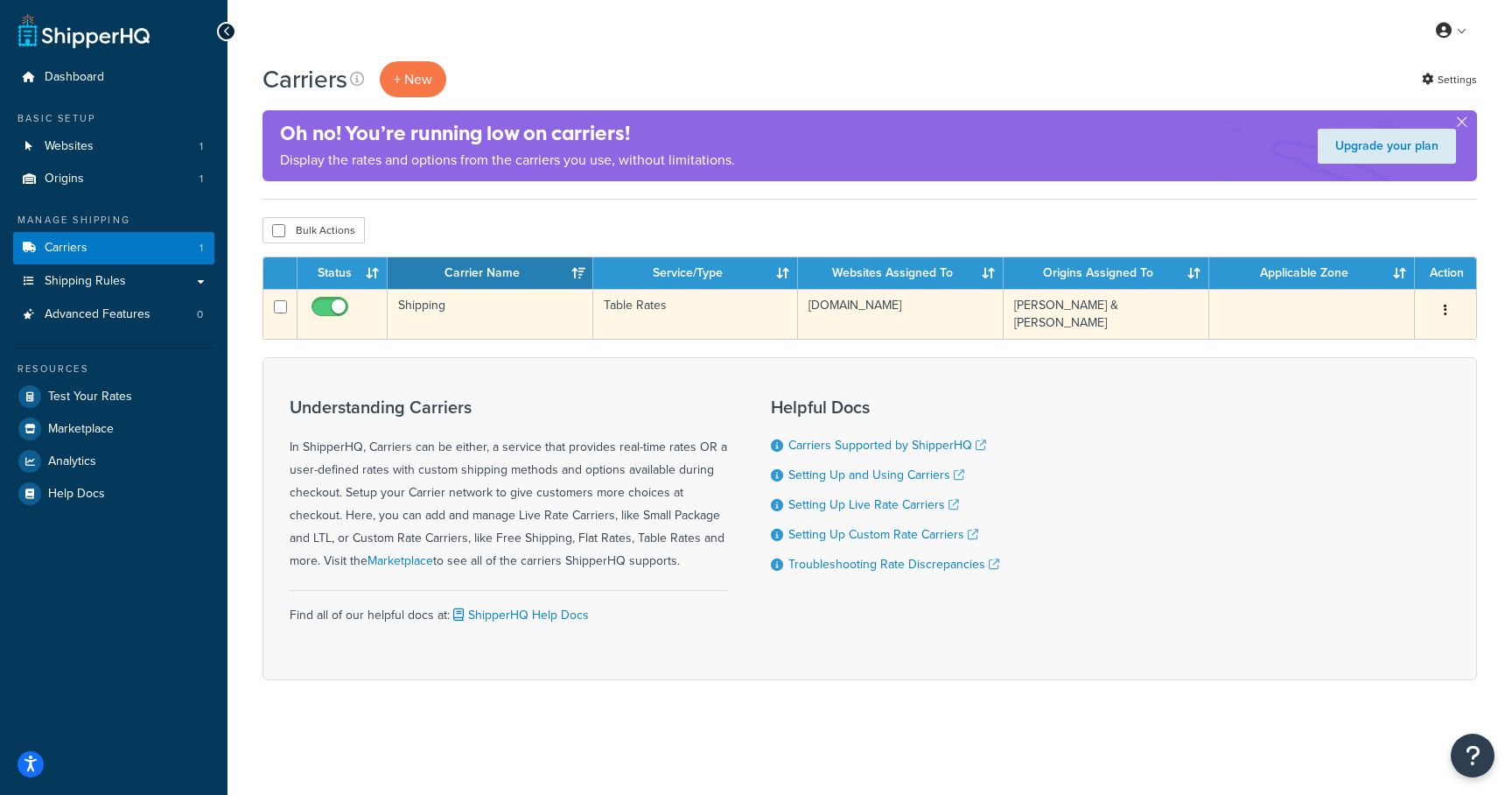
click at [325, 310] on input "checkbox" at bounding box center [332, 311] width 48 height 22
checkbox input "false"
click at [426, 315] on td "Shipping" at bounding box center [490, 314] width 205 height 50
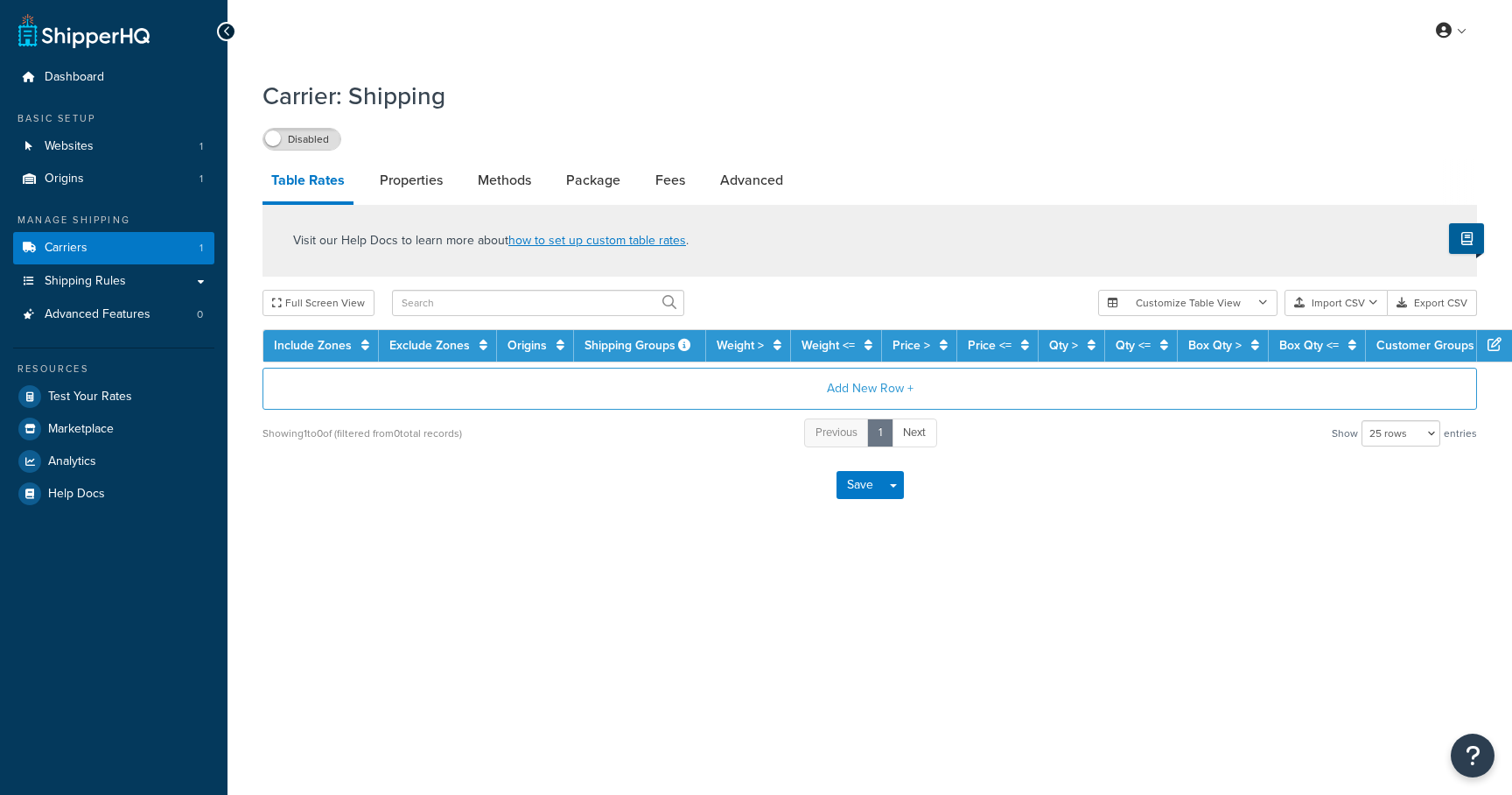
select select "25"
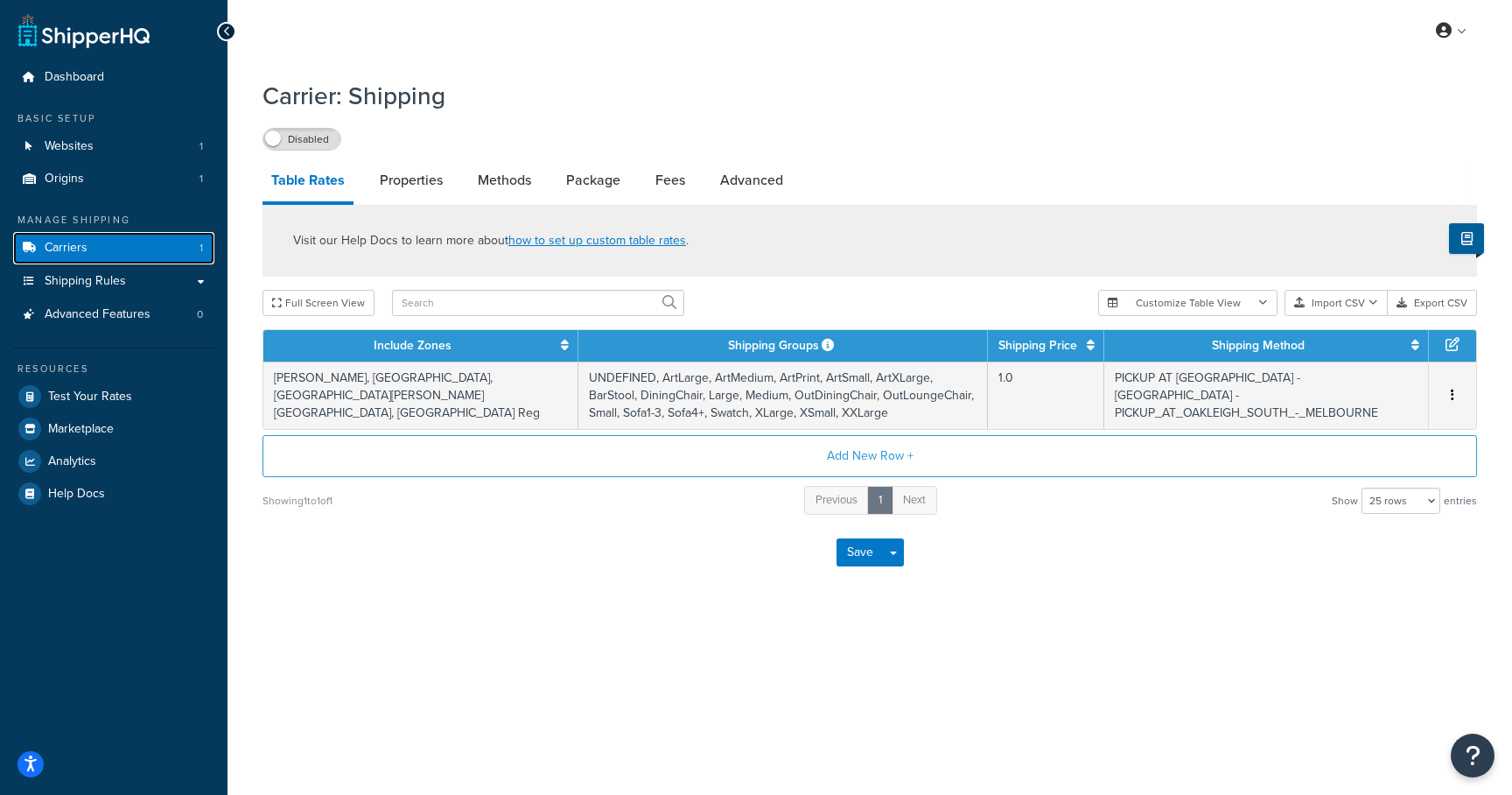
click at [71, 249] on span "Carriers" at bounding box center [65, 248] width 43 height 15
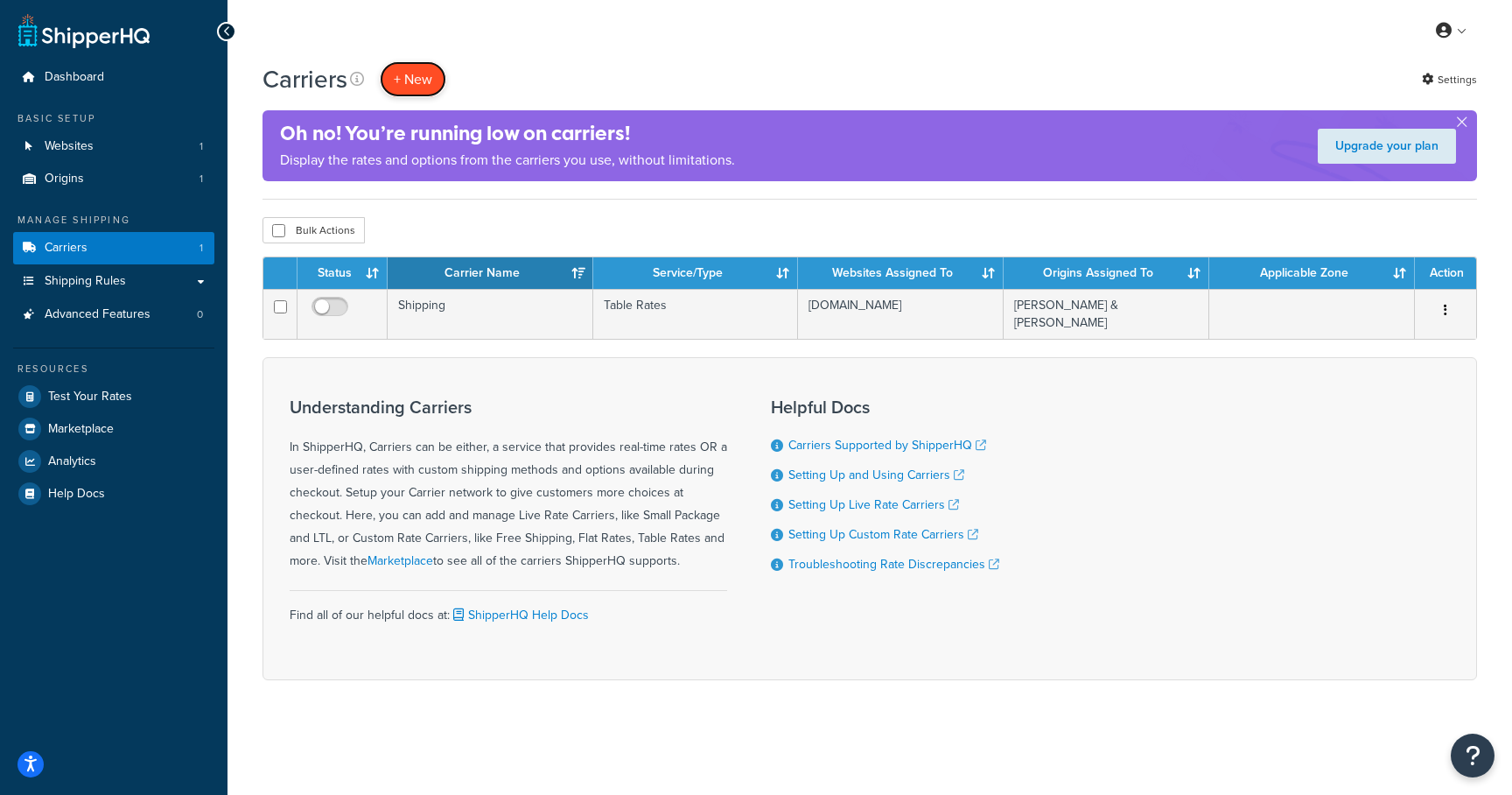
click at [418, 79] on button "+ New" at bounding box center [413, 78] width 66 height 35
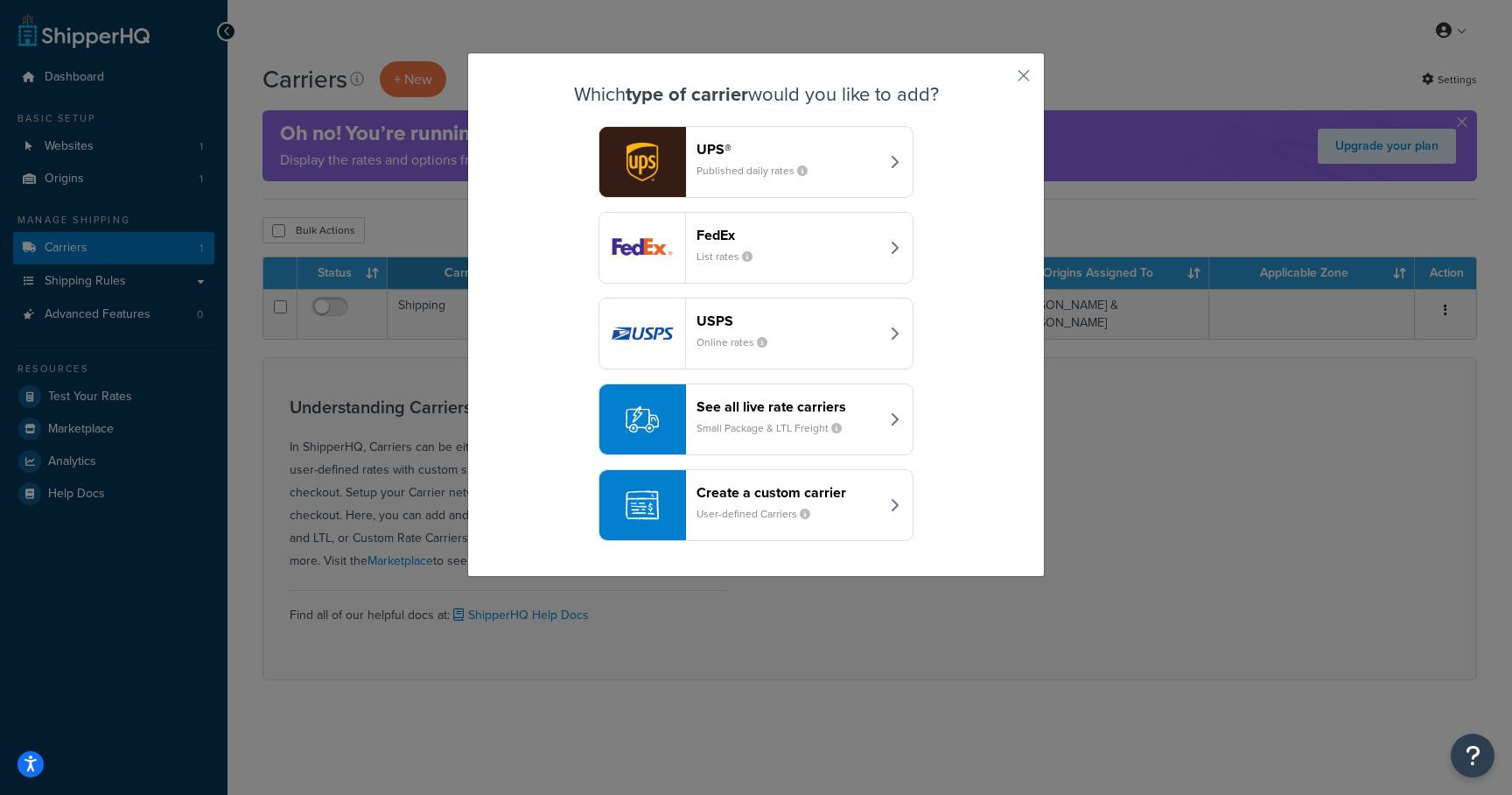
click at [757, 493] on header "Create a custom carrier" at bounding box center [787, 492] width 183 height 16
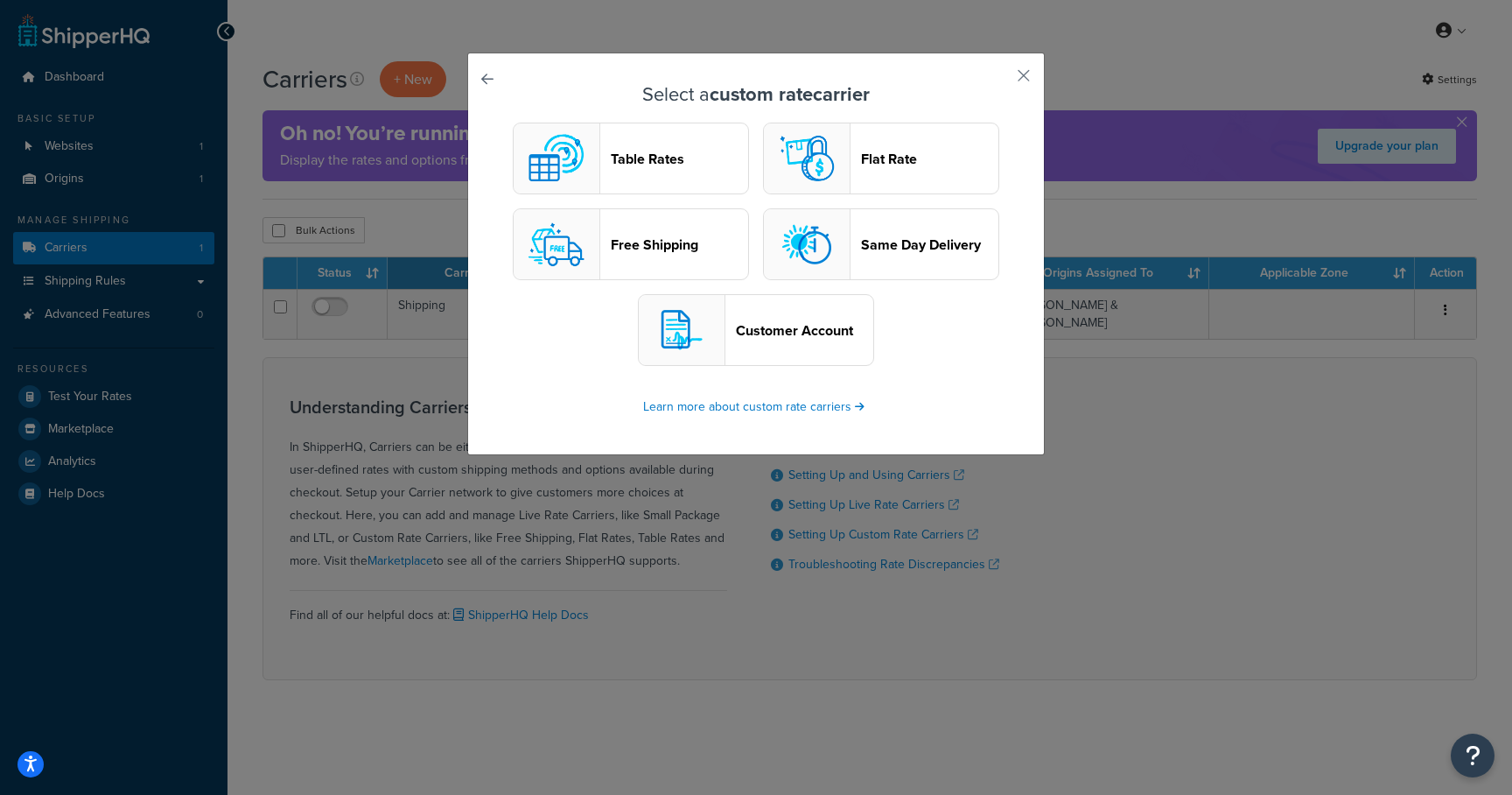
click at [637, 156] on header "Table Rates" at bounding box center [679, 159] width 137 height 16
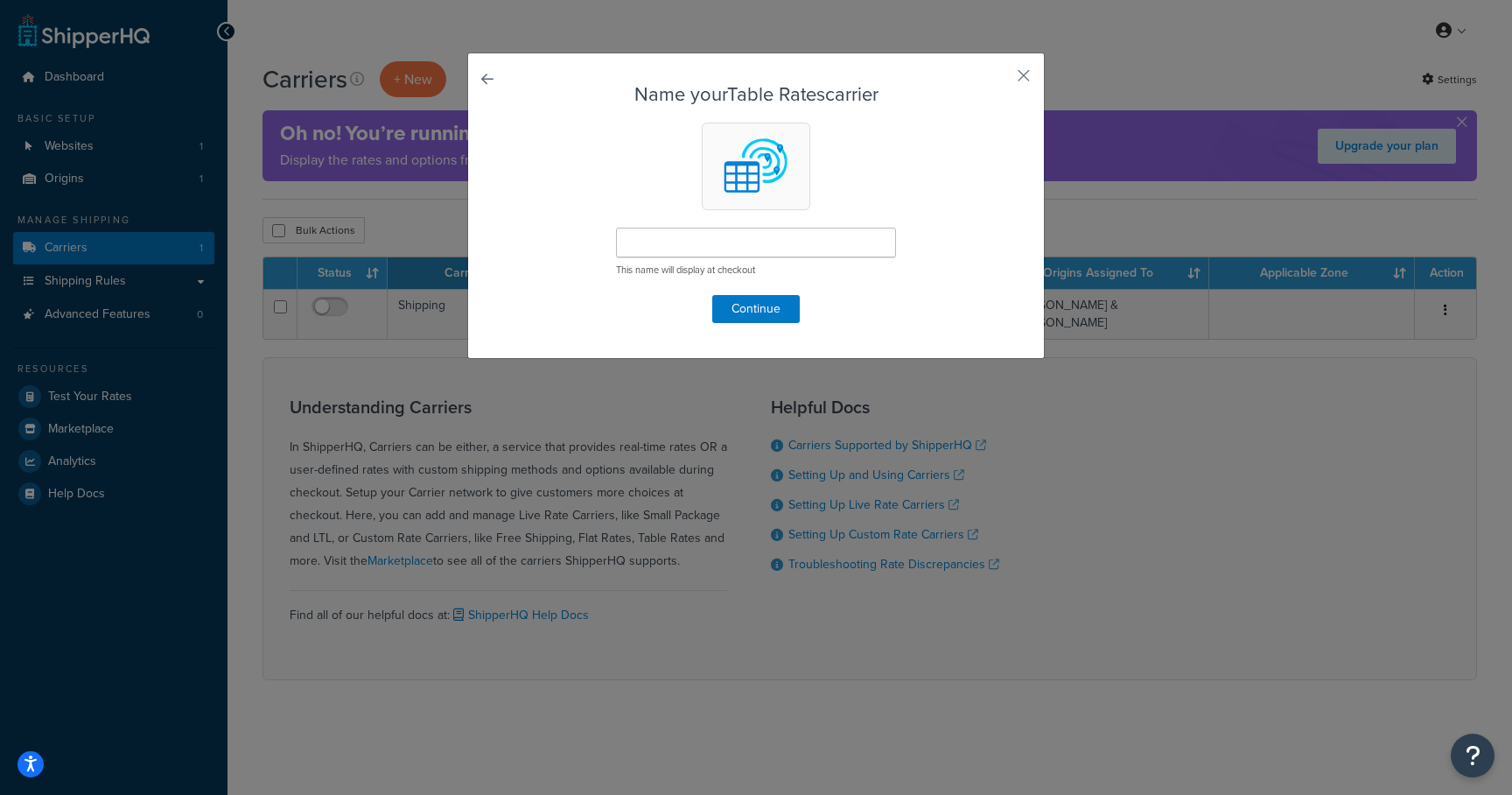
click at [731, 262] on div "This name will display at checkout" at bounding box center [756, 252] width 280 height 49
click at [736, 247] on input "text" at bounding box center [756, 242] width 280 height 30
type input "Testing"
click at [749, 308] on button "Continue" at bounding box center [756, 308] width 87 height 28
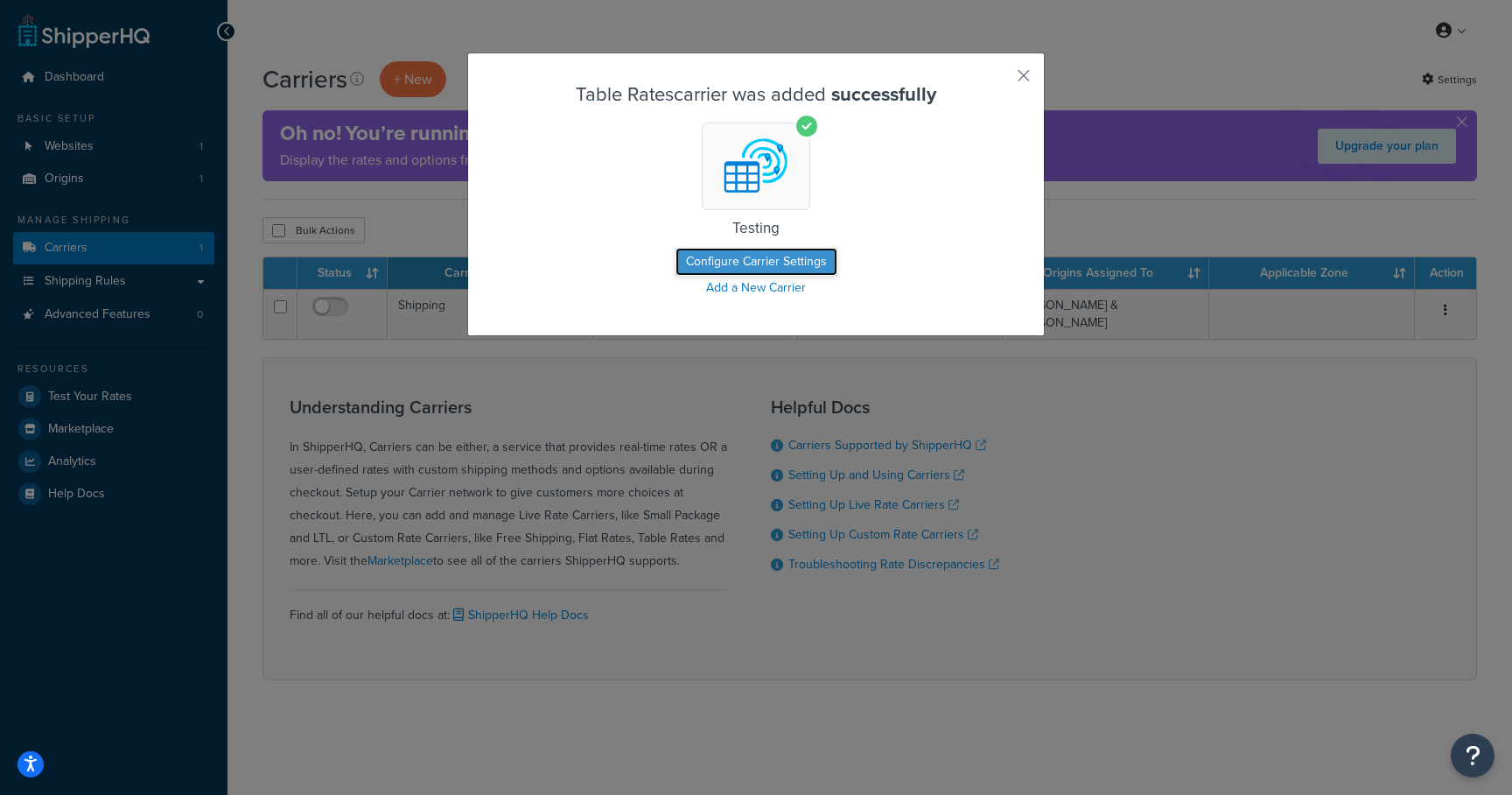
click at [716, 262] on button "Configure Carrier Settings" at bounding box center [756, 261] width 162 height 28
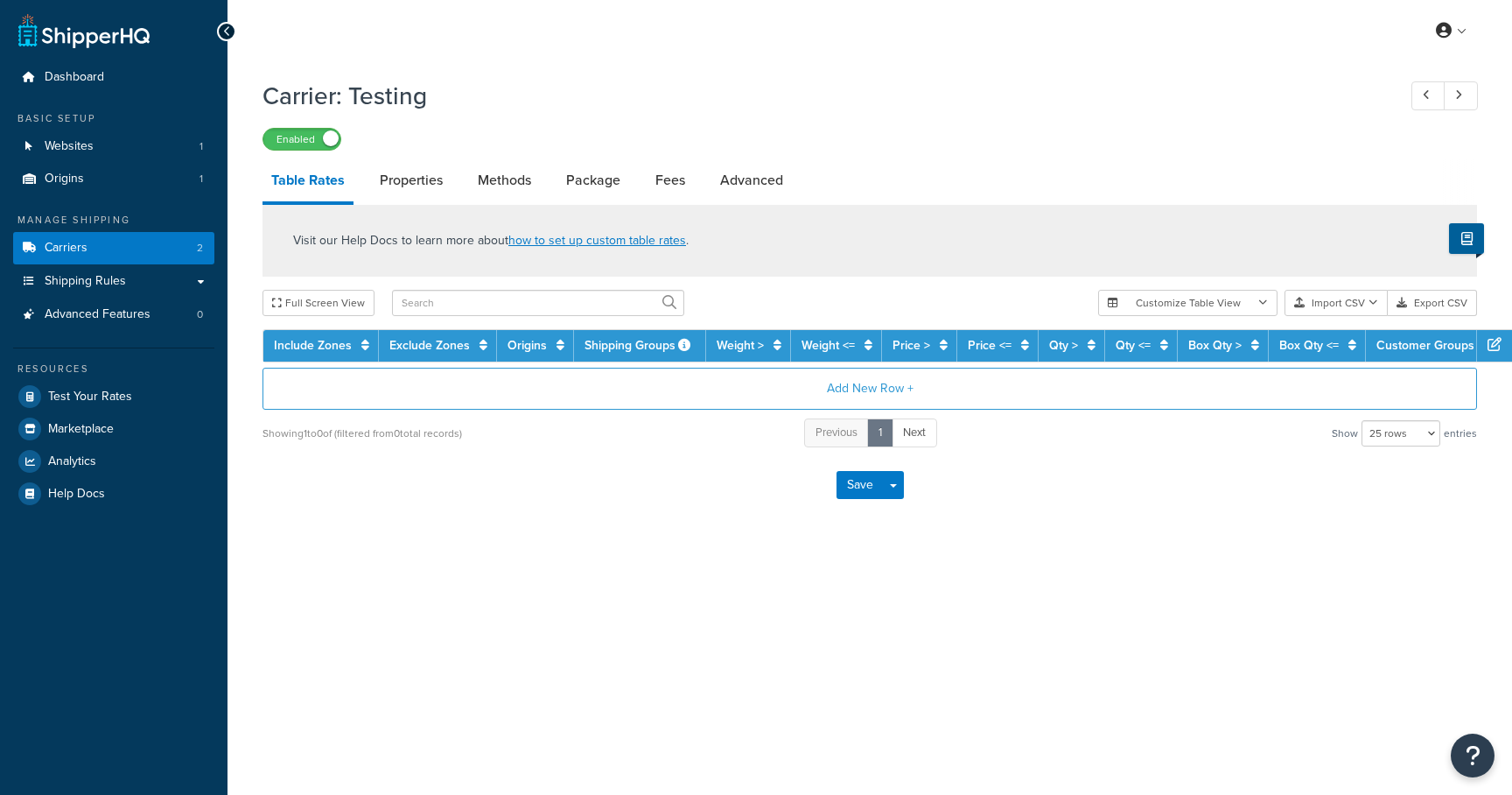
select select "25"
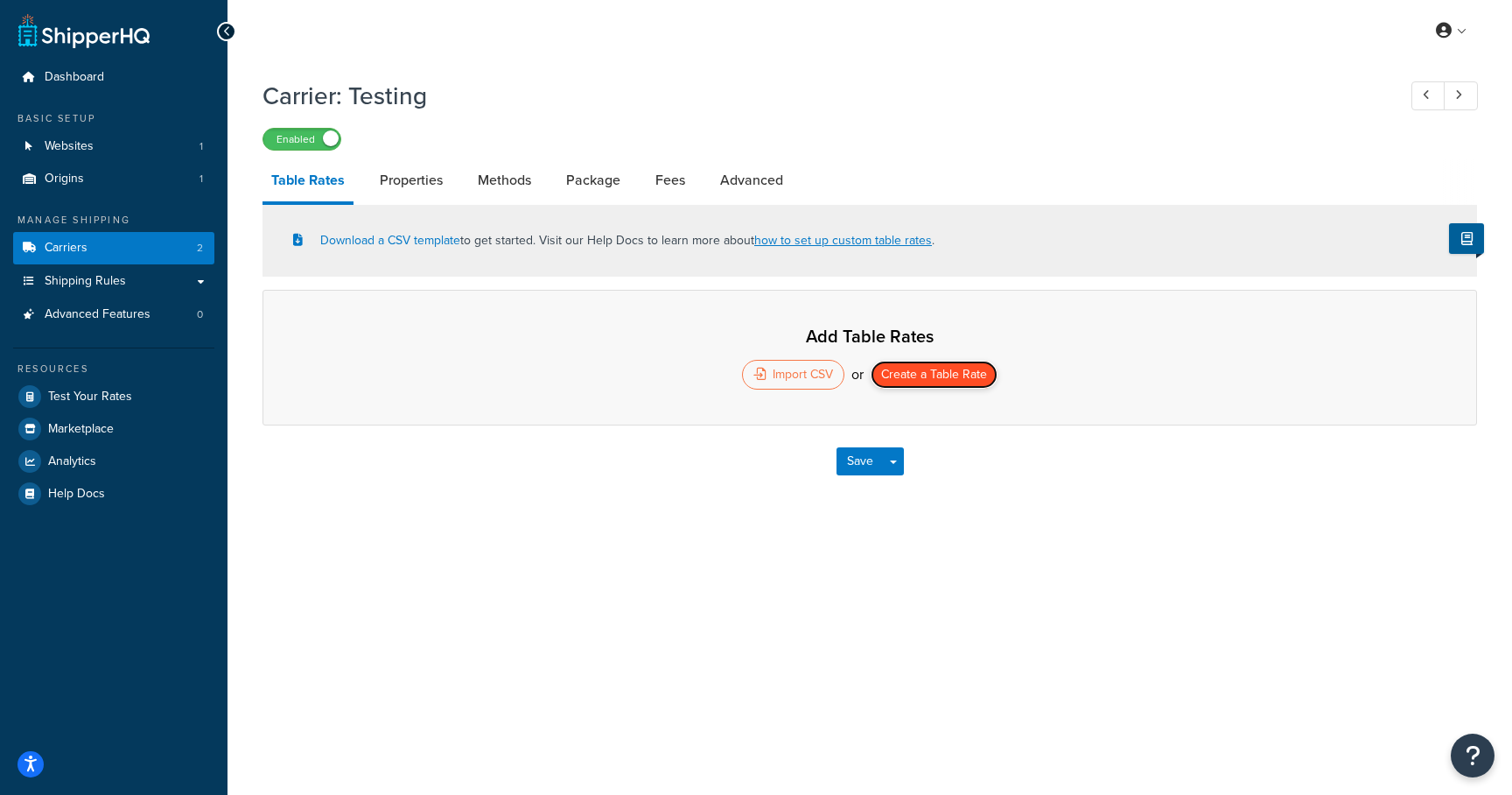
click at [898, 374] on button "Create a Table Rate" at bounding box center [935, 375] width 127 height 28
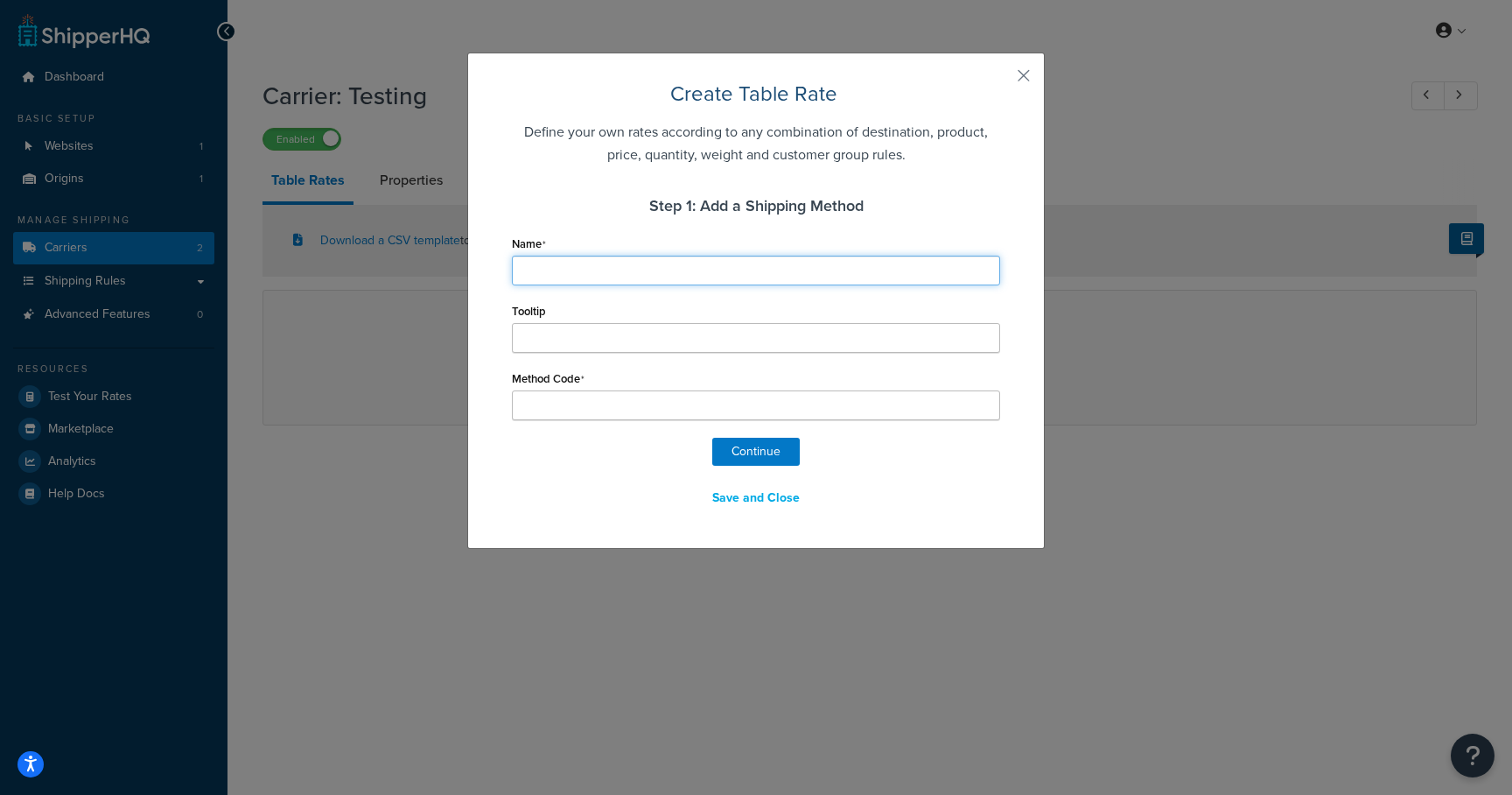
click at [675, 267] on input "Name" at bounding box center [756, 270] width 488 height 30
type input "P"
type input "Pi"
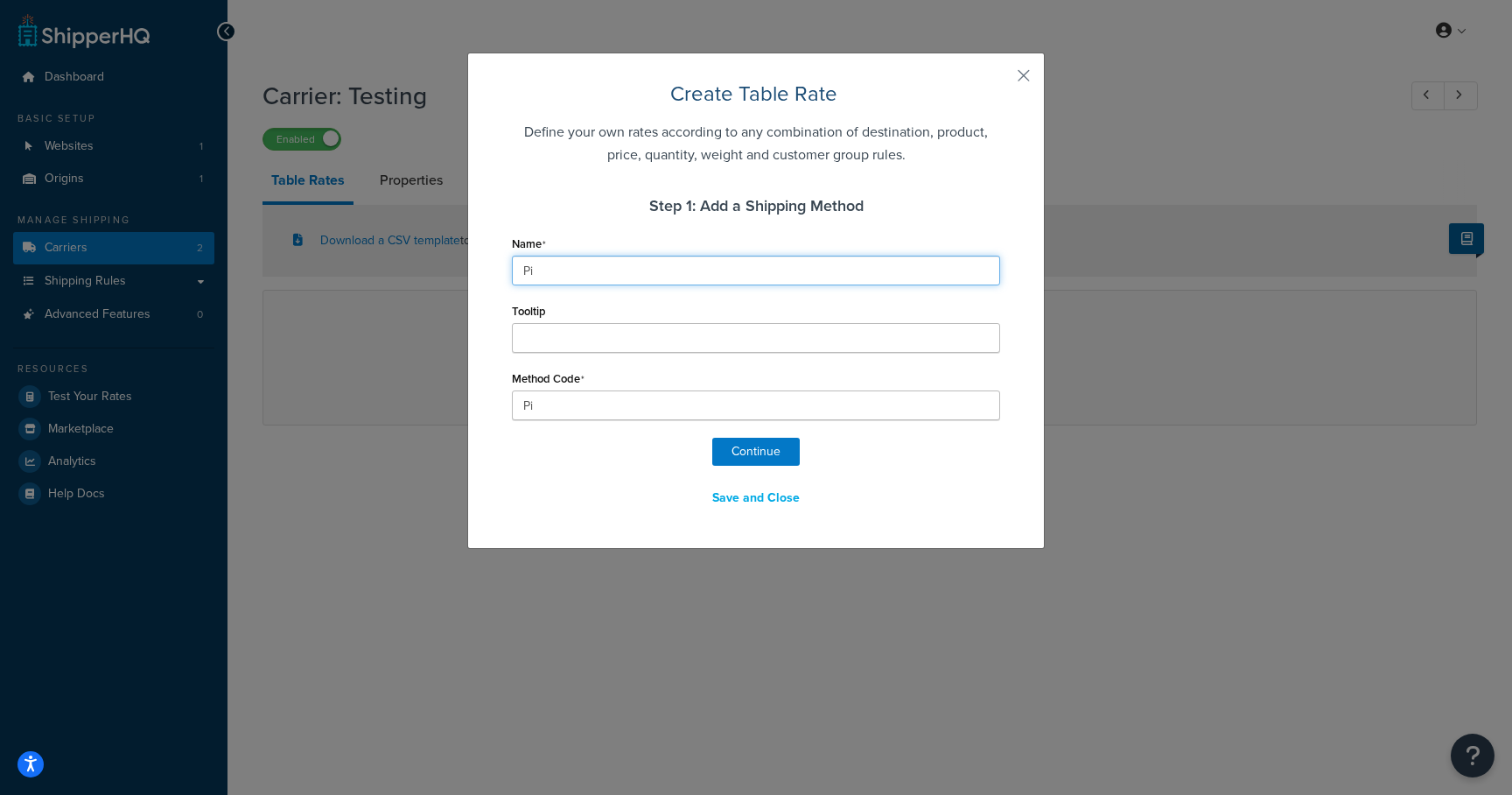
type input "Pic"
type input "Pick"
type input "Picku"
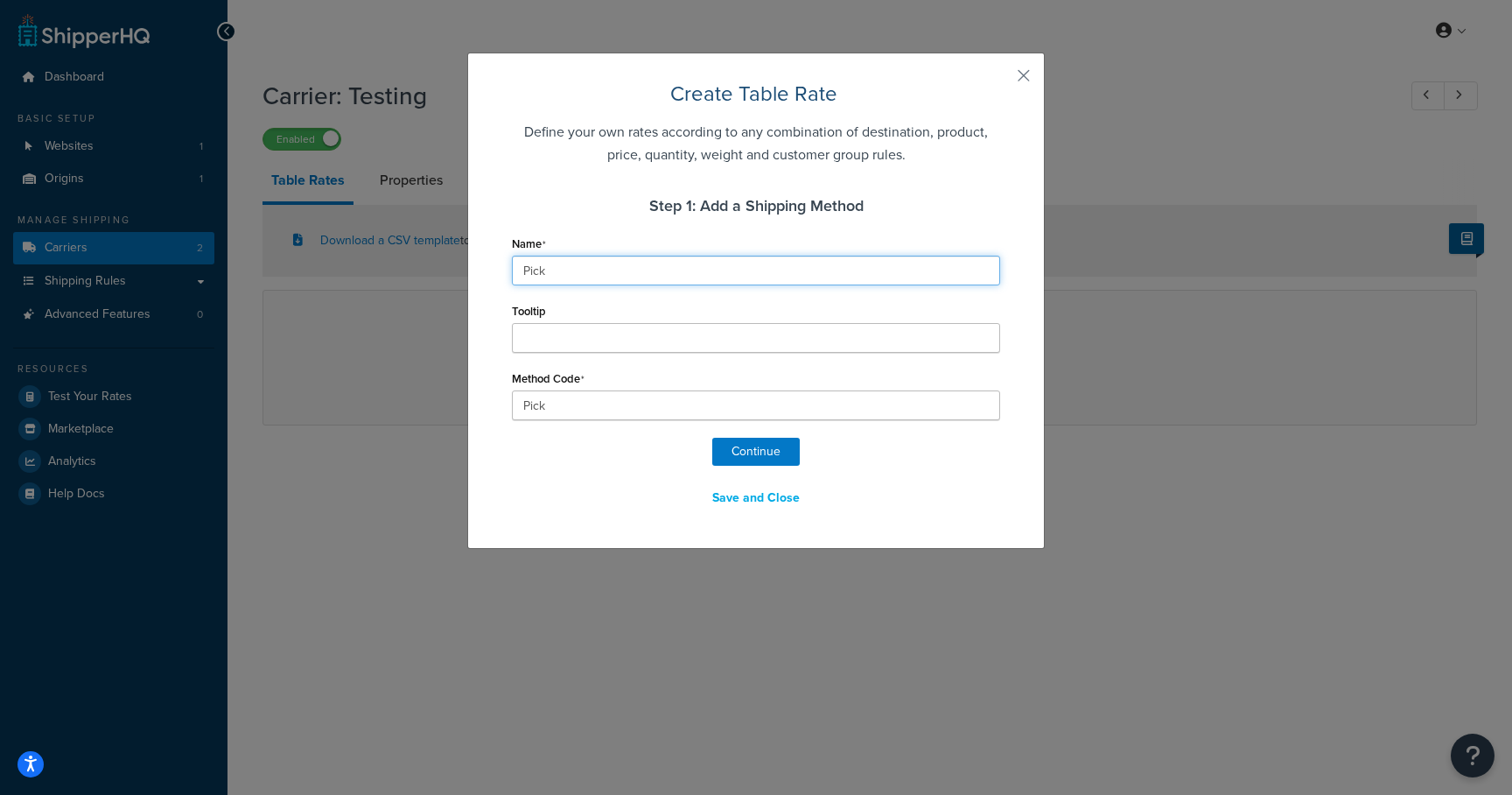
type input "Picku"
type input "Pickup"
click at [736, 455] on button "Continue" at bounding box center [756, 451] width 87 height 28
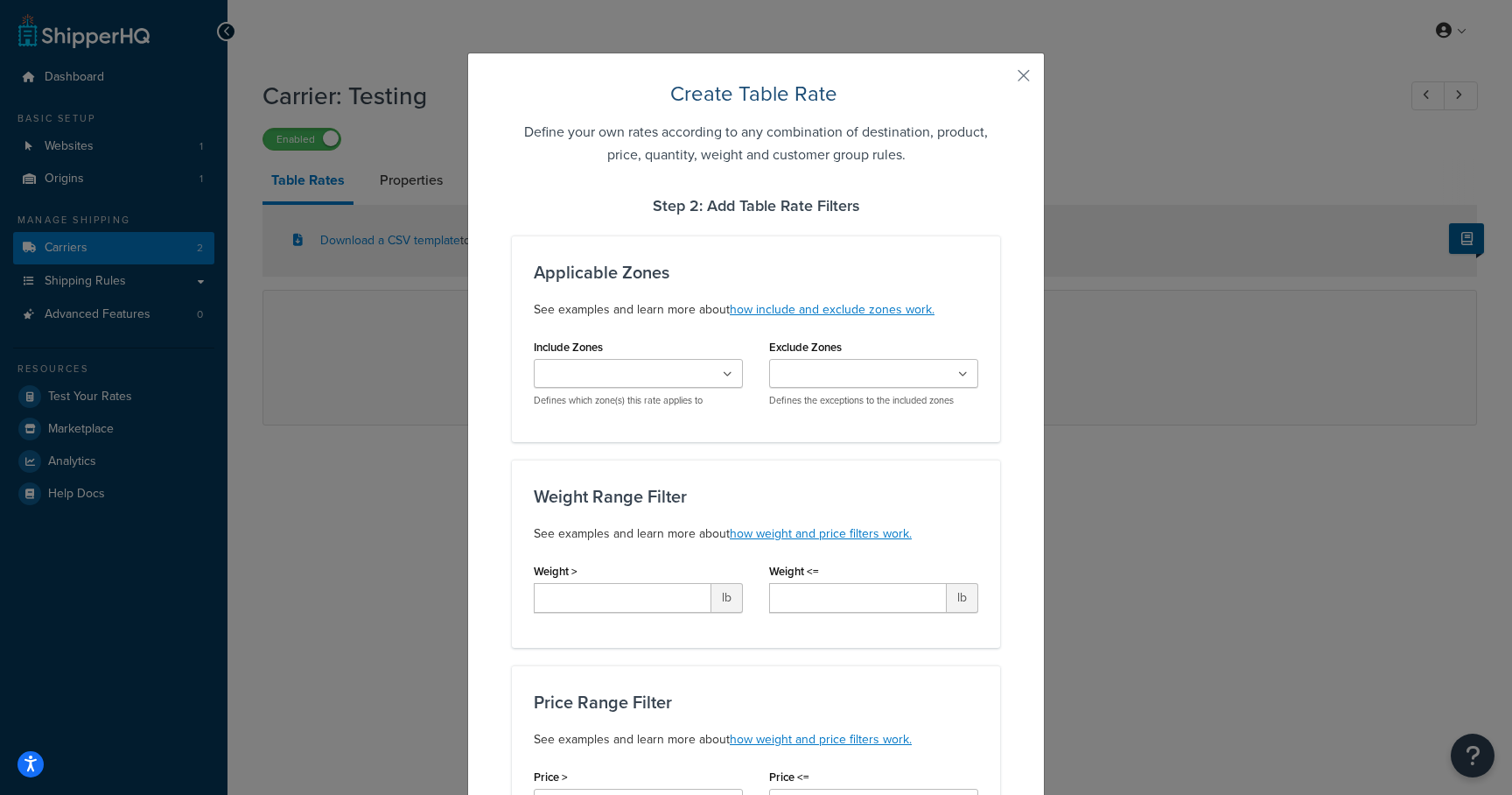
select select "183319"
click at [636, 373] on input "Include Zones" at bounding box center [616, 374] width 155 height 19
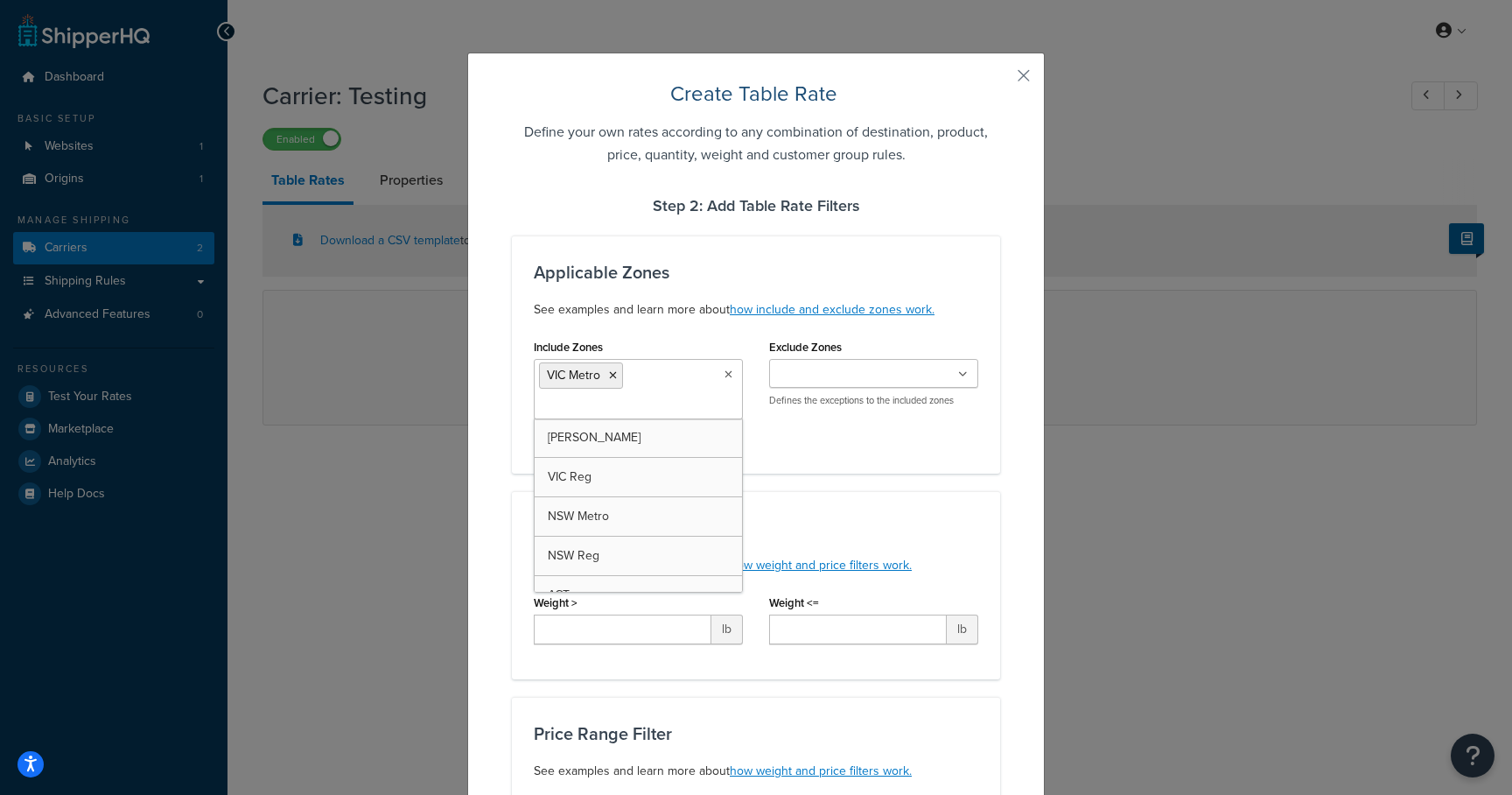
click at [570, 282] on h3 "Applicable Zones" at bounding box center [756, 272] width 445 height 19
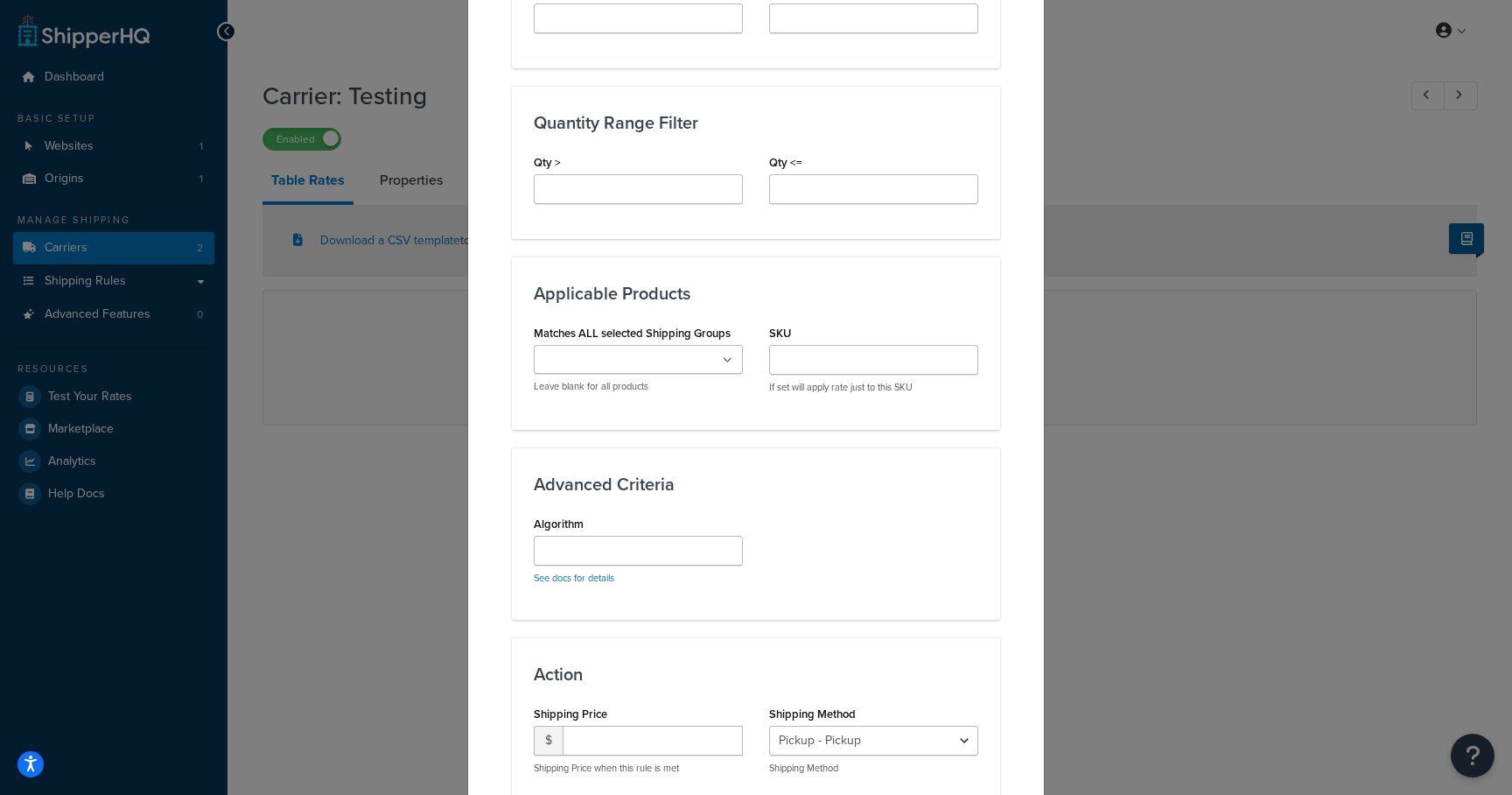
scroll to position [883, 0]
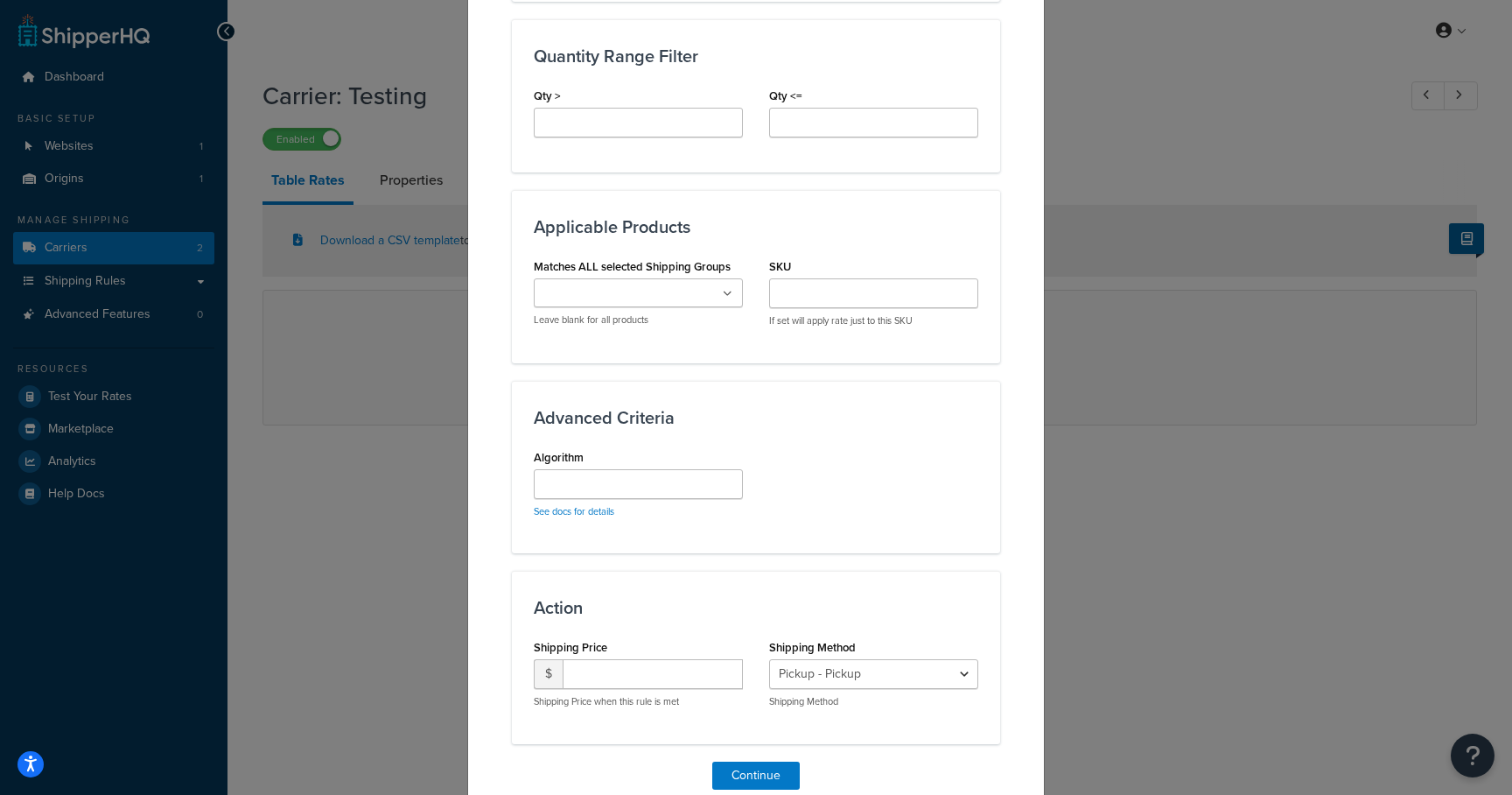
click at [601, 299] on input "Matches ALL selected Shipping Groups" at bounding box center [616, 294] width 155 height 19
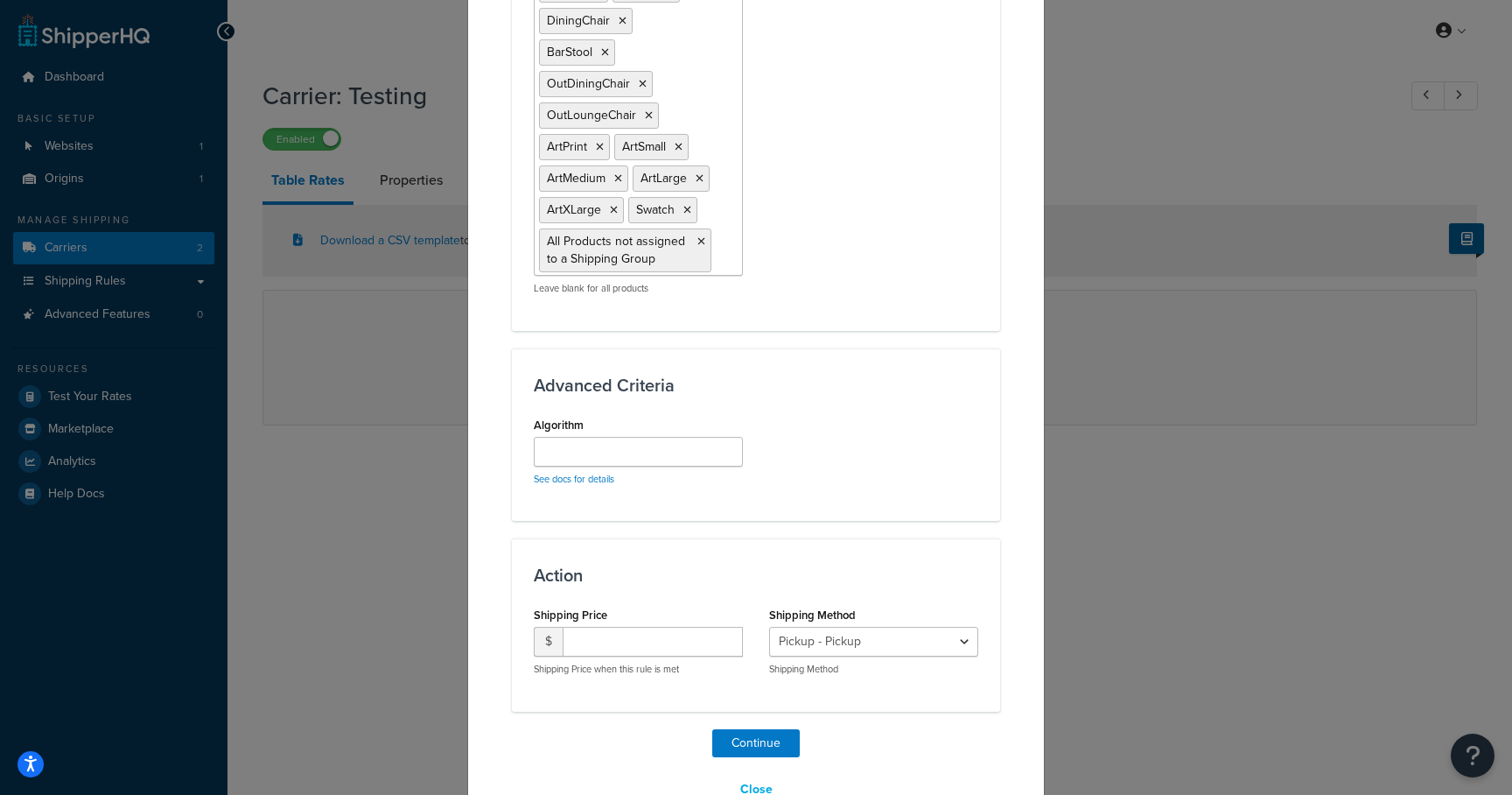
scroll to position [1328, 0]
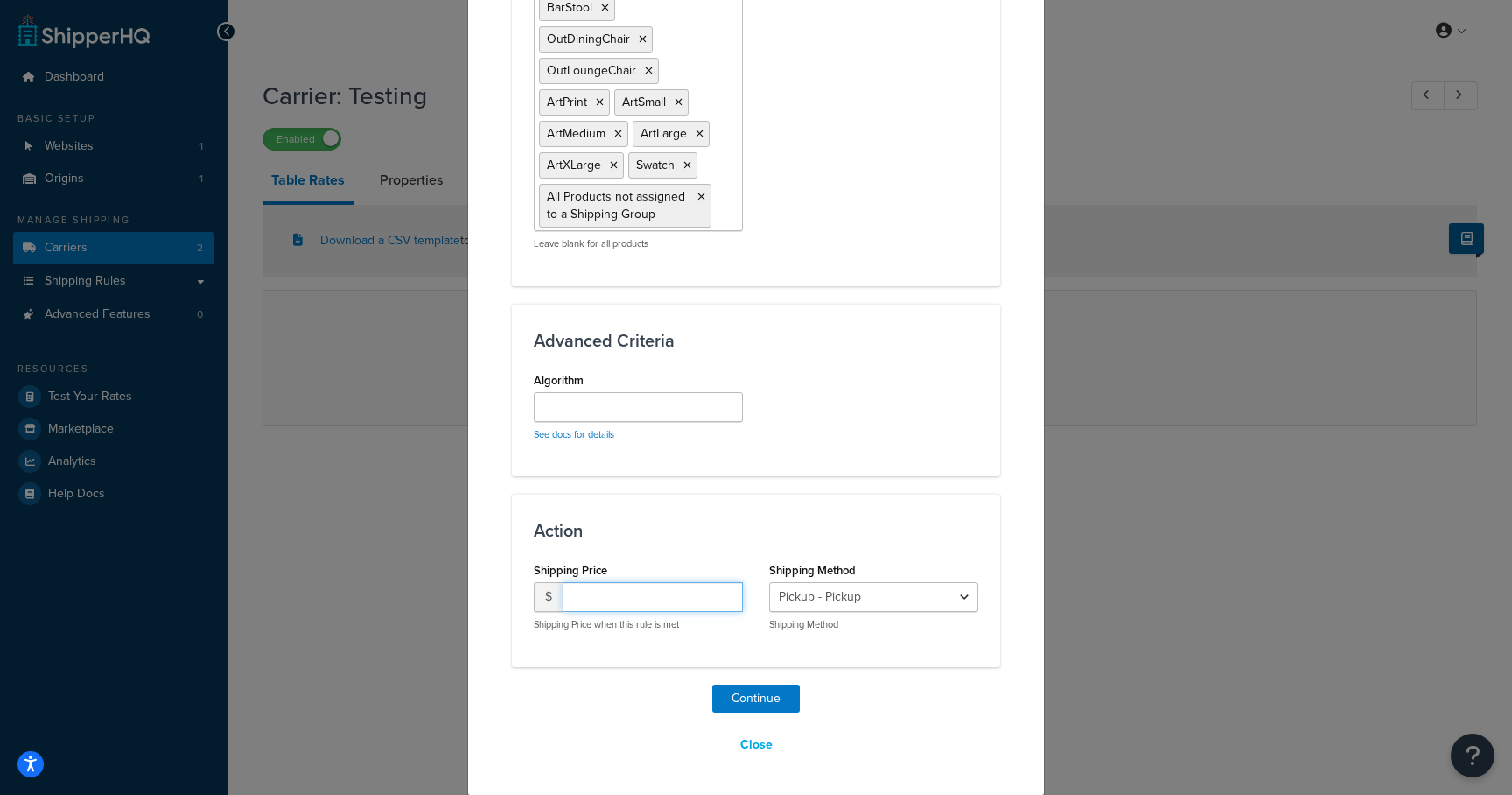
click at [613, 586] on input "number" at bounding box center [653, 597] width 180 height 30
type input "0.00"
click at [762, 705] on button "Continue" at bounding box center [756, 699] width 87 height 28
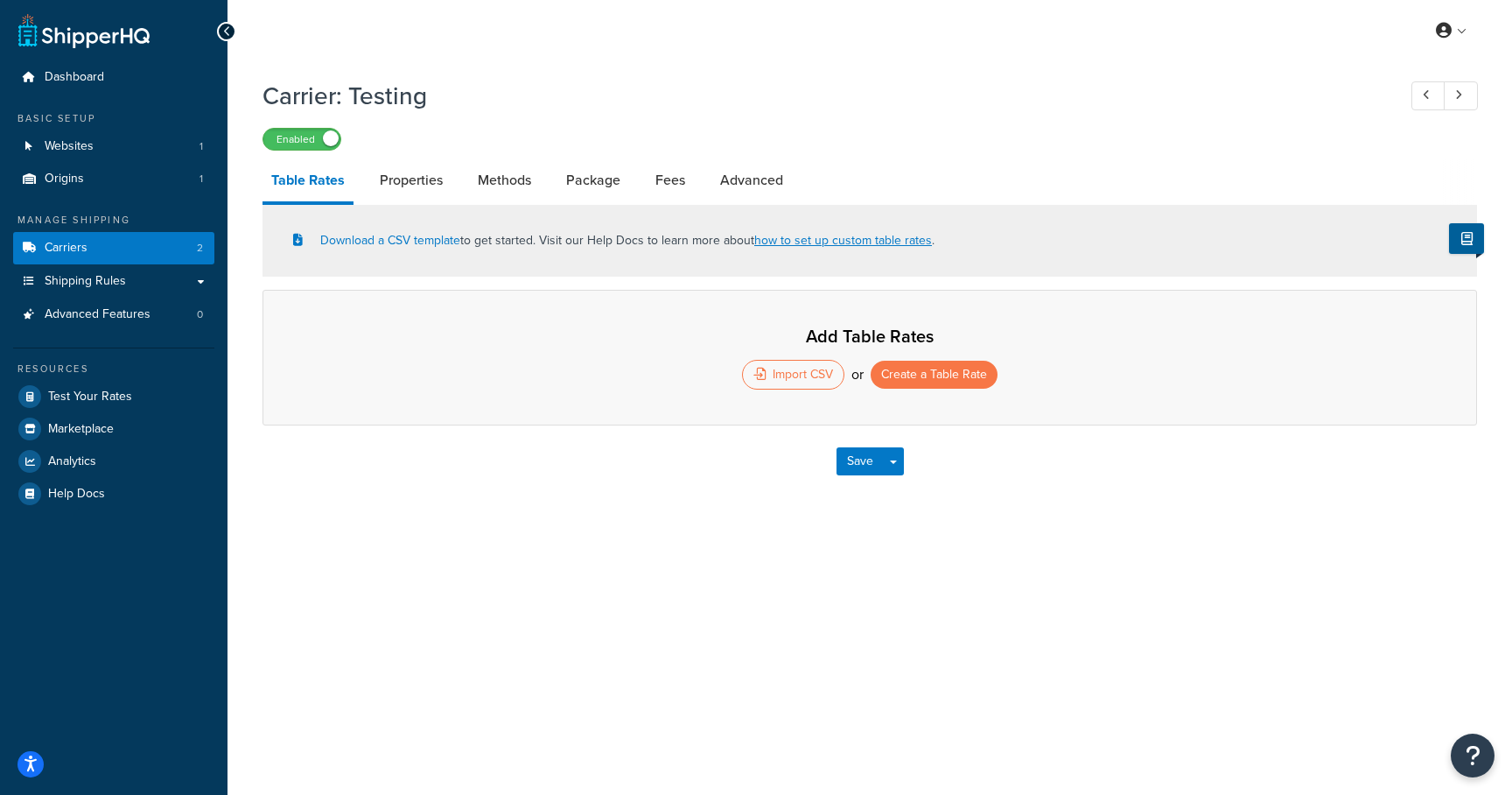
select select "25"
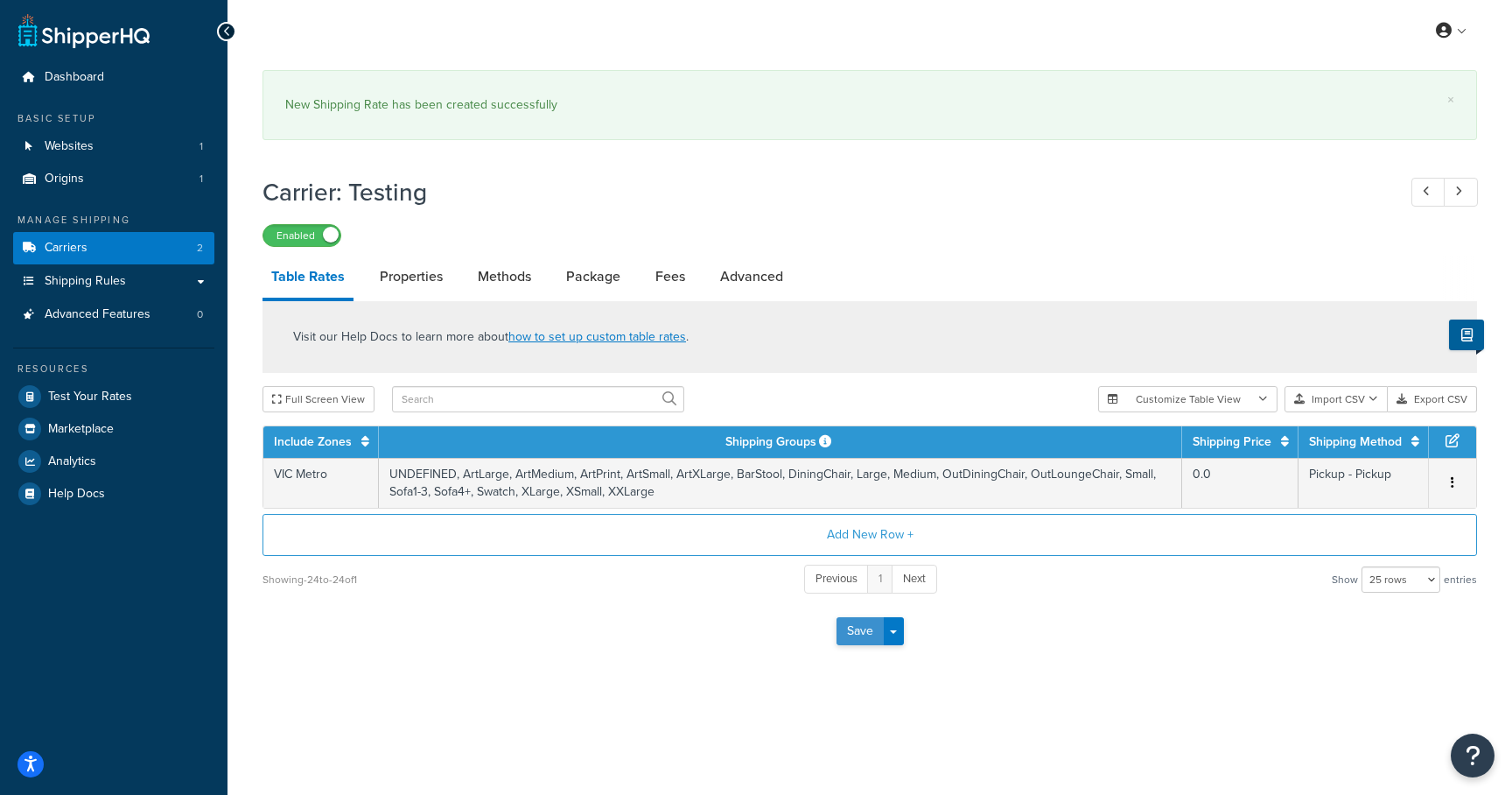
click at [854, 632] on button "Save" at bounding box center [860, 631] width 47 height 28
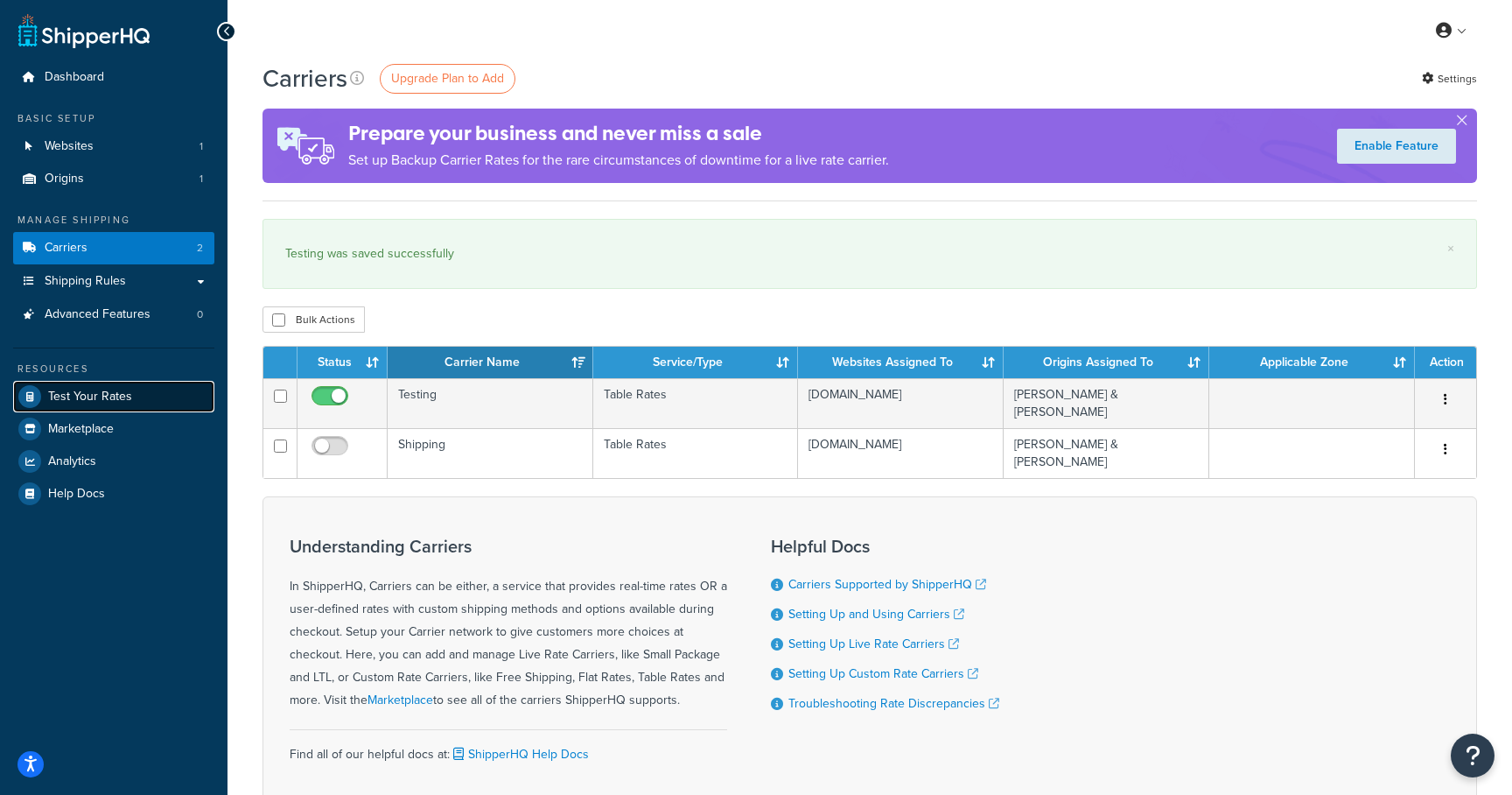
click at [79, 403] on span "Test Your Rates" at bounding box center [90, 397] width 84 height 15
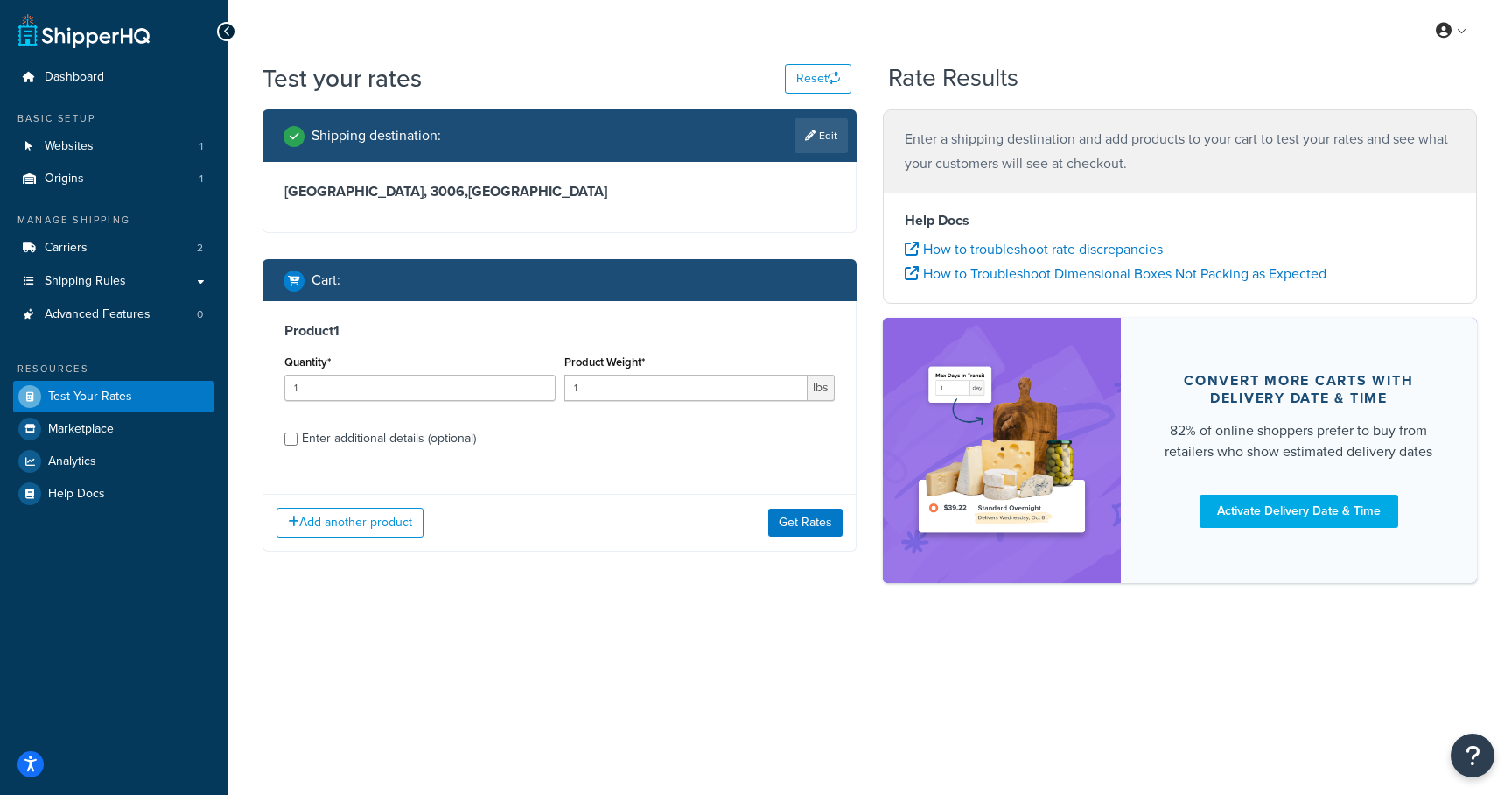
click at [366, 436] on div "Enter additional details (optional)" at bounding box center [389, 438] width 175 height 25
click at [297, 436] on input "Enter additional details (optional)" at bounding box center [291, 438] width 13 height 13
checkbox input "true"
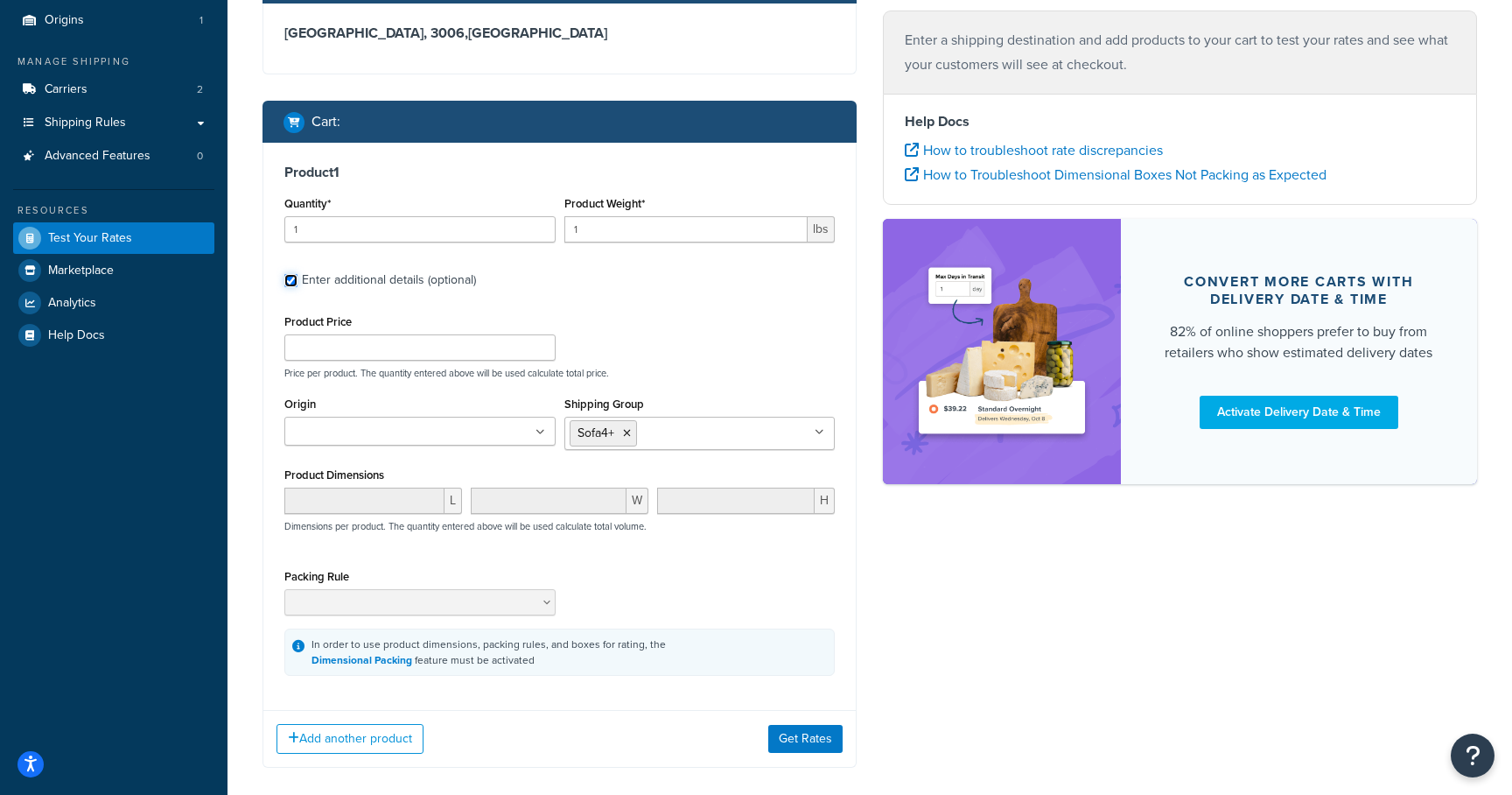
scroll to position [166, 0]
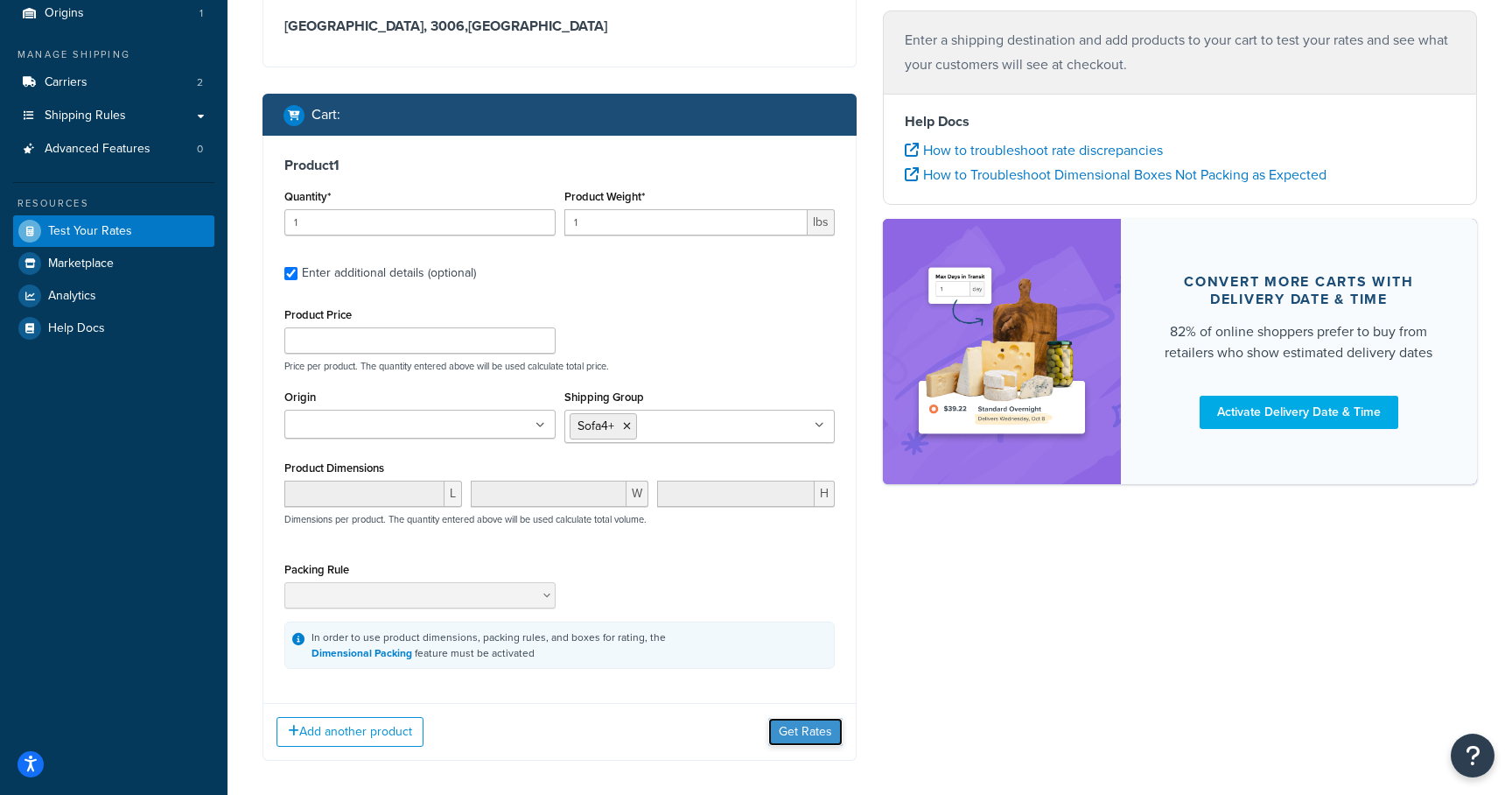
click at [795, 734] on button "Get Rates" at bounding box center [806, 731] width 75 height 28
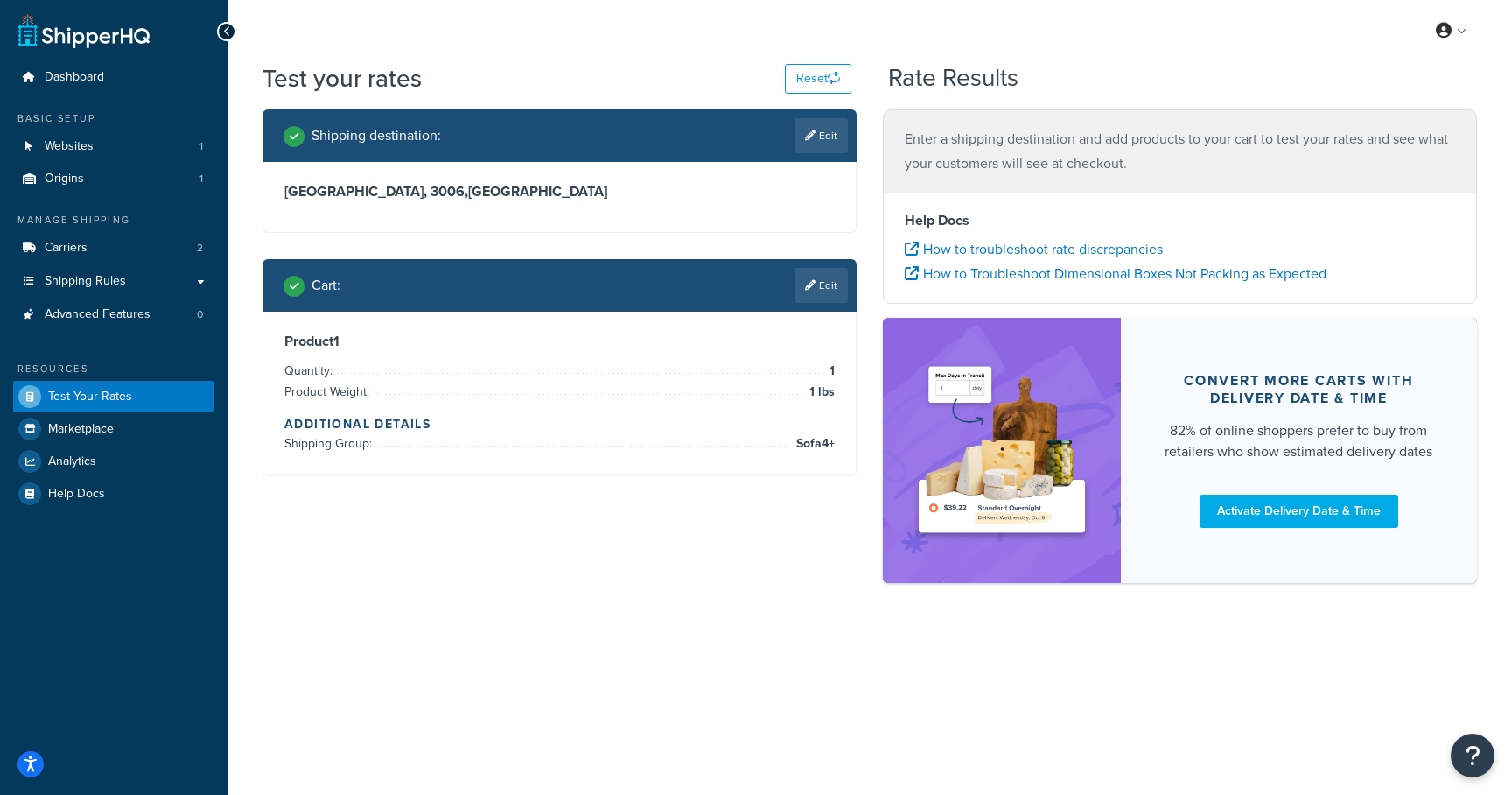
scroll to position [0, 0]
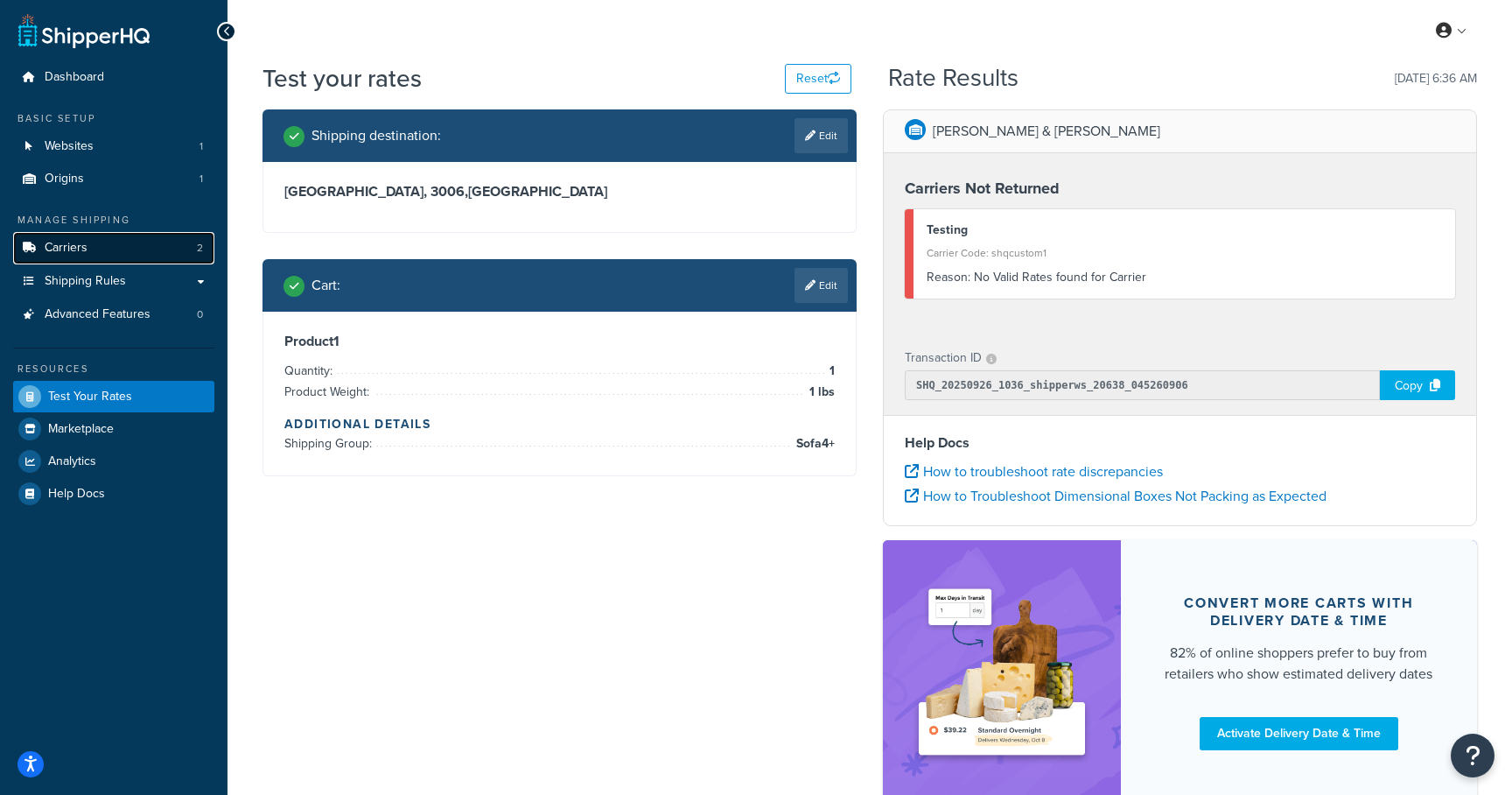
click at [114, 243] on link "Carriers 2" at bounding box center [113, 248] width 201 height 33
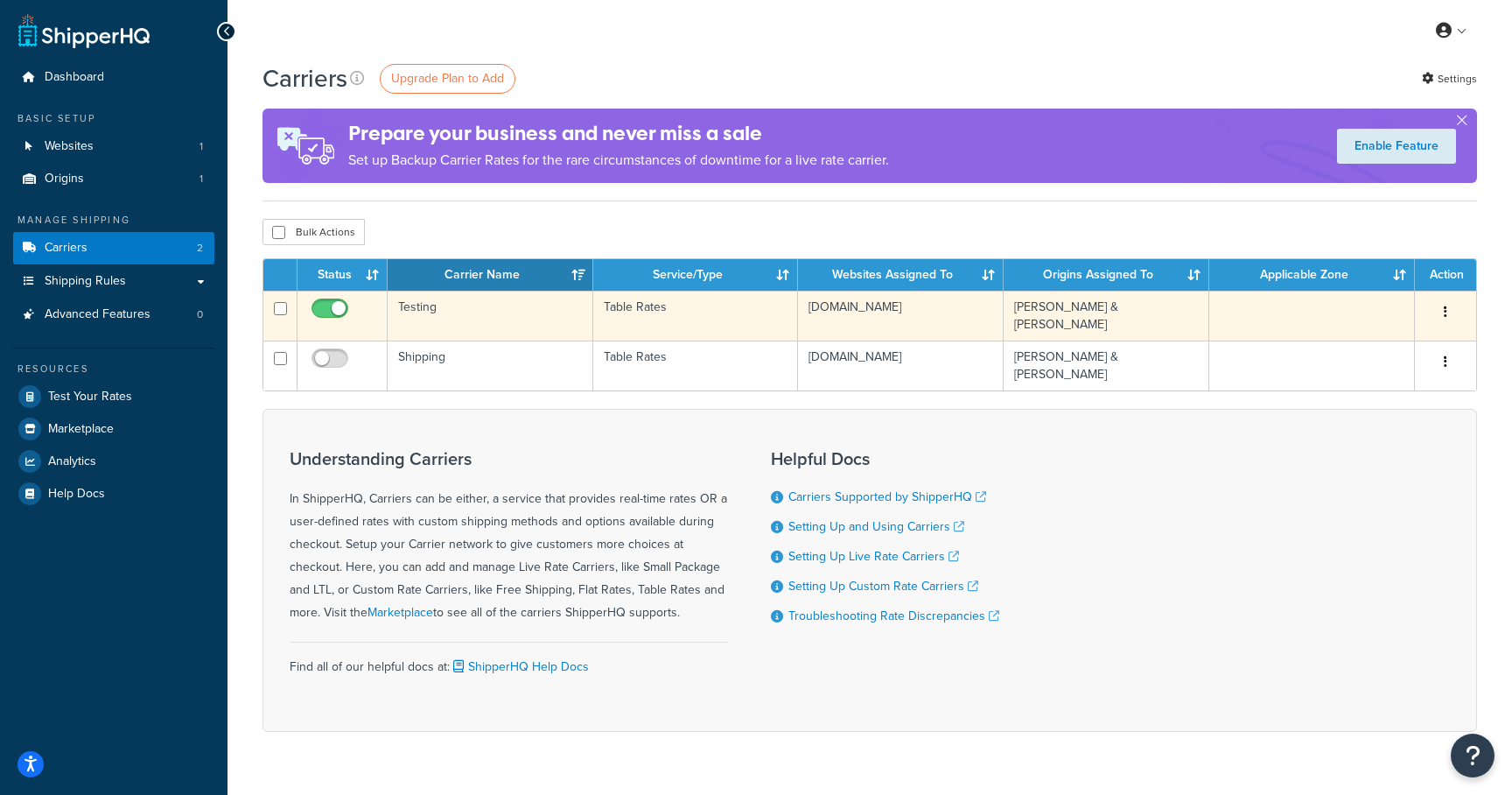
click at [334, 313] on input "checkbox" at bounding box center [332, 313] width 48 height 22
checkbox input "false"
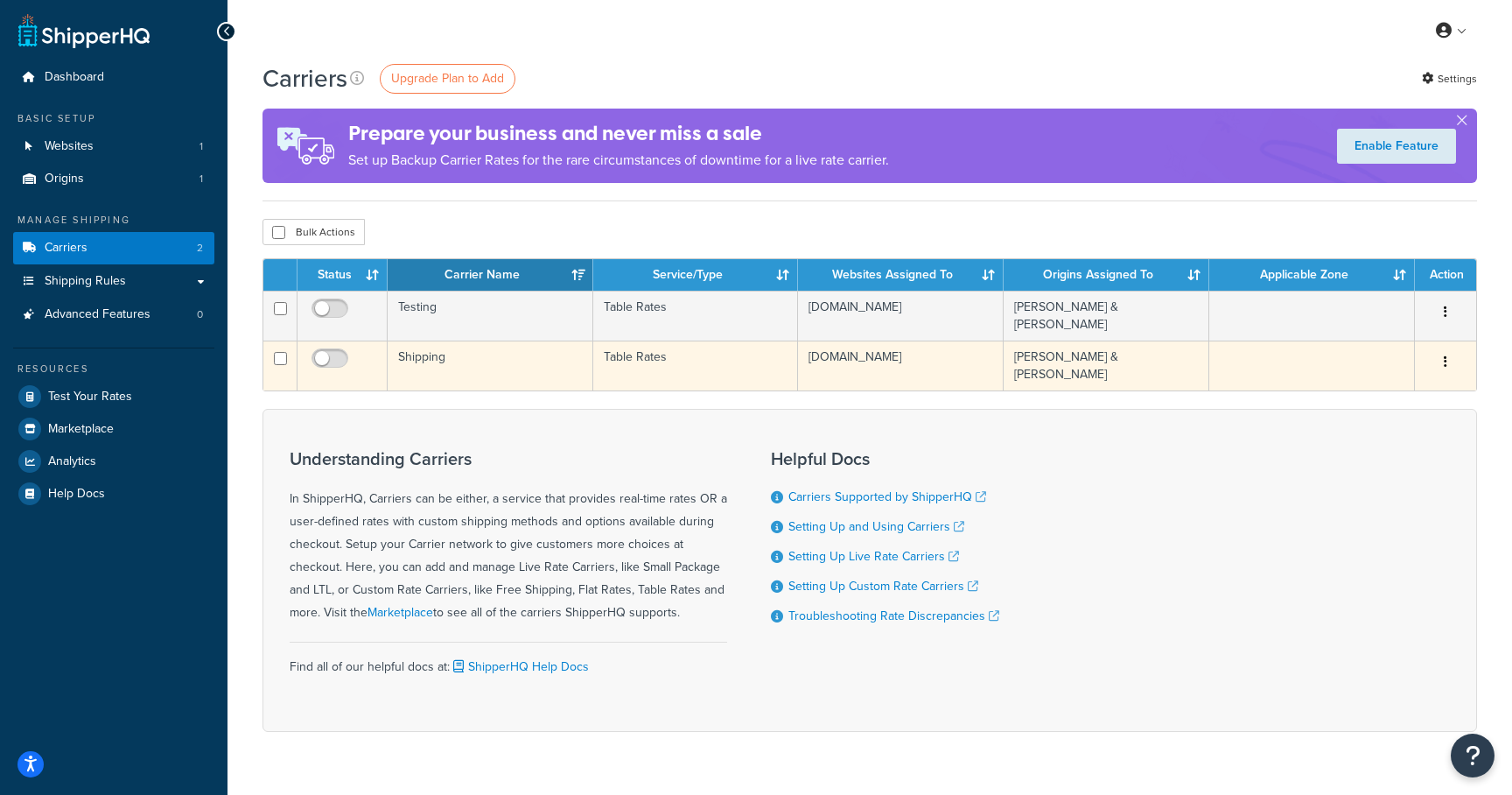
click at [432, 351] on td "Shipping" at bounding box center [490, 365] width 205 height 50
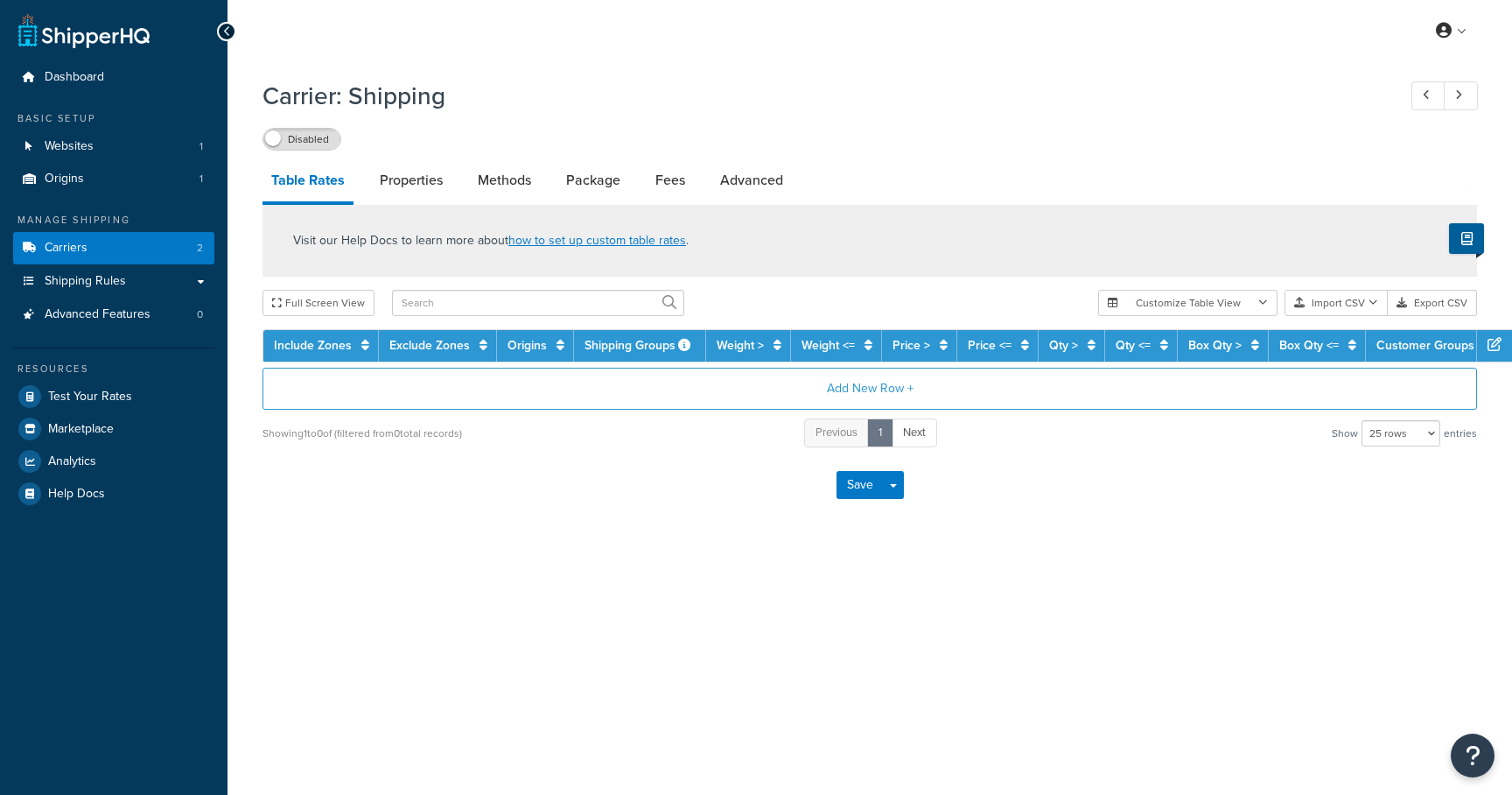
select select "25"
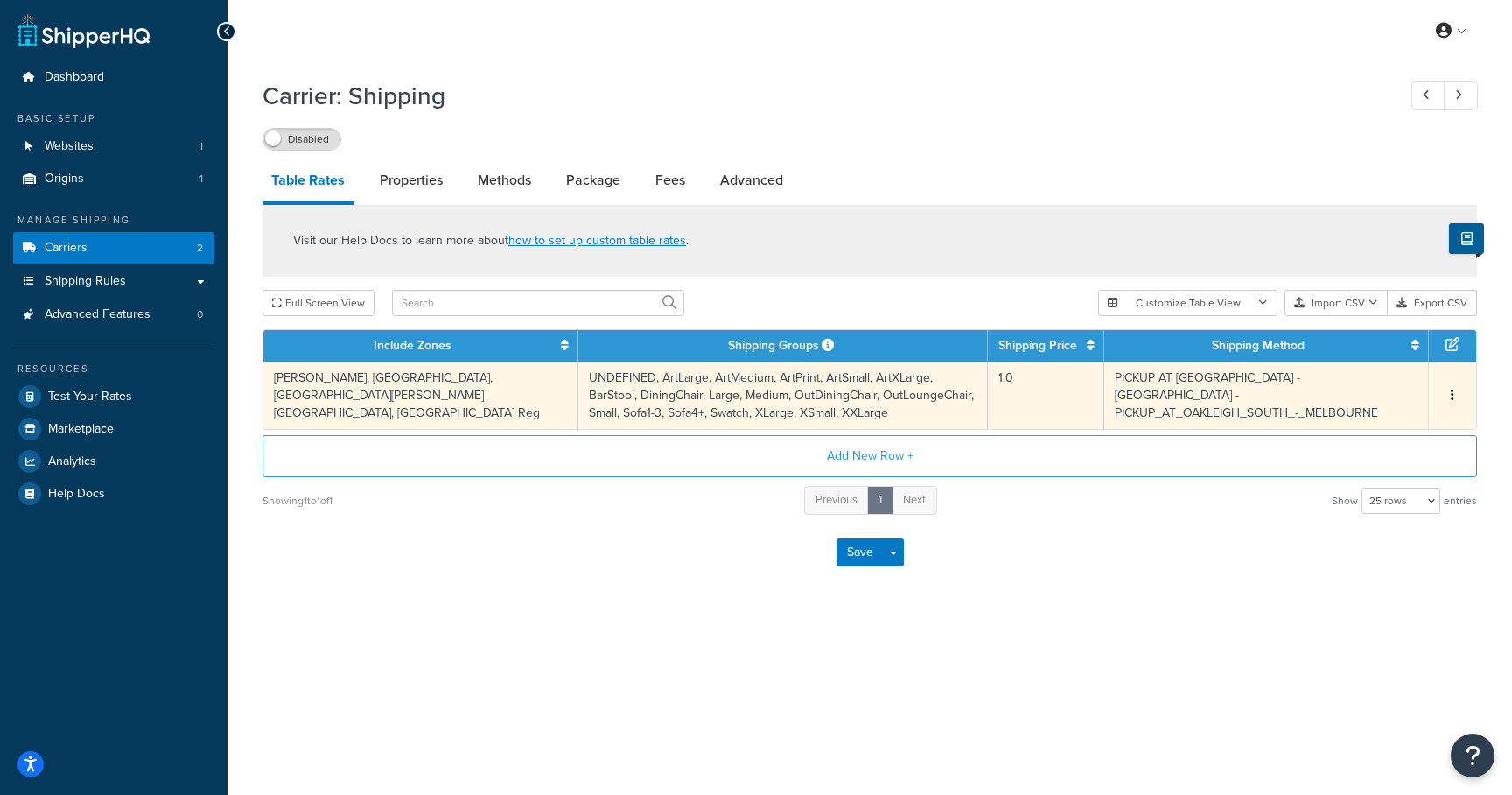
click at [578, 381] on td "UNDEFINED, ArtLarge, ArtMedium, ArtPrint, ArtSmall, ArtXLarge, BarStool, Dining…" at bounding box center [783, 396] width 409 height 67
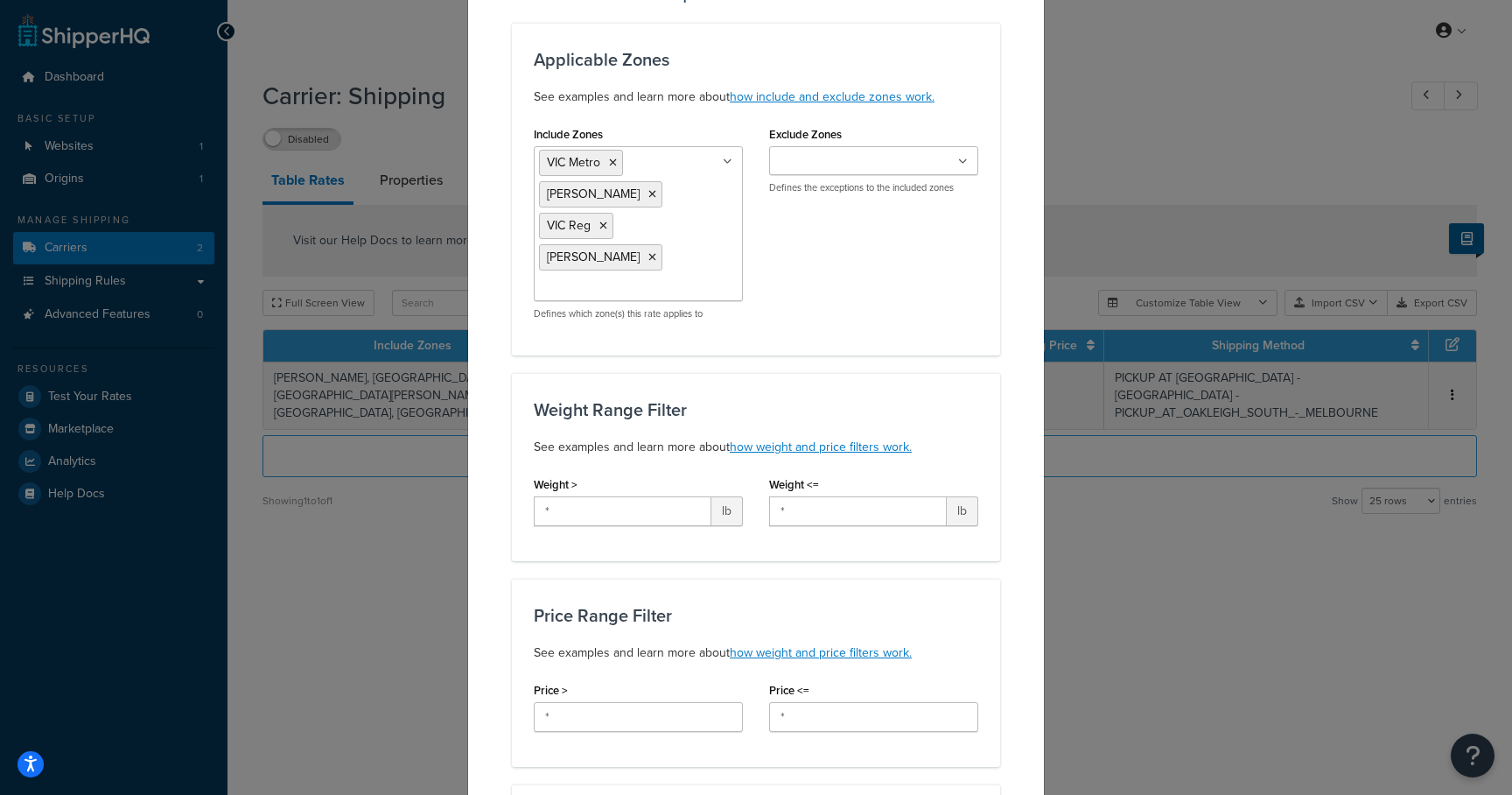
scroll to position [164, 0]
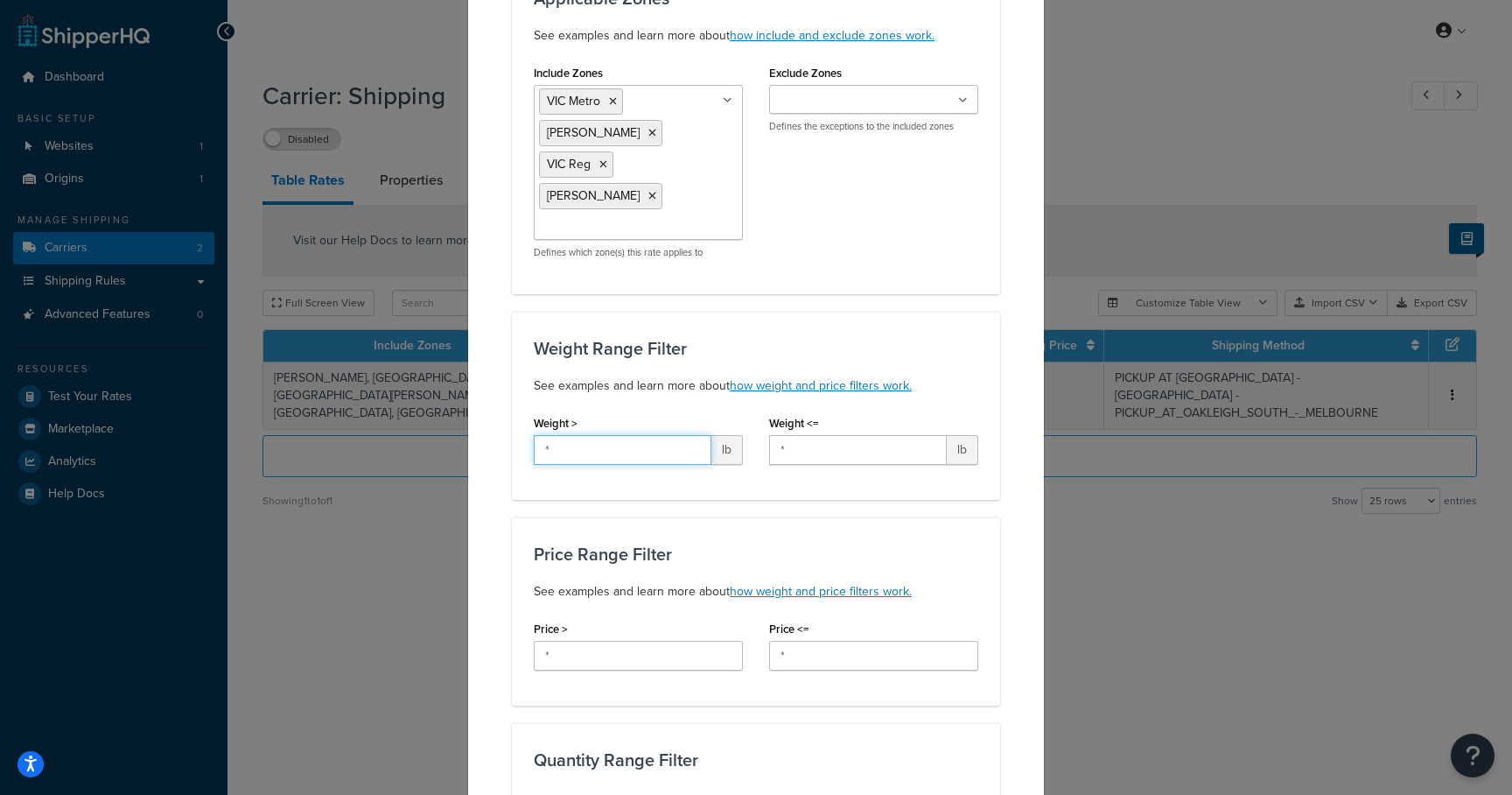
click at [677, 448] on input "*" at bounding box center [622, 449] width 177 height 30
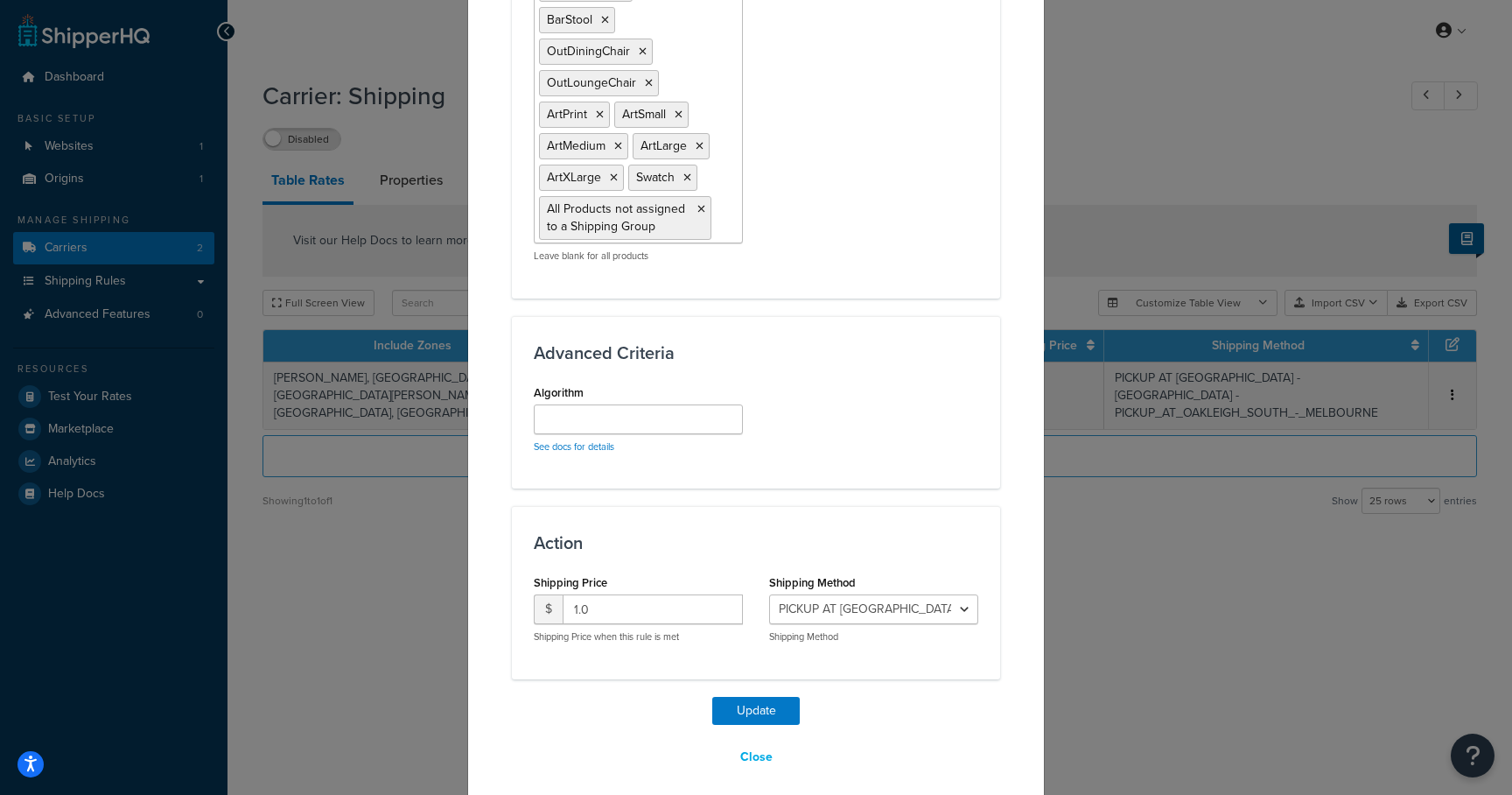
scroll to position [1313, 0]
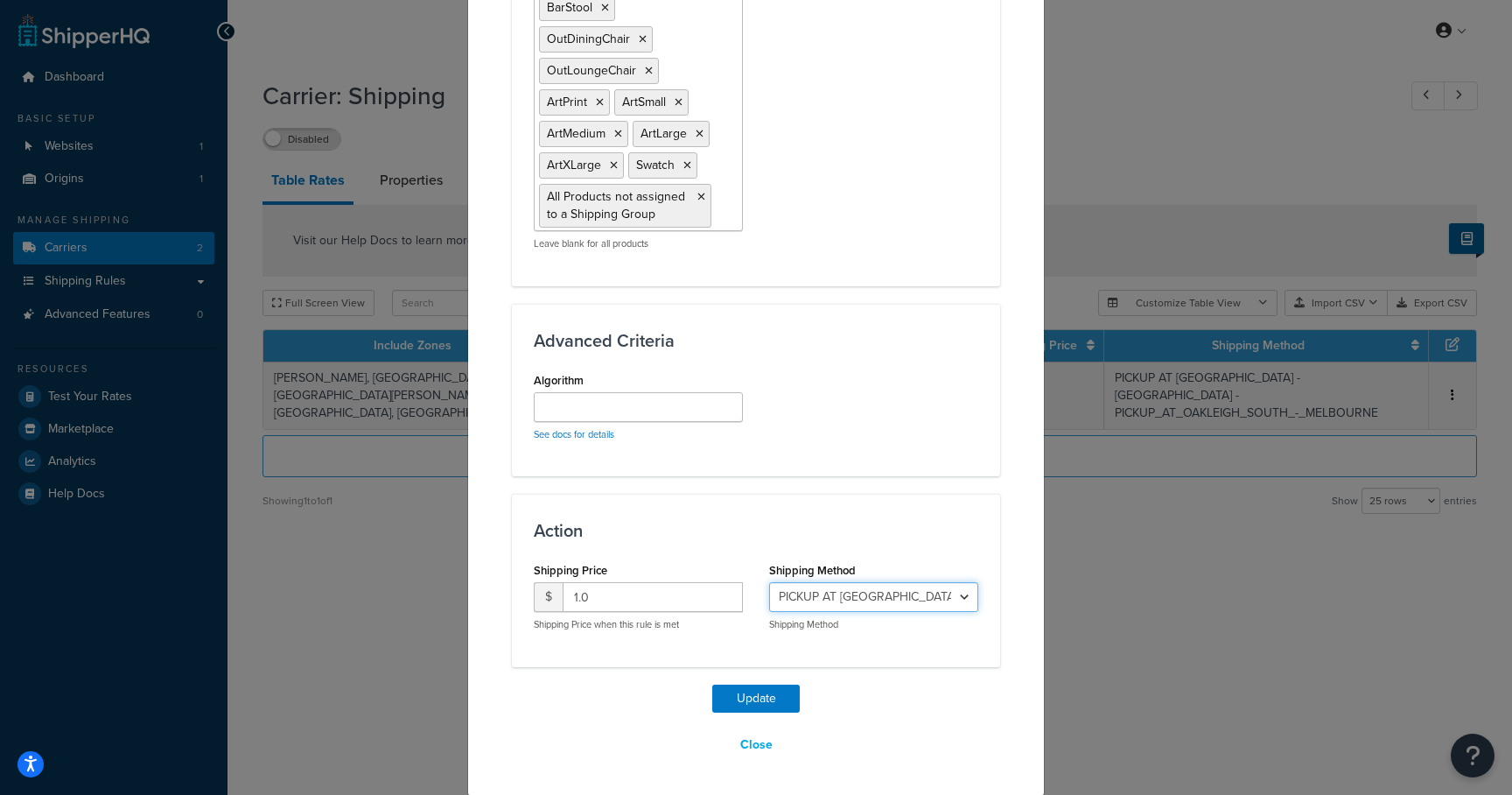
click at [787, 595] on select "PICKUP AT OAKLEIGH SOUTH - MELBOURNE - PICKUP_AT_OAKLEIGH_SOUTH_-_MELBOURNE Sta…" at bounding box center [874, 597] width 209 height 30
click at [755, 742] on button "Close" at bounding box center [756, 745] width 55 height 30
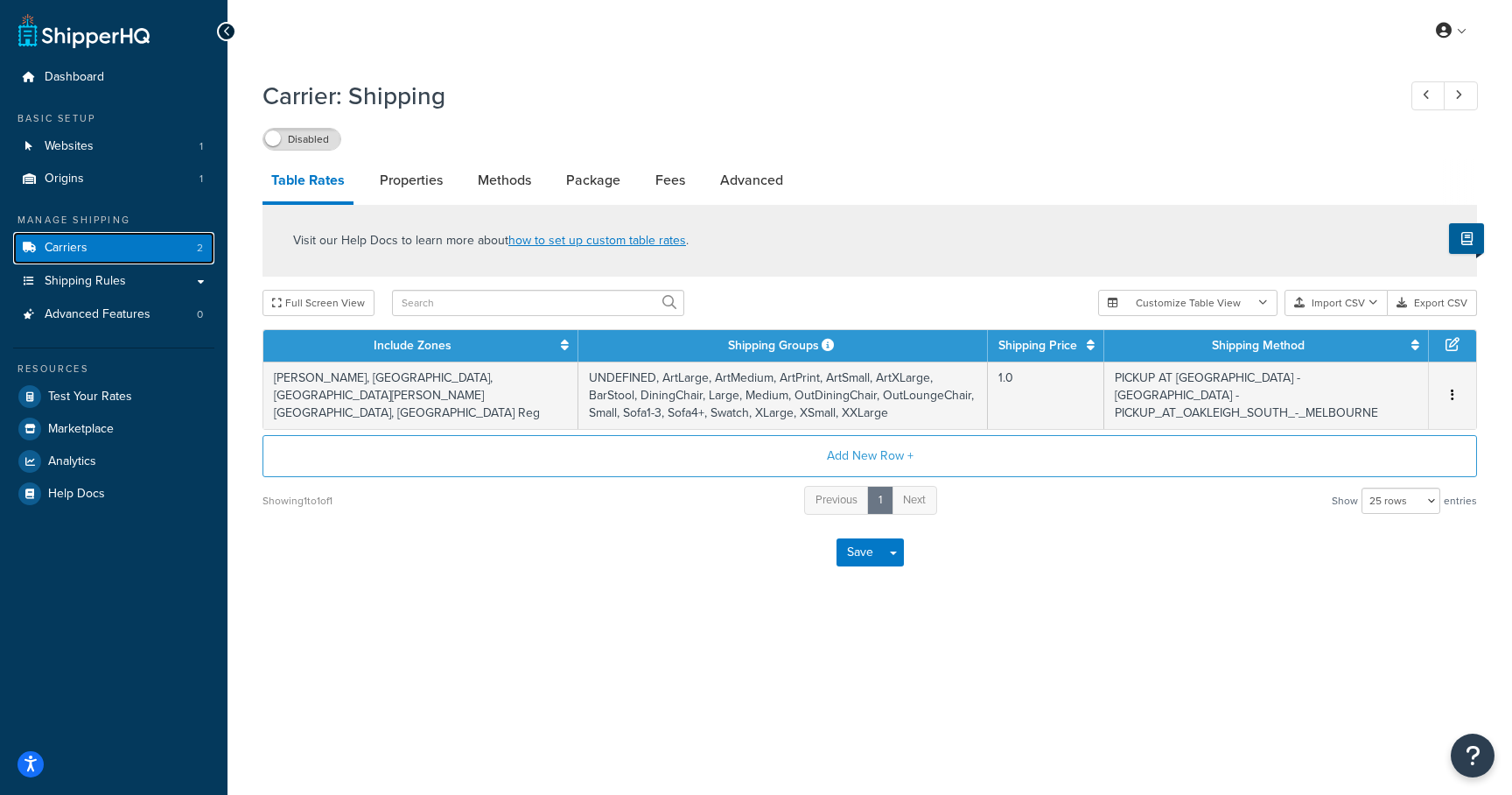
click at [120, 252] on link "Carriers 2" at bounding box center [113, 248] width 201 height 33
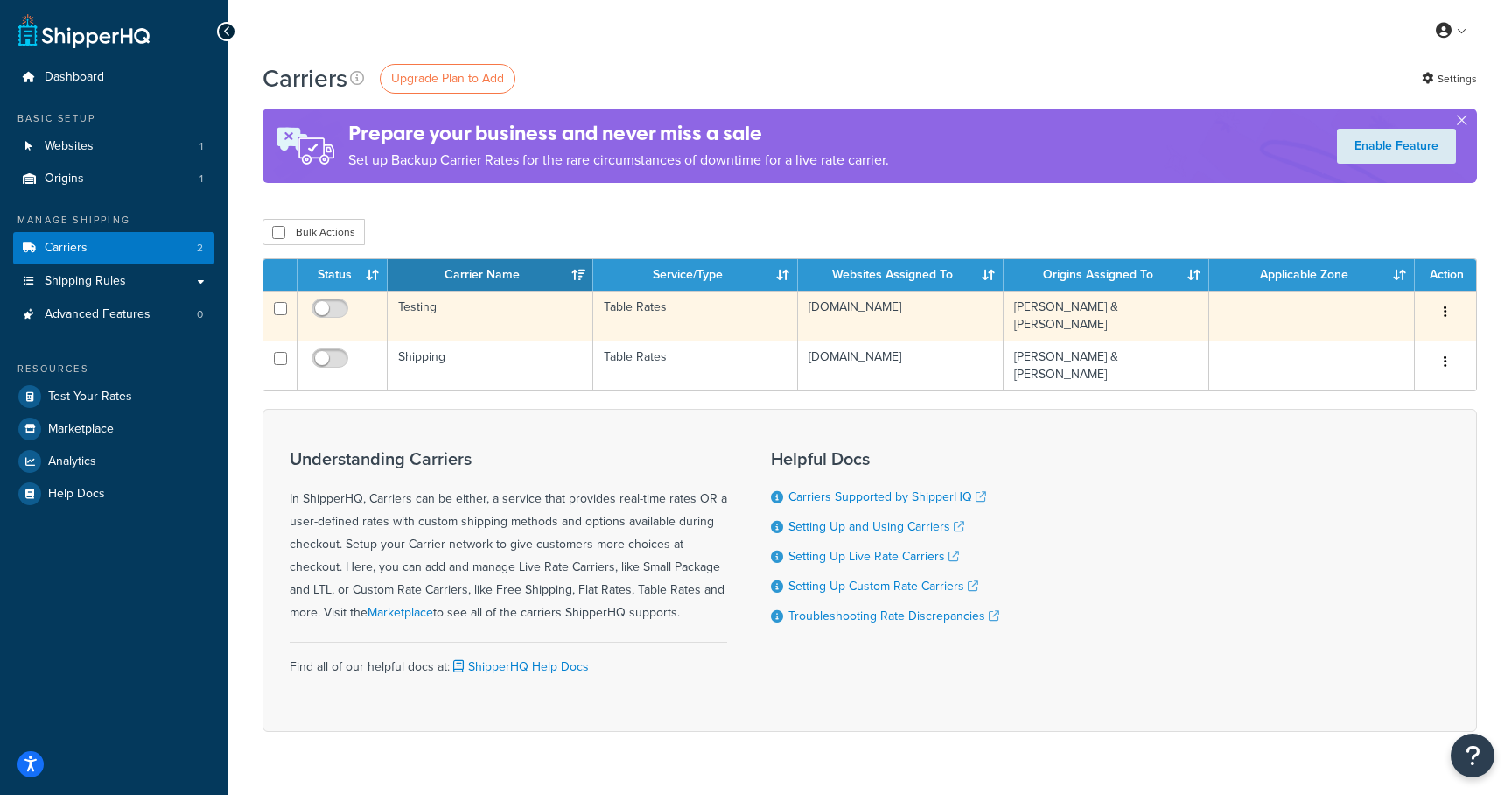
click at [417, 306] on td "Testing" at bounding box center [490, 316] width 205 height 50
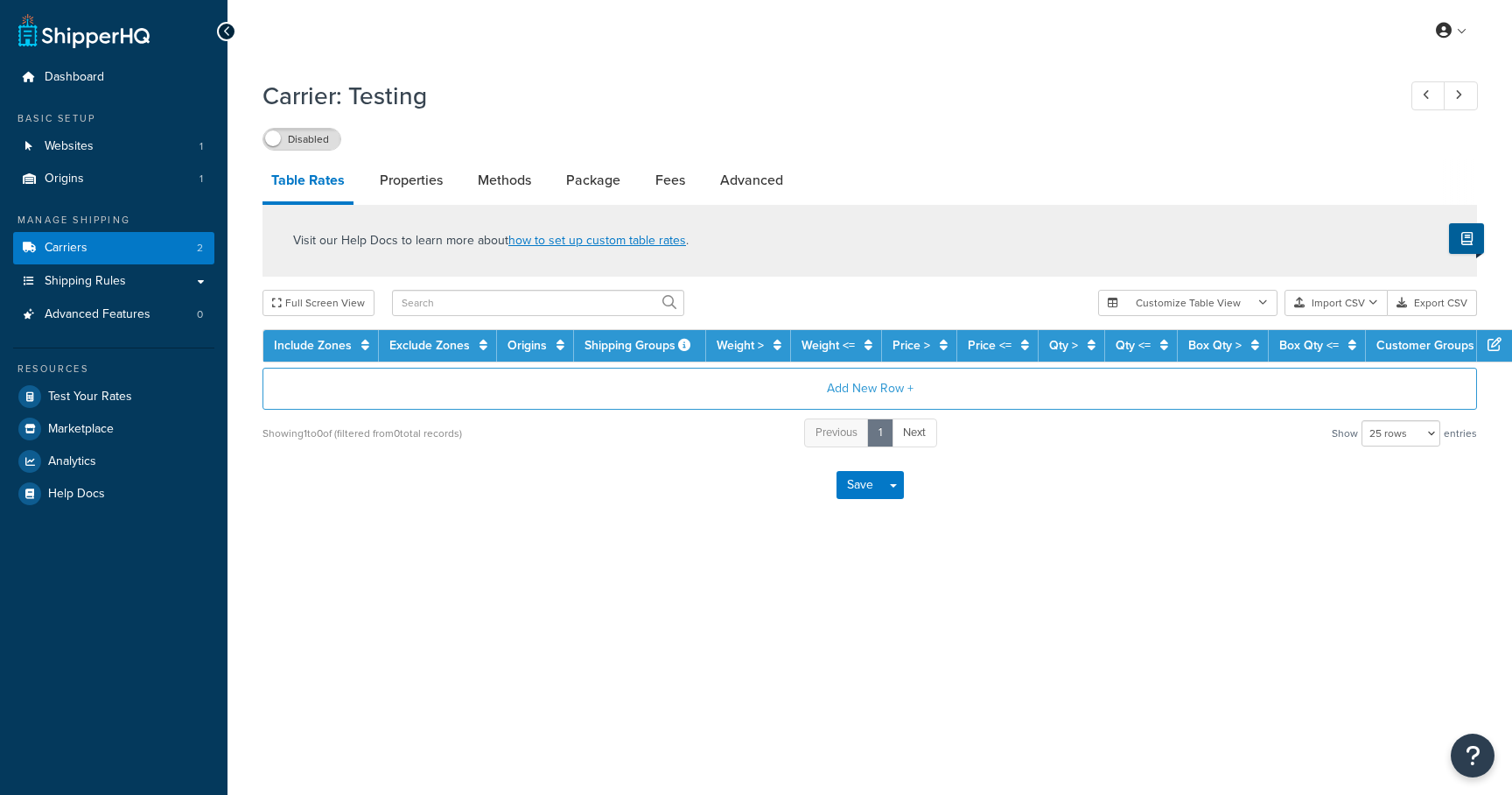
select select "25"
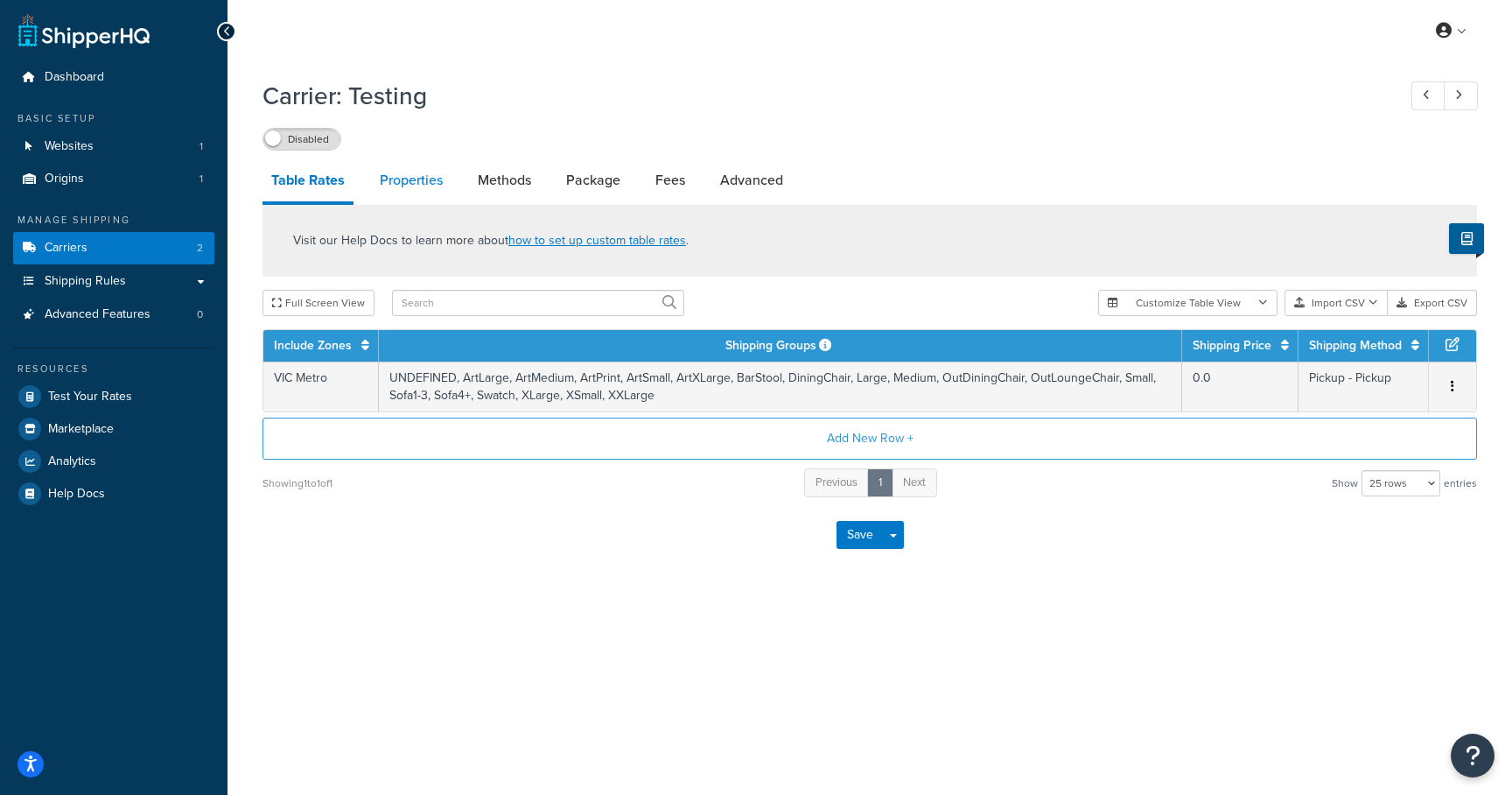
click at [432, 172] on link "Properties" at bounding box center [411, 180] width 81 height 42
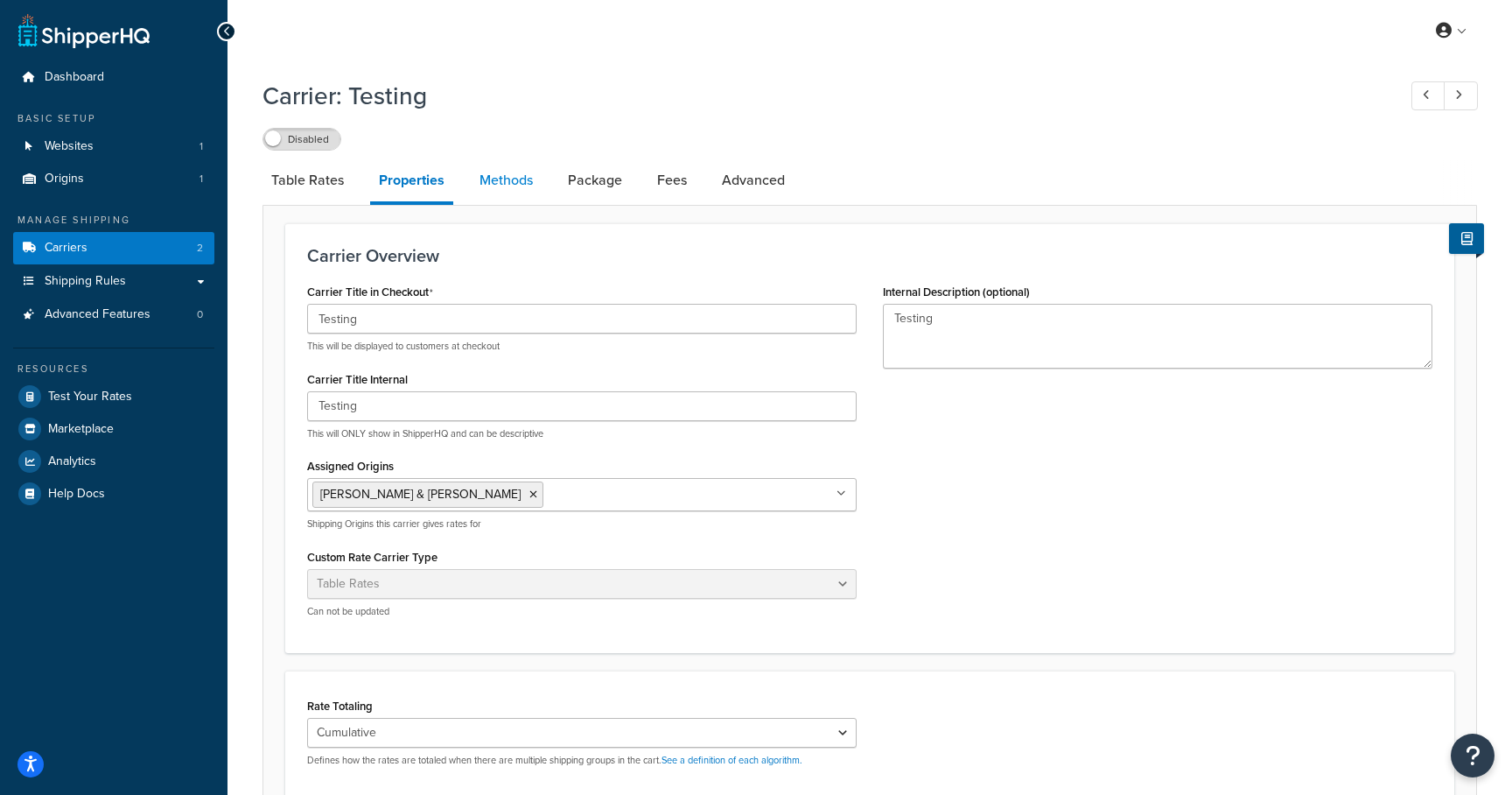
click at [498, 189] on link "Methods" at bounding box center [506, 180] width 71 height 42
select select "25"
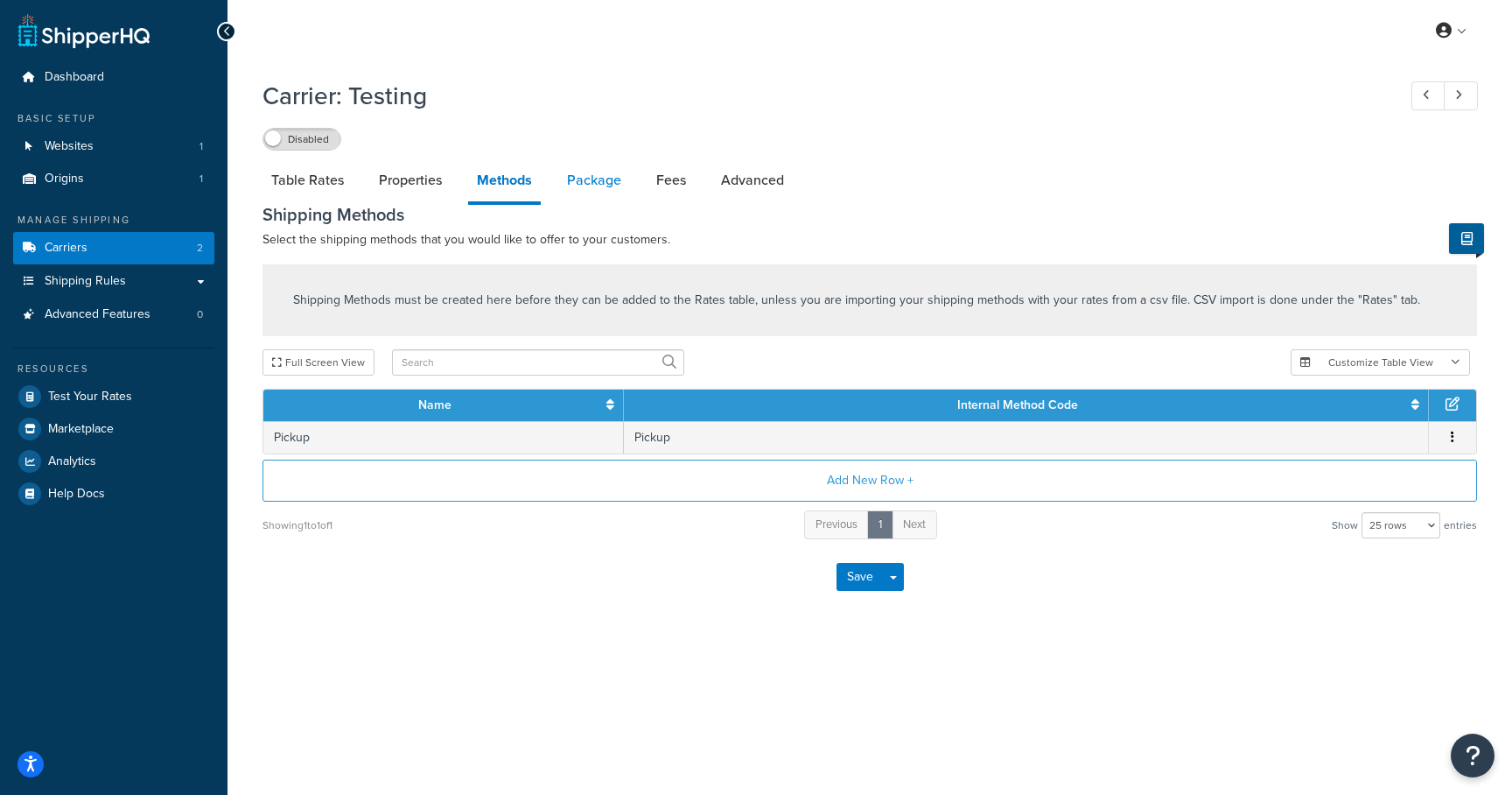
click at [595, 186] on link "Package" at bounding box center [594, 180] width 72 height 42
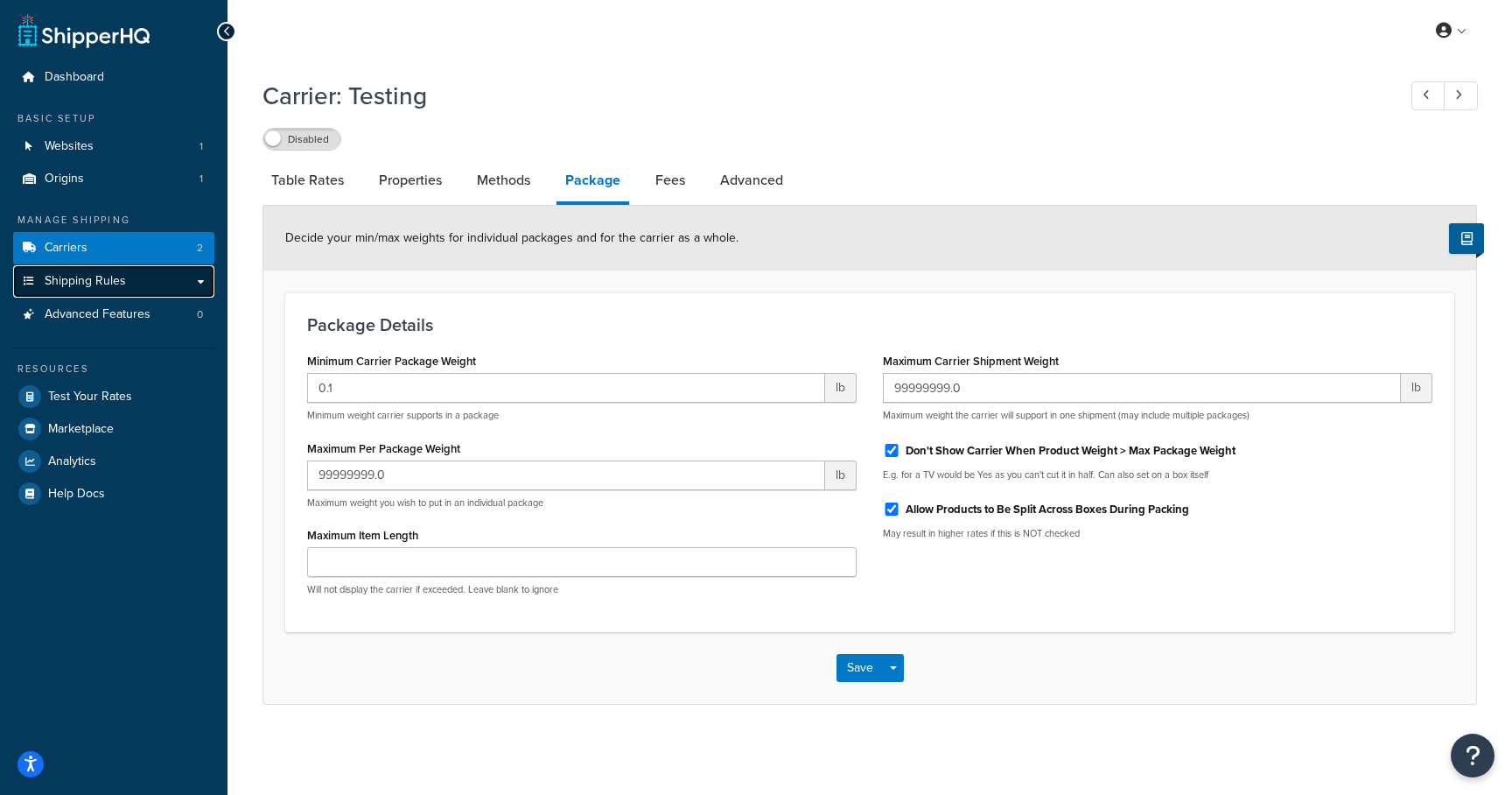
click at [150, 280] on link "Shipping Rules" at bounding box center [113, 282] width 201 height 33
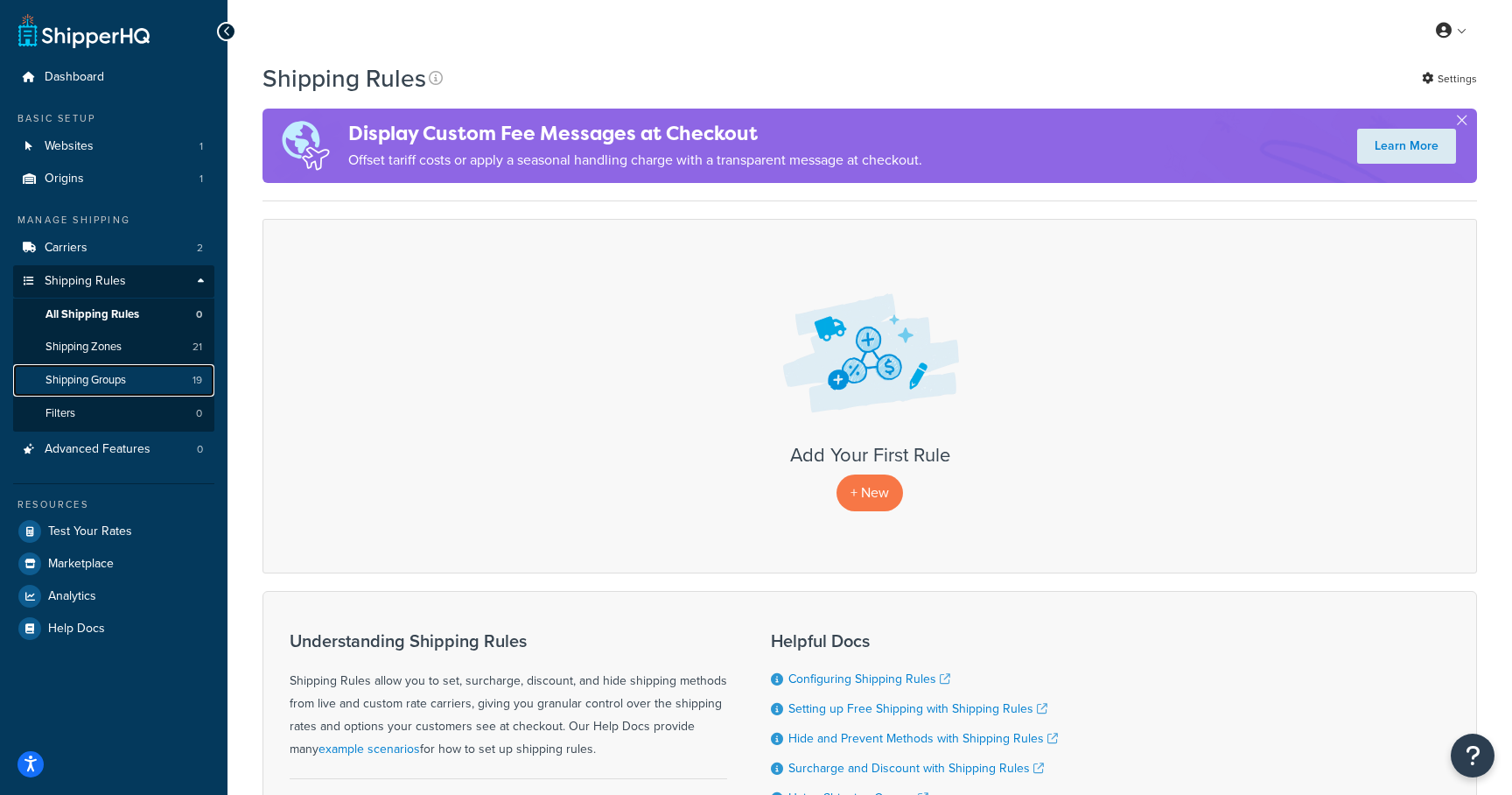
click at [100, 377] on span "Shipping Groups" at bounding box center [85, 380] width 81 height 15
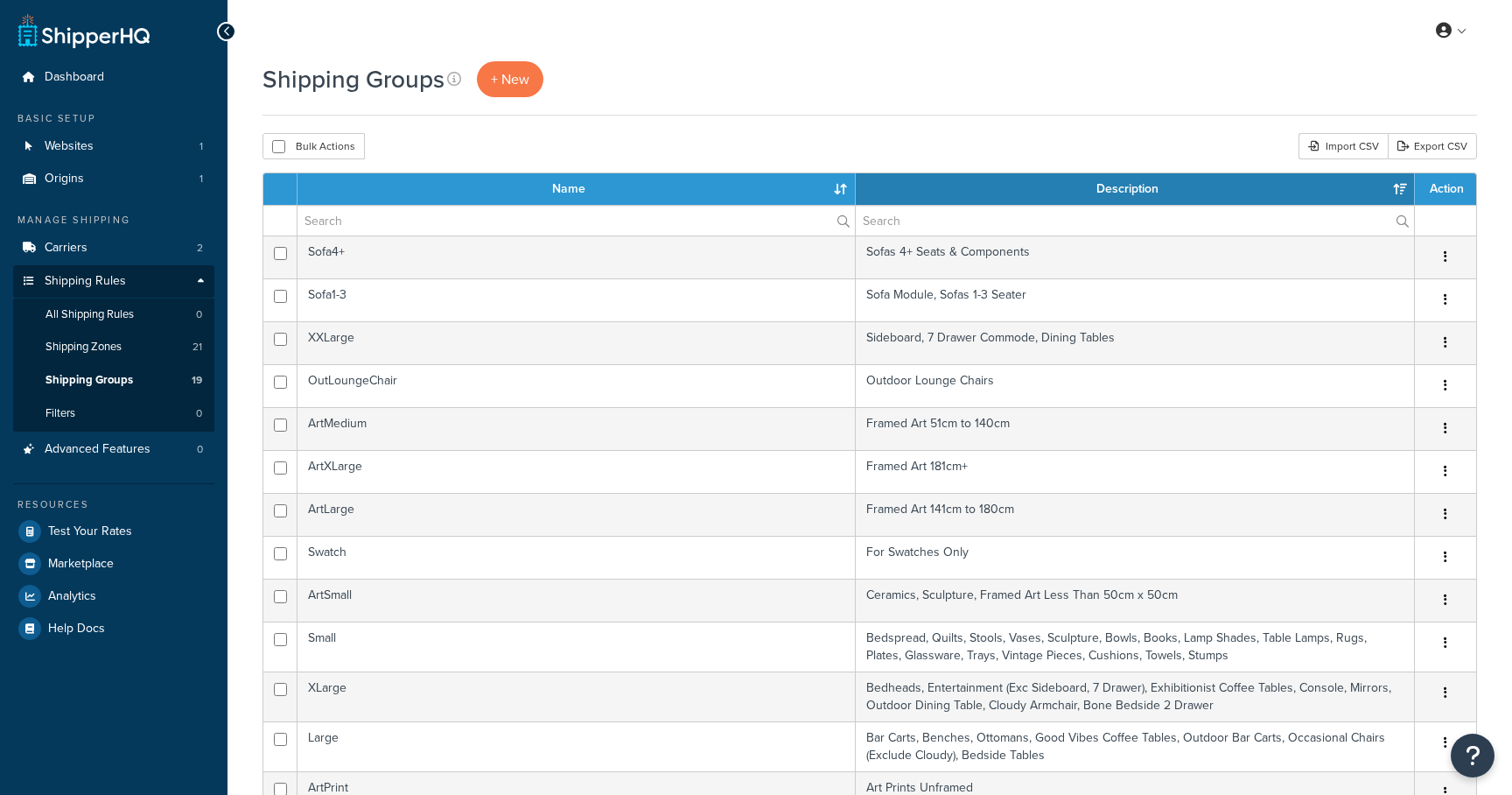
select select "15"
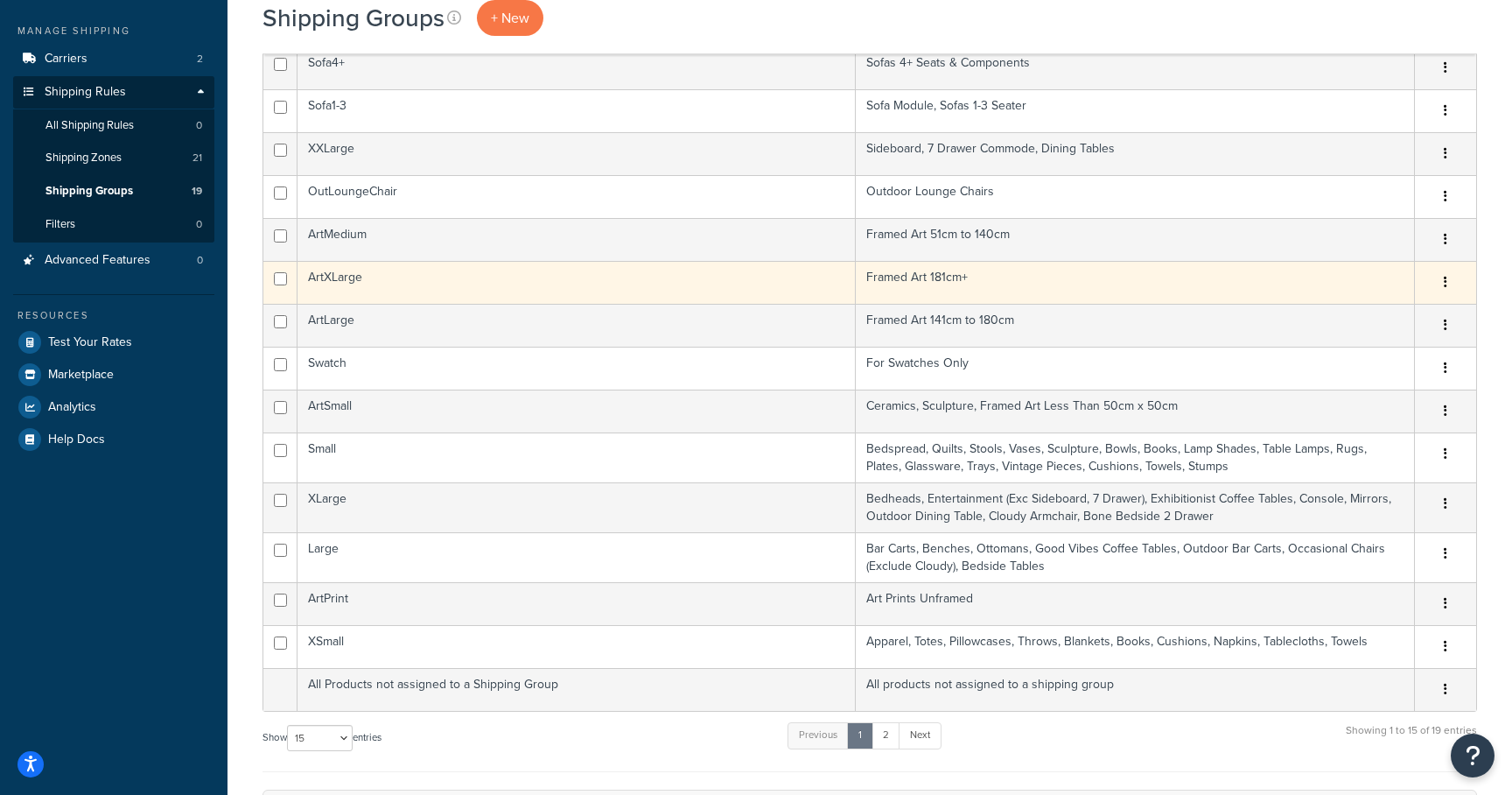
scroll to position [207, 0]
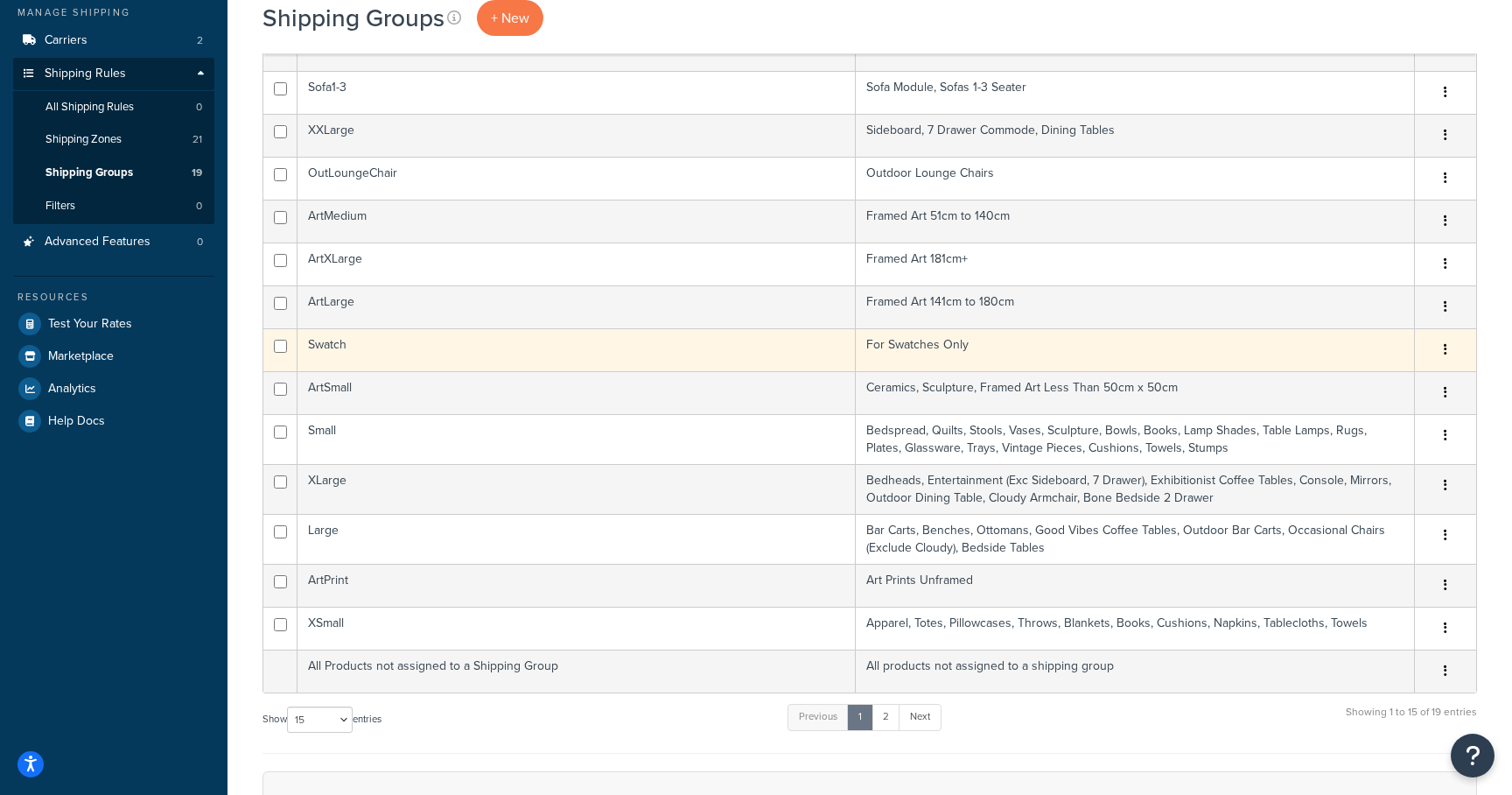
click at [328, 348] on td "Swatch" at bounding box center [576, 349] width 558 height 43
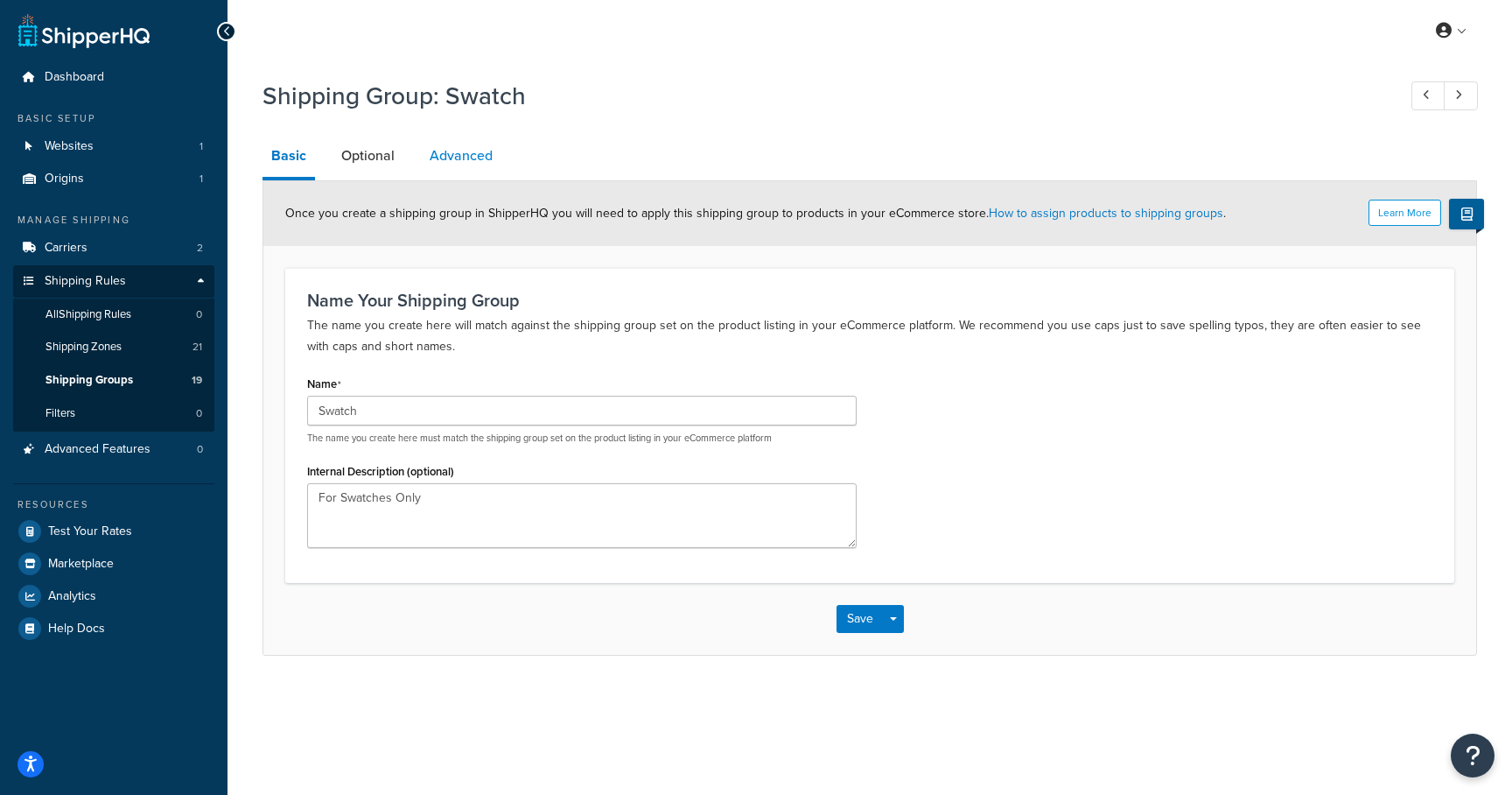
click at [448, 172] on link "Advanced" at bounding box center [461, 156] width 81 height 42
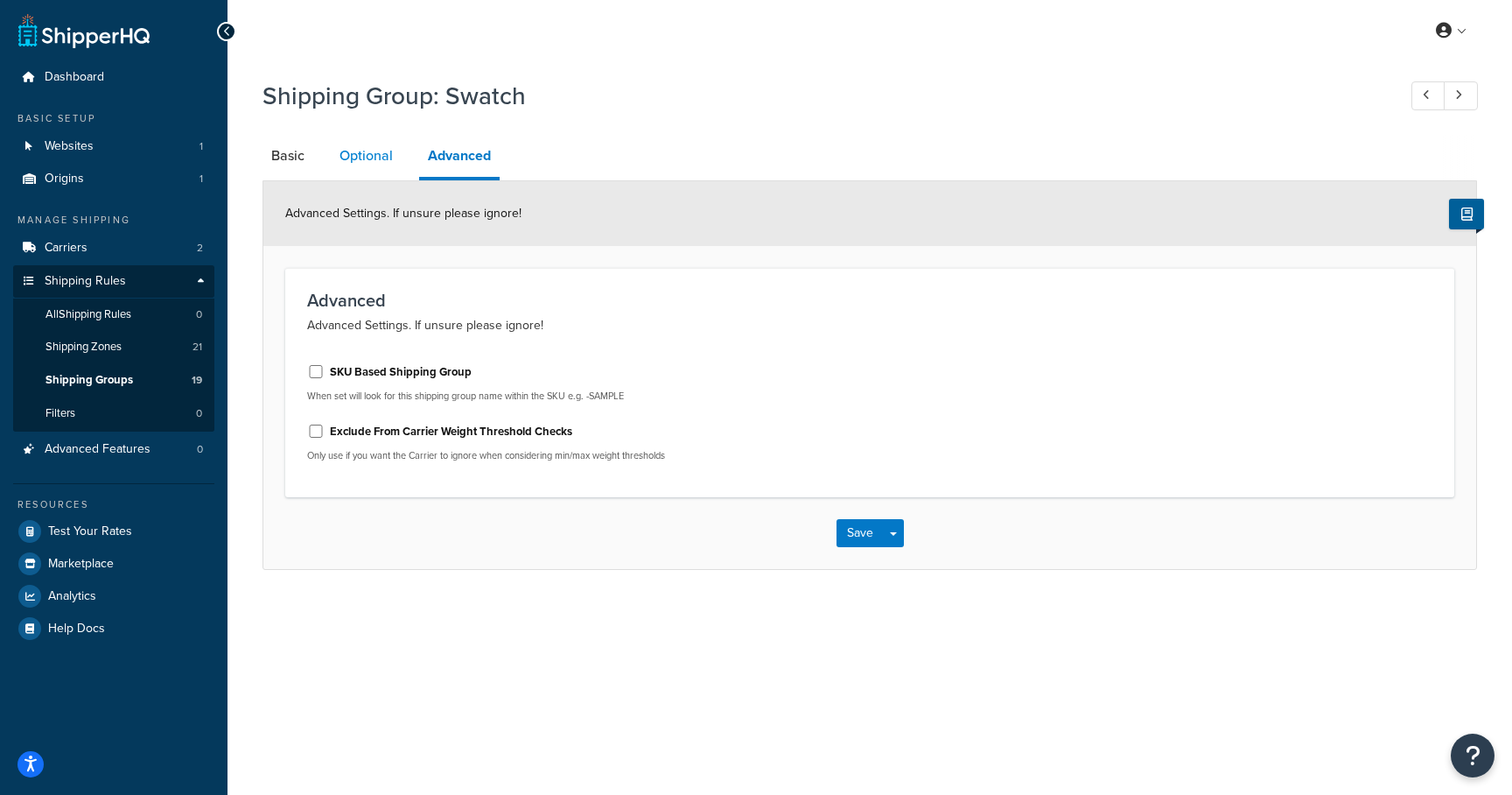
click at [381, 168] on link "Optional" at bounding box center [366, 156] width 71 height 42
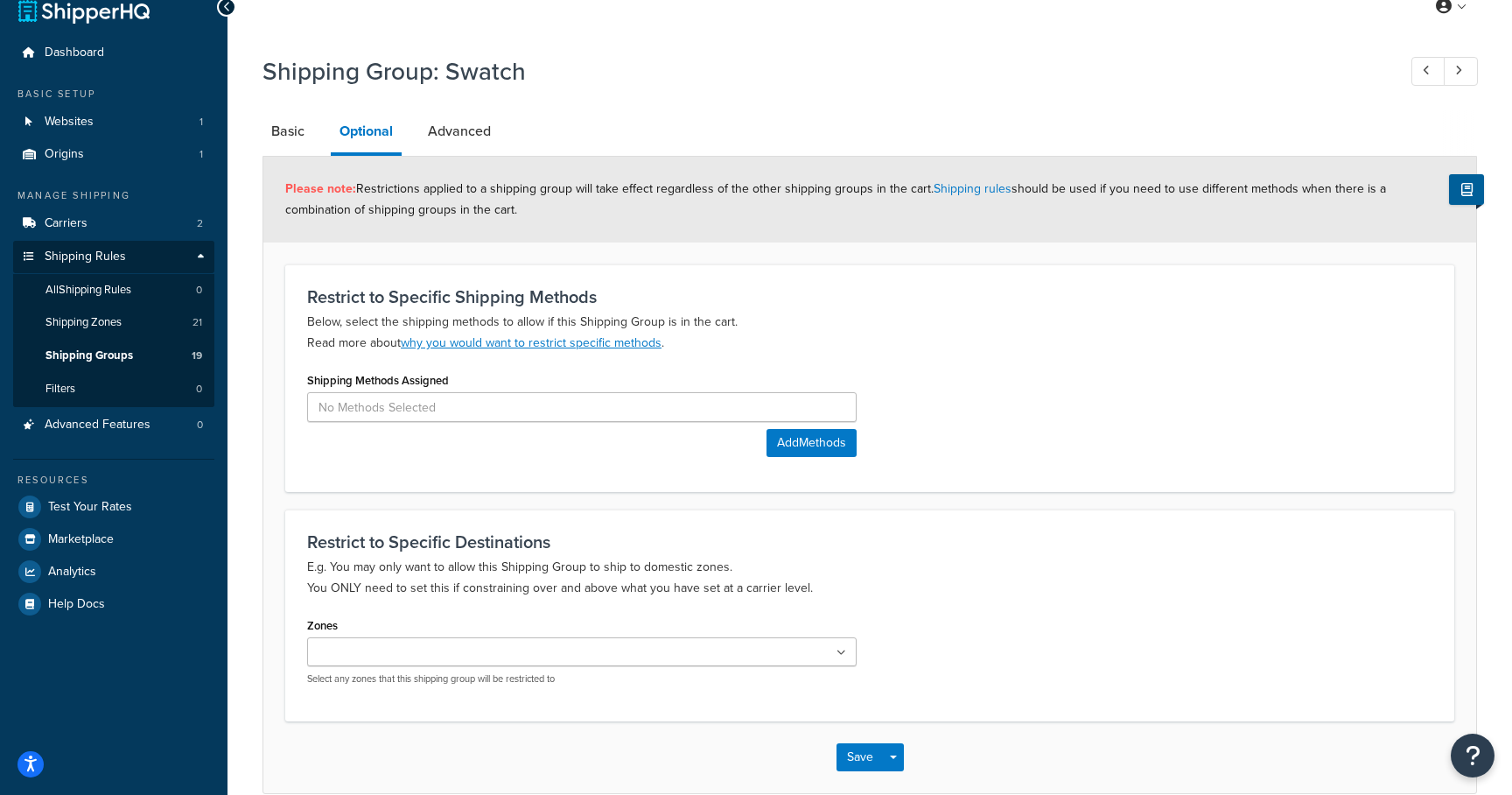
scroll to position [17, 0]
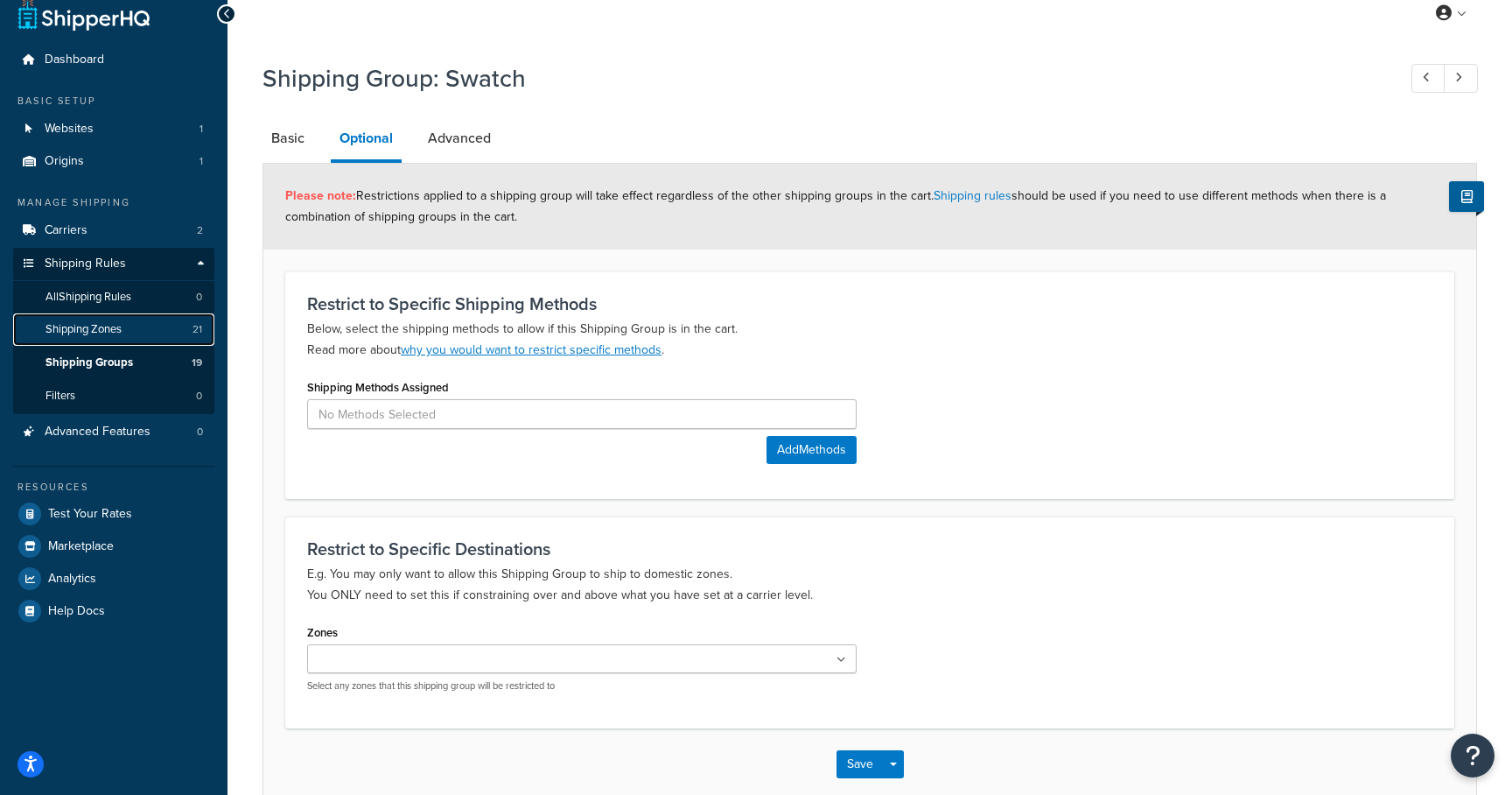
click at [177, 330] on link "Shipping Zones 21" at bounding box center [113, 330] width 201 height 33
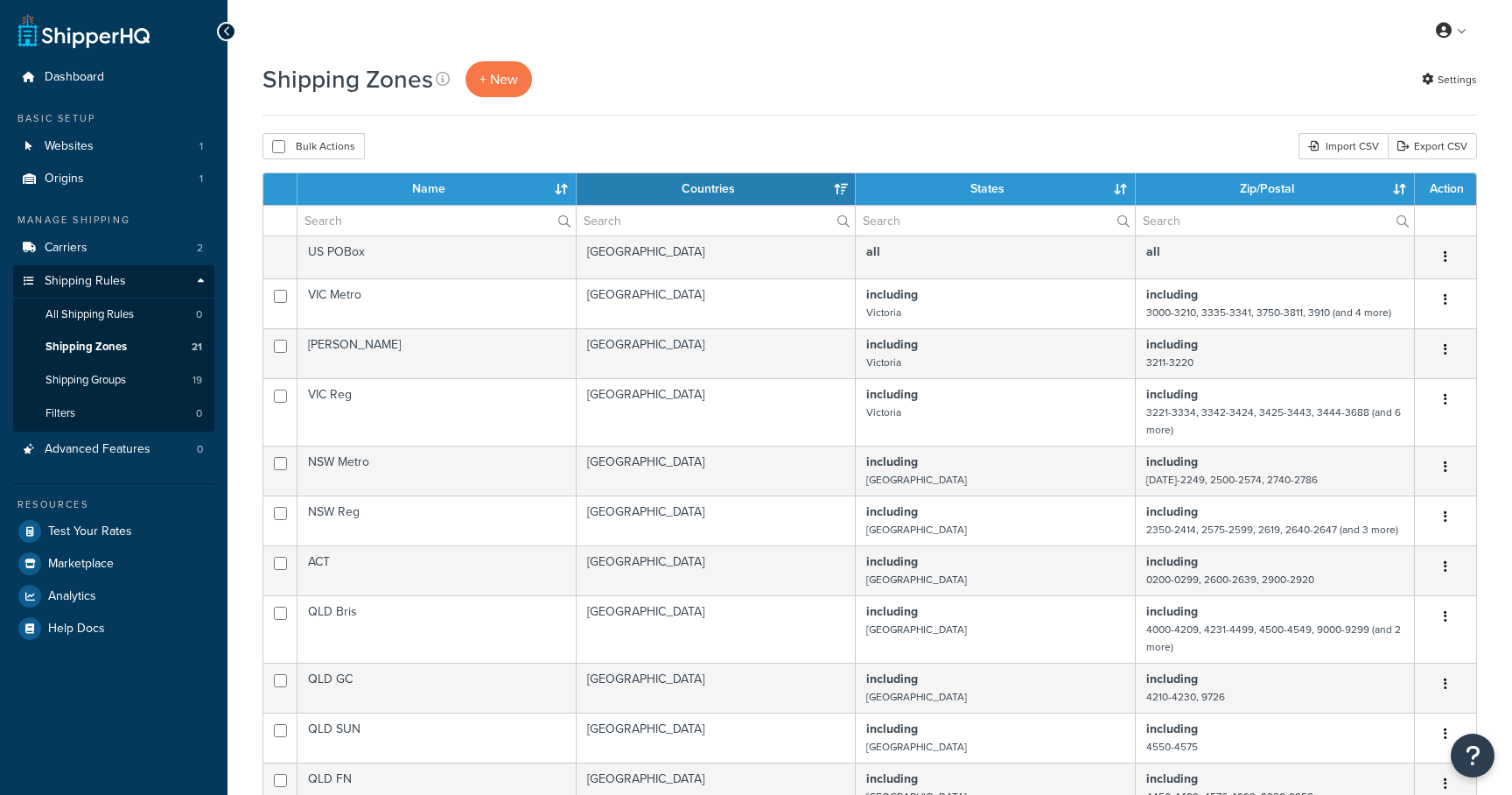
select select "15"
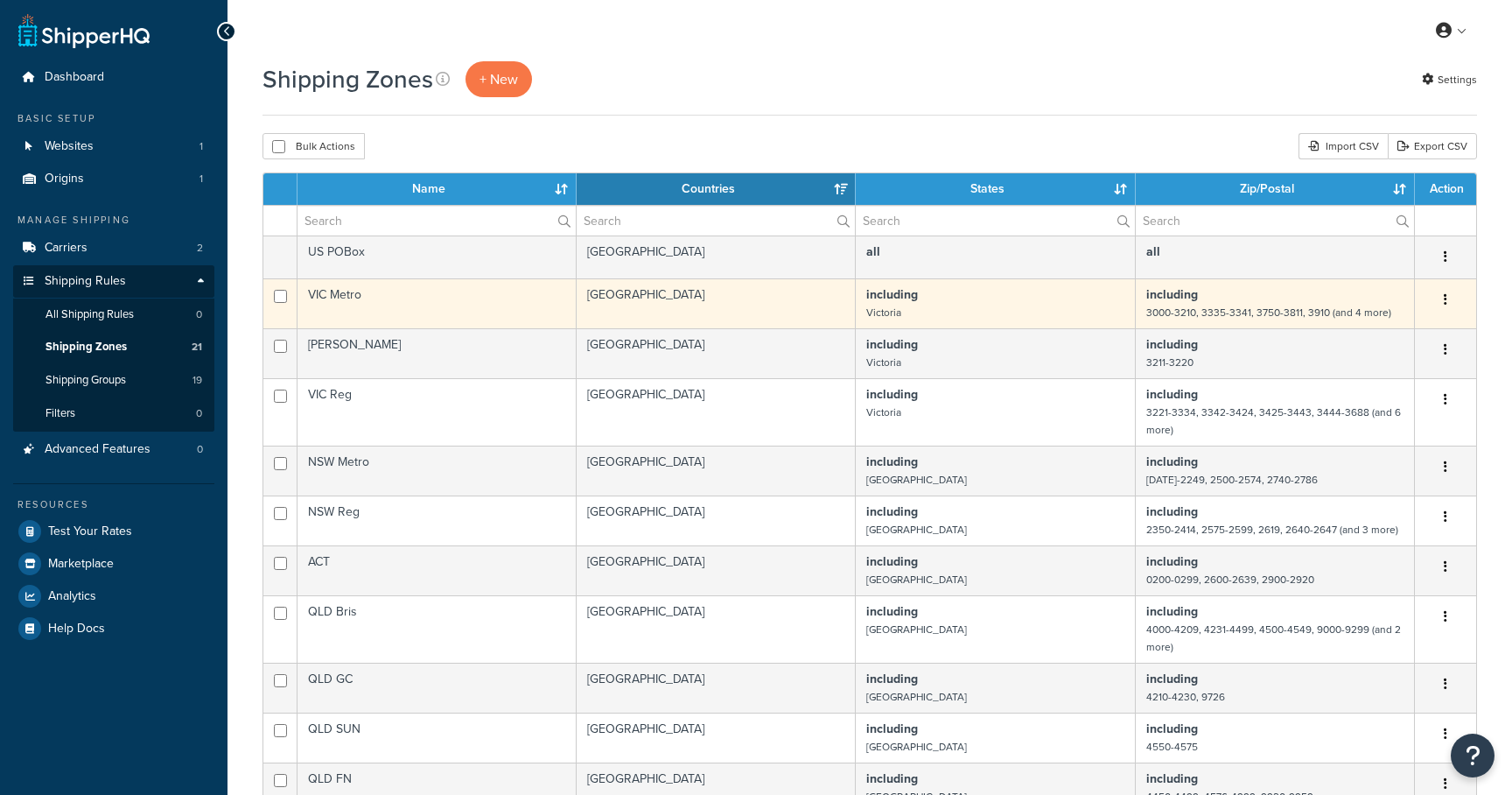
click at [355, 295] on td "VIC Metro" at bounding box center [436, 303] width 279 height 50
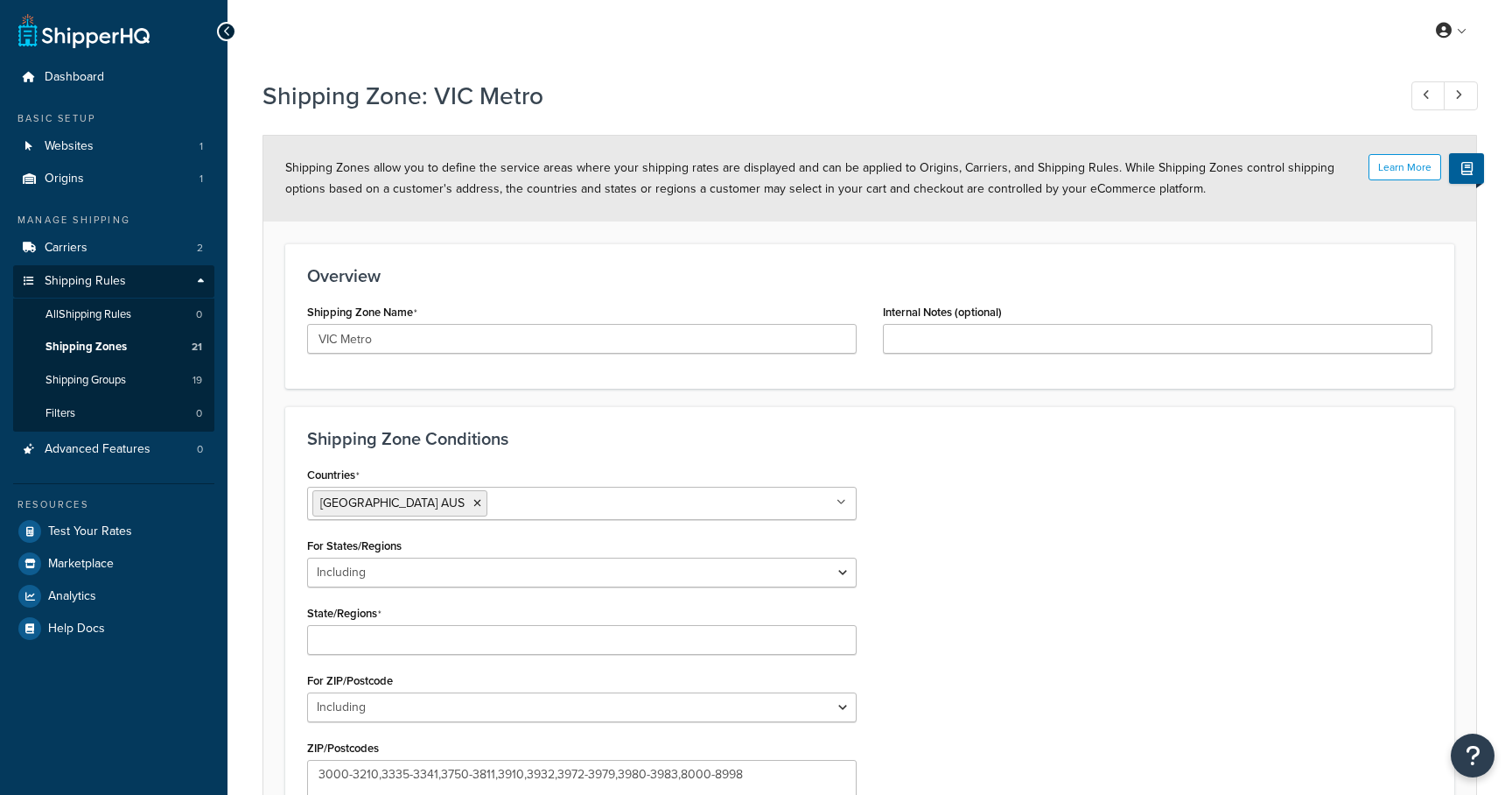
select select "including"
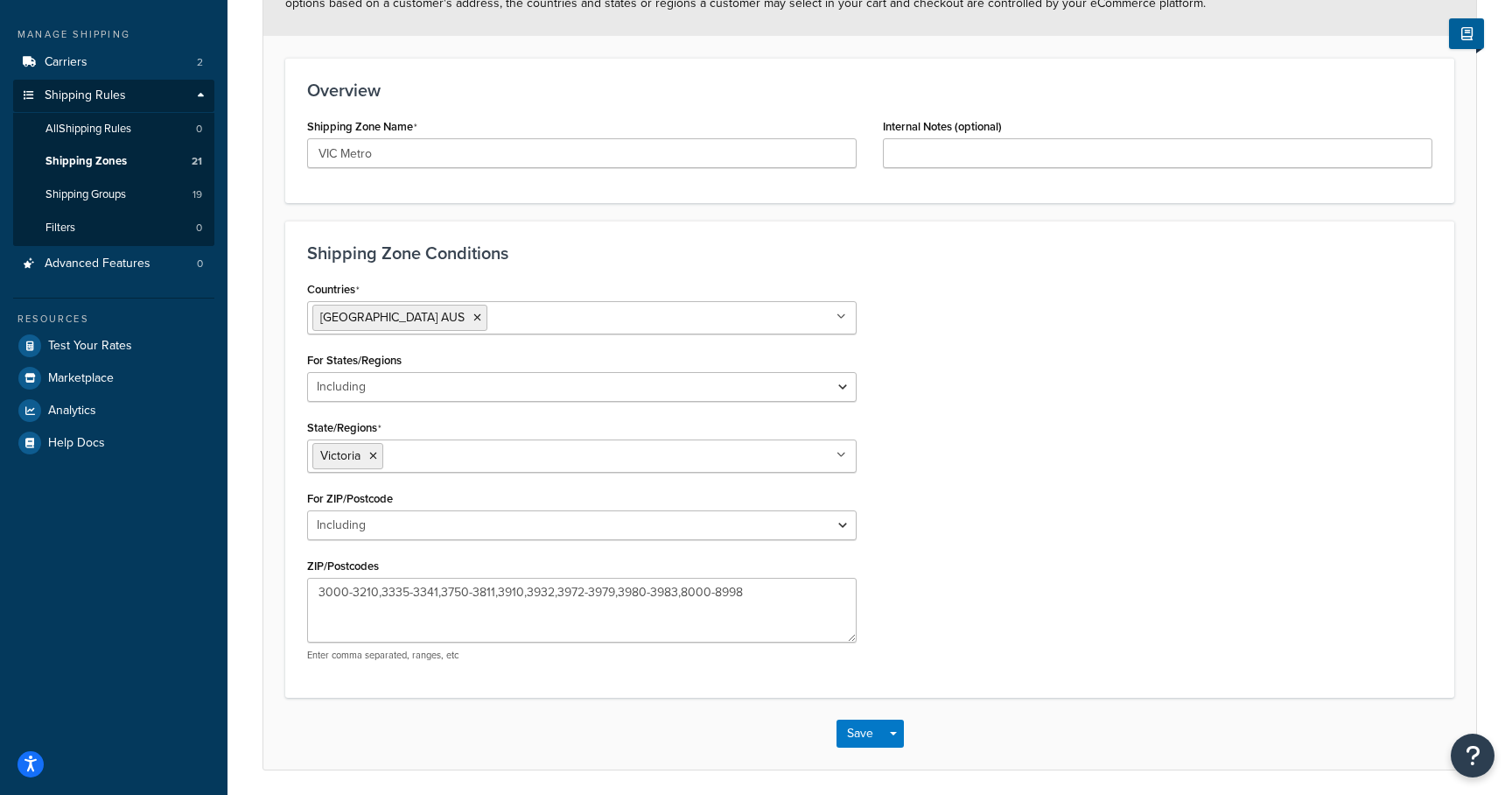
scroll to position [192, 0]
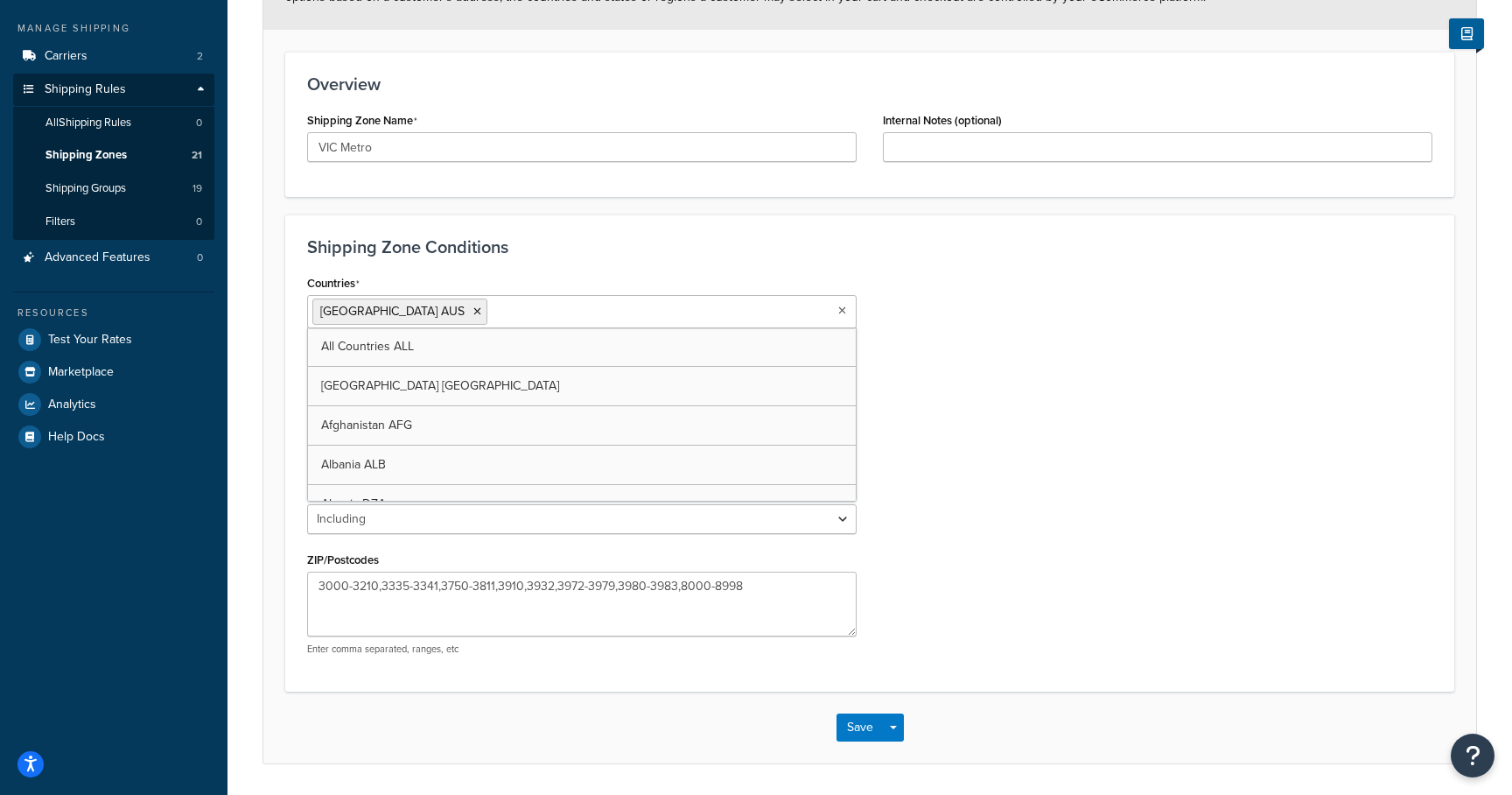
click at [492, 303] on input "Countries" at bounding box center [569, 310] width 155 height 19
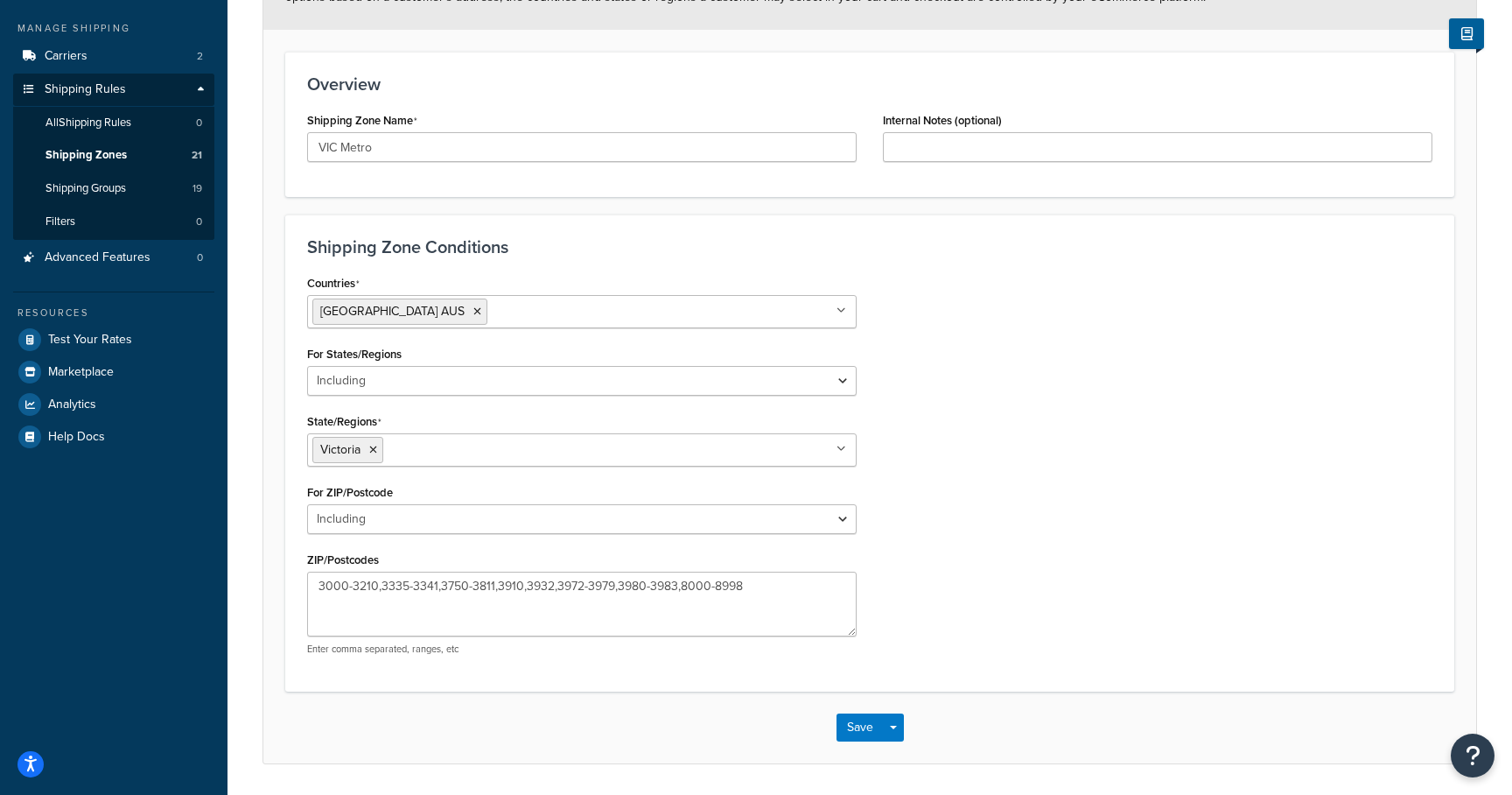
click at [521, 260] on div "Shipping Zone Conditions Countries Australia AUS All Countries ALL United State…" at bounding box center [870, 453] width 1169 height 477
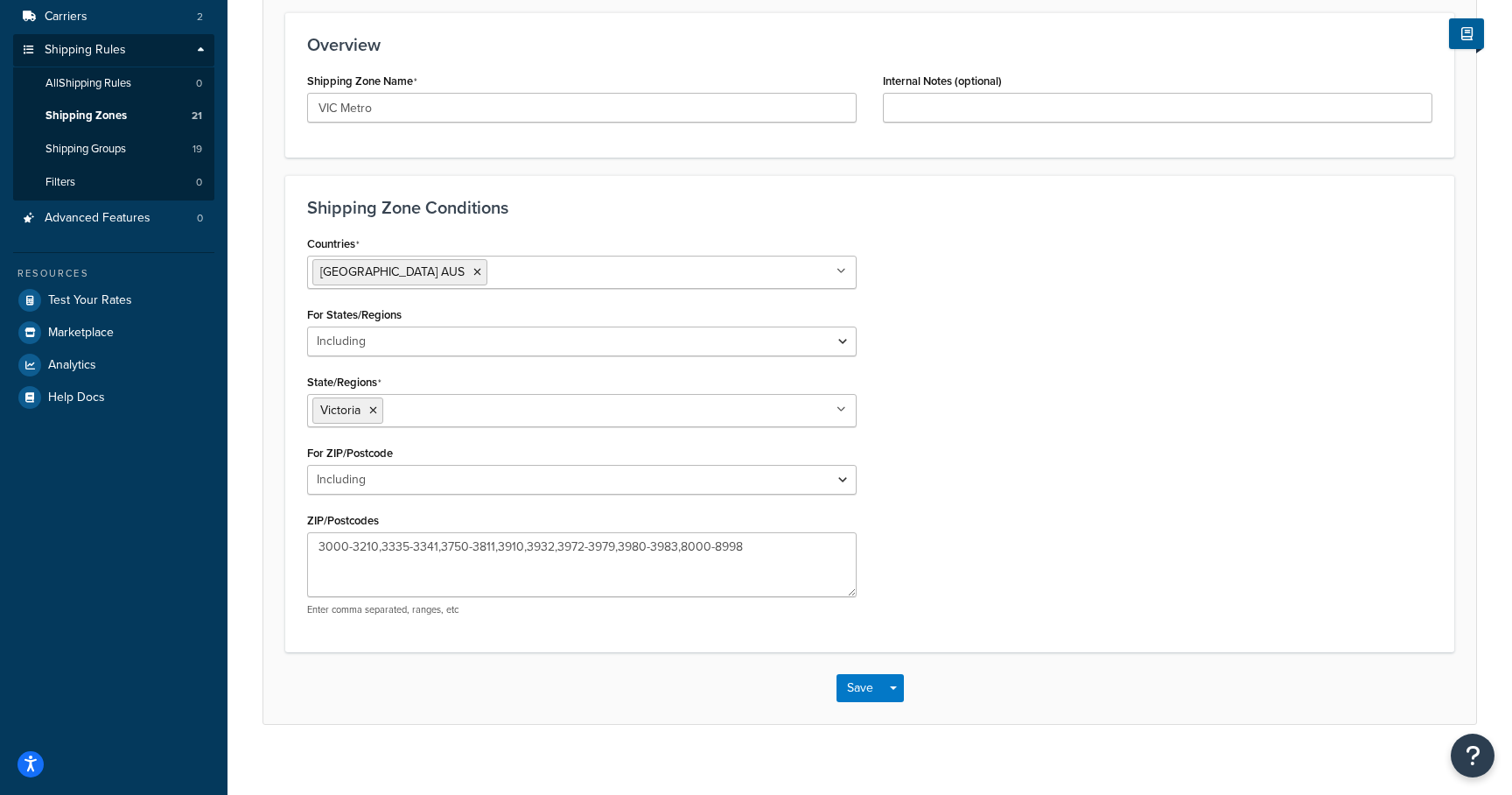
scroll to position [247, 0]
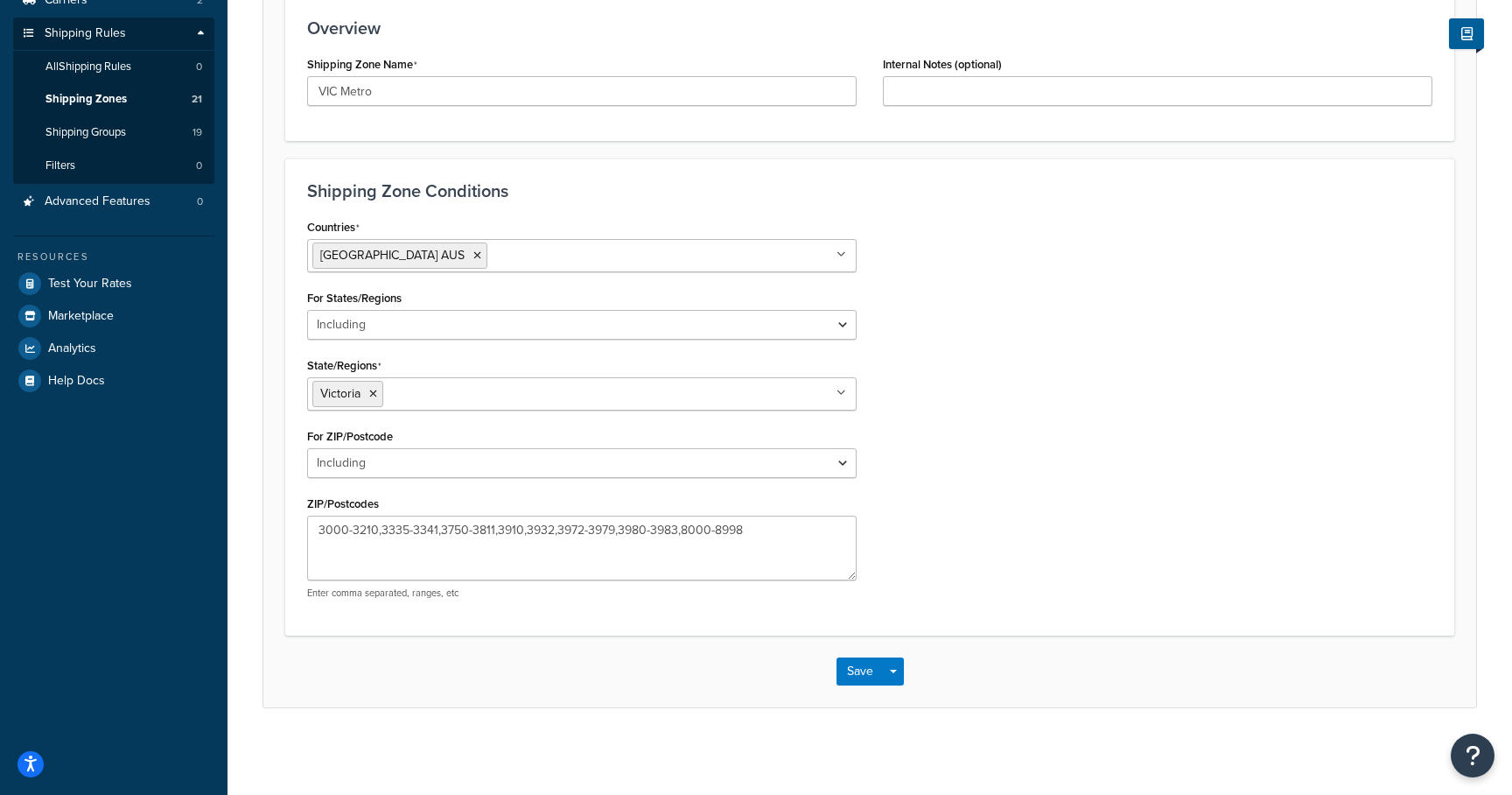
click at [519, 307] on div "For States/Regions All Including Excluding" at bounding box center [582, 313] width 549 height 55
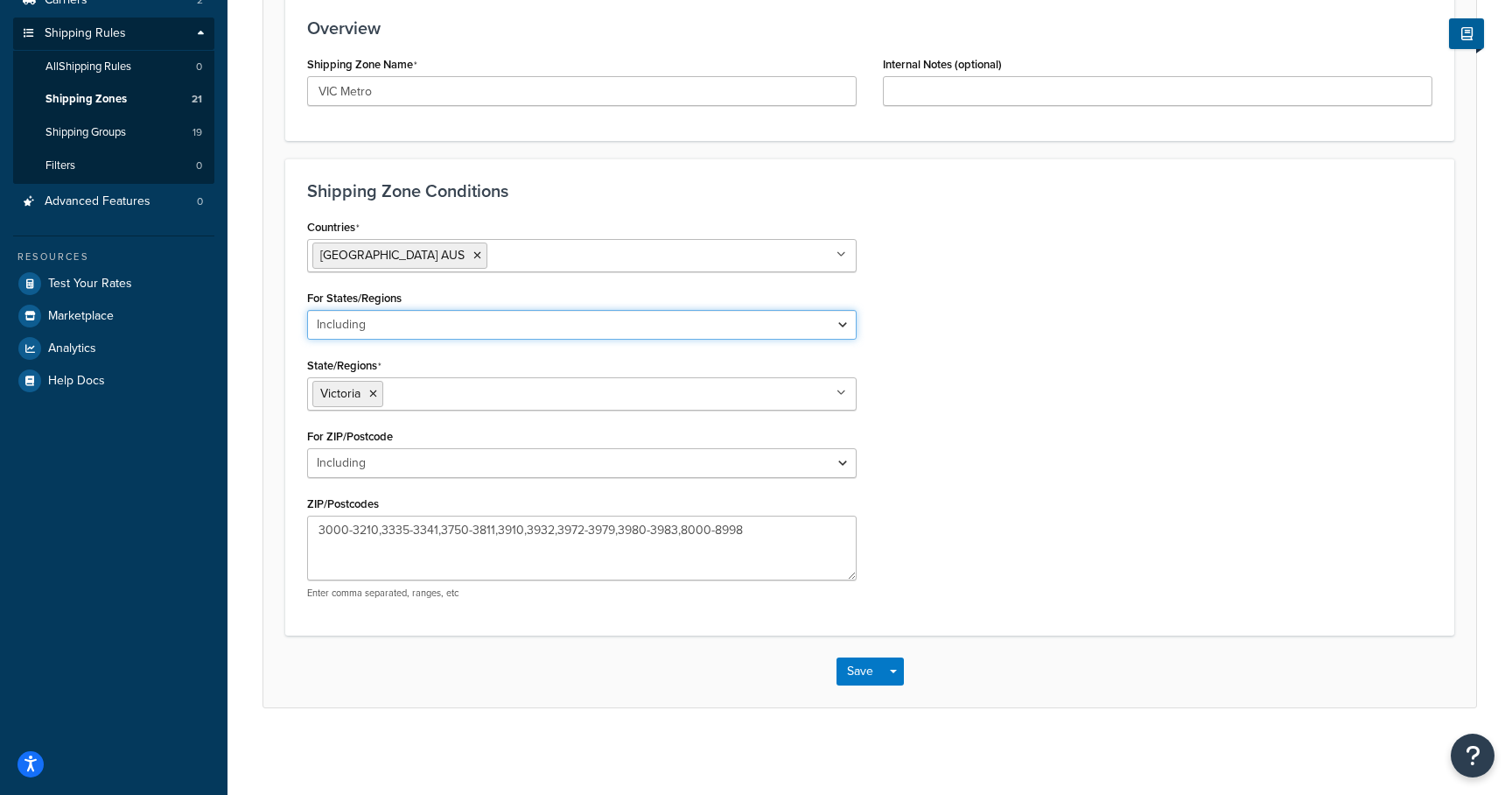
click at [516, 317] on select "All Including Excluding" at bounding box center [582, 325] width 549 height 30
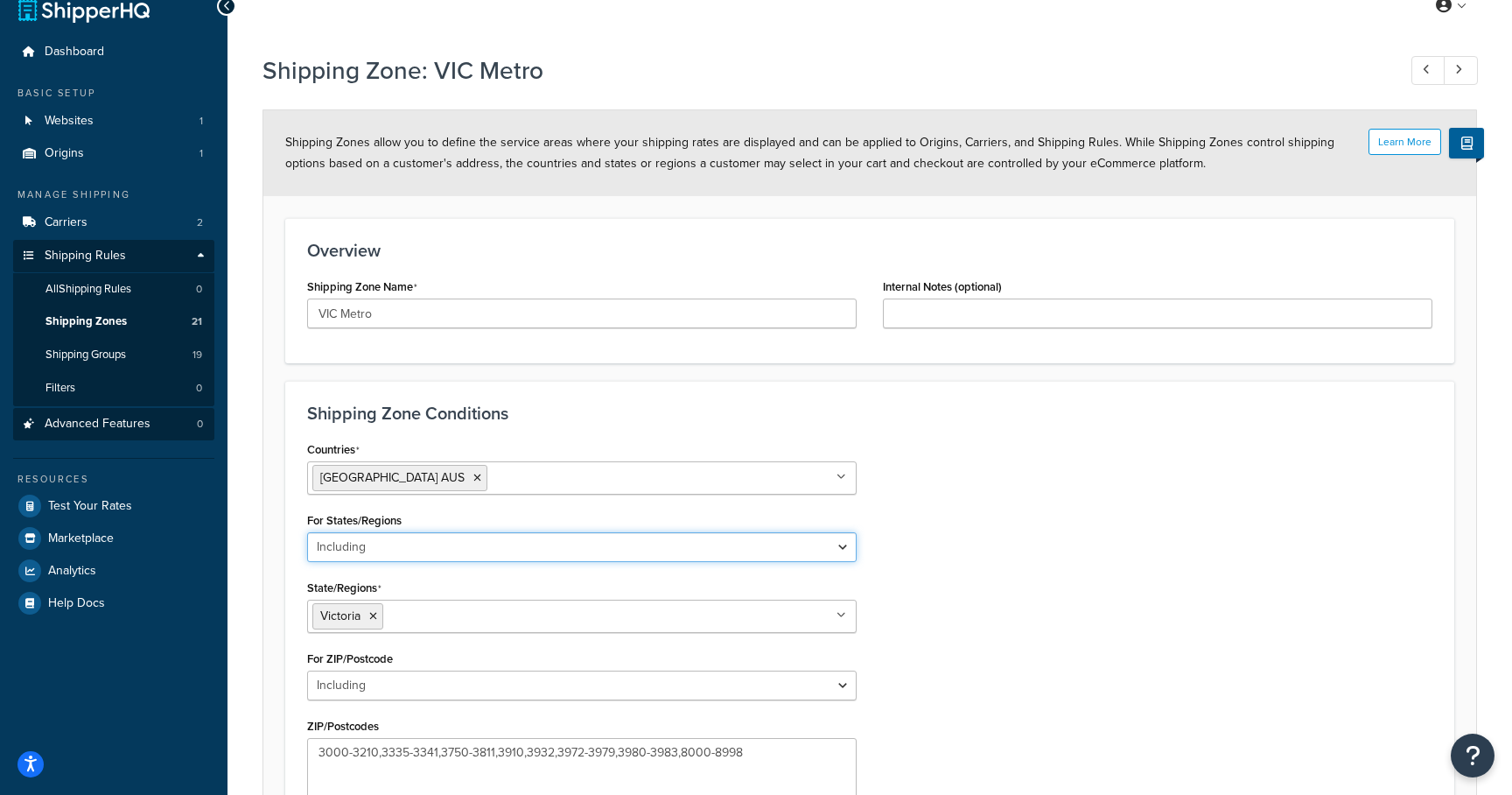
scroll to position [15, 0]
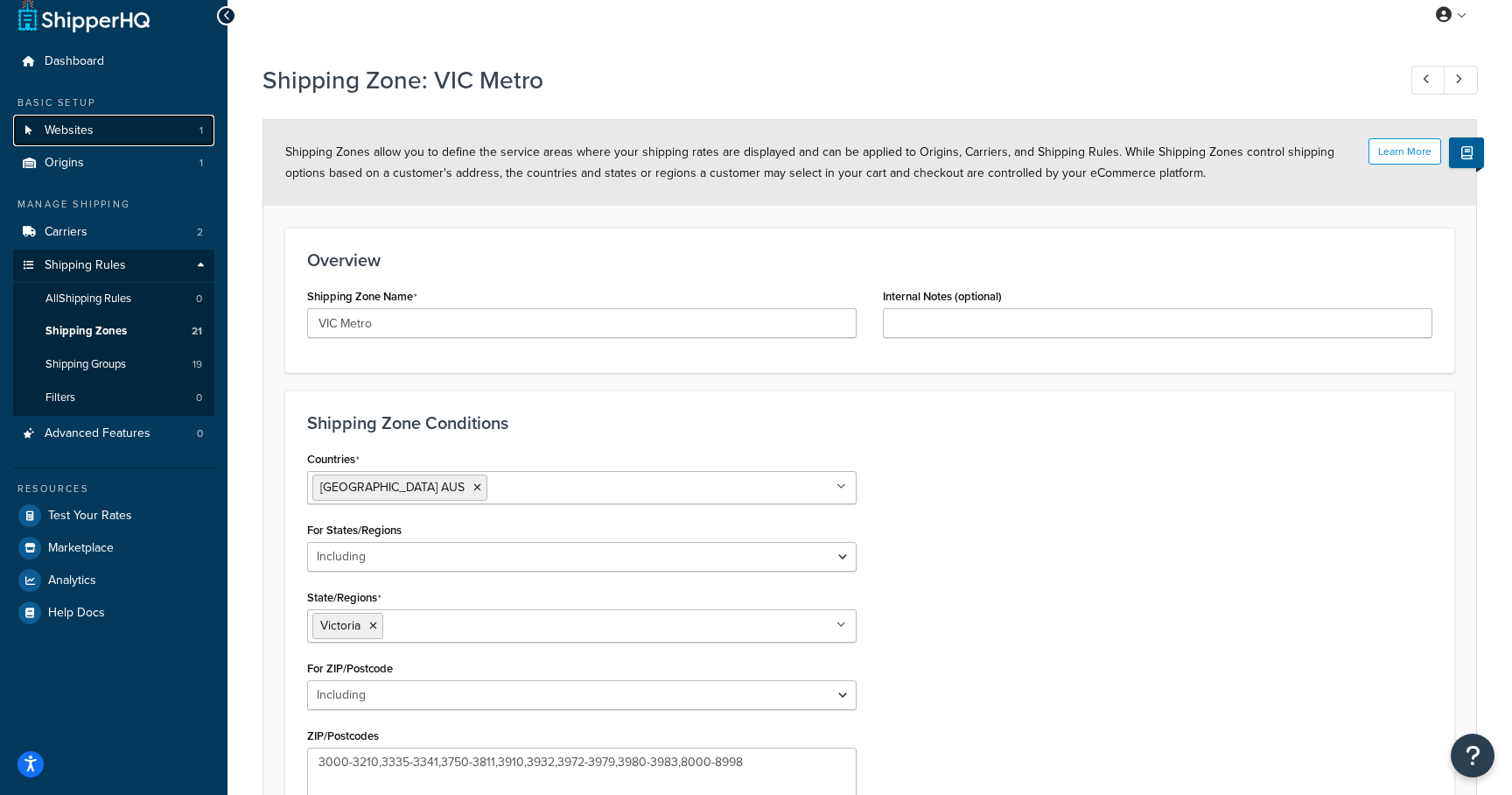
click at [75, 128] on span "Websites" at bounding box center [69, 131] width 49 height 15
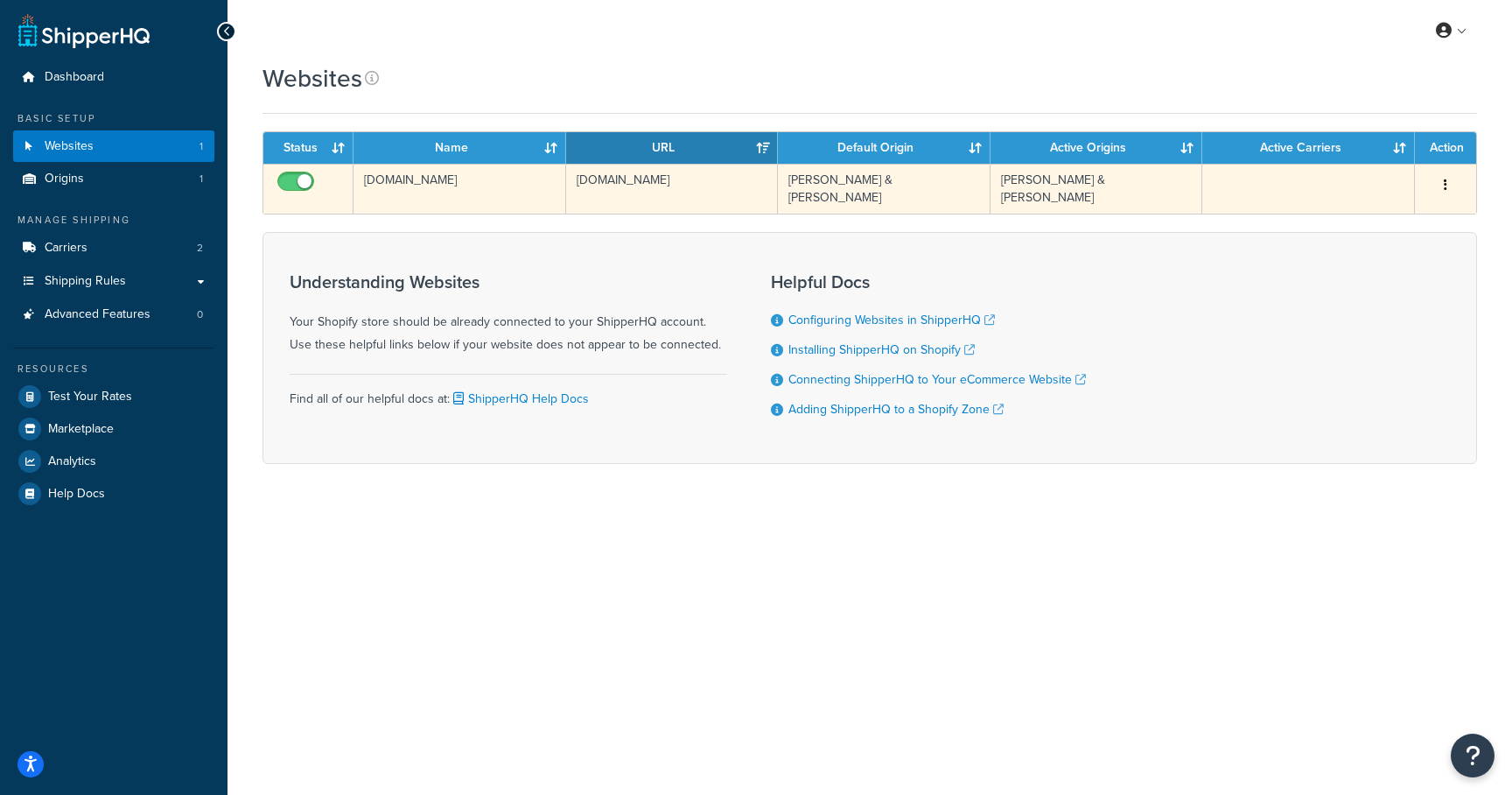
click at [509, 178] on td "[DOMAIN_NAME]" at bounding box center [460, 188] width 213 height 50
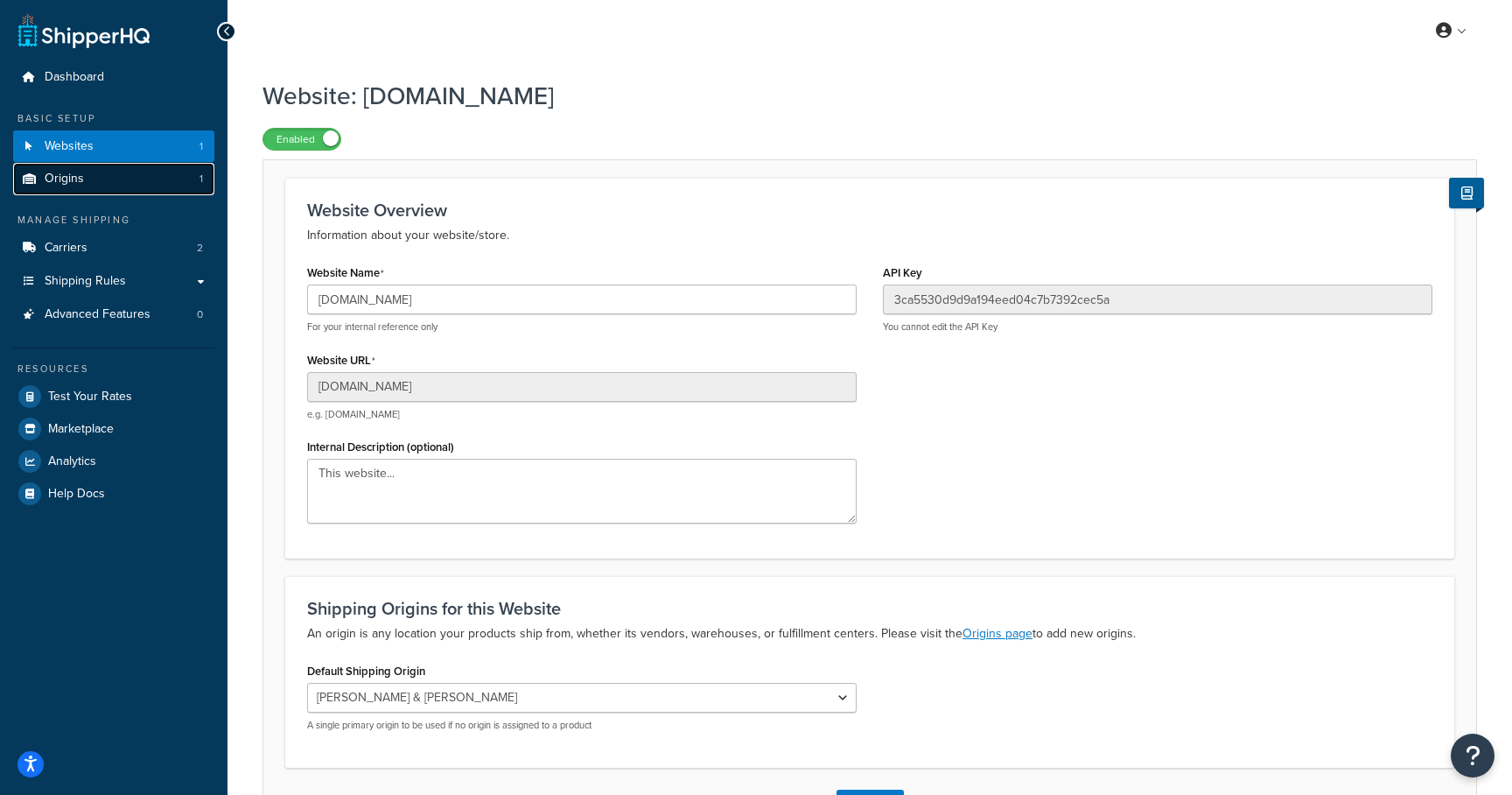
click at [150, 172] on link "Origins 1" at bounding box center [113, 179] width 201 height 33
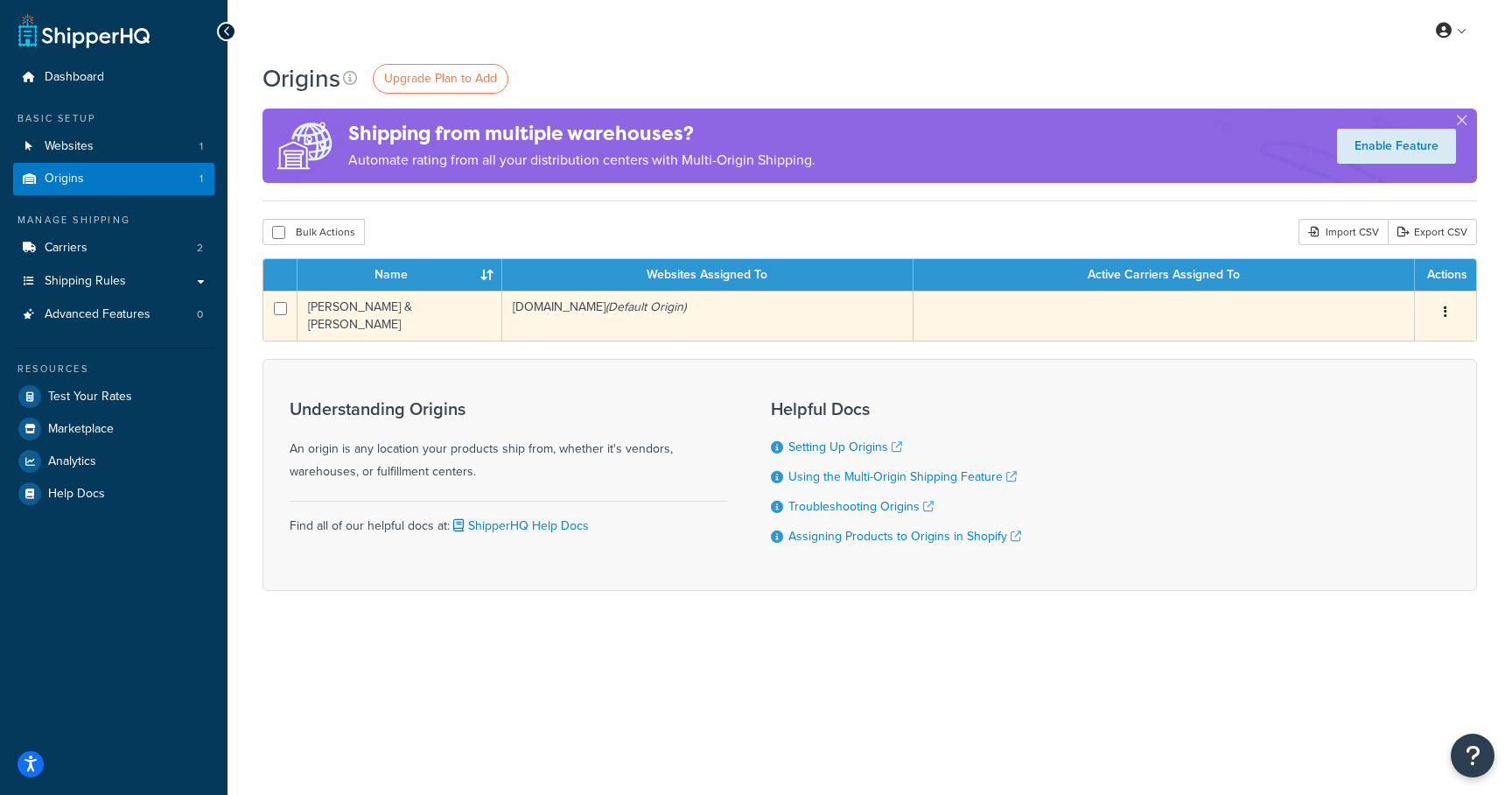
click at [365, 311] on td "[PERSON_NAME] & [PERSON_NAME]" at bounding box center [399, 316] width 205 height 50
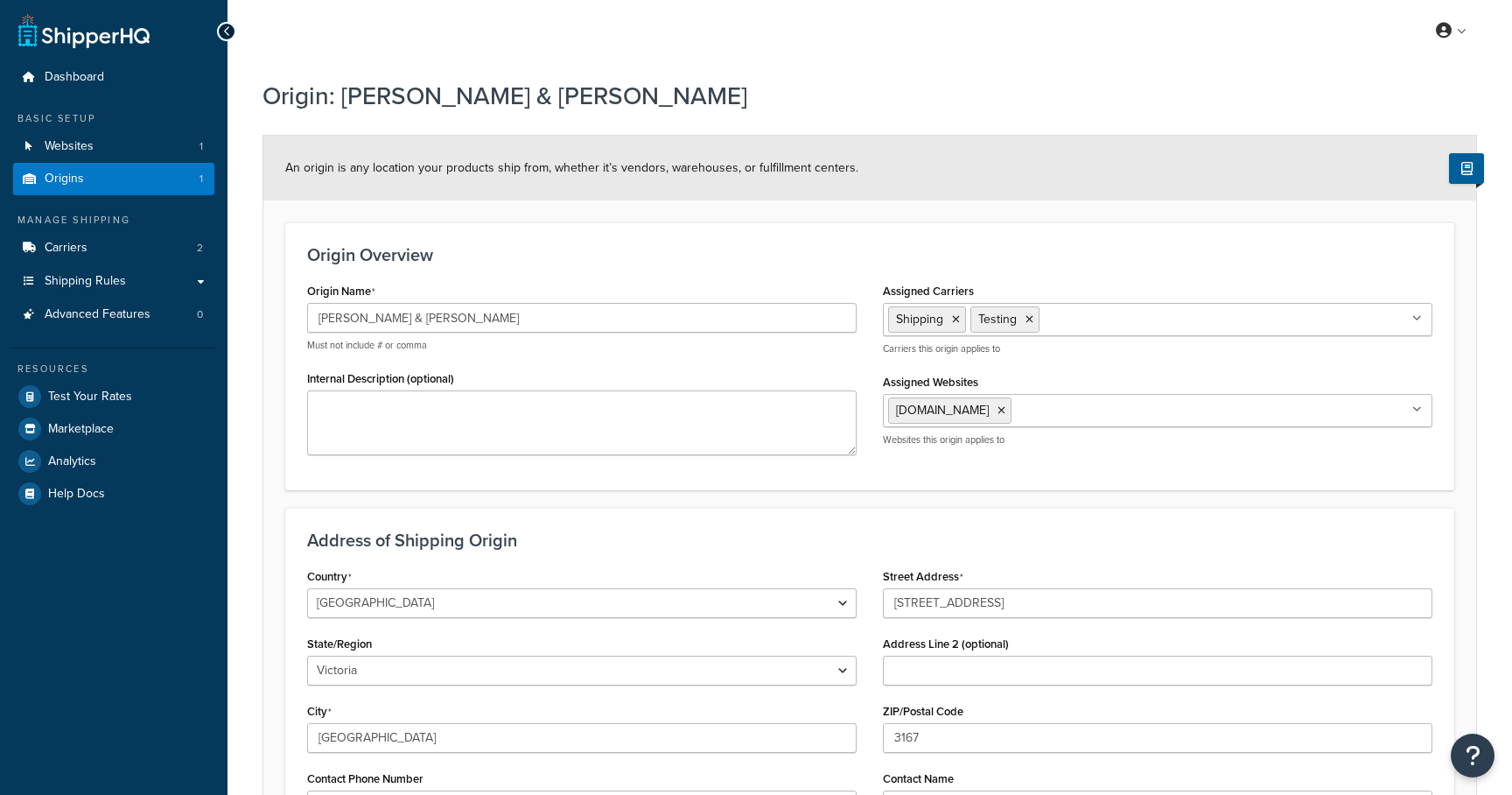
select select "1013"
select select "179"
click at [72, 255] on span "Carriers" at bounding box center [65, 248] width 43 height 15
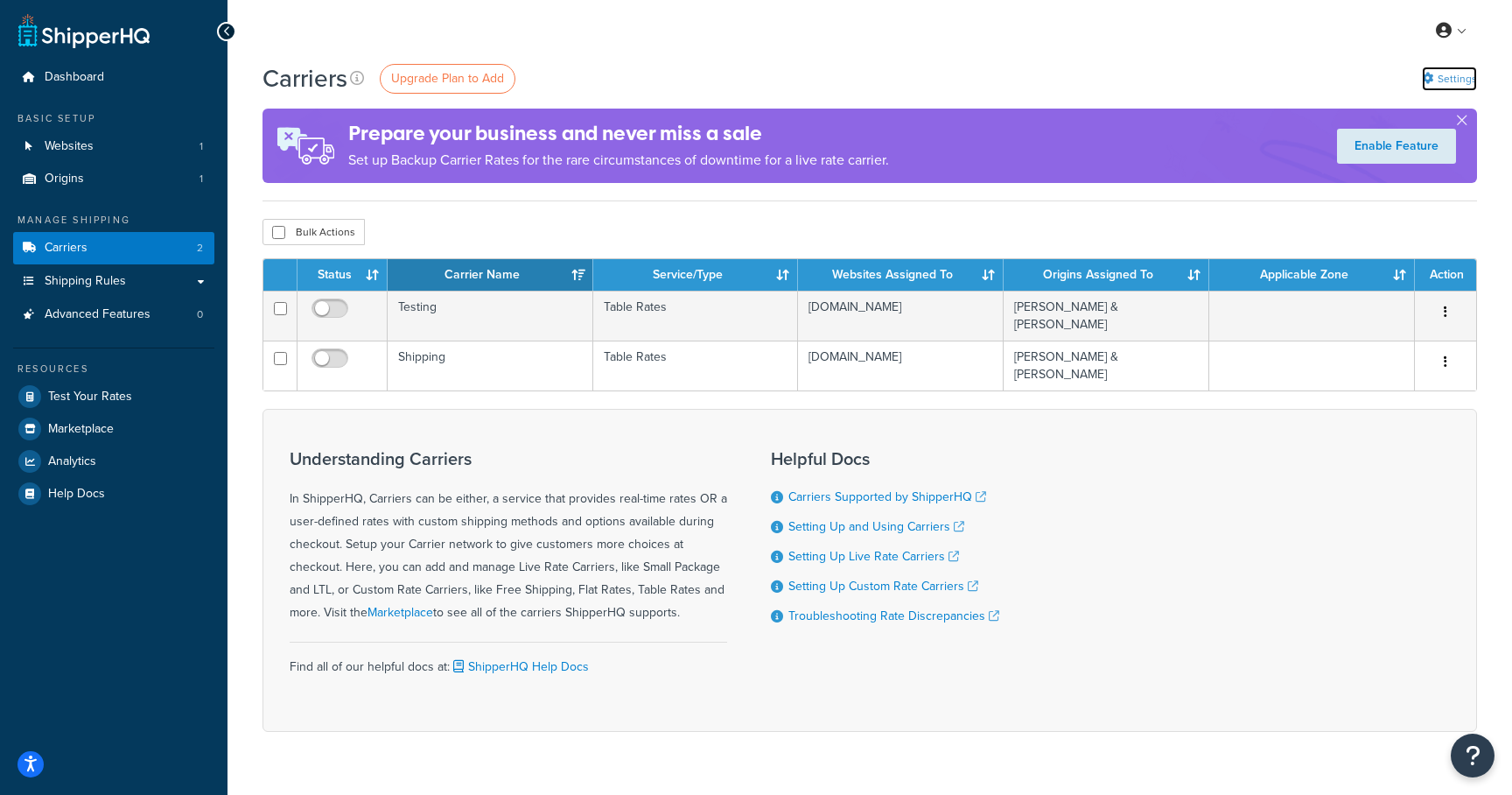
click at [1451, 71] on link "Settings" at bounding box center [1449, 78] width 55 height 25
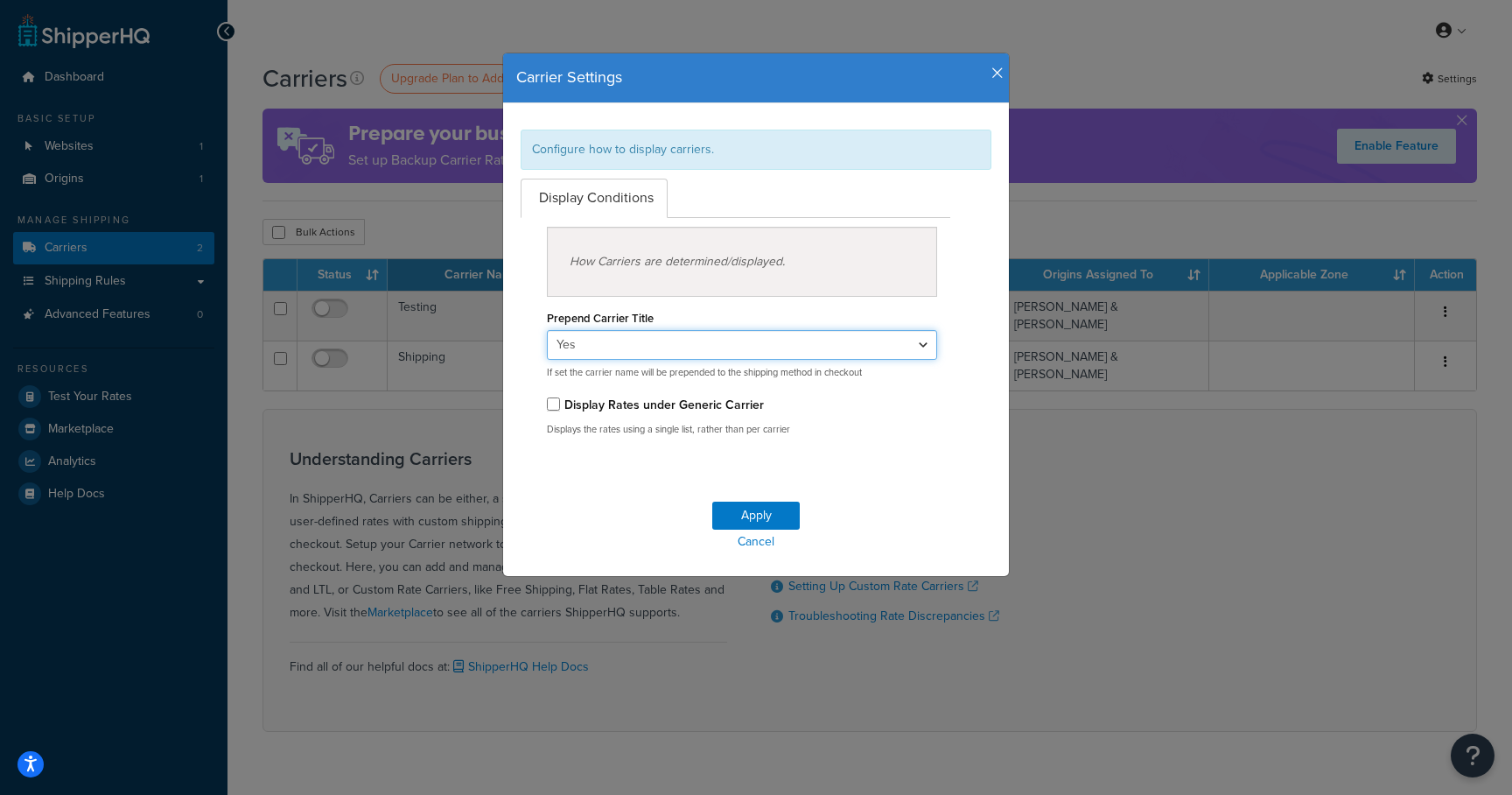
click at [660, 338] on select "Yes No" at bounding box center [742, 345] width 390 height 30
click at [999, 65] on icon "button" at bounding box center [996, 73] width 12 height 15
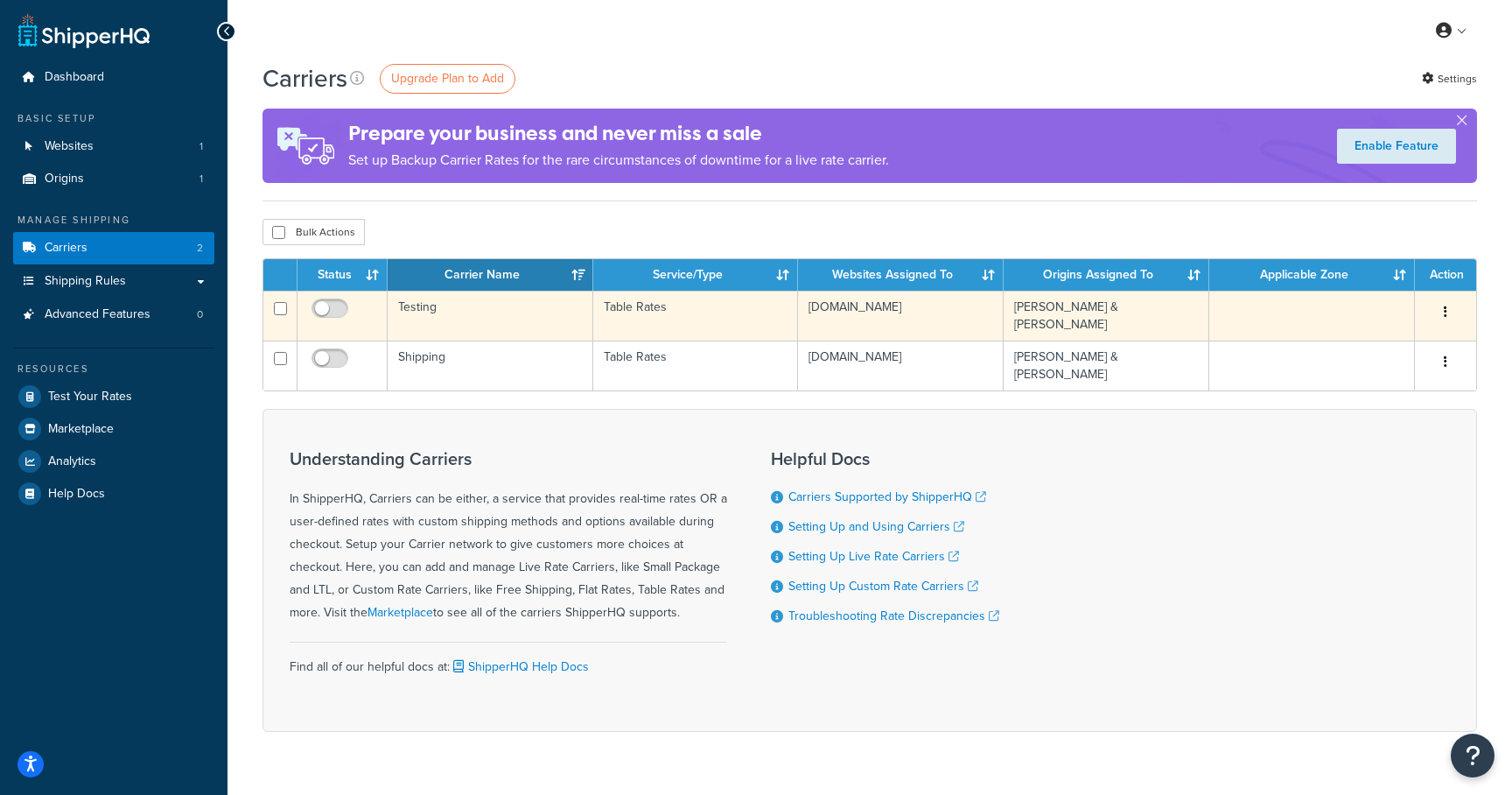
click at [850, 307] on td "[DOMAIN_NAME]" at bounding box center [901, 316] width 205 height 50
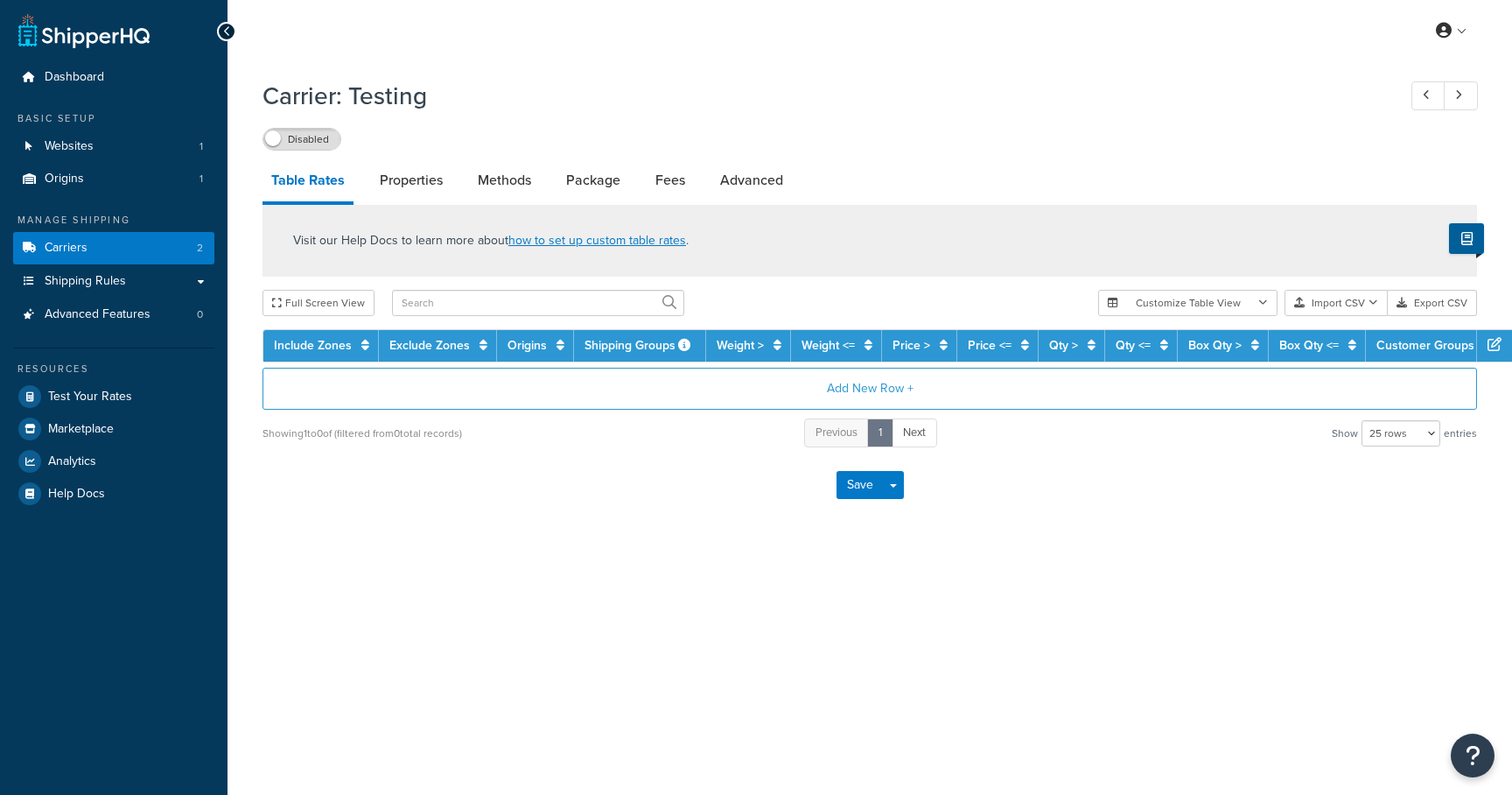
select select "25"
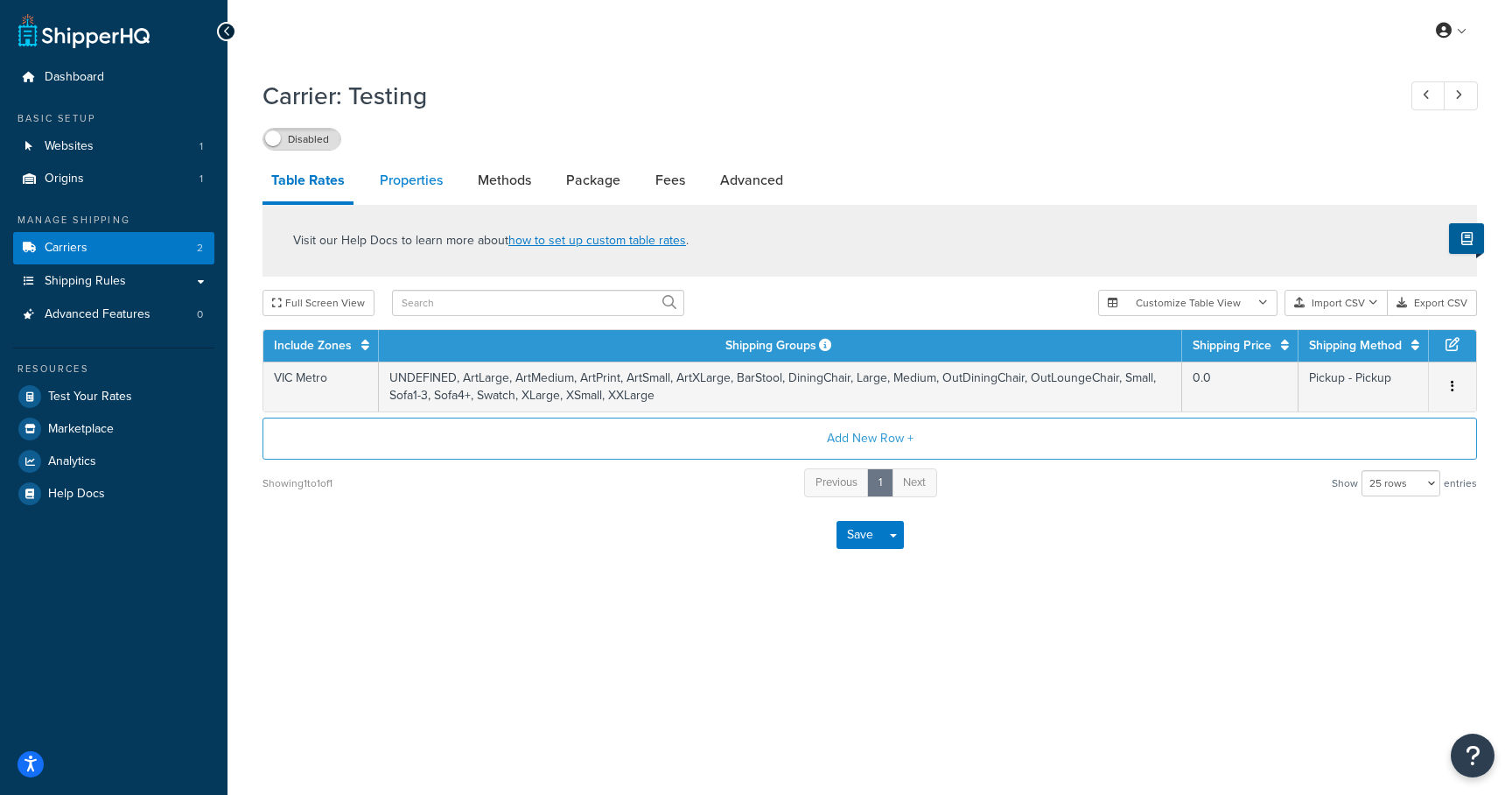
click at [414, 172] on link "Properties" at bounding box center [411, 180] width 81 height 42
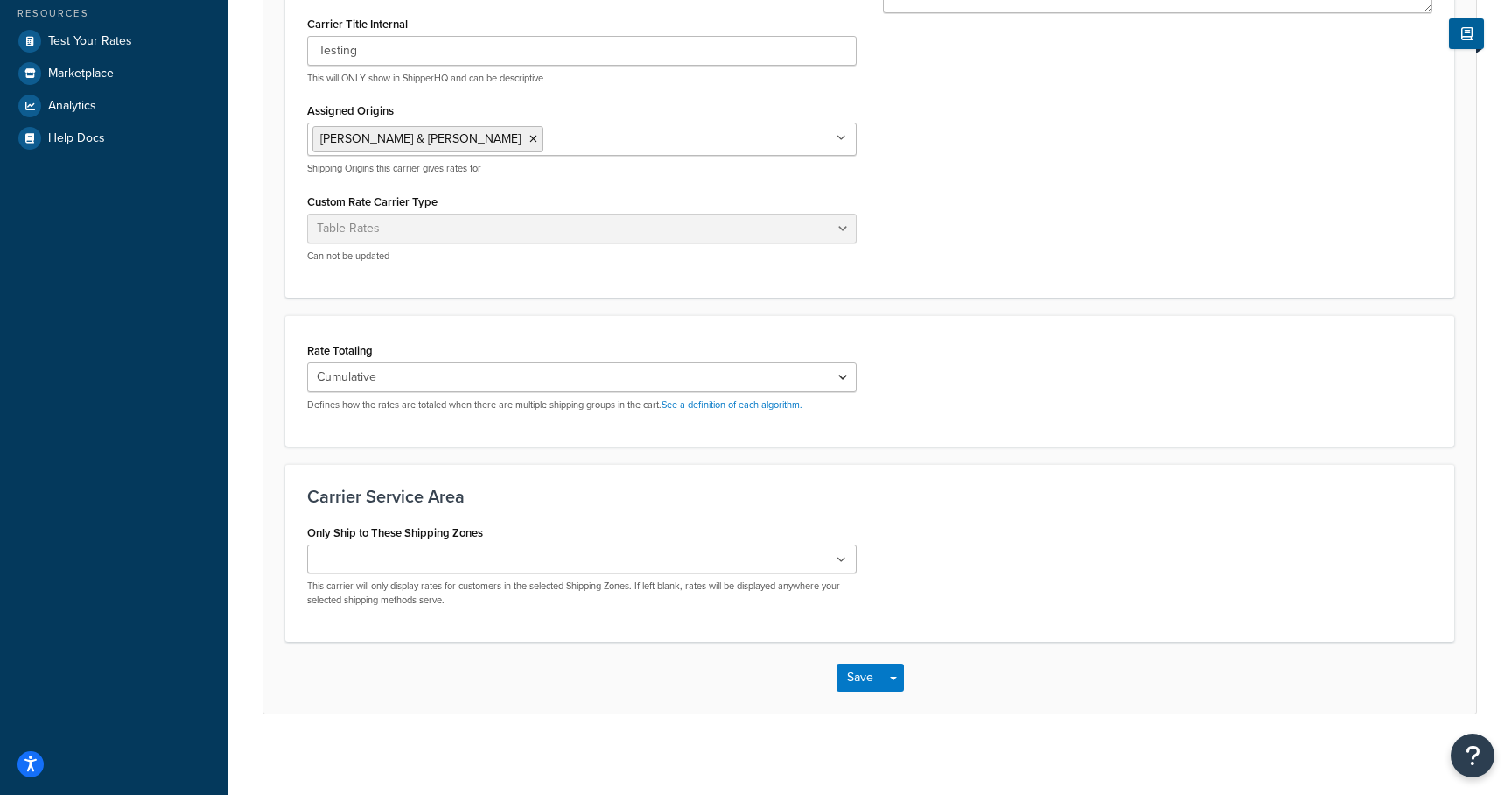
scroll to position [364, 0]
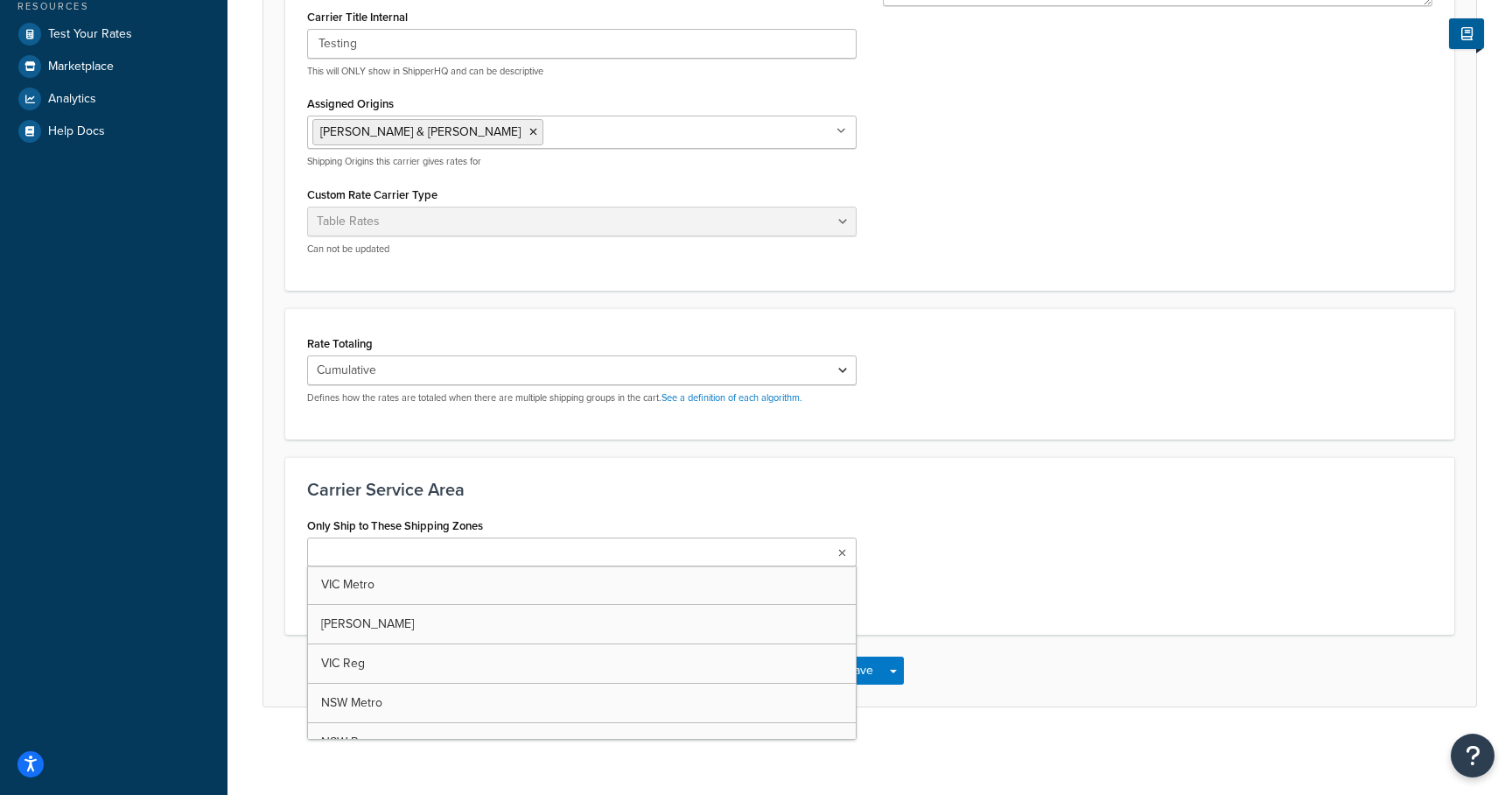
click at [707, 559] on ul at bounding box center [582, 552] width 549 height 29
click at [813, 502] on div "Carrier Service Area Only Ship to These Shipping Zones VIC Metro VIC Geelong VI…" at bounding box center [870, 545] width 1169 height 177
click at [783, 551] on ul at bounding box center [582, 552] width 549 height 29
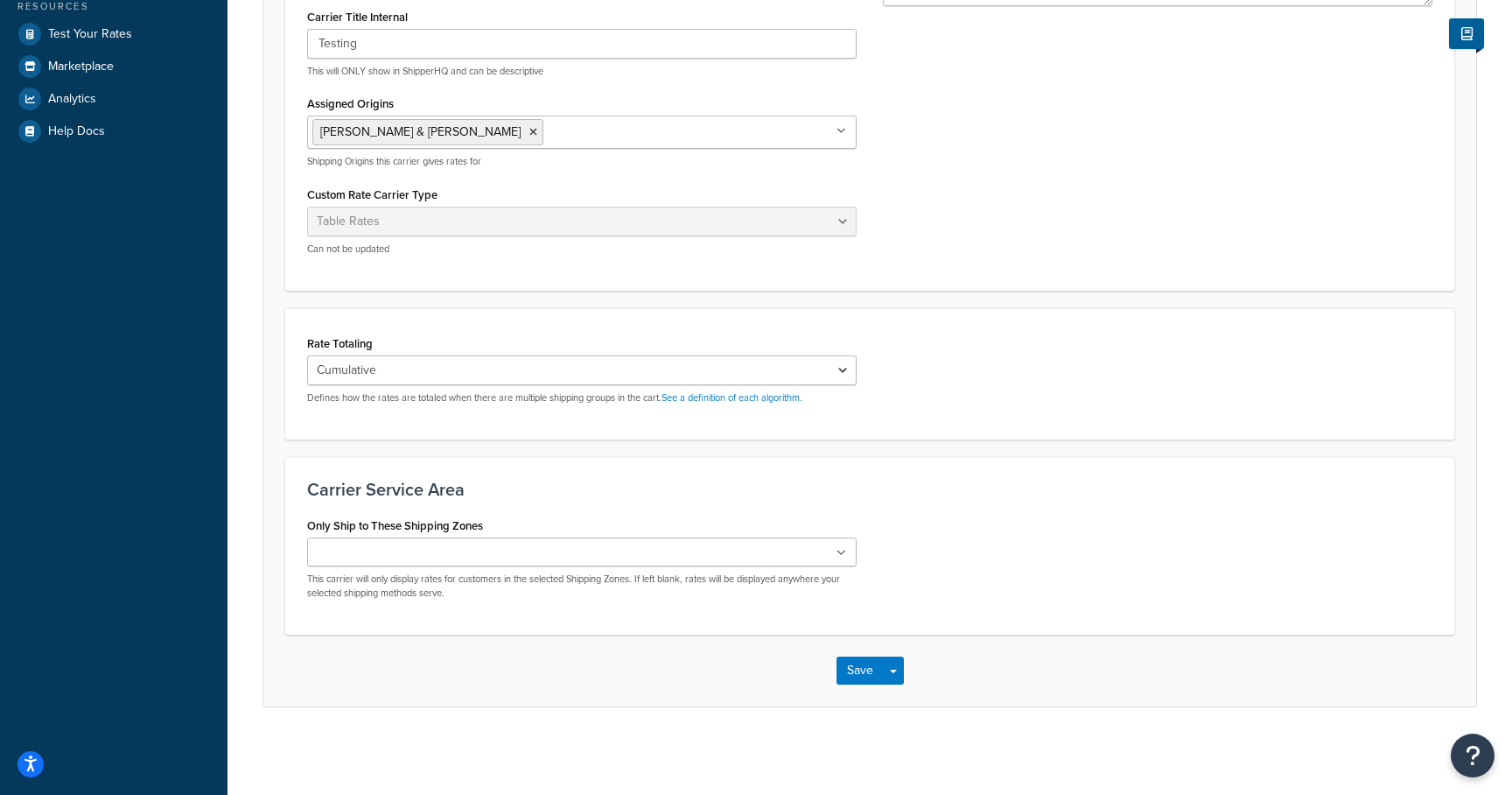
click at [792, 480] on h3 "Carrier Service Area" at bounding box center [870, 488] width 1126 height 19
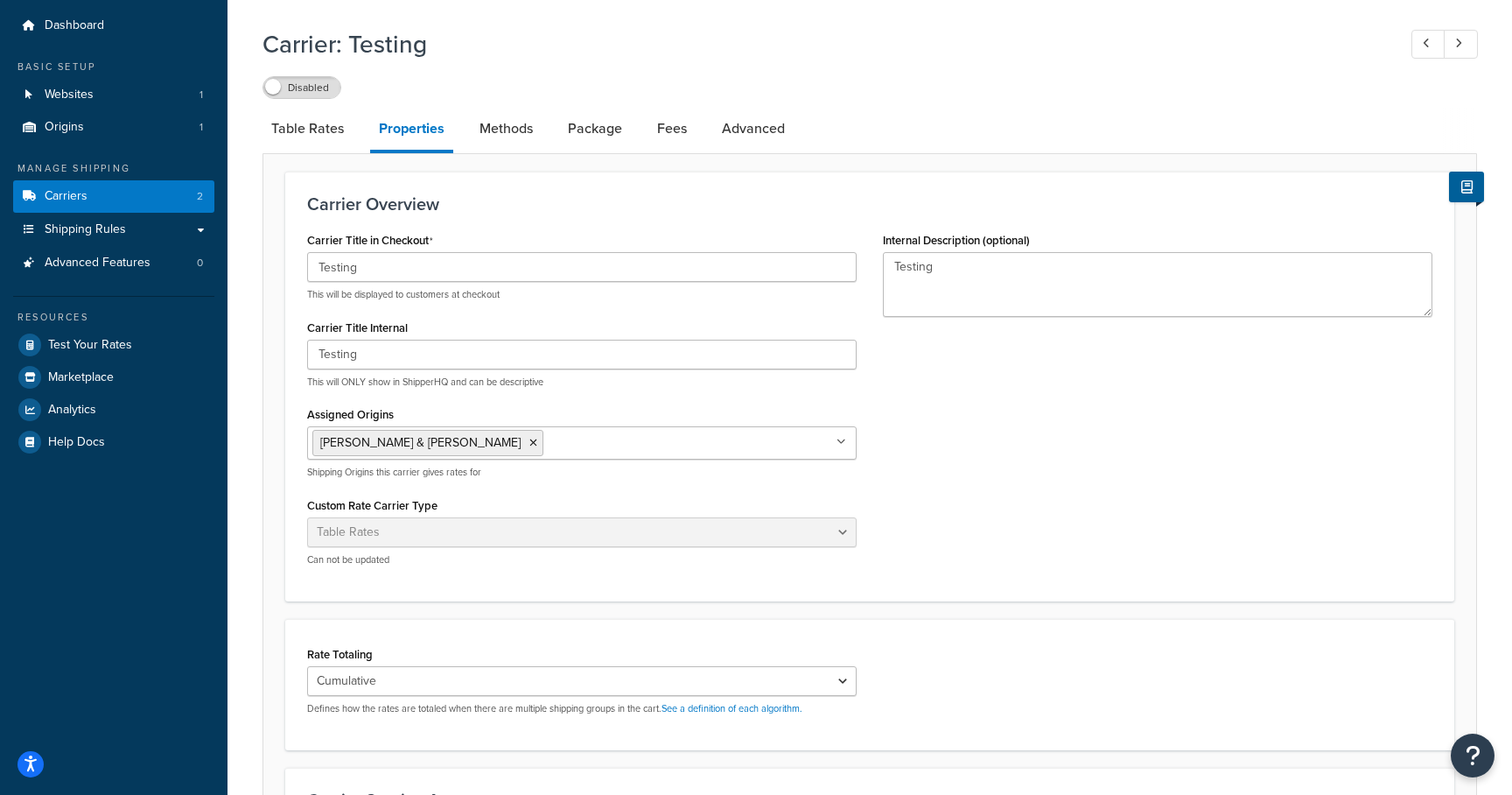
scroll to position [0, 0]
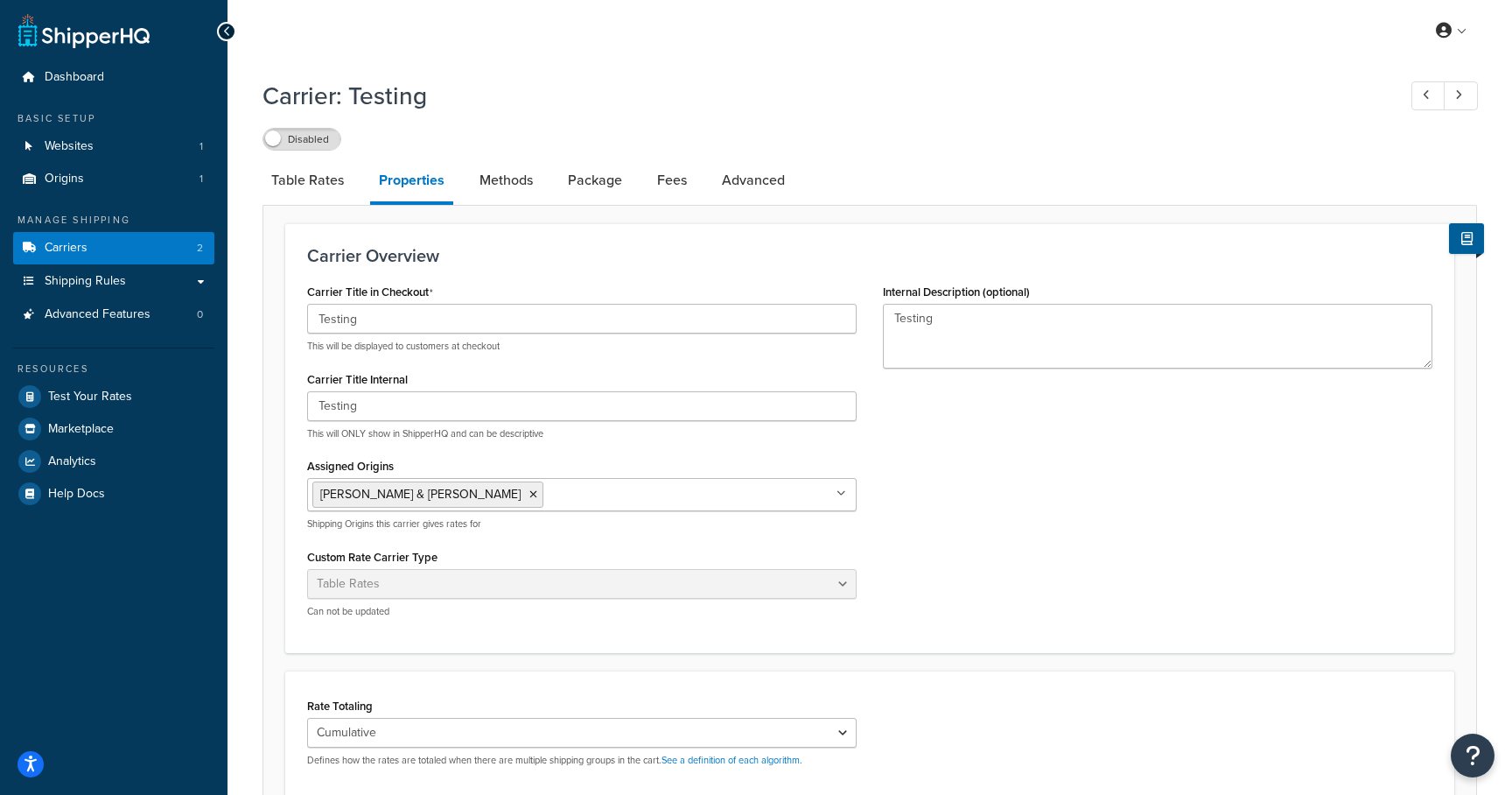
click at [831, 490] on ul "[PERSON_NAME] & [PERSON_NAME]" at bounding box center [582, 495] width 549 height 34
click at [916, 447] on div "Carrier Title in Checkout Testing This will be displayed to customers at checko…" at bounding box center [869, 455] width 1152 height 352
click at [841, 468] on div "Assigned Origins Fenton & Fenton All Origins Shipping Origins this carrier give…" at bounding box center [582, 492] width 549 height 77
click at [823, 497] on ul "[PERSON_NAME] & [PERSON_NAME]" at bounding box center [582, 495] width 549 height 34
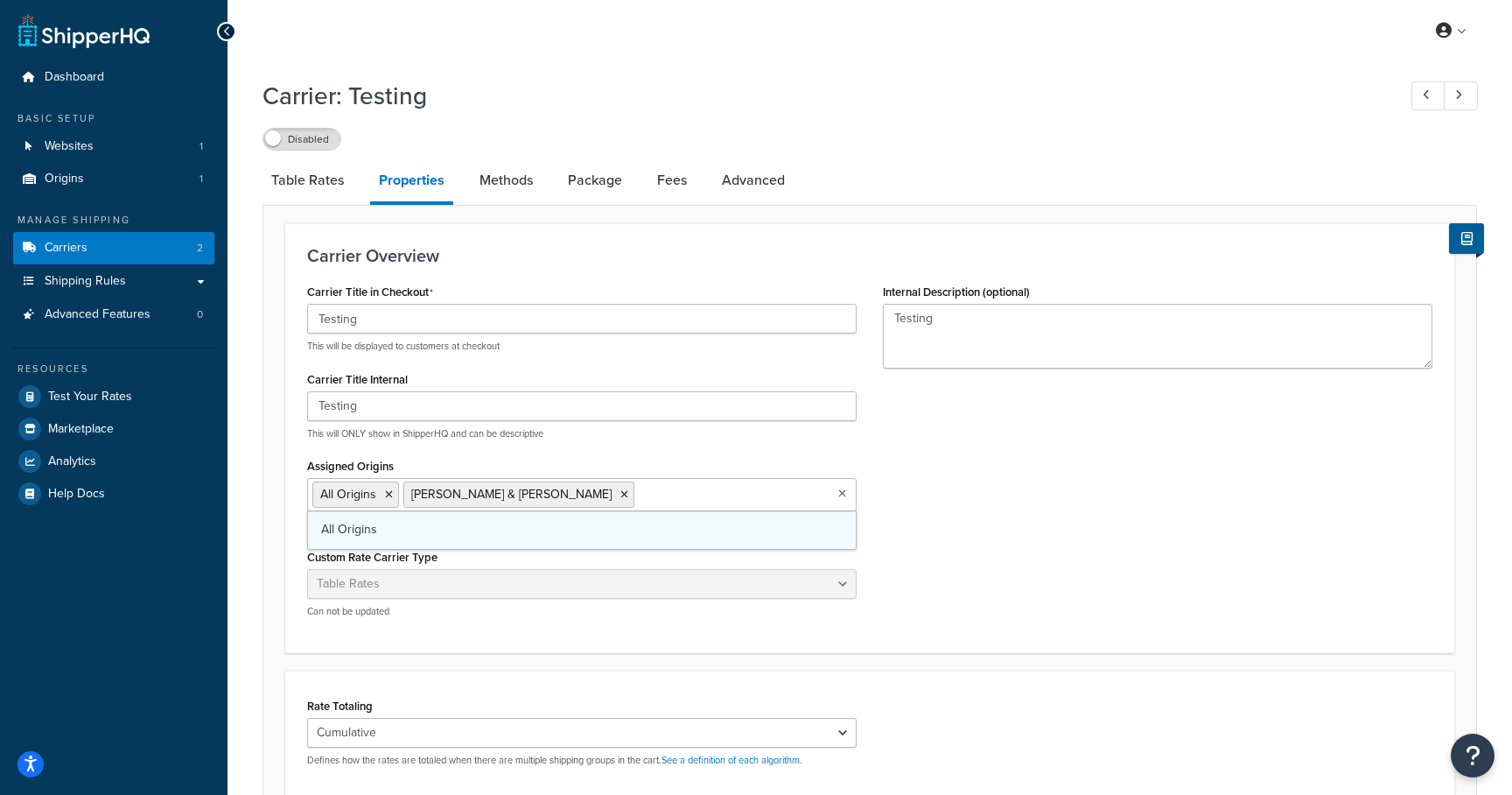
click at [794, 530] on link "All Origins" at bounding box center [582, 529] width 548 height 38
click at [936, 498] on div "Carrier Title in Checkout Testing This will be displayed to customers at checko…" at bounding box center [869, 455] width 1152 height 352
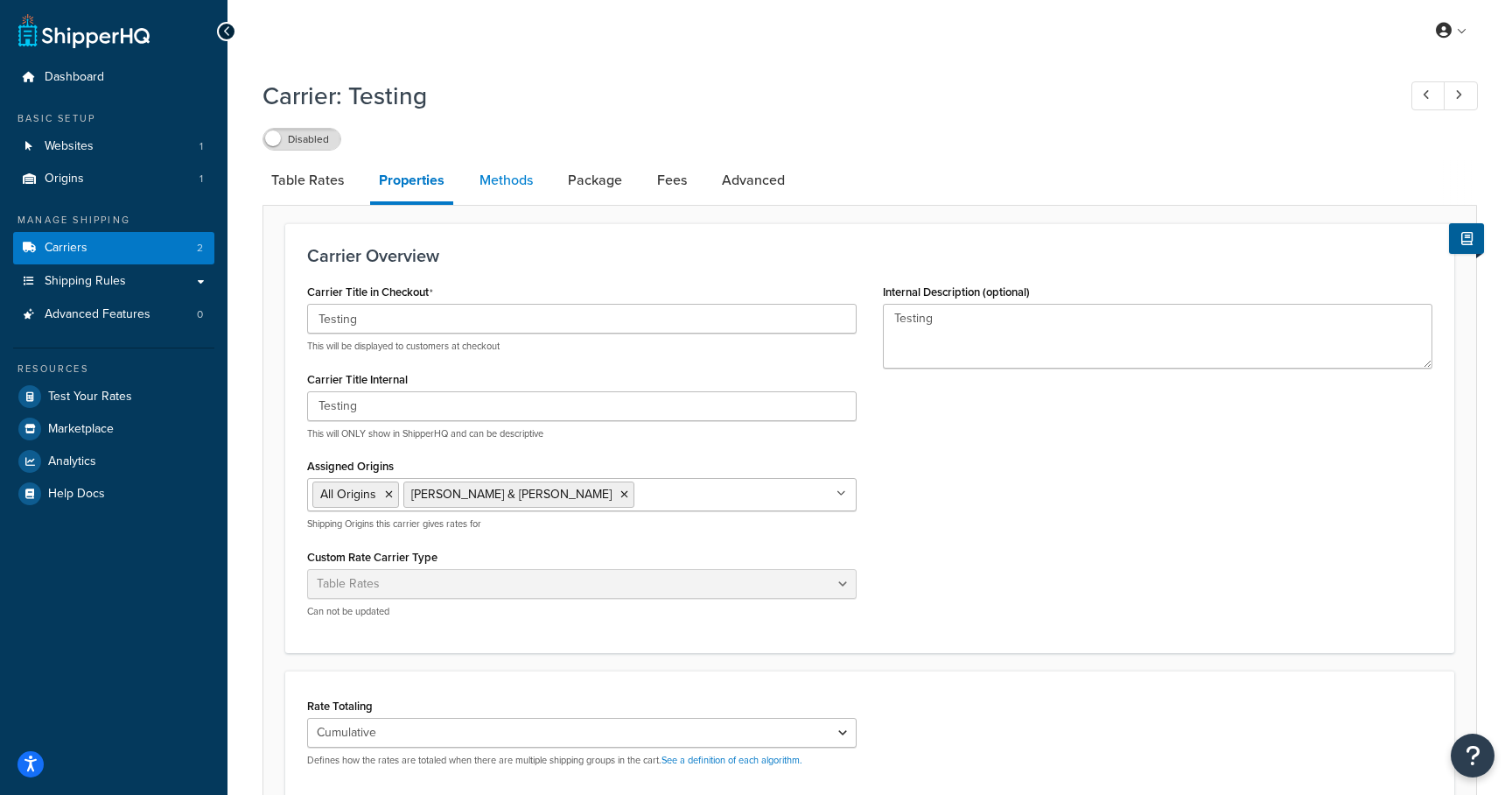
click at [508, 175] on link "Methods" at bounding box center [506, 180] width 71 height 42
select select "25"
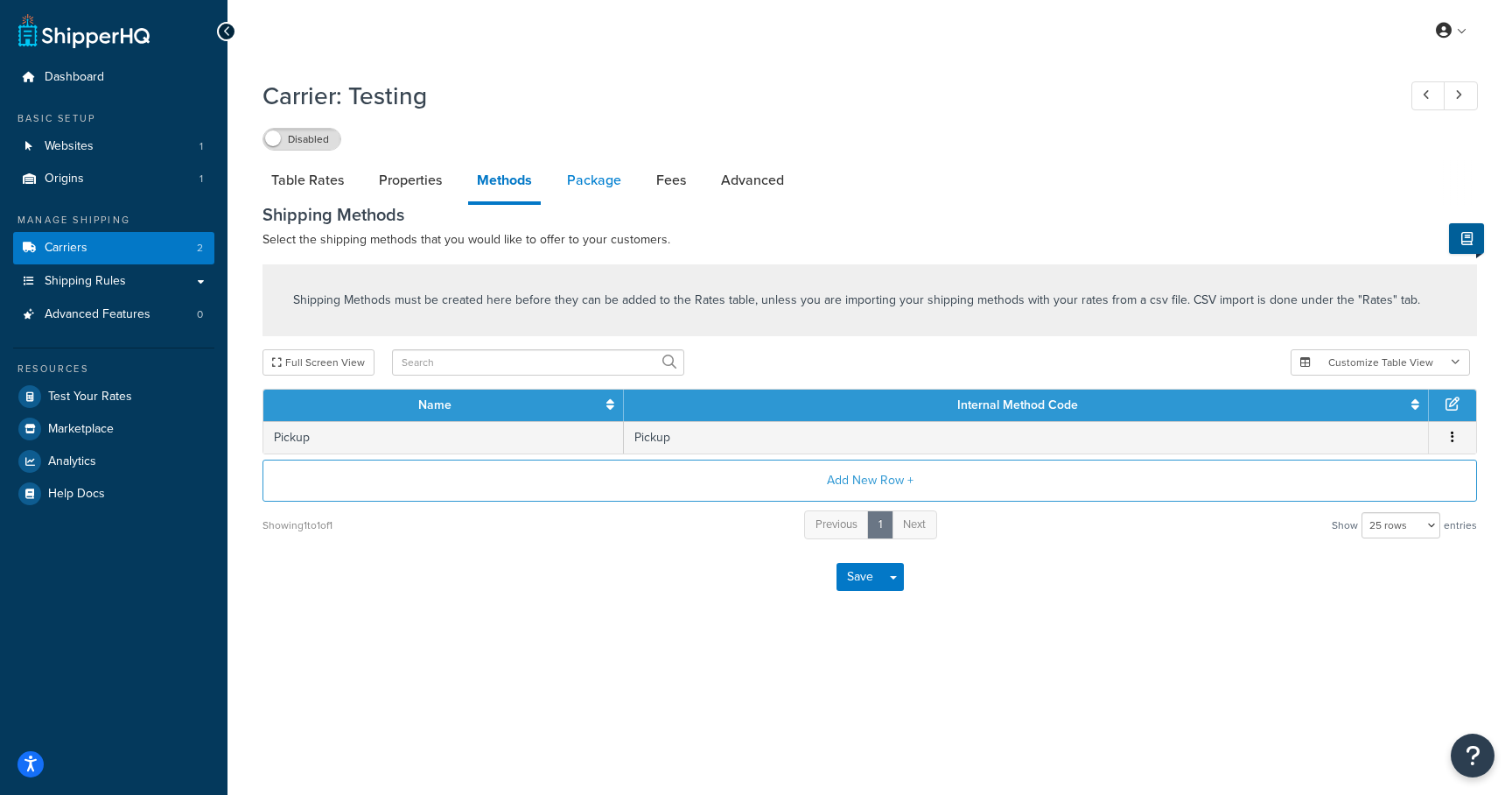
click at [566, 181] on link "Package" at bounding box center [594, 180] width 72 height 42
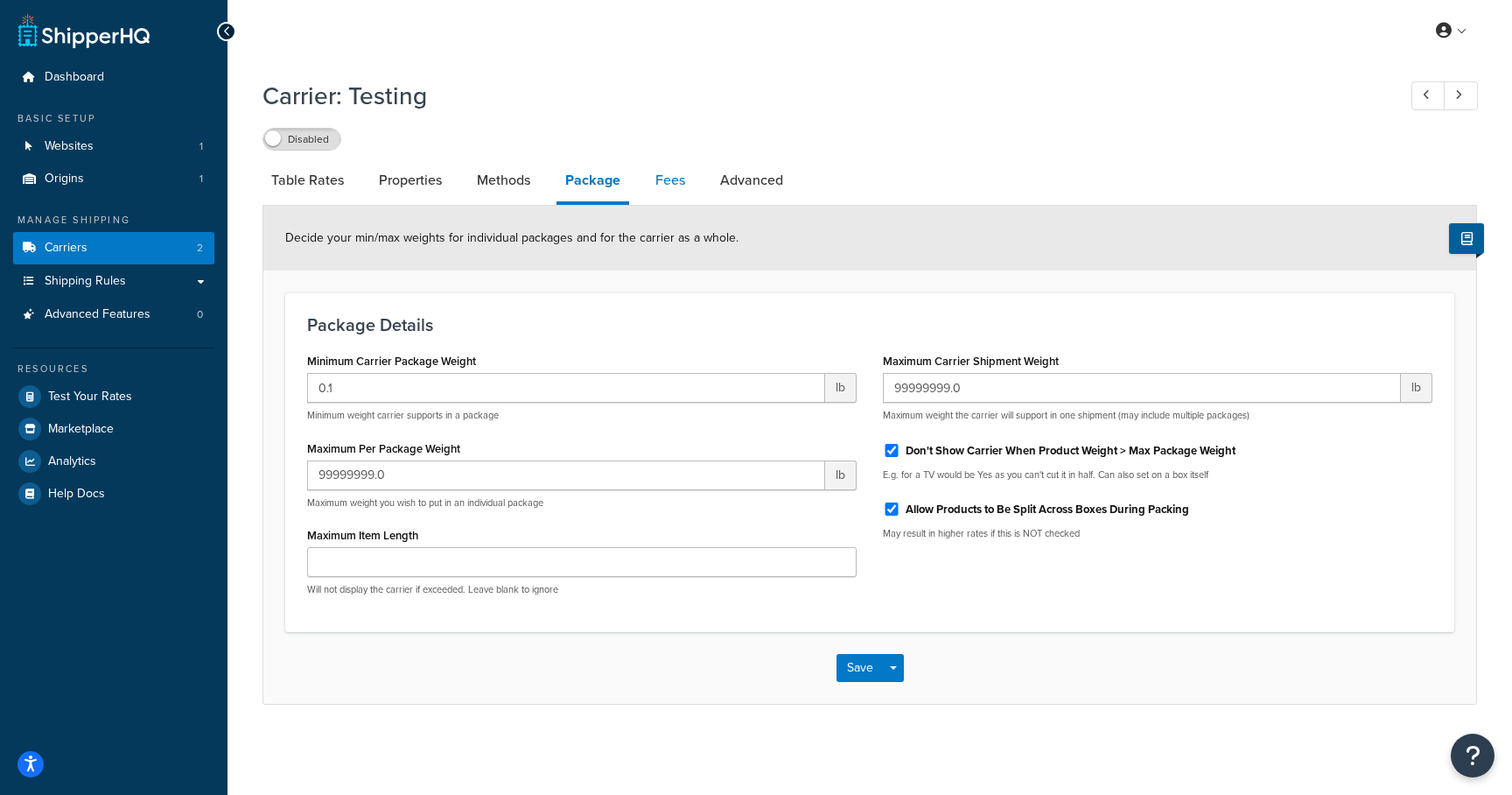
click at [663, 196] on link "Fees" at bounding box center [670, 180] width 47 height 42
select select "AFTER"
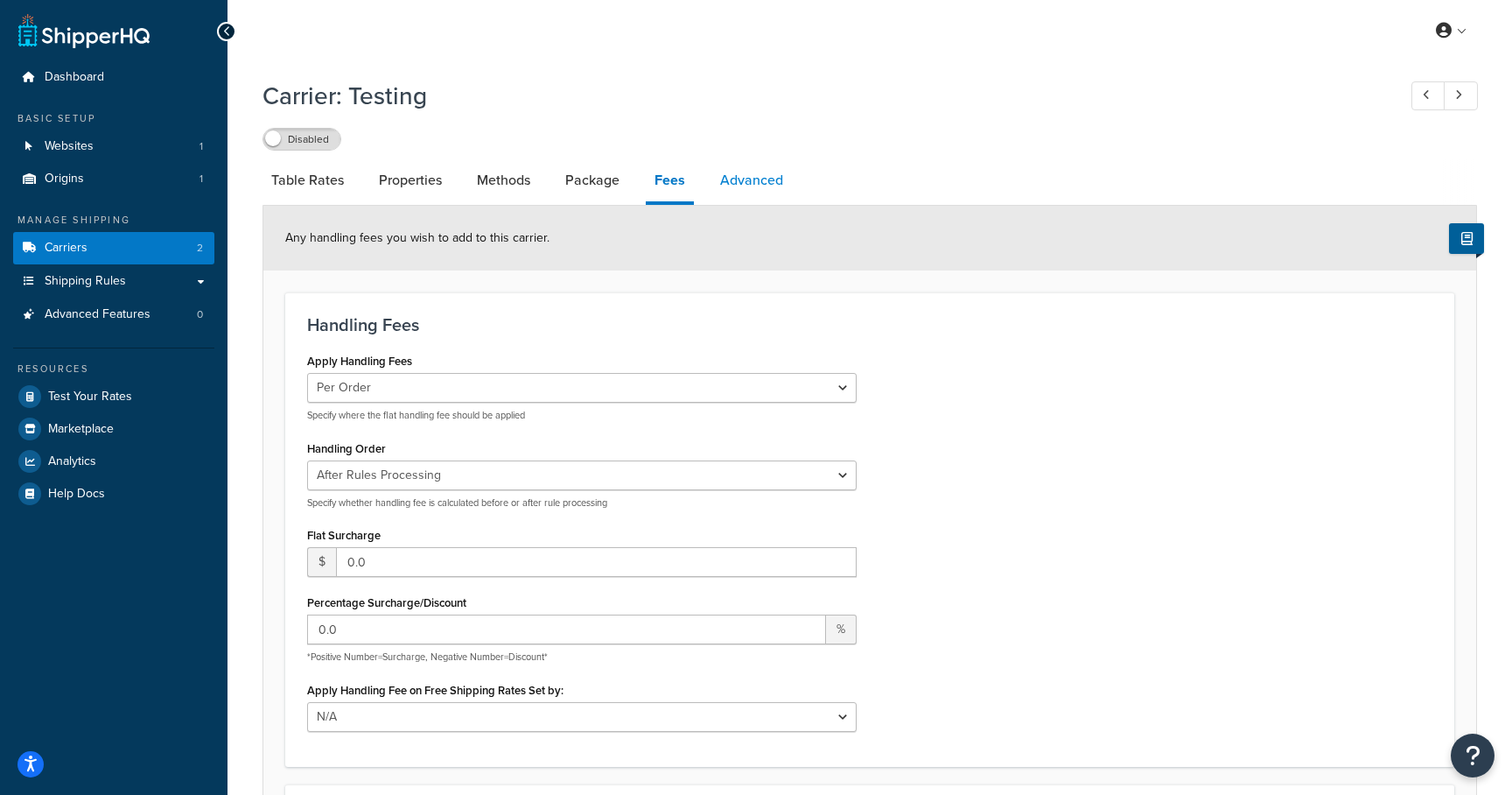
click at [782, 185] on link "Advanced" at bounding box center [752, 180] width 81 height 42
select select "false"
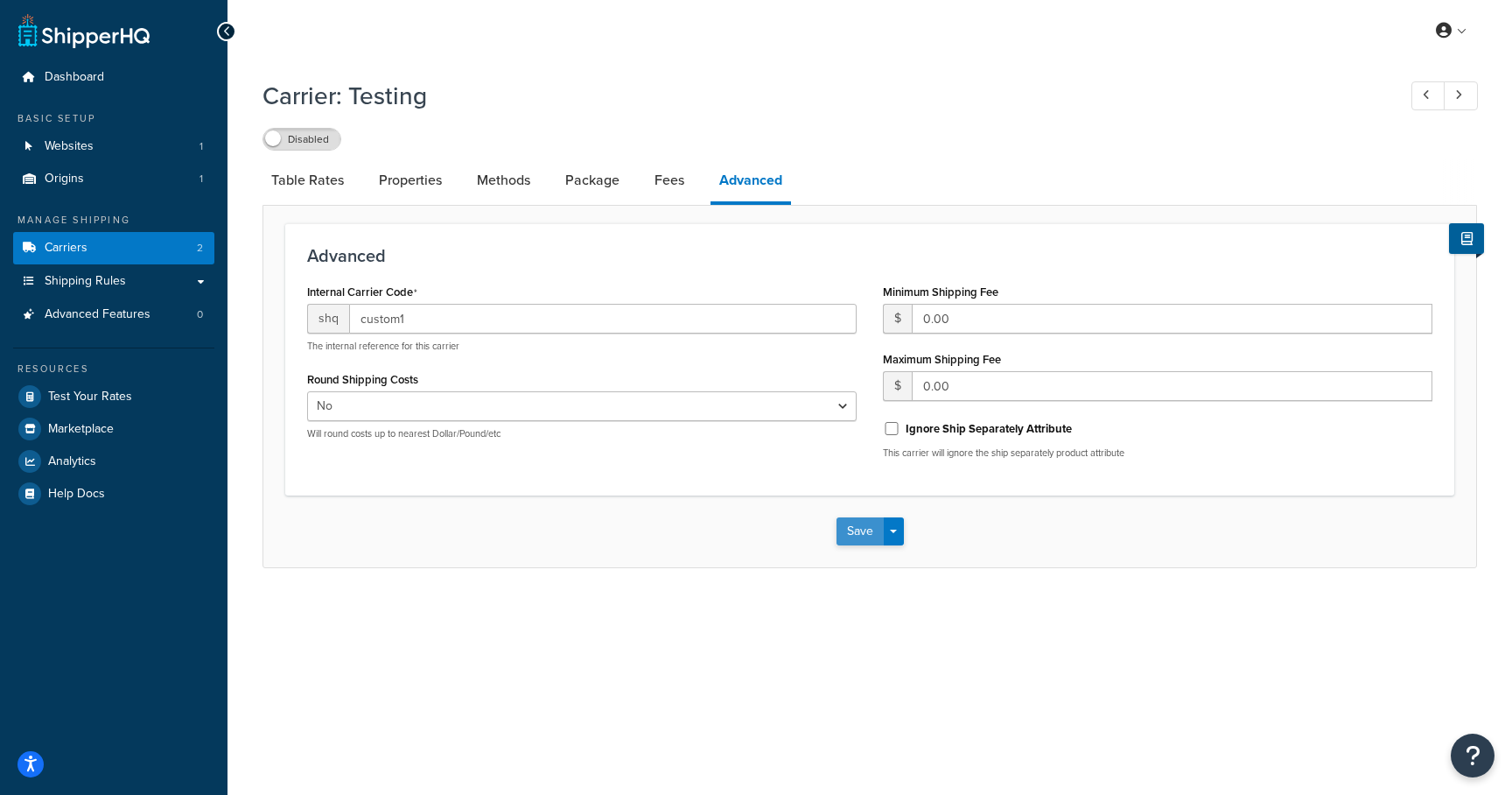
click at [860, 531] on button "Save" at bounding box center [860, 531] width 47 height 28
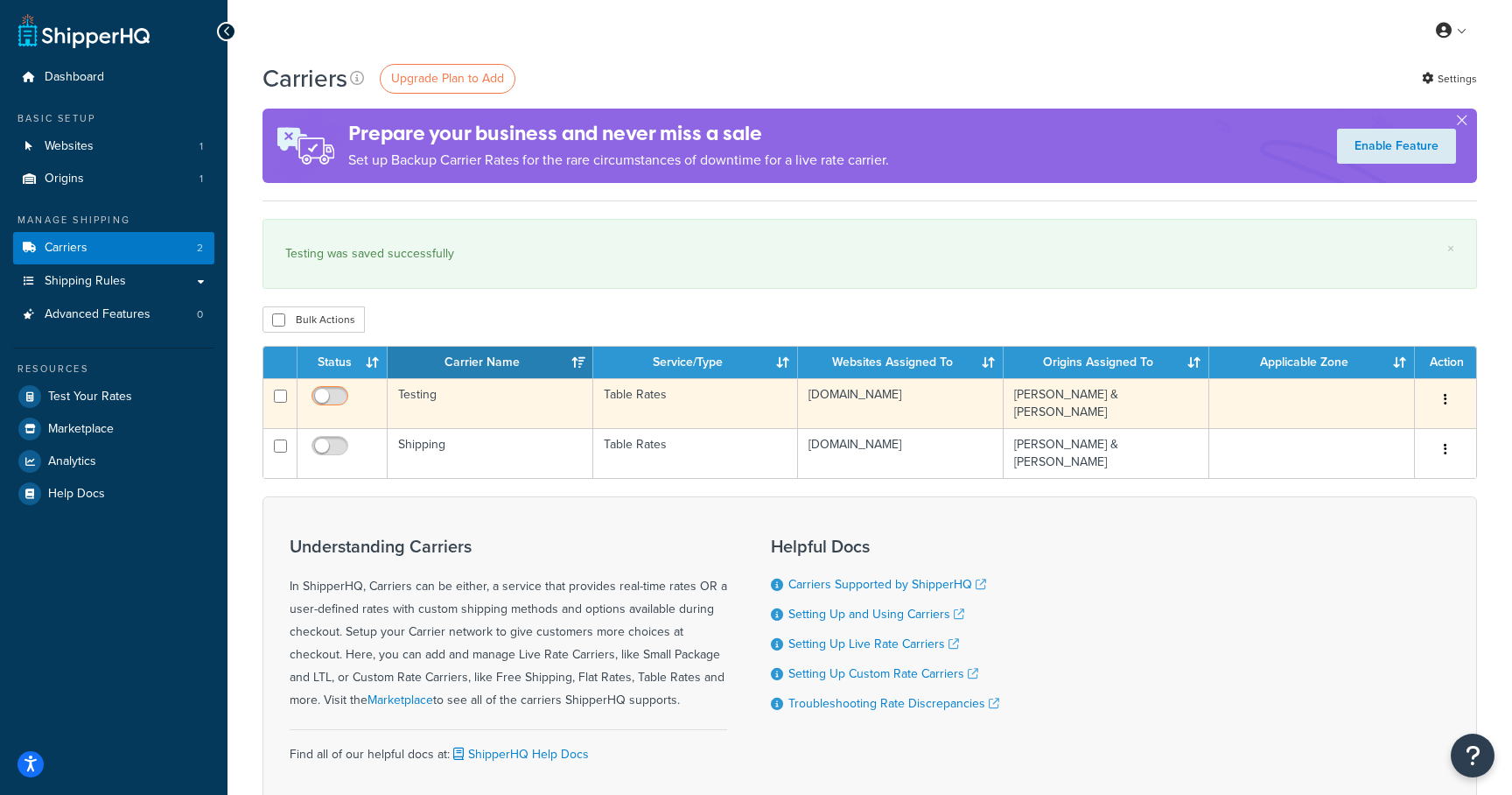
click at [334, 400] on input "checkbox" at bounding box center [332, 400] width 48 height 22
checkbox input "true"
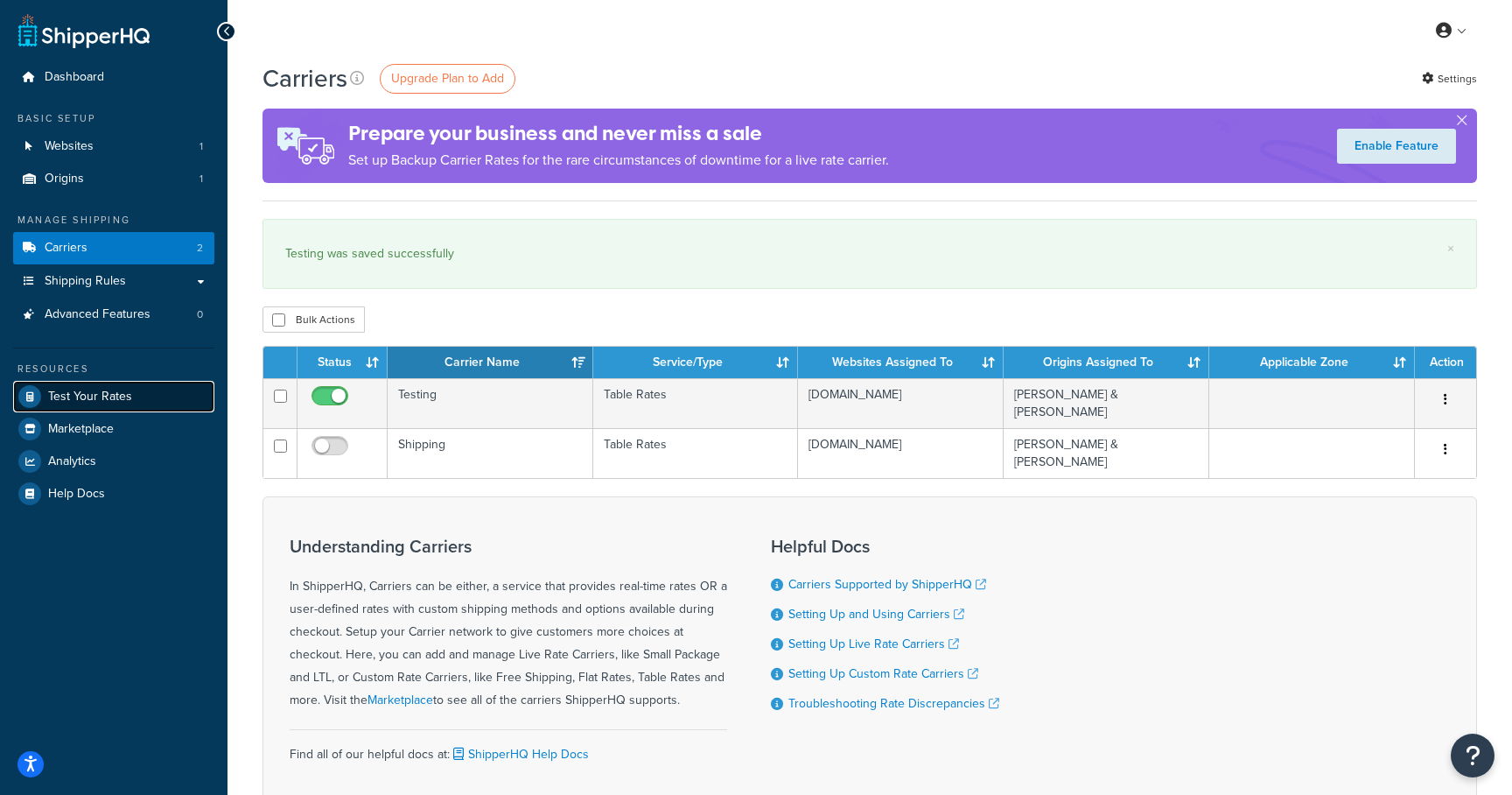
click at [95, 391] on span "Test Your Rates" at bounding box center [90, 397] width 84 height 15
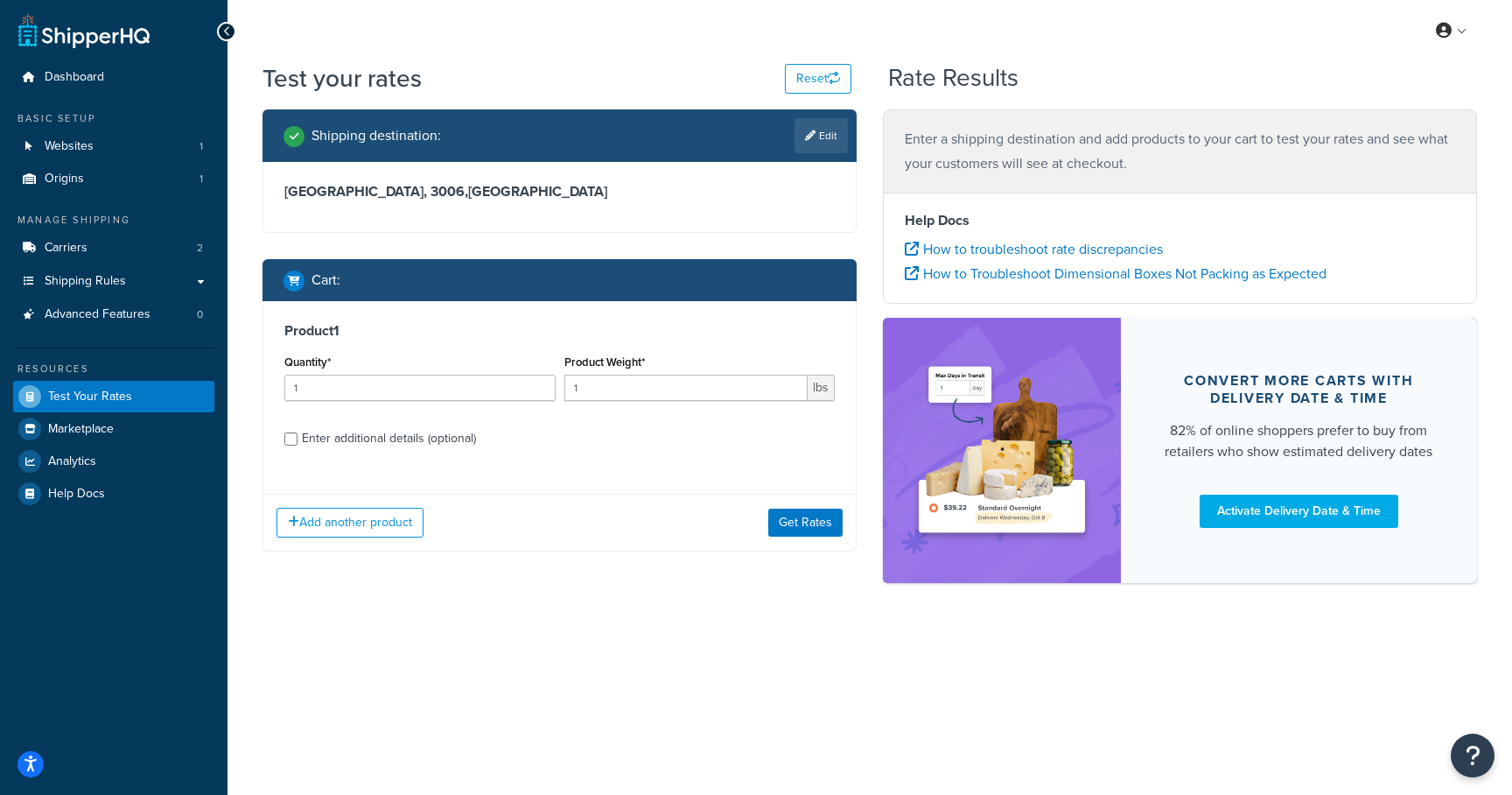
click at [351, 437] on div "Enter additional details (optional)" at bounding box center [389, 438] width 175 height 25
click at [297, 437] on input "Enter additional details (optional)" at bounding box center [291, 438] width 13 height 13
checkbox input "true"
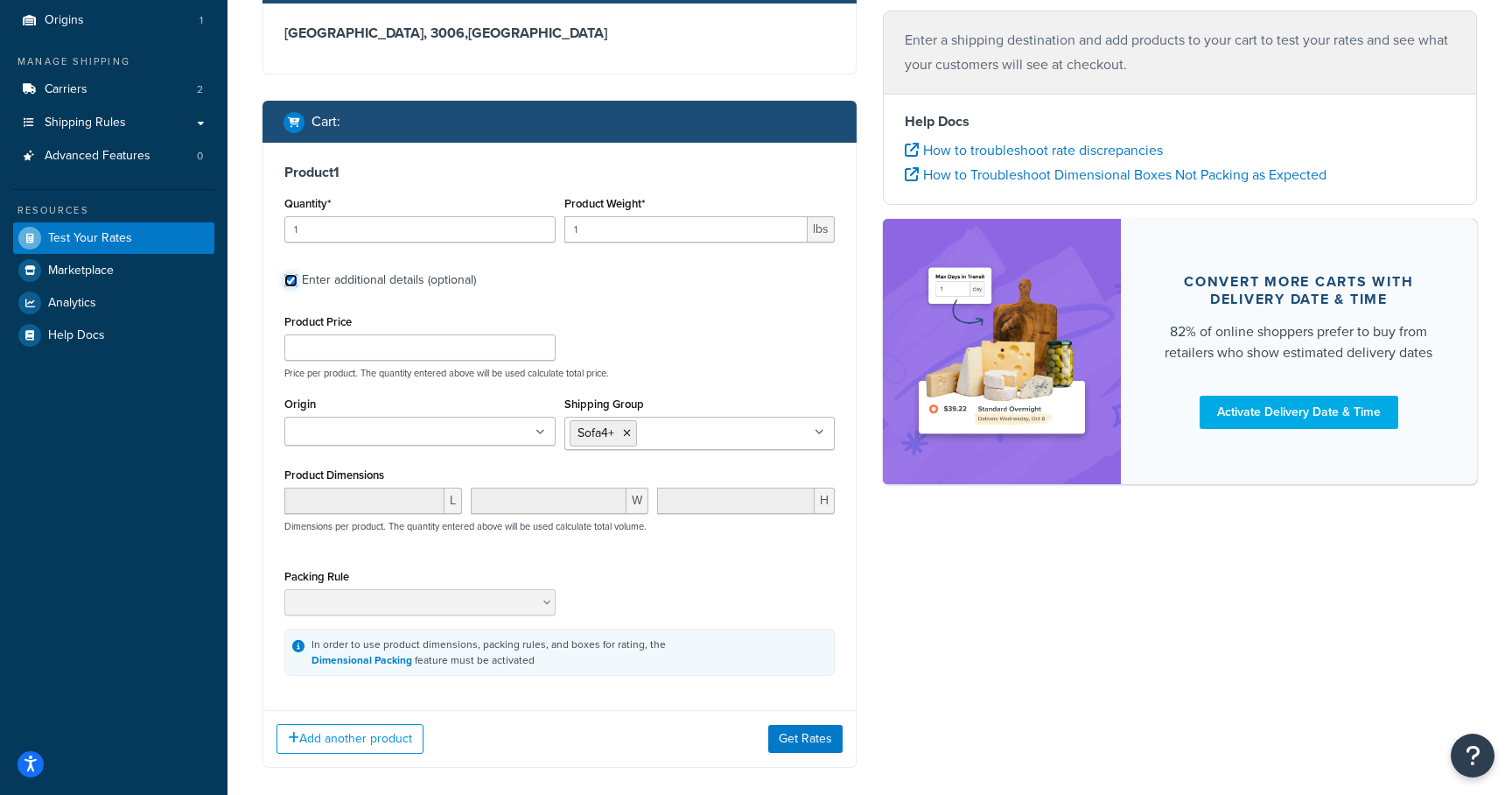
scroll to position [162, 0]
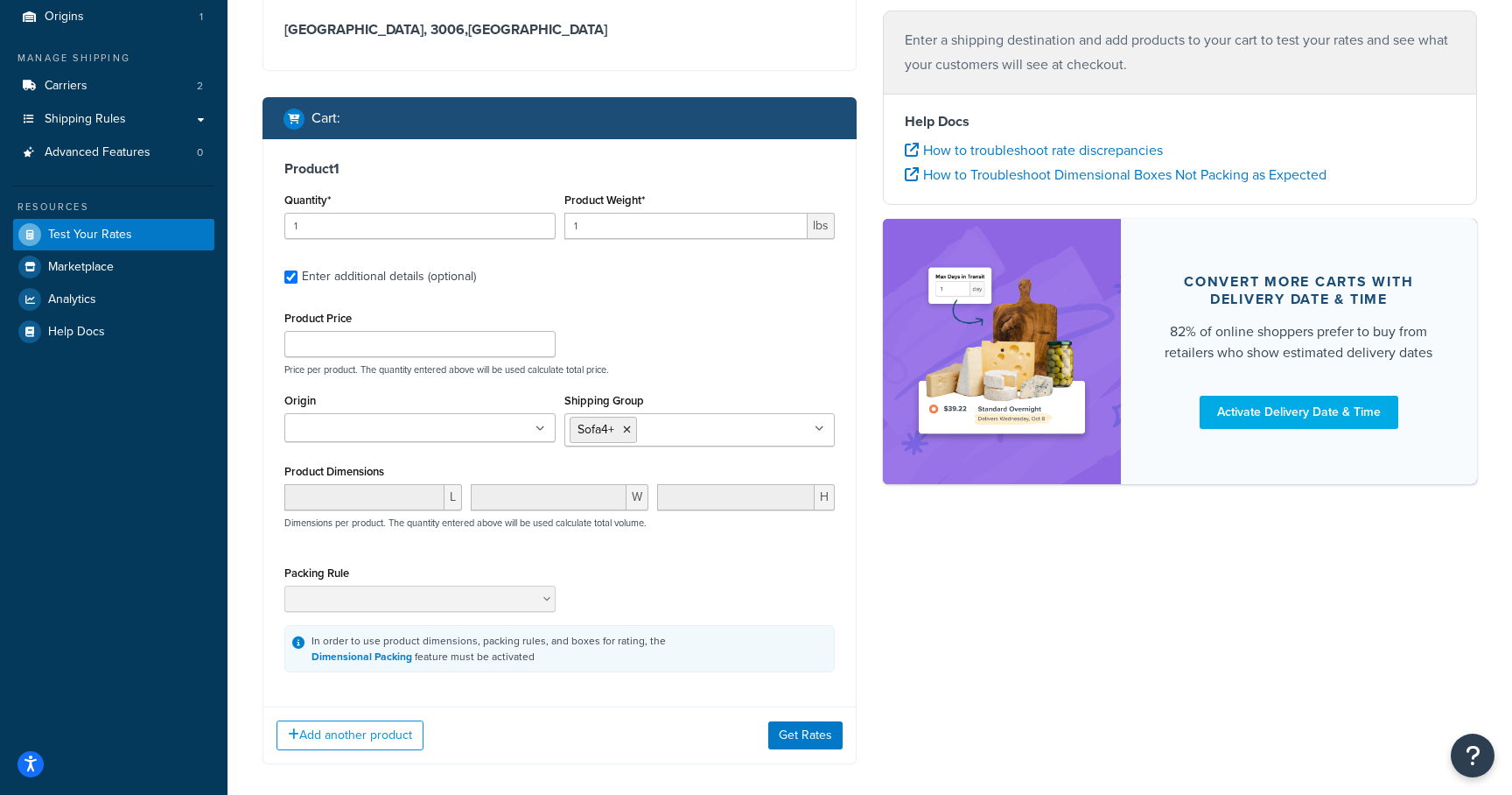
click at [828, 758] on div "Add another product Get Rates" at bounding box center [560, 735] width 593 height 57
click at [822, 740] on button "Get Rates" at bounding box center [806, 735] width 75 height 28
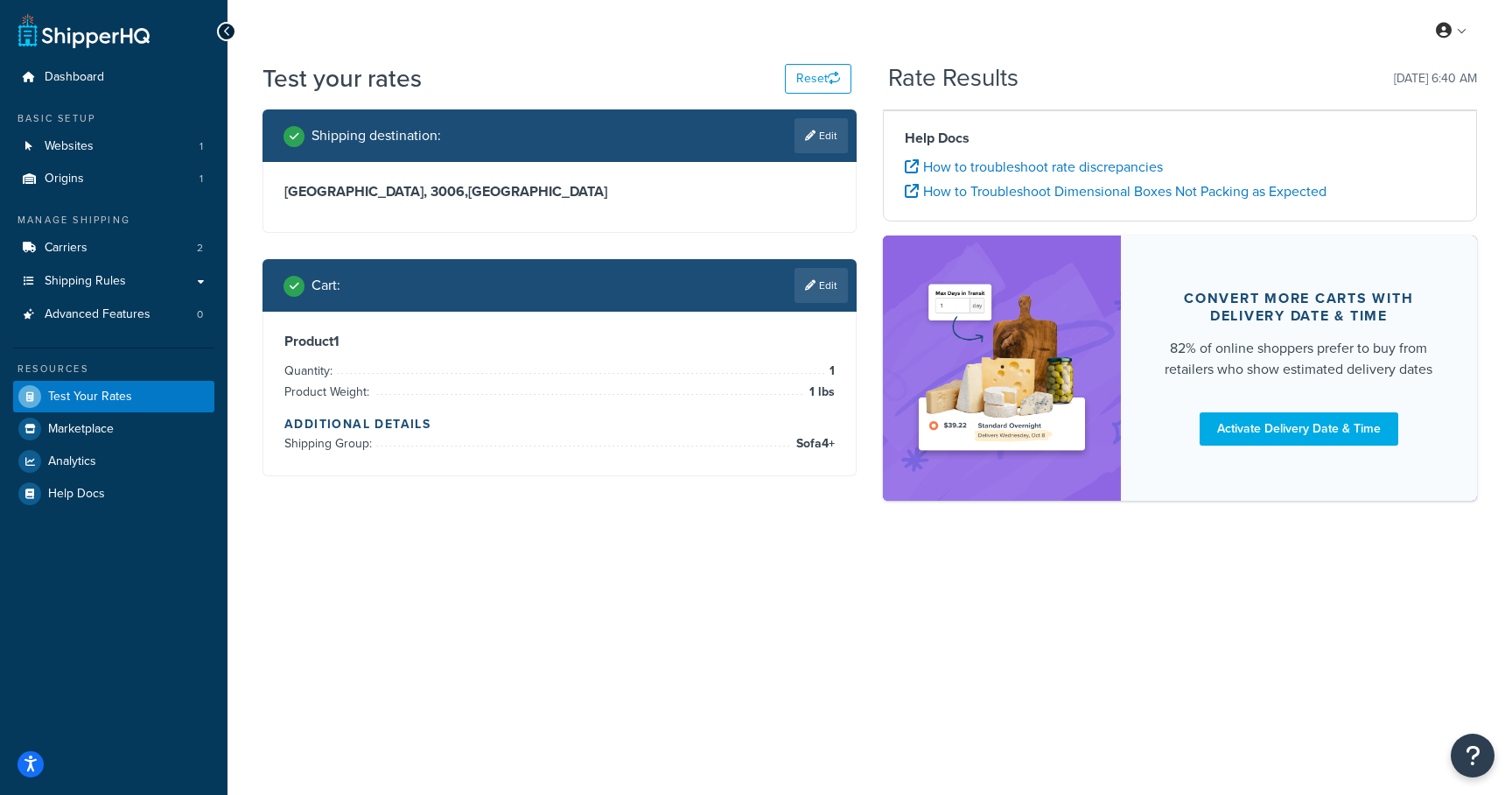
scroll to position [0, 0]
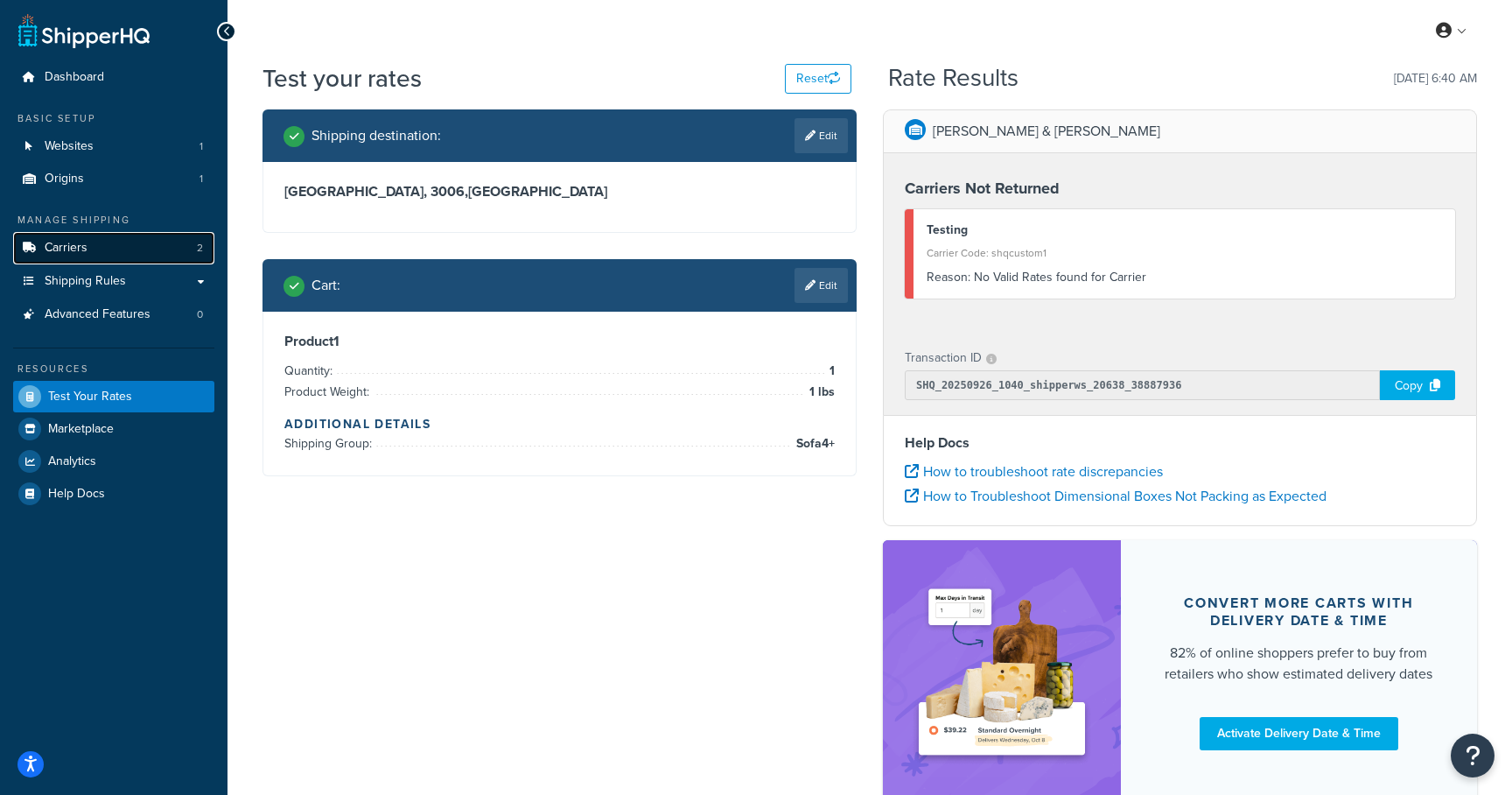
click at [75, 248] on span "Carriers" at bounding box center [65, 248] width 43 height 15
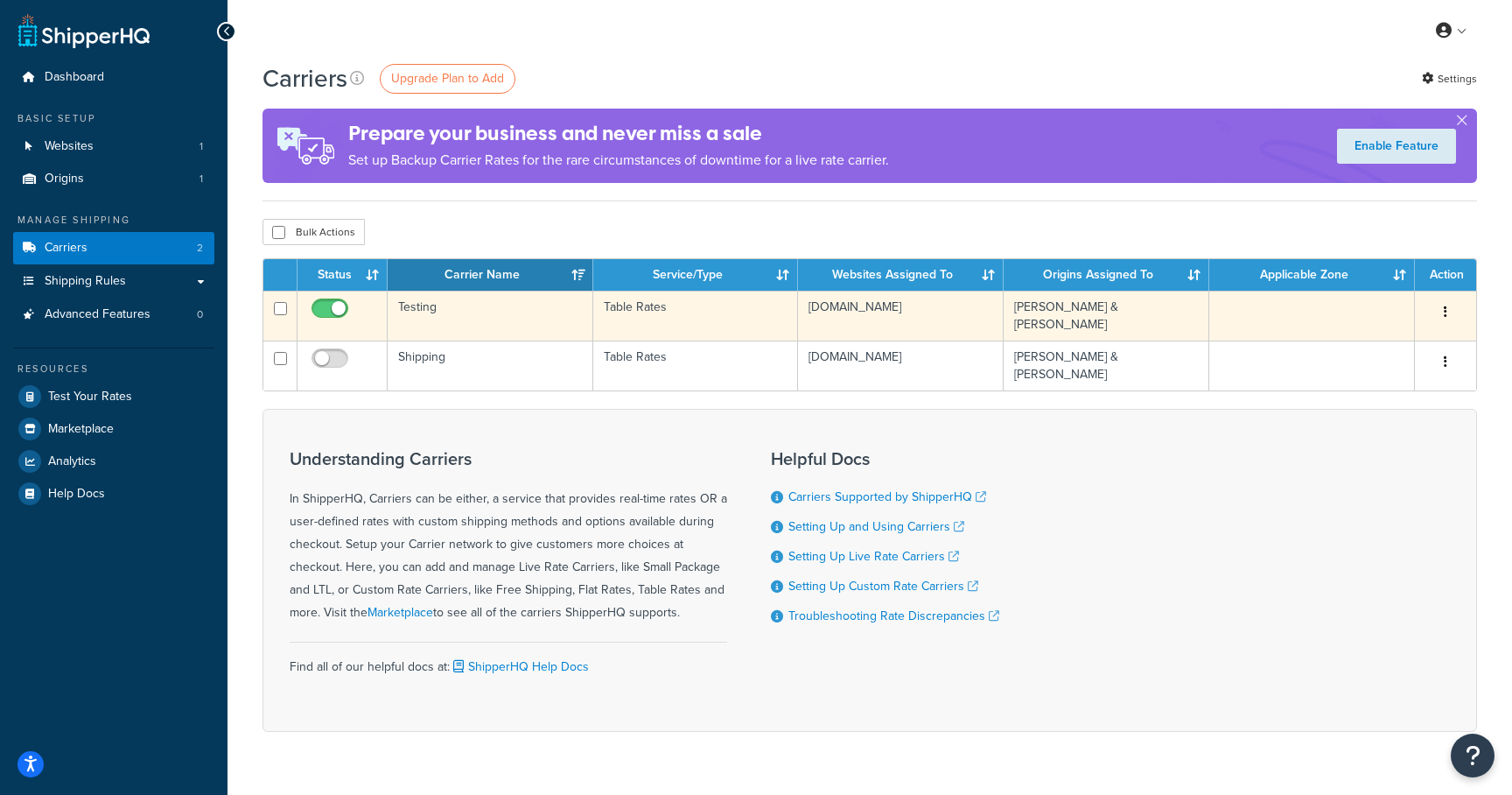
click at [436, 313] on td "Testing" at bounding box center [490, 316] width 205 height 50
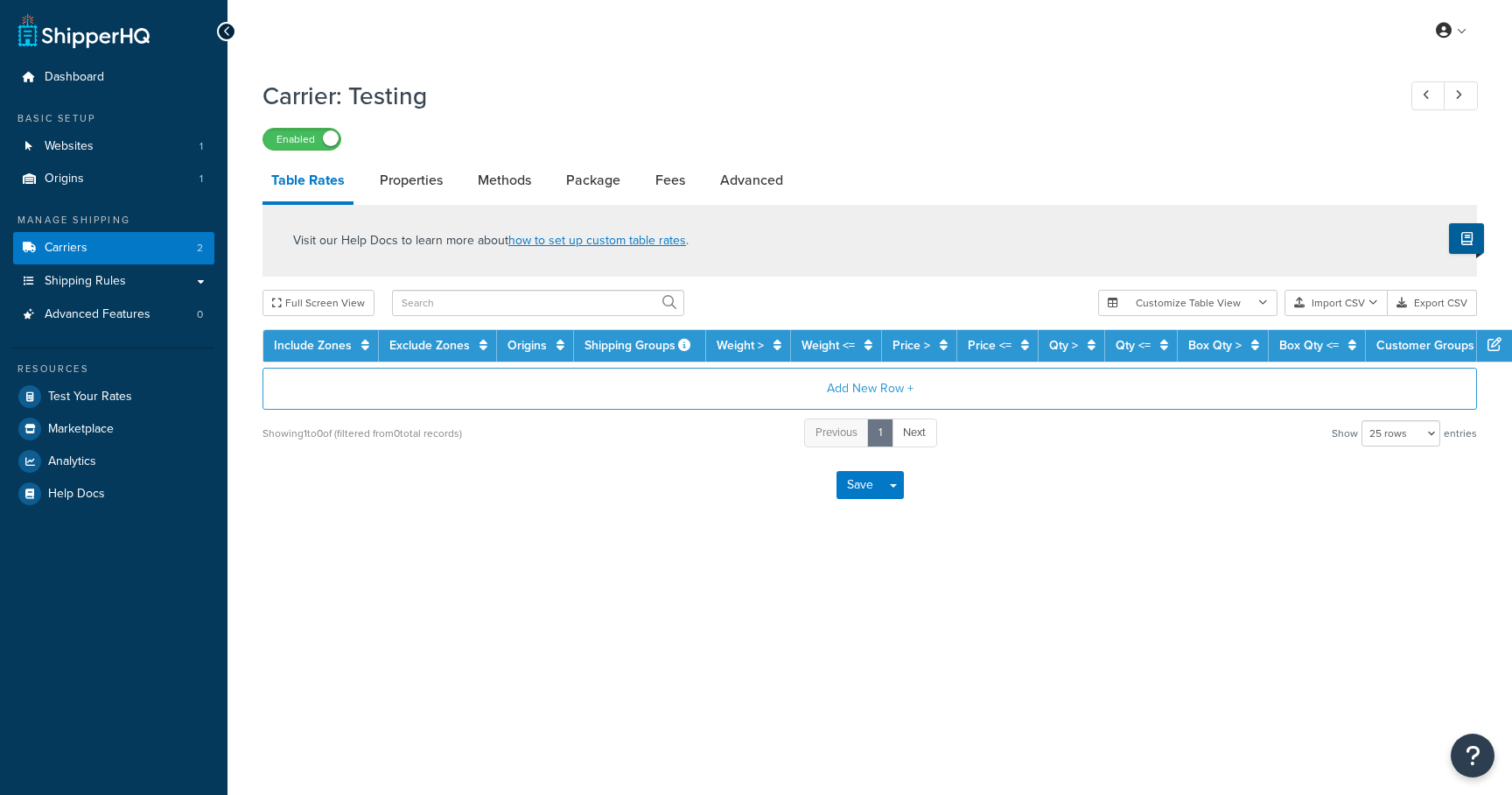
select select "25"
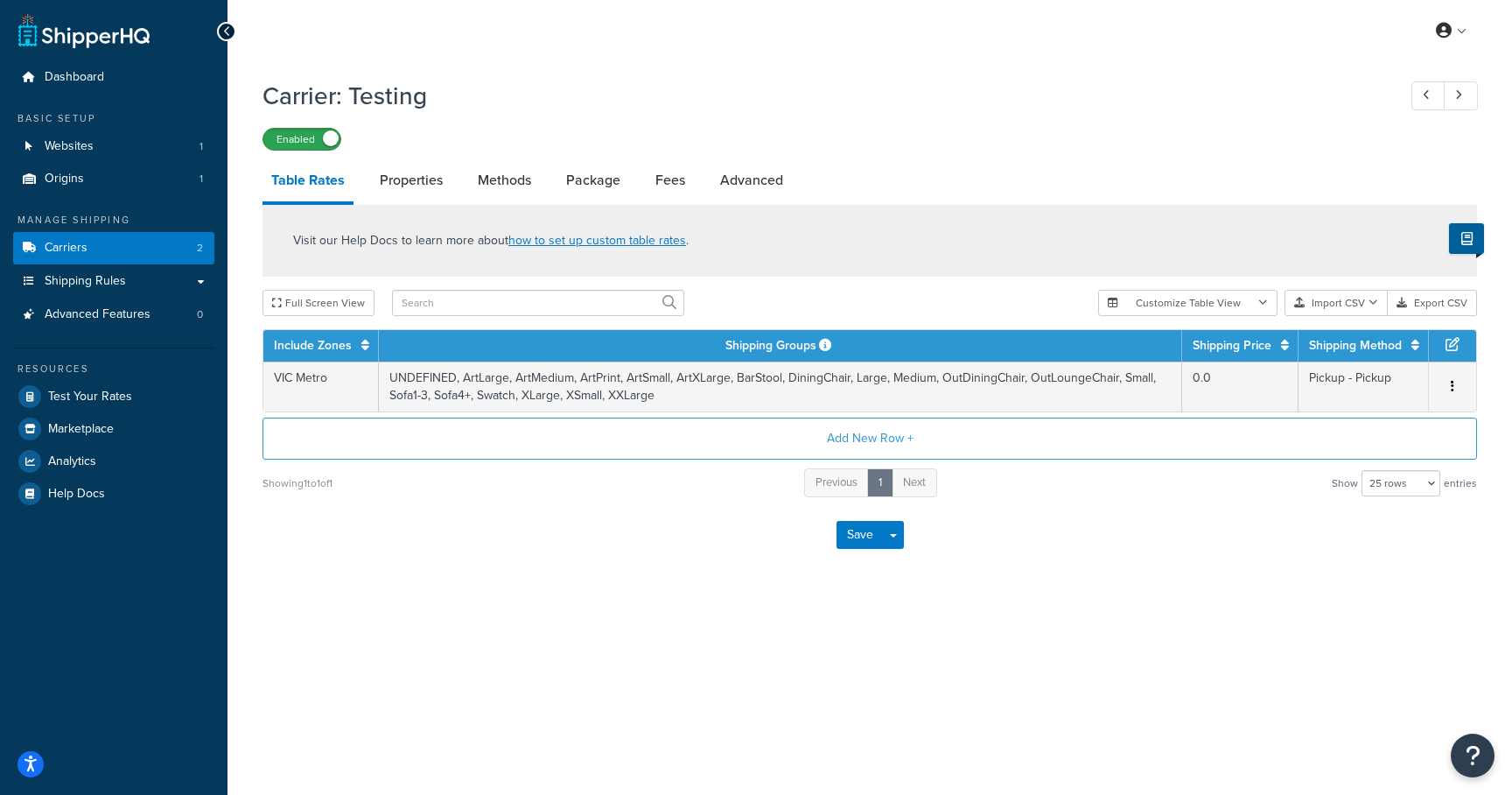
click at [314, 137] on label "Enabled" at bounding box center [302, 138] width 77 height 21
click at [817, 438] on button "Add New Row +" at bounding box center [870, 438] width 1215 height 42
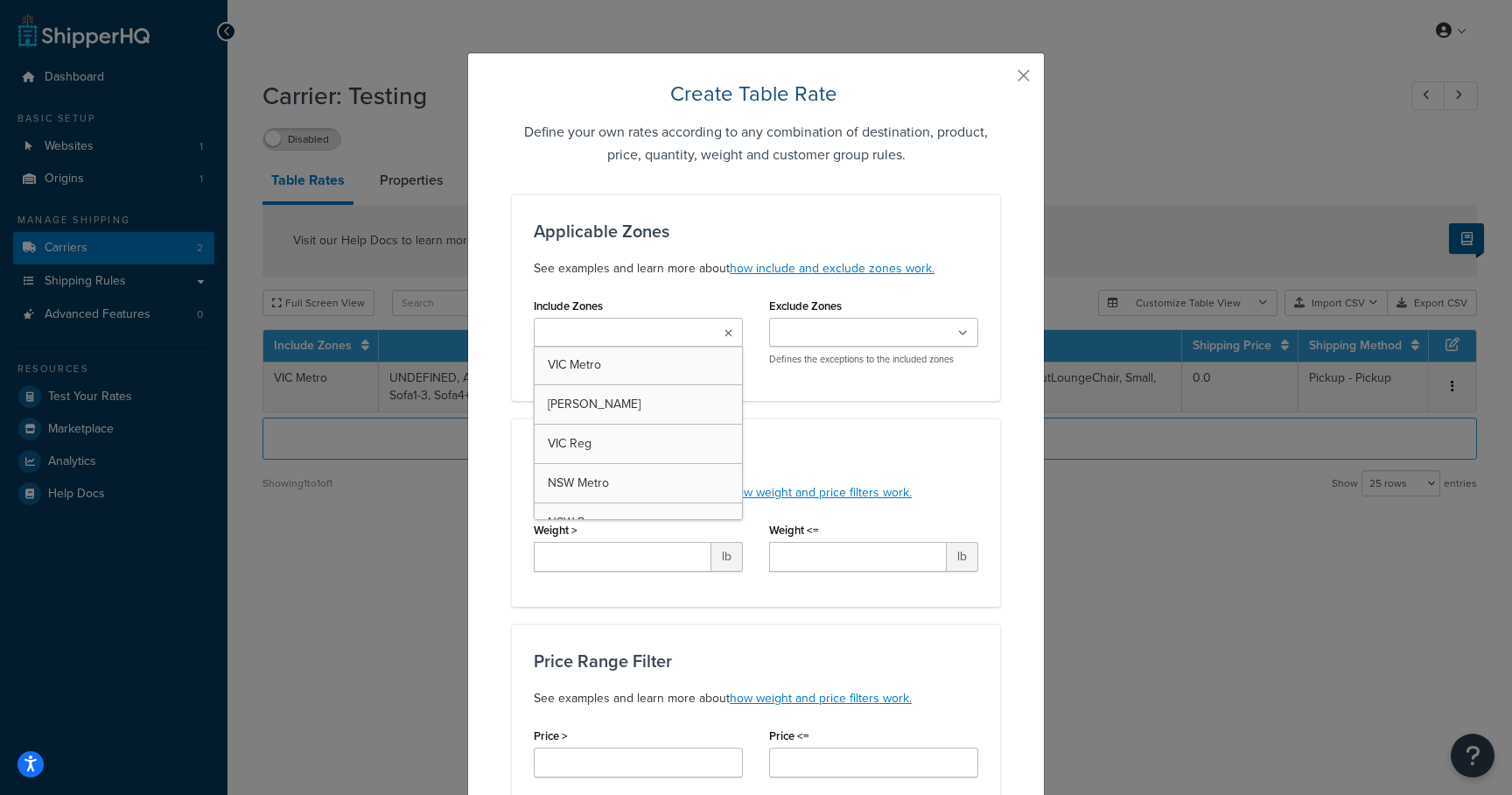
click at [721, 331] on ul at bounding box center [638, 332] width 209 height 29
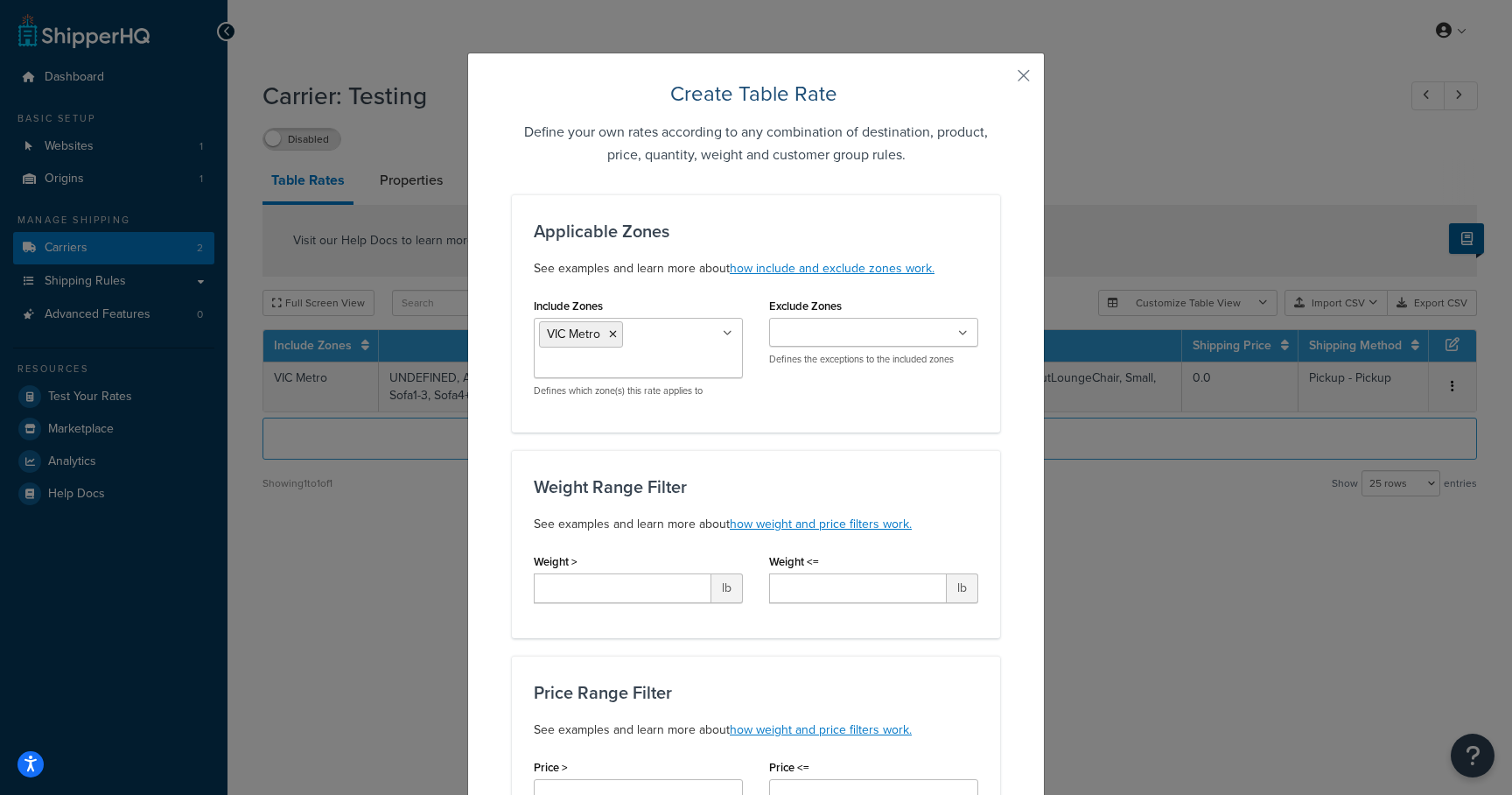
click at [1000, 80] on button "button" at bounding box center [997, 82] width 5 height 5
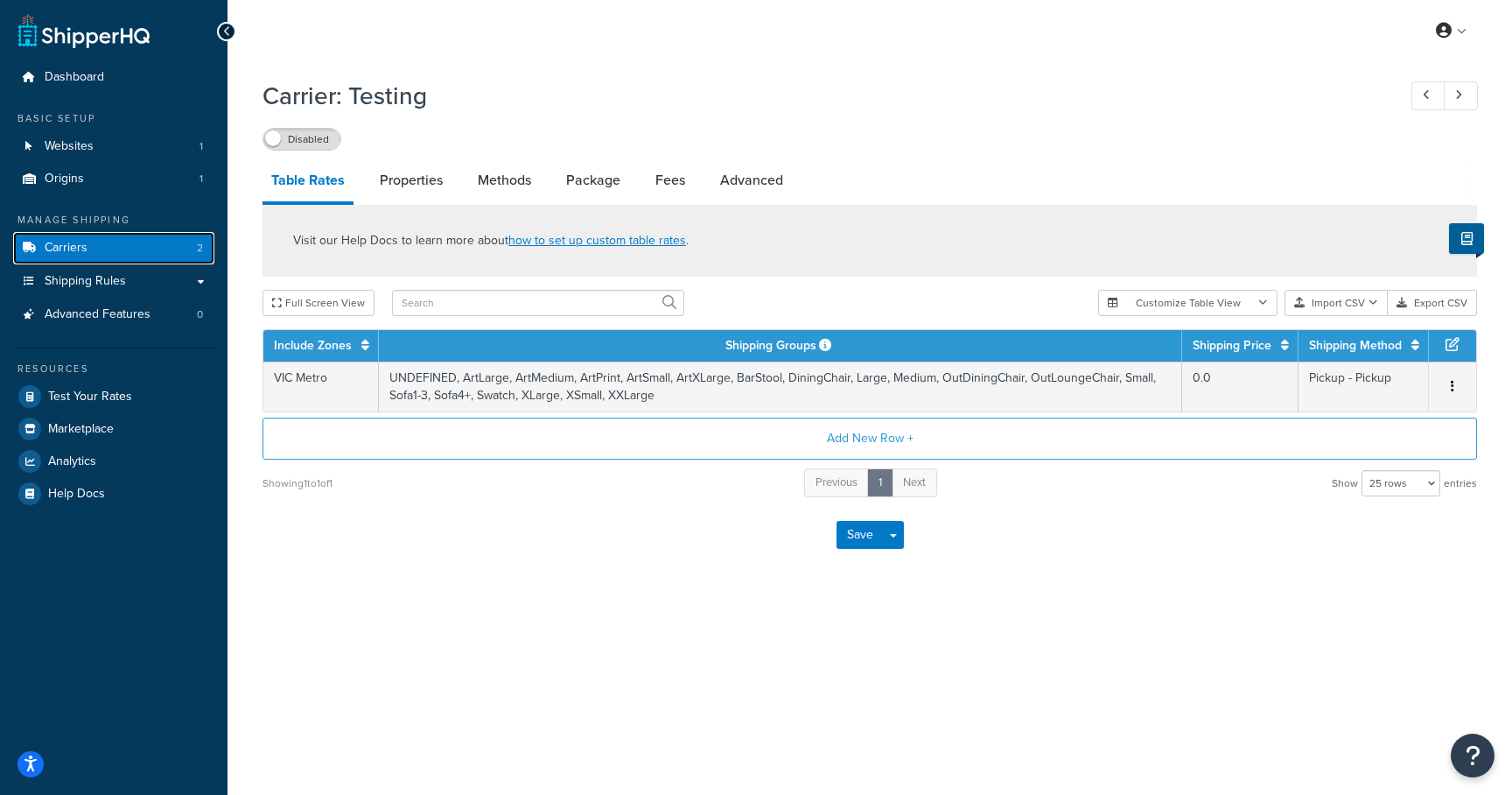
click at [100, 246] on link "Carriers 2" at bounding box center [113, 248] width 201 height 33
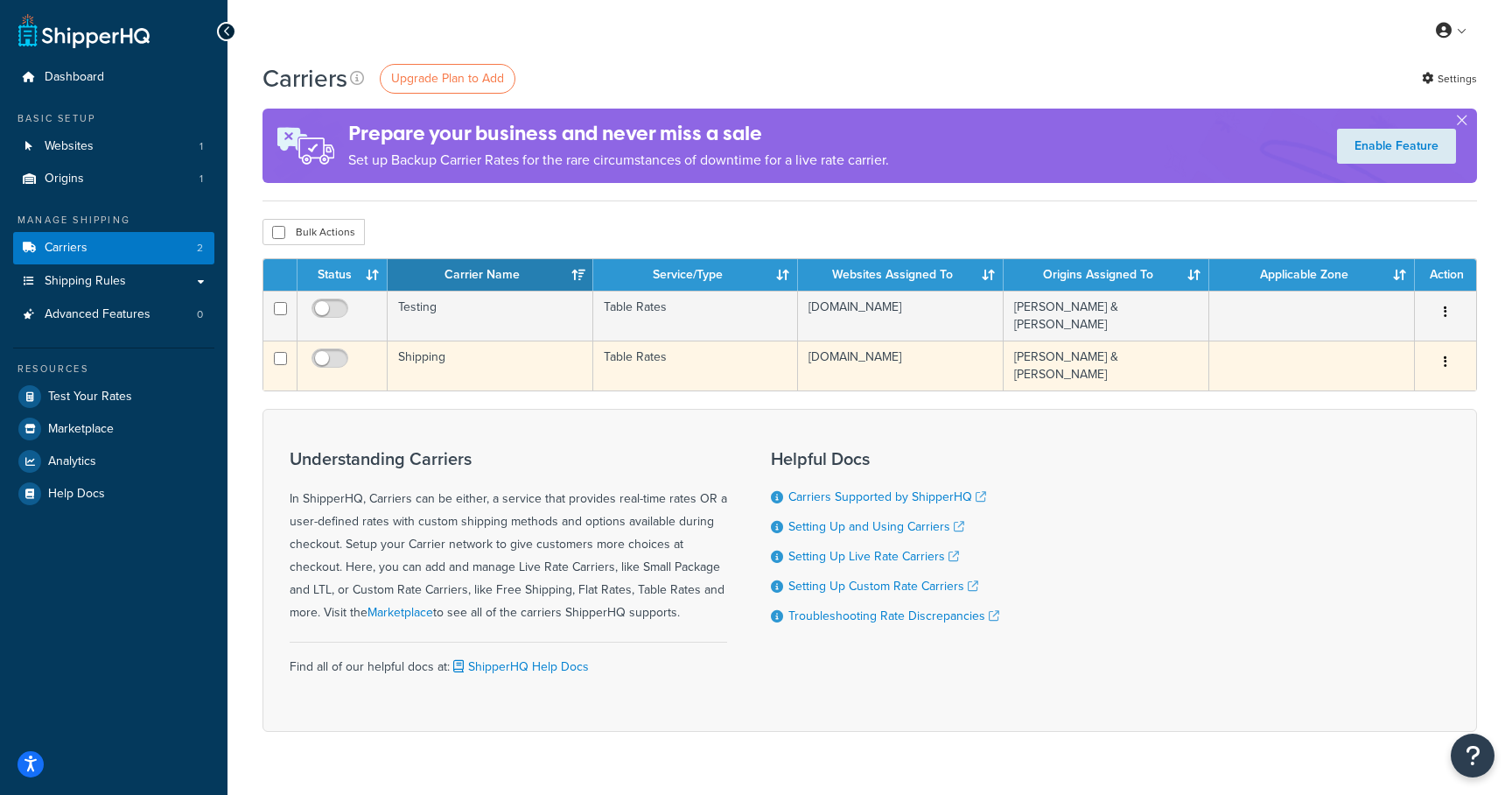
click at [407, 354] on td "Shipping" at bounding box center [490, 365] width 205 height 50
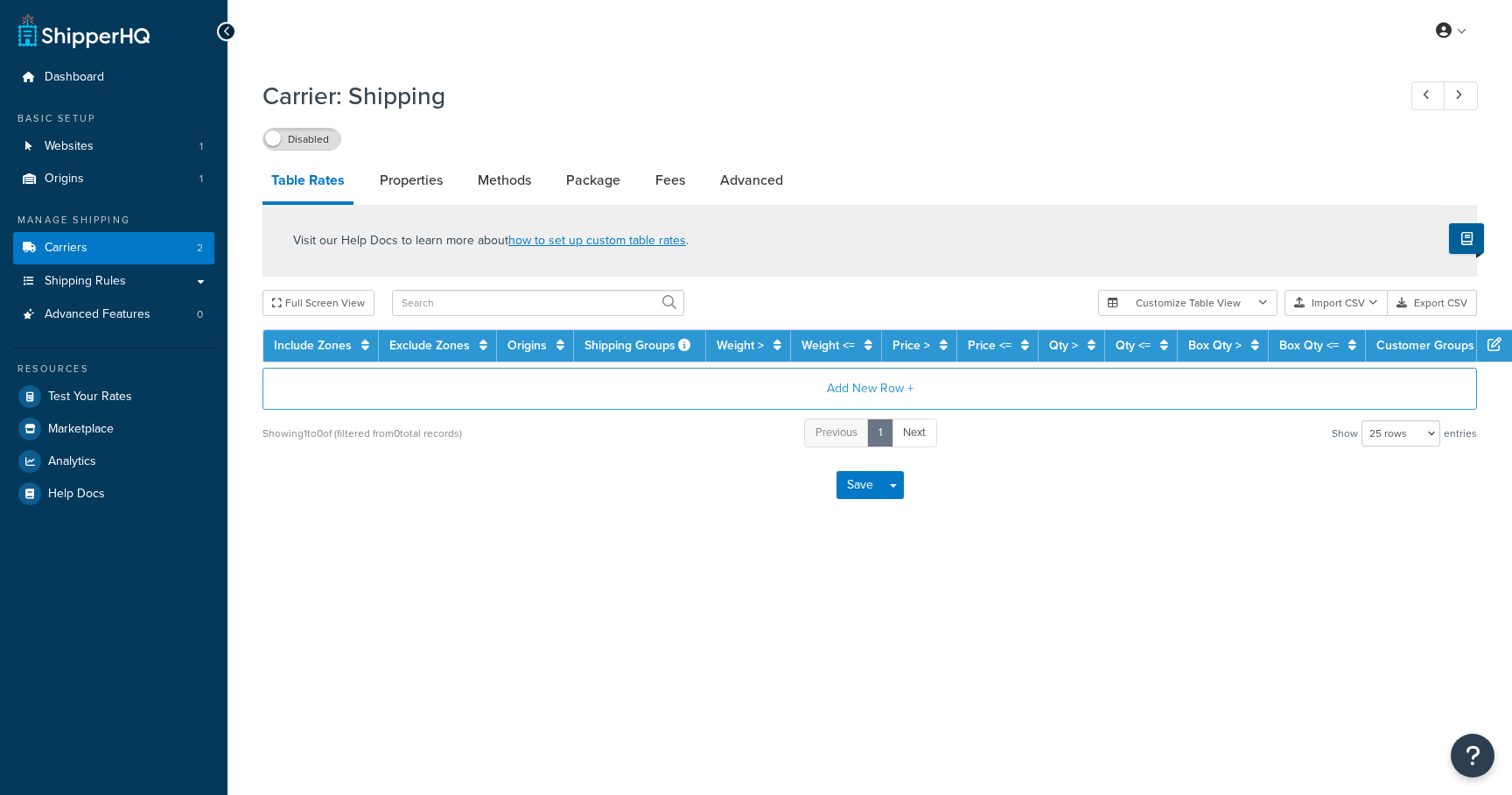
select select "25"
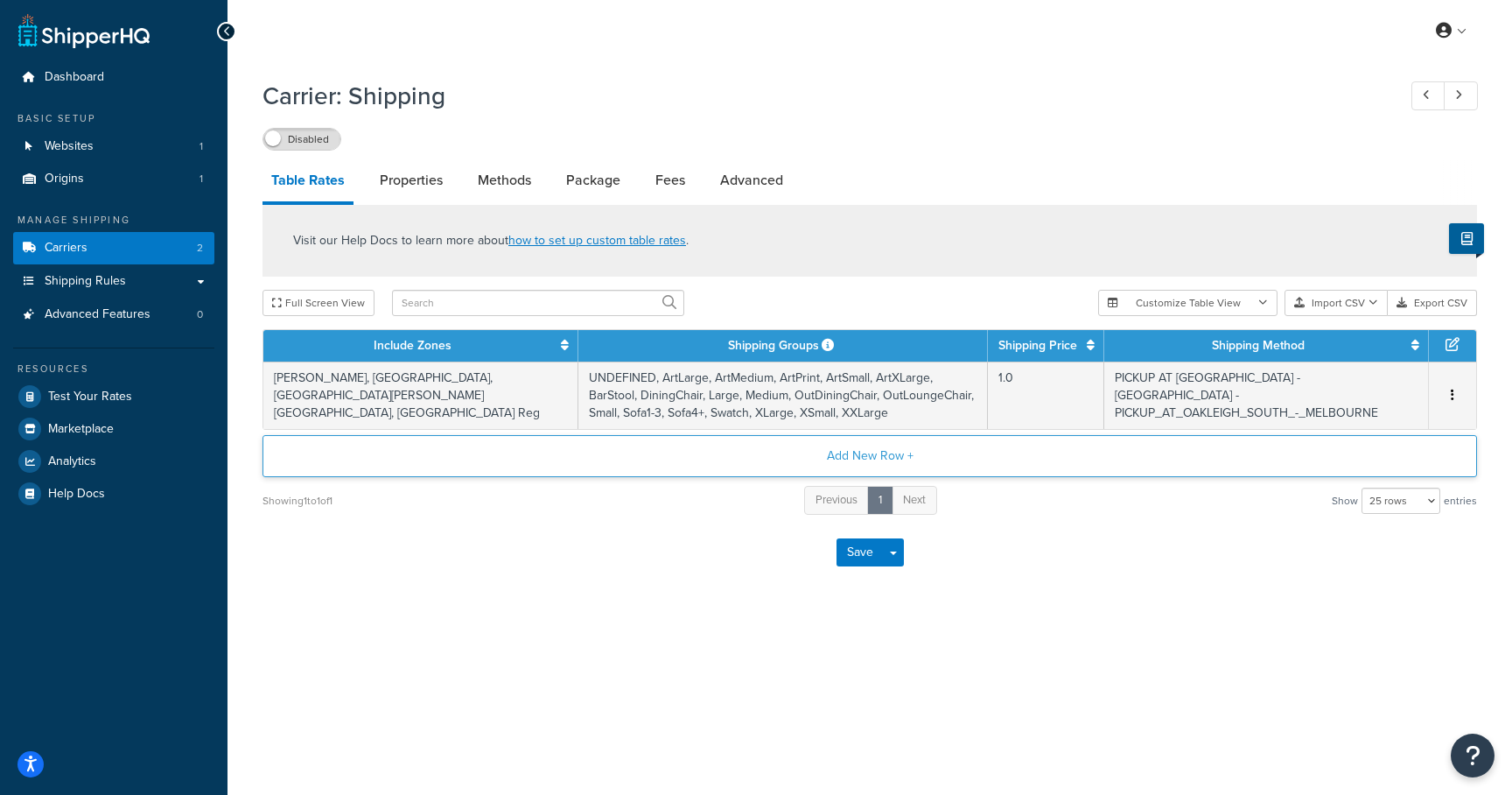
click at [753, 453] on button "Add New Row +" at bounding box center [870, 456] width 1215 height 42
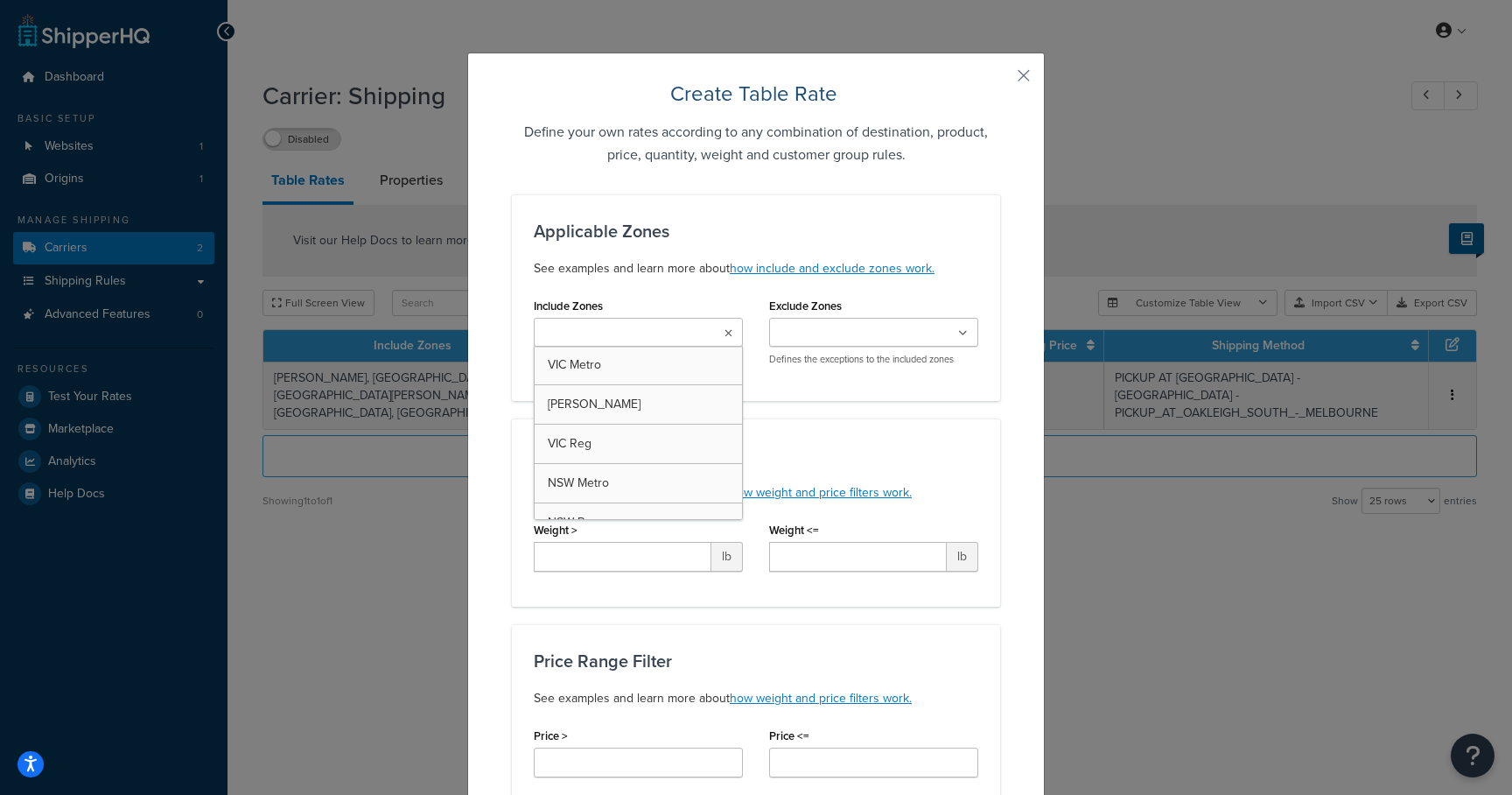
click at [634, 320] on ul at bounding box center [638, 332] width 209 height 29
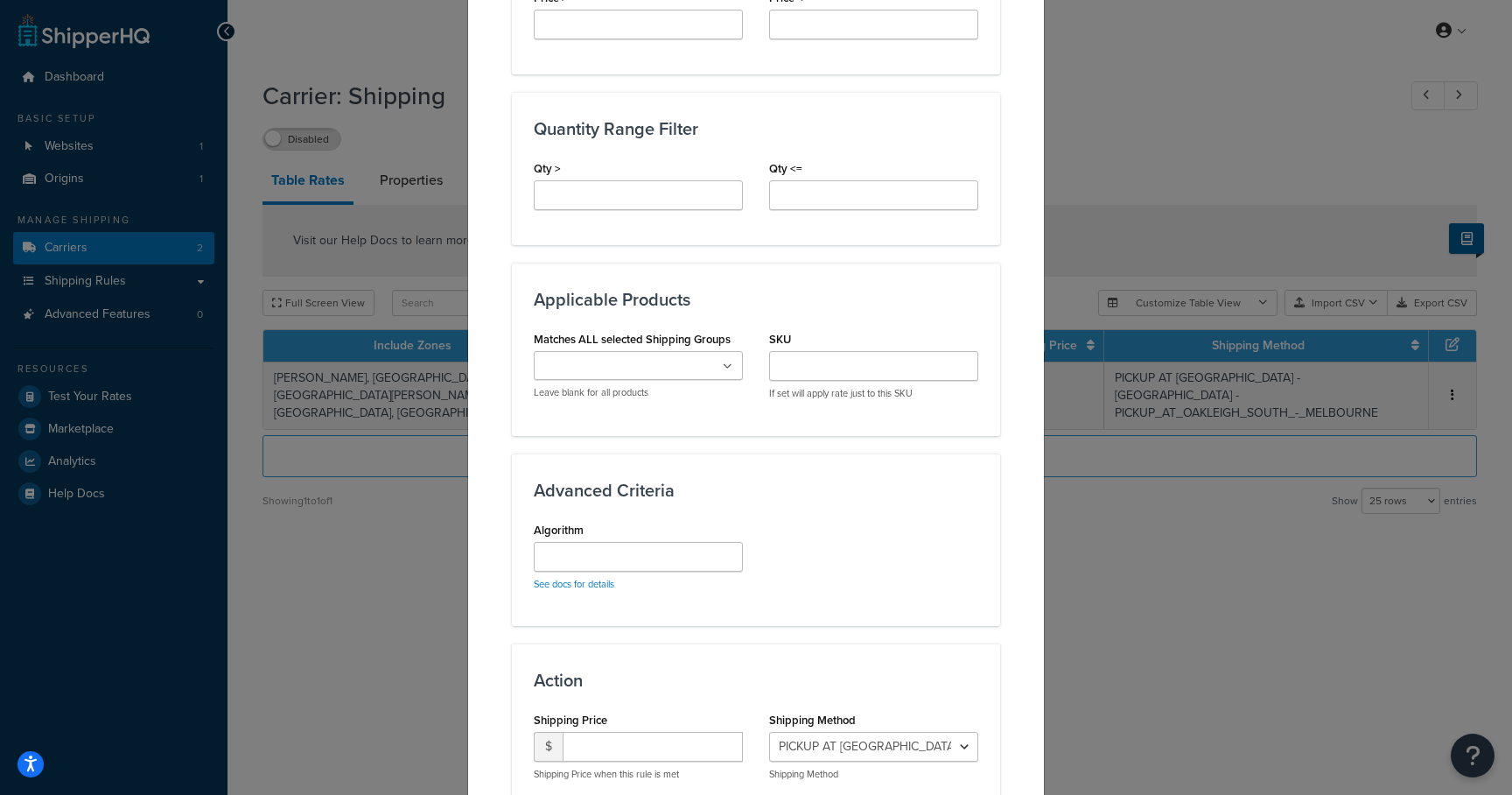
scroll to position [782, 0]
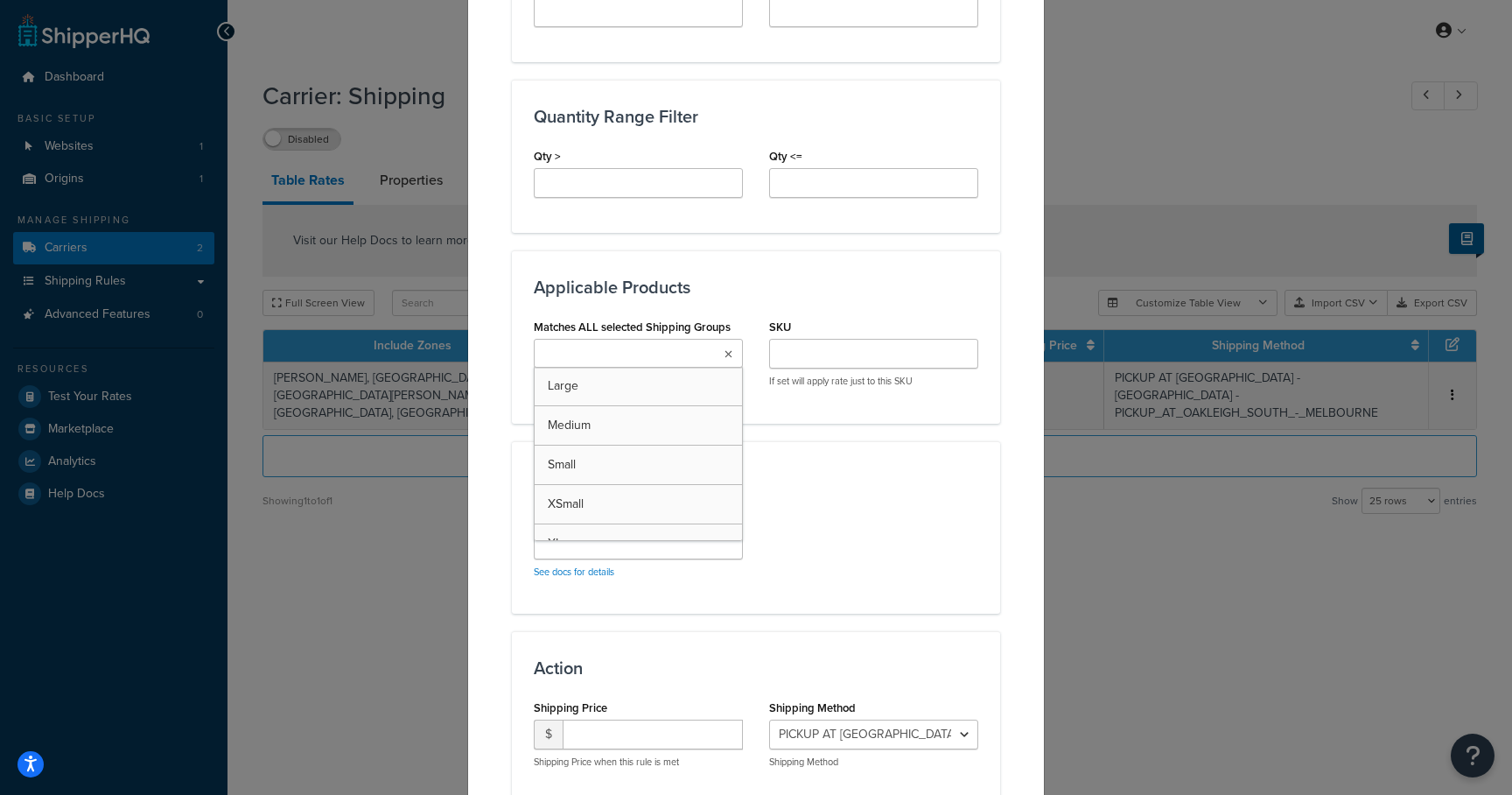
click at [716, 351] on ul at bounding box center [638, 353] width 209 height 29
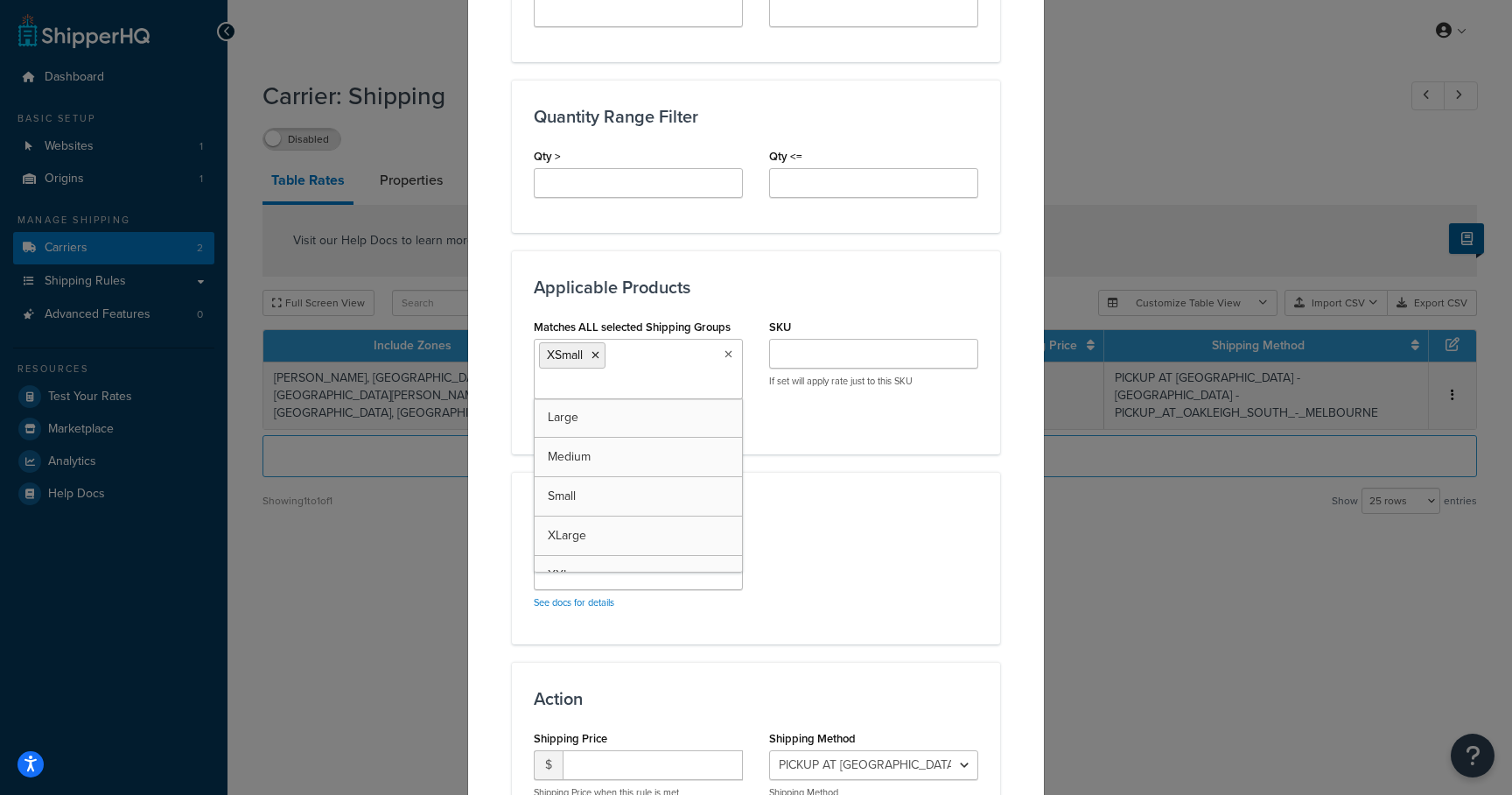
click at [852, 501] on h3 "Advanced Criteria" at bounding box center [756, 508] width 445 height 19
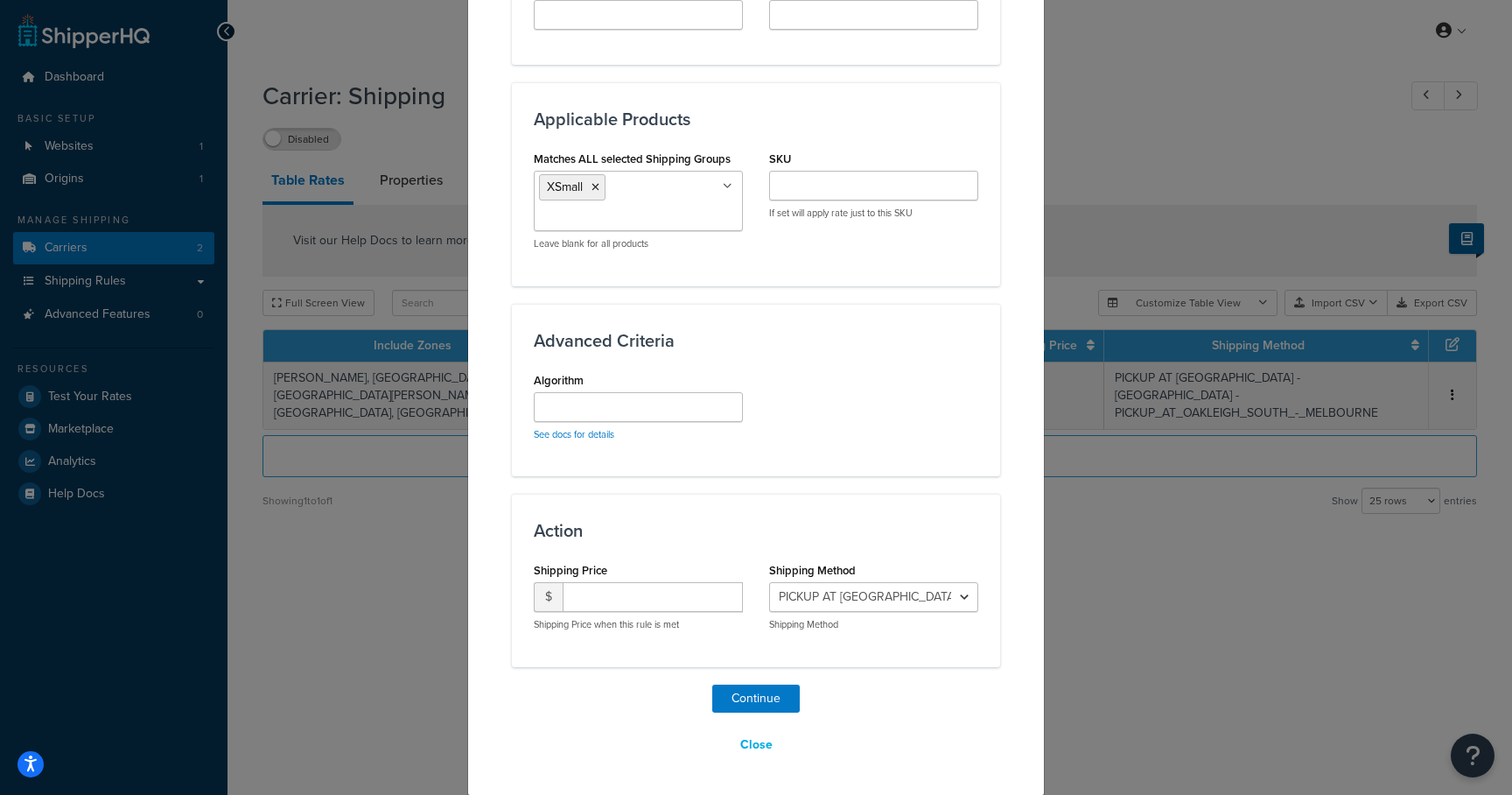
scroll to position [950, 0]
click at [585, 397] on input "Algorithm" at bounding box center [638, 407] width 209 height 30
click at [593, 608] on input "number" at bounding box center [653, 597] width 180 height 30
type input "10.00"
click at [916, 598] on select "PICKUP AT OAKLEIGH SOUTH - MELBOURNE - PICKUP_AT_OAKLEIGH_SOUTH_-_MELBOURNE Sta…" at bounding box center [874, 597] width 209 height 30
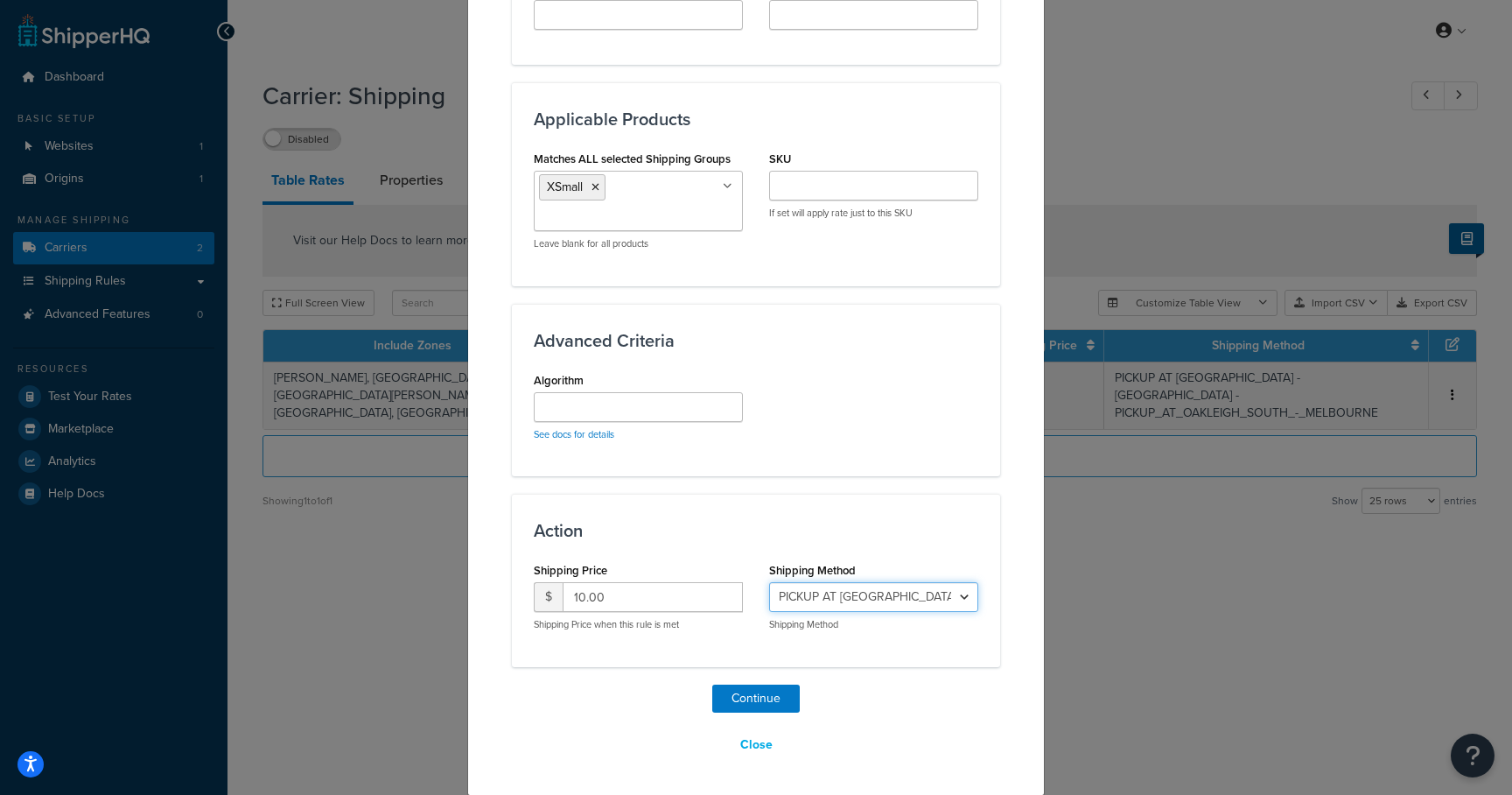
select select "182086"
click at [769, 582] on select "PICKUP AT OAKLEIGH SOUTH - MELBOURNE - PICKUP_AT_OAKLEIGH_SOUTH_-_MELBOURNE Sta…" at bounding box center [874, 597] width 209 height 30
click at [776, 696] on button "Continue" at bounding box center [756, 699] width 87 height 28
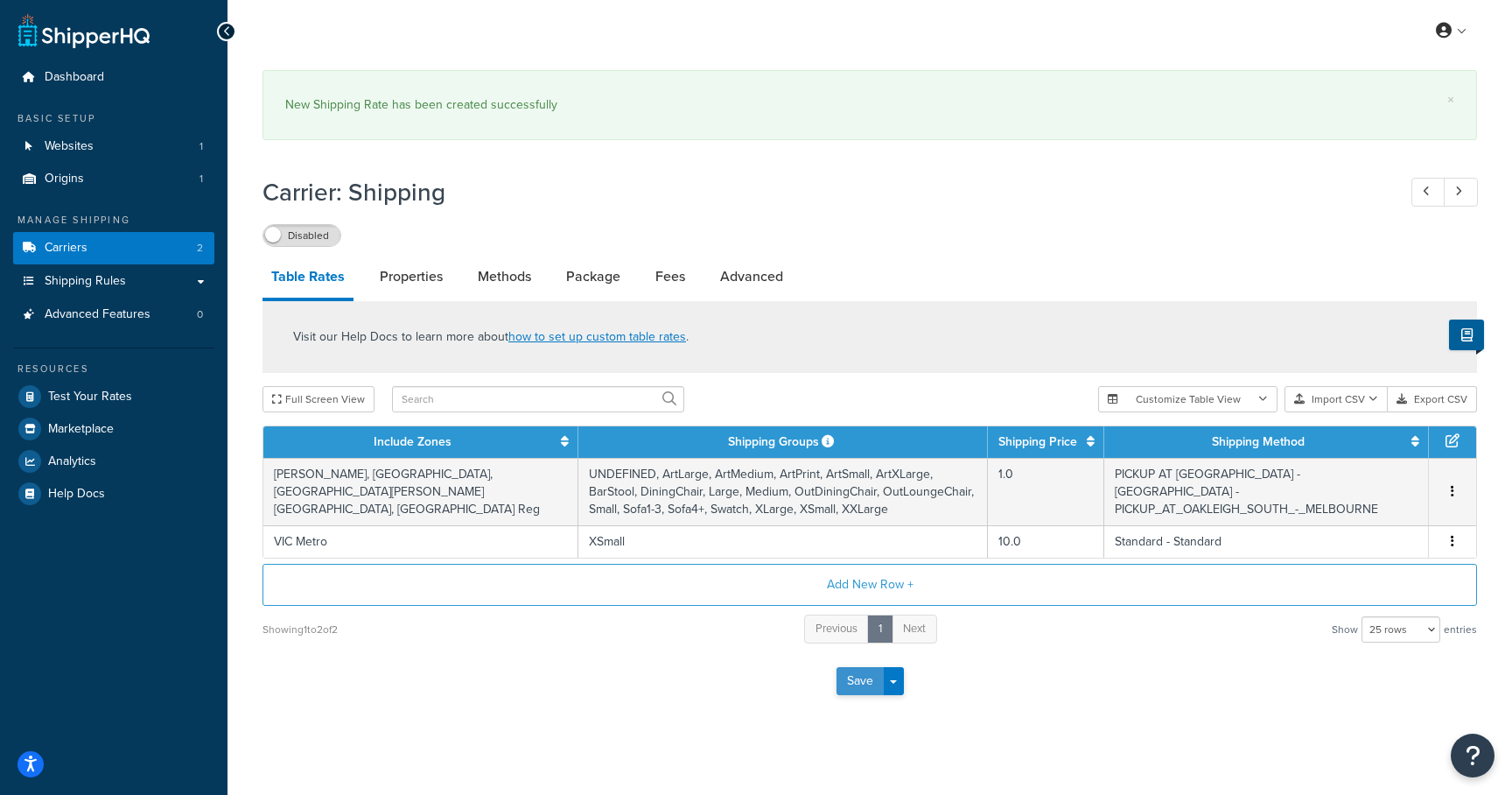
click at [860, 680] on button "Save" at bounding box center [860, 680] width 47 height 28
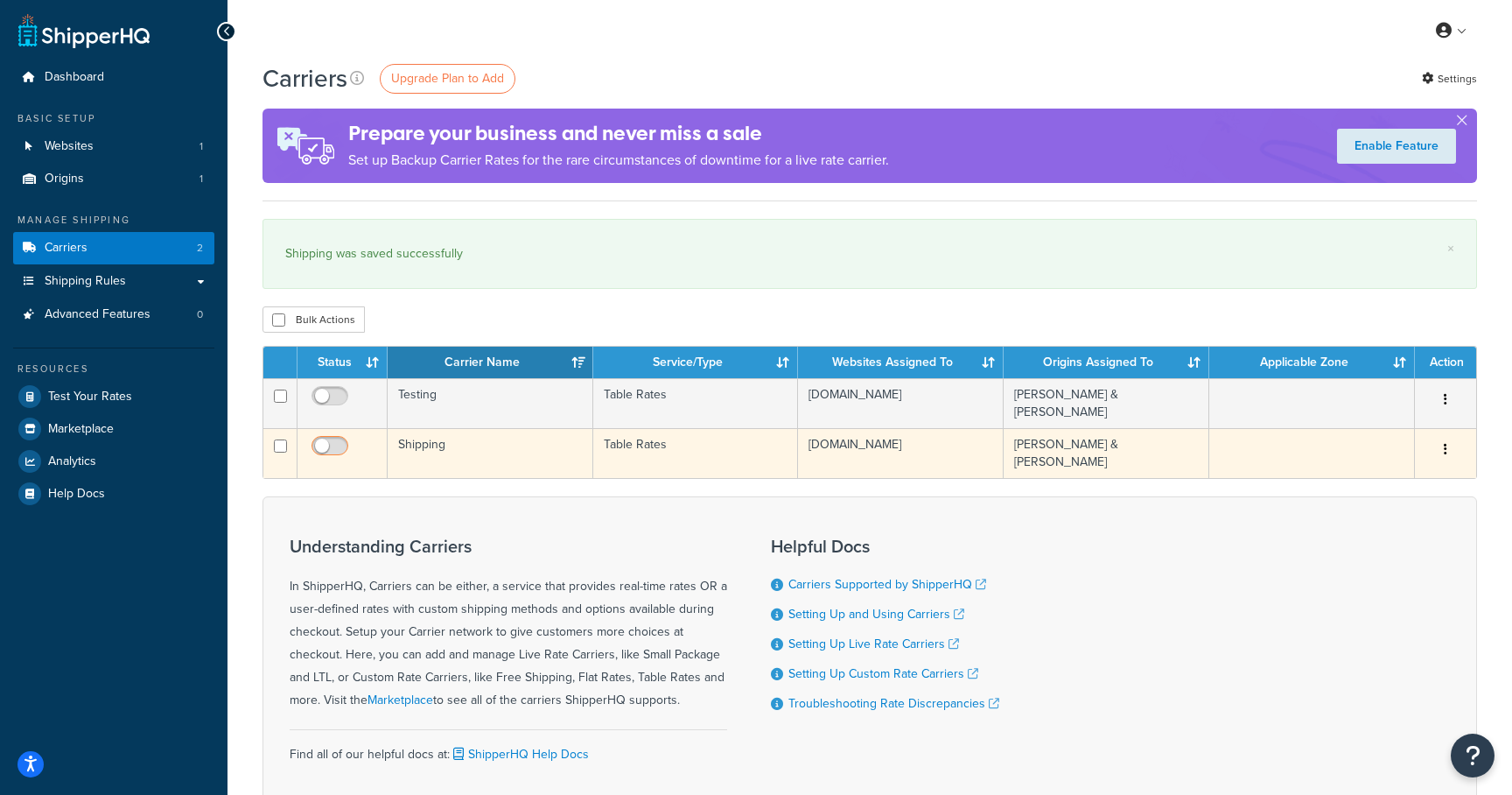
click at [335, 439] on input "checkbox" at bounding box center [332, 450] width 48 height 22
checkbox input "true"
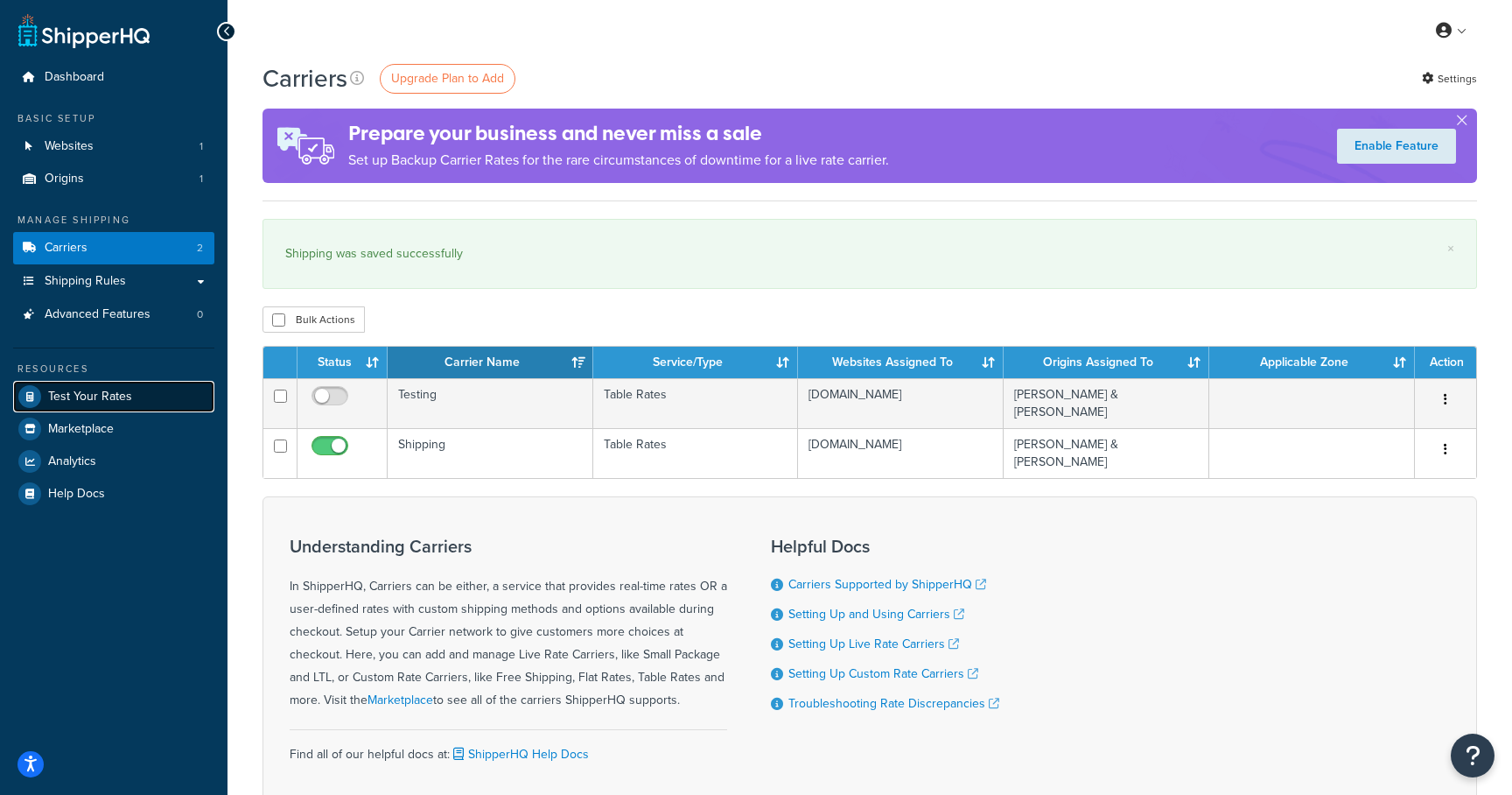
click at [108, 401] on span "Test Your Rates" at bounding box center [90, 397] width 84 height 15
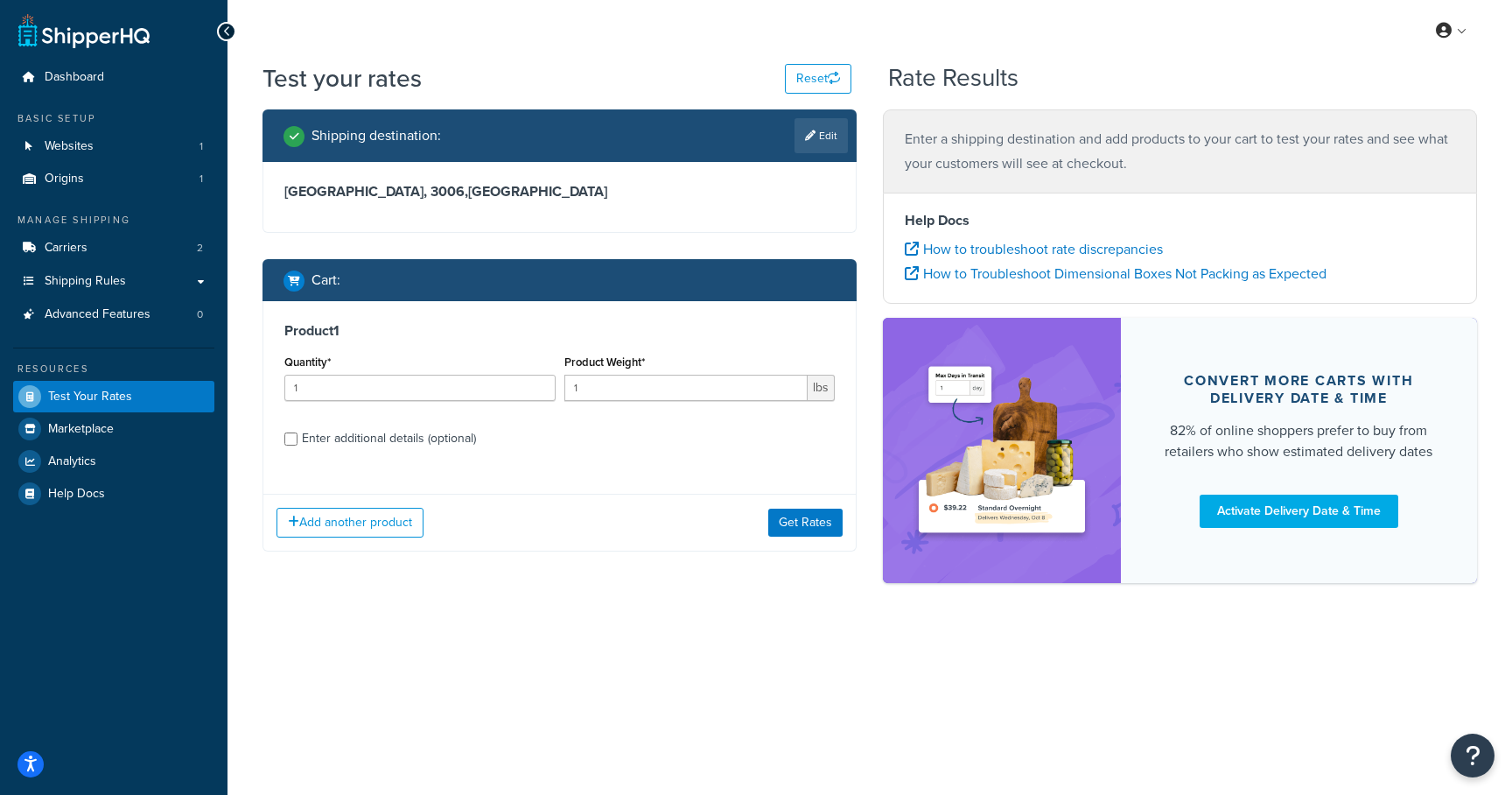
click at [336, 429] on div "Enter additional details (optional)" at bounding box center [389, 438] width 175 height 25
click at [297, 432] on input "Enter additional details (optional)" at bounding box center [291, 438] width 13 height 13
checkbox input "true"
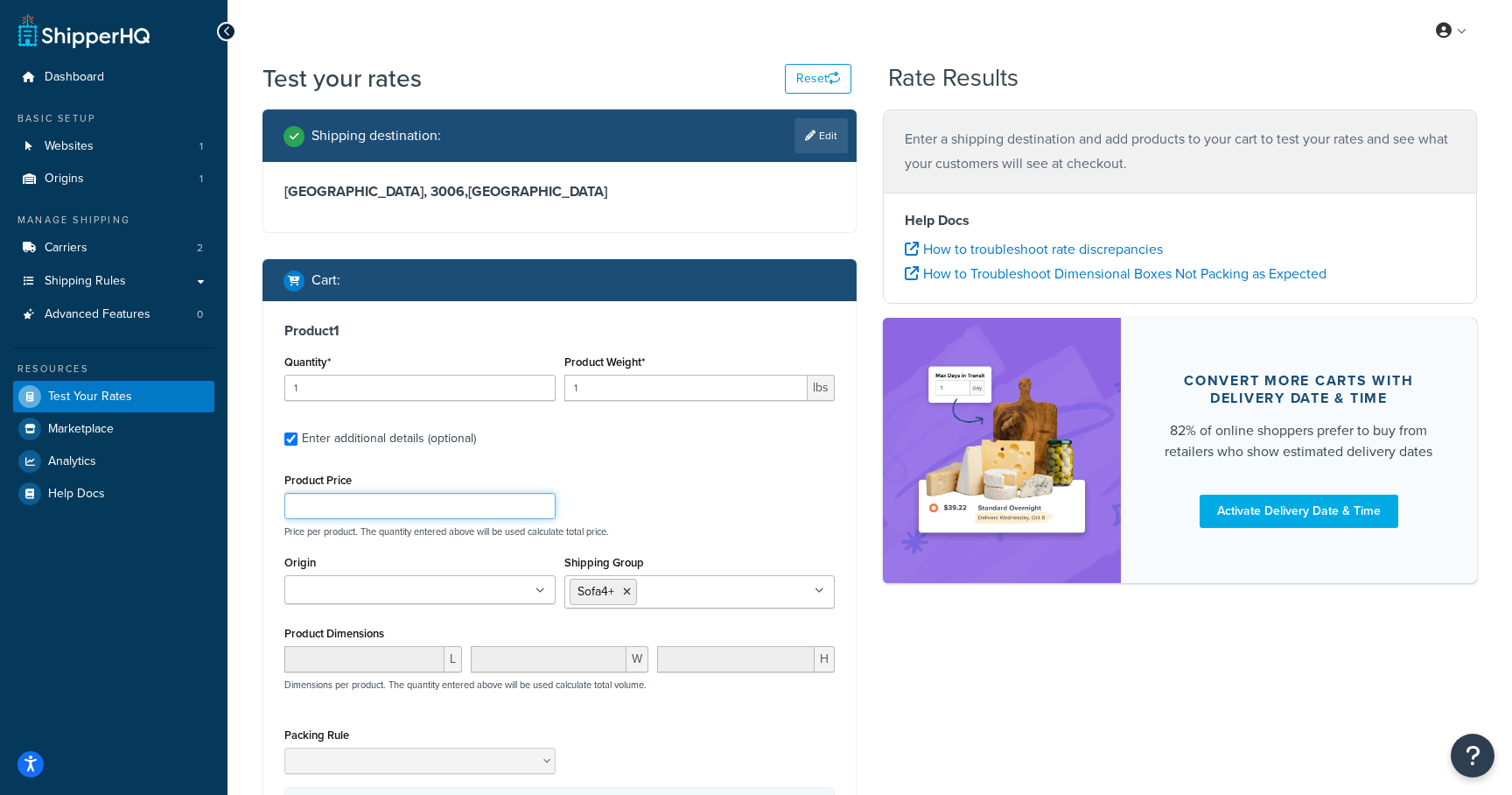
click at [352, 496] on input "Product Price" at bounding box center [420, 506] width 271 height 26
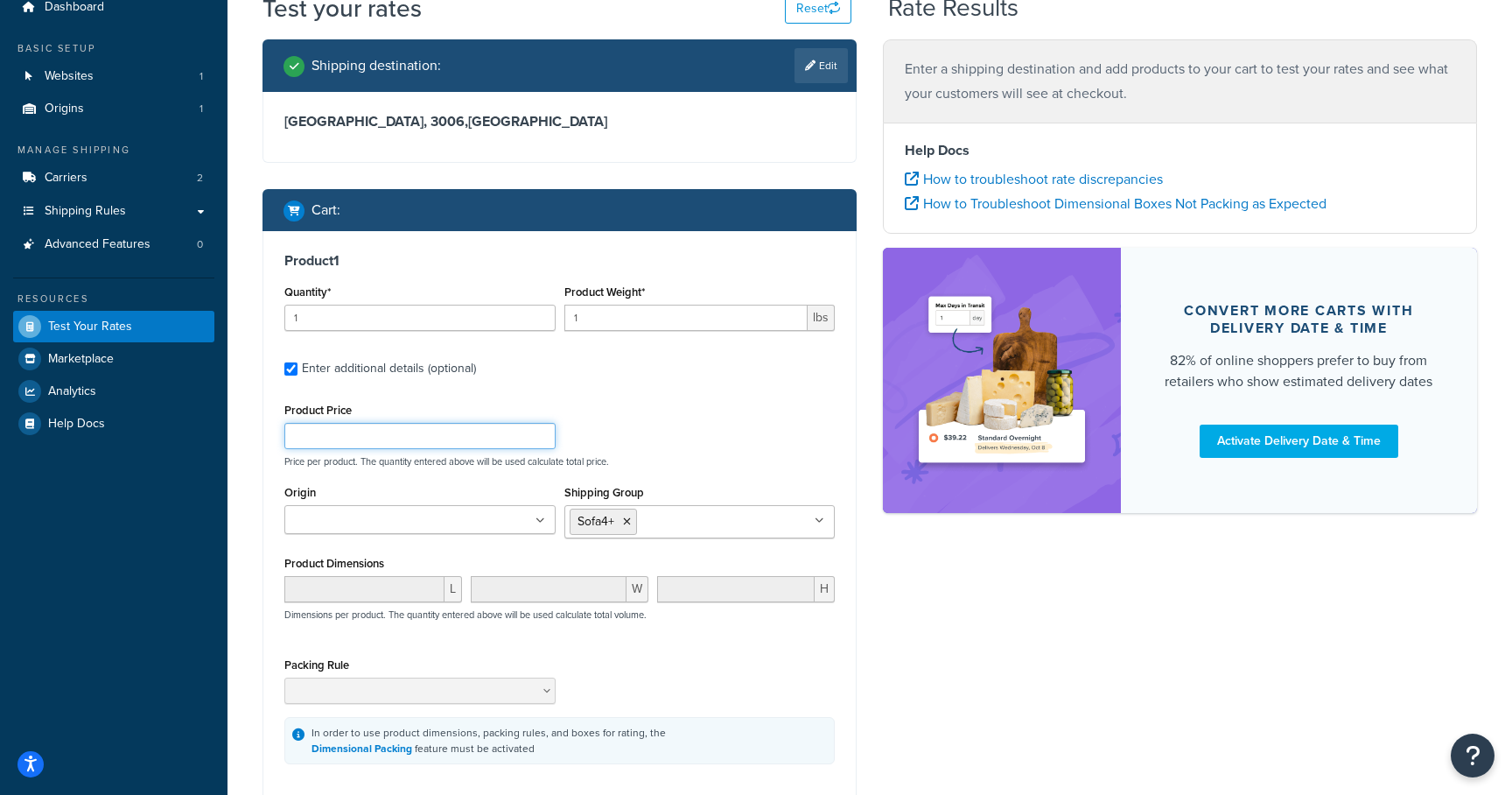
scroll to position [136, 0]
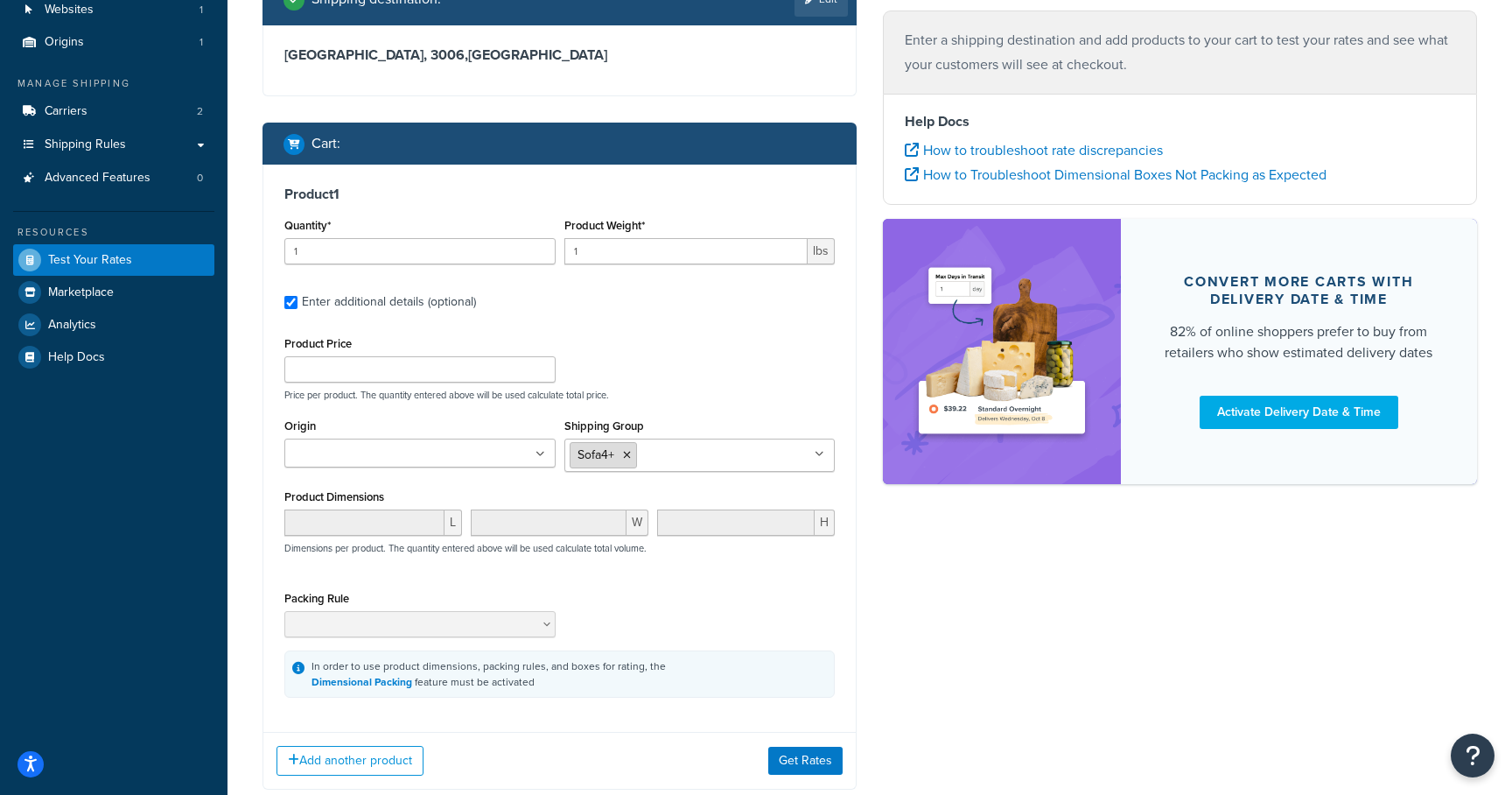
click at [632, 454] on li "Sofa4+" at bounding box center [604, 455] width 67 height 26
click at [628, 456] on icon at bounding box center [626, 456] width 8 height 11
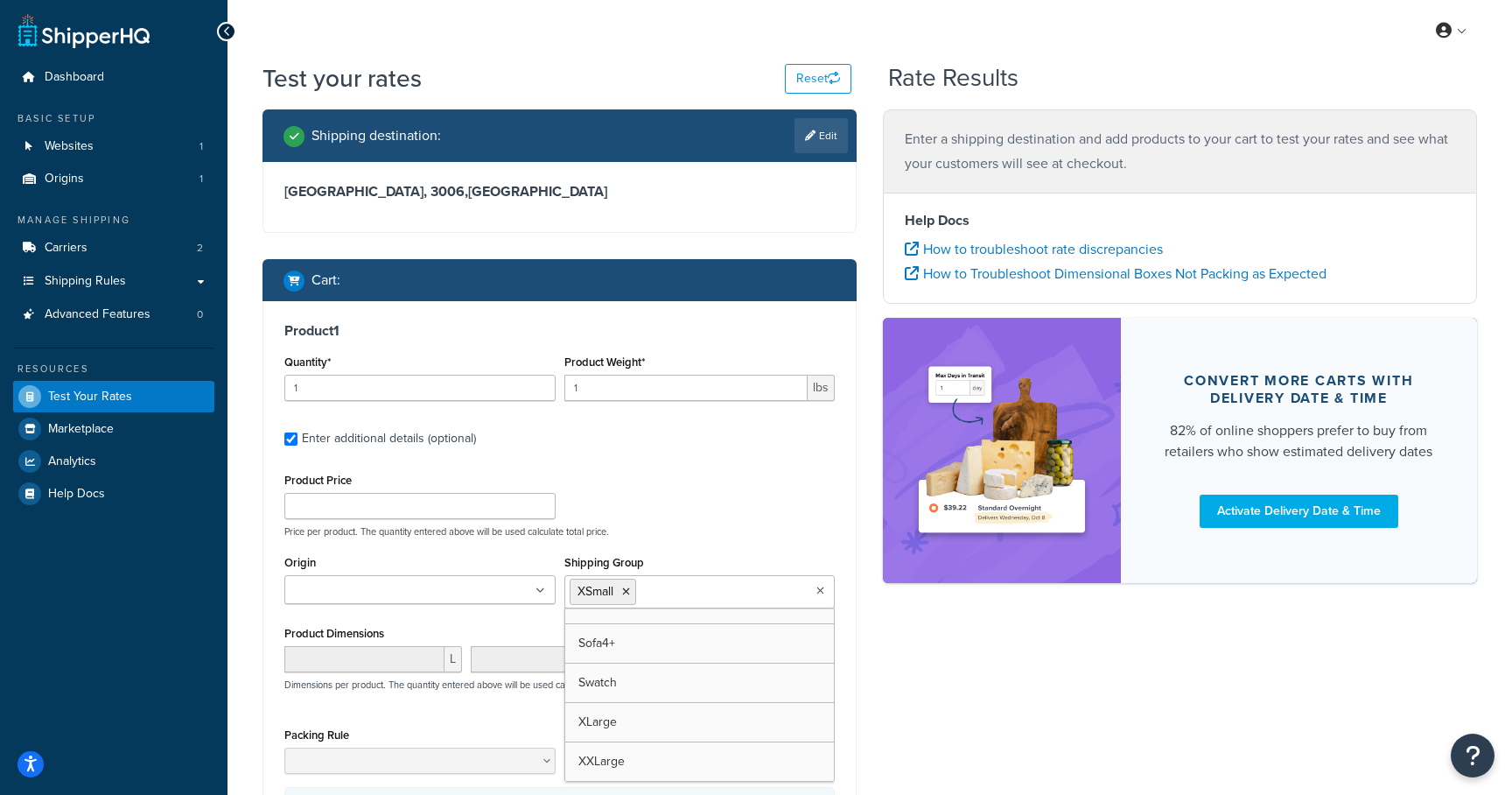
scroll to position [496, 0]
click at [917, 659] on div "Shipping destination : Edit [GEOGRAPHIC_DATA], 3006 , [GEOGRAPHIC_DATA] Cart : …" at bounding box center [869, 531] width 1241 height 845
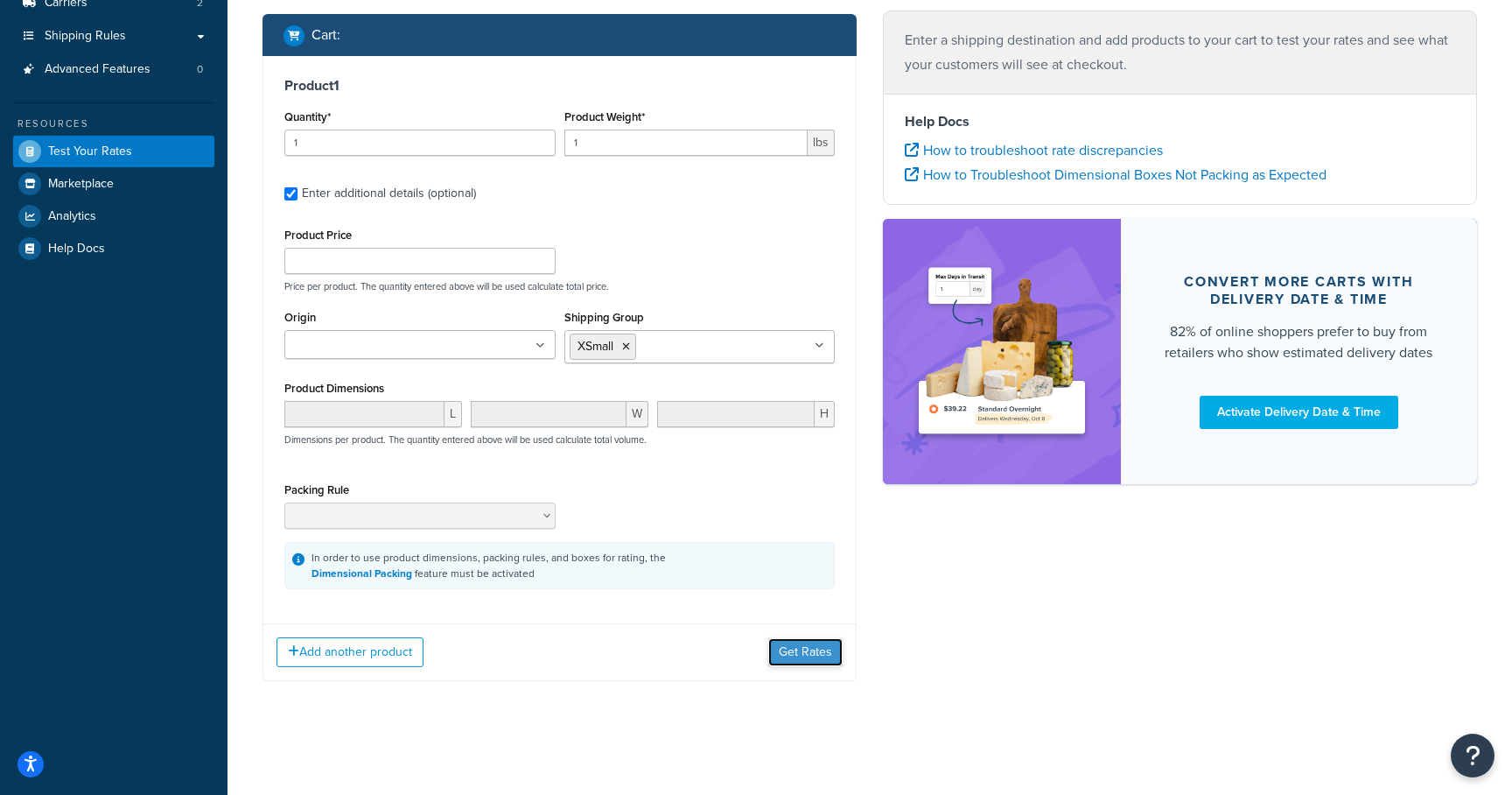
click at [813, 642] on button "Get Rates" at bounding box center [806, 652] width 75 height 28
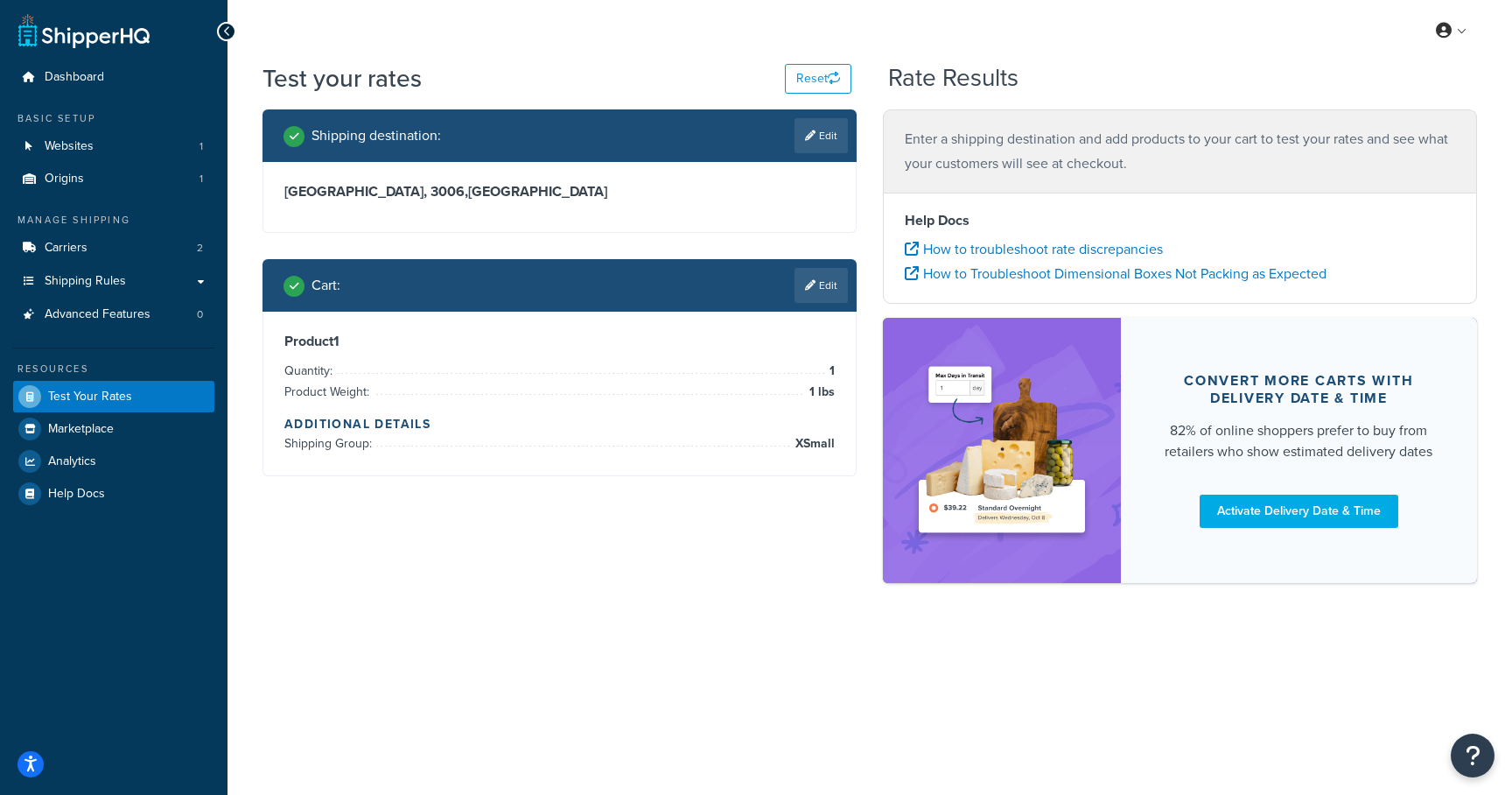
scroll to position [0, 0]
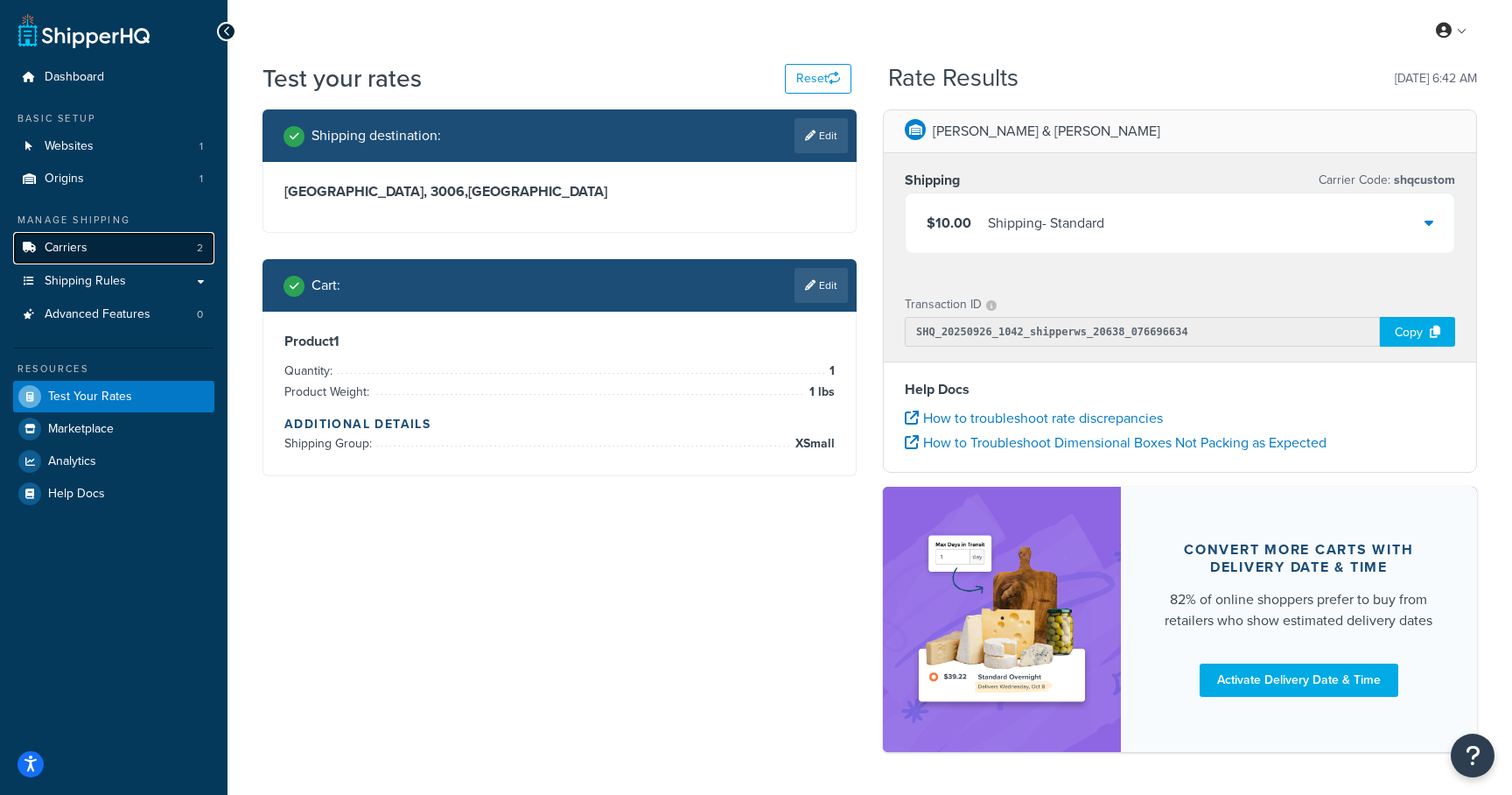
click at [82, 248] on span "Carriers" at bounding box center [65, 248] width 43 height 15
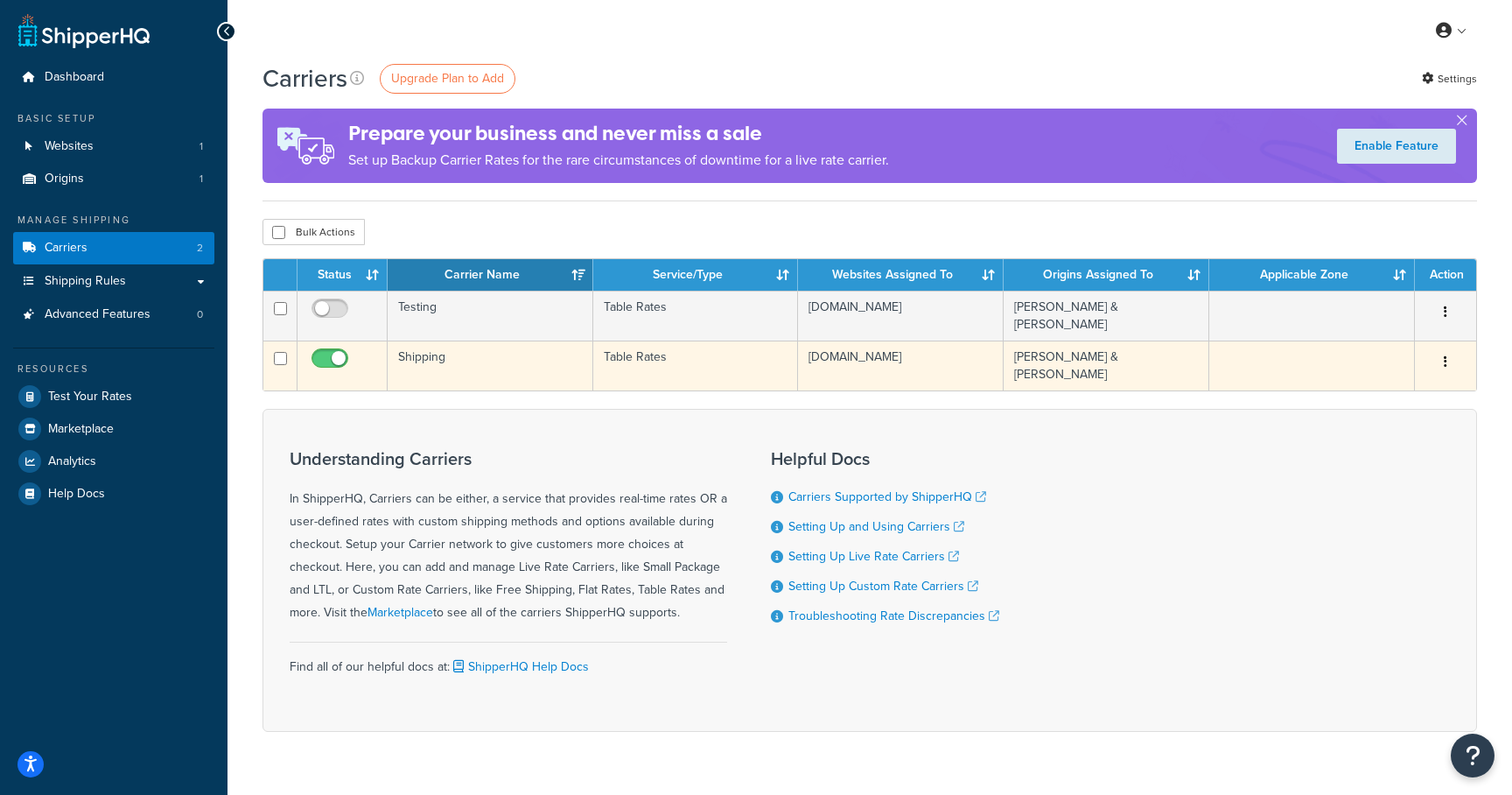
click at [330, 352] on input "checkbox" at bounding box center [332, 363] width 48 height 22
checkbox input "false"
click at [411, 346] on td "Shipping" at bounding box center [490, 365] width 205 height 50
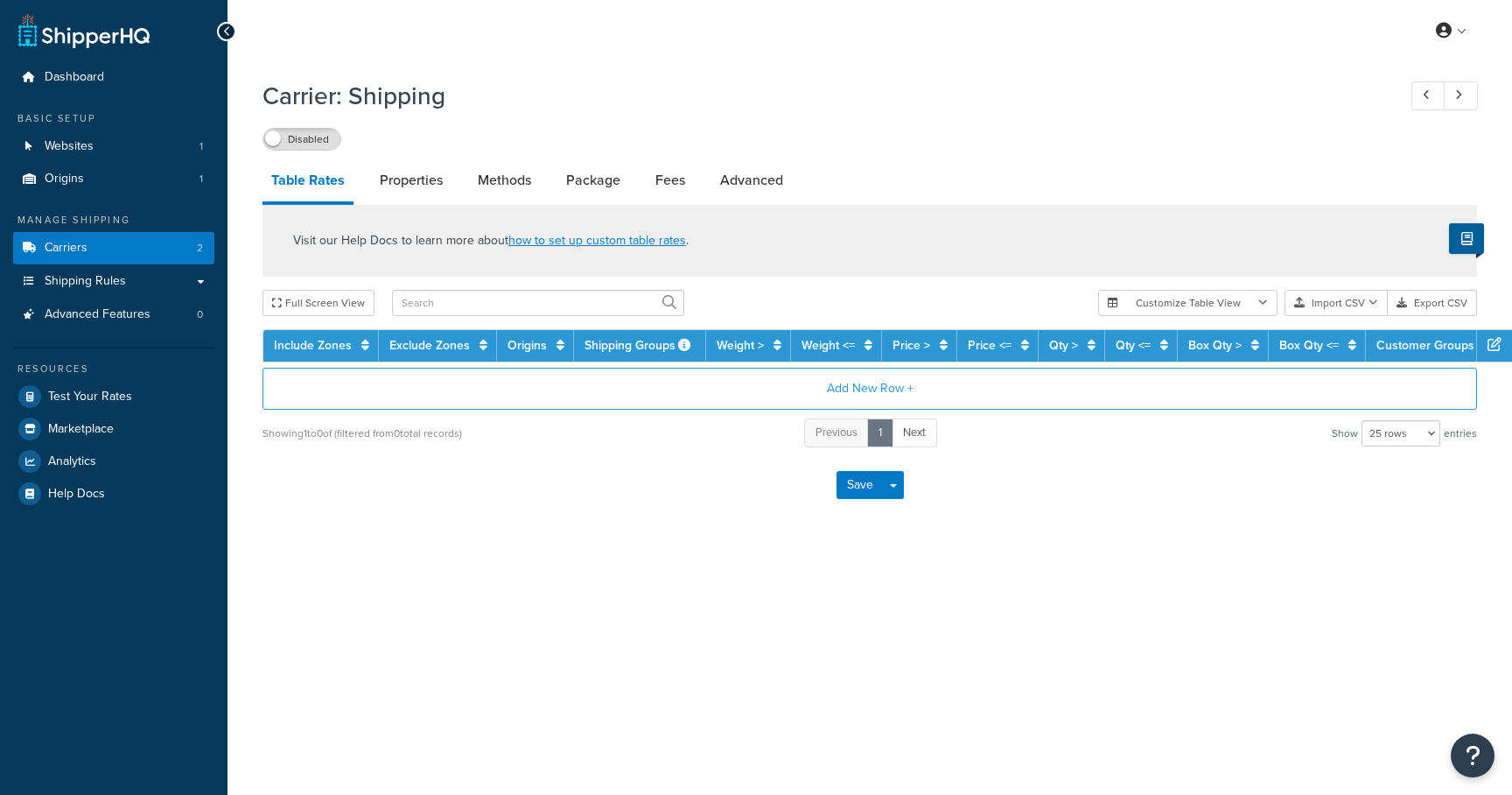
select select "25"
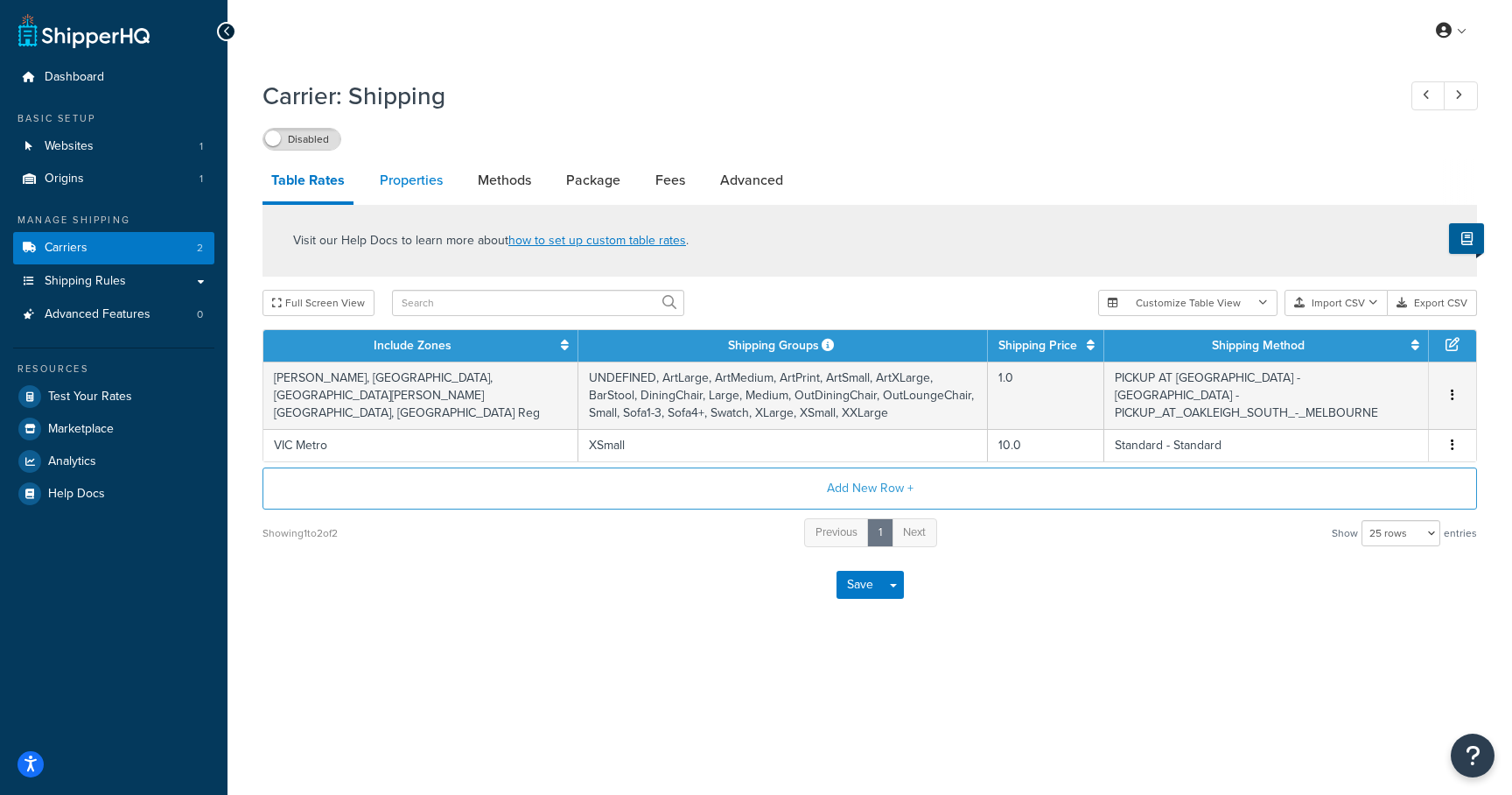
click at [396, 182] on link "Properties" at bounding box center [411, 180] width 81 height 42
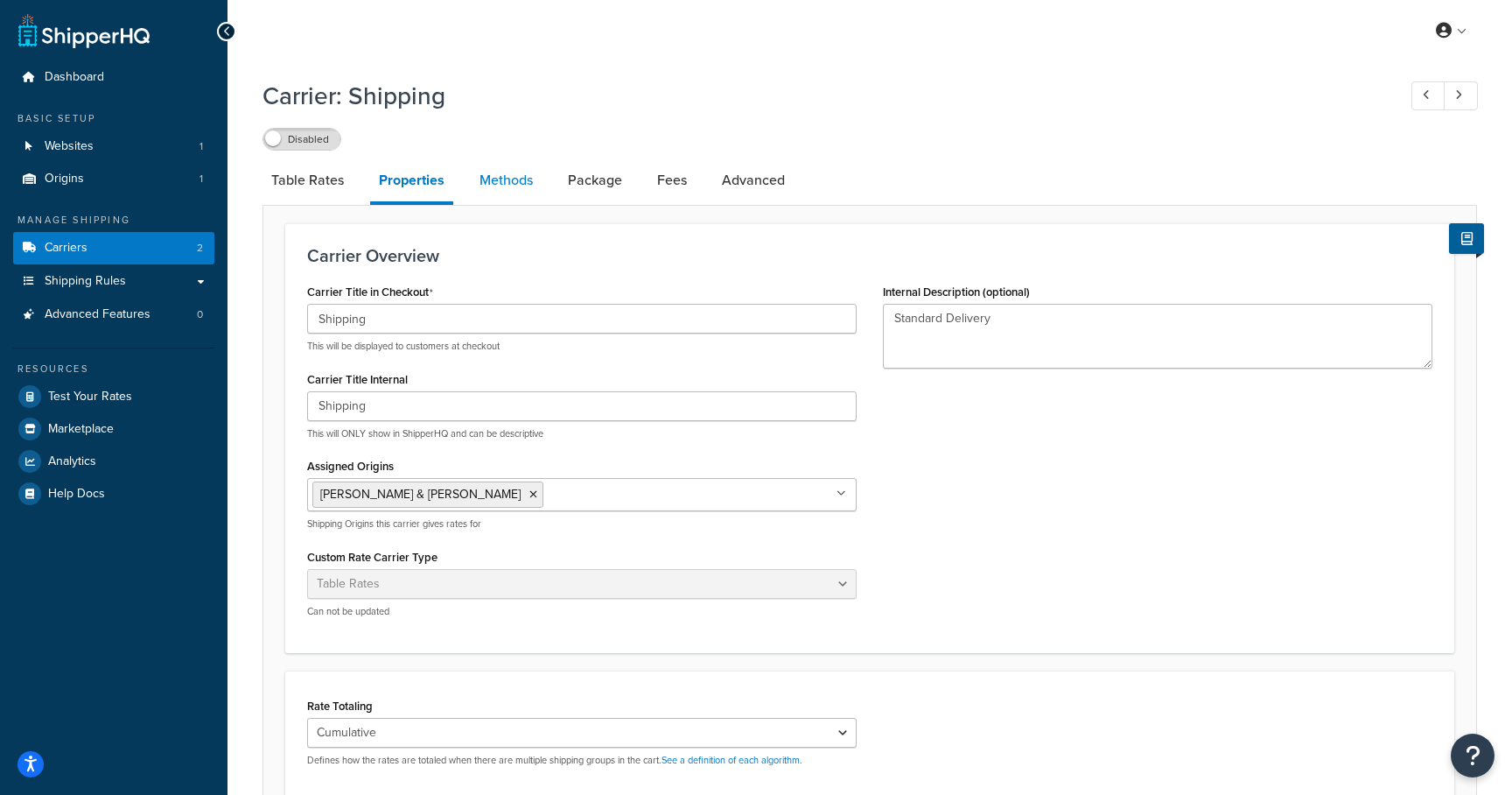
click at [506, 186] on link "Methods" at bounding box center [506, 180] width 71 height 42
select select "25"
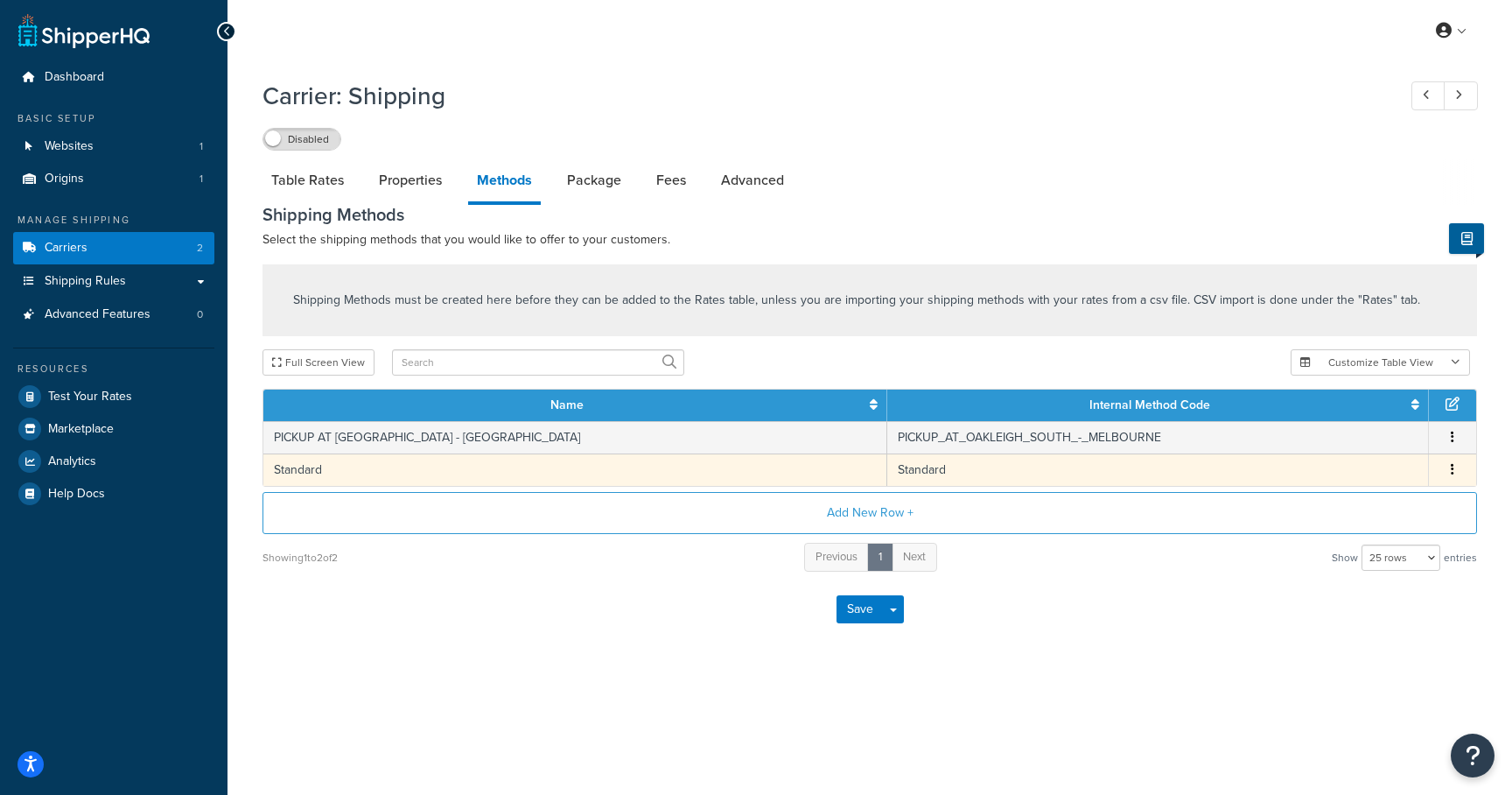
click at [420, 463] on td "Standard" at bounding box center [576, 470] width 624 height 33
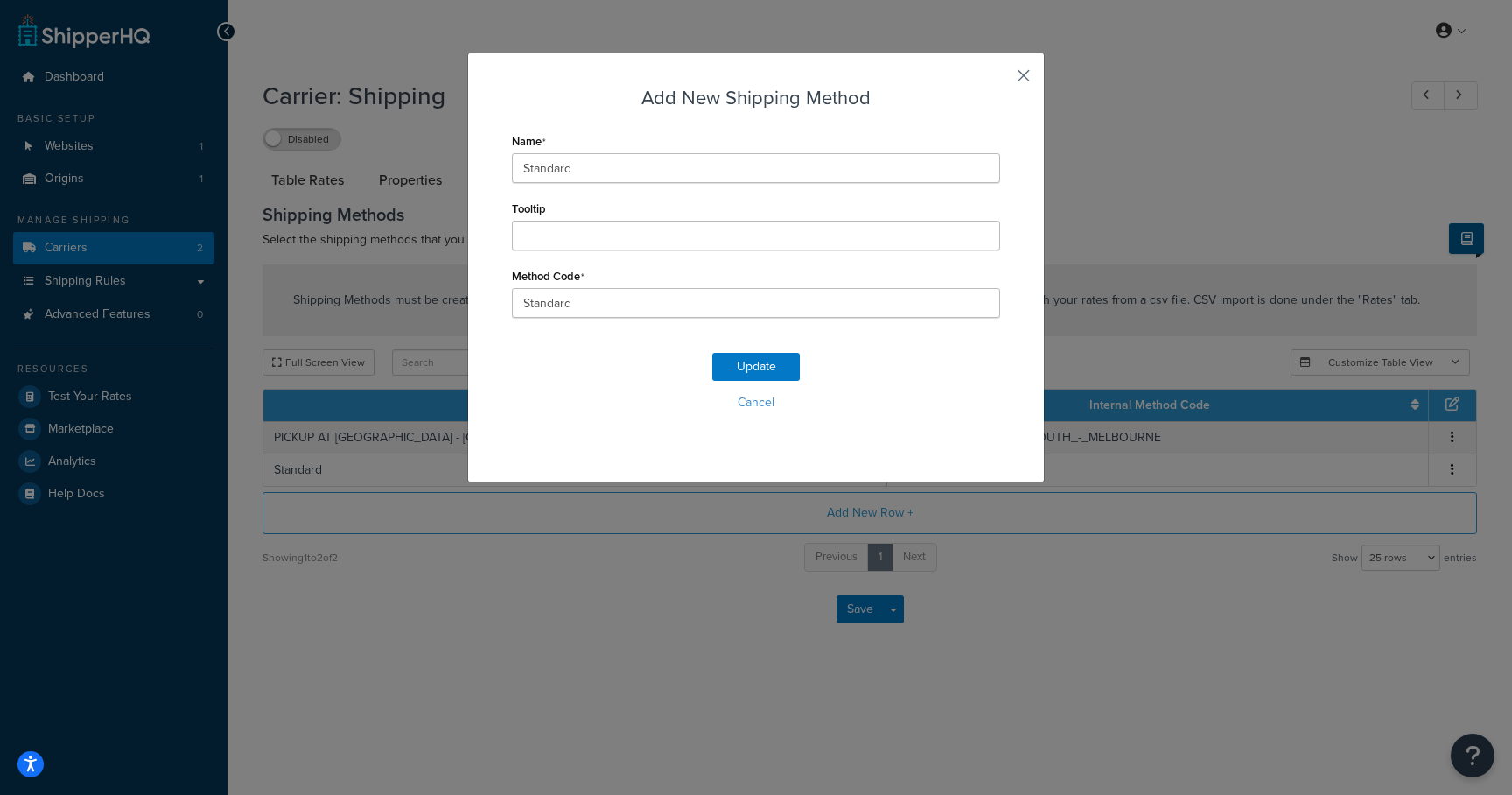
click at [1000, 80] on button "button" at bounding box center [997, 82] width 5 height 5
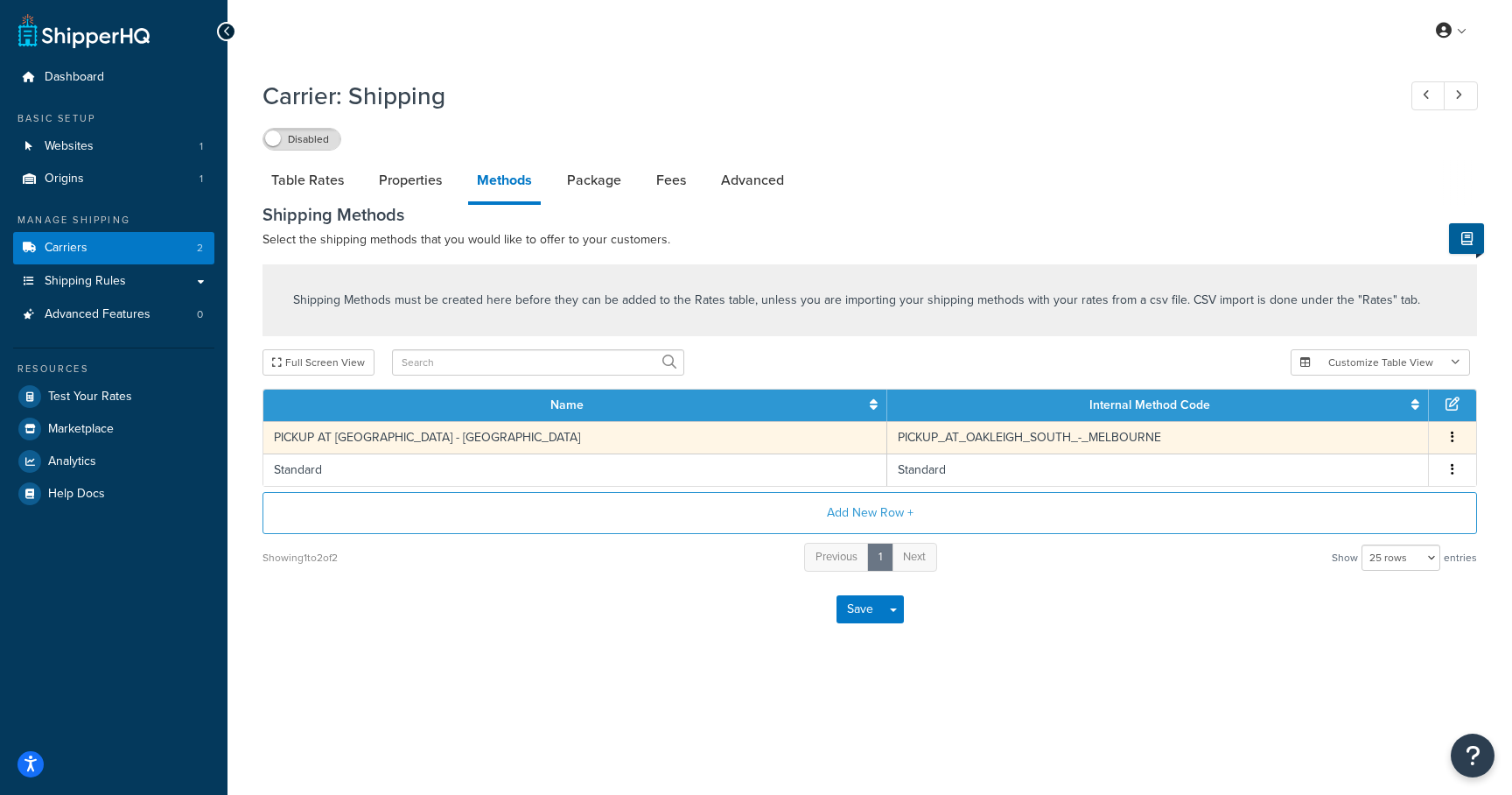
click at [460, 432] on td "PICKUP AT OAKLEIGH SOUTH - MELBOURNE" at bounding box center [576, 438] width 624 height 33
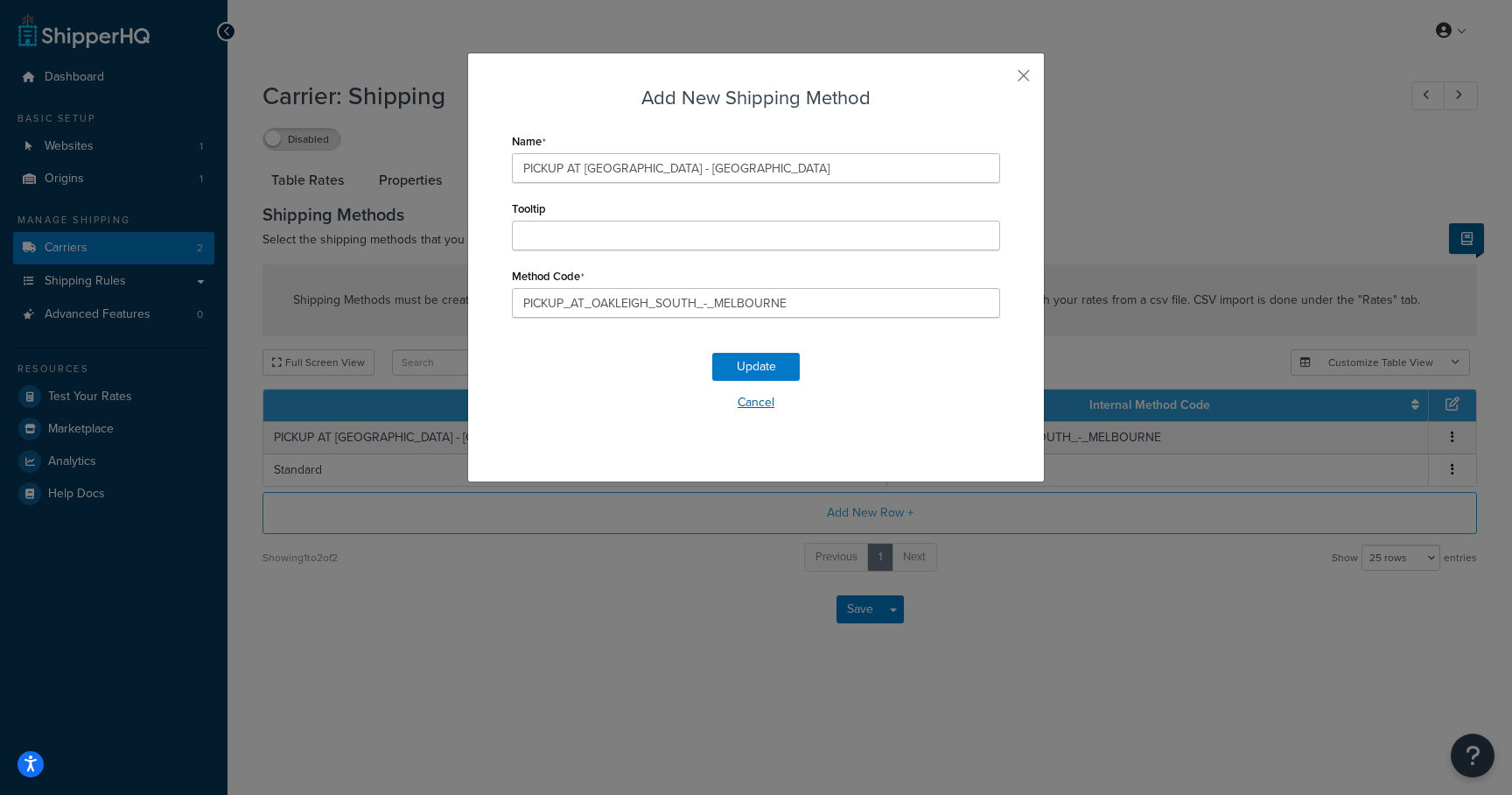
click at [763, 408] on button "Cancel" at bounding box center [756, 402] width 488 height 26
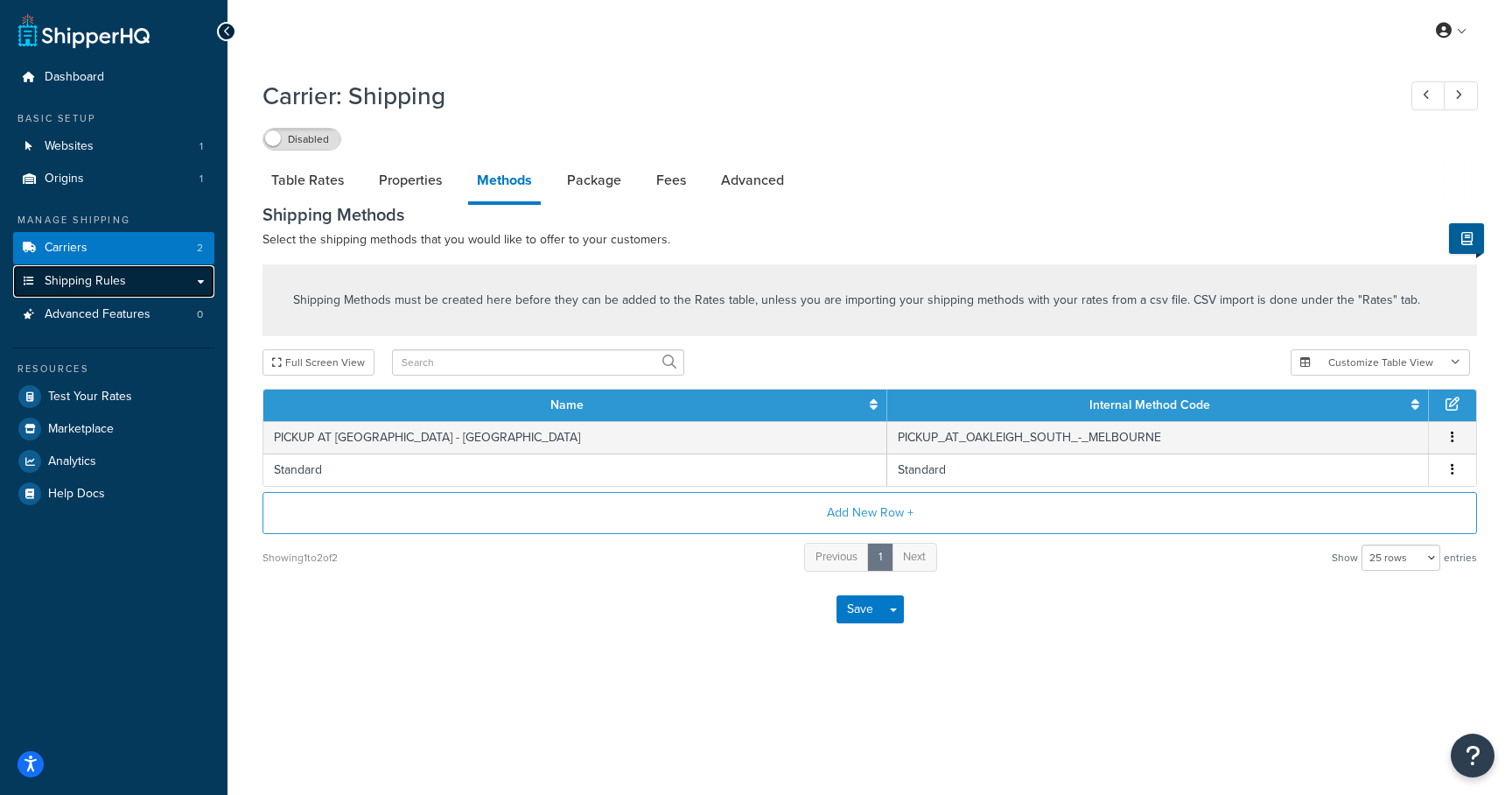
click at [95, 266] on link "Shipping Rules" at bounding box center [113, 282] width 201 height 33
click at [96, 242] on link "Carriers 2" at bounding box center [113, 248] width 201 height 33
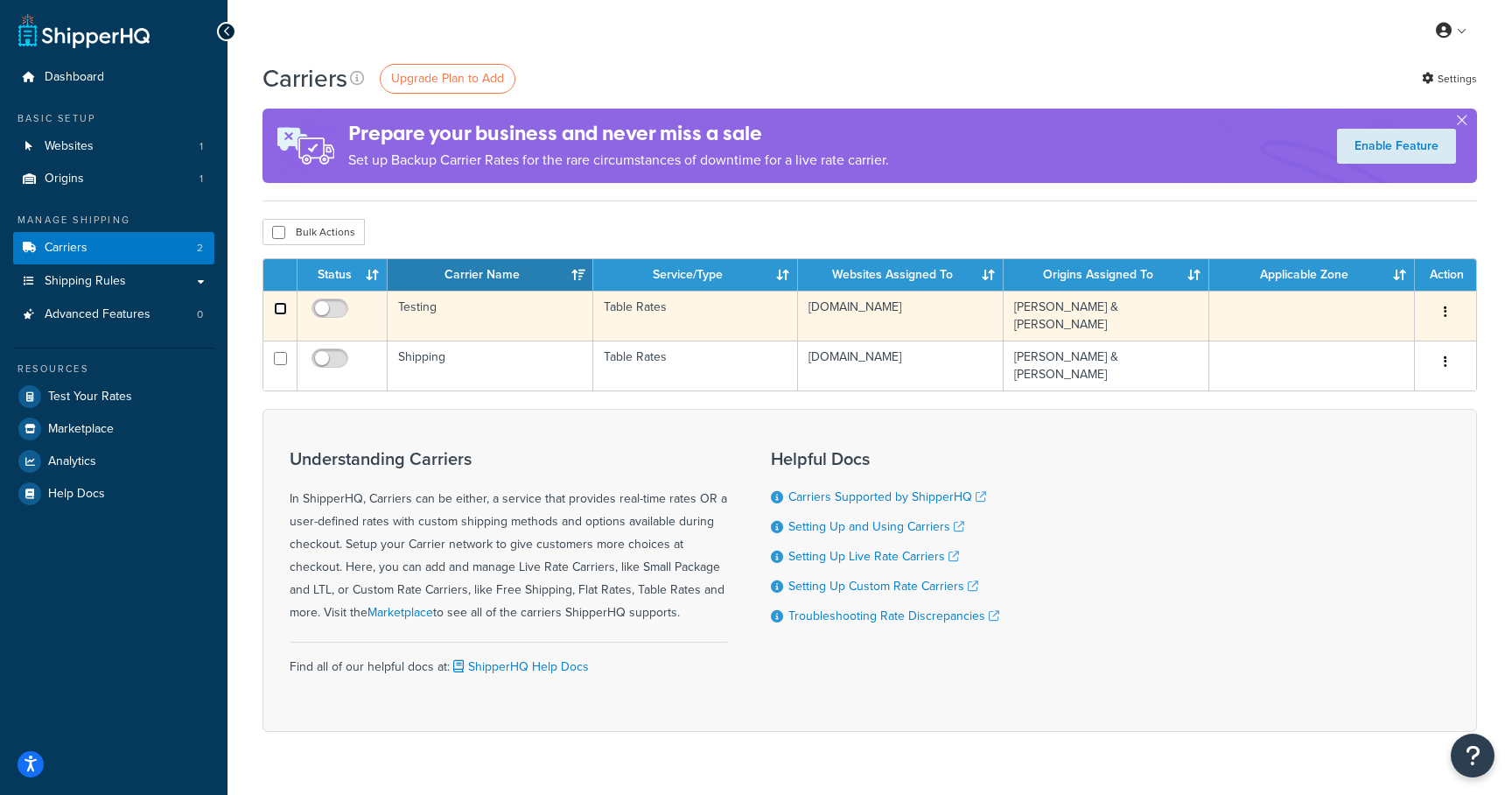
click at [275, 315] on input "checkbox" at bounding box center [280, 308] width 13 height 13
checkbox input "true"
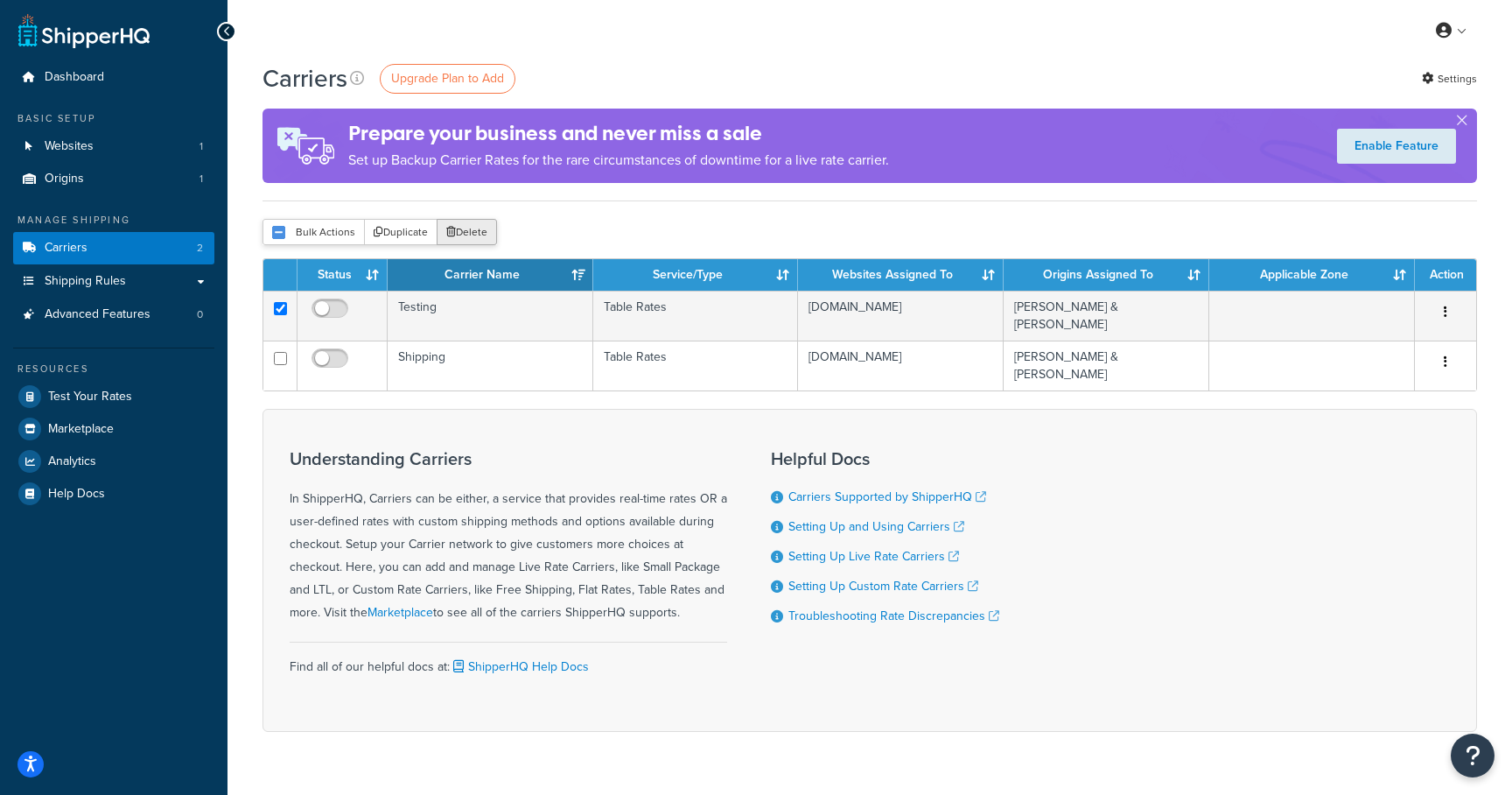
click at [468, 226] on button "Delete" at bounding box center [466, 232] width 60 height 26
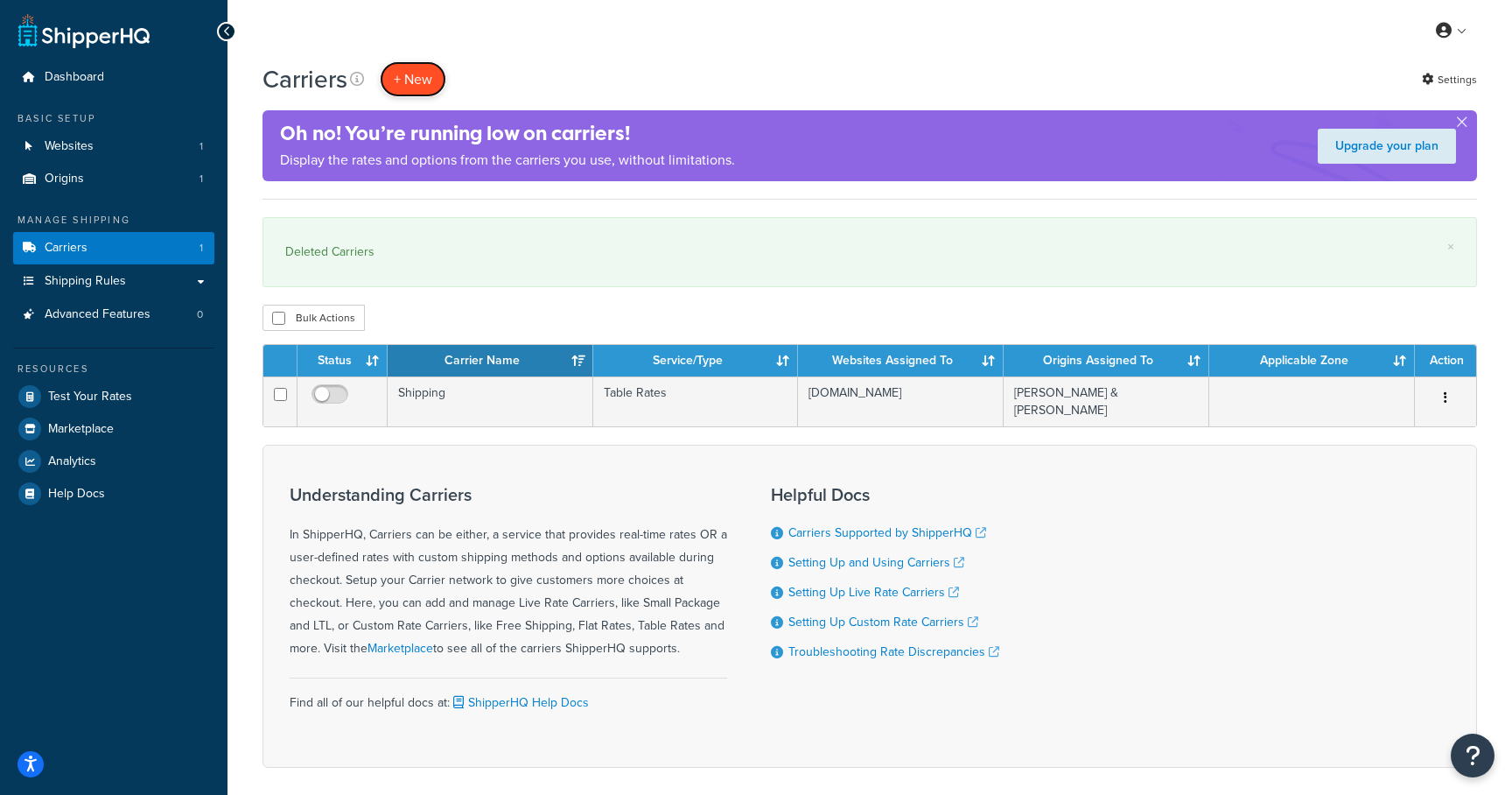
click at [421, 75] on button "+ New" at bounding box center [413, 78] width 66 height 35
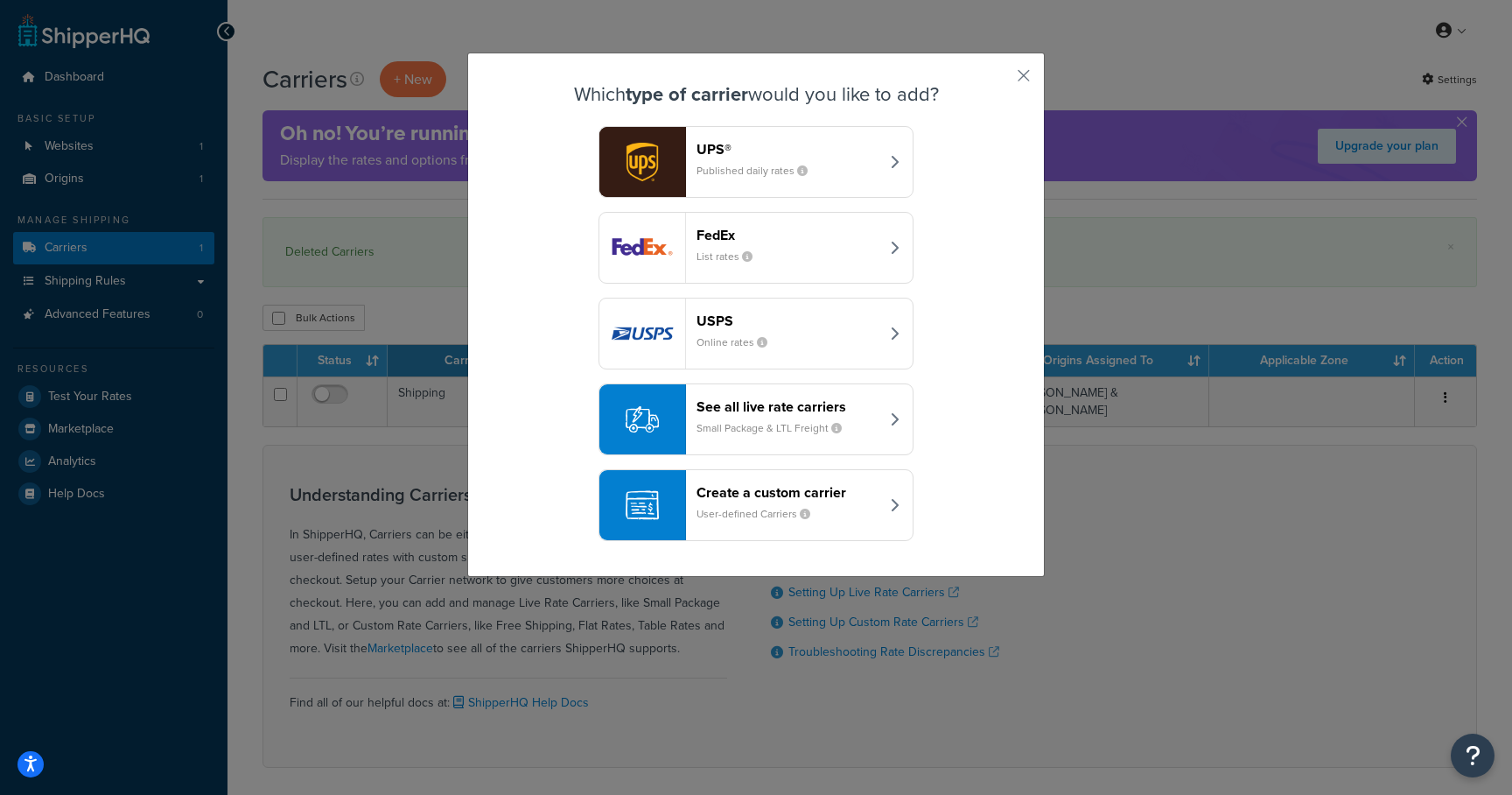
click at [732, 504] on div "Create a custom carrier User-defined Carriers" at bounding box center [787, 505] width 183 height 42
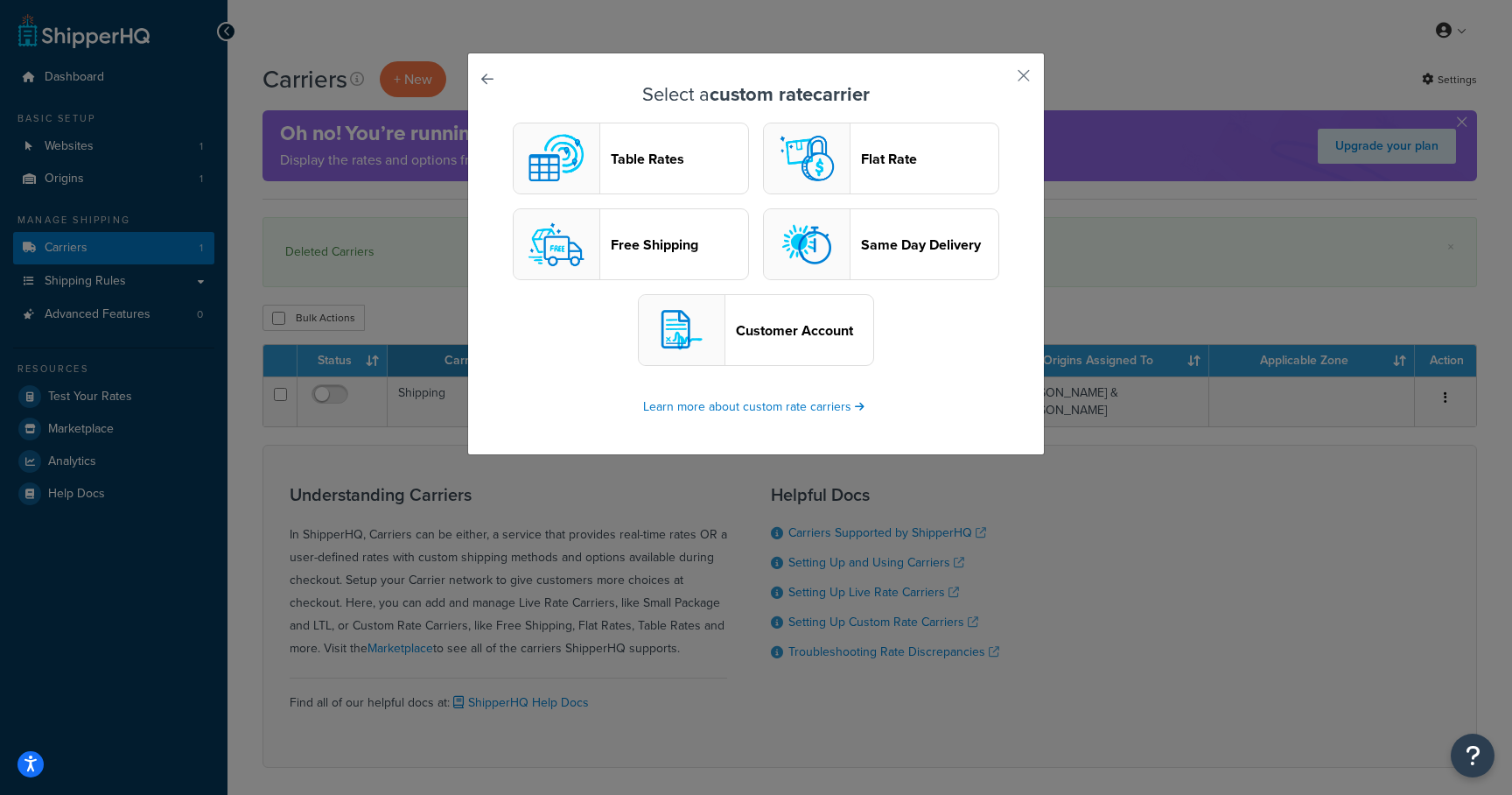
click at [636, 245] on header "Free Shipping" at bounding box center [679, 245] width 137 height 16
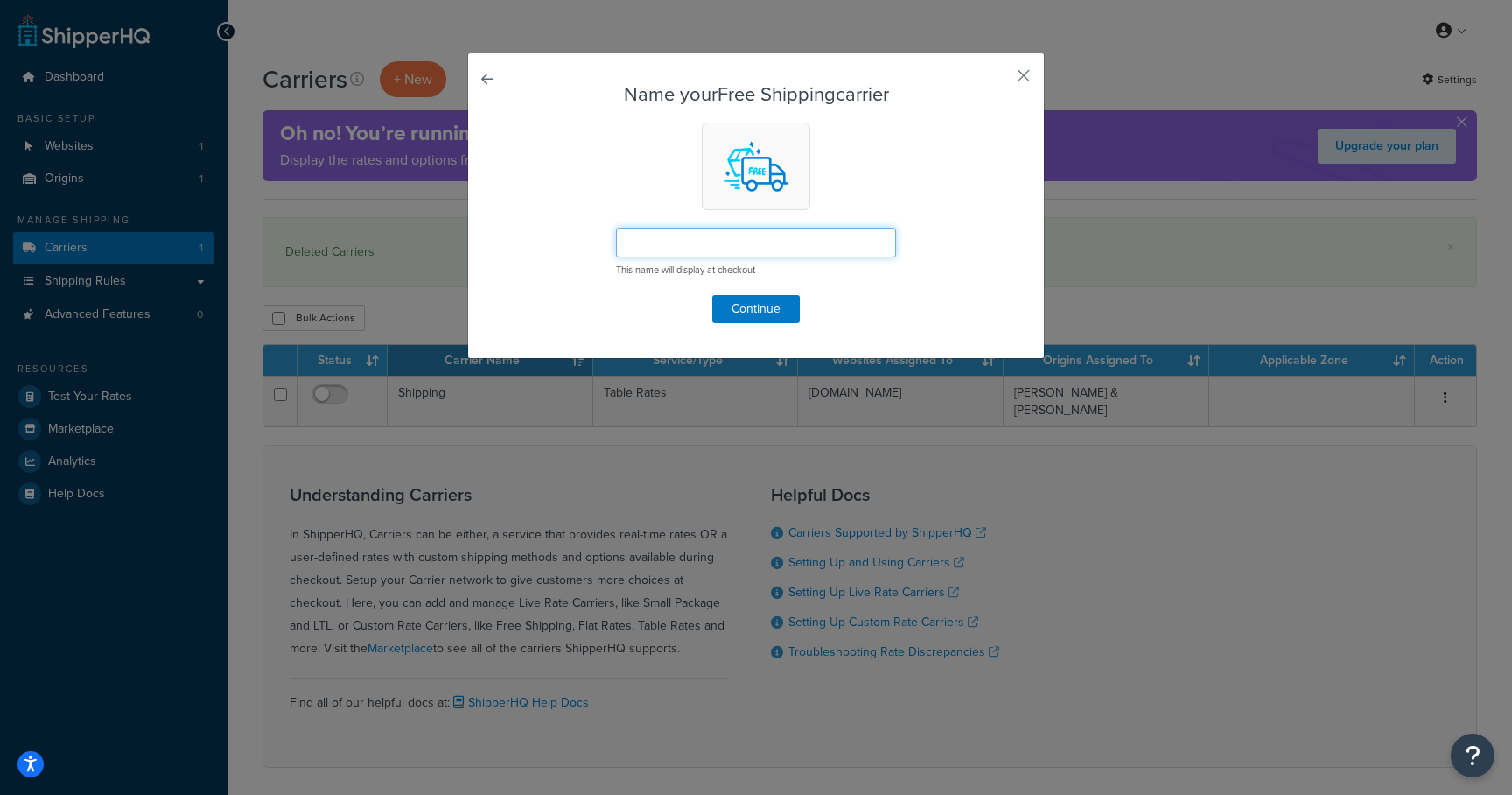
click at [650, 243] on input "text" at bounding box center [756, 242] width 280 height 30
type input "Pickup"
click at [746, 311] on button "Continue" at bounding box center [756, 308] width 87 height 28
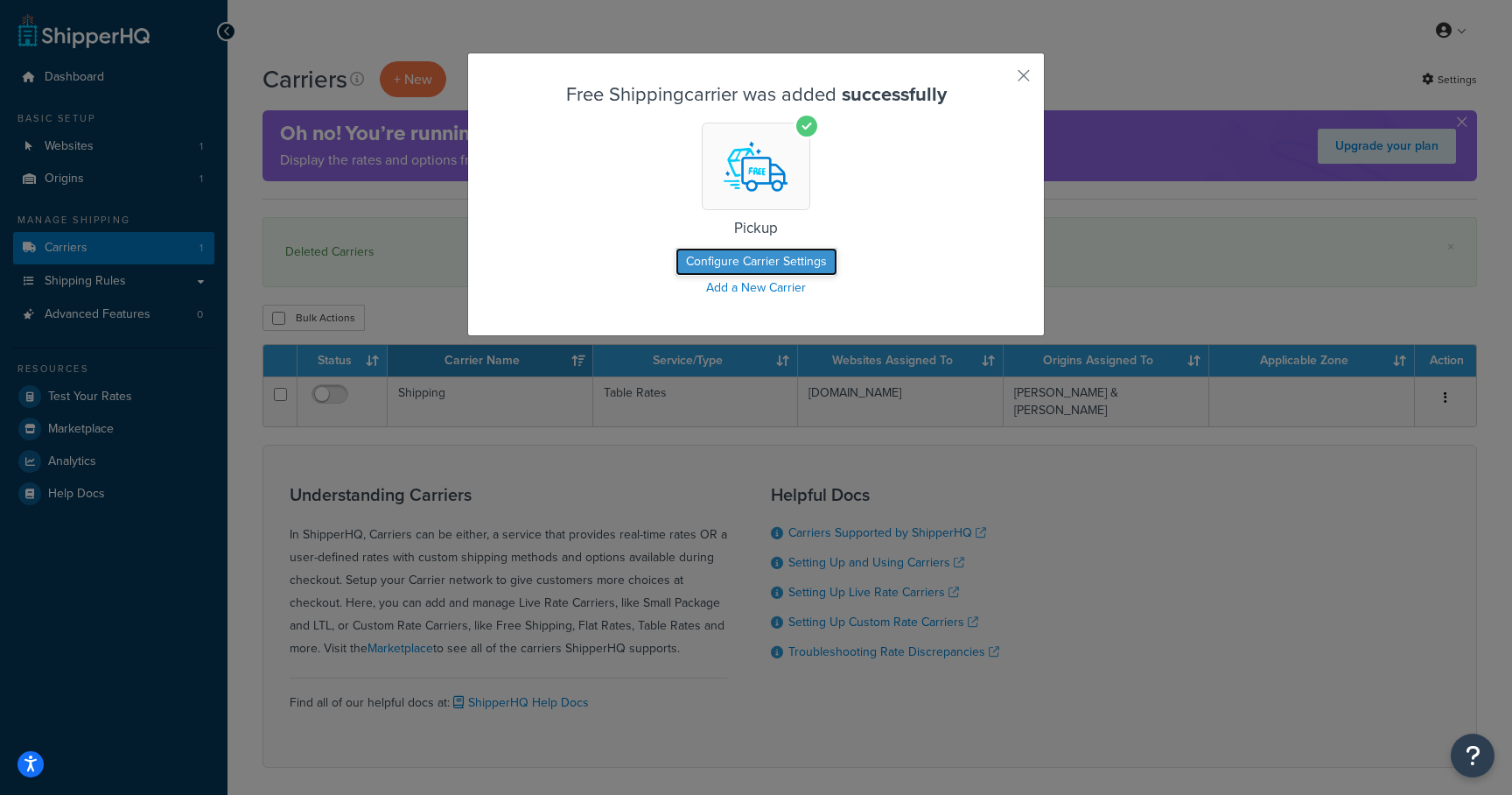
click at [743, 251] on button "Configure Carrier Settings" at bounding box center [756, 261] width 162 height 28
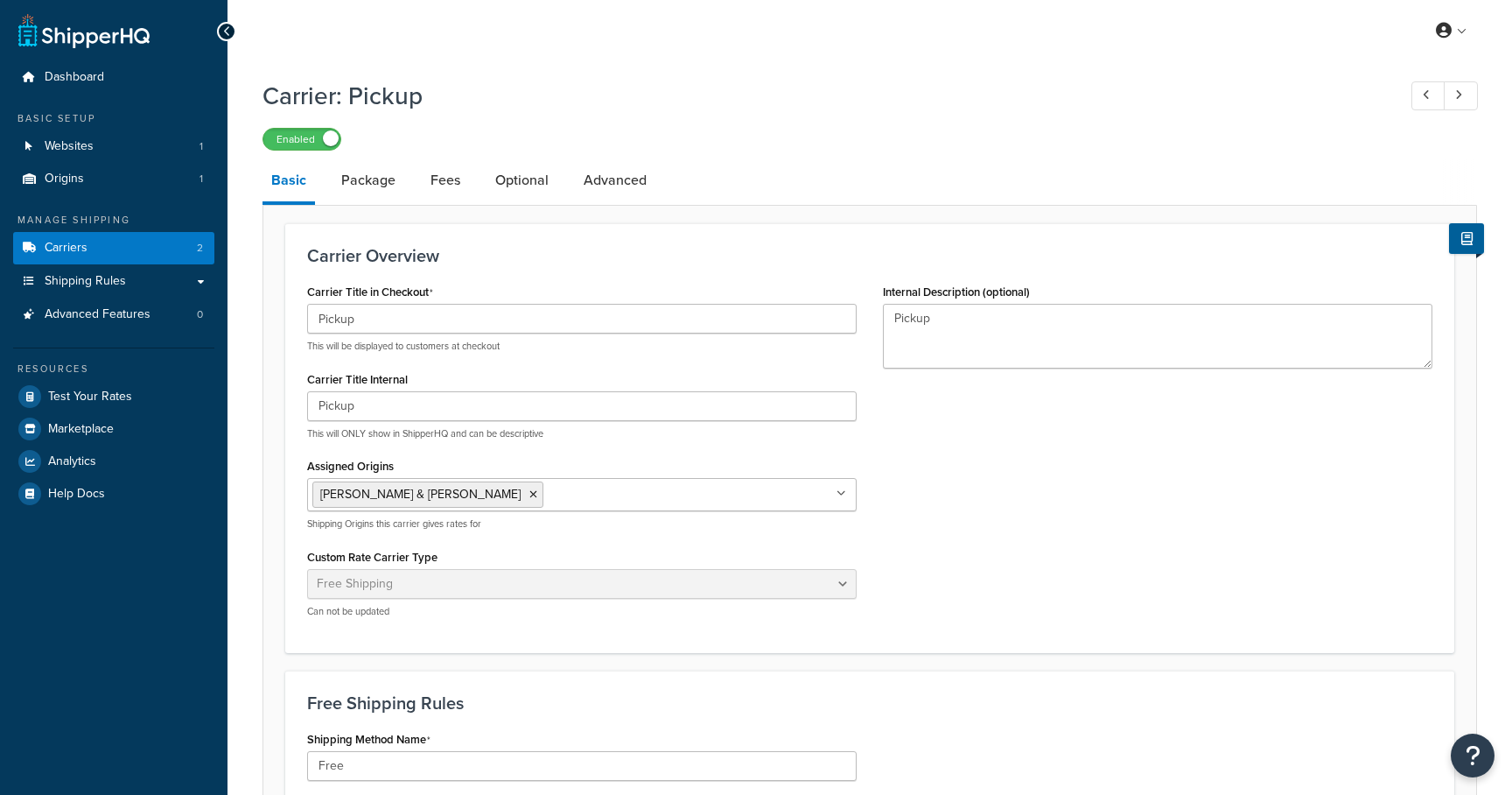
select select "free"
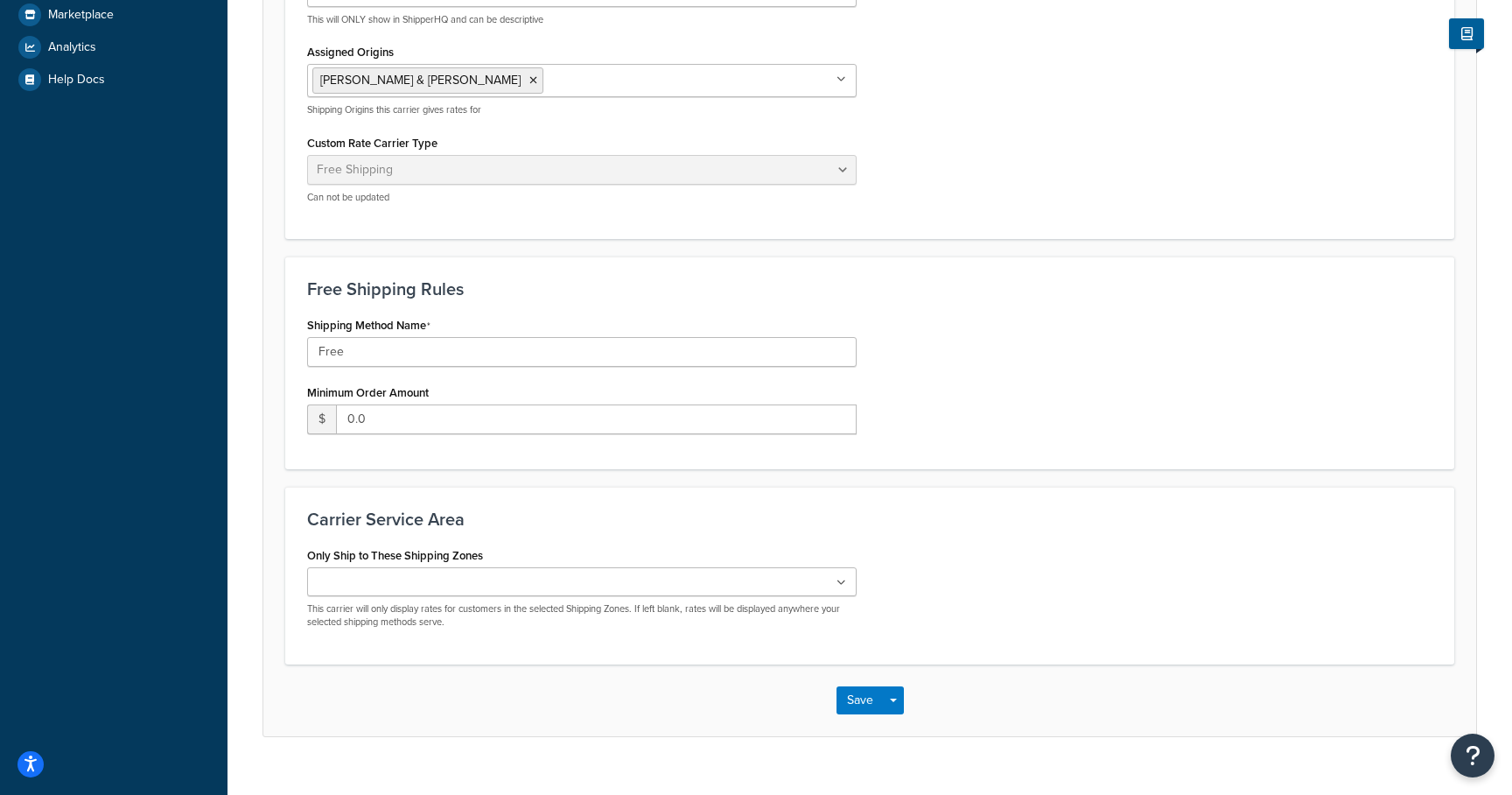
scroll to position [445, 0]
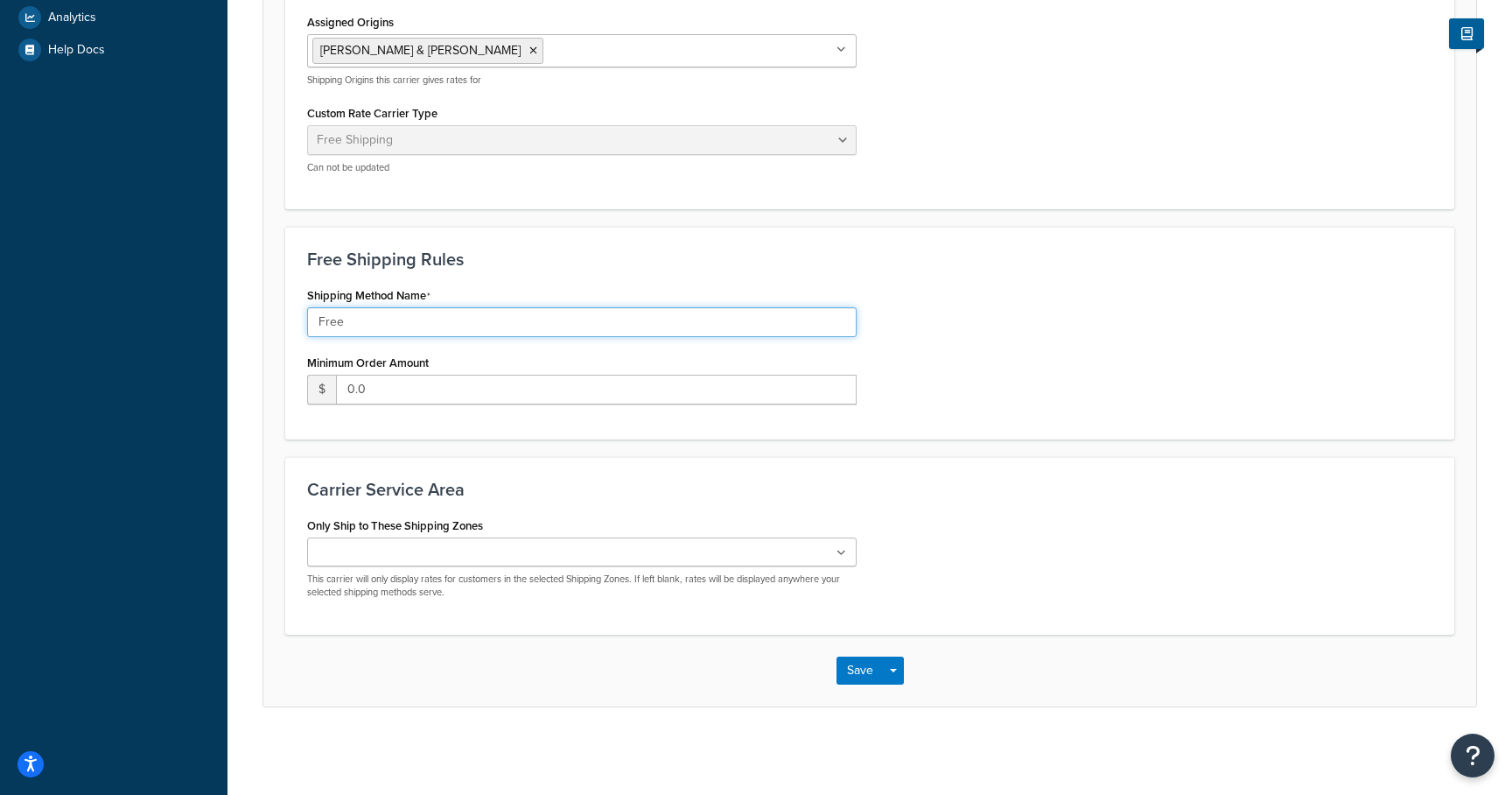
click at [386, 319] on input "Free" at bounding box center [582, 322] width 549 height 30
click at [384, 319] on input "Free" at bounding box center [582, 322] width 549 height 30
type input "Pickup form [GEOGRAPHIC_DATA]"
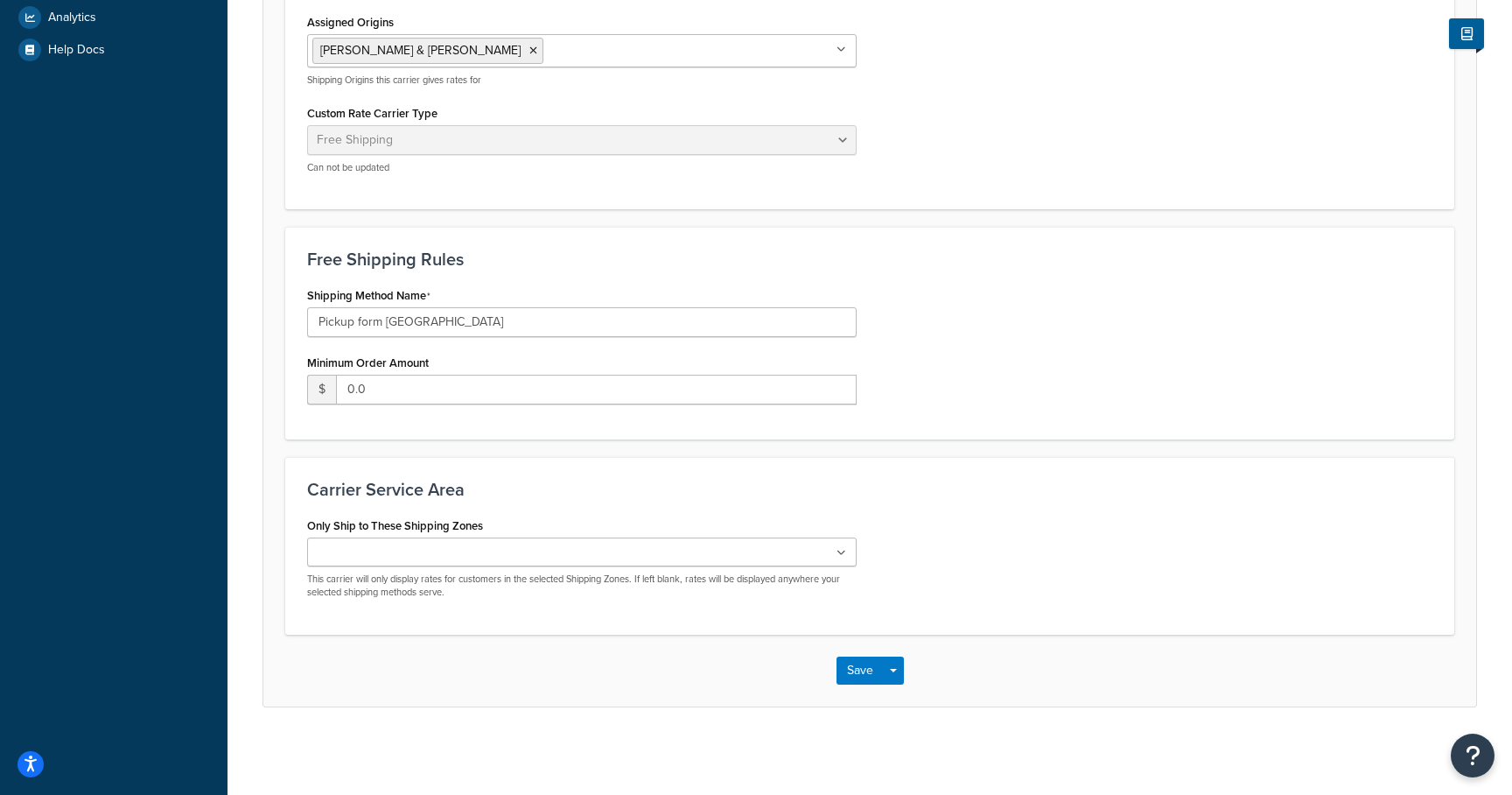
click at [409, 557] on input "Only Ship to These Shipping Zones" at bounding box center [390, 553] width 155 height 19
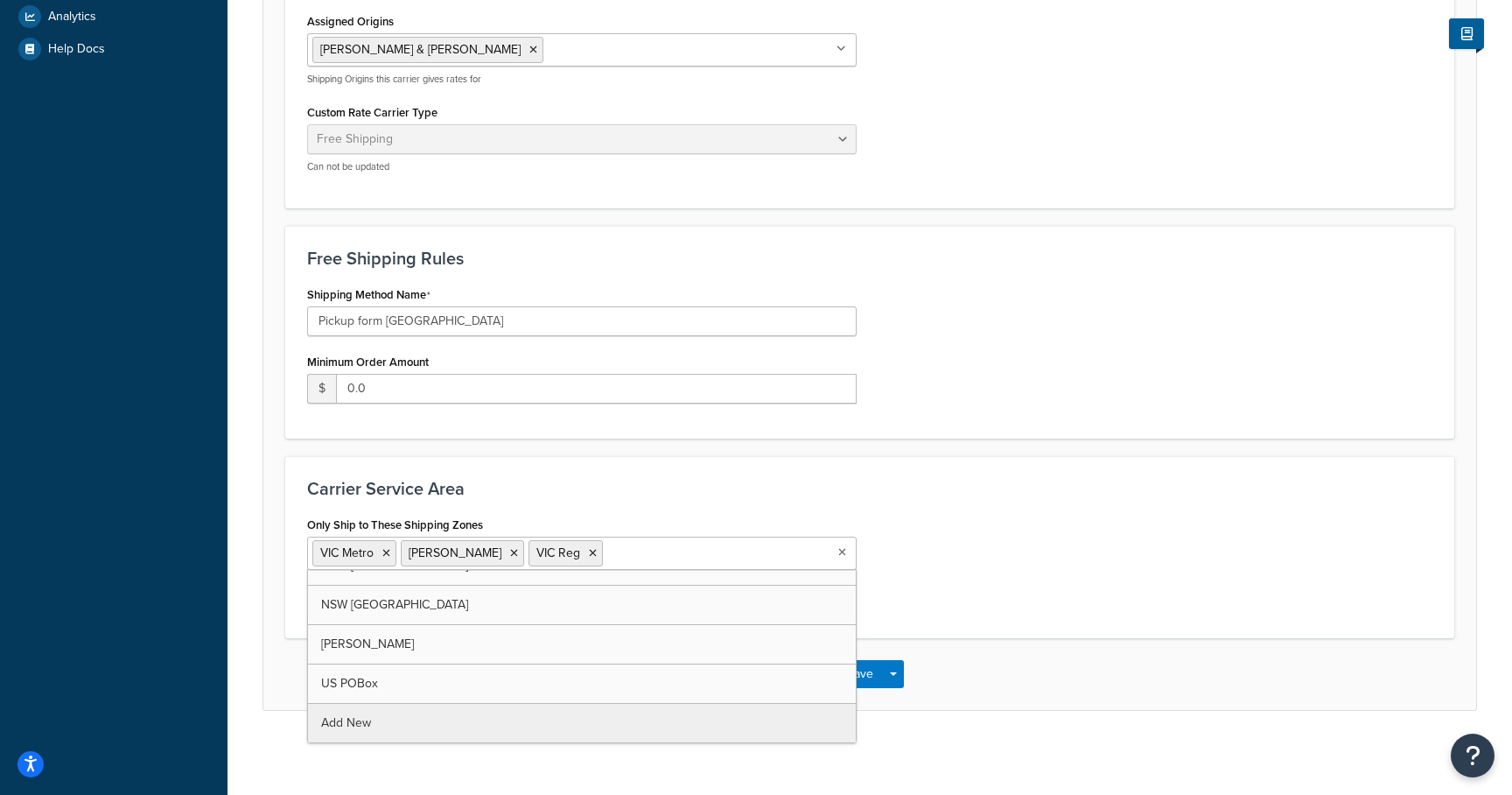
scroll to position [535, 0]
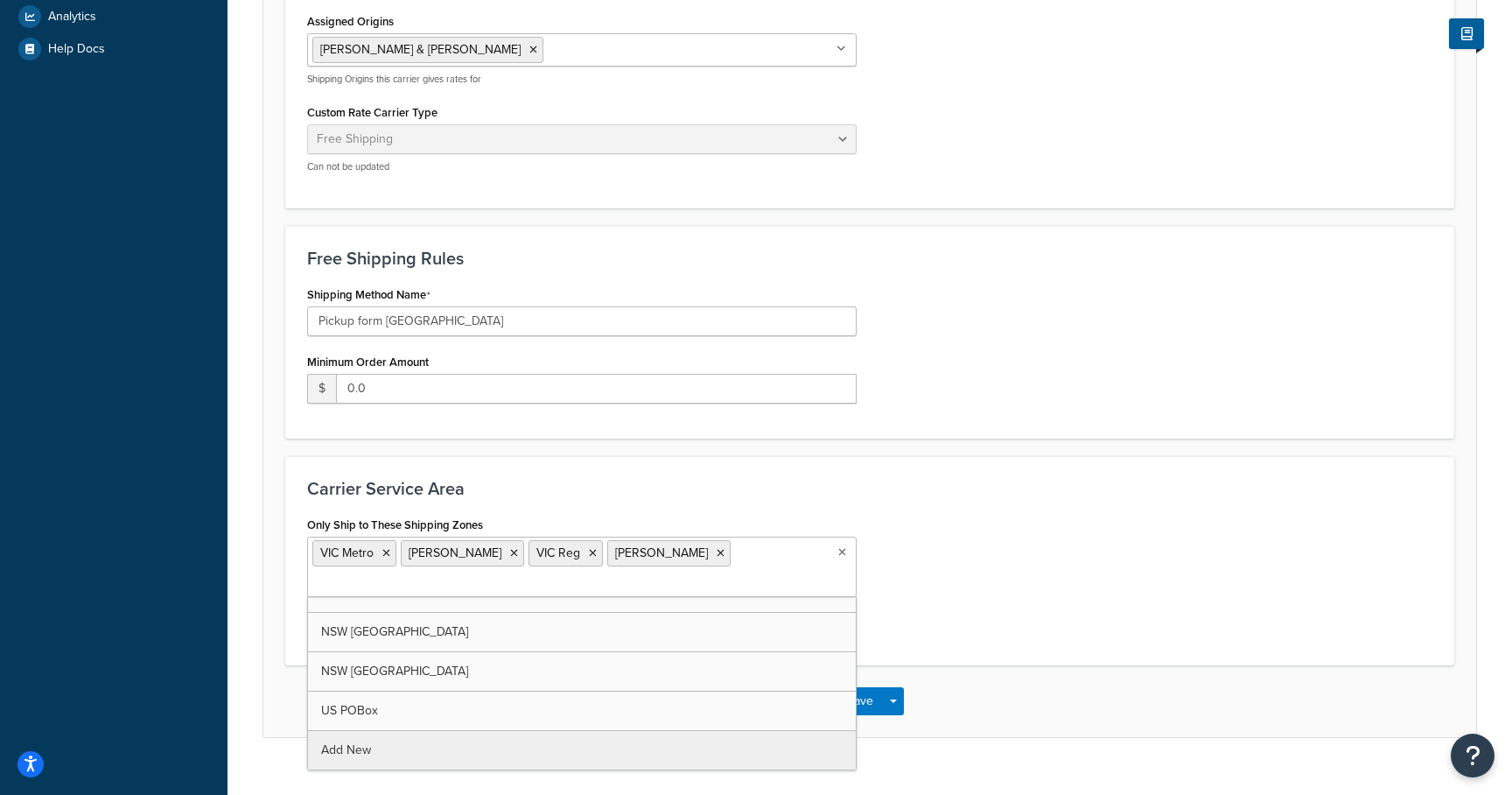
click at [999, 519] on div "Only Ship to These Shipping Zones VIC Metro VIC Geelong VIC Reg VIC Mornington …" at bounding box center [869, 578] width 1152 height 131
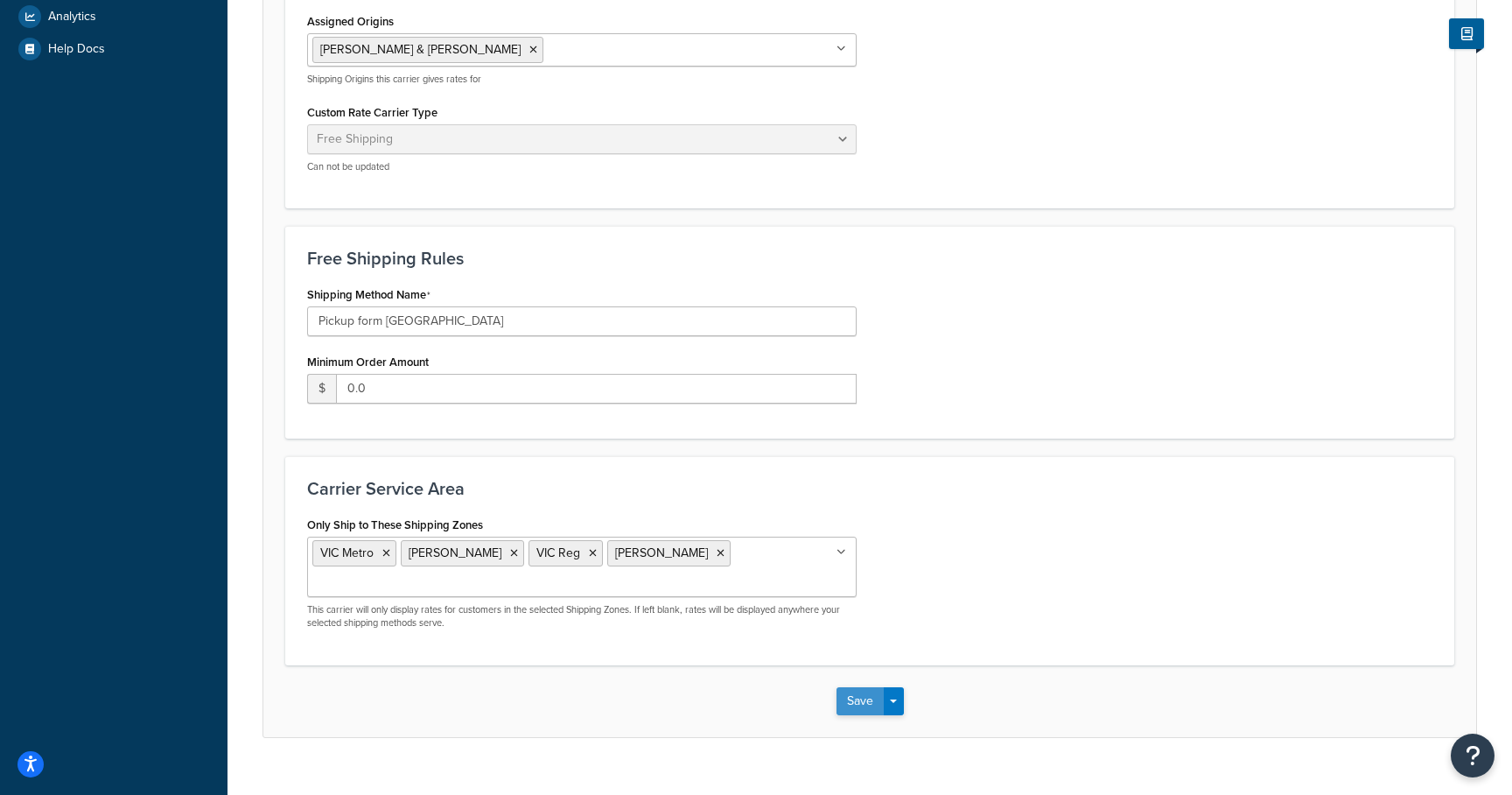
click at [864, 699] on button "Save" at bounding box center [860, 701] width 47 height 28
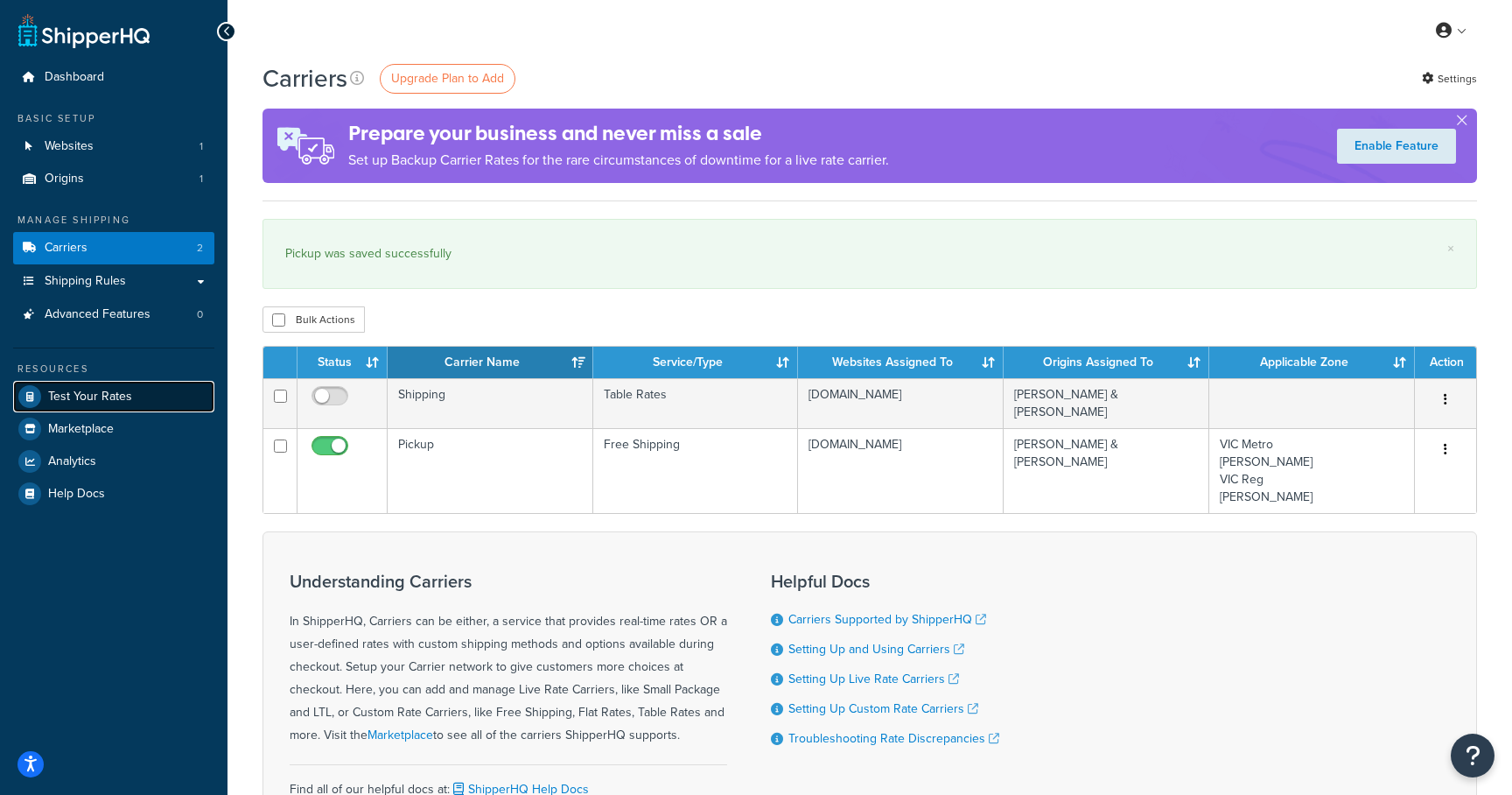
click at [75, 393] on span "Test Your Rates" at bounding box center [90, 397] width 84 height 15
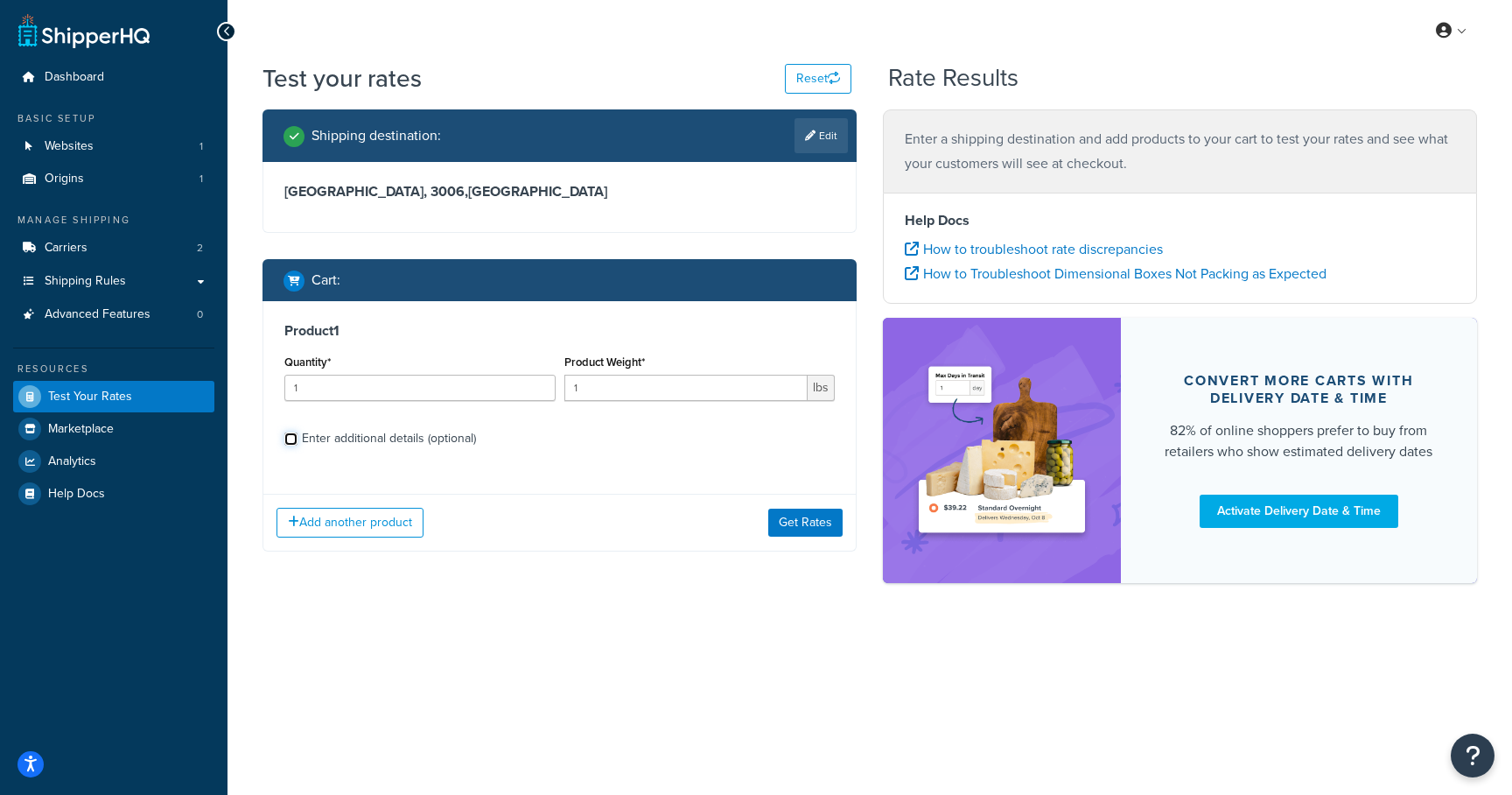
click at [292, 438] on input "Enter additional details (optional)" at bounding box center [291, 438] width 13 height 13
checkbox input "true"
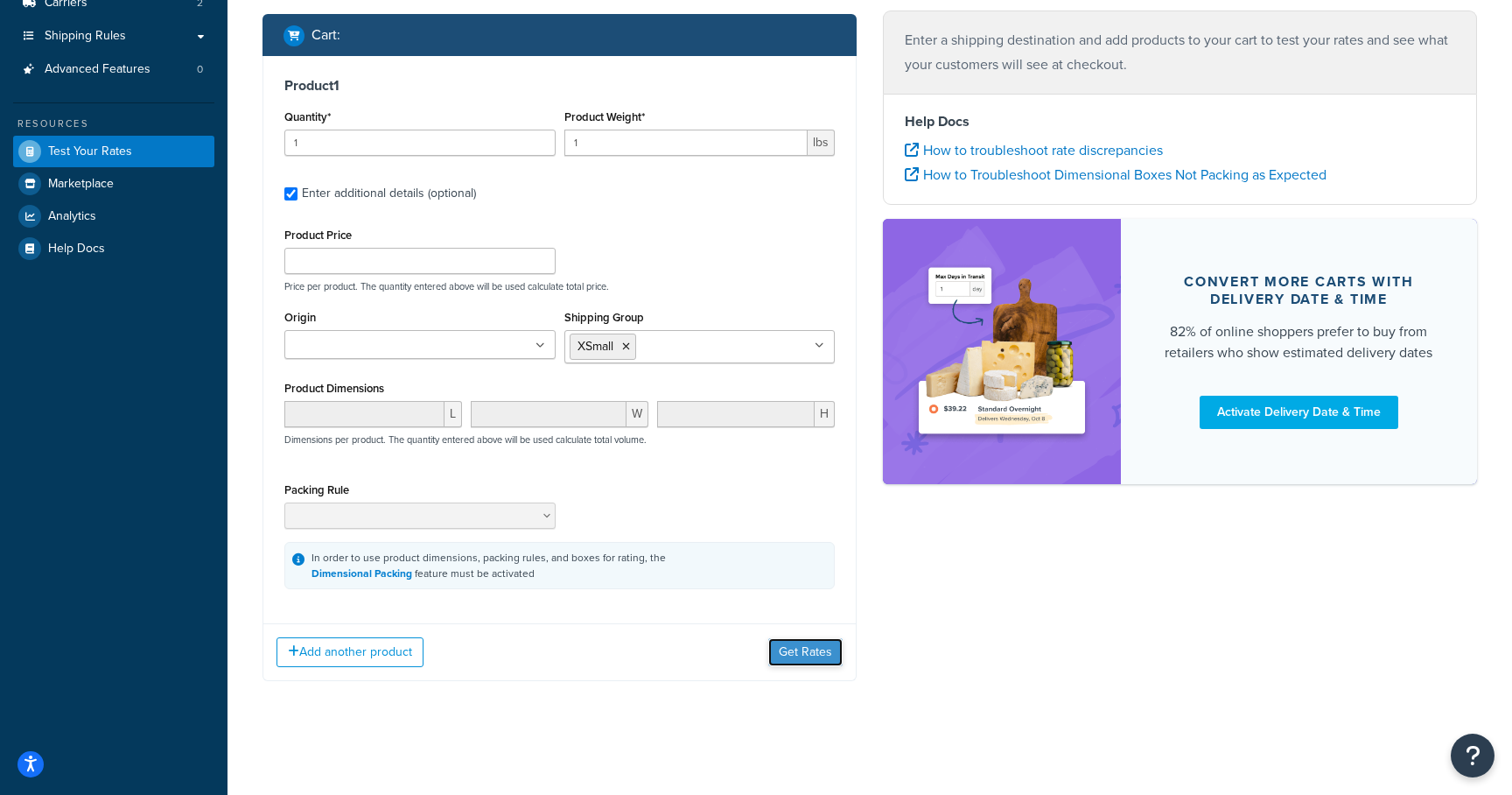
click at [792, 650] on button "Get Rates" at bounding box center [806, 652] width 75 height 28
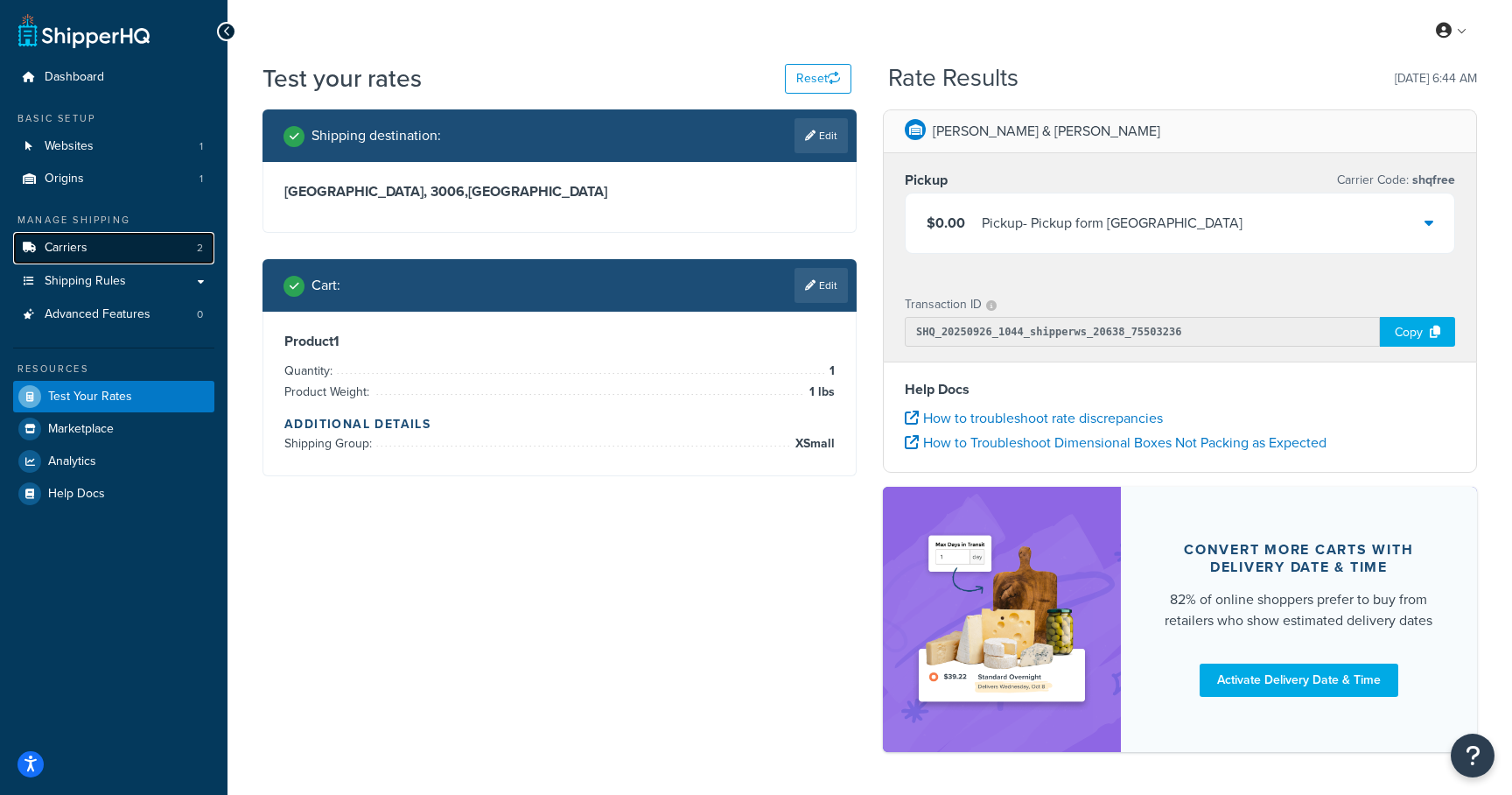
click at [98, 247] on link "Carriers 2" at bounding box center [113, 248] width 201 height 33
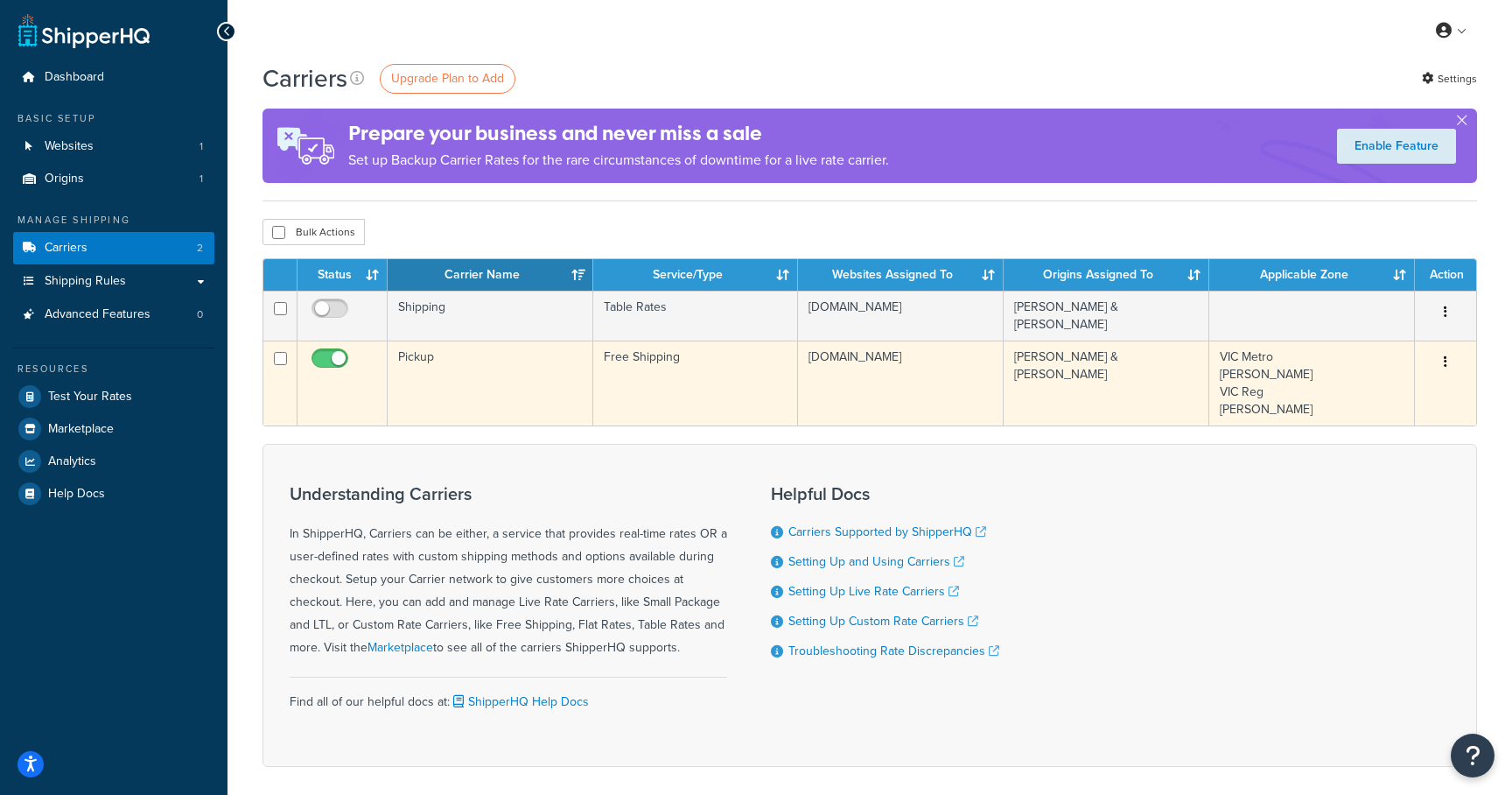
click at [323, 352] on input "checkbox" at bounding box center [332, 363] width 48 height 22
checkbox input "false"
